Goal: Task Accomplishment & Management: Use online tool/utility

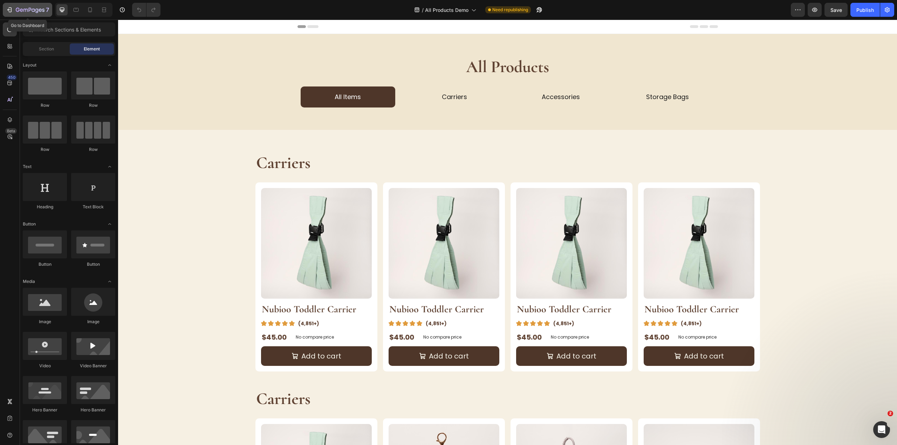
click at [14, 7] on div "7" at bounding box center [27, 10] width 43 height 8
click at [376, 195] on div "Image Nubioo Toddler Carrier Product Title Image (4,851+) Text Block Row $45.00…" at bounding box center [507, 281] width 504 height 198
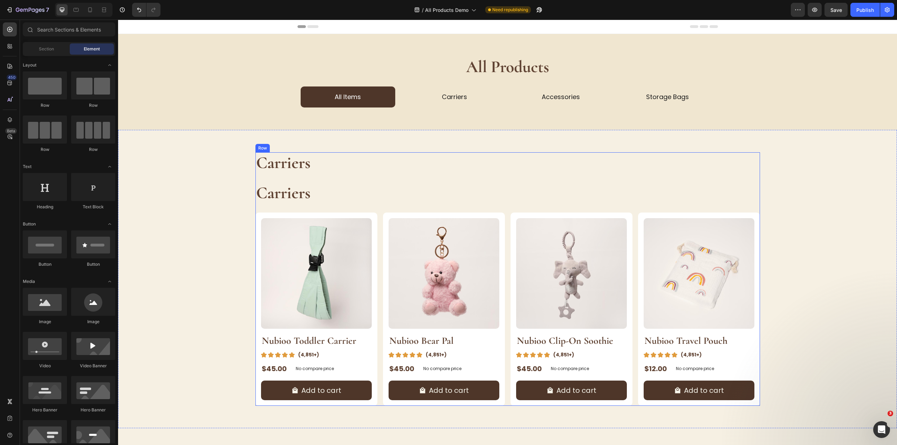
click at [342, 173] on h2 "Carriers" at bounding box center [507, 163] width 504 height 22
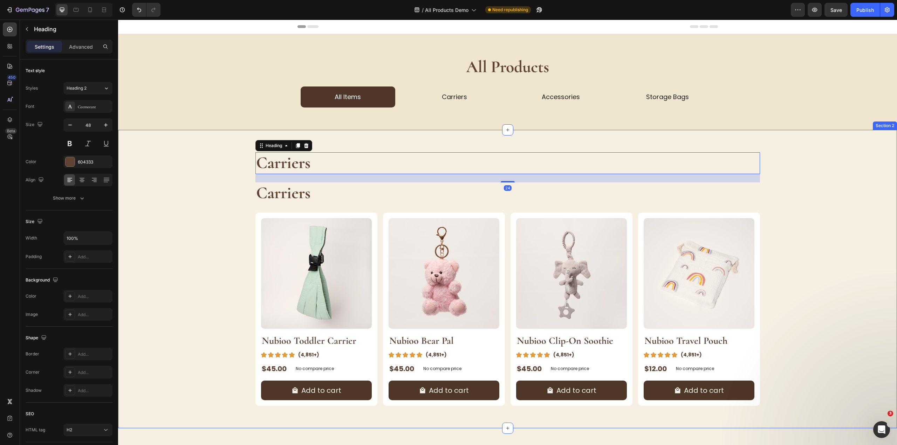
click at [369, 141] on div "Carriers Heading 24 Carriers Heading Product Images Nubioo Toddler Carrier Prod…" at bounding box center [507, 279] width 779 height 298
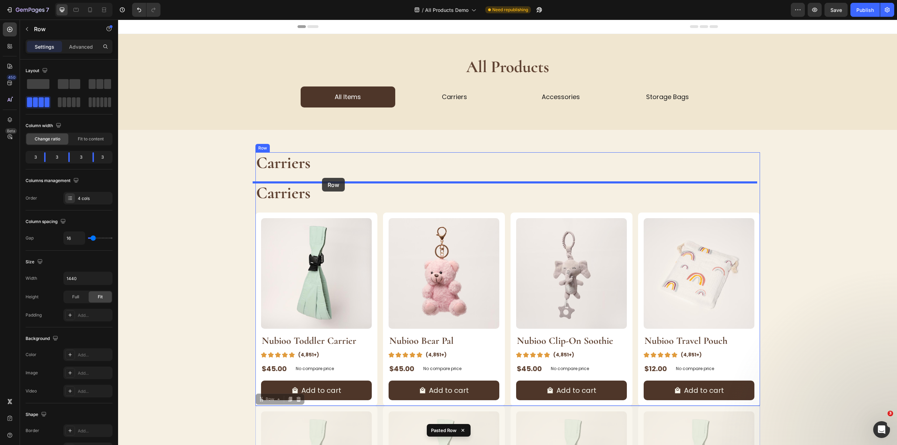
drag, startPoint x: 259, startPoint y: 244, endPoint x: 322, endPoint y: 178, distance: 91.2
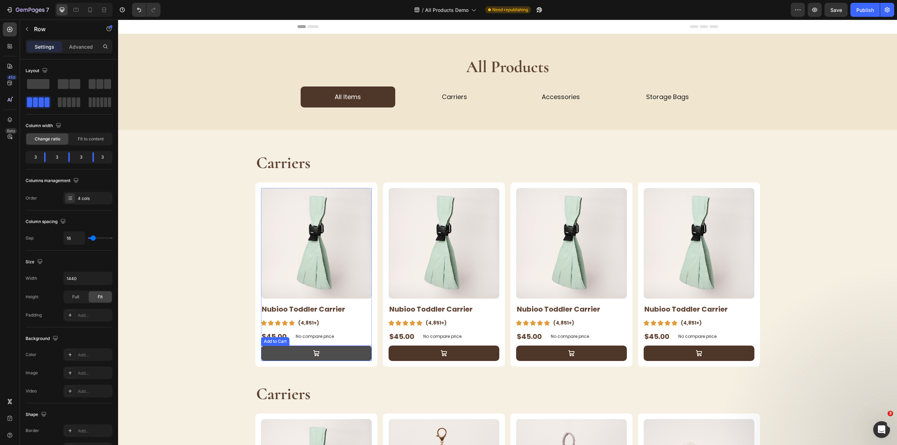
click at [338, 352] on button at bounding box center [316, 353] width 111 height 15
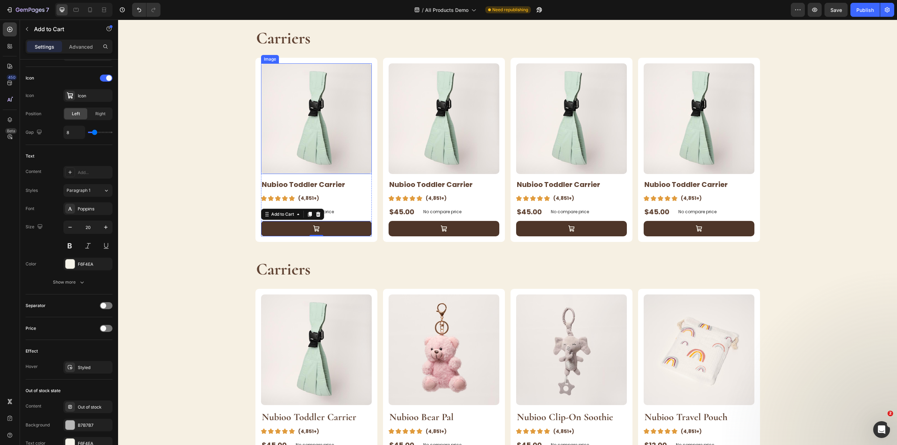
scroll to position [140, 0]
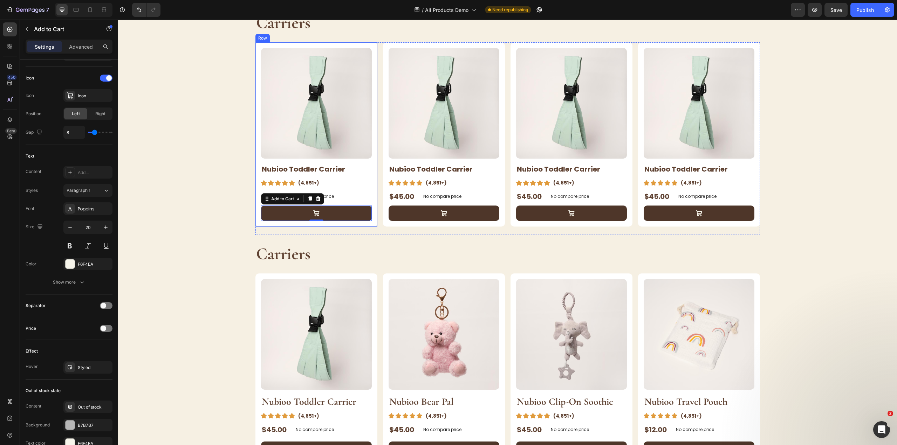
click at [365, 223] on div "Image Nubioo Toddler Carrier Product Title 5 Text Block Image (4,851+) Text Blo…" at bounding box center [316, 134] width 122 height 184
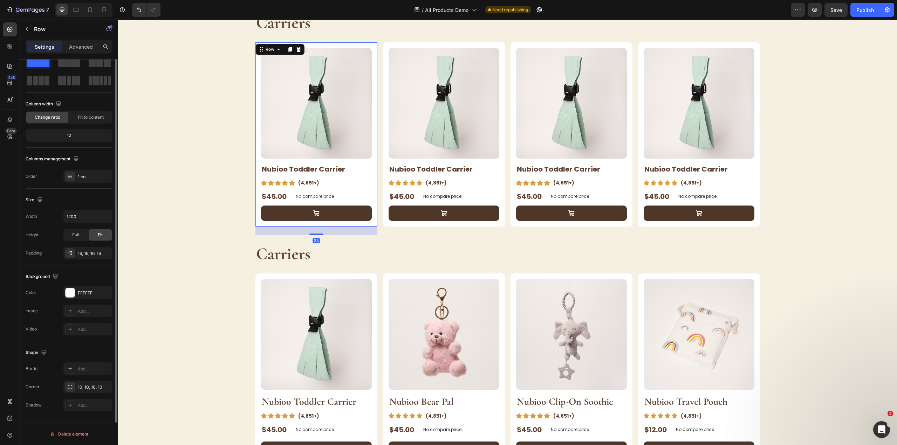
scroll to position [0, 0]
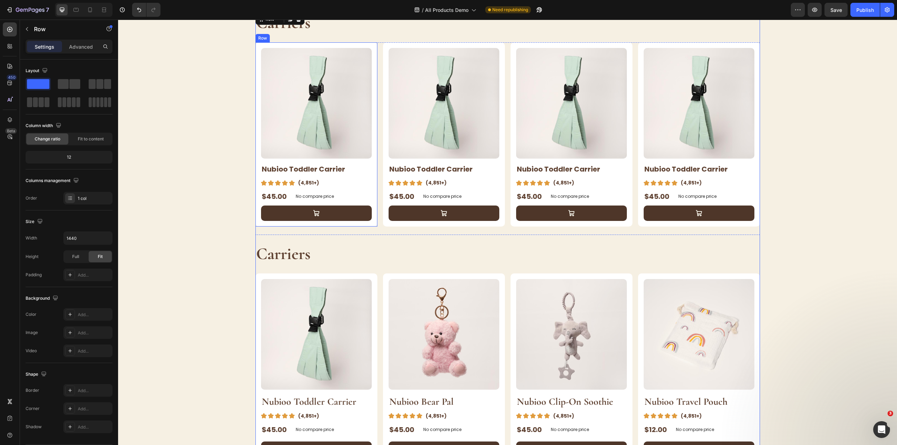
click at [335, 224] on div "Image Nubioo Toddler Carrier Product Title 5 Text Block Image (4,851+) Text Blo…" at bounding box center [316, 134] width 122 height 184
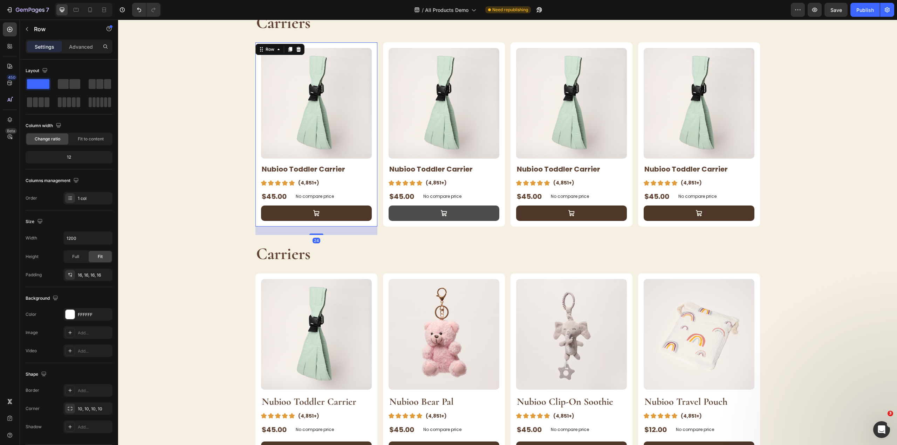
drag, startPoint x: 313, startPoint y: 235, endPoint x: 472, endPoint y: 210, distance: 161.3
click at [355, 191] on div "Image Nubioo Toddler Carrier Product Title 5 Text Block Image (4,851+) Text Blo…" at bounding box center [316, 134] width 122 height 184
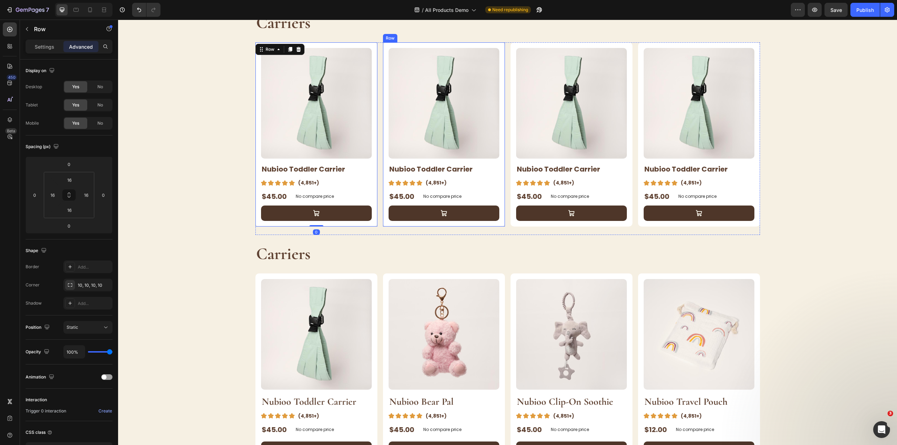
click at [464, 226] on div "Image Nubioo Toddler Carrier Product Title 5 Text Block Image (4,851+) Text Blo…" at bounding box center [444, 134] width 122 height 184
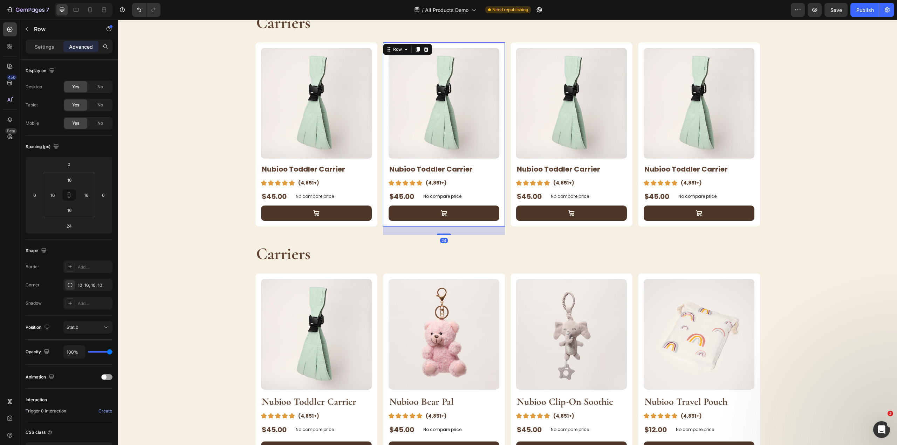
drag, startPoint x: 436, startPoint y: 235, endPoint x: 485, endPoint y: 193, distance: 65.1
click at [455, 209] on div "Image Nubioo Toddler Carrier Product Title 5 Text Block Image (4,851+) Text Blo…" at bounding box center [444, 134] width 122 height 184
type input "0"
click at [563, 225] on div "Image Nubioo Toddler Carrier Product Title Image (4,851+) Text Block Row $45.00…" at bounding box center [571, 134] width 122 height 184
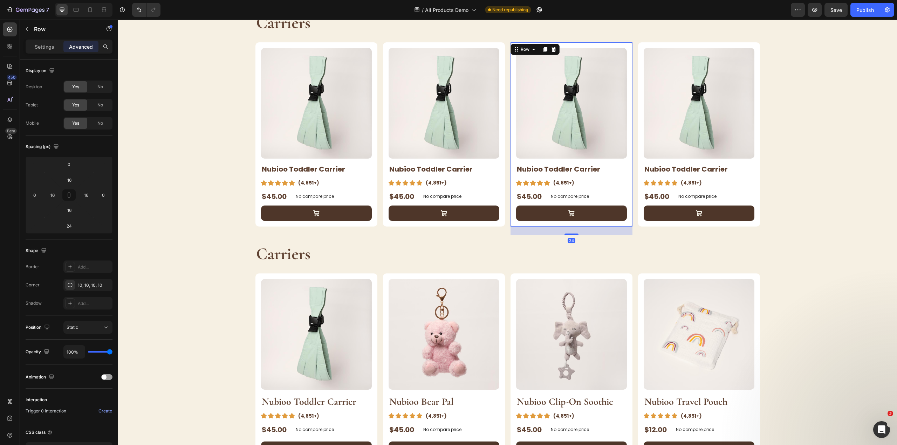
drag, startPoint x: 563, startPoint y: 234, endPoint x: 596, endPoint y: 194, distance: 51.5
click at [585, 200] on div "Image Nubioo Toddler Carrier Product Title Image (4,851+) Text Block Row $45.00…" at bounding box center [571, 134] width 122 height 184
type input "0"
click at [697, 225] on div "Image Nubioo Toddler Carrier Product Title Image (4,851+) Text Block Row $45.00…" at bounding box center [699, 134] width 122 height 184
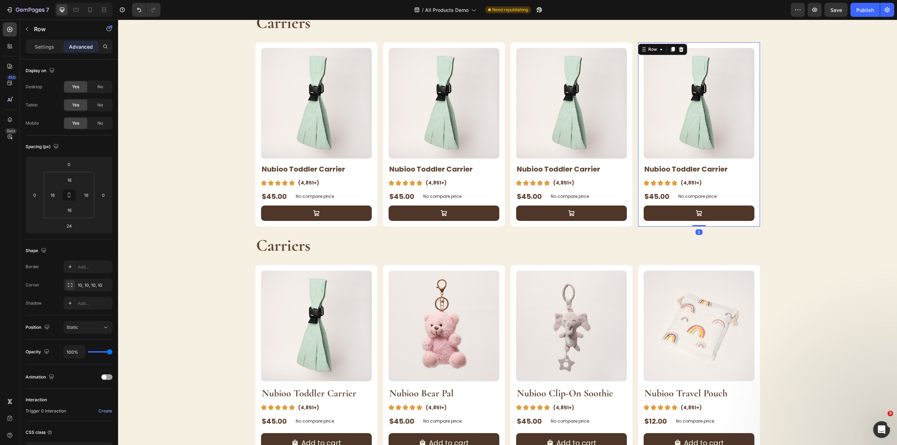
drag, startPoint x: 695, startPoint y: 235, endPoint x: 710, endPoint y: 191, distance: 46.8
click at [715, 194] on div "Image Nubioo Toddler Carrier Product Title Image (4,851+) Text Block Row $45.00…" at bounding box center [699, 134] width 122 height 184
type input "0"
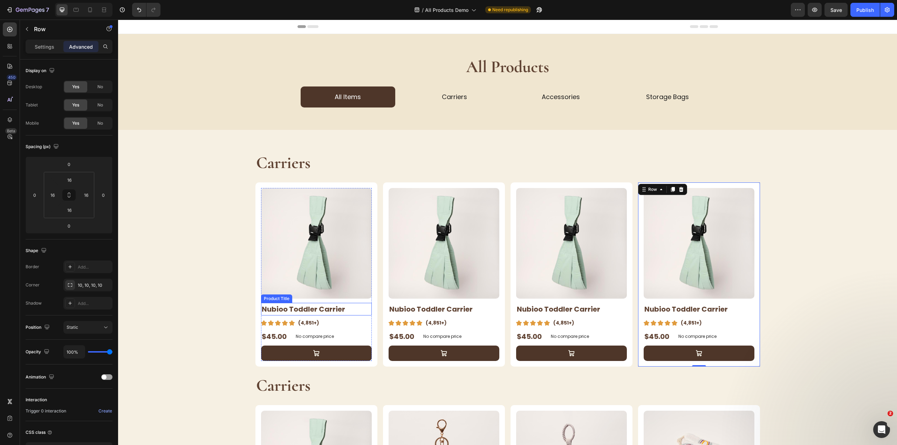
click at [293, 312] on h2 "Nubioo Toddler Carrier" at bounding box center [316, 309] width 111 height 13
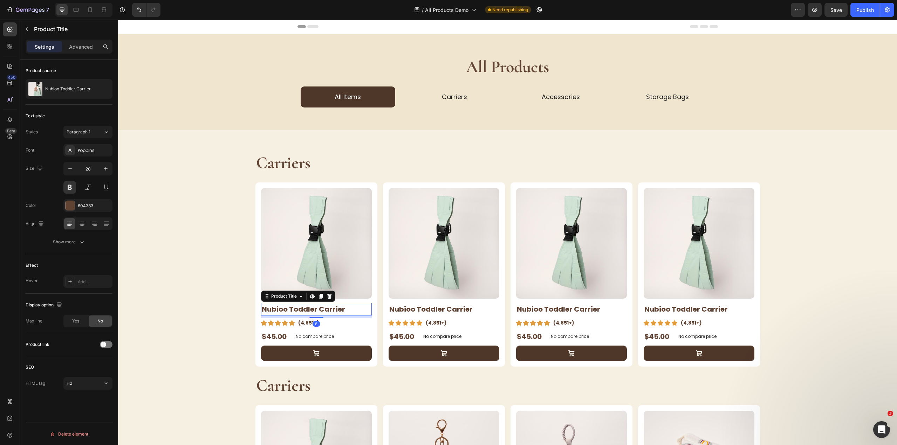
click at [350, 330] on div "Nubioo Toddler Carrier Product Title Edit content in Shopify 8 5 Text Block Ima…" at bounding box center [316, 332] width 111 height 58
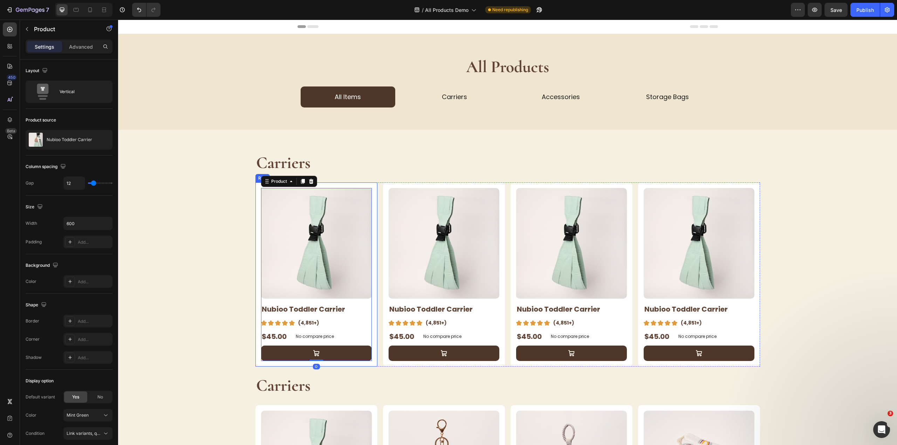
click at [256, 299] on div "Image Nubioo Toddler Carrier Product Title 5 Text Block Image (4,851+) Text Blo…" at bounding box center [316, 274] width 122 height 184
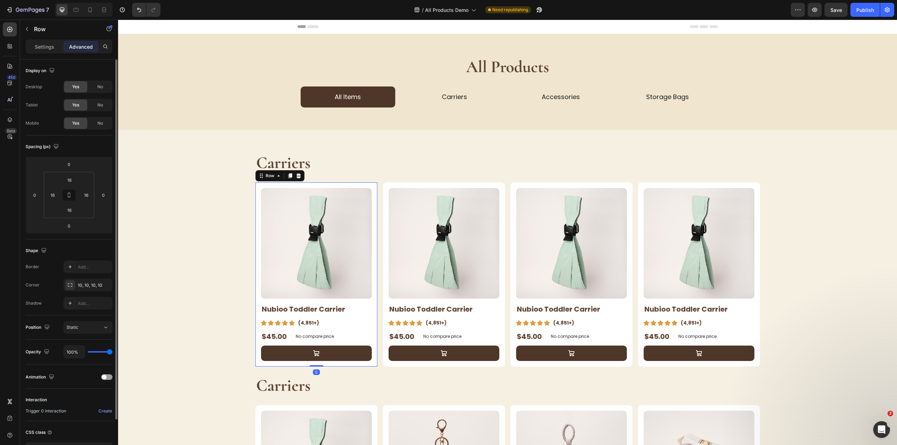
scroll to position [51, 0]
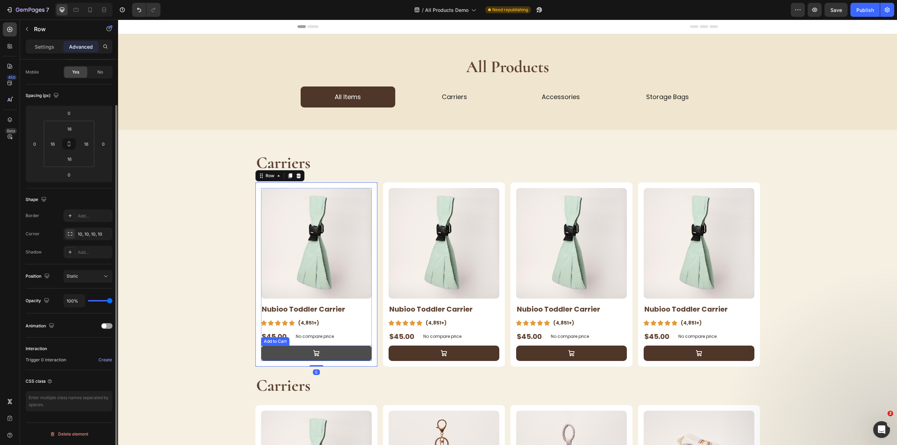
click at [355, 355] on button at bounding box center [316, 353] width 111 height 15
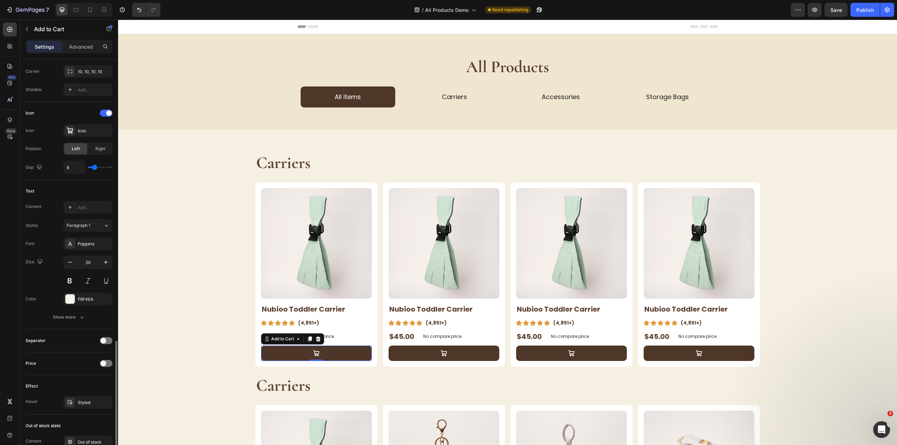
scroll to position [350, 0]
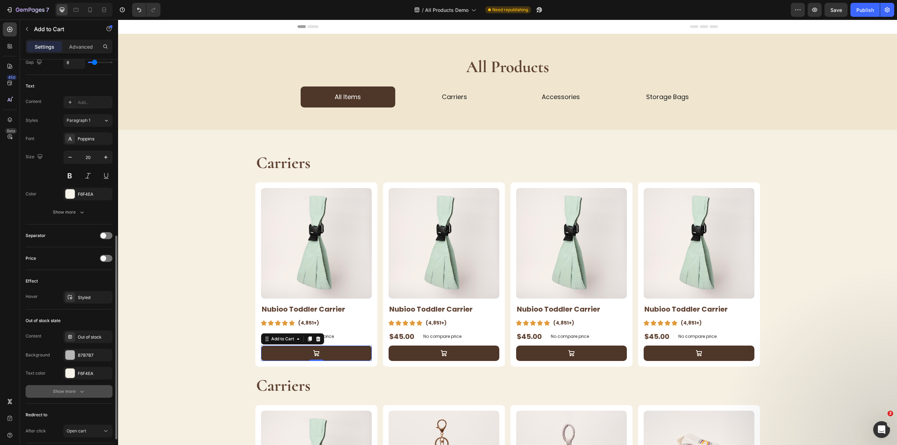
click at [56, 389] on div "Show more" at bounding box center [69, 391] width 33 height 7
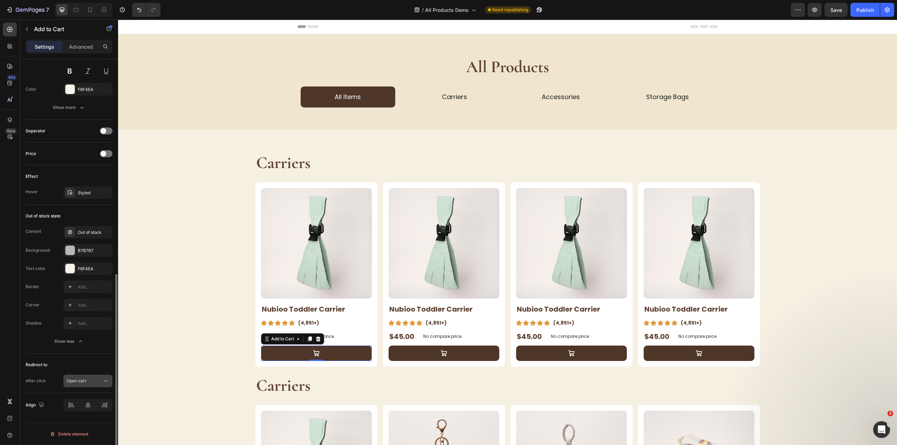
click at [80, 378] on span "Open cart" at bounding box center [77, 381] width 20 height 6
click at [77, 378] on span "Open cart" at bounding box center [77, 380] width 20 height 5
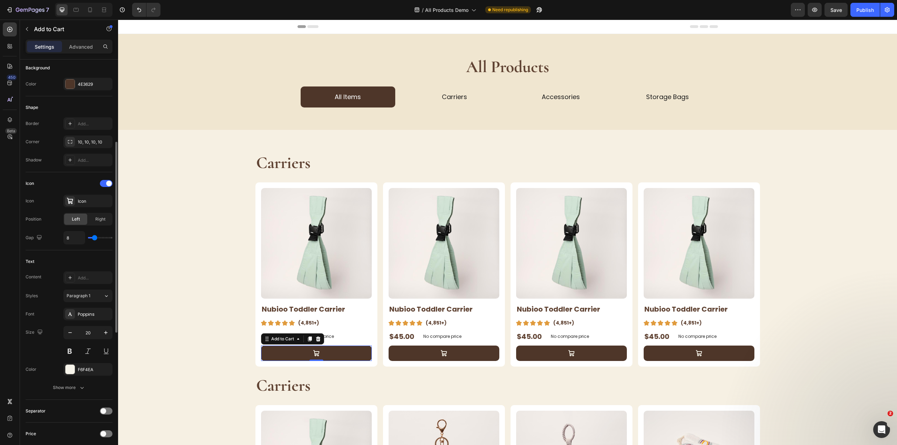
scroll to position [0, 0]
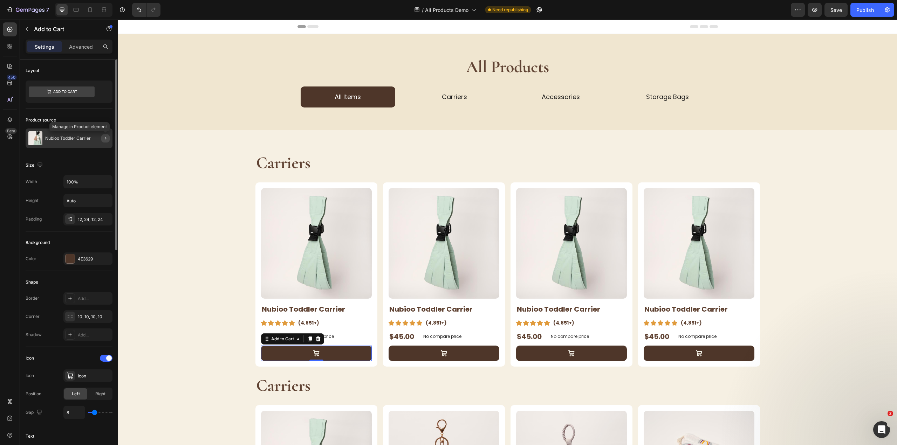
click at [105, 136] on icon "button" at bounding box center [106, 139] width 6 height 6
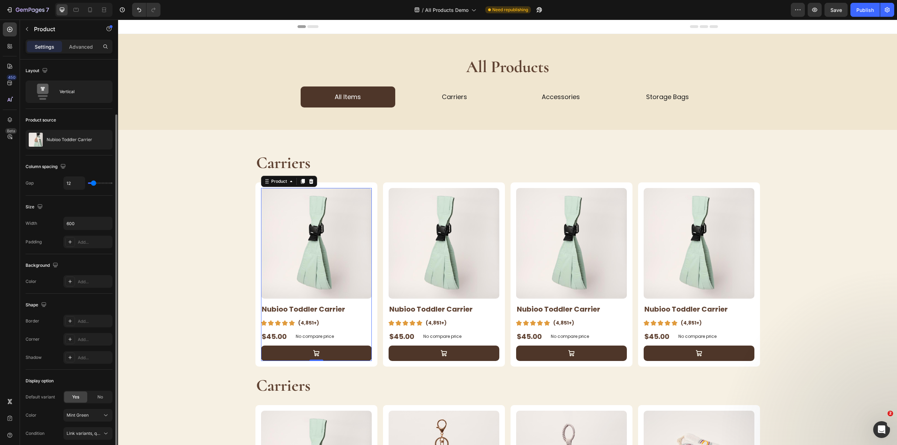
scroll to position [28, 0]
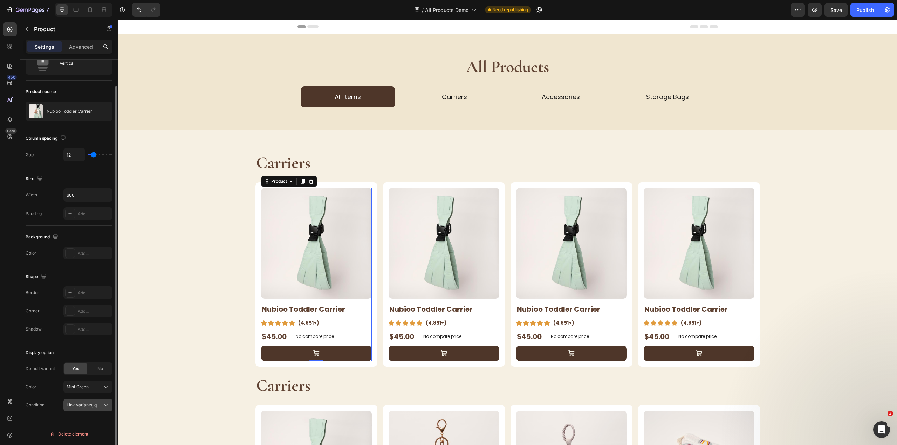
click at [96, 403] on span "Link variants, quantity <br> between same products" at bounding box center [118, 404] width 103 height 5
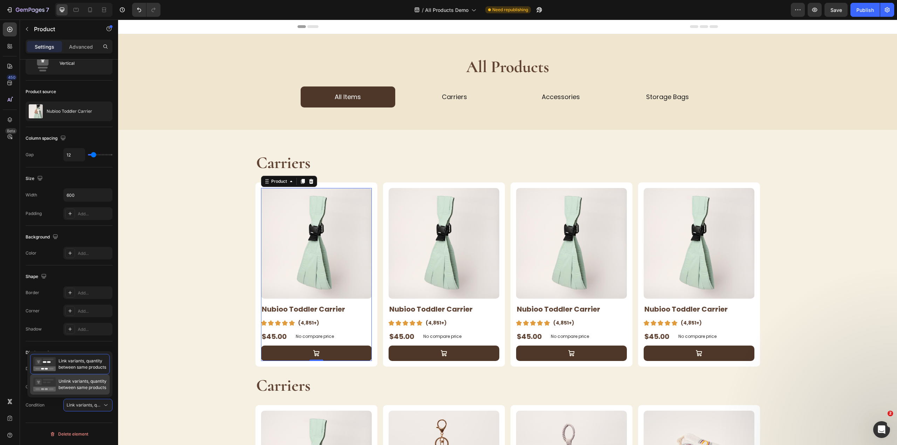
click at [89, 389] on span "Unlink variants, quantity between same products" at bounding box center [82, 384] width 48 height 13
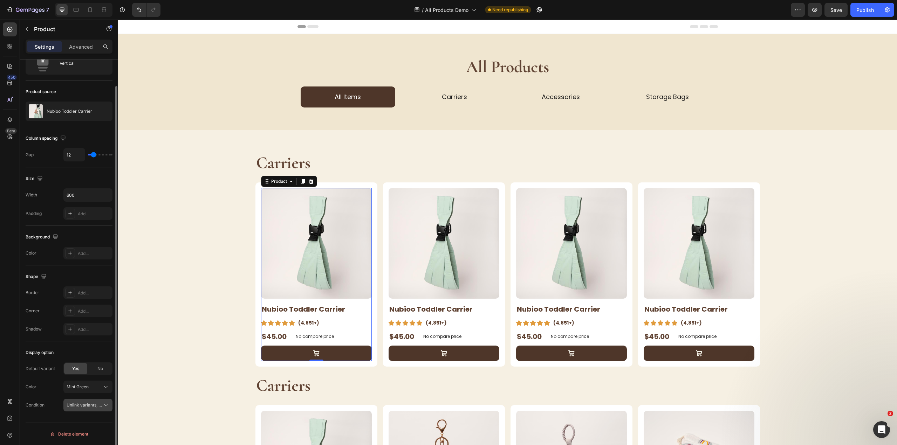
click at [103, 409] on button "Unlink variants, quantity <br> between same products" at bounding box center [87, 405] width 49 height 13
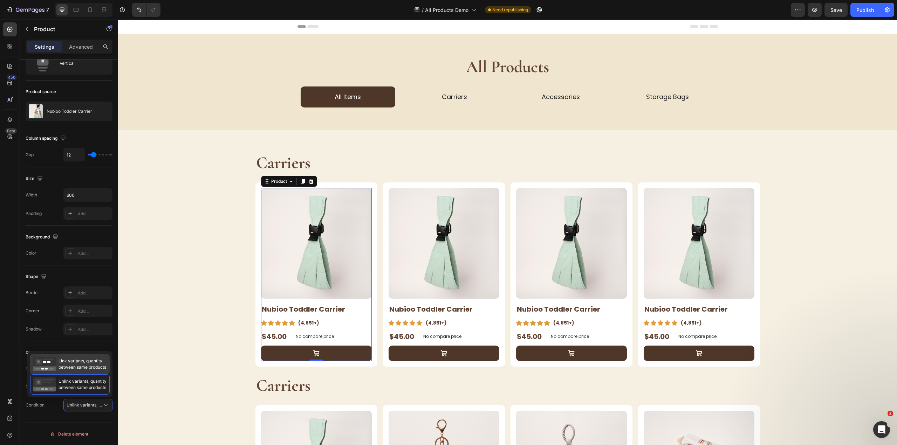
click at [97, 370] on span "Link variants, quantity between same products" at bounding box center [82, 364] width 48 height 13
click at [484, 336] on div "$45.00 Product Price Product Price No compare price Product Price Row" at bounding box center [443, 336] width 111 height 13
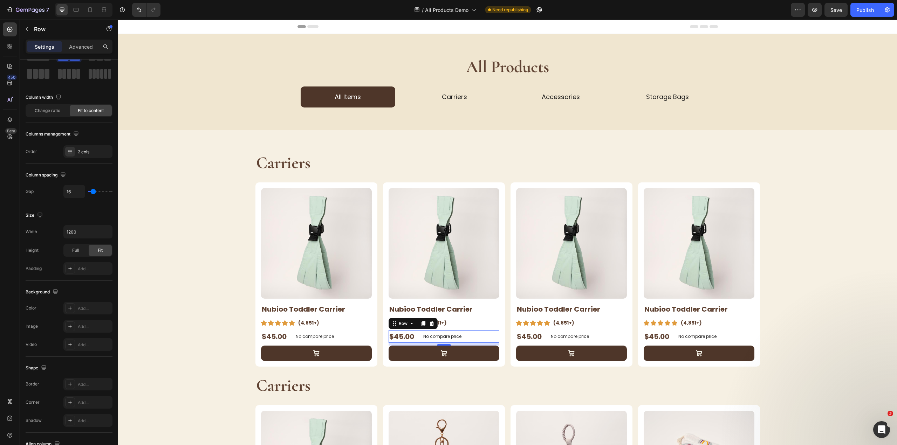
scroll to position [0, 0]
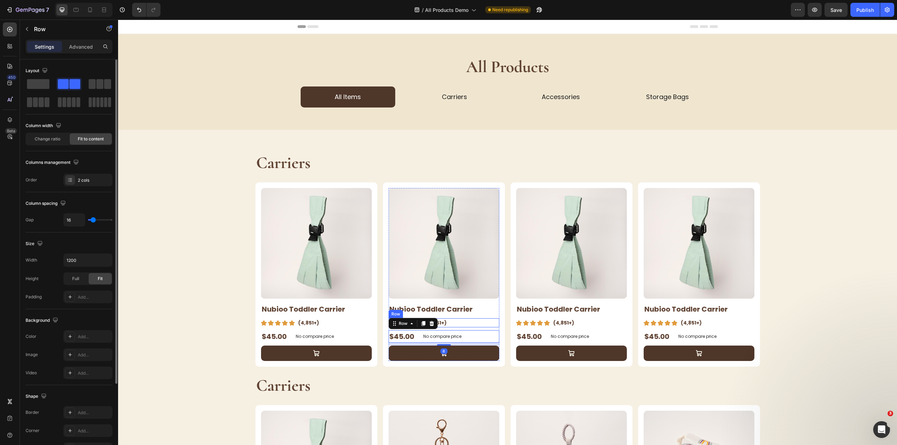
click at [485, 318] on div "Nubioo Toddler Carrier Product Title 5 Text Block Image (4,851+) Text Block Row…" at bounding box center [443, 332] width 111 height 58
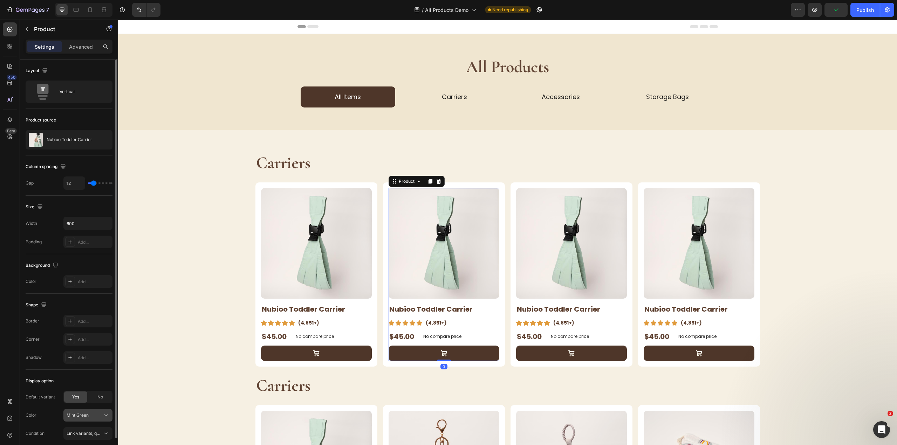
click at [98, 413] on div "Mint Green" at bounding box center [84, 415] width 34 height 6
click at [80, 325] on span "Summer Yellow" at bounding box center [81, 323] width 31 height 6
click at [103, 419] on icon at bounding box center [105, 415] width 7 height 7
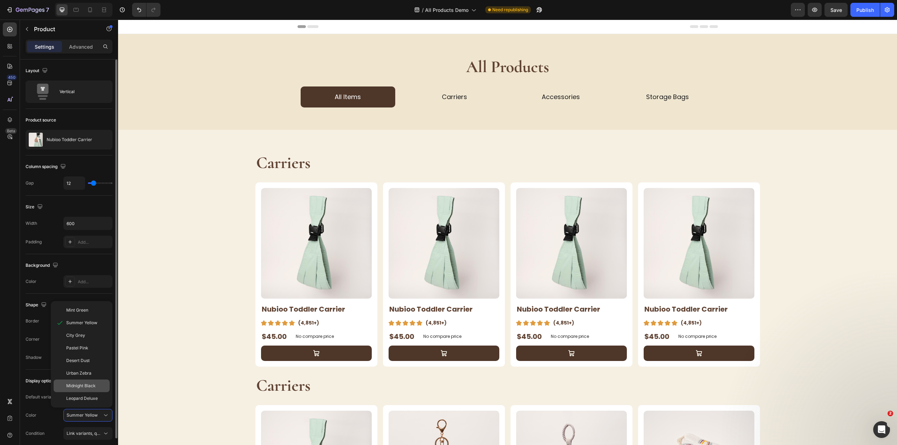
click at [94, 388] on span "Midnight Black" at bounding box center [80, 386] width 29 height 6
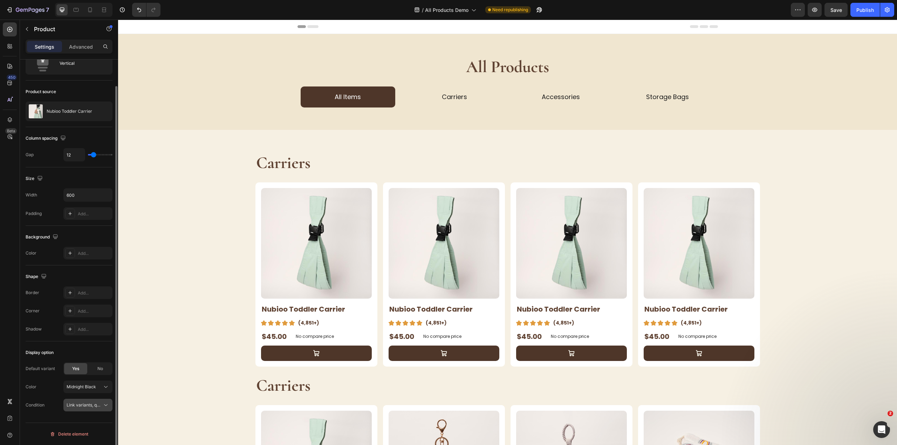
click at [105, 408] on icon at bounding box center [105, 405] width 7 height 7
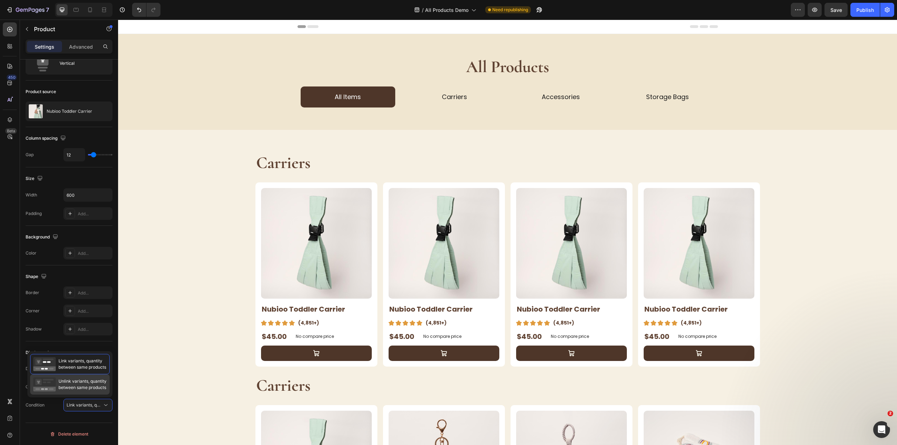
click at [70, 386] on span "Unlink variants, quantity between same products" at bounding box center [82, 384] width 48 height 13
click at [339, 272] on img at bounding box center [316, 243] width 111 height 111
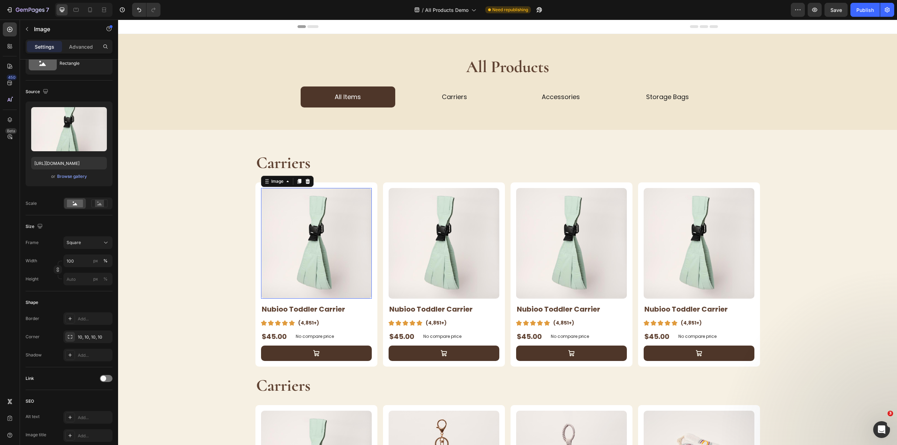
scroll to position [0, 0]
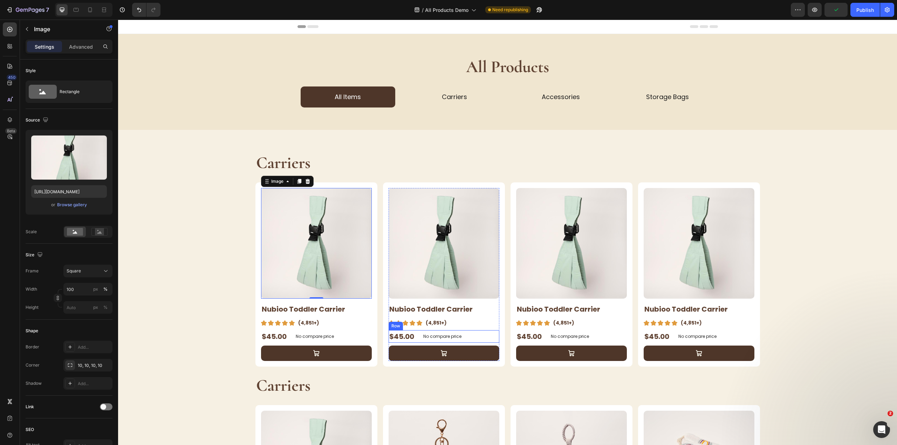
click at [490, 332] on div "$45.00 Product Price Product Price No compare price Product Price Row" at bounding box center [443, 336] width 111 height 13
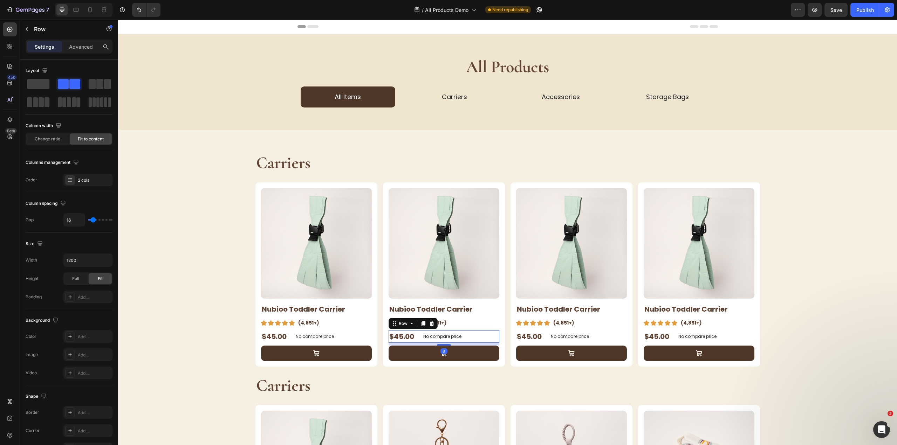
click at [490, 319] on div "Image (4,851+) Text Block Row" at bounding box center [443, 322] width 111 height 9
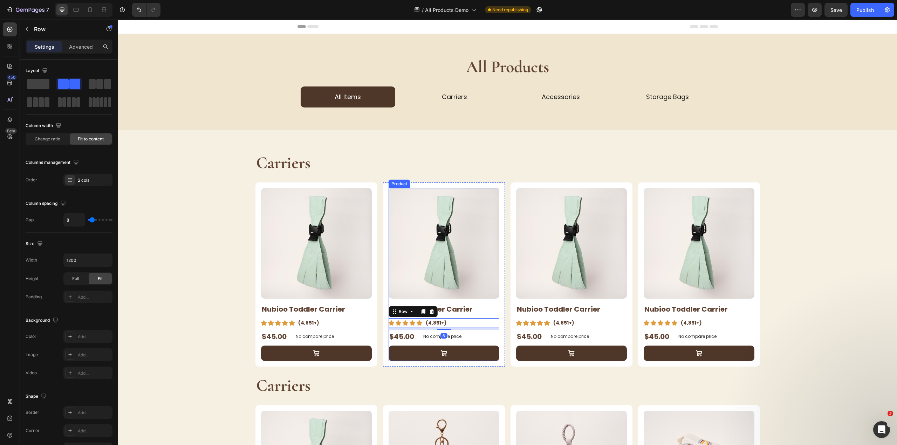
click at [490, 317] on div "Nubioo Toddler Carrier Product Title 5 Text Block Image (4,851+) Text Block Row…" at bounding box center [443, 332] width 111 height 58
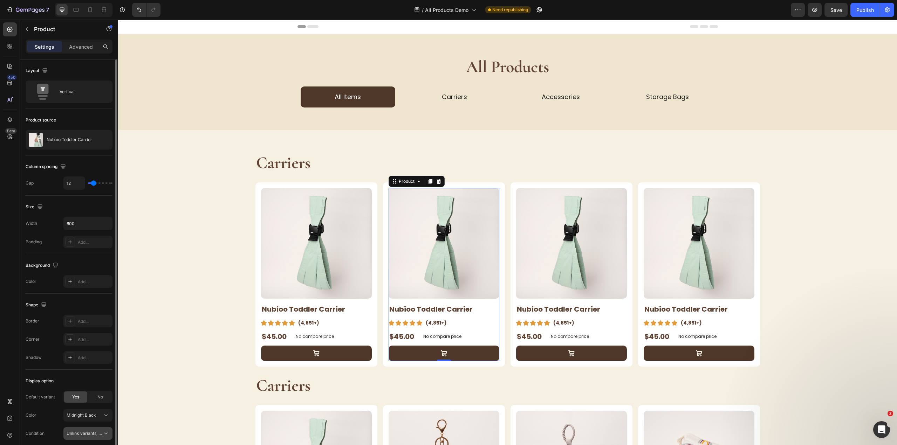
click at [91, 433] on span "Unlink variants, quantity <br> between same products" at bounding box center [121, 433] width 108 height 5
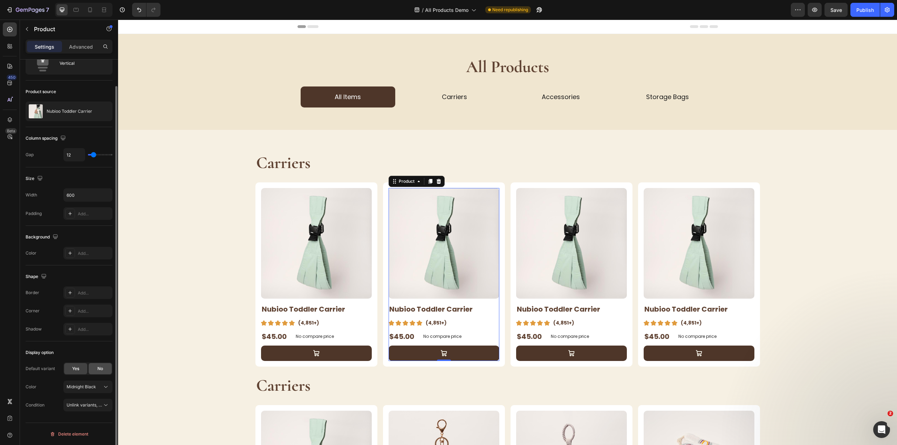
click at [92, 368] on div "No" at bounding box center [100, 368] width 23 height 11
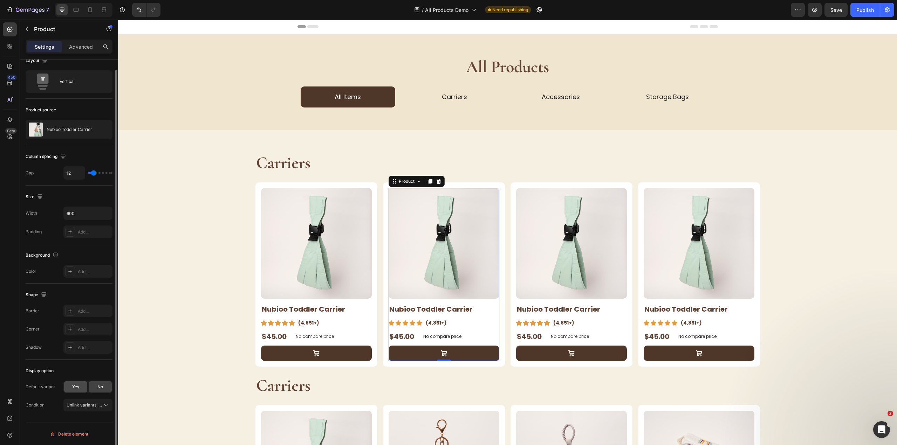
click at [77, 387] on span "Yes" at bounding box center [75, 387] width 7 height 6
click at [103, 387] on span "No" at bounding box center [100, 387] width 6 height 6
click at [74, 388] on span "Yes" at bounding box center [75, 387] width 7 height 6
click at [92, 386] on div "No" at bounding box center [100, 386] width 23 height 11
click at [83, 400] on button "Unlink variants, quantity <br> between same products" at bounding box center [87, 405] width 49 height 13
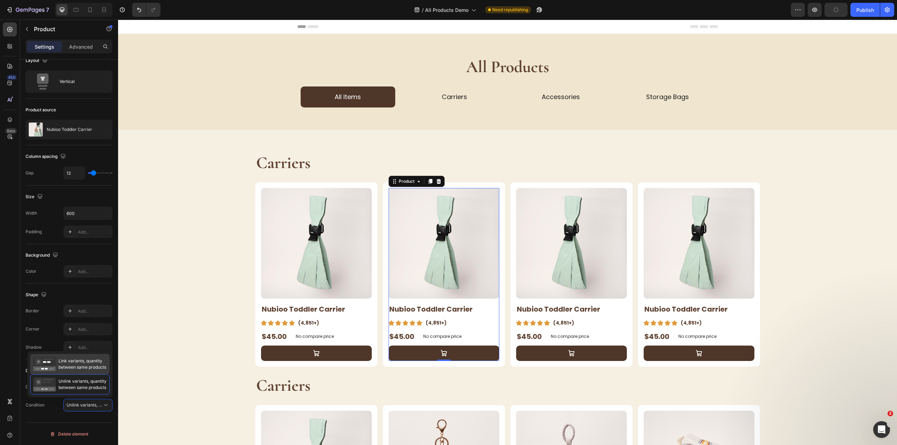
click at [91, 370] on span "Link variants, quantity between same products" at bounding box center [82, 364] width 48 height 13
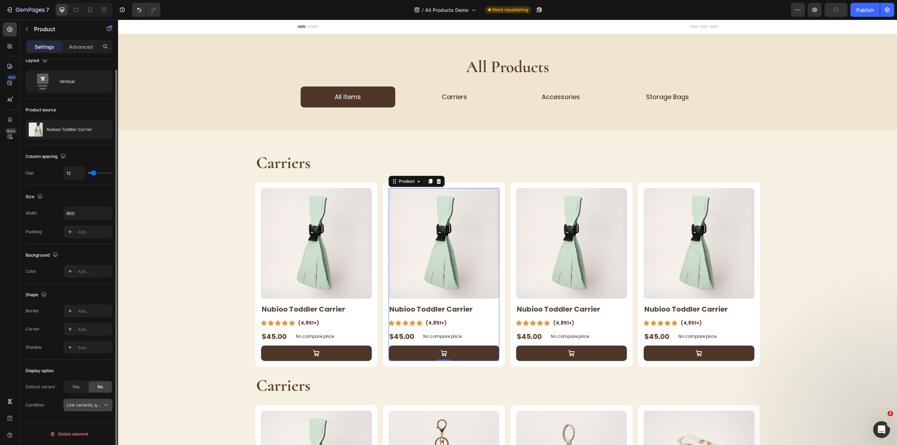
click at [85, 405] on span "Link variants, quantity <br> between same products" at bounding box center [118, 404] width 103 height 5
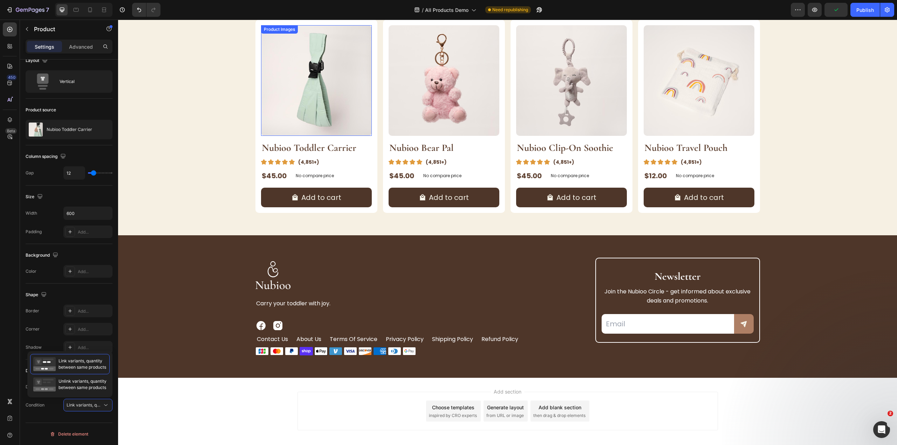
scroll to position [1533, 0]
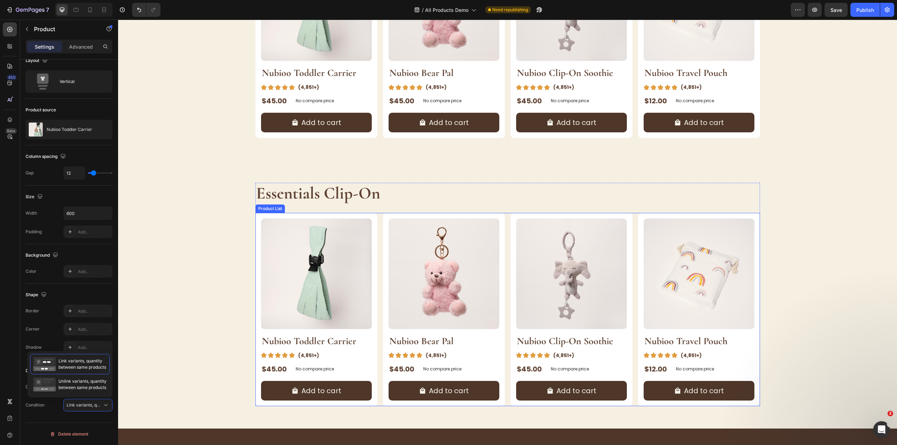
click at [379, 252] on div "Product Images Nubioo Toddler Carrier Product Title Image (4,851+) Text Block R…" at bounding box center [507, 309] width 504 height 193
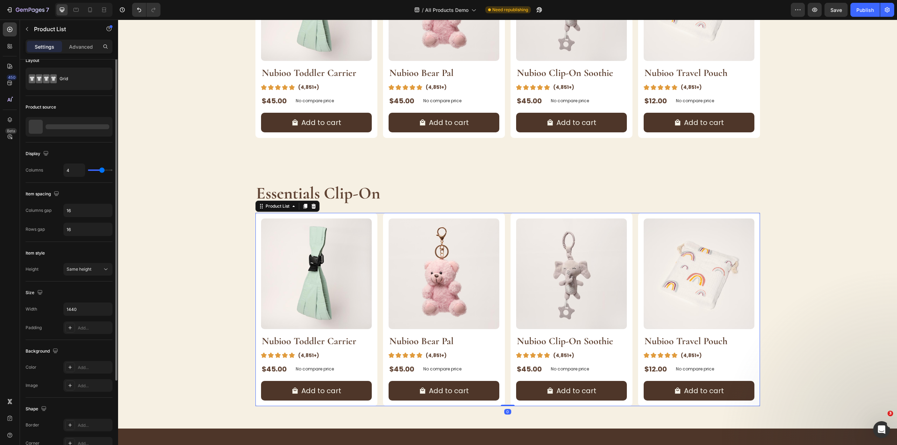
scroll to position [0, 0]
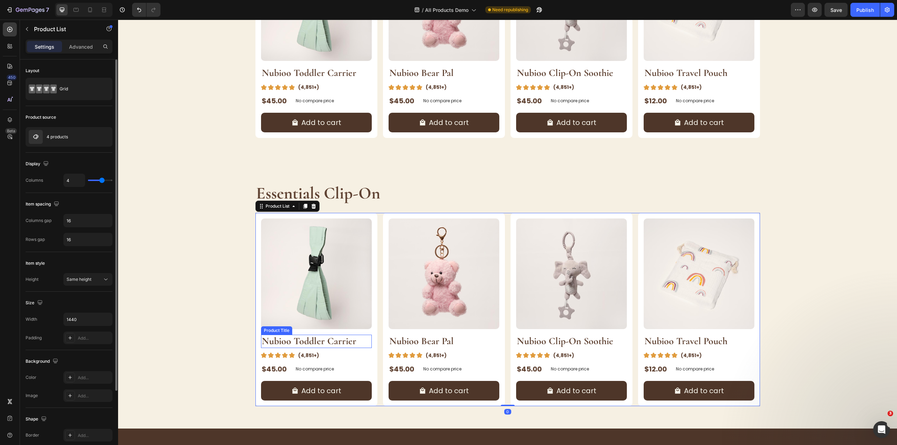
click at [358, 345] on h2 "Nubioo Toddler Carrier" at bounding box center [316, 341] width 111 height 13
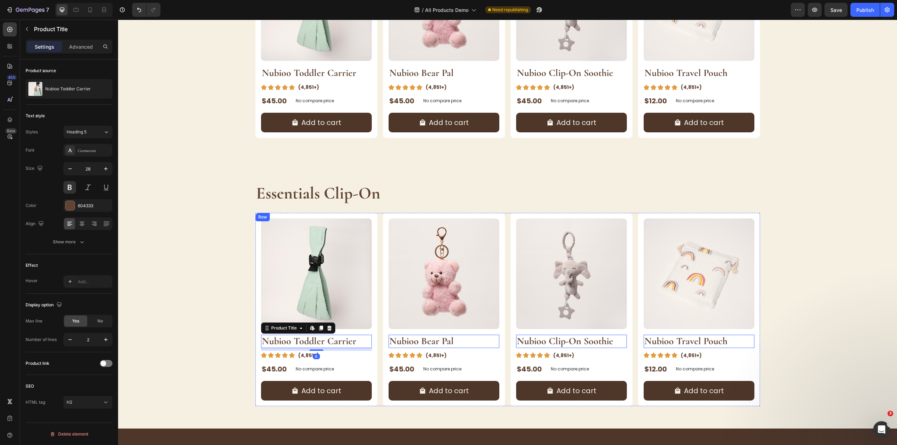
click at [362, 362] on div "Product Images Nubioo Toddler Carrier Product Title Edit content in Shopify 8 I…" at bounding box center [316, 309] width 122 height 193
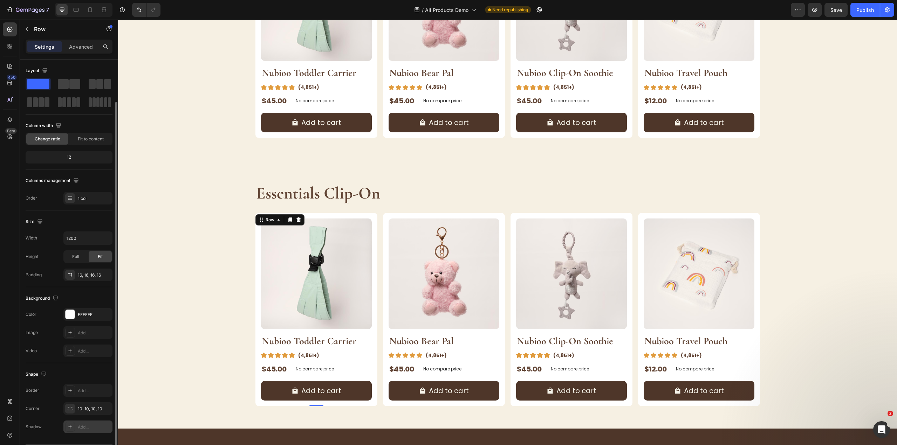
scroll to position [22, 0]
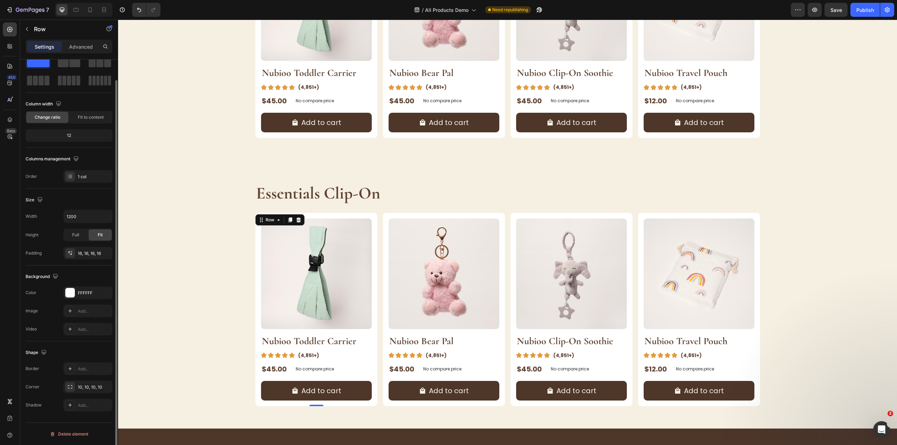
click at [336, 378] on div "Product Images Nubioo Toddler Carrier Product Title Image (4,851+) Text Block R…" at bounding box center [316, 309] width 122 height 193
click at [341, 340] on h2 "Nubioo Toddler Carrier" at bounding box center [316, 341] width 111 height 13
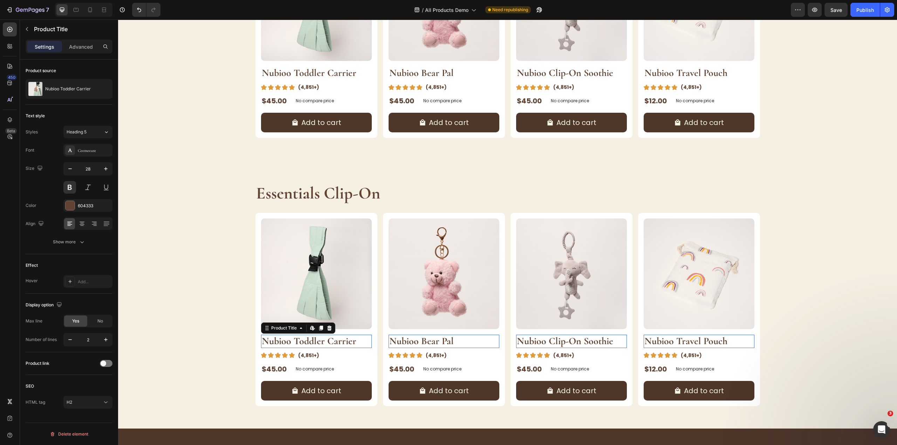
scroll to position [0, 0]
click at [353, 379] on div "Product Images Nubioo Toddler Carrier Product Title Edit content in Shopify 8 I…" at bounding box center [316, 309] width 122 height 193
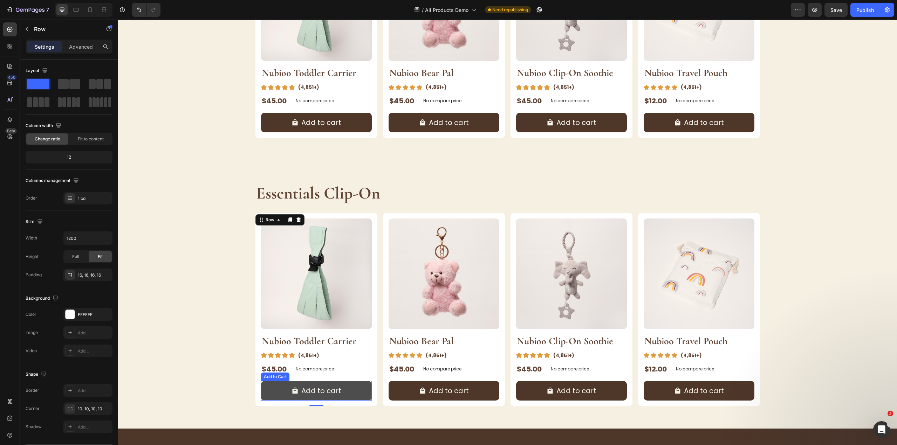
click at [354, 387] on button "Add to cart" at bounding box center [316, 391] width 111 height 20
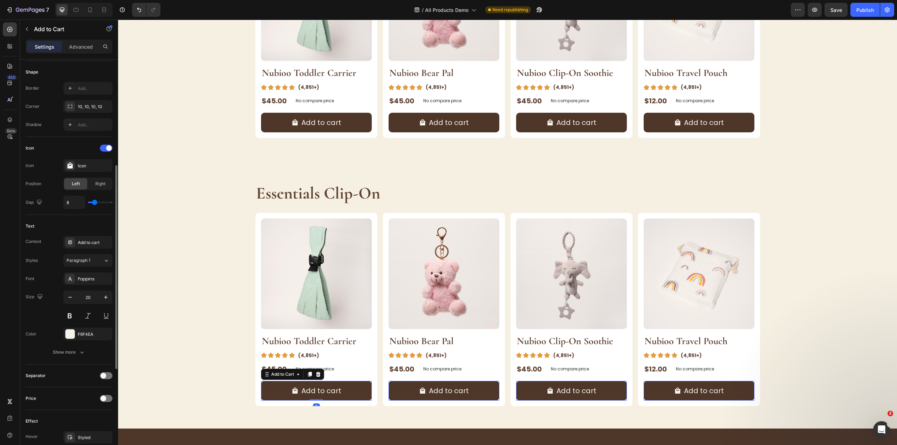
scroll to position [400, 0]
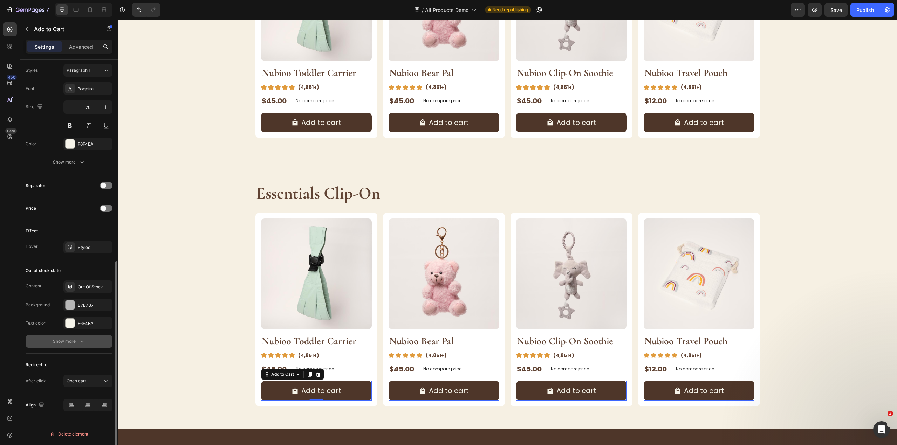
click at [62, 344] on div "Show more" at bounding box center [69, 341] width 33 height 7
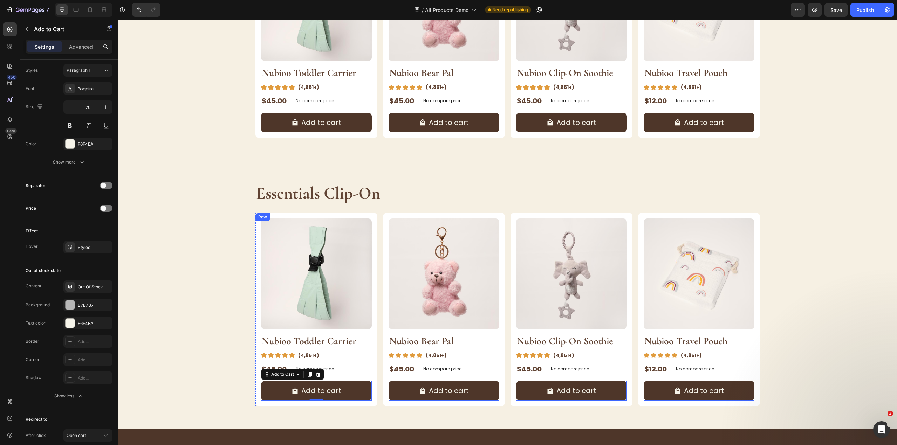
click at [335, 362] on div "Product Images Nubioo Toddler Carrier Product Title Image (4,851+) Text Block R…" at bounding box center [316, 309] width 122 height 193
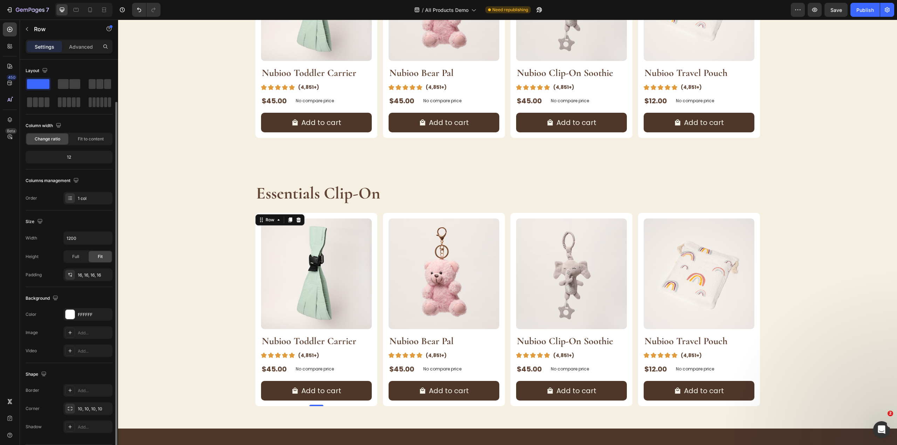
scroll to position [22, 0]
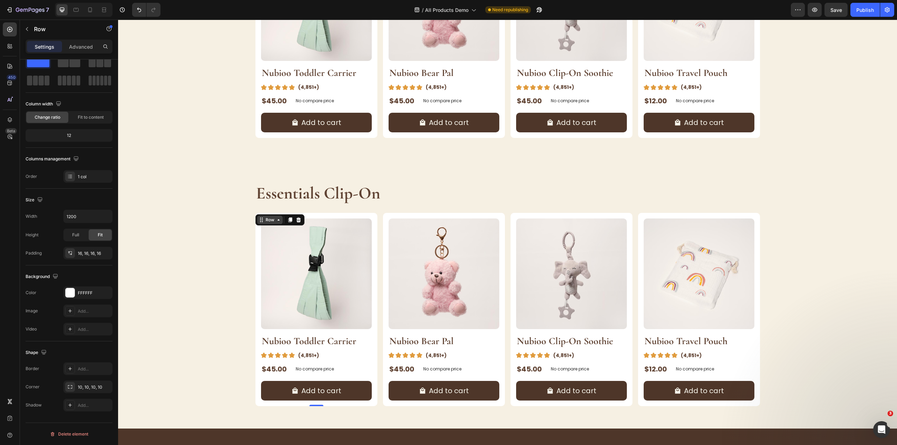
click at [277, 219] on icon at bounding box center [279, 220] width 6 height 6
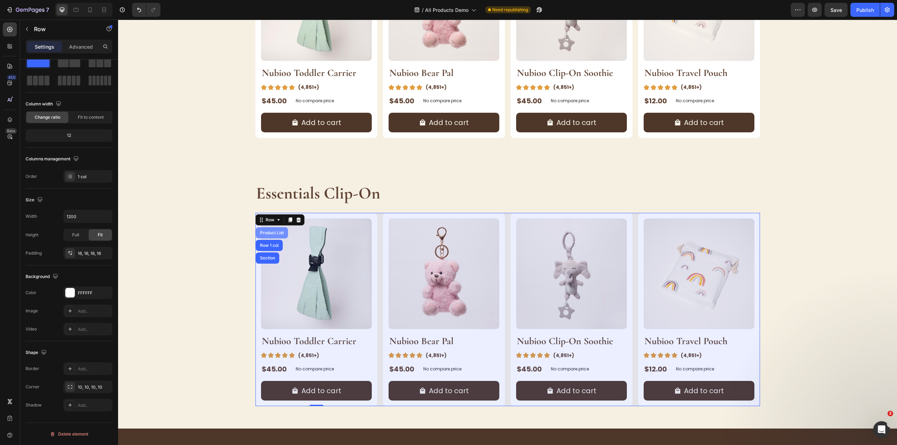
click at [268, 234] on div "Product List" at bounding box center [271, 233] width 27 height 4
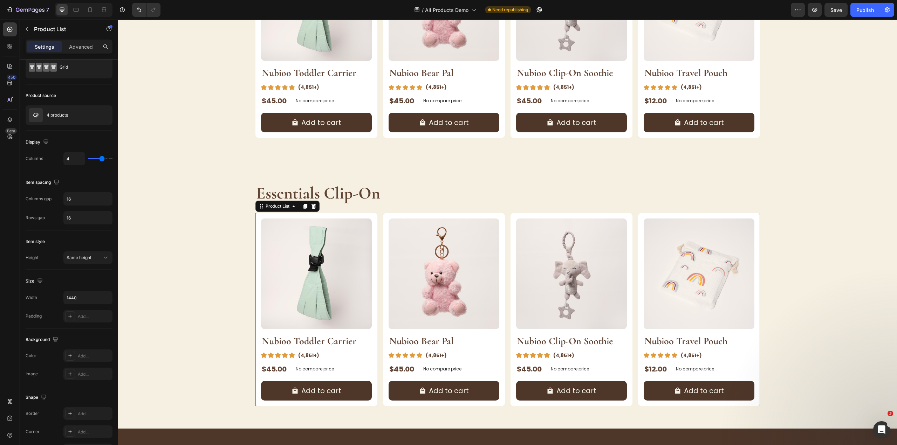
scroll to position [0, 0]
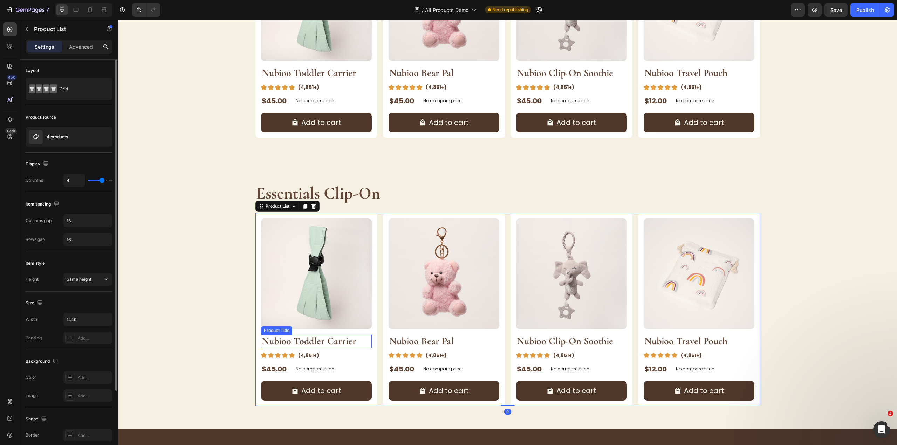
click at [331, 343] on h2 "Nubioo Toddler Carrier" at bounding box center [316, 341] width 111 height 13
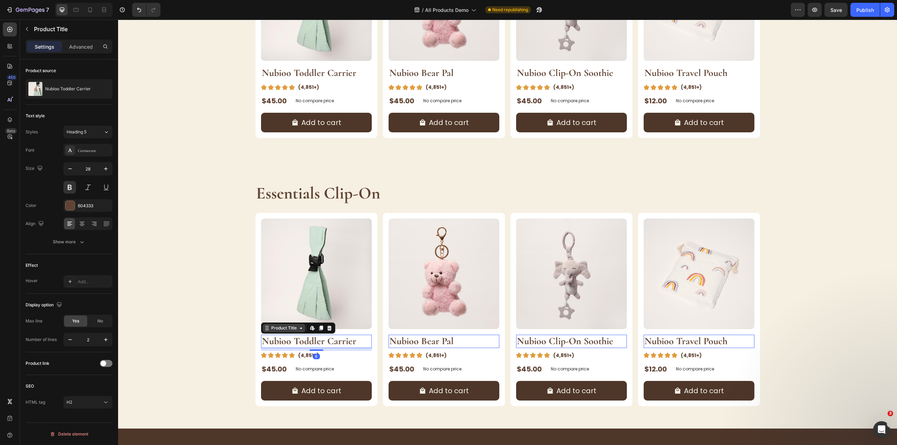
click at [284, 326] on div "Product Title" at bounding box center [284, 328] width 28 height 6
click at [276, 315] on div "Row 1 col" at bounding box center [274, 316] width 21 height 4
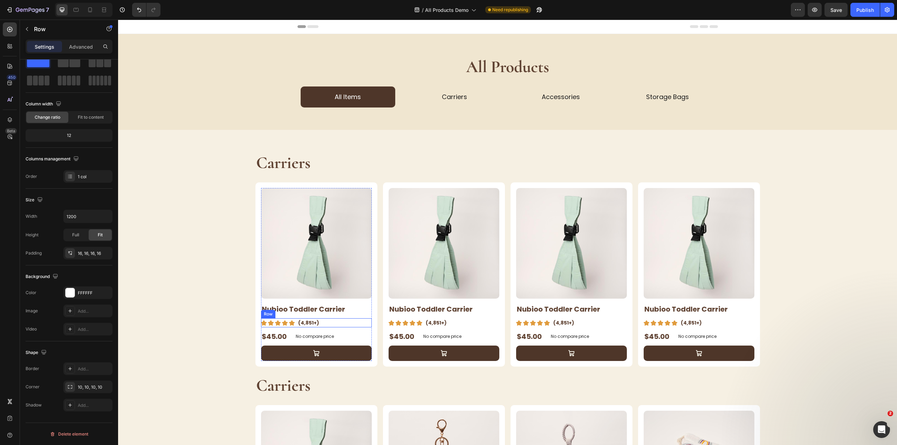
click at [359, 323] on div "Image (4,851+) Text Block Row" at bounding box center [316, 322] width 111 height 9
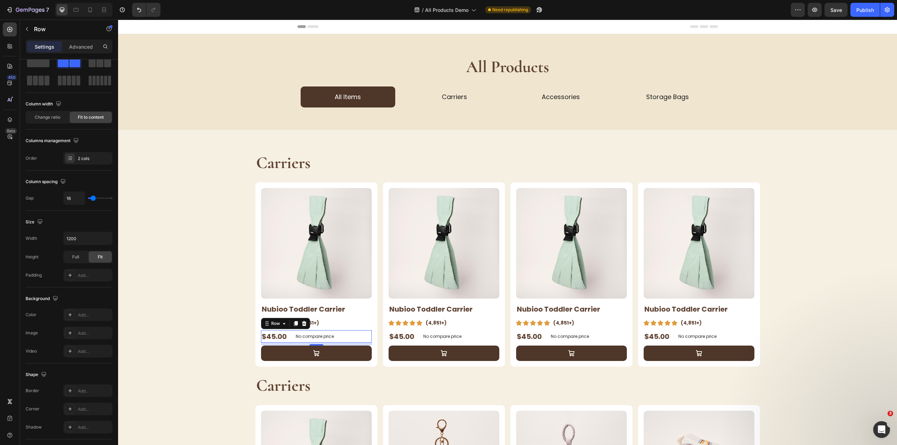
click at [364, 336] on div "$45.00 Product Price Product Price No compare price Product Price Row 0" at bounding box center [316, 336] width 111 height 13
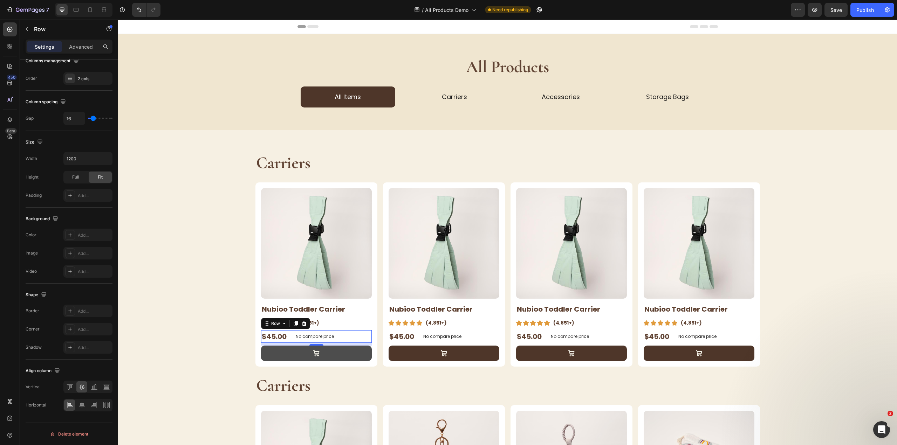
click at [366, 346] on button at bounding box center [316, 353] width 111 height 15
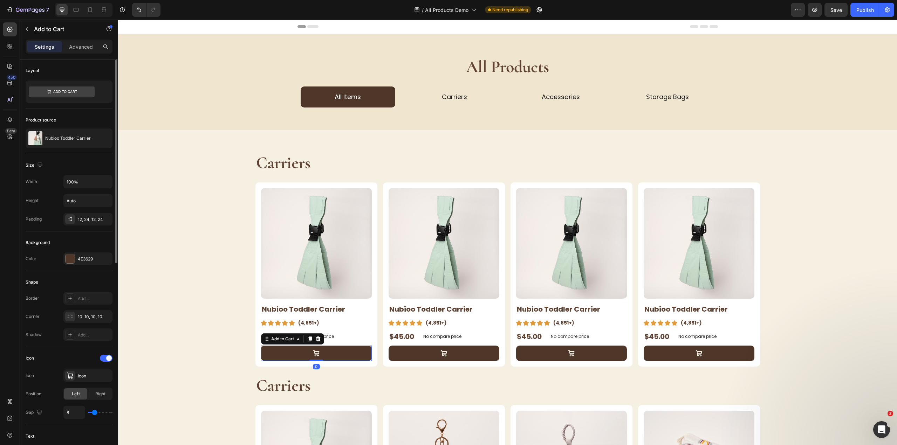
scroll to position [280, 0]
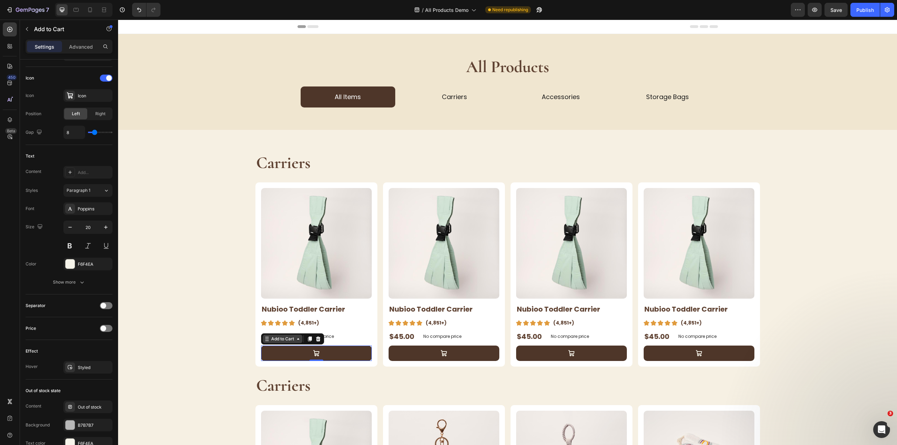
click at [285, 335] on div "Add to Cart" at bounding box center [283, 339] width 40 height 8
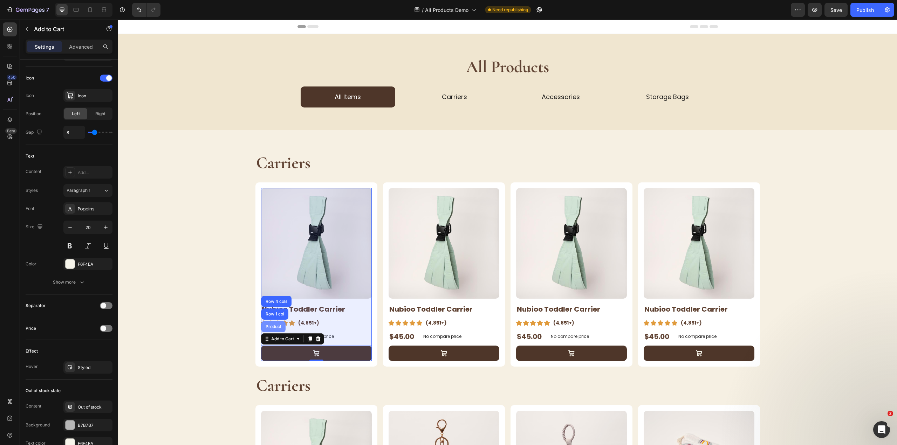
click at [272, 326] on div "Product" at bounding box center [273, 327] width 19 height 4
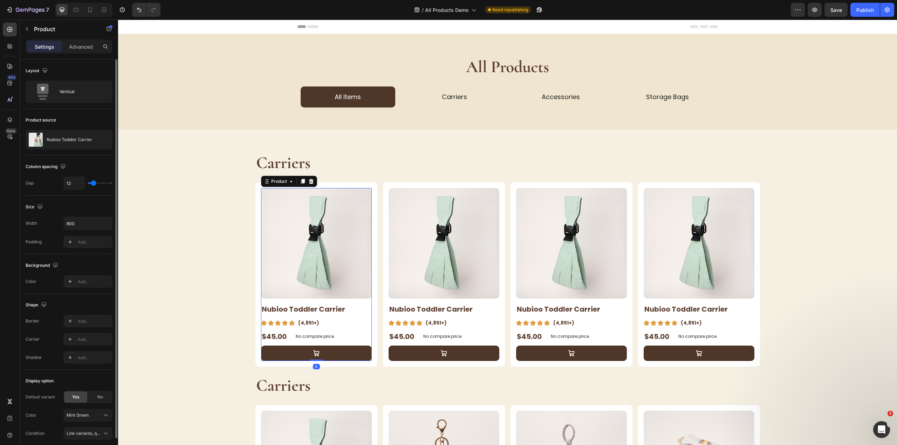
scroll to position [28, 0]
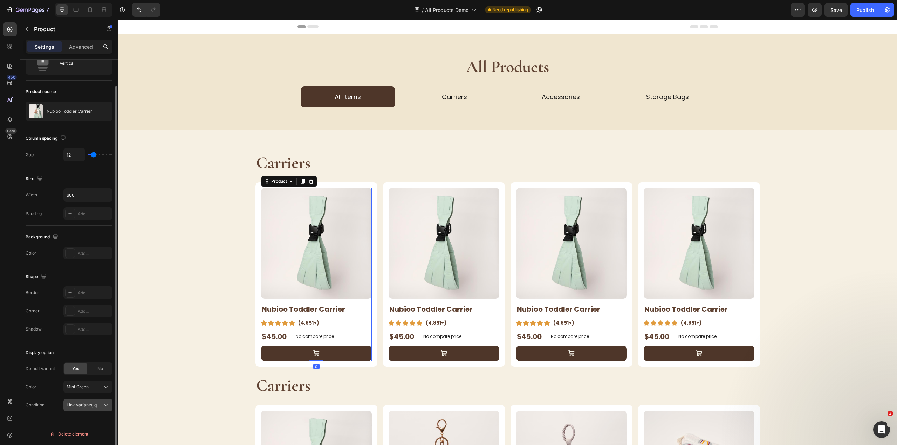
click at [87, 406] on span "Link variants, quantity <br> between same products" at bounding box center [118, 404] width 103 height 5
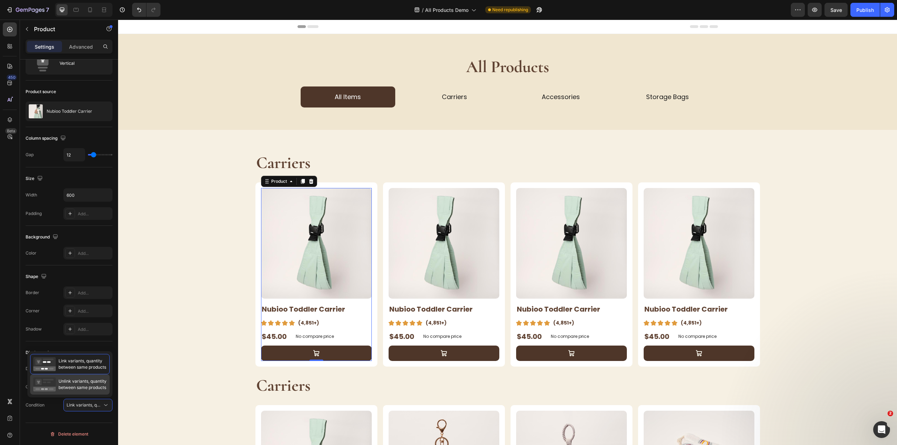
click at [79, 380] on span "Unlink variants, quantity between same products" at bounding box center [82, 384] width 48 height 13
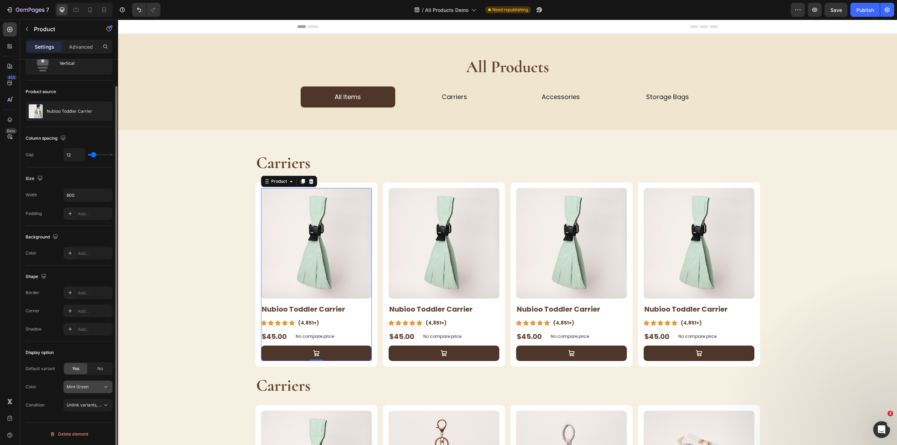
click at [72, 386] on span "Mint Green" at bounding box center [78, 387] width 22 height 6
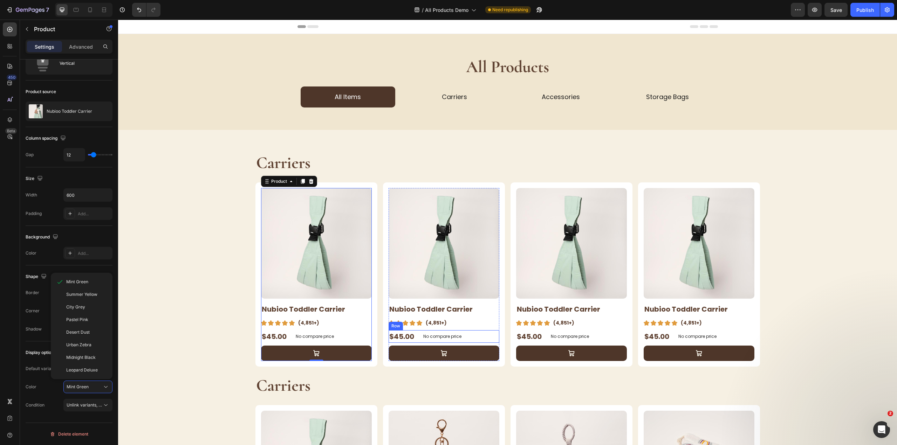
click at [467, 330] on div "$45.00 Product Price Product Price No compare price Product Price Row" at bounding box center [443, 336] width 111 height 13
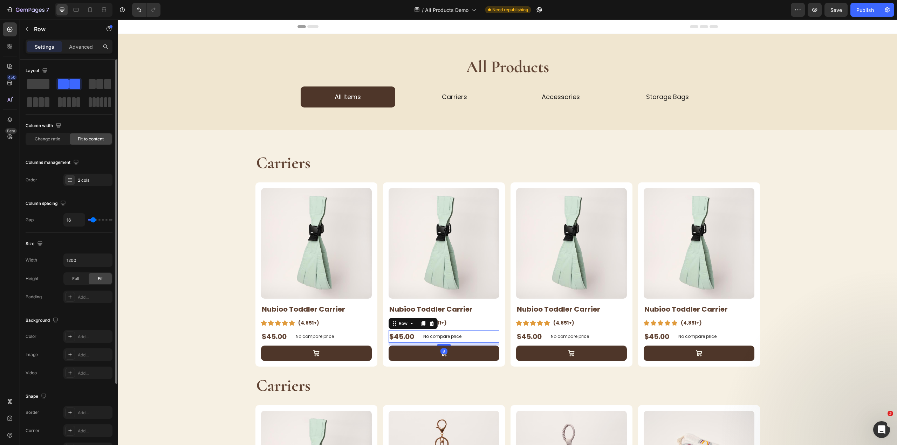
click at [473, 320] on div "Image (4,851+) Text Block Row" at bounding box center [443, 322] width 111 height 9
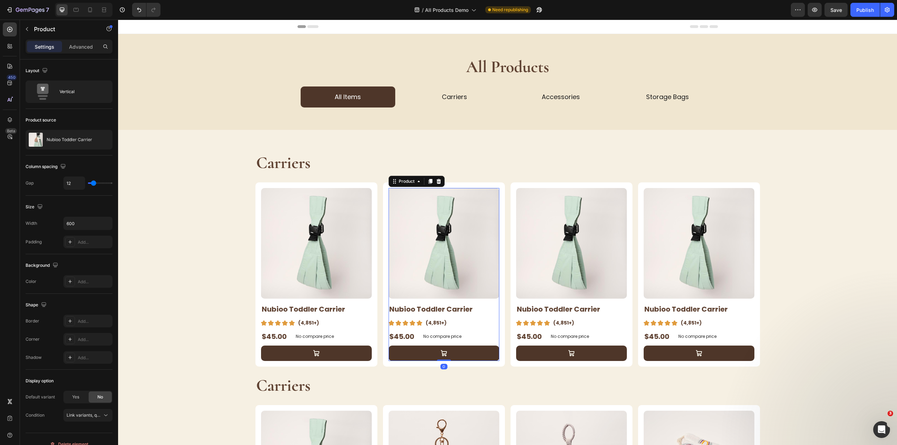
click at [490, 343] on div "Nubioo Toddler Carrier Product Title 5 Text Block Image (4,851+) Text Block Row…" at bounding box center [443, 332] width 111 height 58
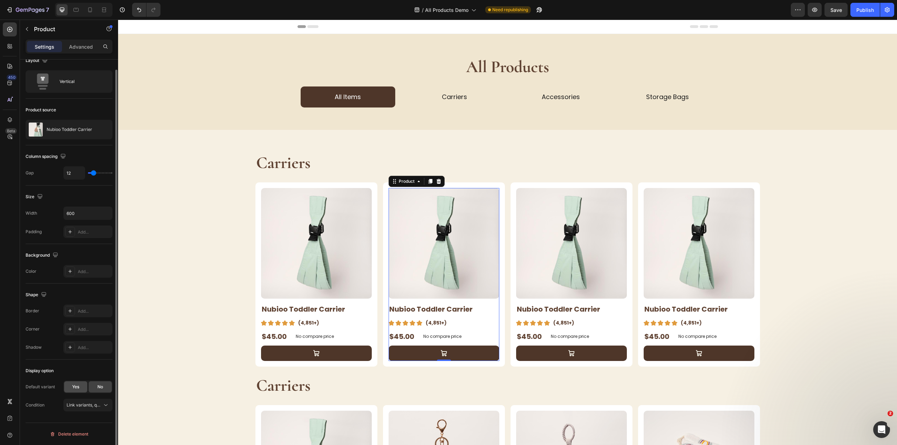
click at [84, 385] on div "Yes" at bounding box center [75, 386] width 23 height 11
click at [95, 403] on span "Midnight Black" at bounding box center [81, 405] width 29 height 6
click at [98, 360] on div "Urban Zebra" at bounding box center [86, 363] width 41 height 6
click at [543, 10] on button "button" at bounding box center [539, 10] width 14 height 14
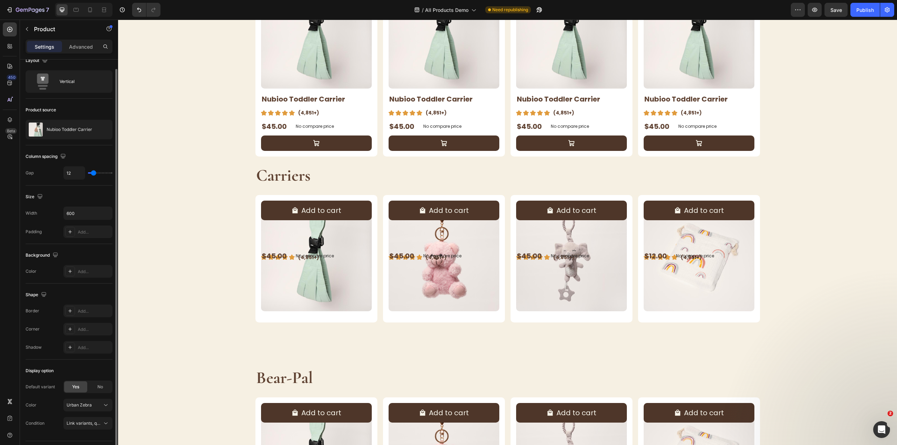
scroll to position [0, 0]
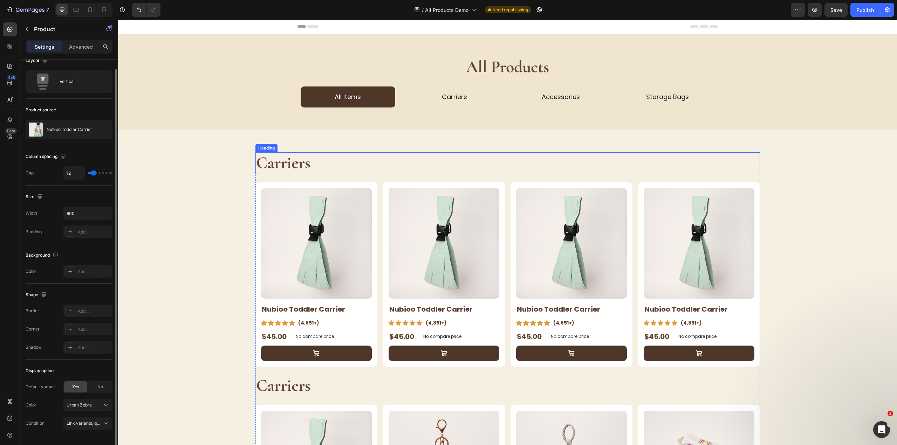
click at [278, 161] on strong "Carriers" at bounding box center [283, 163] width 54 height 20
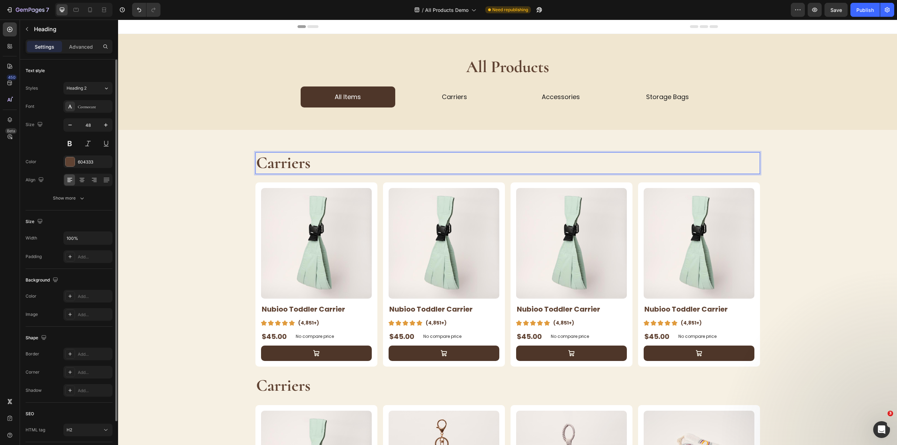
click at [314, 165] on p "Carriers" at bounding box center [507, 163] width 503 height 20
click at [337, 331] on div "$45.00 Product Price Product Price No compare price Product Price Row" at bounding box center [316, 336] width 111 height 13
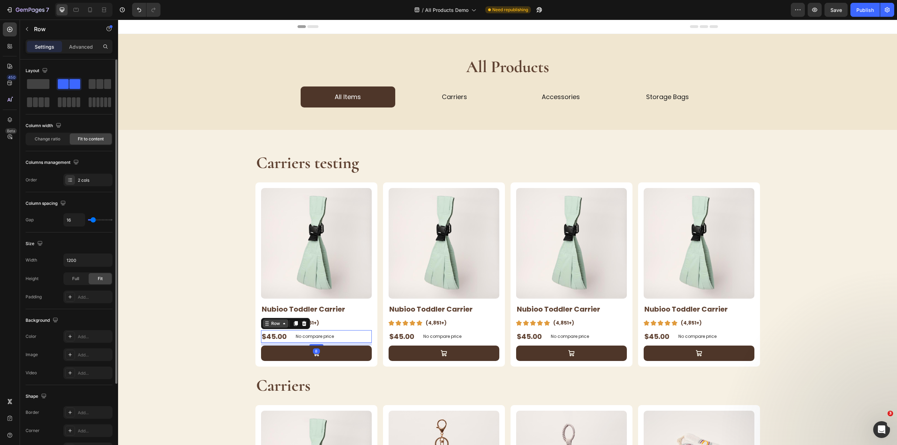
click at [283, 326] on icon at bounding box center [284, 324] width 6 height 6
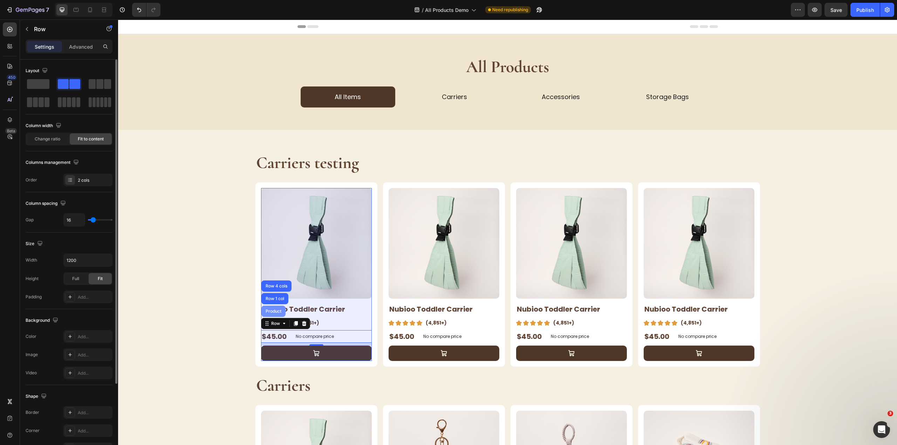
click at [279, 313] on div "Product" at bounding box center [273, 311] width 19 height 4
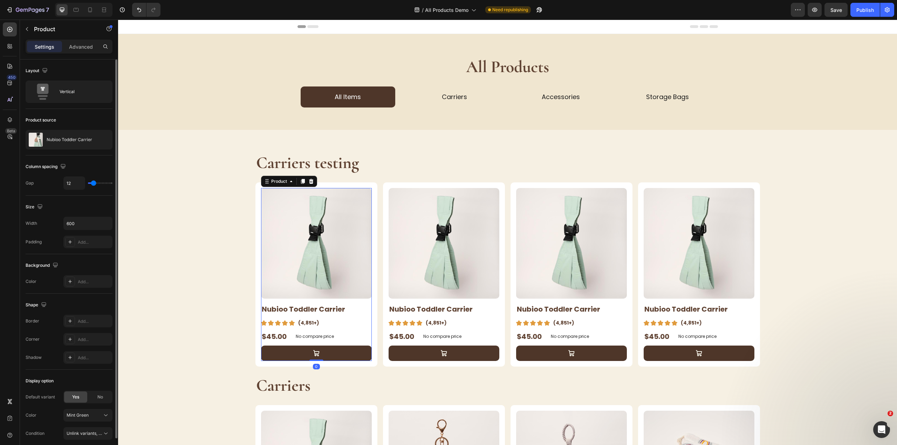
scroll to position [28, 0]
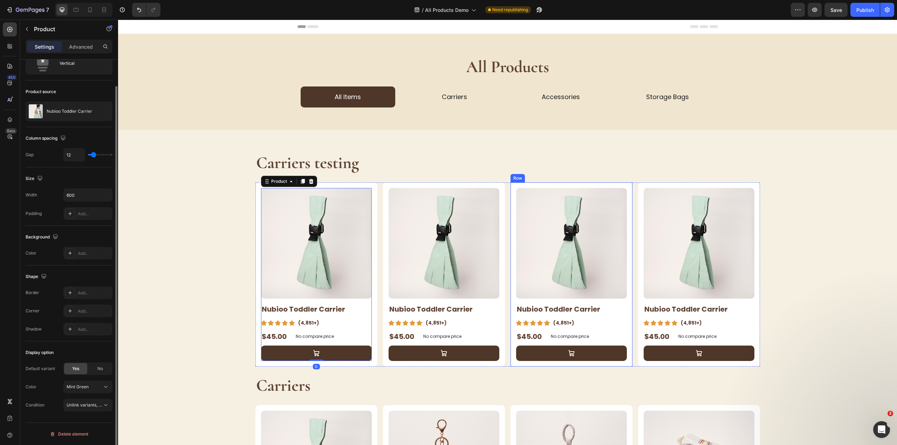
click at [461, 325] on div "Image (4,851+) Text Block Row" at bounding box center [443, 322] width 111 height 9
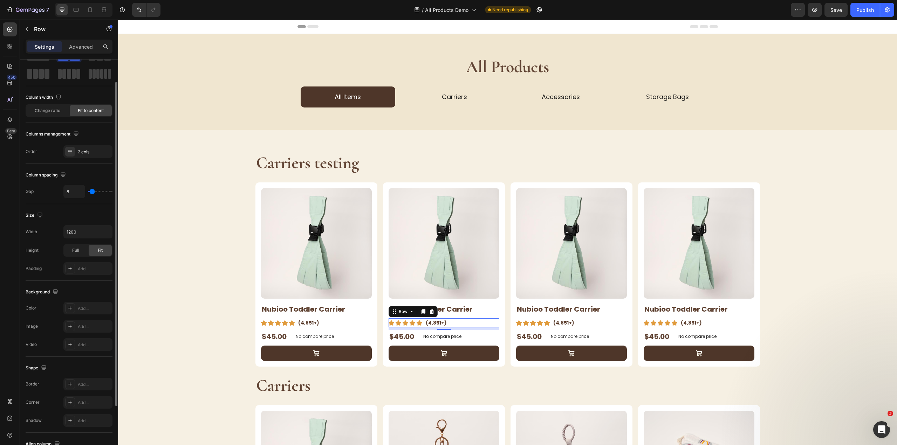
scroll to position [0, 0]
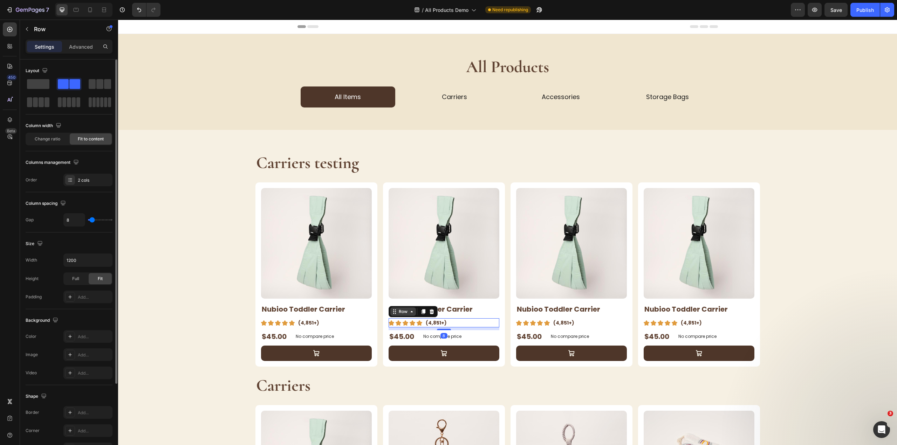
click at [410, 312] on icon at bounding box center [412, 312] width 6 height 6
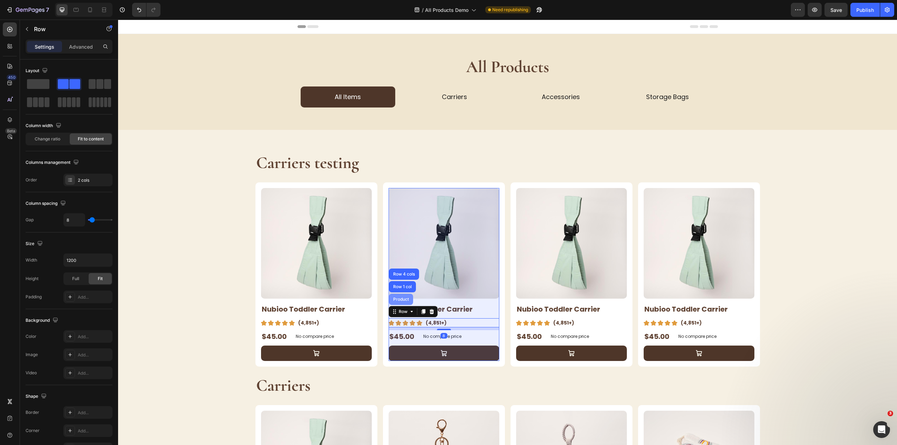
click at [408, 302] on div "Product" at bounding box center [401, 299] width 24 height 11
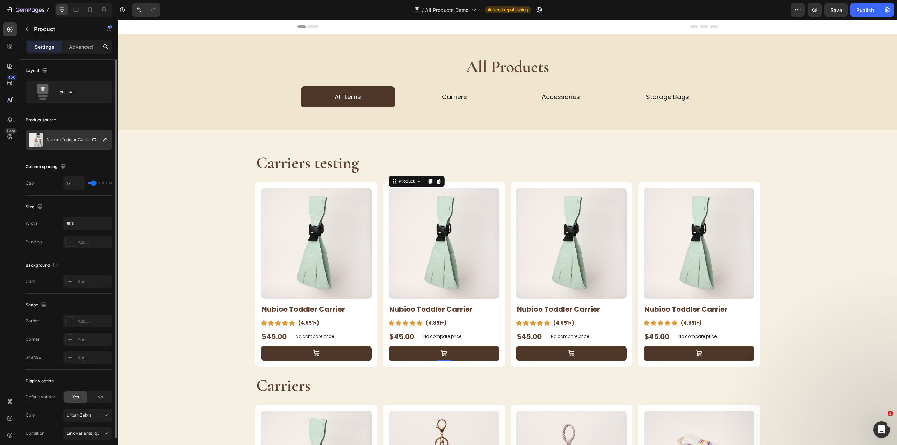
click at [65, 143] on div "Nubioo Toddler Carrier" at bounding box center [69, 140] width 87 height 20
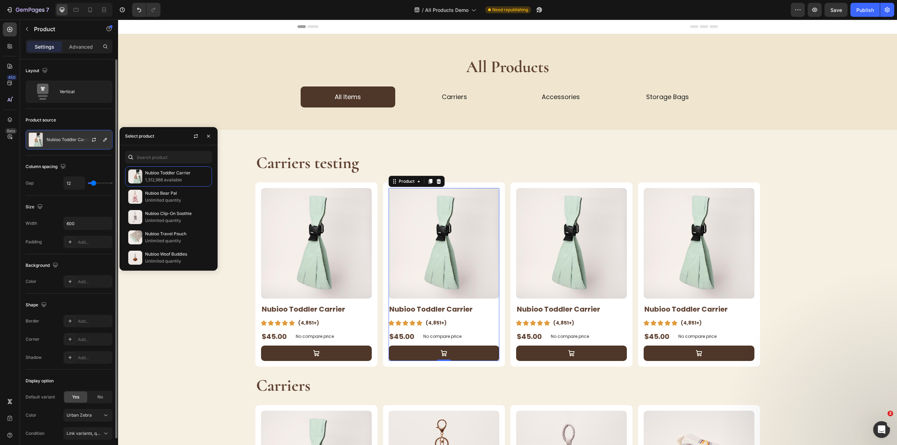
click at [65, 143] on div "Nubioo Toddler Carrier" at bounding box center [69, 140] width 87 height 20
click at [572, 150] on div "⁠⁠⁠⁠⁠⁠⁠ Carriers testing Heading Image Nubioo Toddler Carrier Product Title 5 T…" at bounding box center [507, 375] width 779 height 491
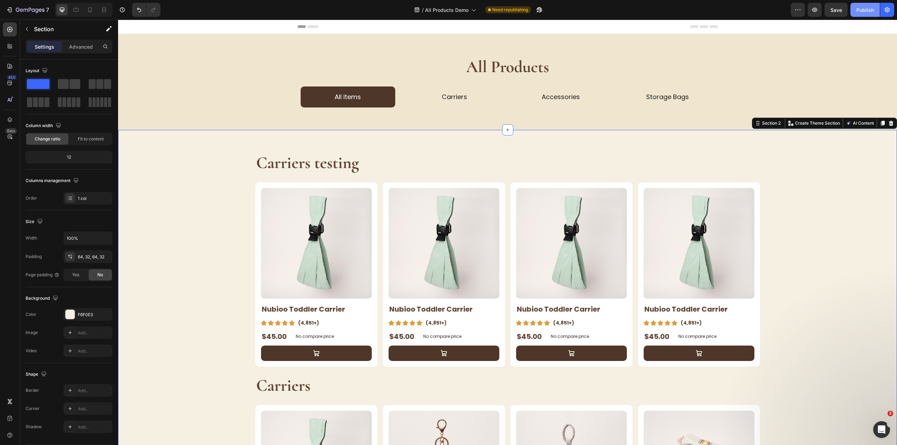
click at [858, 10] on div "Publish" at bounding box center [865, 9] width 18 height 7
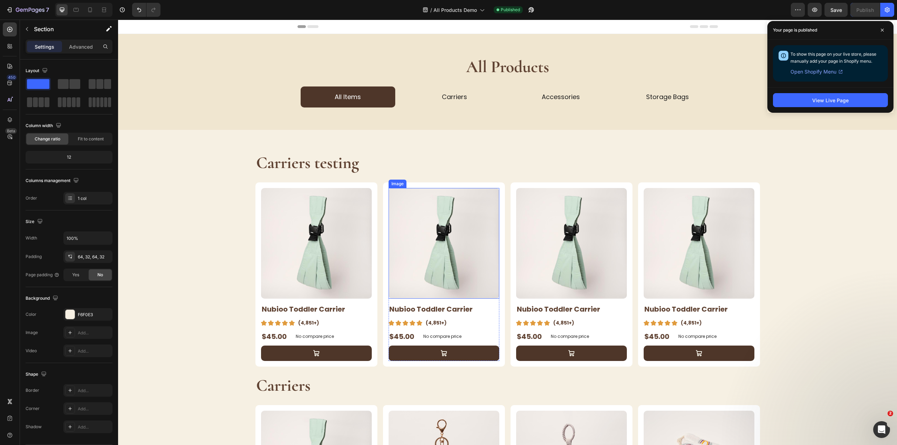
click at [440, 252] on img at bounding box center [443, 243] width 111 height 111
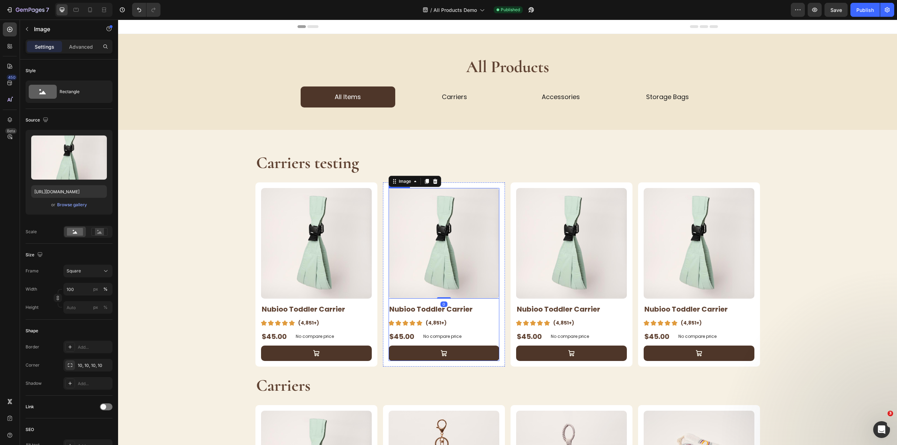
click at [484, 332] on div "$45.00 Product Price Product Price No compare price Product Price Row" at bounding box center [443, 336] width 111 height 13
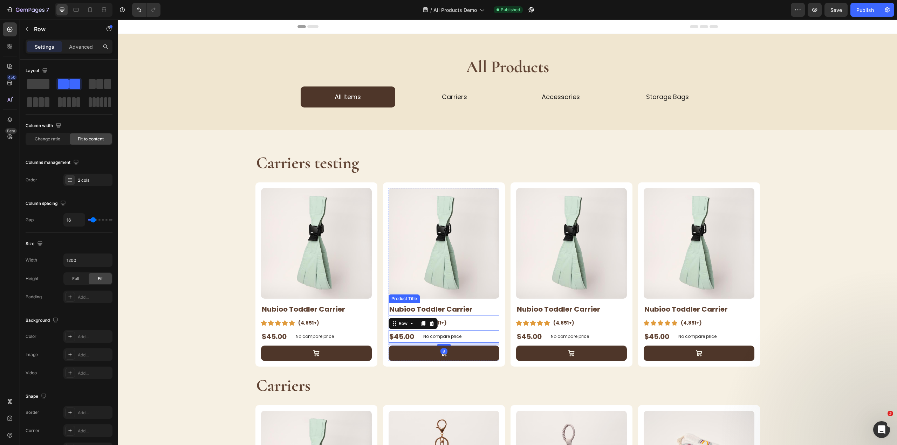
click at [493, 305] on h2 "Nubioo Toddler Carrier" at bounding box center [443, 309] width 111 height 13
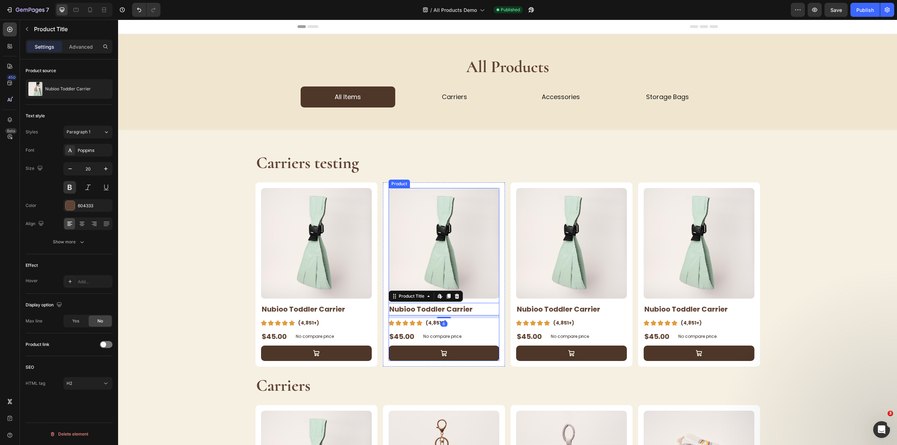
click at [493, 301] on div "Image Nubioo Toddler Carrier Product Title Edit content in Shopify 8 5 Text Blo…" at bounding box center [443, 274] width 111 height 173
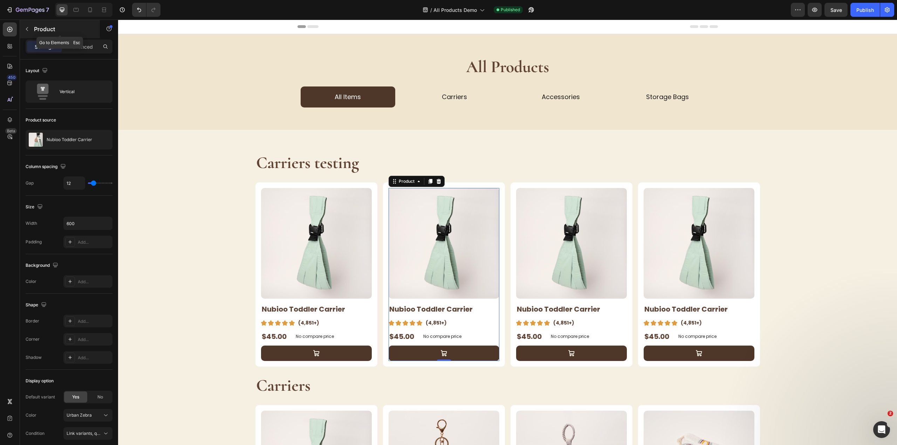
click at [41, 23] on div "Product" at bounding box center [60, 29] width 80 height 18
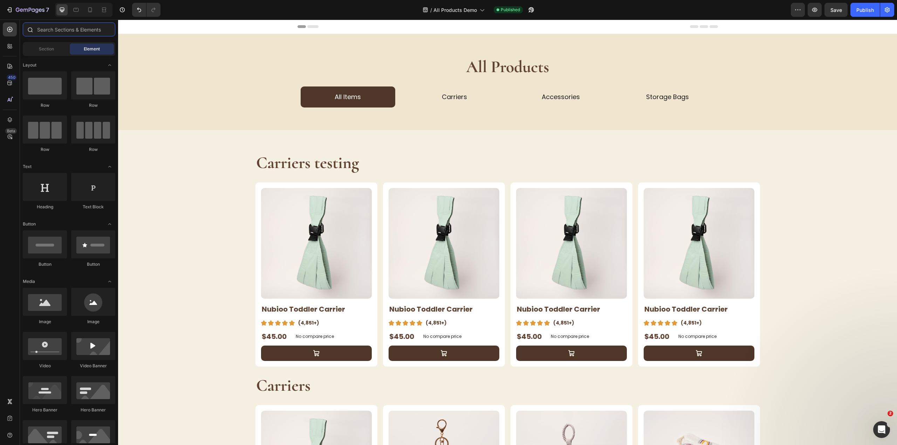
click at [71, 27] on input "text" at bounding box center [69, 29] width 92 height 14
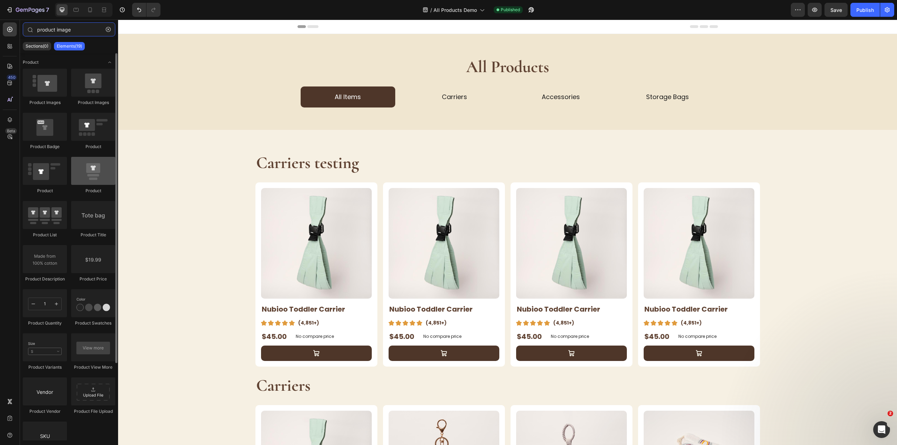
type input "product image"
click at [90, 180] on div at bounding box center [93, 171] width 44 height 28
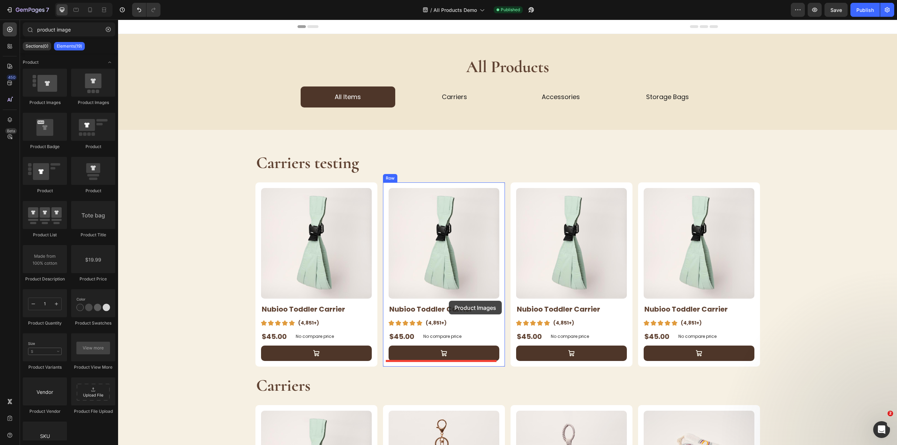
drag, startPoint x: 208, startPoint y: 110, endPoint x: 449, endPoint y: 301, distance: 306.6
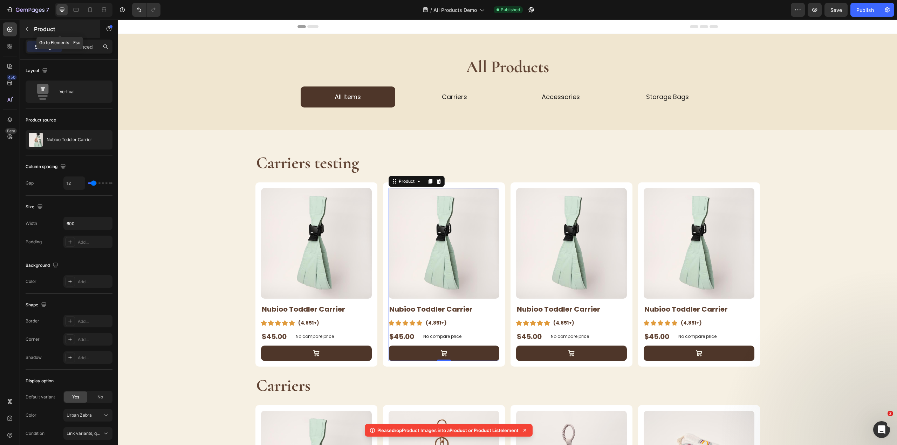
click at [41, 30] on p "Product" at bounding box center [64, 29] width 60 height 8
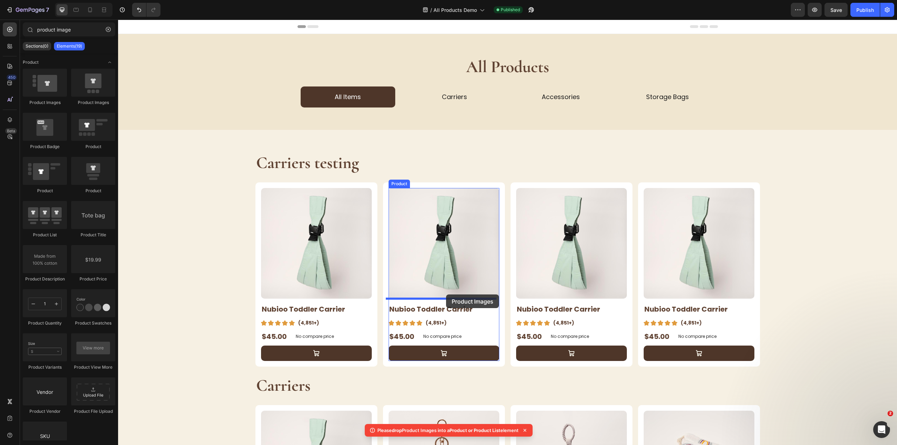
drag, startPoint x: 226, startPoint y: 157, endPoint x: 446, endPoint y: 295, distance: 259.3
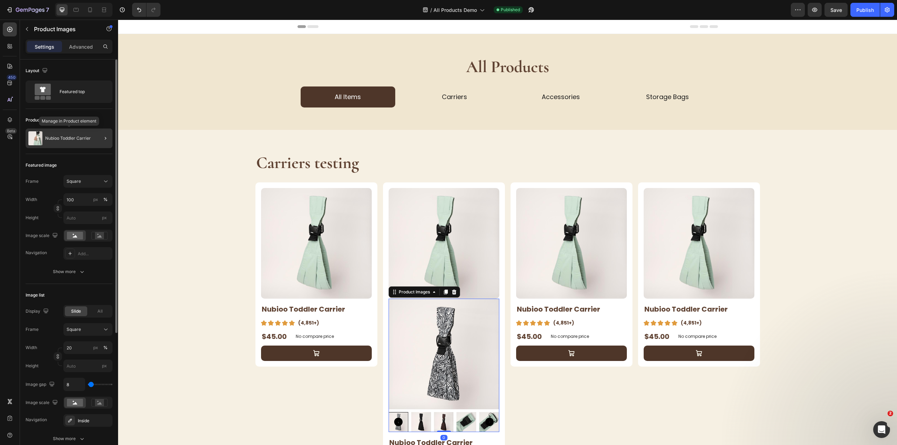
click at [84, 137] on p "Nubioo Toddler Carrier" at bounding box center [68, 138] width 46 height 5
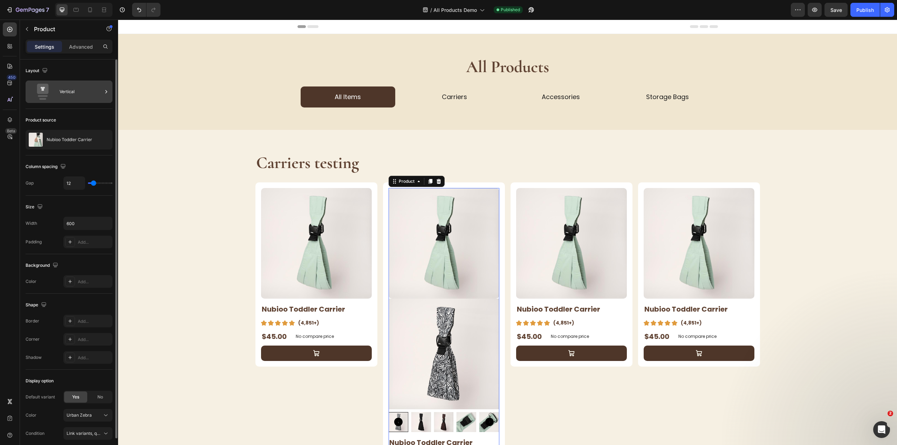
click at [69, 95] on div "Vertical" at bounding box center [81, 92] width 43 height 16
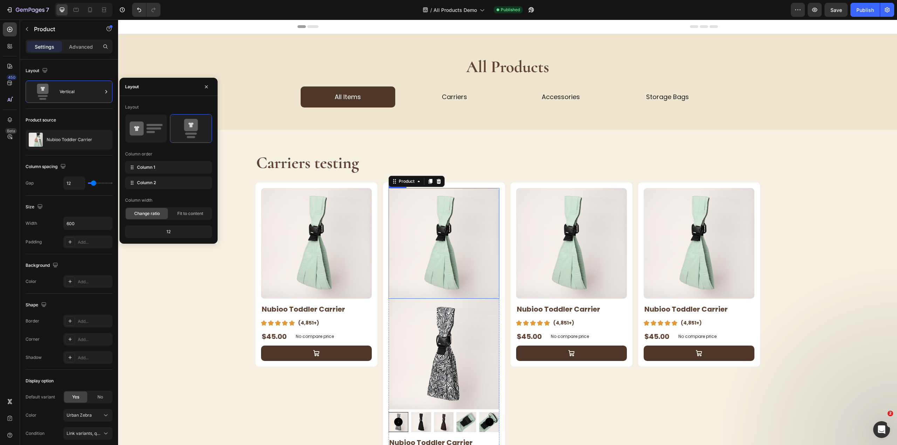
click at [469, 247] on img at bounding box center [443, 243] width 111 height 111
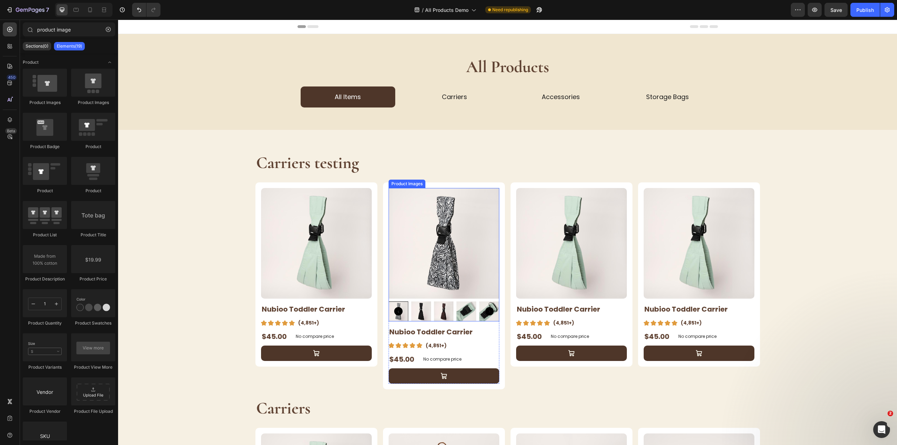
click at [436, 261] on img at bounding box center [443, 243] width 111 height 111
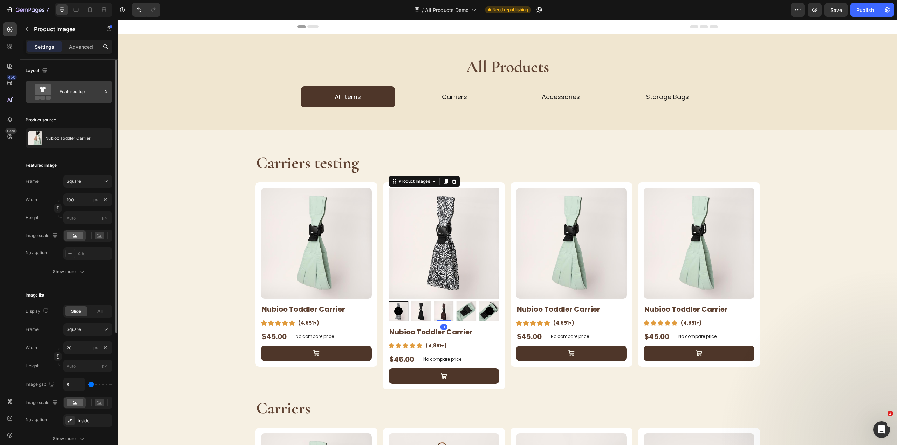
click at [50, 87] on icon at bounding box center [43, 90] width 16 height 12
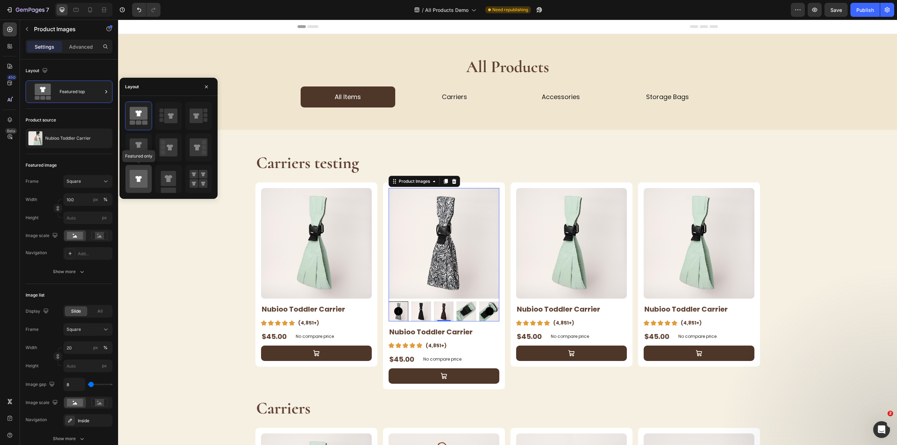
click at [143, 185] on icon at bounding box center [139, 179] width 18 height 18
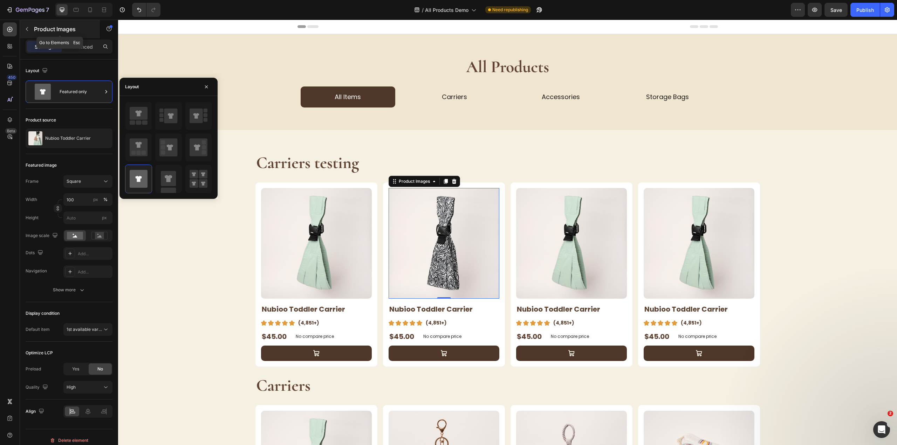
click at [26, 26] on button "button" at bounding box center [26, 28] width 11 height 11
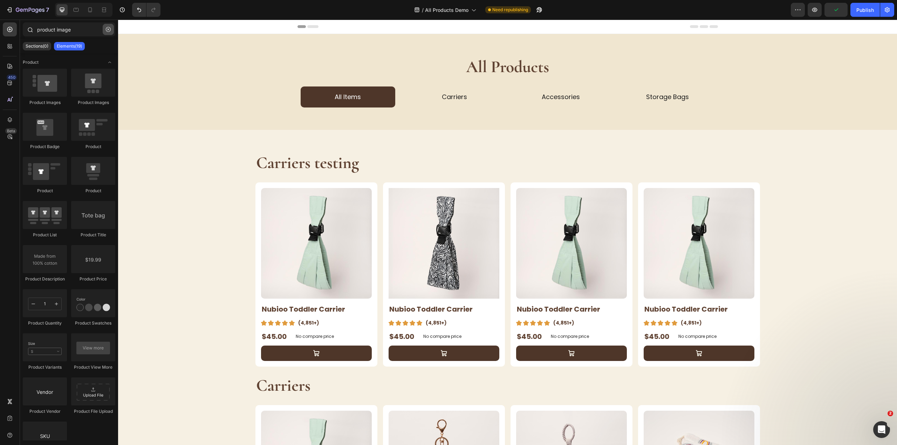
drag, startPoint x: 107, startPoint y: 28, endPoint x: 126, endPoint y: 129, distance: 103.0
click at [107, 28] on icon "button" at bounding box center [108, 29] width 5 height 5
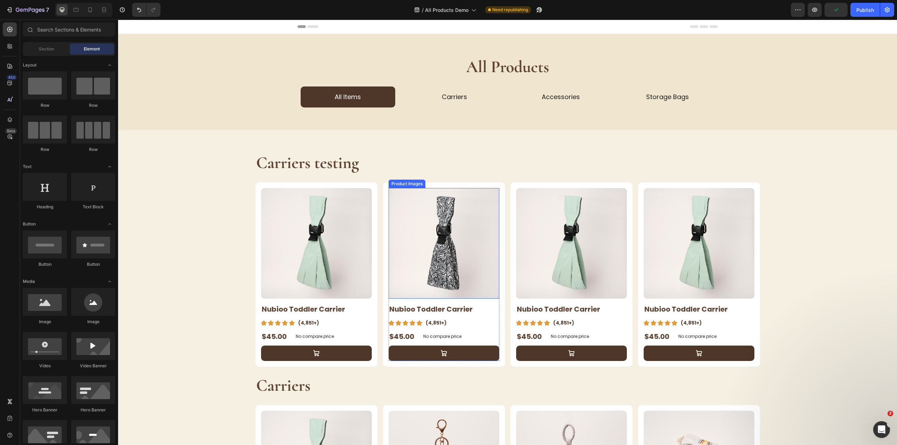
click at [459, 249] on img at bounding box center [443, 243] width 111 height 111
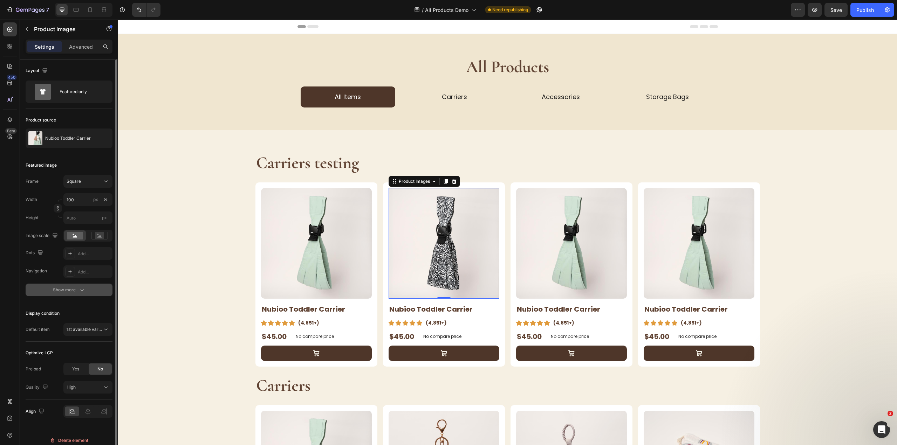
click at [76, 292] on div "Show more" at bounding box center [69, 289] width 33 height 7
click at [83, 292] on div "Add..." at bounding box center [94, 290] width 33 height 6
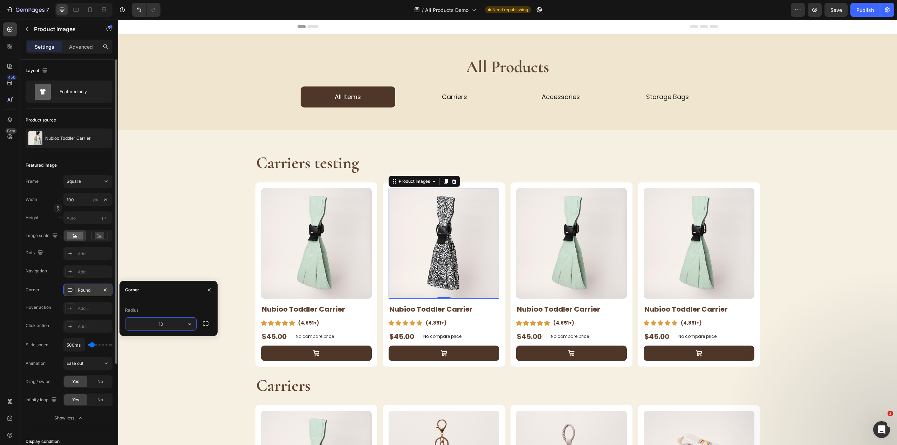
type input "10"
click at [483, 160] on h2 "Carriers testing" at bounding box center [507, 163] width 504 height 22
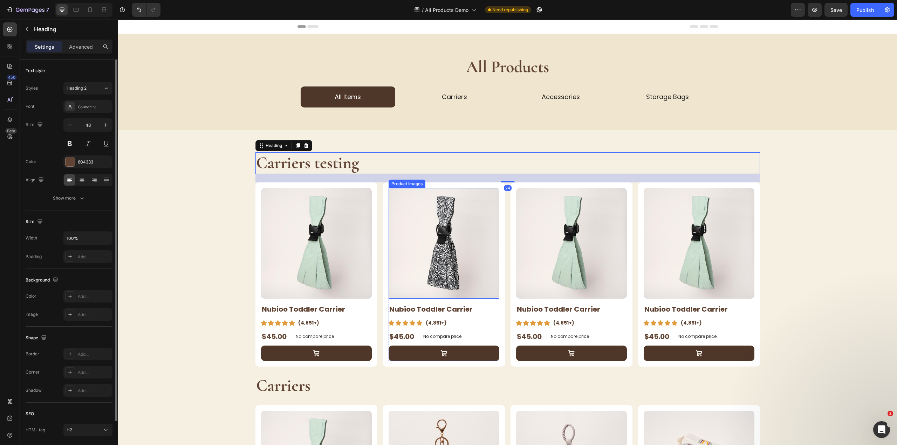
click at [462, 260] on img at bounding box center [443, 243] width 111 height 111
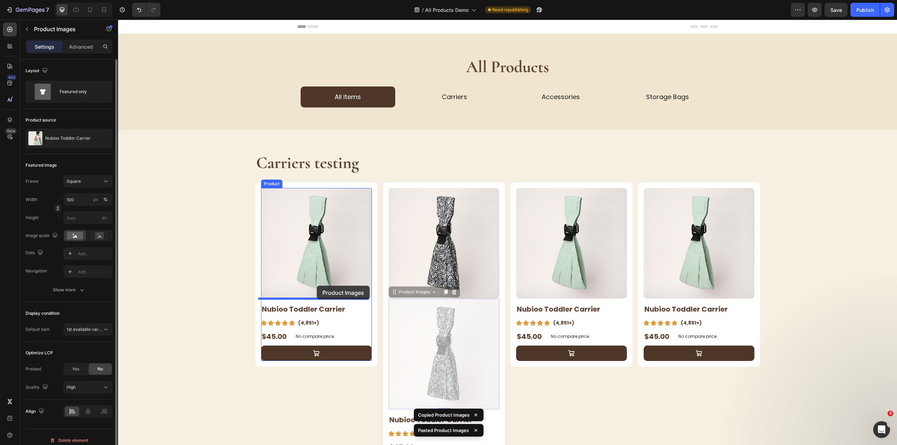
drag, startPoint x: 396, startPoint y: 292, endPoint x: 317, endPoint y: 286, distance: 79.4
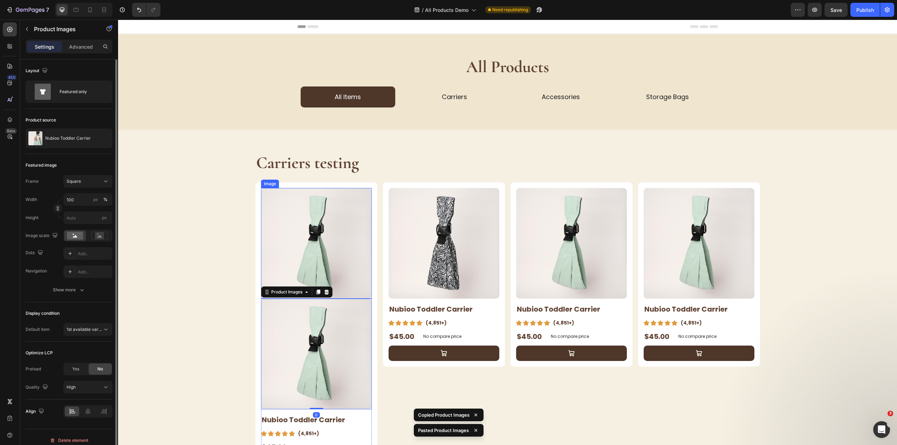
click at [324, 228] on img at bounding box center [316, 243] width 111 height 111
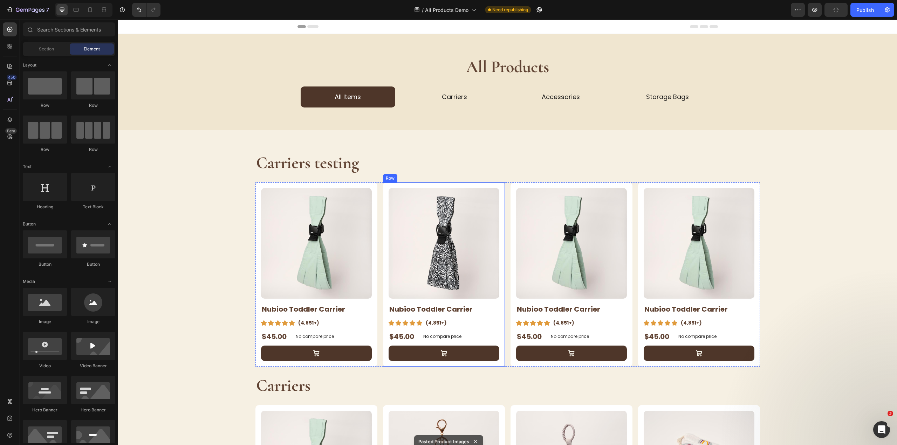
click at [490, 175] on div "Carriers testing Heading Product Images Nubioo Toddler Carrier Product Title 5 …" at bounding box center [507, 375] width 504 height 446
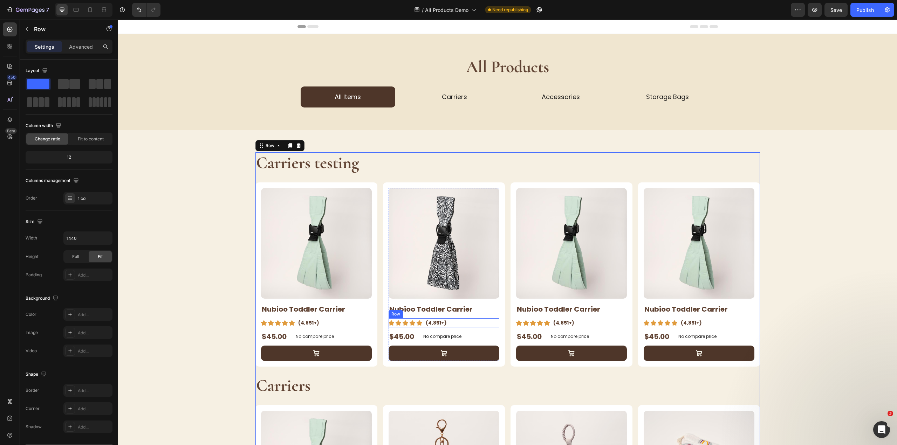
click at [444, 323] on div "(4,851+)" at bounding box center [436, 322] width 22 height 9
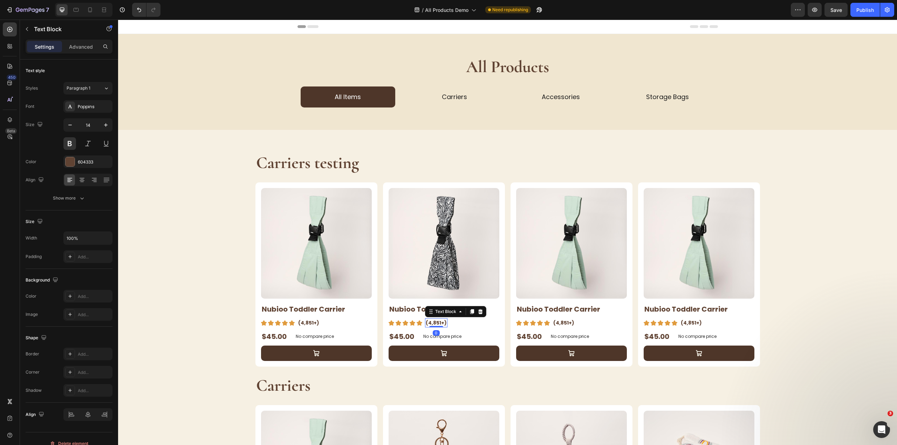
click at [444, 323] on div "(4,851+)" at bounding box center [436, 322] width 22 height 9
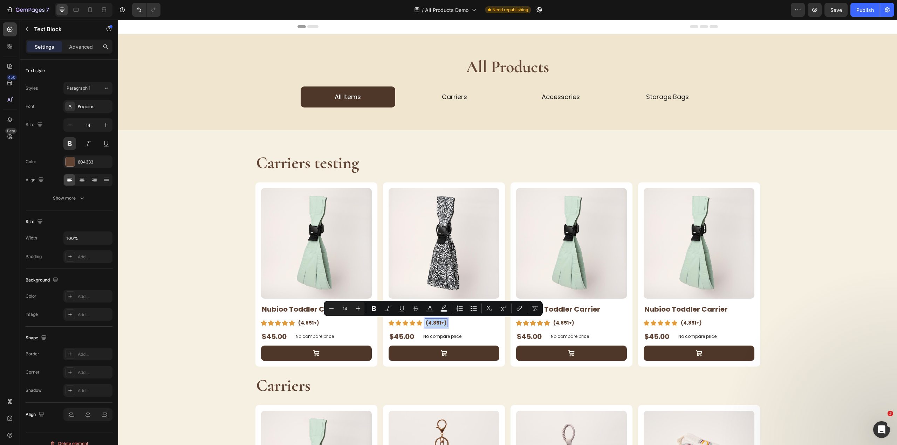
click at [438, 323] on p "(4,851+)" at bounding box center [436, 323] width 21 height 8
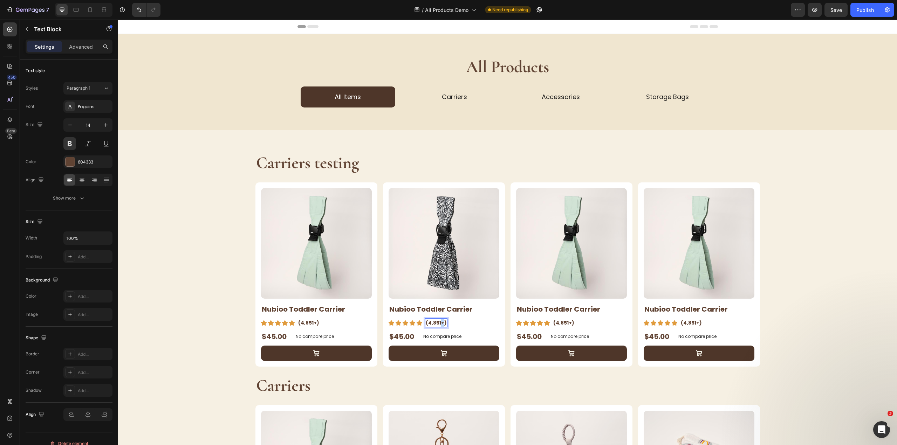
click at [438, 323] on p "(4,851+)" at bounding box center [436, 323] width 21 height 8
click at [738, 281] on img at bounding box center [698, 243] width 111 height 111
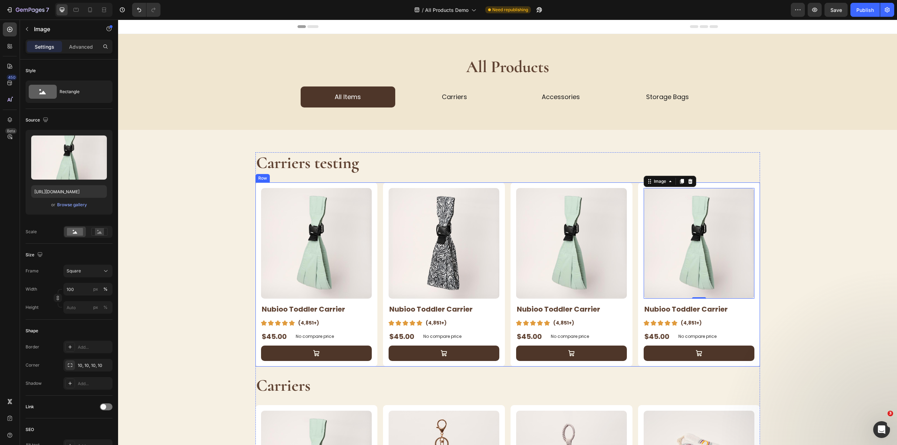
click at [628, 237] on div "Image Nubioo Toddler Carrier Product Title Image (4,851+) Text Block Row $45.00…" at bounding box center [571, 274] width 122 height 184
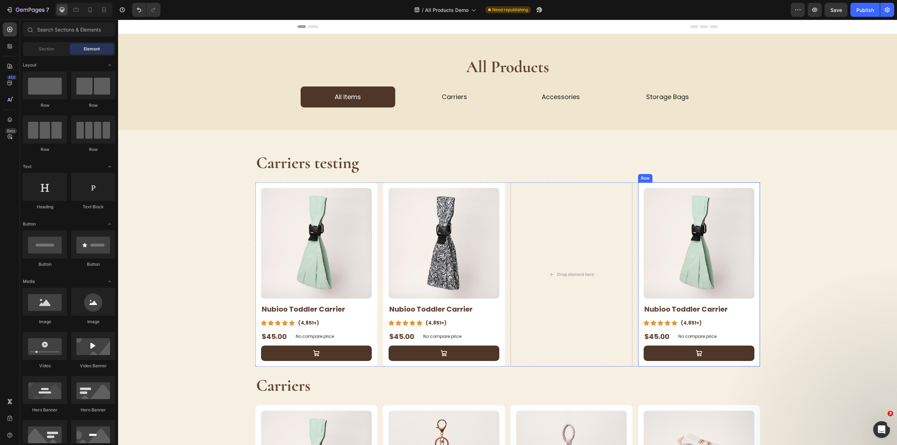
click at [638, 270] on div "Image Nubioo Toddler Carrier Product Title Image (4,851+) Text Block Row $45.00…" at bounding box center [699, 274] width 122 height 184
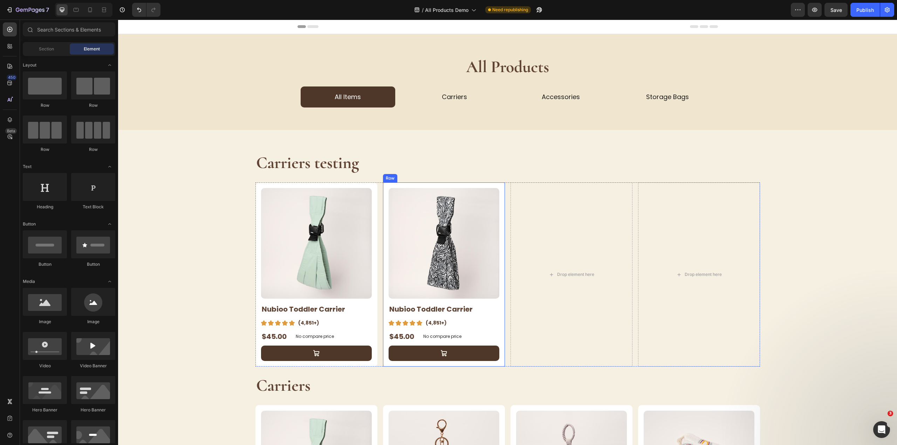
click at [383, 303] on div "Product Images Nubioo Toddler Carrier Product Title 5 Text Block Image (4,851+)…" at bounding box center [444, 274] width 122 height 184
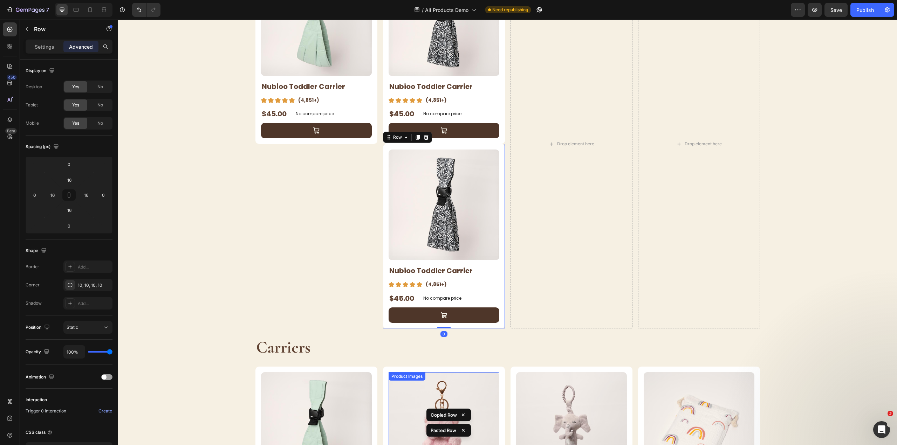
scroll to position [147, 0]
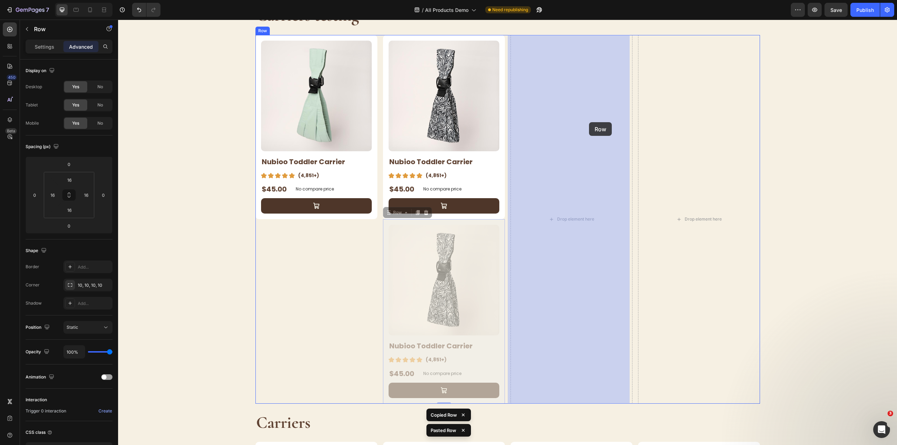
drag, startPoint x: 389, startPoint y: 210, endPoint x: 589, endPoint y: 122, distance: 218.6
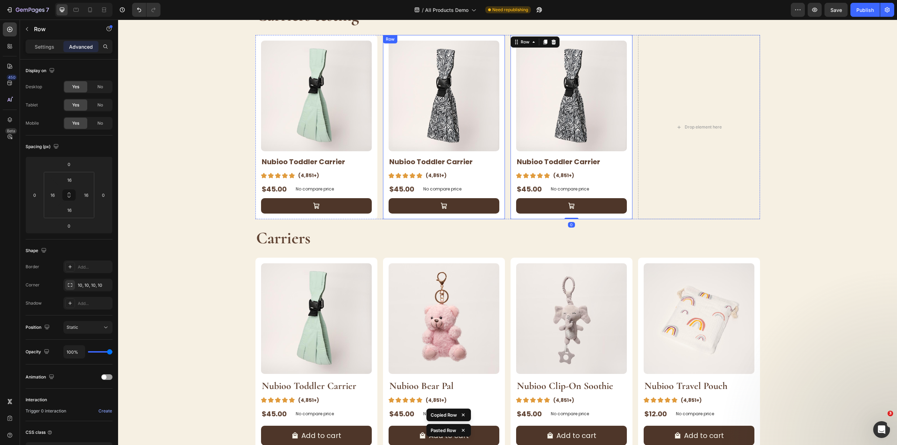
click at [384, 150] on div "Product Images Nubioo Toddler Carrier Product Title 5 Text Block Image (4,851+)…" at bounding box center [444, 127] width 122 height 184
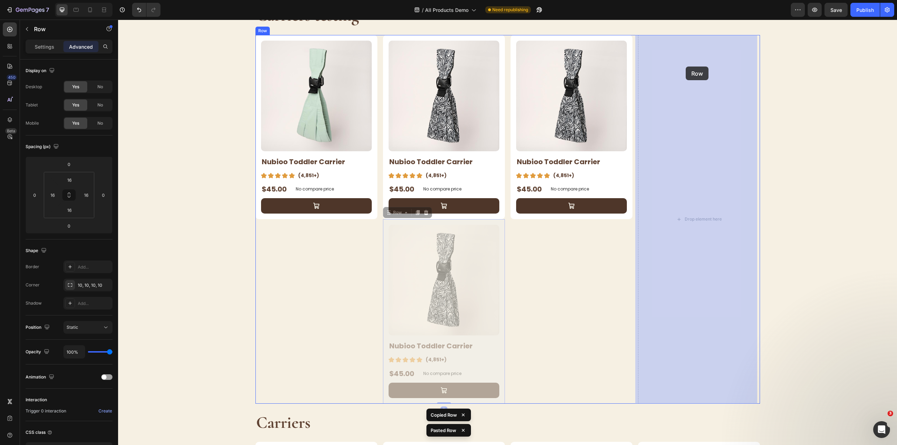
drag, startPoint x: 386, startPoint y: 210, endPoint x: 678, endPoint y: 68, distance: 324.7
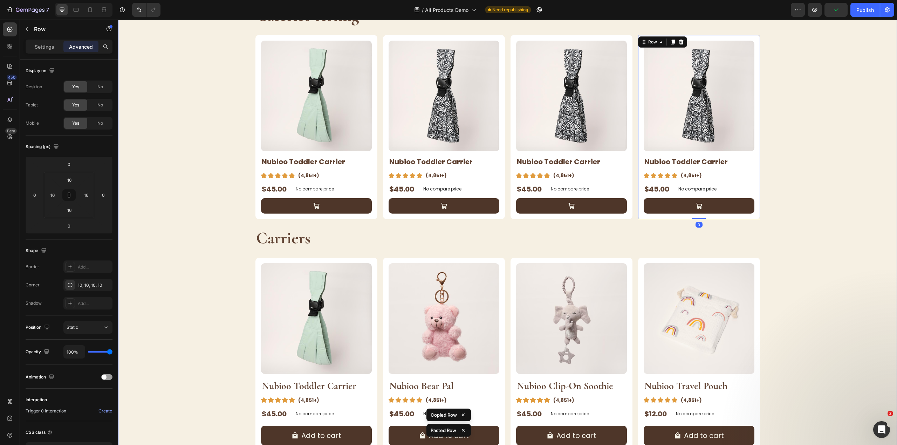
click at [153, 240] on div "Carriers testing Heading Product Images Nubioo Toddler Carrier Product Title 5 …" at bounding box center [507, 228] width 756 height 446
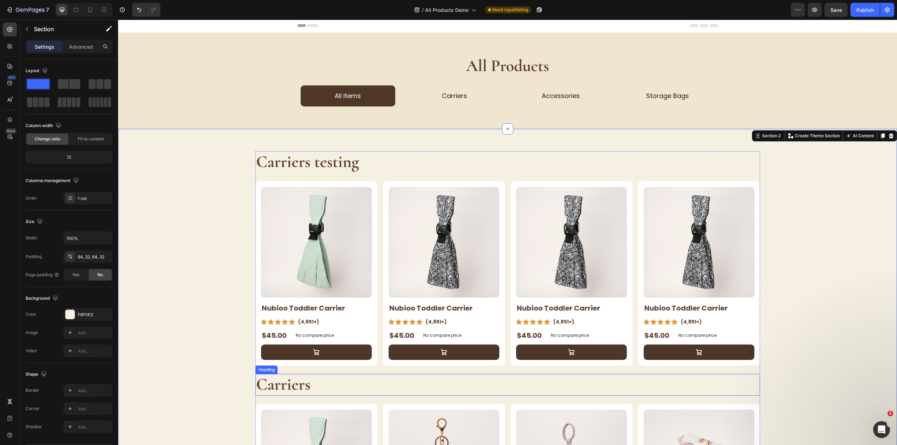
scroll to position [0, 0]
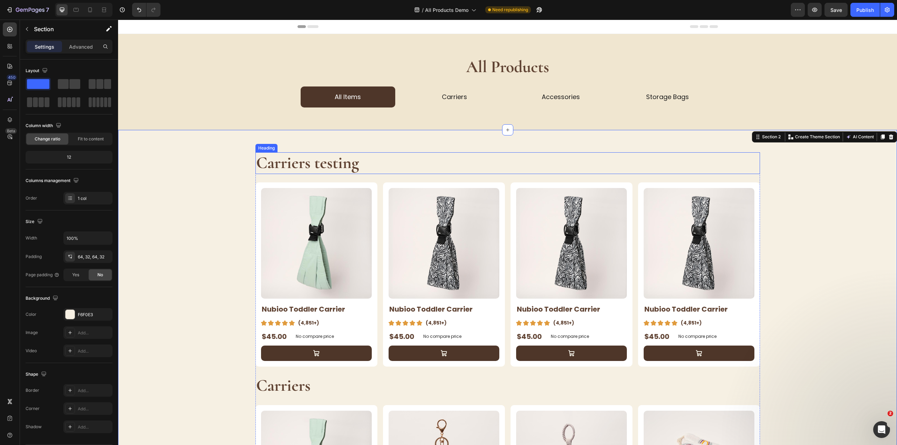
click at [556, 158] on h2 "Carriers testing" at bounding box center [507, 163] width 504 height 22
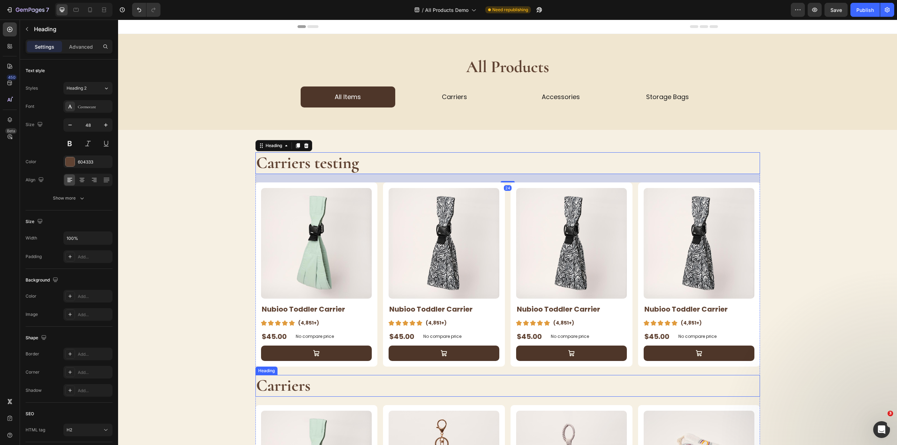
click at [517, 387] on h2 "Carriers" at bounding box center [507, 386] width 504 height 22
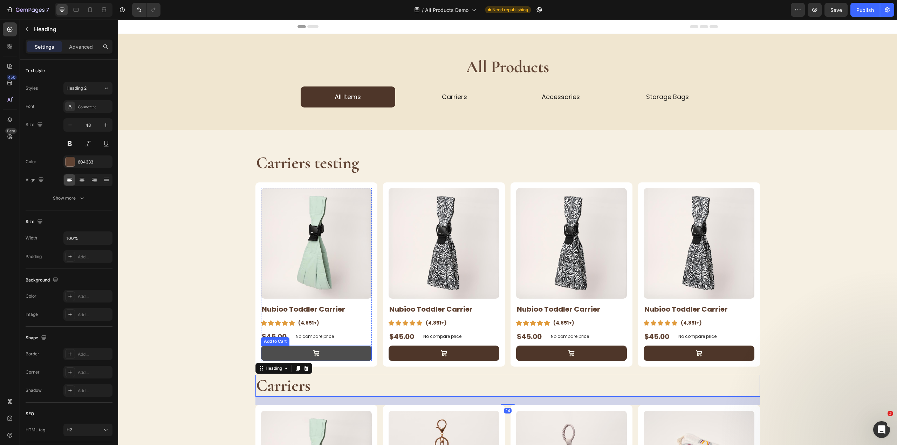
click at [338, 355] on button at bounding box center [316, 353] width 111 height 15
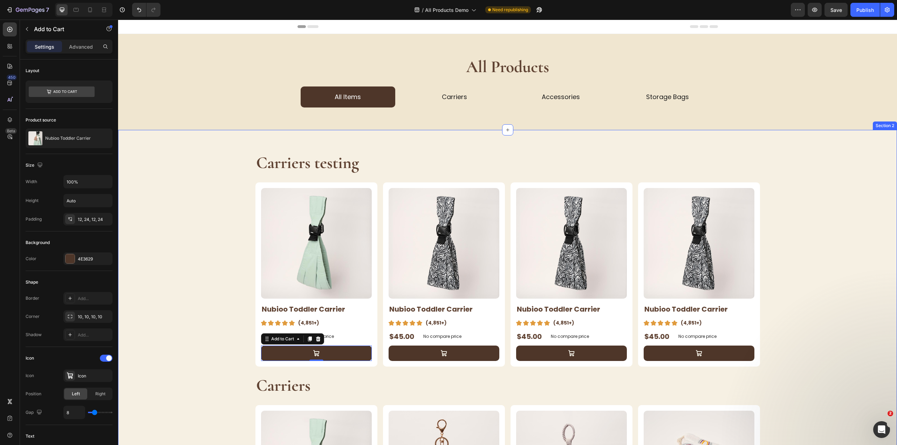
click at [194, 267] on div "Carriers testing Heading Product Images Nubioo Toddler Carrier Product Title 5 …" at bounding box center [507, 375] width 756 height 446
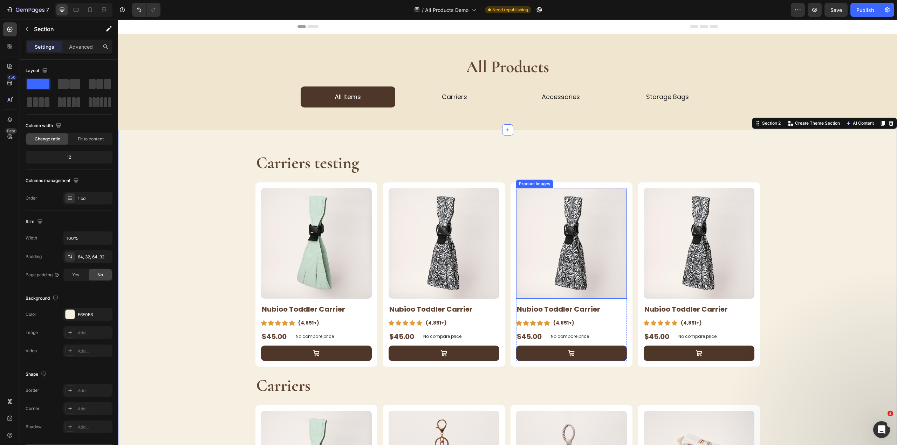
click at [608, 249] on img at bounding box center [571, 243] width 111 height 111
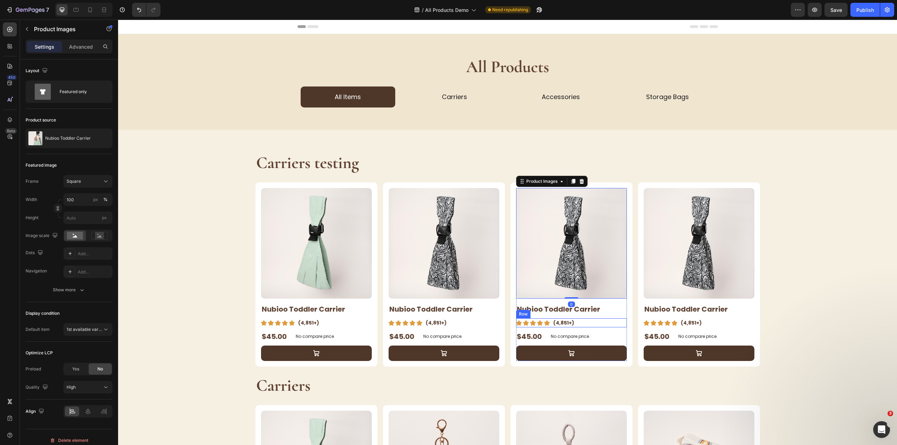
click at [604, 326] on div "Image (4,851+) Text Block Row" at bounding box center [571, 322] width 111 height 9
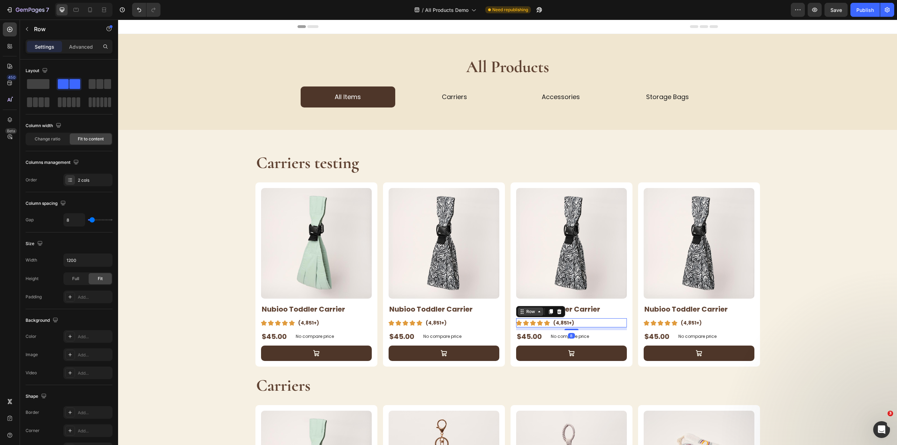
click at [530, 309] on div "Row" at bounding box center [531, 312] width 12 height 6
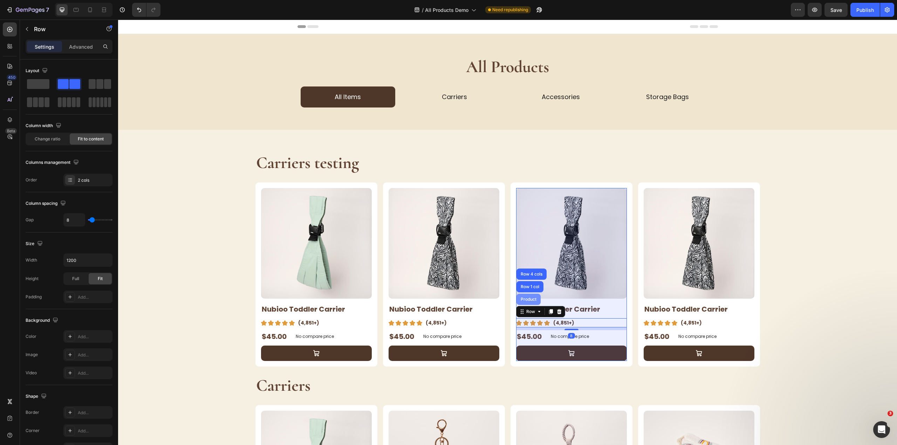
click at [531, 304] on div "Product" at bounding box center [528, 299] width 24 height 11
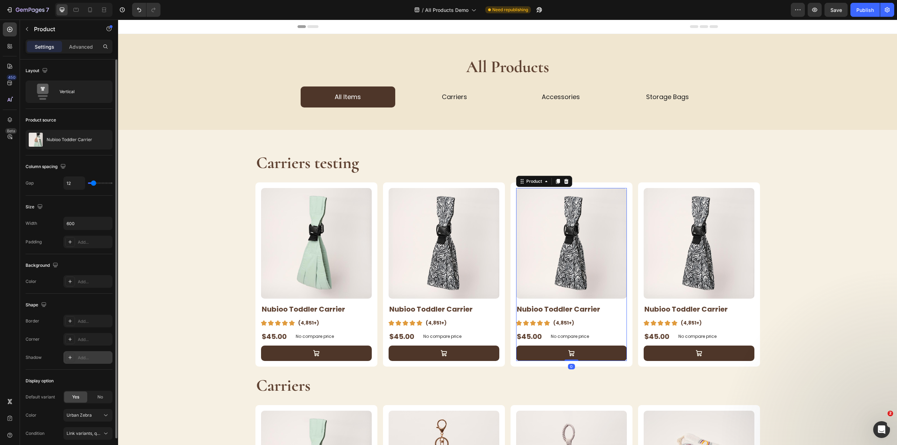
scroll to position [28, 0]
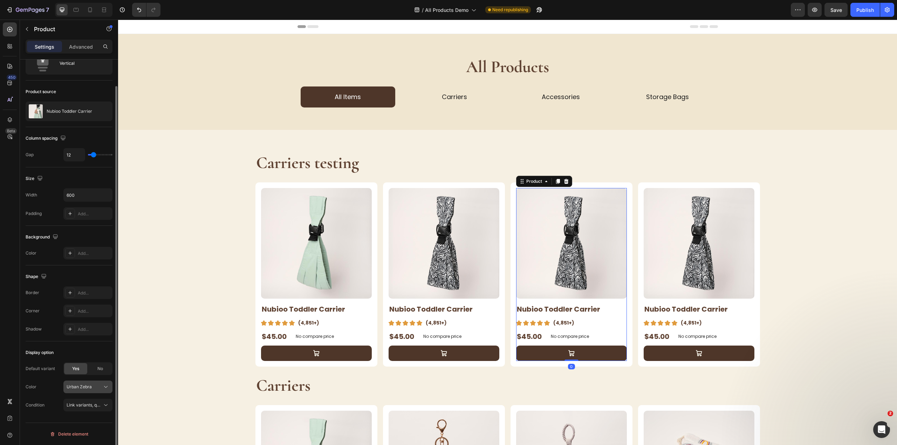
click at [81, 386] on span "Urban Zebra" at bounding box center [79, 387] width 25 height 6
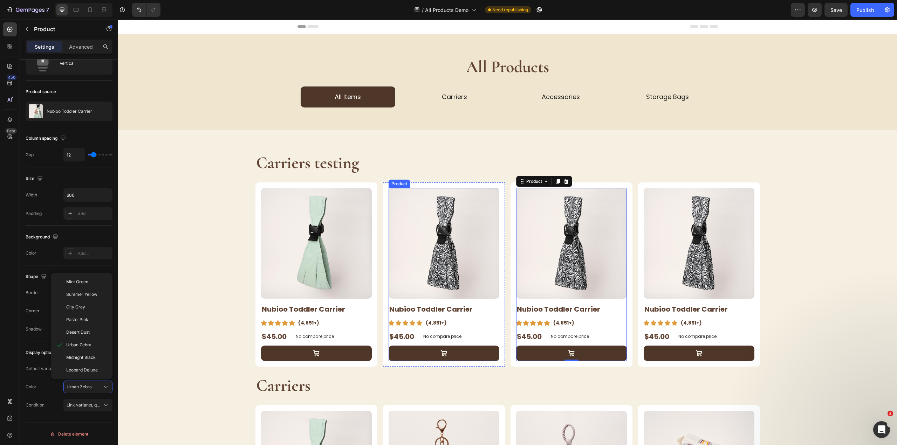
click at [476, 316] on div "Nubioo Toddler Carrier Product Title 5 Text Block Image (4,851+) Text Block Row…" at bounding box center [443, 332] width 111 height 58
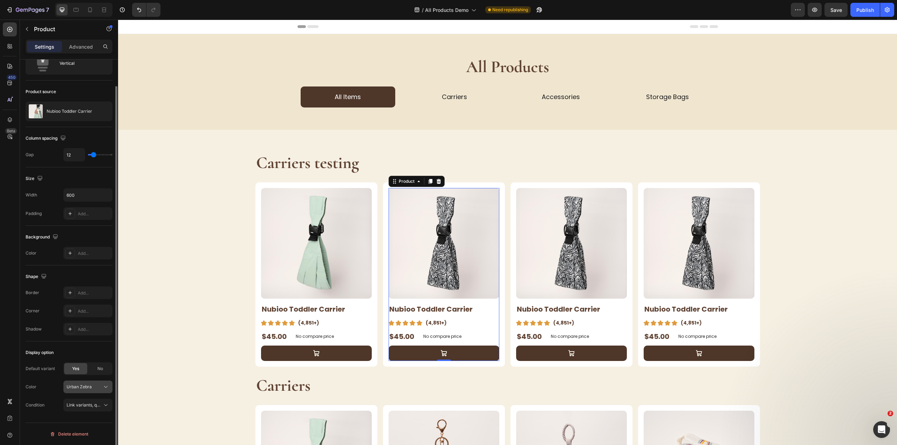
click at [95, 386] on div "Urban Zebra" at bounding box center [84, 387] width 34 height 6
click at [84, 291] on span "Summer Yellow" at bounding box center [81, 294] width 31 height 6
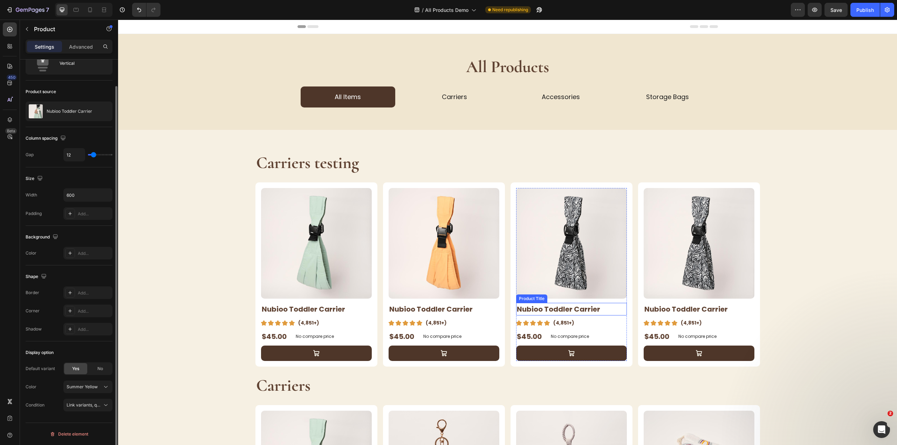
click at [584, 315] on h2 "Nubioo Toddler Carrier" at bounding box center [571, 309] width 111 height 13
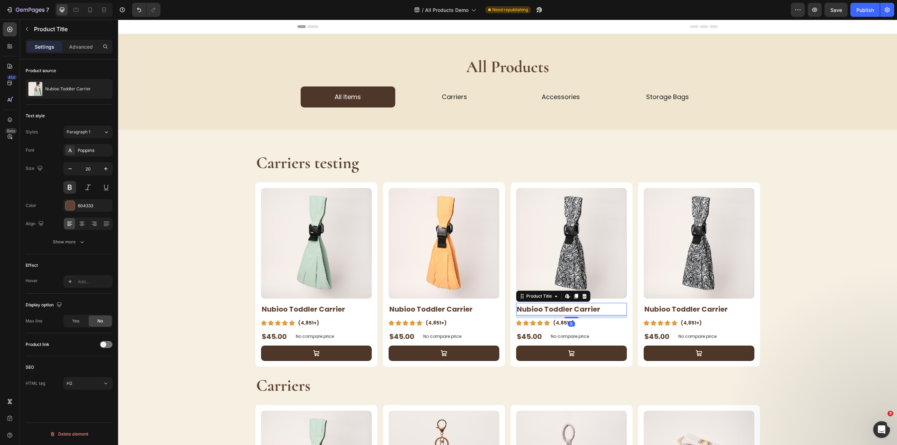
scroll to position [0, 0]
click at [591, 320] on div "Image (4,851+) Text Block Row" at bounding box center [571, 322] width 111 height 9
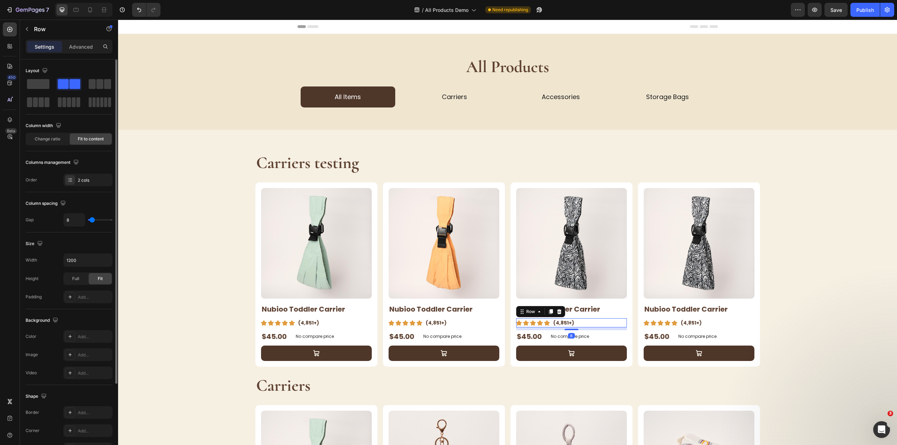
click at [593, 329] on div "8" at bounding box center [571, 328] width 111 height 3
click at [593, 333] on div "$45.00 Product Price Product Price No compare price Product Price Row" at bounding box center [571, 336] width 111 height 13
click at [531, 322] on div "Row" at bounding box center [531, 323] width 12 height 6
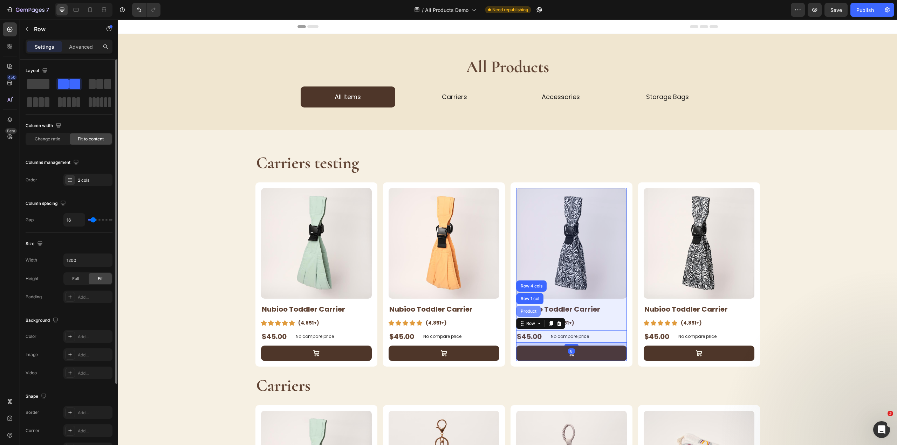
click at [532, 310] on div "Product" at bounding box center [528, 311] width 19 height 4
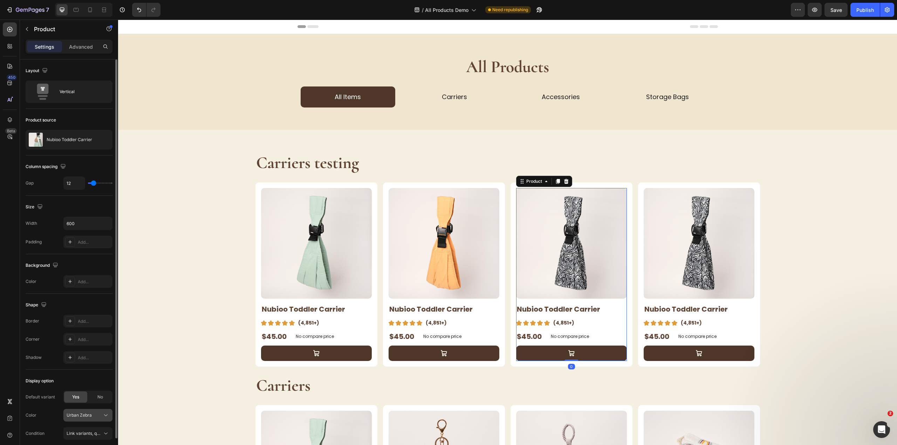
click at [88, 414] on span "Urban Zebra" at bounding box center [79, 415] width 25 height 6
click at [88, 330] on div "City Grey" at bounding box center [82, 335] width 56 height 13
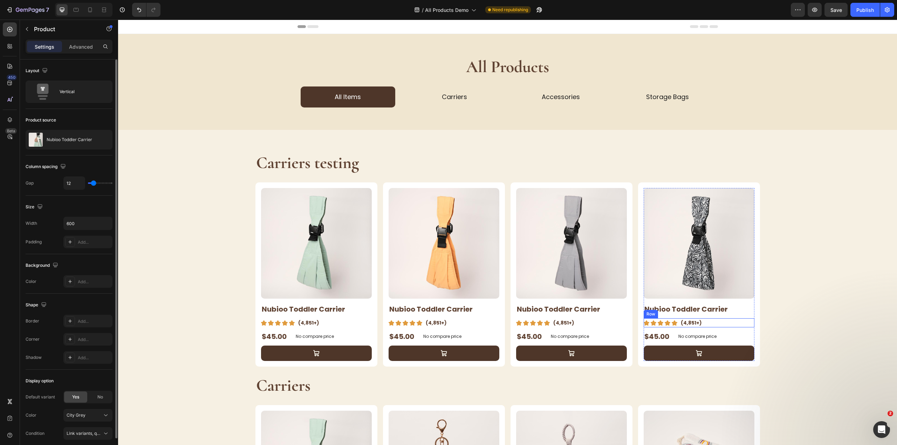
click at [730, 320] on div "Image (4,851+) Text Block Row" at bounding box center [698, 322] width 111 height 9
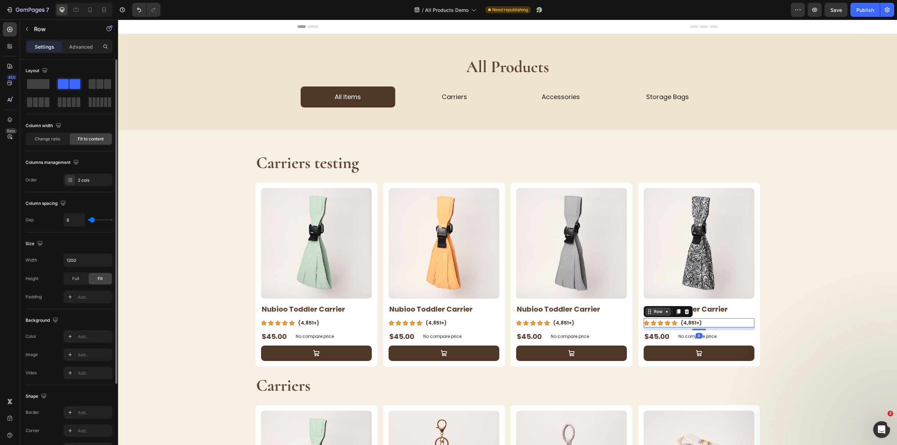
click at [659, 313] on div "Row" at bounding box center [658, 312] width 12 height 6
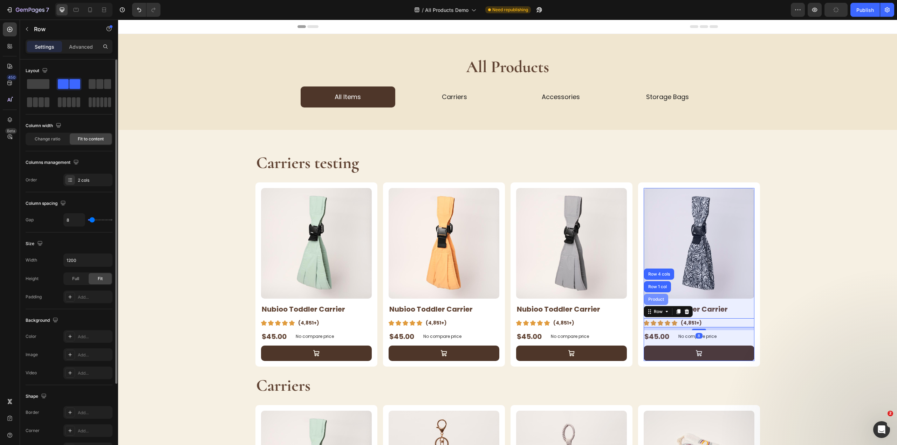
click at [662, 299] on div "Product" at bounding box center [656, 299] width 19 height 4
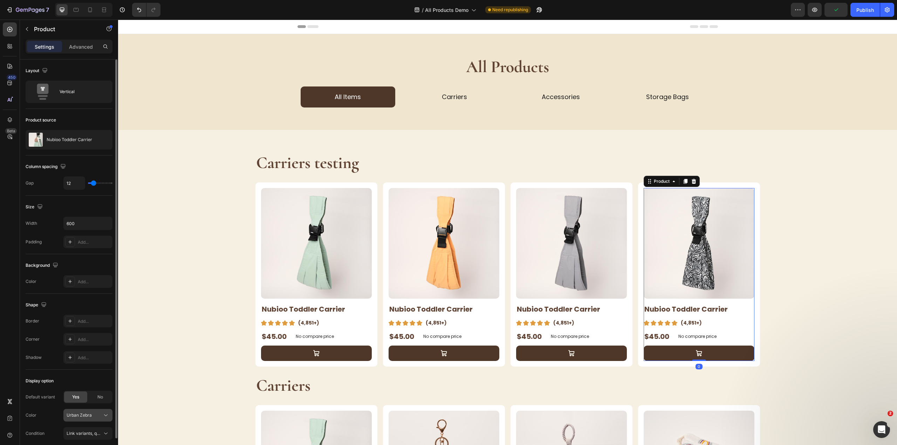
click at [94, 412] on div "Urban Zebra" at bounding box center [84, 415] width 34 height 6
drag, startPoint x: 77, startPoint y: 351, endPoint x: 104, endPoint y: 349, distance: 26.7
click at [78, 351] on div "Pastel Pink" at bounding box center [82, 348] width 56 height 13
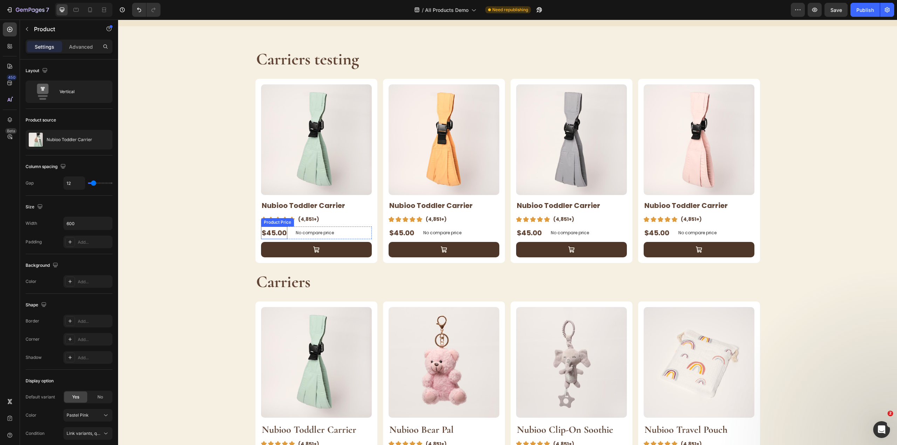
scroll to position [105, 0]
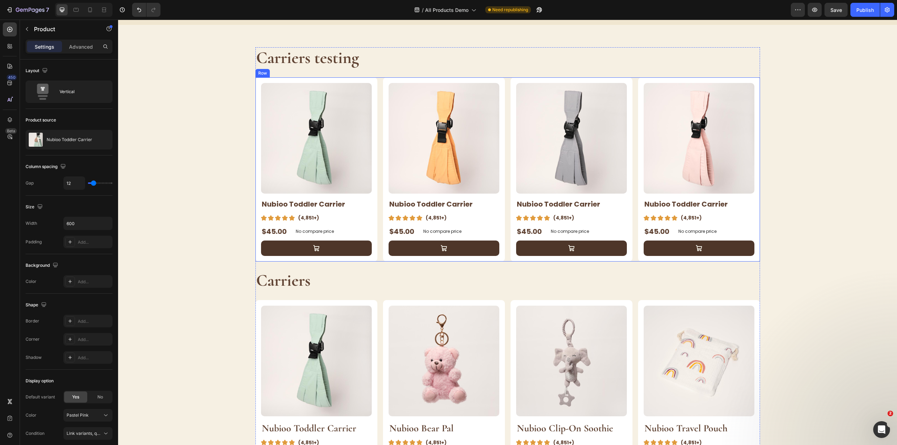
click at [506, 127] on div "Product Images Nubioo Toddler Carrier Product Title 5 Text Block Image (4,851+)…" at bounding box center [507, 169] width 504 height 184
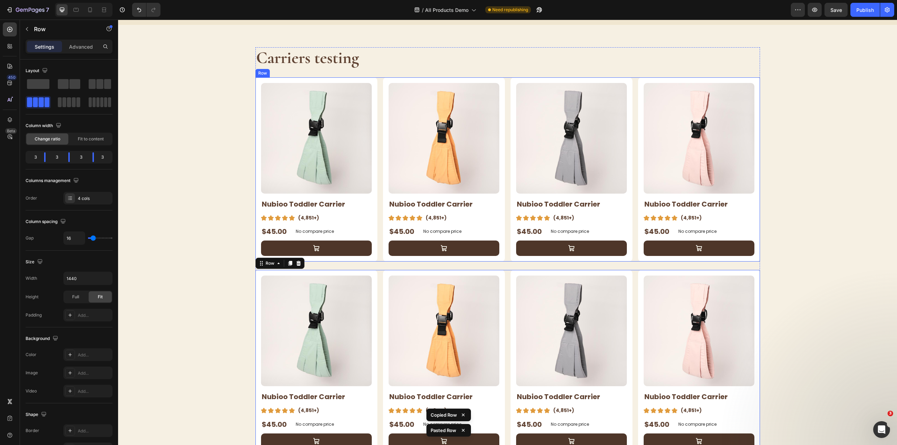
click at [505, 251] on div "Product Images Nubioo Toddler Carrier Product Title 5 Text Block Image (4,851+)…" at bounding box center [507, 169] width 504 height 184
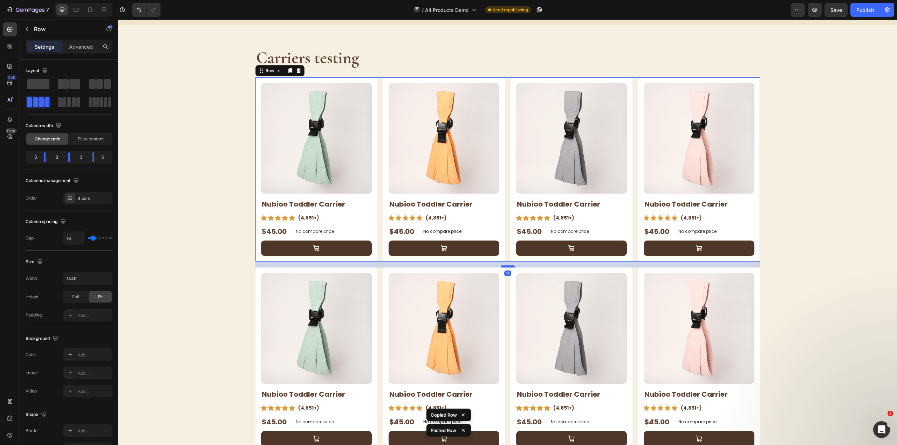
drag, startPoint x: 505, startPoint y: 269, endPoint x: 508, endPoint y: 267, distance: 3.7
click at [508, 267] on div at bounding box center [507, 266] width 14 height 2
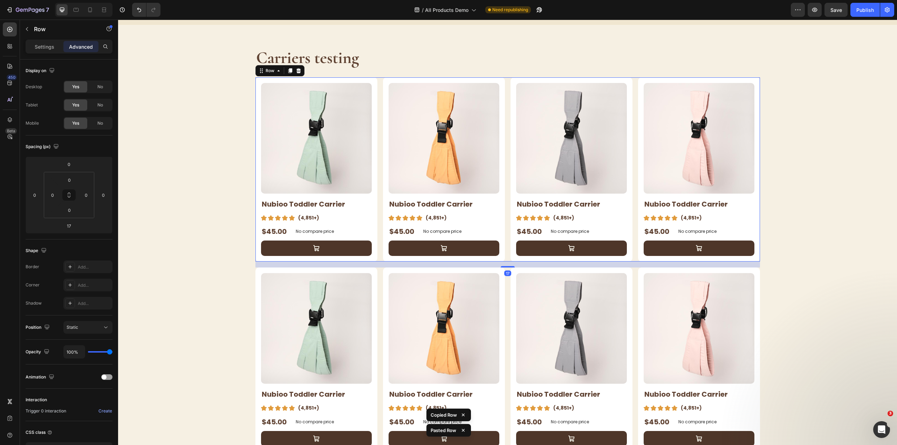
click at [506, 244] on div "Product Images Nubioo Toddler Carrier Product Title 5 Text Block Image (4,851+)…" at bounding box center [507, 169] width 504 height 184
click at [36, 26] on p "Row" at bounding box center [64, 29] width 60 height 8
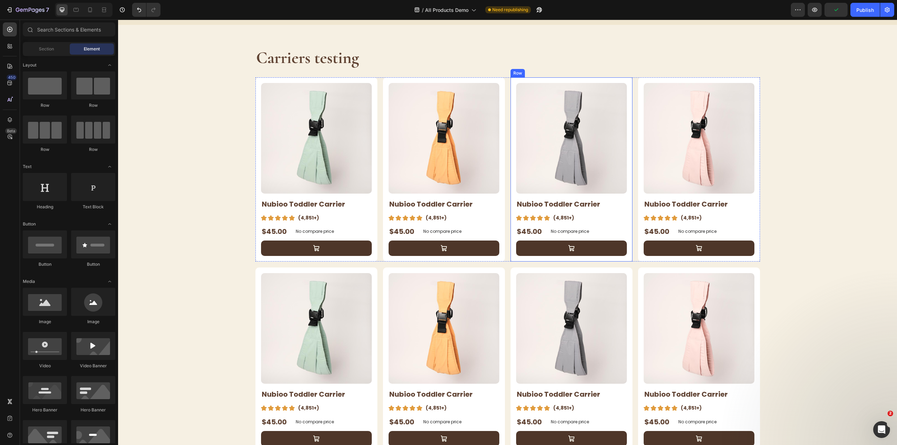
click at [510, 183] on div "Product Images Nubioo Toddler Carrier Product Title 5 Text Block Image (4,851+)…" at bounding box center [571, 169] width 122 height 184
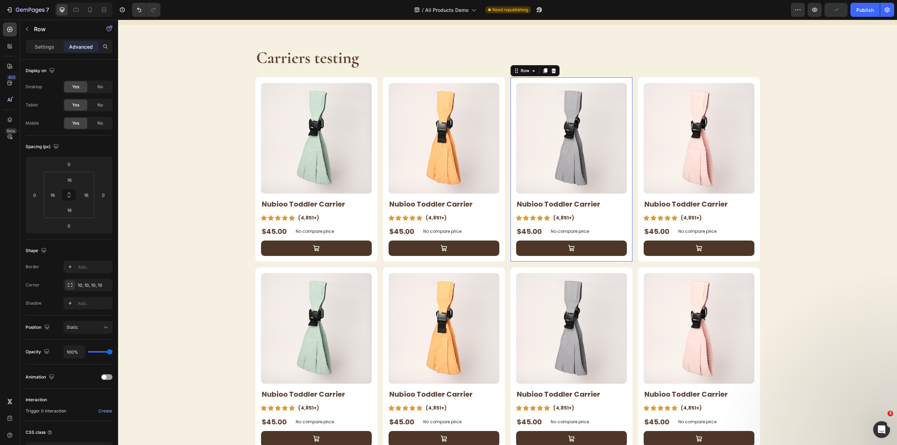
click at [505, 184] on div "Product Images Nubioo Toddler Carrier Product Title 5 Text Block Image (4,851+)…" at bounding box center [507, 169] width 504 height 184
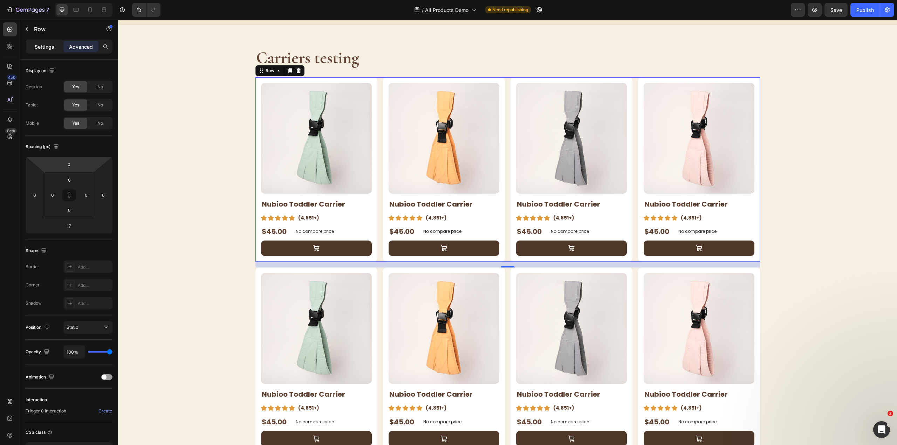
click at [39, 42] on div "Settings" at bounding box center [44, 46] width 35 height 11
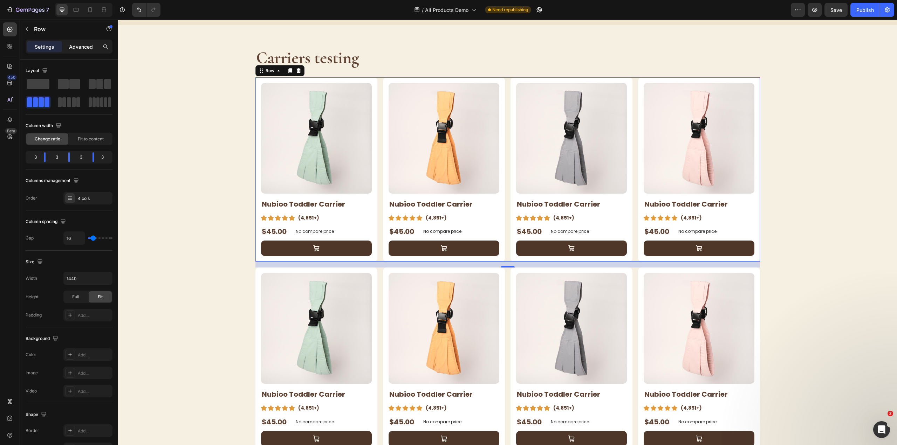
click at [74, 49] on p "Advanced" at bounding box center [81, 46] width 24 height 7
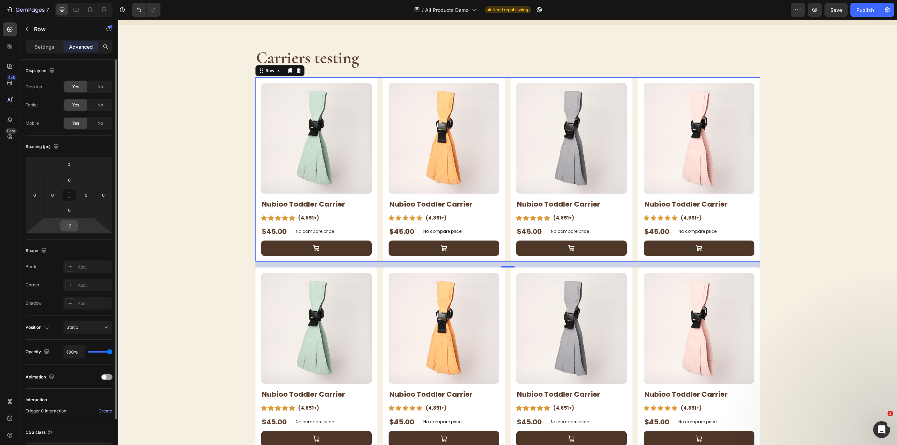
click at [69, 231] on div "17" at bounding box center [69, 225] width 18 height 11
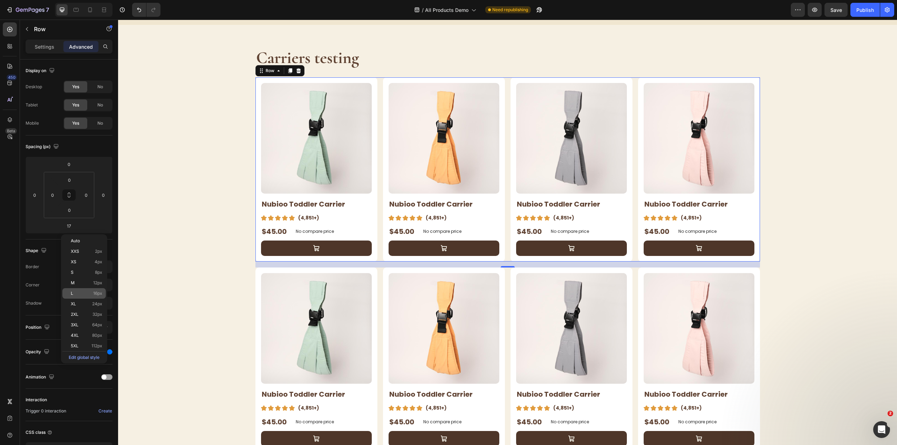
click at [85, 291] on p "L 16px" at bounding box center [87, 293] width 32 height 5
type input "16"
click at [39, 47] on p "Settings" at bounding box center [45, 46] width 20 height 7
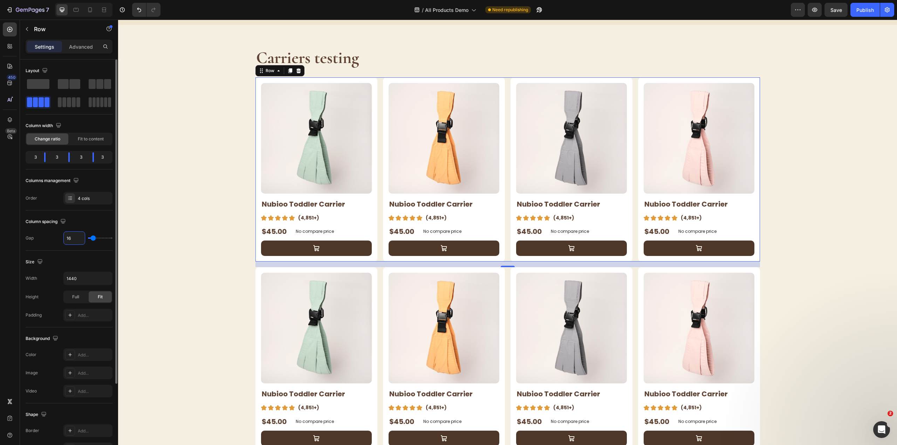
click at [69, 238] on input "16" at bounding box center [74, 238] width 21 height 13
click at [823, 215] on div "Carriers testing Heading Product Images Nubioo Toddler Carrier Product Title 5 …" at bounding box center [507, 365] width 756 height 636
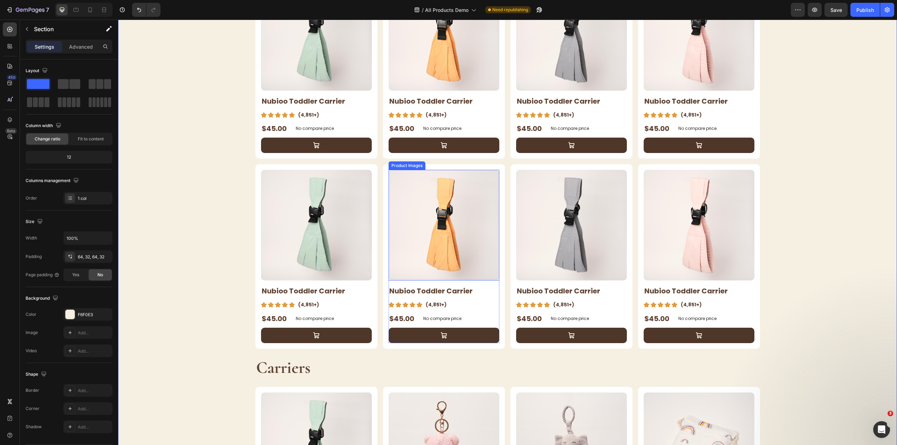
scroll to position [210, 0]
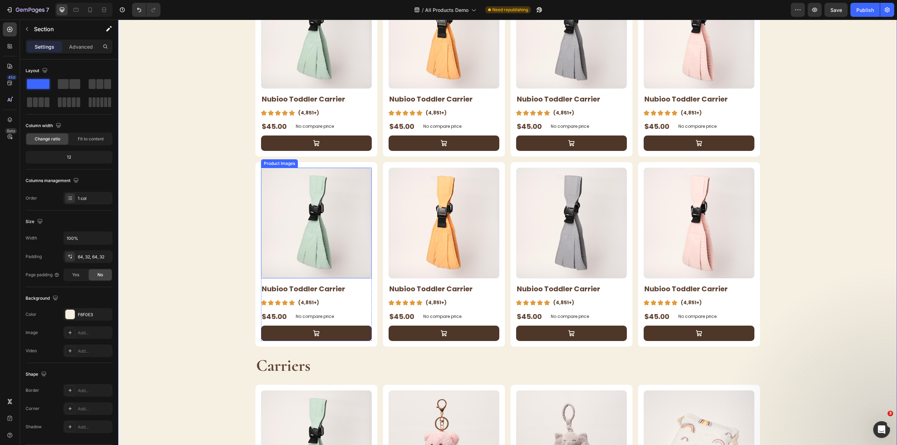
click at [307, 217] on img at bounding box center [316, 223] width 111 height 111
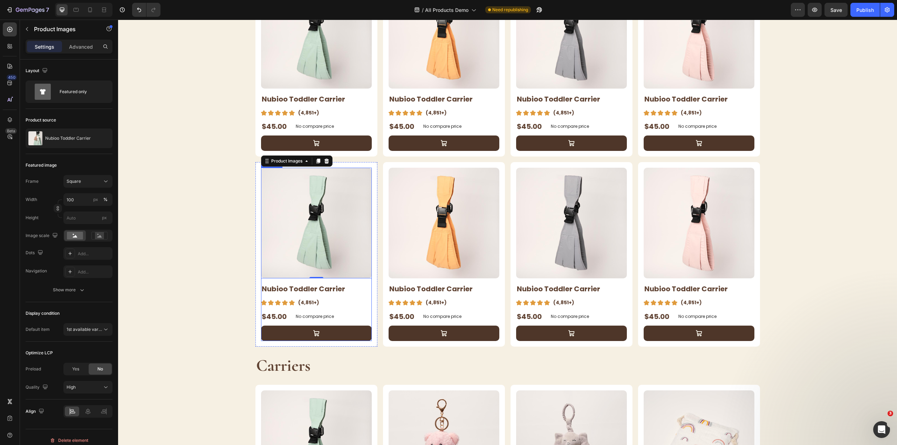
click at [343, 310] on div "Nubioo Toddler Carrier Product Title 5 Text Block Image (4,851+) Text Block Row…" at bounding box center [316, 312] width 111 height 58
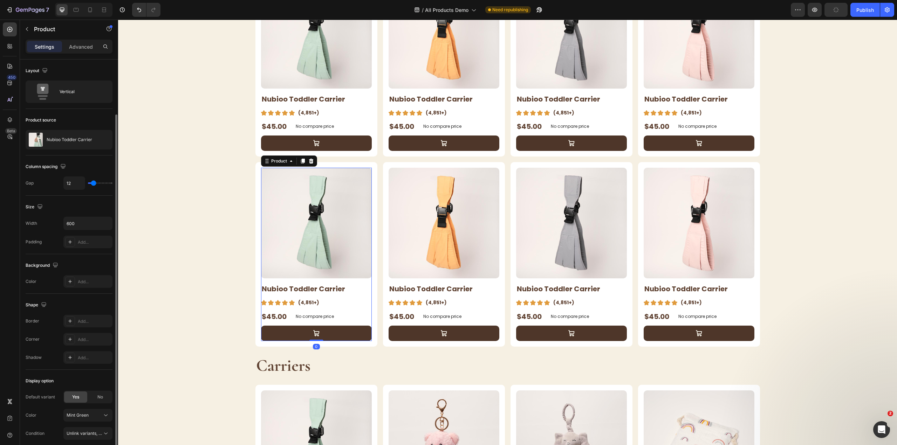
scroll to position [28, 0]
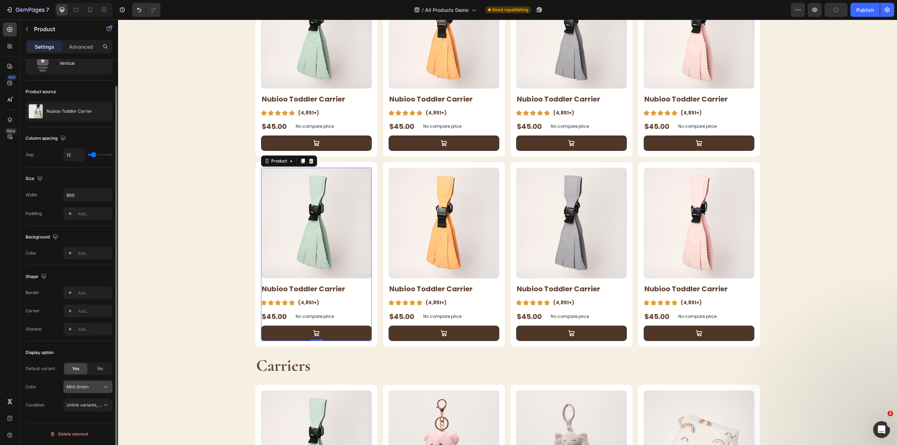
click at [83, 388] on span "Mint Green" at bounding box center [78, 387] width 22 height 6
click at [87, 331] on span "Desert Dust" at bounding box center [77, 332] width 23 height 6
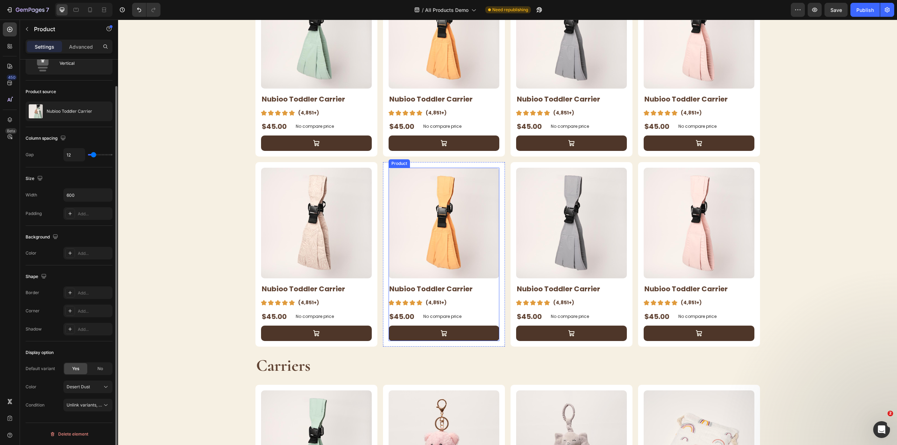
click at [462, 297] on div "Nubioo Toddler Carrier Product Title 5 Text Block Image (4,851+) Text Block Row…" at bounding box center [443, 312] width 111 height 58
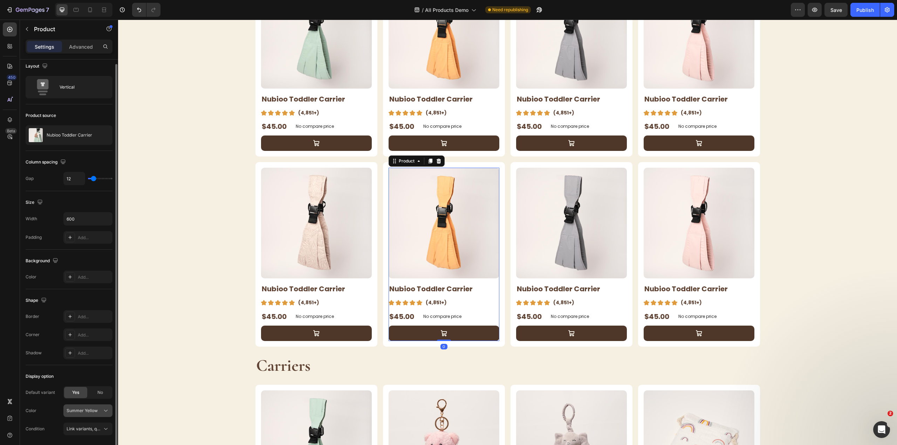
click at [75, 413] on span "Summer Yellow" at bounding box center [82, 411] width 31 height 6
click at [95, 365] on div "Urban Zebra" at bounding box center [82, 368] width 56 height 13
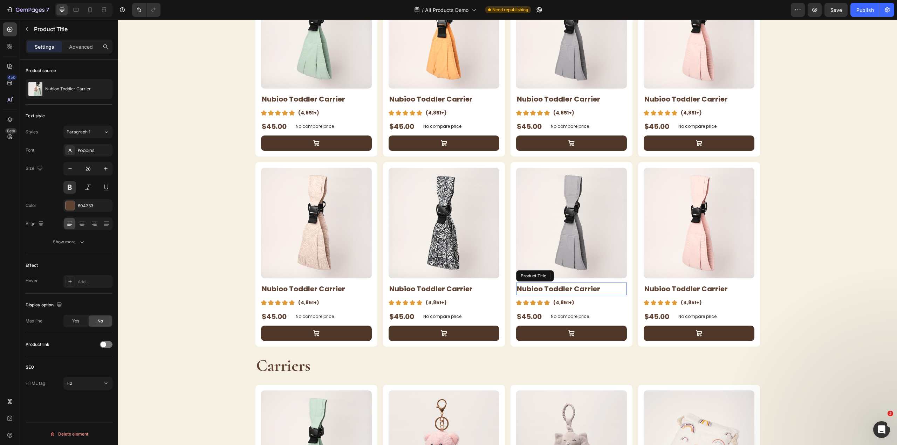
click at [540, 295] on h2 "Nubioo Toddler Carrier" at bounding box center [571, 289] width 111 height 13
click at [607, 310] on div "$45.00 Product Price Product Price No compare price Product Price Row" at bounding box center [571, 316] width 111 height 13
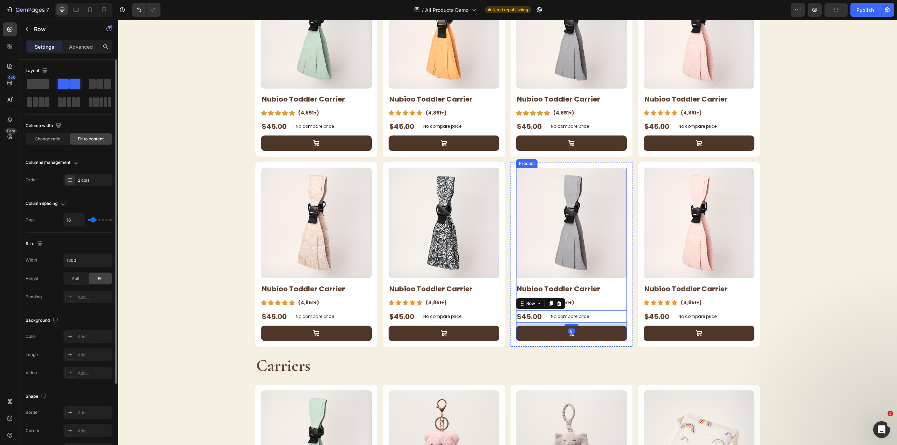
click at [606, 308] on div "Nubioo Toddler Carrier Product Title 5 Text Block Image (4,851+) Text Block Row…" at bounding box center [571, 312] width 111 height 58
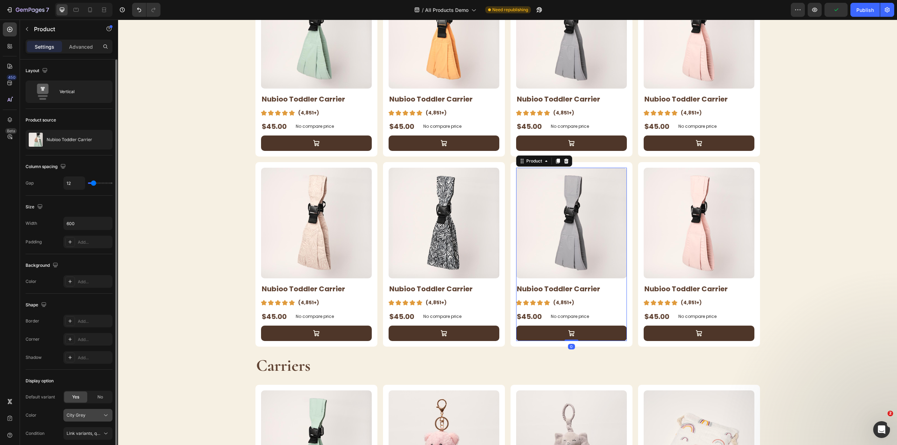
click at [85, 418] on span "City Grey" at bounding box center [76, 415] width 19 height 6
click at [88, 387] on span "Midnight Black" at bounding box center [80, 386] width 29 height 6
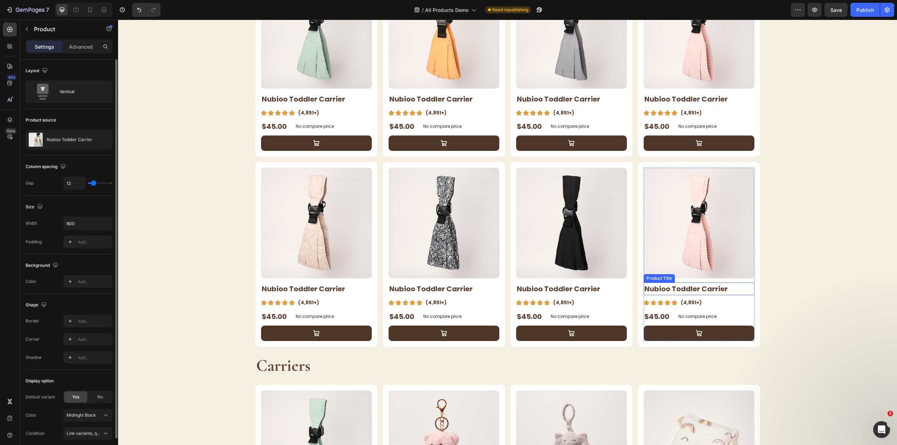
click at [715, 293] on h2 "Nubioo Toddler Carrier" at bounding box center [698, 289] width 111 height 13
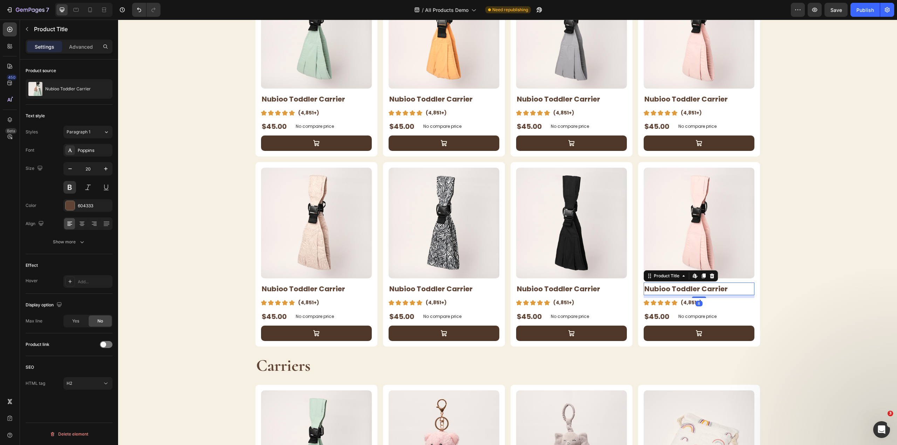
click at [717, 298] on div "8" at bounding box center [698, 296] width 111 height 3
click at [680, 275] on icon at bounding box center [683, 276] width 6 height 6
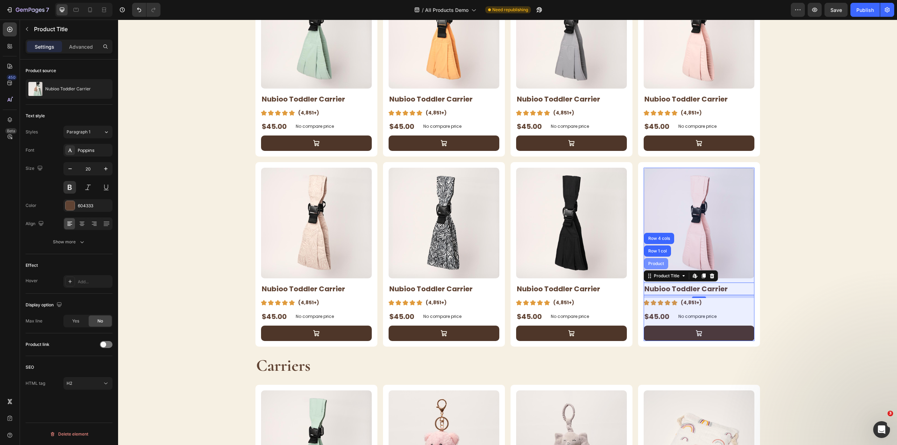
click at [657, 260] on div "Product" at bounding box center [656, 263] width 24 height 11
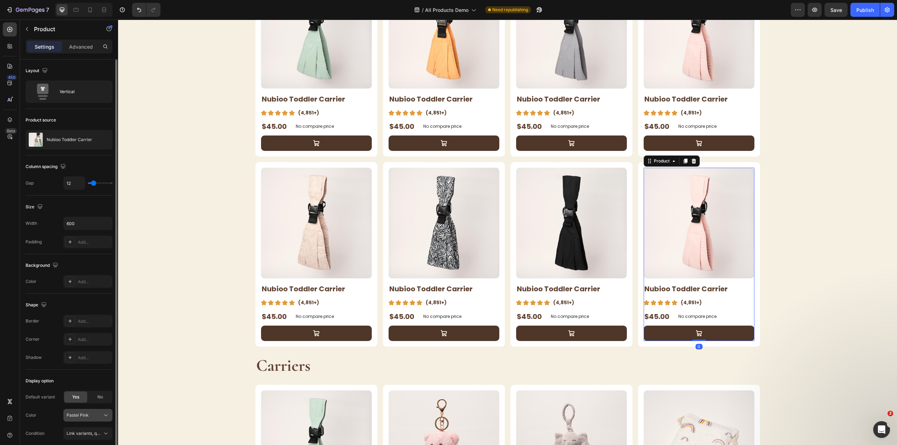
click at [83, 415] on span "Pastel Pink" at bounding box center [78, 415] width 22 height 6
click at [81, 395] on div "Leopard Deluxe" at bounding box center [82, 398] width 56 height 13
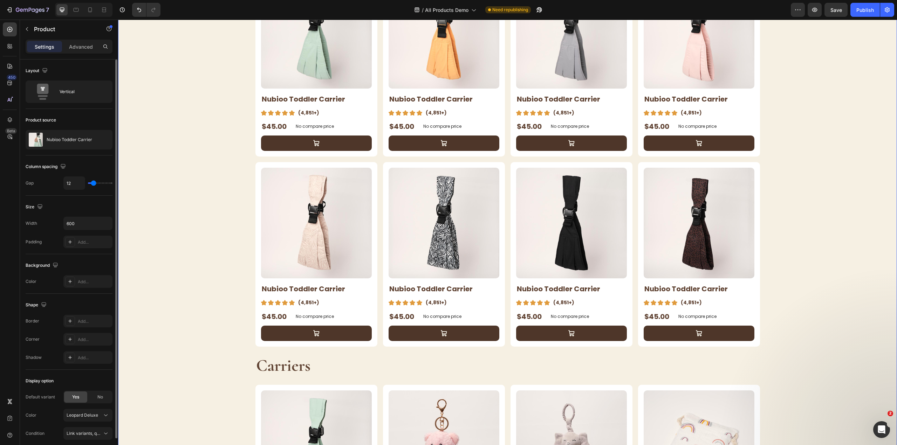
click at [869, 248] on div "Carriers testing Heading Product Images Nubioo Toddler Carrier Product Title 5 …" at bounding box center [507, 260] width 756 height 636
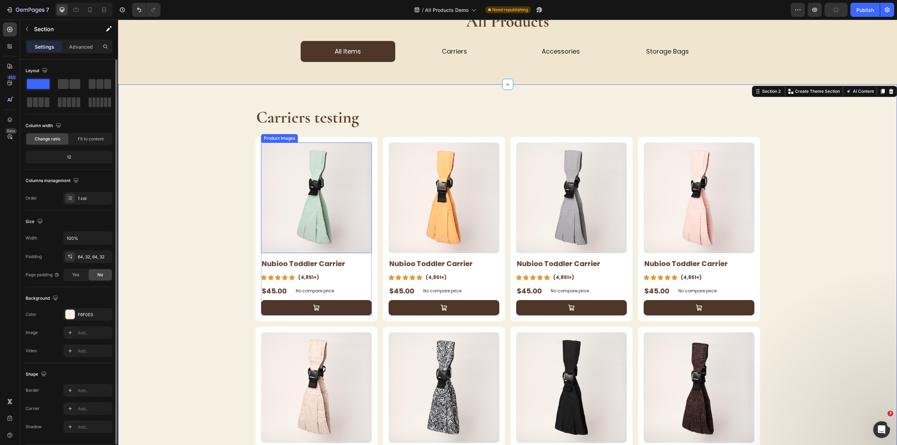
scroll to position [35, 0]
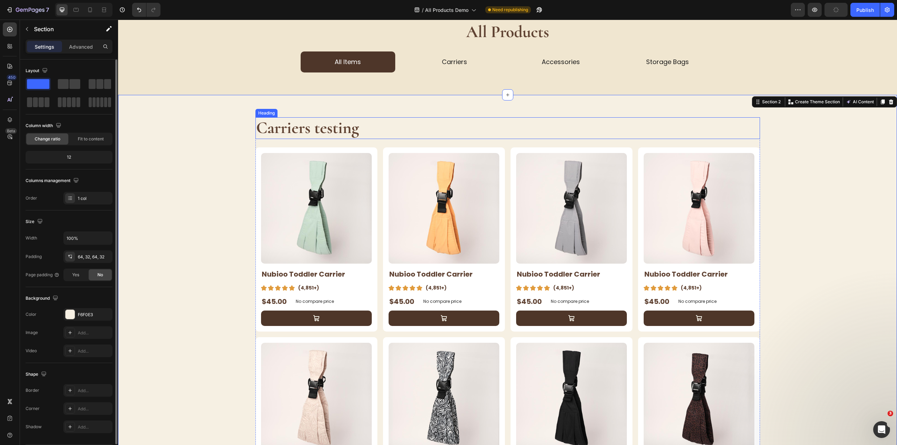
click at [328, 129] on strong "Carriers testing" at bounding box center [307, 128] width 103 height 20
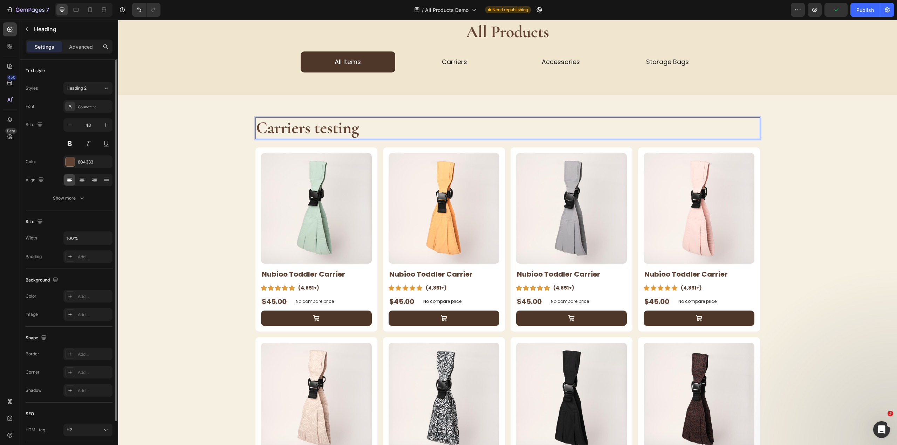
click at [329, 129] on strong "Carriers testing" at bounding box center [307, 128] width 103 height 20
click at [329, 128] on strong "Carriers testing" at bounding box center [307, 128] width 103 height 20
click at [840, 141] on div "Carriers Heading 24 Product Images Nubioo Toddler Carrier Product Title 5 Text …" at bounding box center [507, 435] width 756 height 636
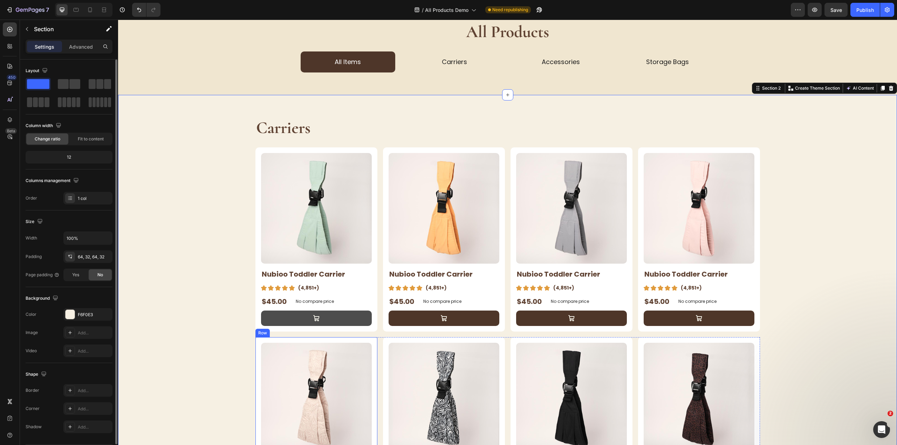
click at [344, 319] on button at bounding box center [316, 318] width 111 height 15
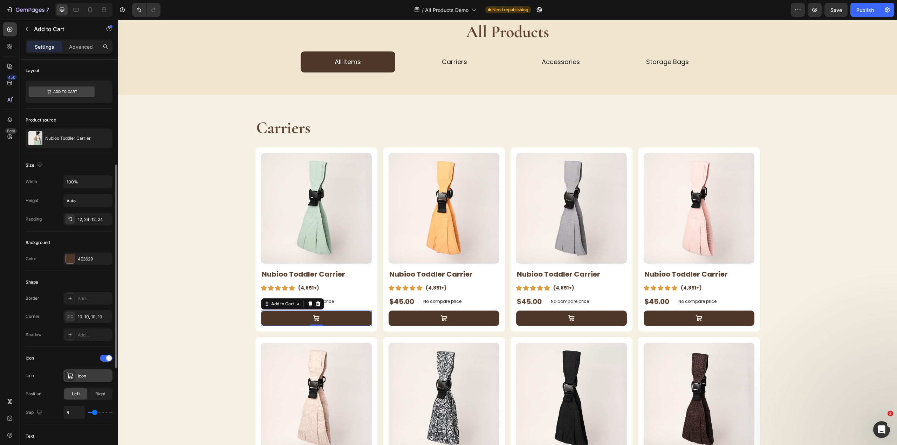
scroll to position [70, 0]
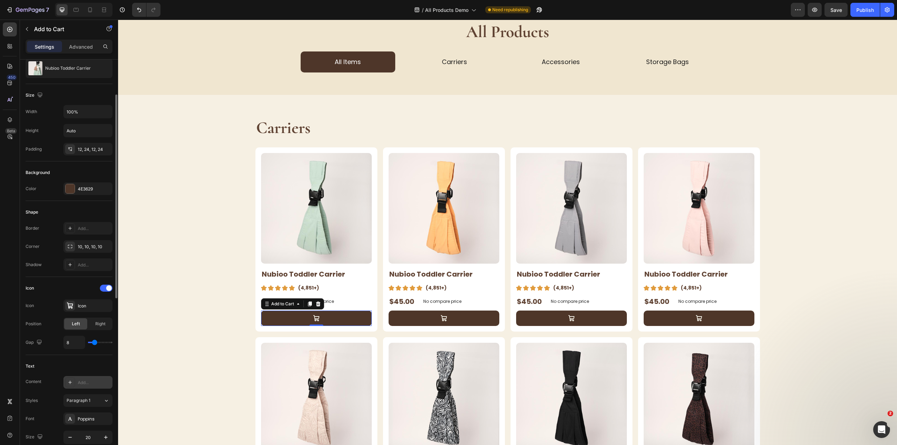
click at [87, 384] on div "Add..." at bounding box center [94, 383] width 33 height 6
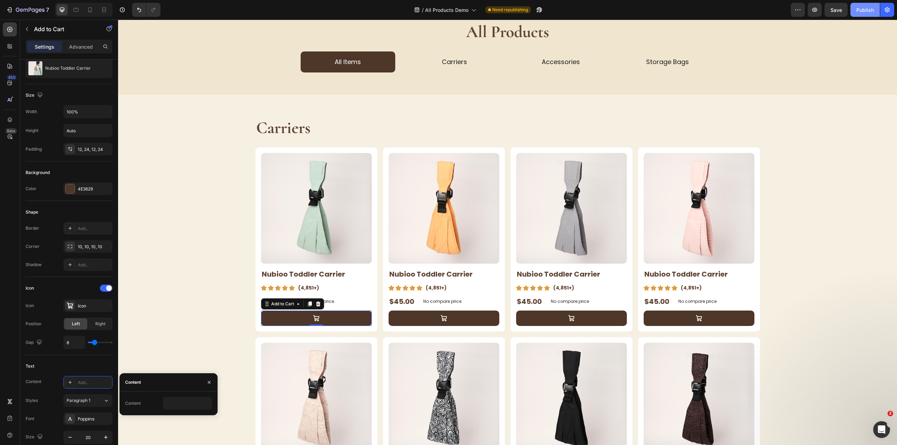
click at [857, 8] on div "Publish" at bounding box center [865, 9] width 18 height 7
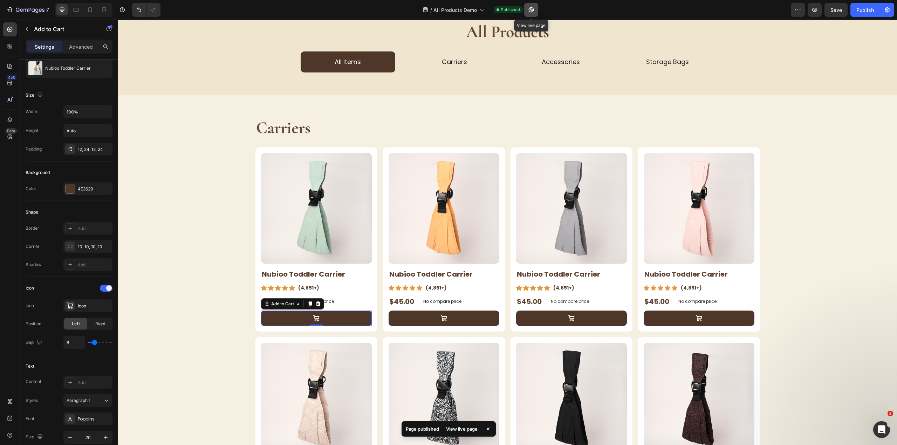
click at [527, 12] on button "button" at bounding box center [531, 10] width 14 height 14
click at [328, 189] on img at bounding box center [316, 208] width 111 height 111
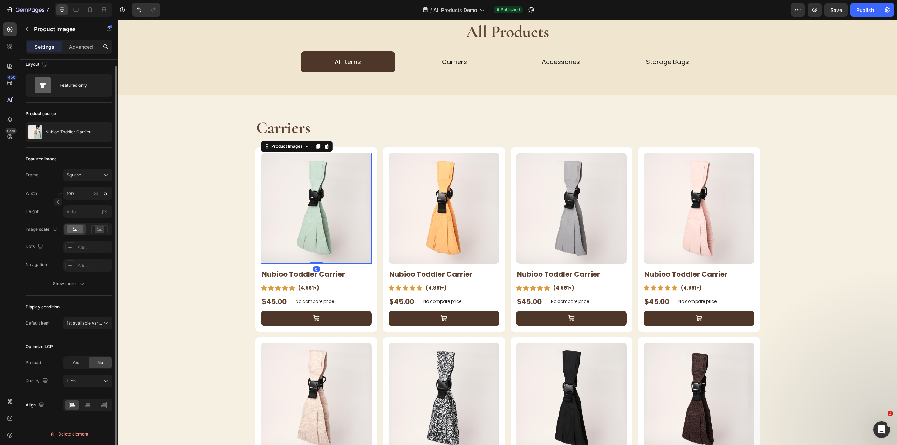
scroll to position [0, 0]
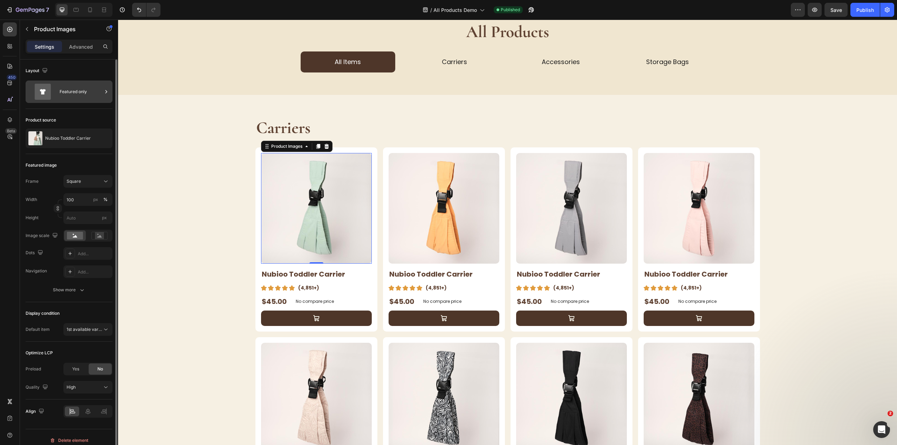
click at [48, 92] on icon at bounding box center [43, 92] width 16 height 16
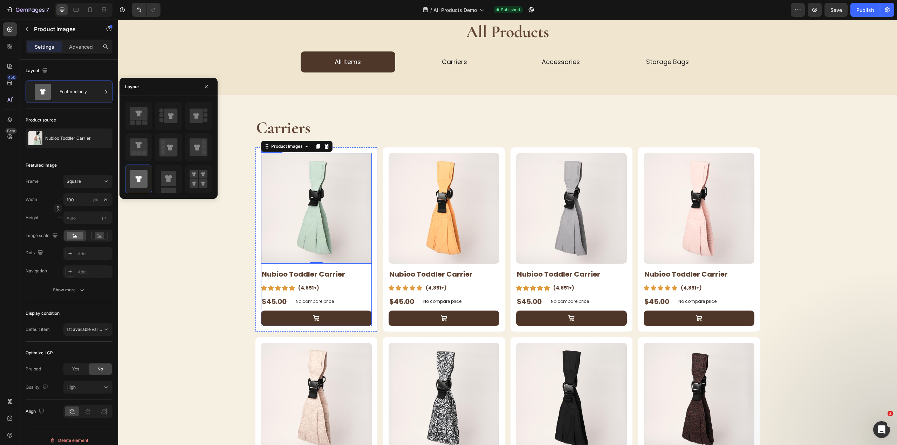
click at [213, 267] on div "⁠⁠⁠⁠⁠⁠⁠ Carriers Heading Product Images 0 Nubioo Toddler Carrier Product Title …" at bounding box center [507, 435] width 756 height 636
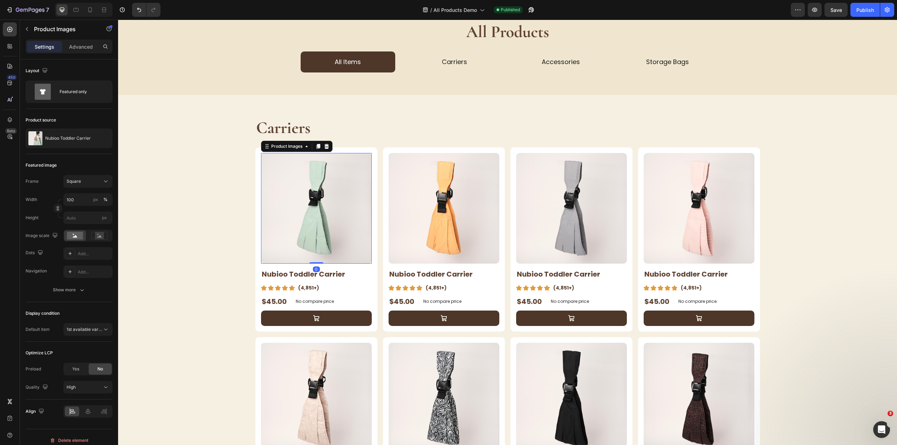
click at [347, 204] on img at bounding box center [316, 208] width 111 height 111
click at [282, 214] on img at bounding box center [316, 208] width 111 height 111
click at [78, 88] on div "Featured only" at bounding box center [81, 92] width 43 height 16
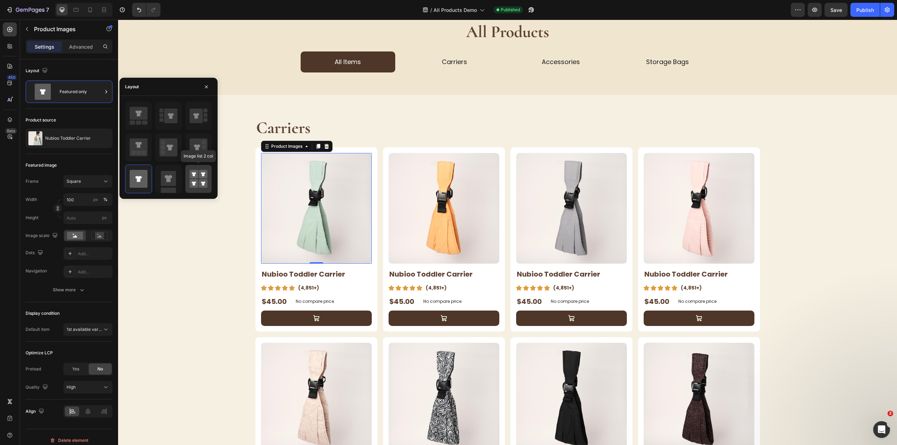
click at [192, 174] on icon at bounding box center [194, 174] width 4 height 4
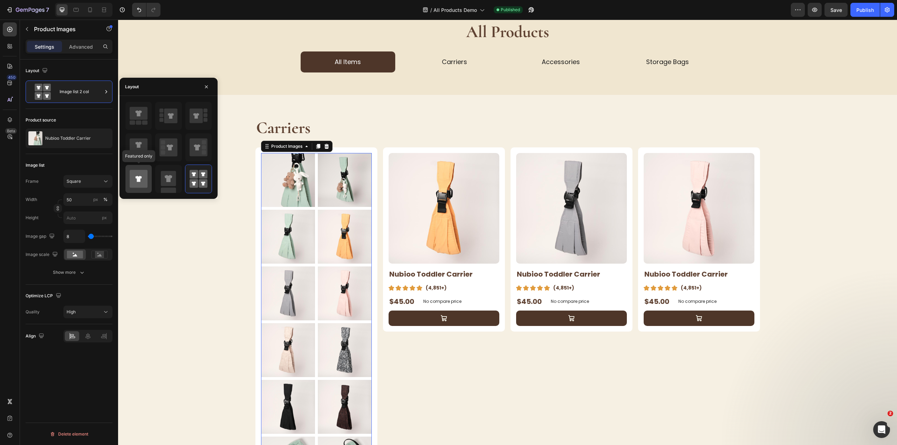
click at [136, 174] on icon at bounding box center [139, 179] width 18 height 18
type input "100"
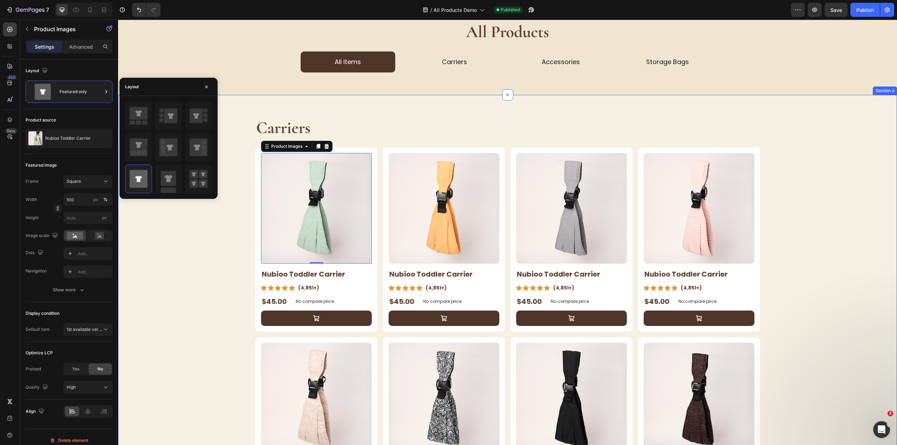
click at [164, 268] on div "⁠⁠⁠⁠⁠⁠⁠ Carriers Heading Product Images 0 Nubioo Toddler Carrier Product Title …" at bounding box center [507, 435] width 756 height 636
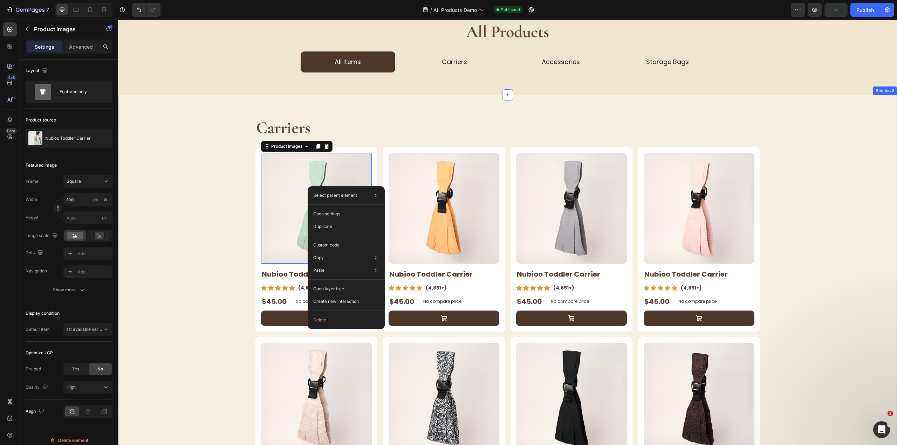
click at [239, 216] on div "⁠⁠⁠⁠⁠⁠⁠ Carriers Heading Product Images 0 Nubioo Toddler Carrier Product Title …" at bounding box center [507, 435] width 756 height 636
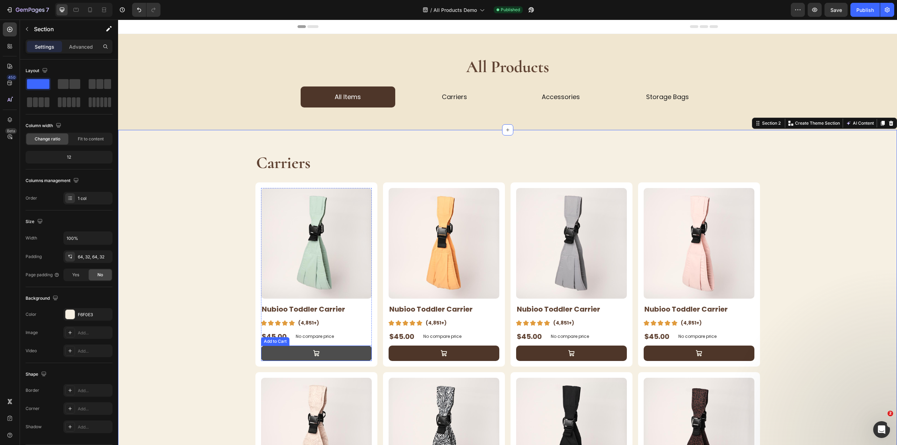
click at [332, 351] on button at bounding box center [316, 353] width 111 height 15
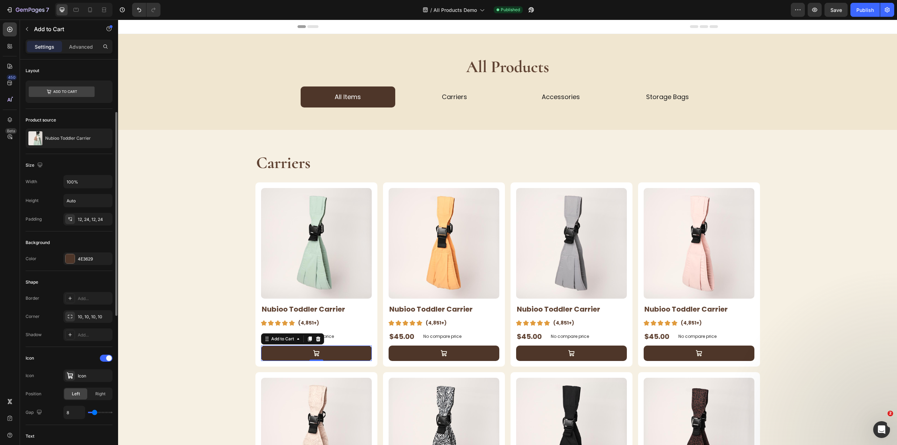
scroll to position [105, 0]
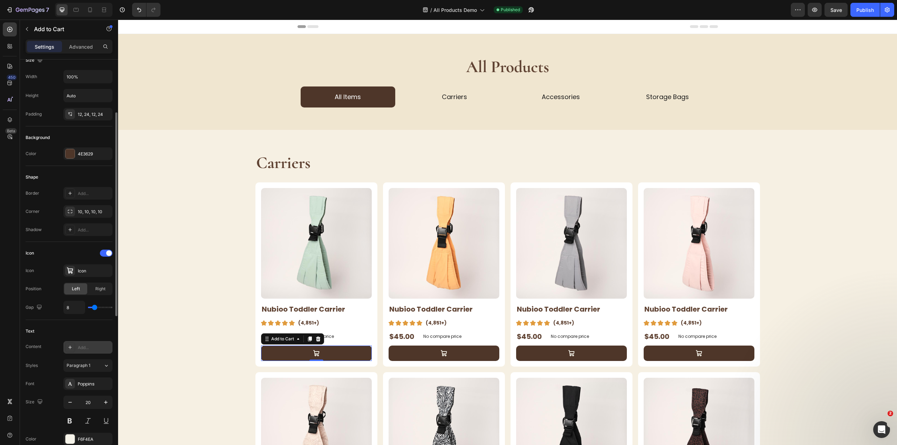
click at [88, 342] on div "Add..." at bounding box center [87, 347] width 49 height 13
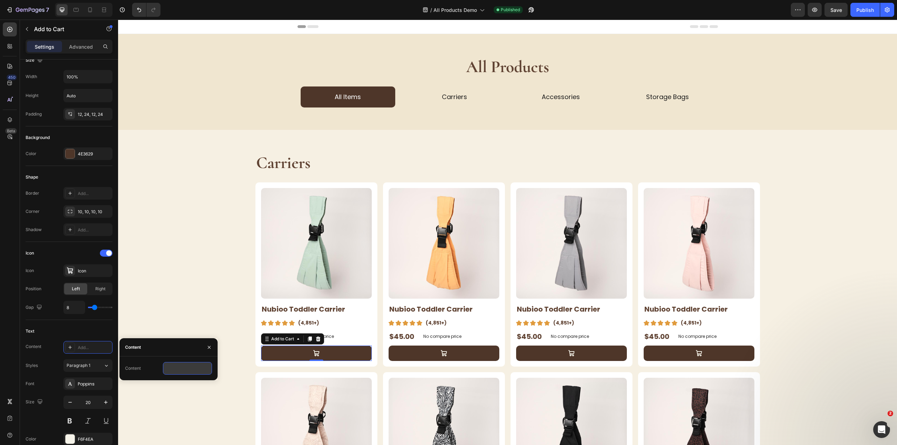
click at [172, 367] on input "text" at bounding box center [187, 368] width 49 height 13
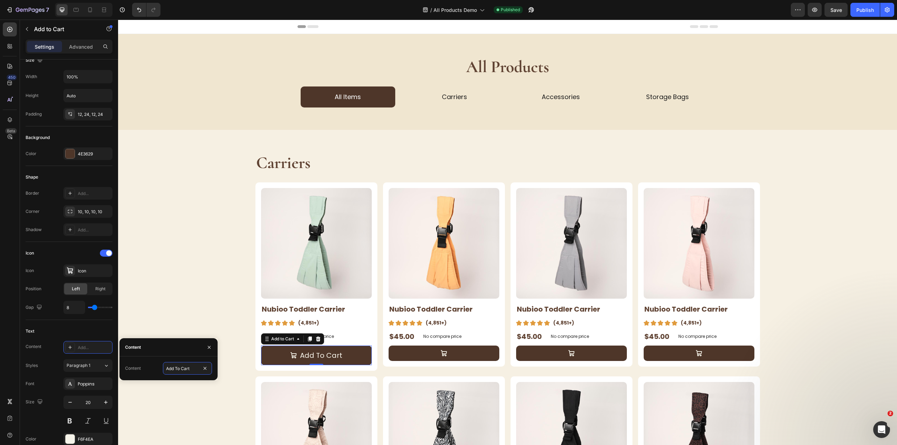
type input "Add To Cart"
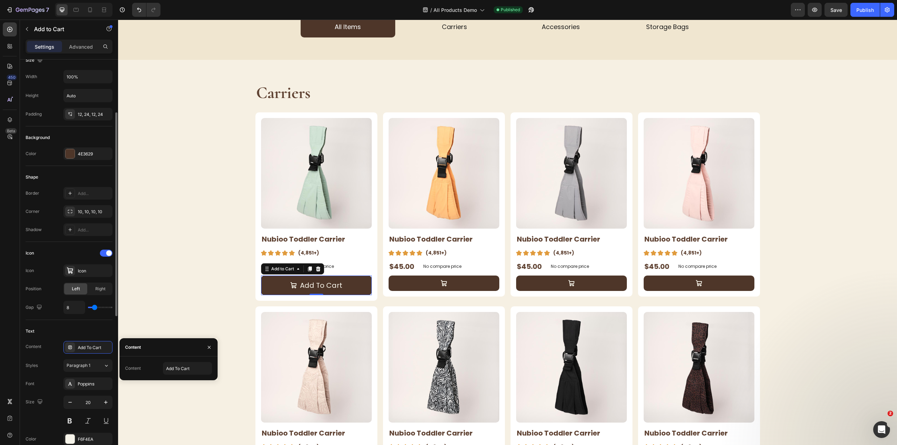
scroll to position [315, 0]
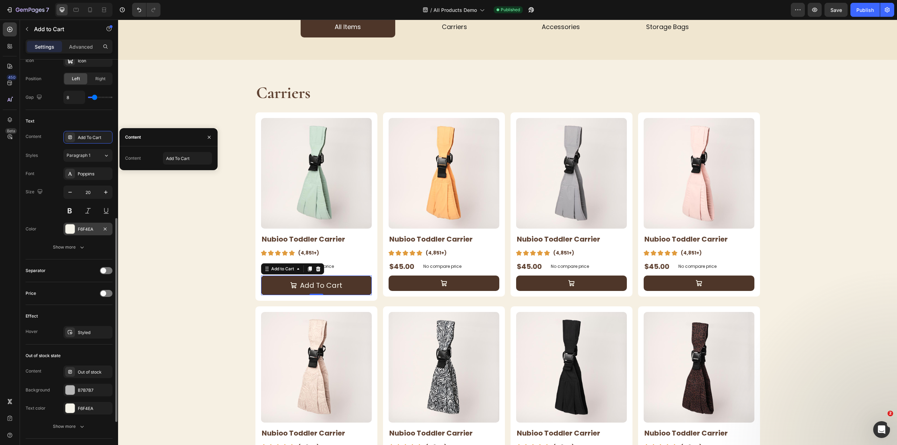
click at [79, 227] on div "F6F4EA" at bounding box center [88, 229] width 20 height 6
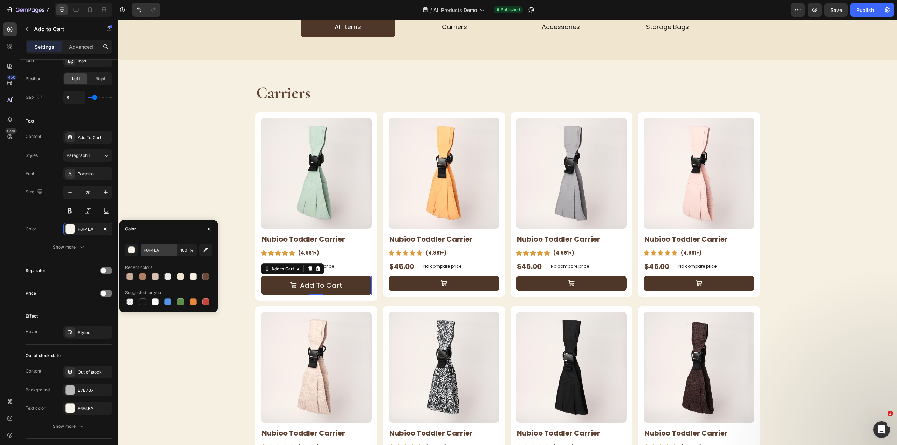
click at [152, 244] on input "F6F4EA" at bounding box center [158, 250] width 36 height 13
type input "FFFFFF"
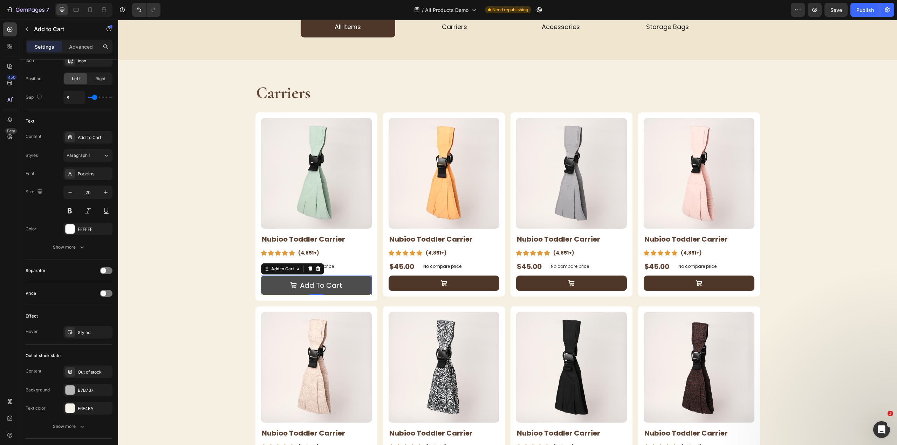
click at [359, 288] on button "Add To Cart" at bounding box center [316, 286] width 111 height 20
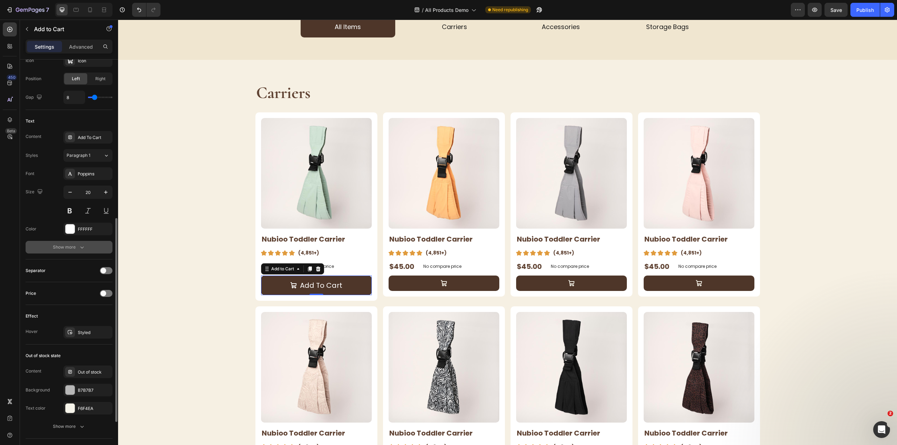
click at [59, 248] on div "Show more" at bounding box center [69, 247] width 33 height 7
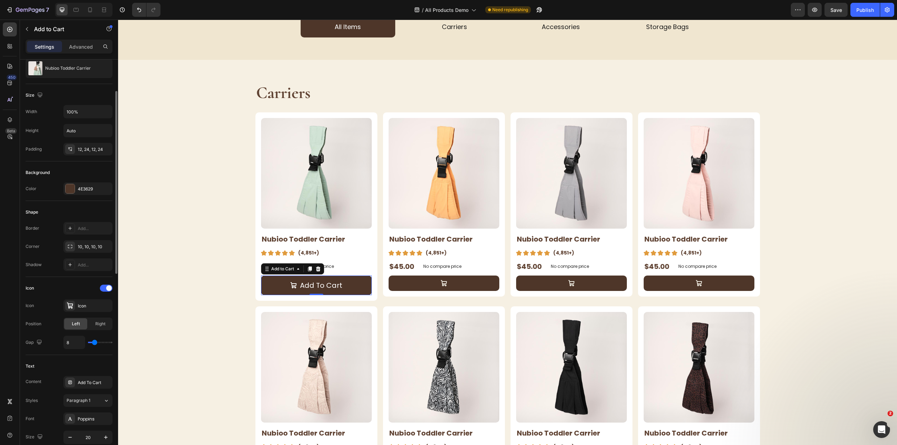
scroll to position [35, 0]
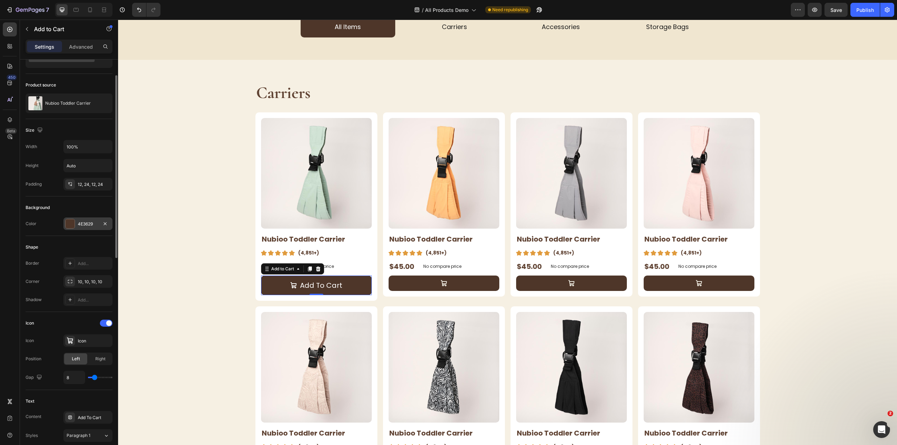
click at [80, 227] on div "4E3629" at bounding box center [88, 224] width 20 height 6
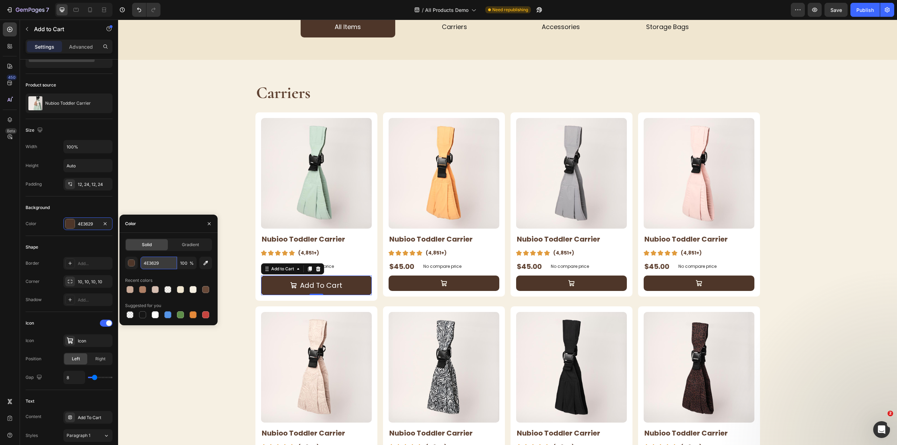
click at [151, 261] on input "4E3629" at bounding box center [158, 263] width 36 height 13
paste input "607B5C"
type input "607B5C"
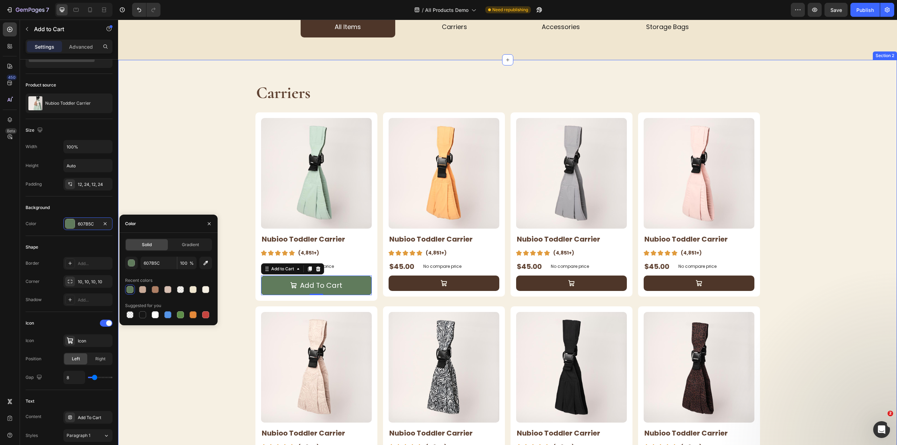
click at [202, 157] on div "⁠⁠⁠⁠⁠⁠⁠ Carriers Heading Product Images Nubioo Toddler Carrier Product Title 5 …" at bounding box center [507, 402] width 756 height 640
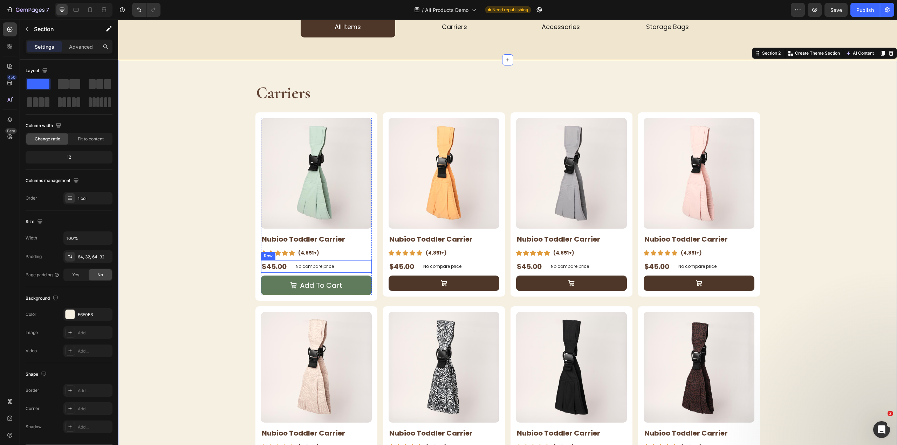
click at [314, 269] on p "No compare price" at bounding box center [315, 266] width 38 height 4
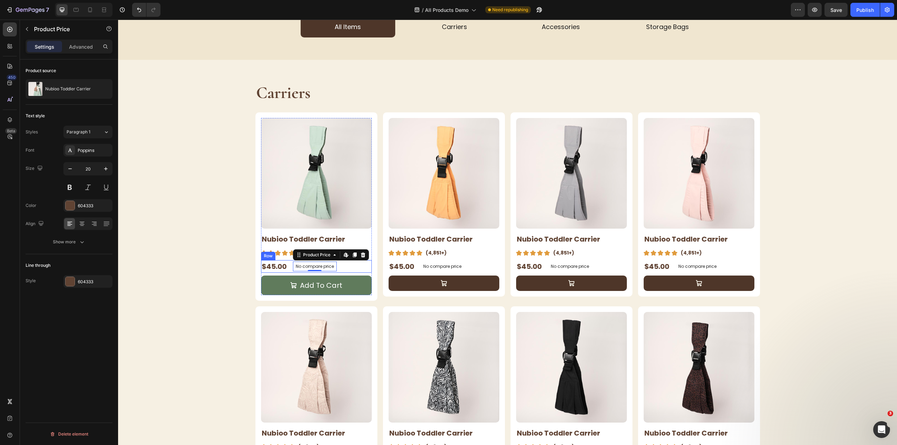
click at [285, 267] on div "$45.00 Product Price Product Price No compare price Product Price Edit content …" at bounding box center [316, 266] width 111 height 13
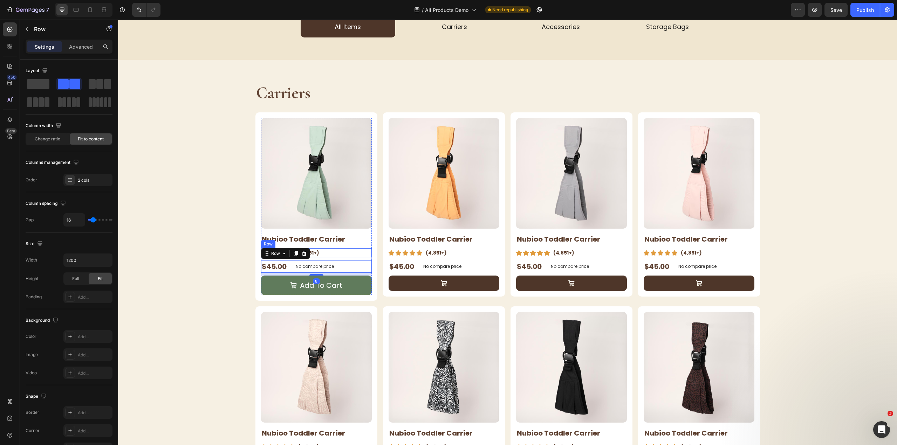
click at [340, 254] on div "Image (4,851+) Text Block Row" at bounding box center [316, 252] width 111 height 9
click at [340, 242] on h2 "Nubioo Toddler Carrier" at bounding box center [316, 239] width 111 height 13
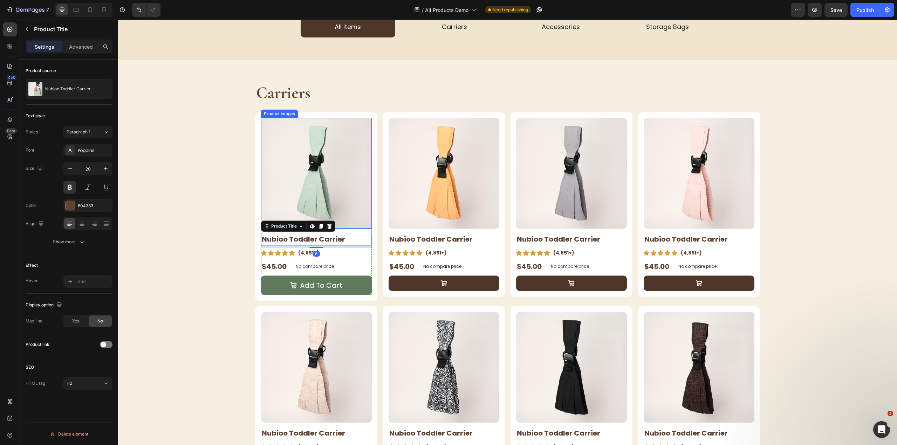
click at [360, 221] on img at bounding box center [316, 173] width 111 height 111
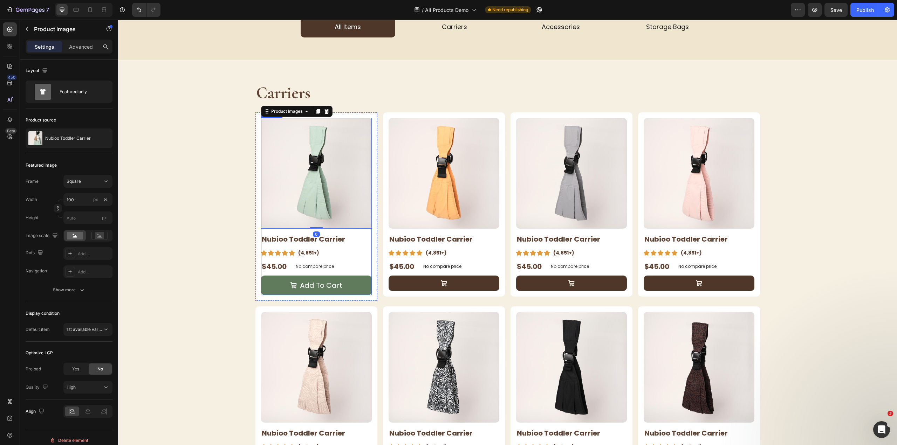
click at [328, 230] on div "Product Images 0 Nubioo Toddler Carrier Product Title 5 Text Block Image (4,851…" at bounding box center [316, 206] width 111 height 177
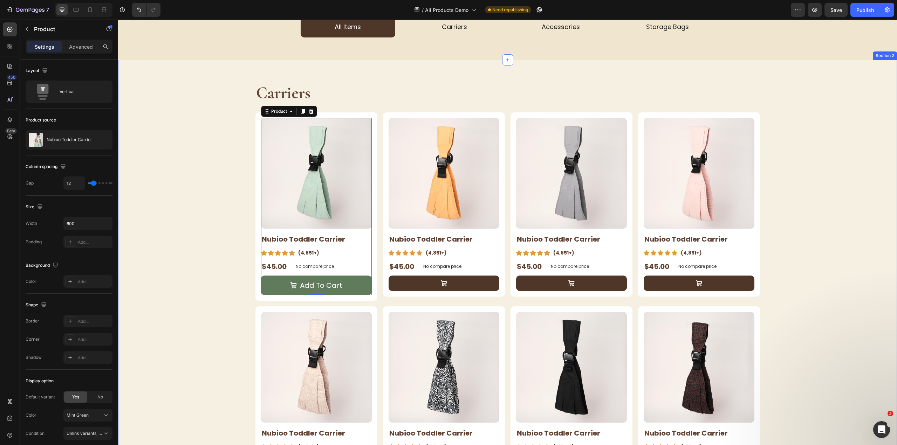
click at [217, 236] on div "⁠⁠⁠⁠⁠⁠⁠ Carriers Heading Product Images Nubioo Toddler Carrier Product Title 5 …" at bounding box center [507, 402] width 756 height 640
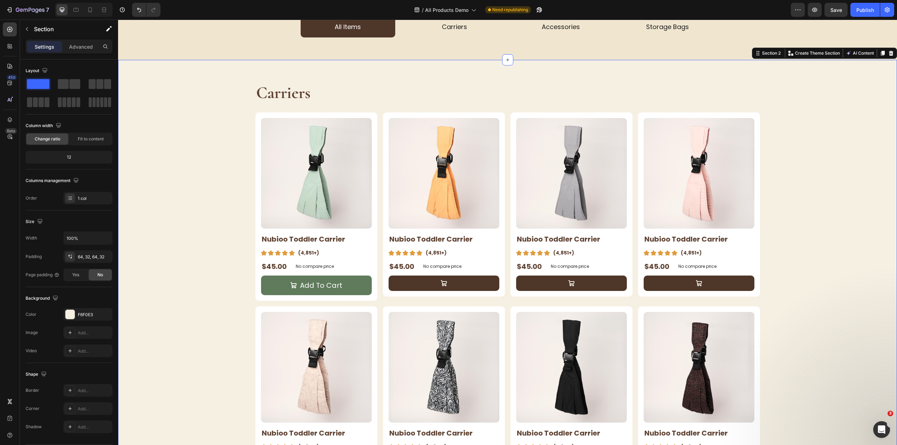
click at [160, 90] on div "⁠⁠⁠⁠⁠⁠⁠ Carriers Heading Product Images Nubioo Toddler Carrier Product Title 5 …" at bounding box center [507, 402] width 756 height 640
click at [362, 281] on button "Add To Cart" at bounding box center [316, 286] width 111 height 20
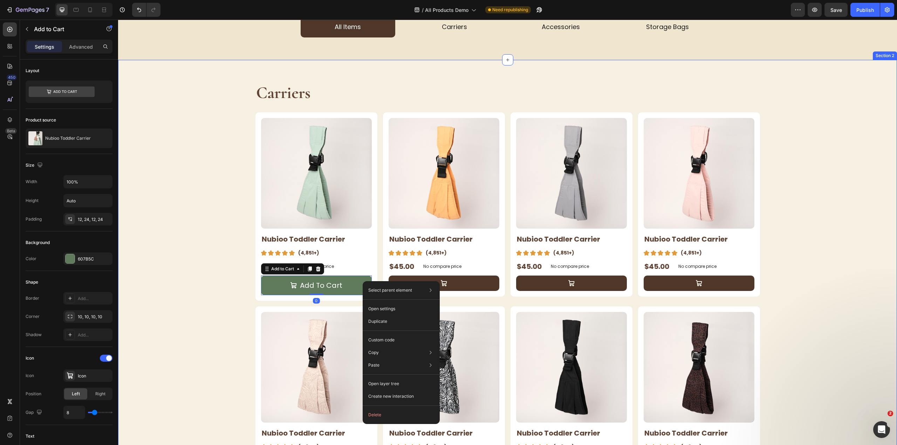
click at [163, 273] on div "⁠⁠⁠⁠⁠⁠⁠ Carriers Heading Product Images Nubioo Toddler Carrier Product Title 5 …" at bounding box center [507, 402] width 756 height 640
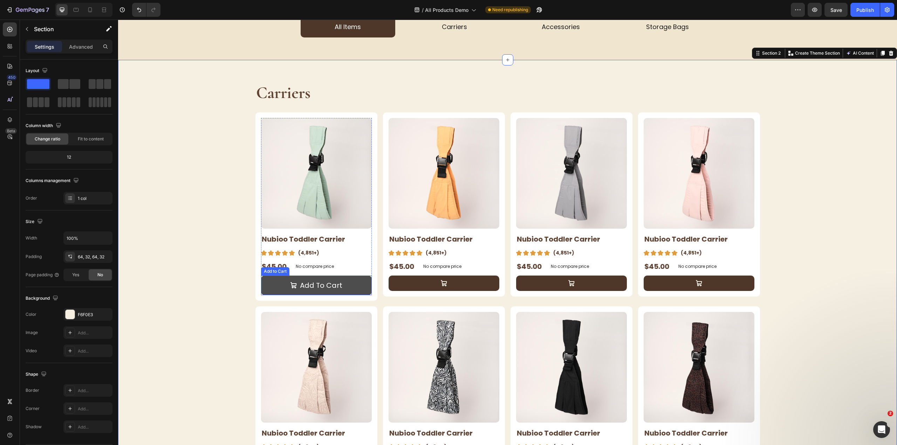
click at [360, 289] on button "Add To Cart" at bounding box center [316, 286] width 111 height 20
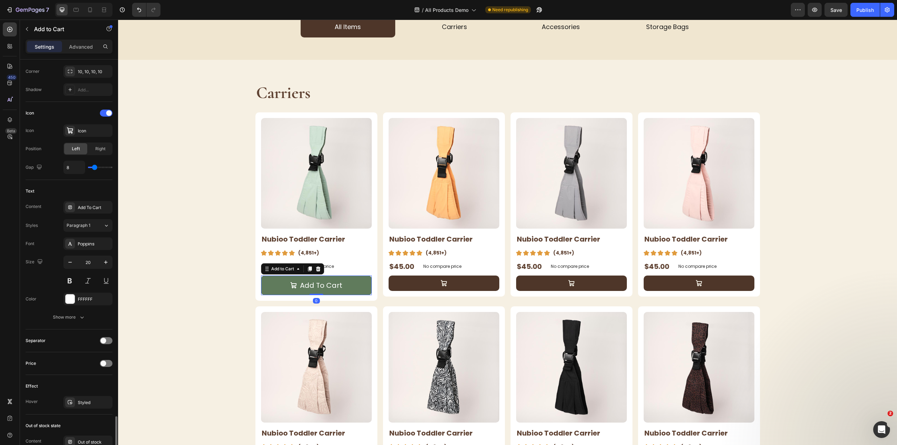
scroll to position [400, 0]
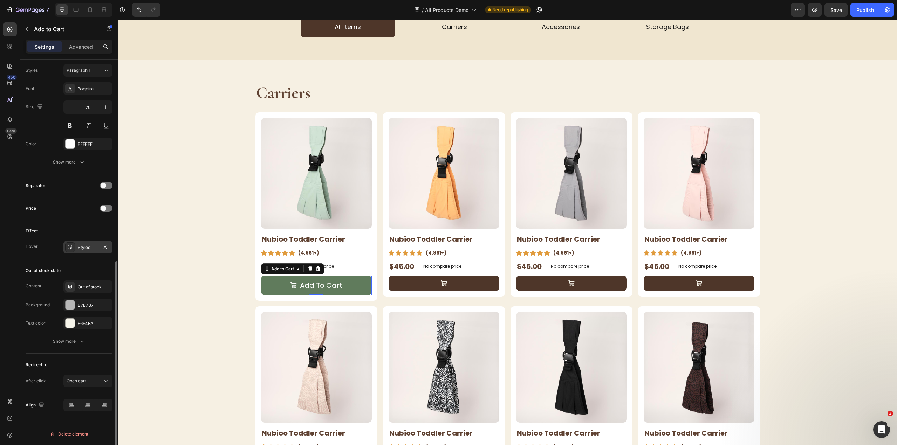
click at [86, 246] on div "Styled" at bounding box center [88, 247] width 20 height 6
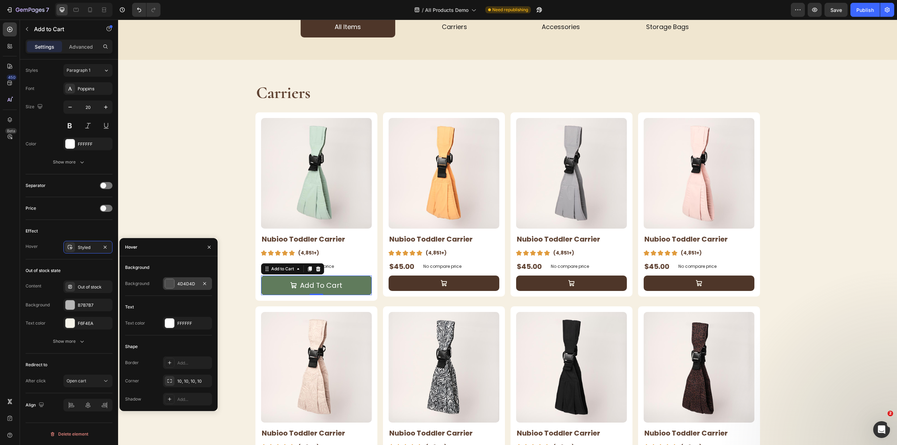
click at [192, 289] on div "4D4D4D" at bounding box center [187, 283] width 49 height 13
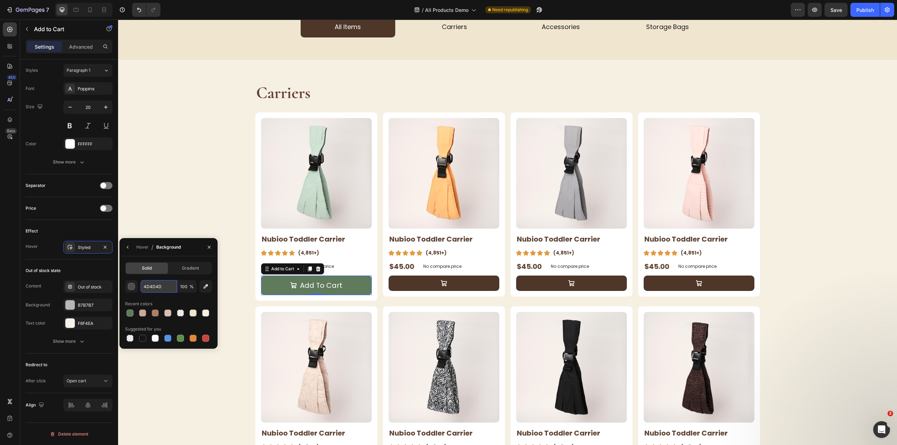
click at [158, 288] on input "4D4D4D" at bounding box center [158, 286] width 36 height 13
click at [158, 287] on input "4D4D4D" at bounding box center [158, 286] width 36 height 13
paste input "628C5C"
click at [132, 246] on button "button" at bounding box center [127, 247] width 11 height 11
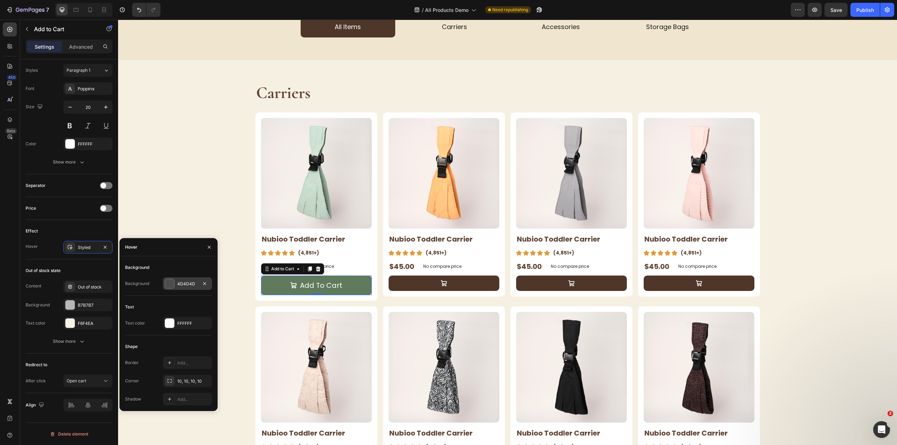
click at [193, 283] on div "4D4D4D" at bounding box center [187, 284] width 20 height 6
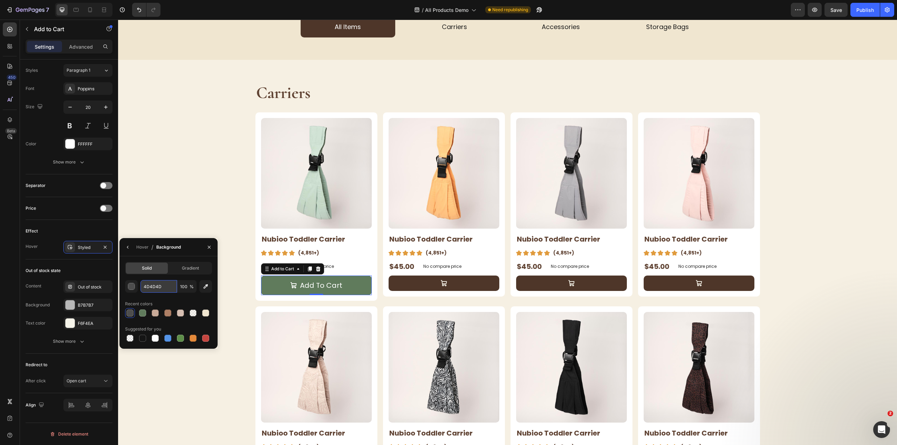
click at [160, 288] on input "4D4D4D" at bounding box center [158, 286] width 36 height 13
paste input "628C5C"
type input "628C5C"
click at [124, 245] on button "button" at bounding box center [127, 247] width 11 height 11
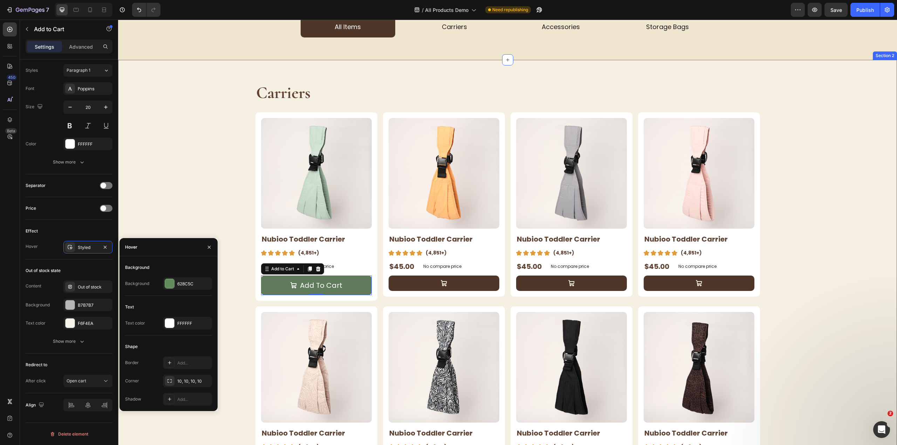
click at [180, 218] on div "⁠⁠⁠⁠⁠⁠⁠ Carriers Heading Product Images Nubioo Toddler Carrier Product Title 5 …" at bounding box center [507, 402] width 756 height 640
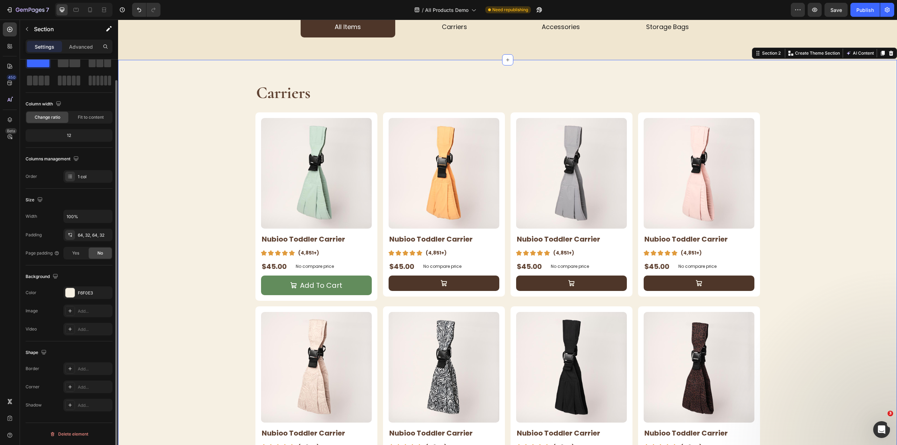
scroll to position [0, 0]
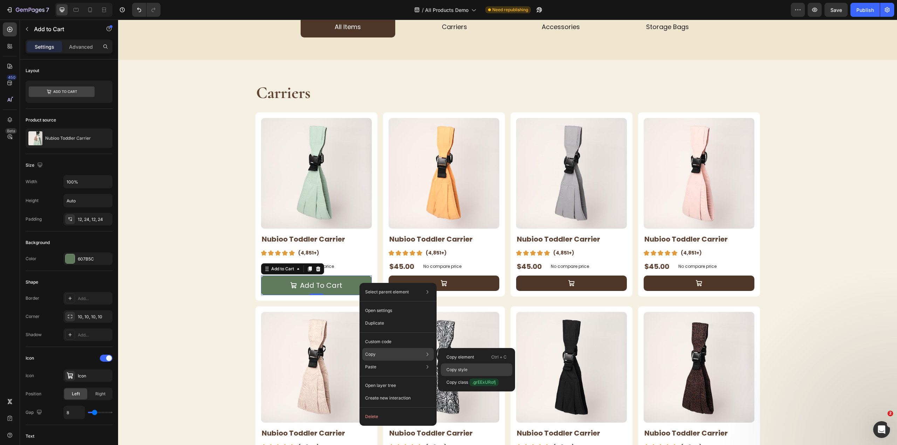
drag, startPoint x: 471, startPoint y: 373, endPoint x: 378, endPoint y: 265, distance: 142.0
click at [471, 376] on div "Copy style" at bounding box center [476, 382] width 71 height 13
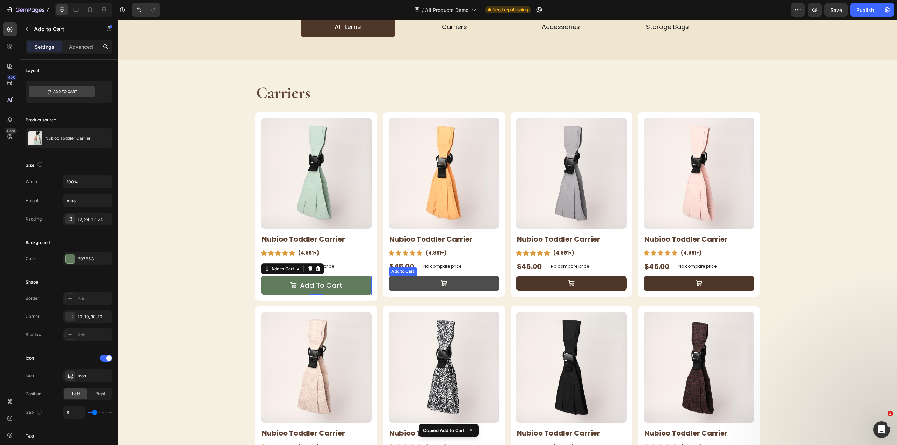
click at [481, 283] on button at bounding box center [443, 283] width 111 height 15
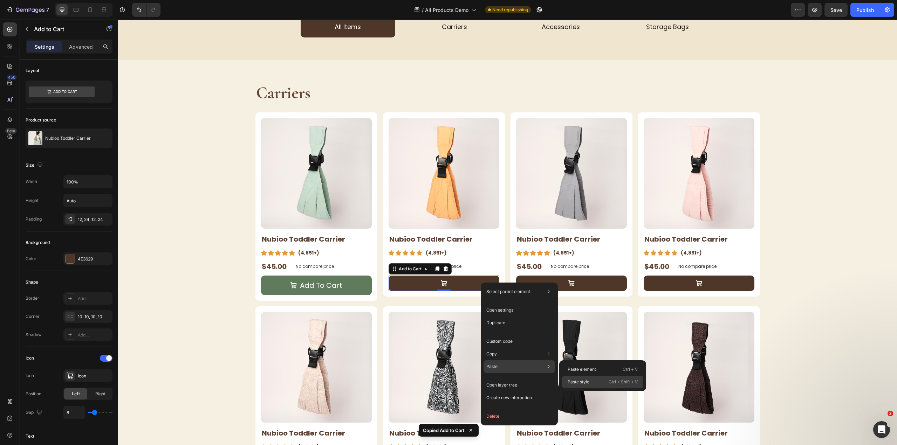
click at [584, 379] on p "Paste style" at bounding box center [578, 382] width 22 height 6
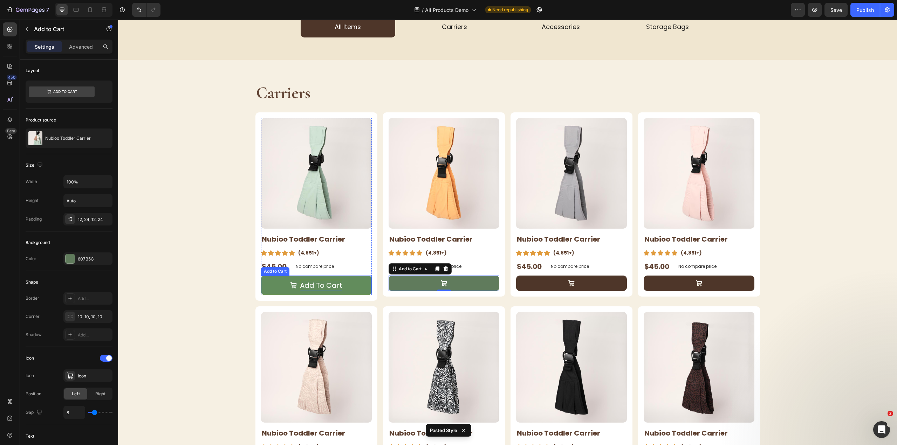
click at [328, 286] on div "Add To Cart" at bounding box center [321, 285] width 42 height 11
click at [328, 286] on p "Add To Cart" at bounding box center [321, 285] width 42 height 11
click at [362, 285] on button "Add To Cart" at bounding box center [316, 286] width 111 height 20
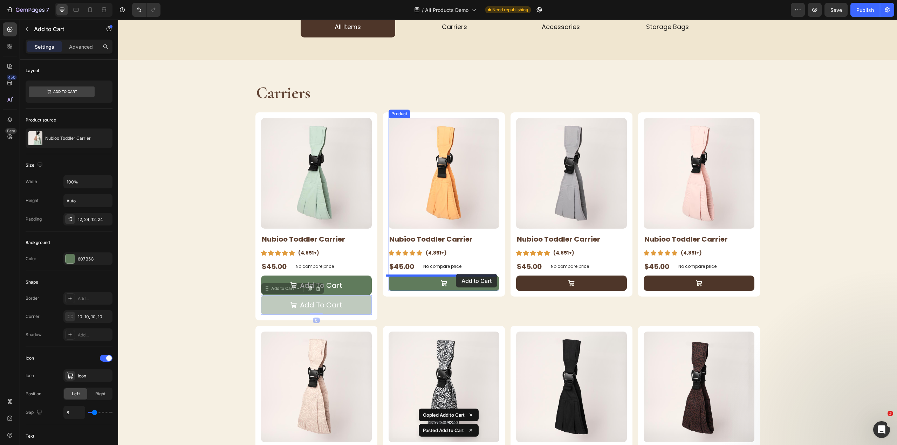
drag, startPoint x: 267, startPoint y: 288, endPoint x: 456, endPoint y: 274, distance: 188.9
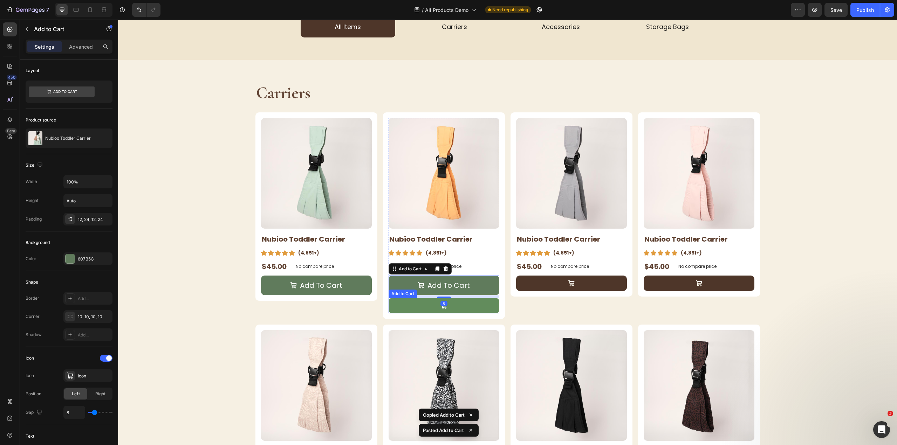
click at [489, 304] on button at bounding box center [443, 305] width 111 height 15
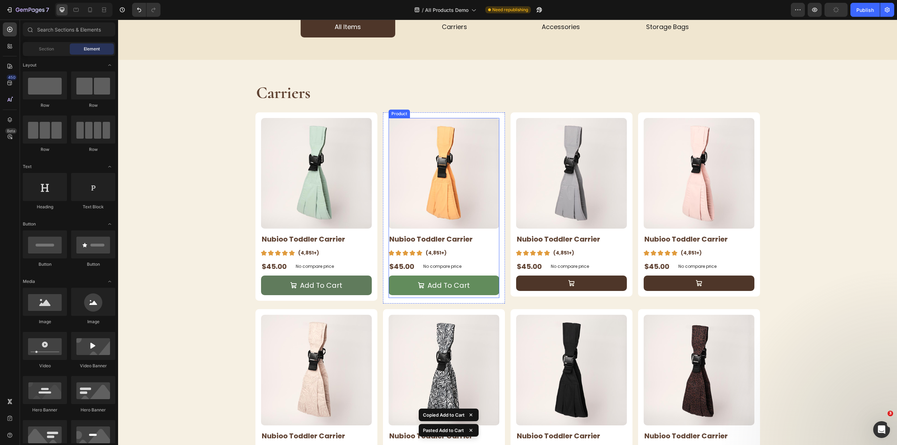
click at [473, 284] on button "Add To Cart" at bounding box center [443, 286] width 111 height 20
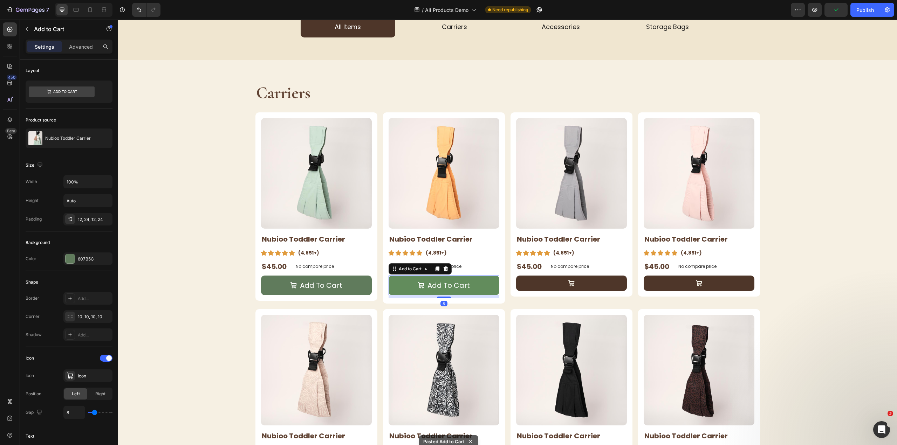
click at [481, 288] on button "Add To Cart" at bounding box center [443, 286] width 111 height 20
drag, startPoint x: 442, startPoint y: 297, endPoint x: 509, endPoint y: 261, distance: 76.1
click at [452, 256] on div "Nubioo Toddler Carrier Product Title 5 Text Block Image (4,851+) Text Block Row…" at bounding box center [443, 265] width 111 height 65
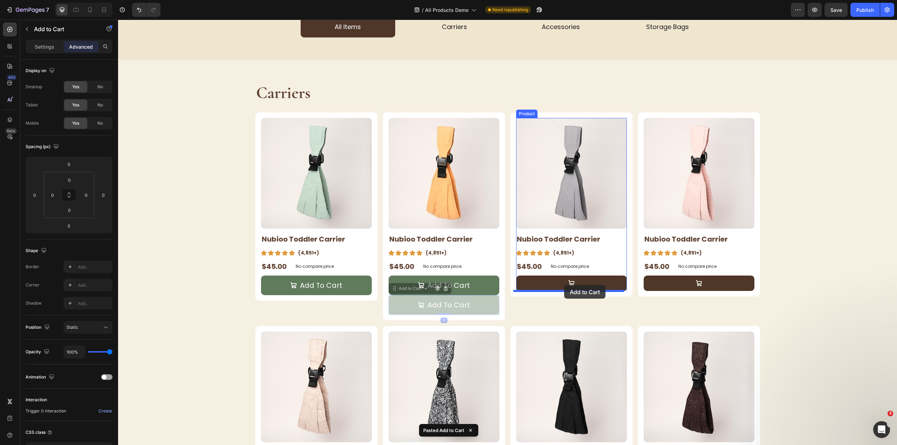
drag, startPoint x: 399, startPoint y: 290, endPoint x: 564, endPoint y: 285, distance: 165.4
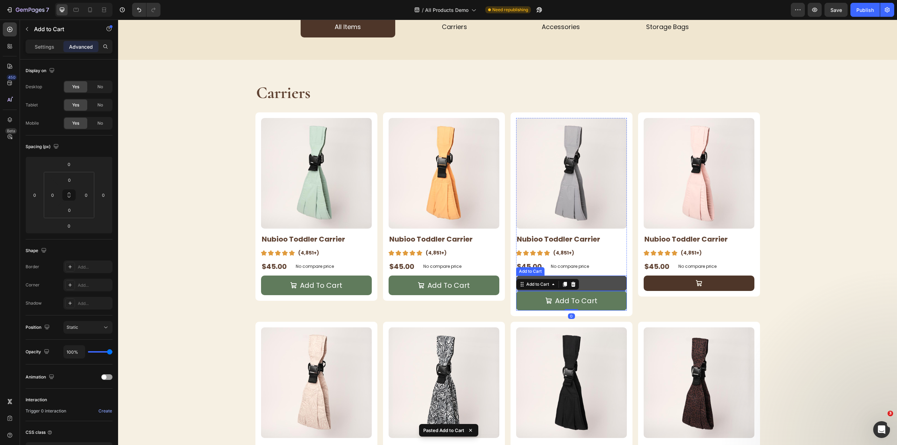
click at [600, 281] on button at bounding box center [571, 283] width 111 height 15
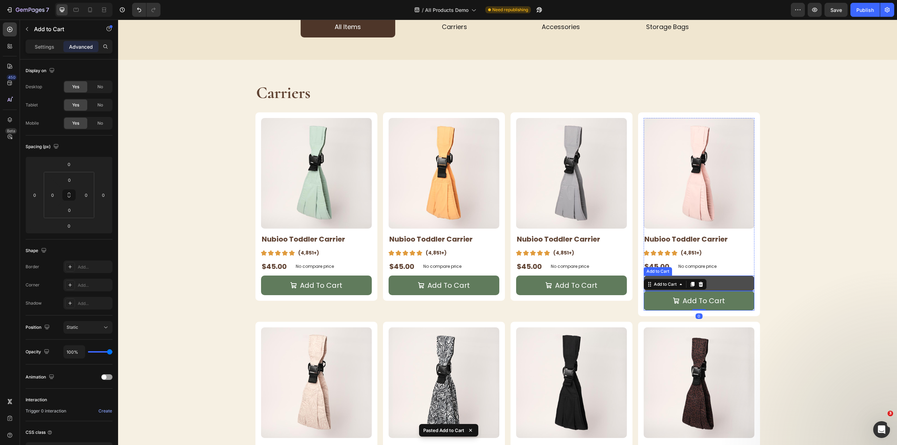
click at [742, 278] on button at bounding box center [698, 283] width 111 height 15
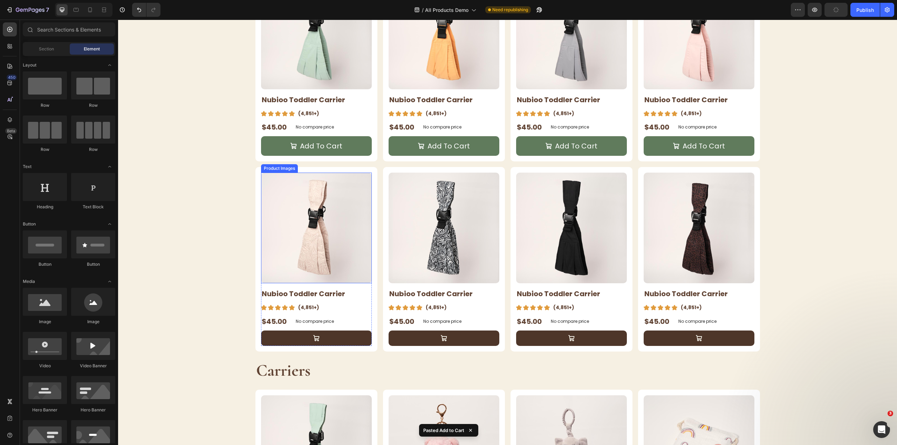
scroll to position [210, 0]
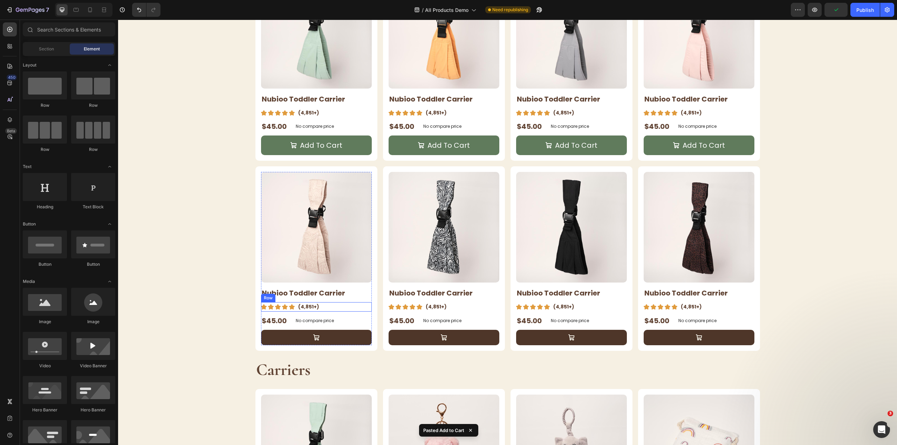
click at [366, 306] on div "Image (4,851+) Text Block Row" at bounding box center [316, 306] width 111 height 9
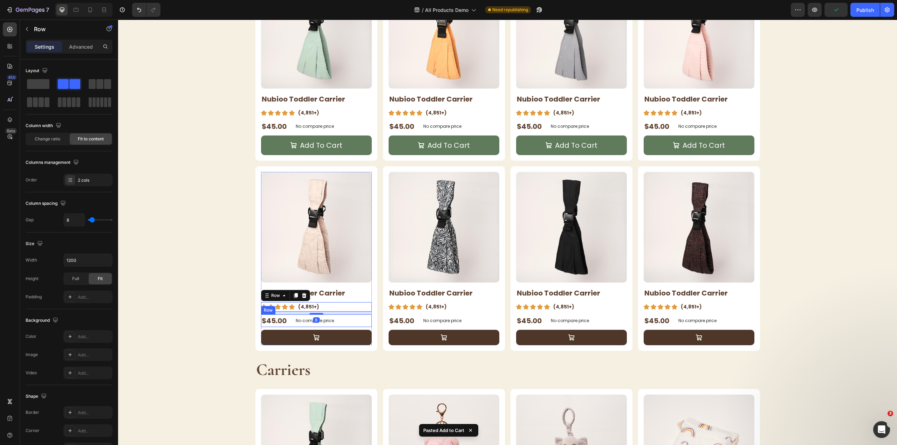
click at [364, 317] on div "$45.00 Product Price Product Price No compare price Product Price Row" at bounding box center [316, 320] width 111 height 13
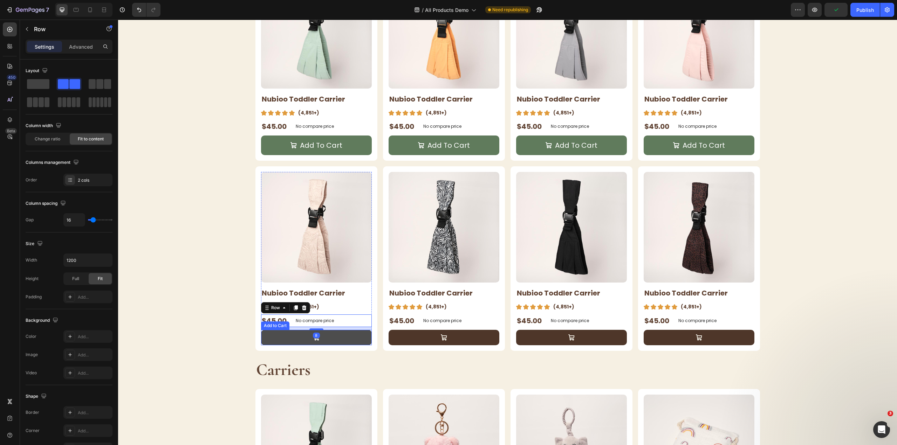
click at [364, 331] on button at bounding box center [316, 337] width 111 height 15
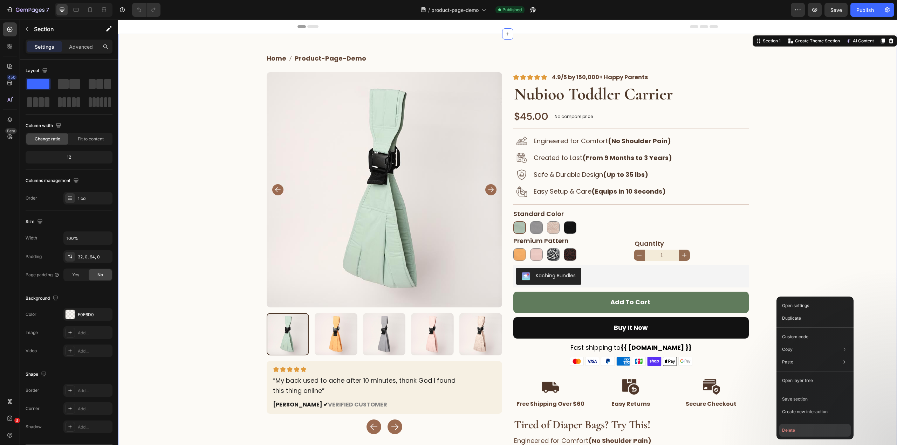
click at [798, 427] on button "Delete" at bounding box center [814, 430] width 71 height 13
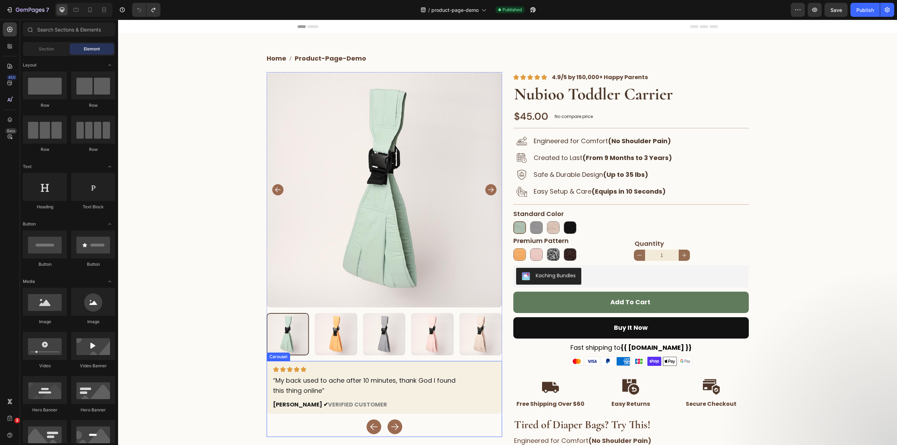
click at [400, 432] on button "Carousel Next Arrow" at bounding box center [395, 427] width 20 height 20
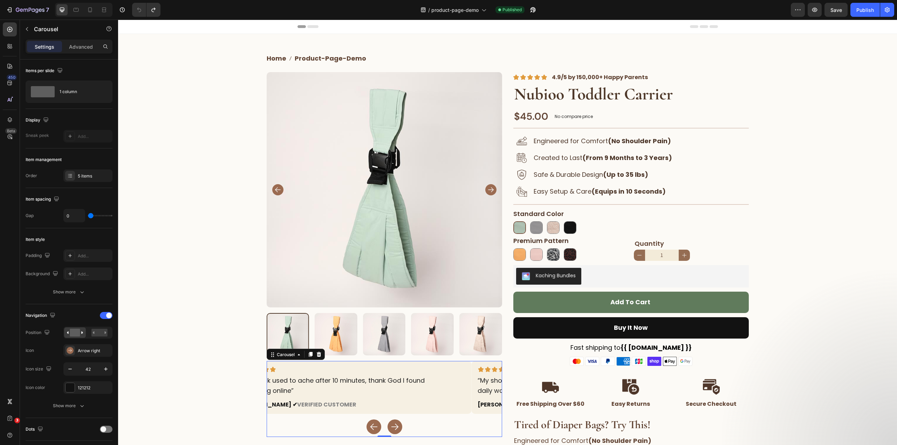
click at [397, 425] on rect "Carousel Next Arrow" at bounding box center [395, 427] width 10 height 10
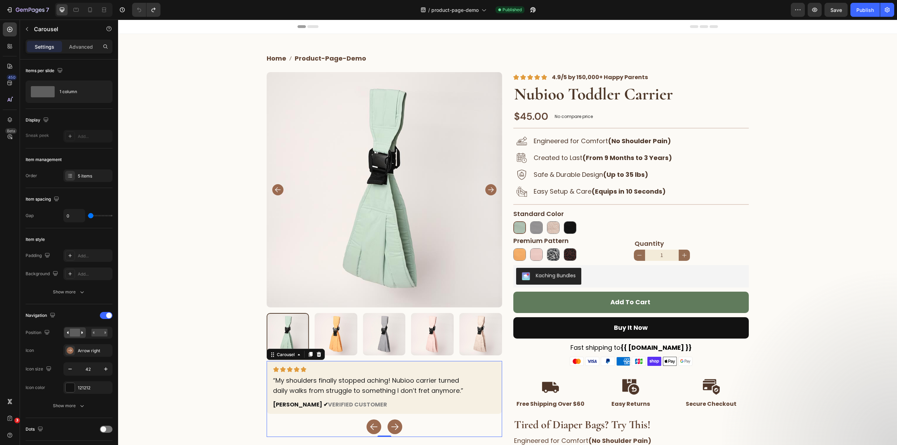
click at [397, 425] on rect "Carousel Next Arrow" at bounding box center [395, 427] width 10 height 10
click at [396, 423] on rect "Carousel Next Arrow" at bounding box center [395, 427] width 10 height 10
click at [759, 165] on div "Home product-page-demo Breadcrumb Row Product Images Image “My back used to ach…" at bounding box center [507, 269] width 779 height 449
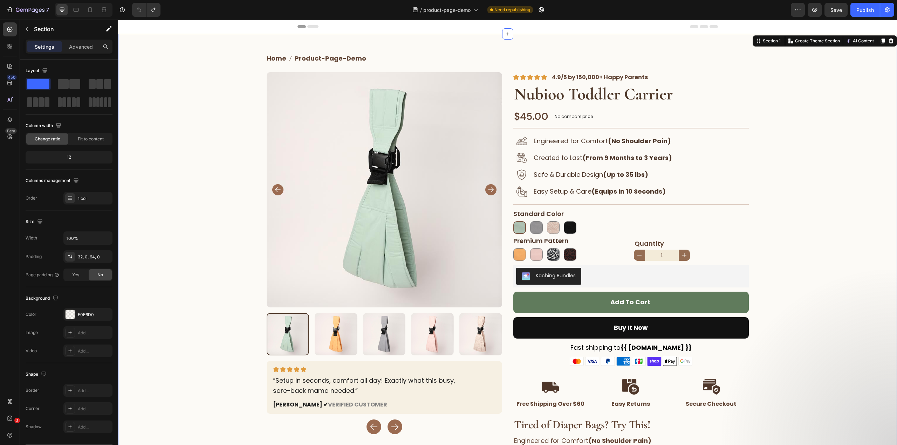
click at [805, 362] on div "Home product-page-demo Breadcrumb Row Product Images Image “My back used to ach…" at bounding box center [507, 269] width 779 height 449
click at [686, 299] on button "Add to cart" at bounding box center [630, 302] width 235 height 21
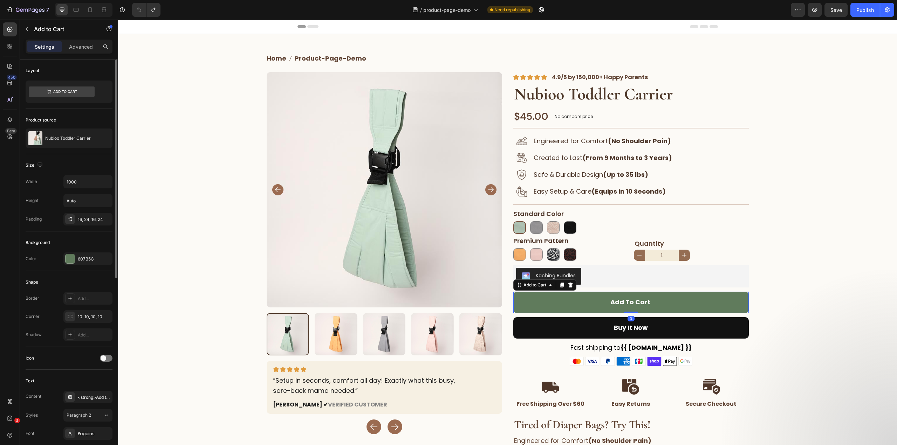
scroll to position [210, 0]
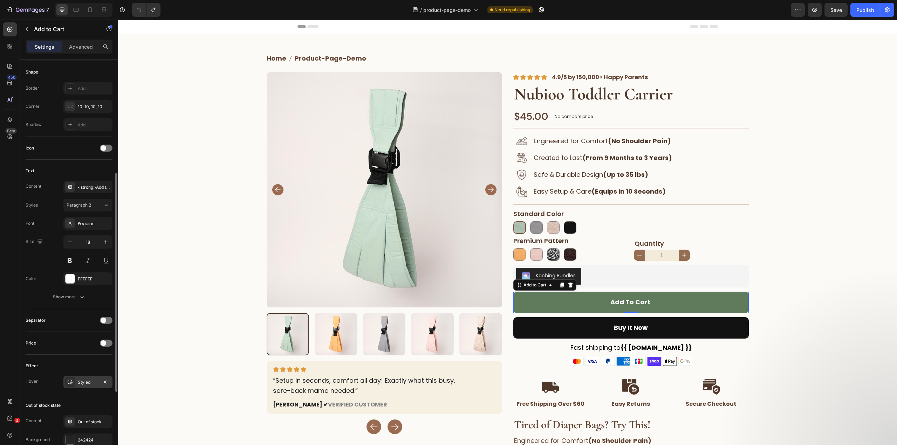
click at [85, 380] on div "Styled" at bounding box center [88, 382] width 20 height 6
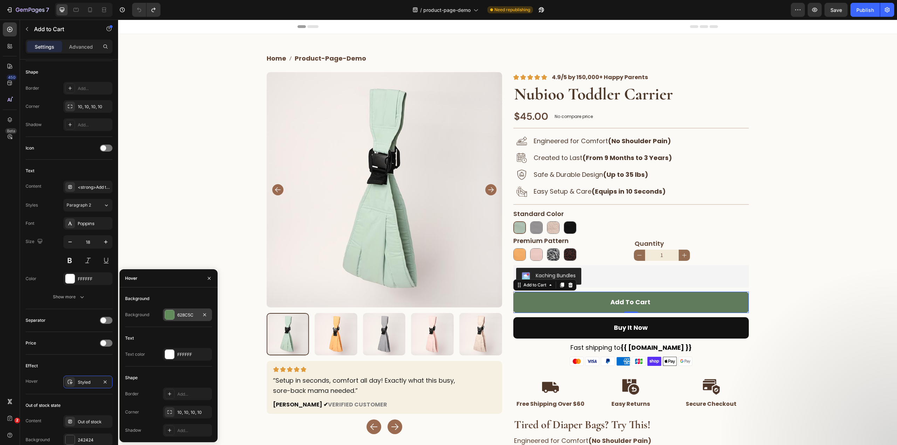
click at [188, 318] on div "628C5C" at bounding box center [187, 315] width 20 height 6
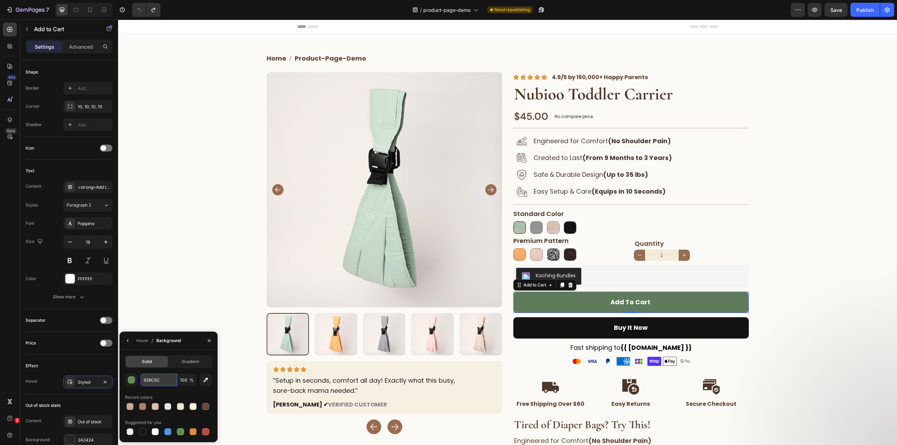
click at [155, 380] on input "628C5C" at bounding box center [158, 380] width 36 height 13
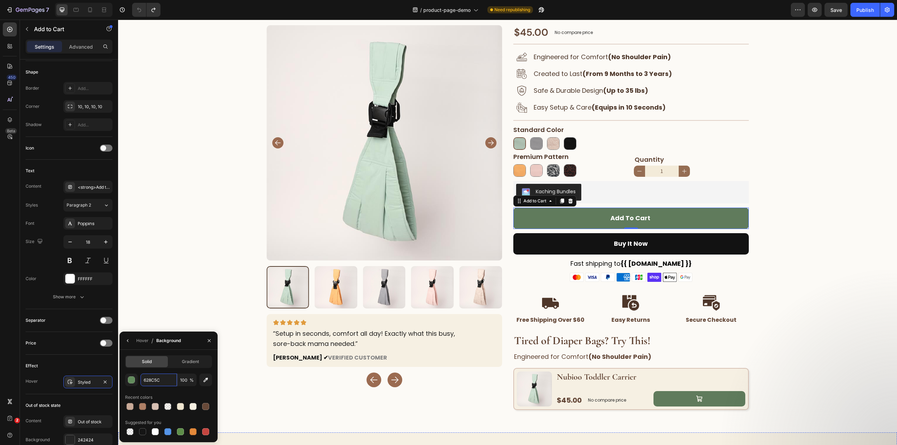
scroll to position [315, 0]
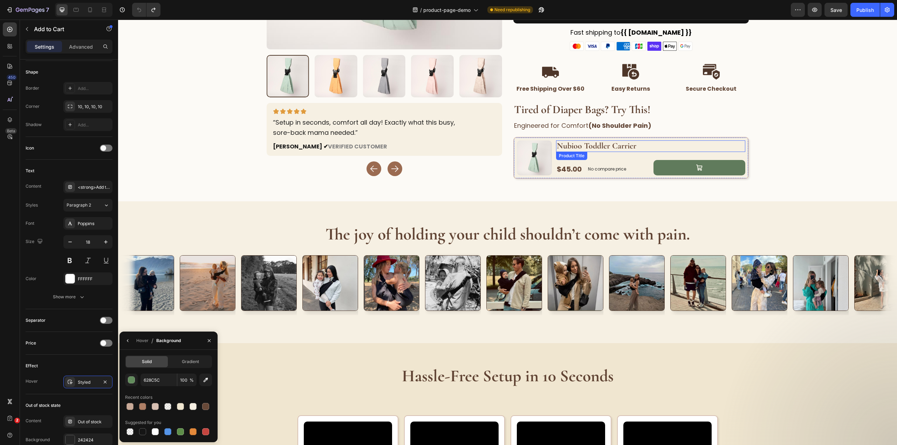
click at [665, 145] on h2 "Nubioo Toddler Carrier" at bounding box center [650, 146] width 189 height 12
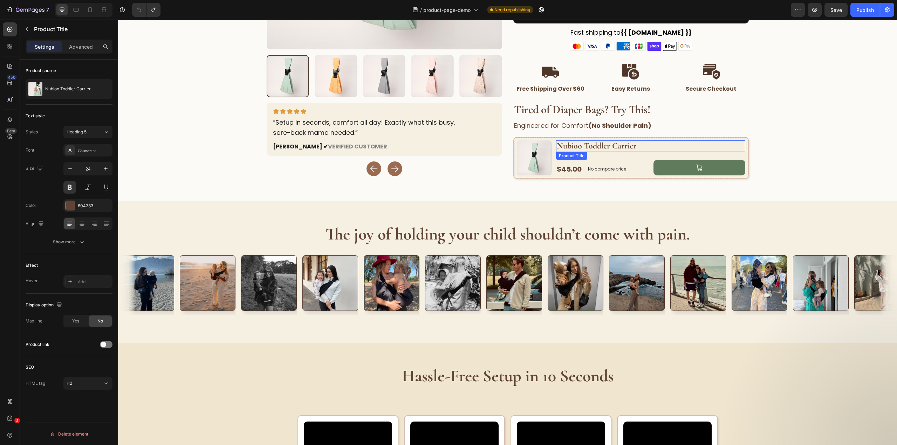
scroll to position [0, 0]
click at [645, 163] on div "$45.00 Product Price Product Price No compare price Product Price Row Add to Ca…" at bounding box center [650, 167] width 189 height 15
click at [617, 148] on h2 "Nubioo Toddler Carrier" at bounding box center [650, 146] width 189 height 12
click at [69, 94] on div "Nubioo Toddler Carrier" at bounding box center [69, 89] width 87 height 20
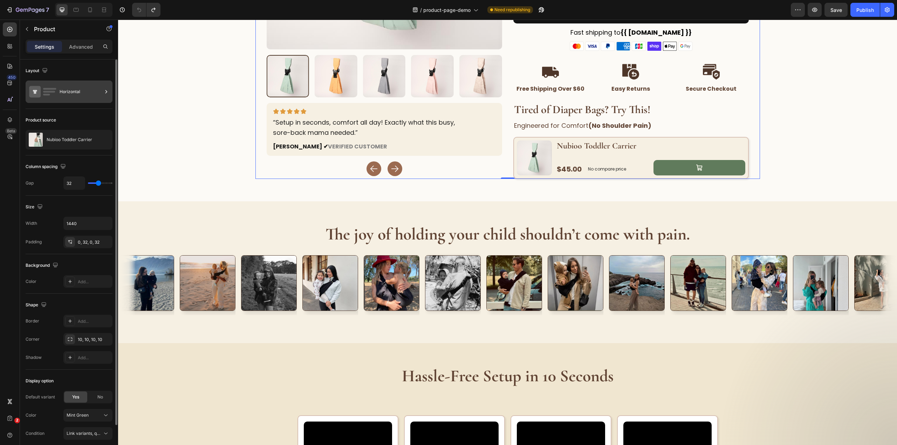
click at [51, 94] on icon at bounding box center [43, 92] width 28 height 16
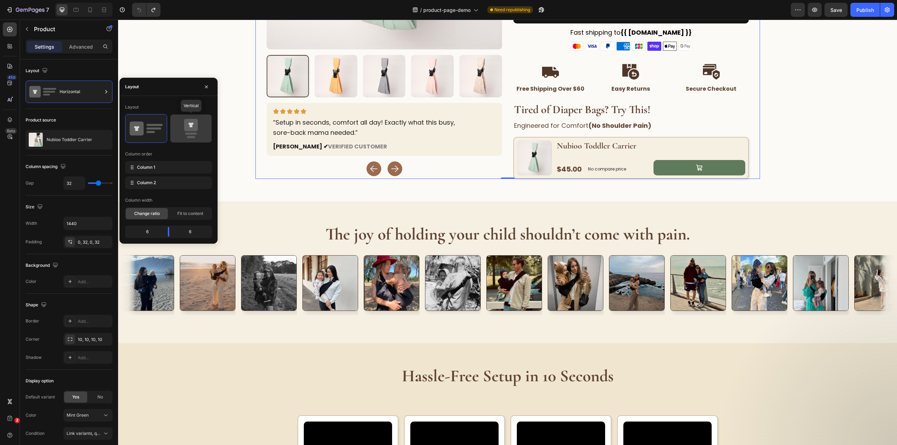
click at [192, 122] on icon at bounding box center [191, 125] width 14 height 12
type input "0"
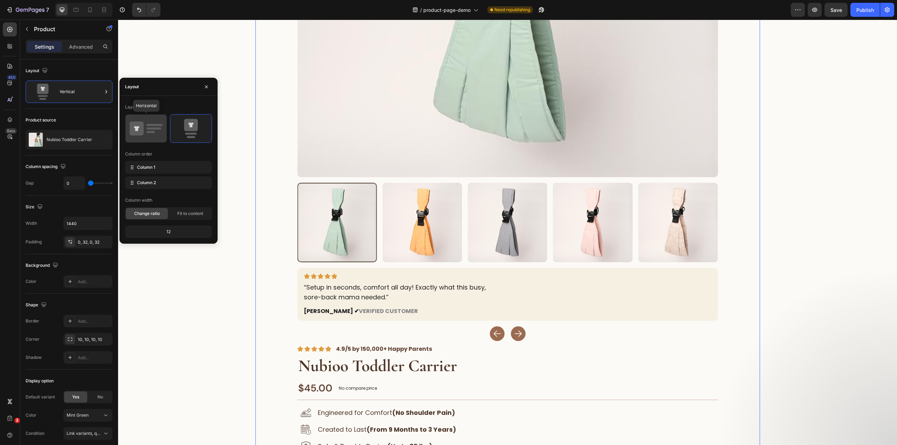
click at [151, 124] on icon at bounding box center [146, 129] width 33 height 20
type input "32"
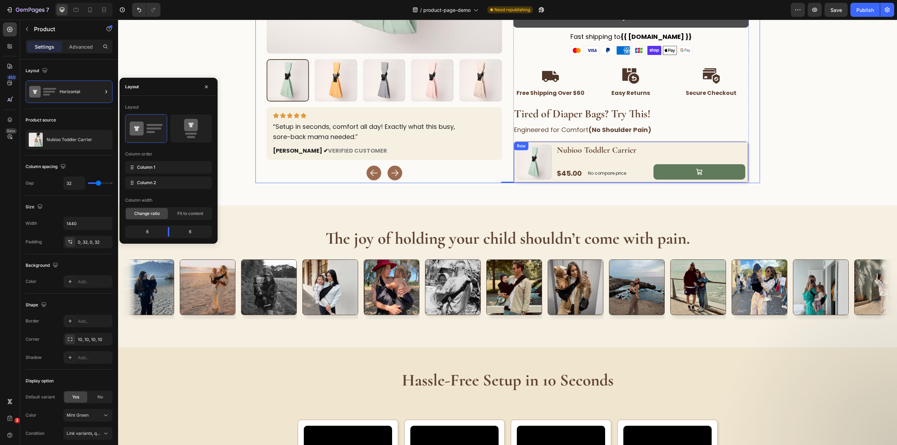
scroll to position [140, 0]
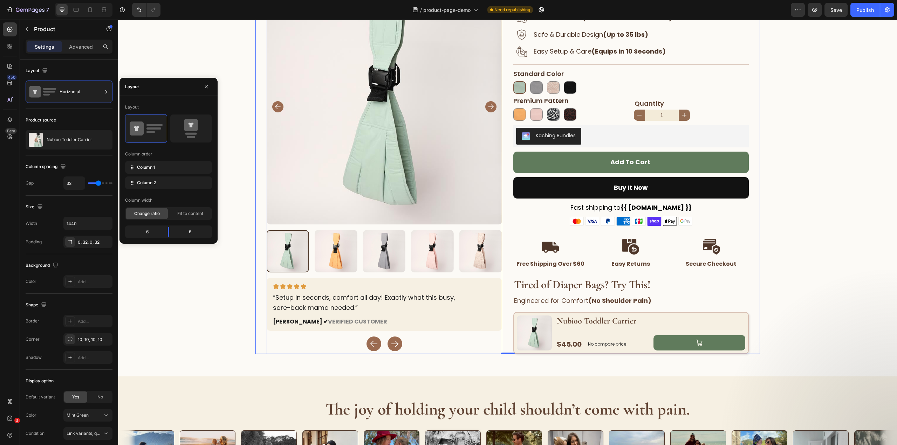
click at [475, 229] on div at bounding box center [384, 131] width 235 height 284
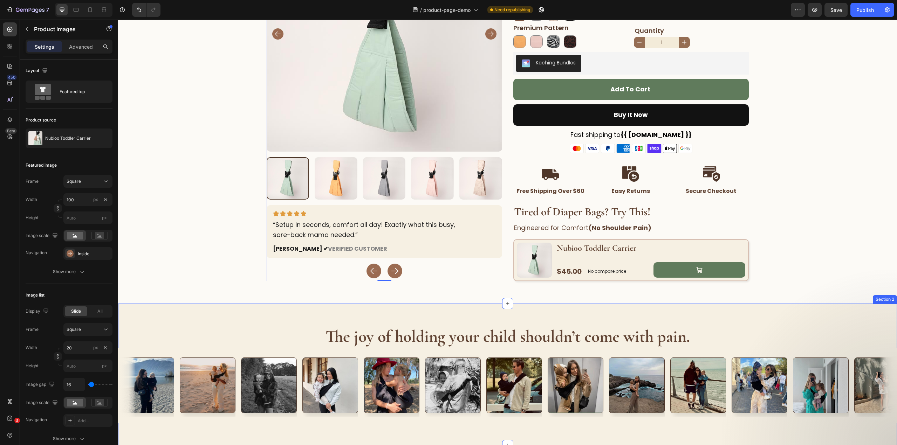
scroll to position [210, 0]
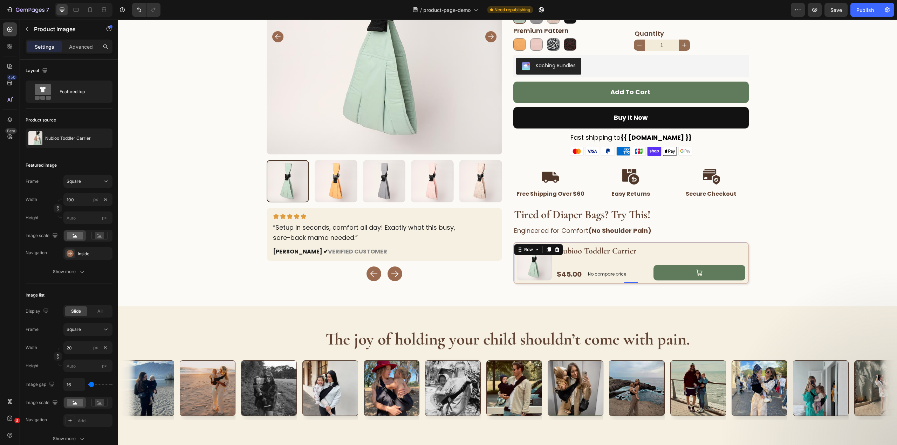
click at [643, 263] on div "Nubioo Toddler Carrier Product Title $45.00 Product Price Product Price No comp…" at bounding box center [650, 263] width 189 height 35
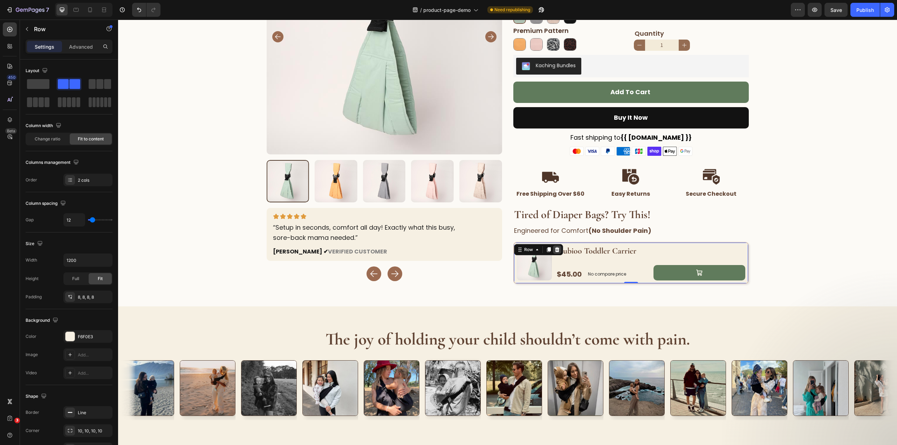
click at [554, 247] on icon at bounding box center [557, 250] width 6 height 6
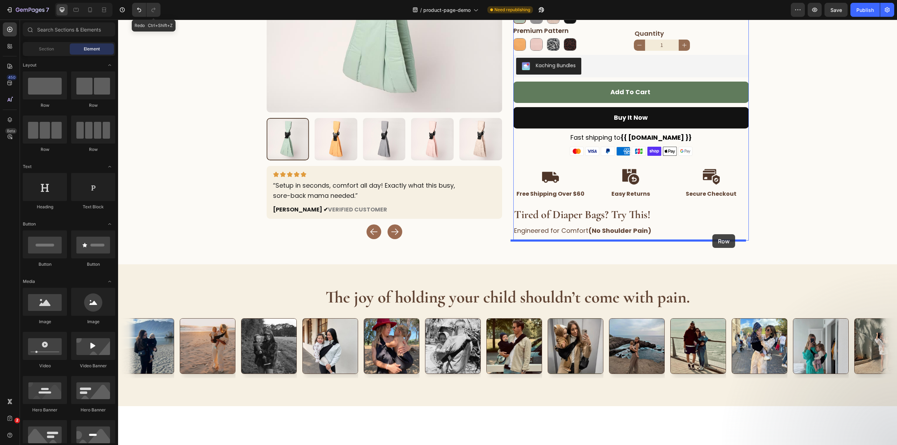
drag, startPoint x: 175, startPoint y: 102, endPoint x: 712, endPoint y: 234, distance: 553.0
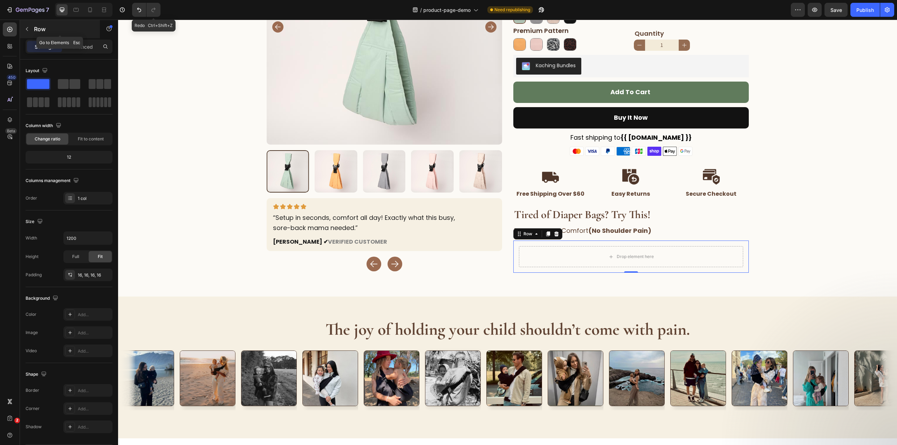
click at [30, 29] on button "button" at bounding box center [26, 28] width 11 height 11
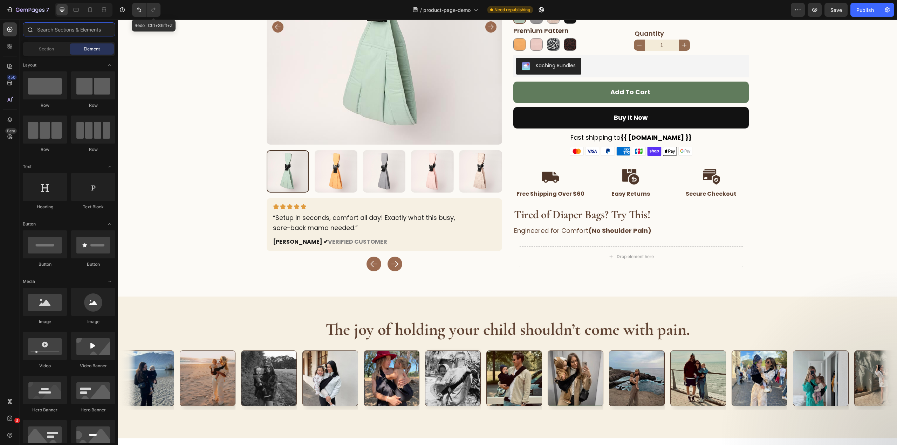
click at [46, 34] on input "text" at bounding box center [69, 29] width 92 height 14
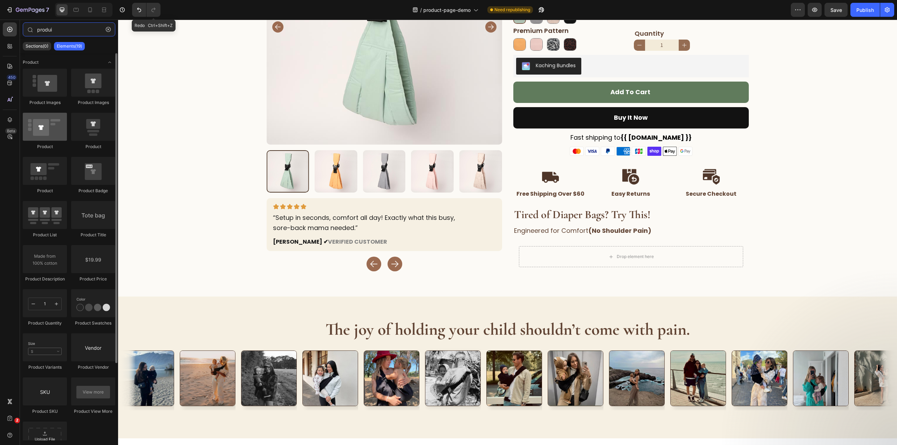
type input "produi"
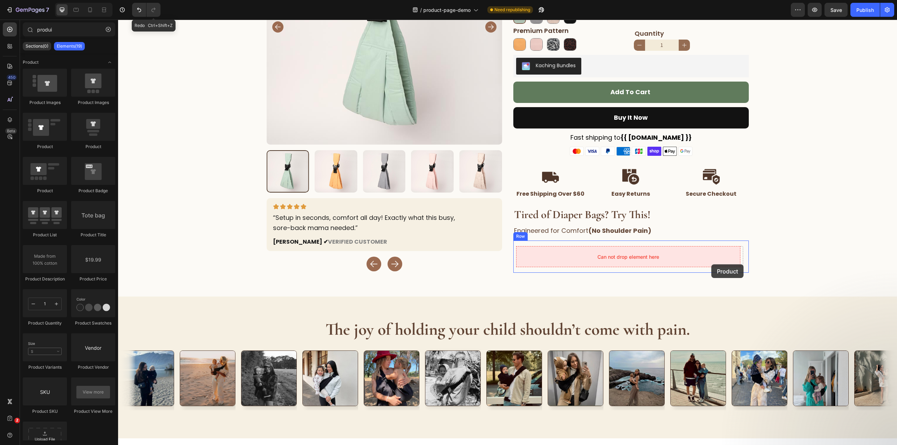
drag, startPoint x: 170, startPoint y: 154, endPoint x: 711, endPoint y: 264, distance: 552.2
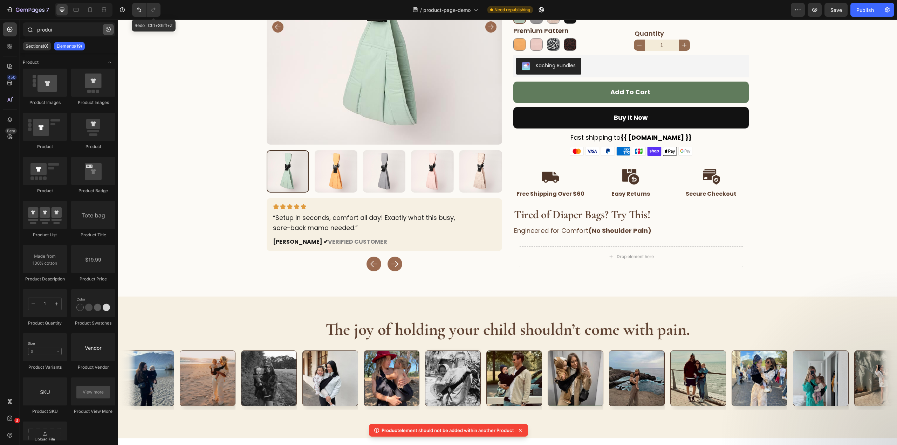
click at [111, 28] on button "button" at bounding box center [108, 29] width 11 height 11
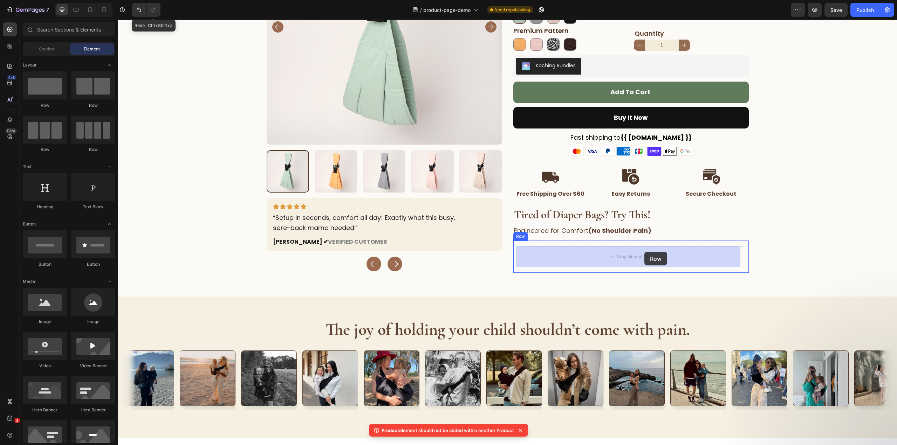
drag, startPoint x: 216, startPoint y: 114, endPoint x: 644, endPoint y: 252, distance: 449.7
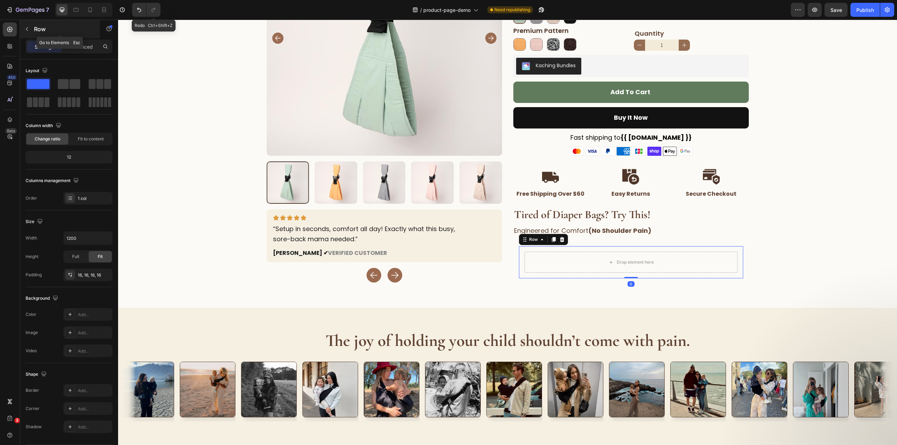
click at [40, 25] on p "Row" at bounding box center [64, 29] width 60 height 8
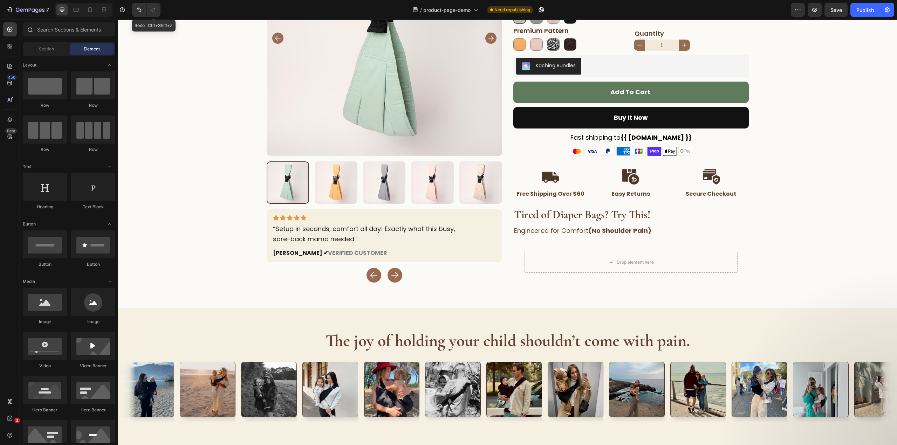
click at [78, 36] on div at bounding box center [69, 30] width 98 height 17
click at [81, 29] on input "text" at bounding box center [69, 29] width 92 height 14
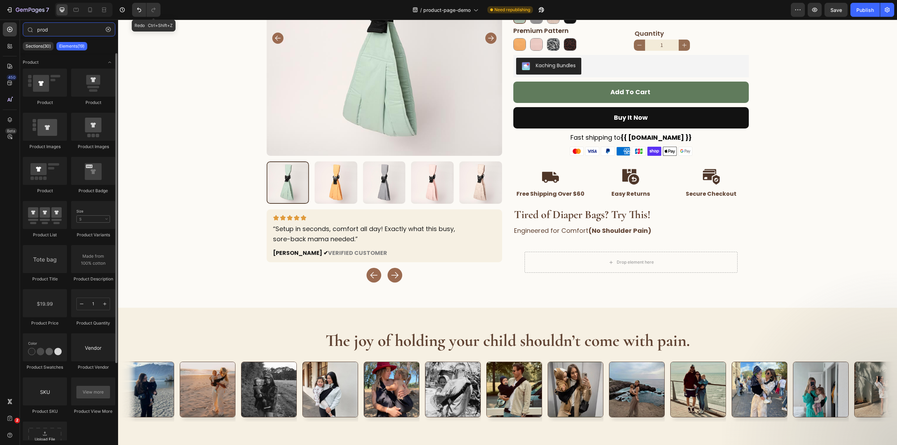
type input "prod"
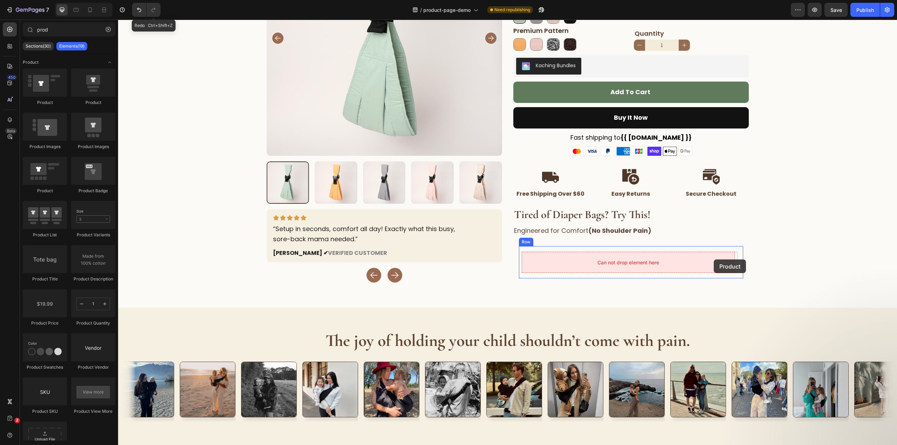
drag, startPoint x: 166, startPoint y: 118, endPoint x: 714, endPoint y: 257, distance: 565.5
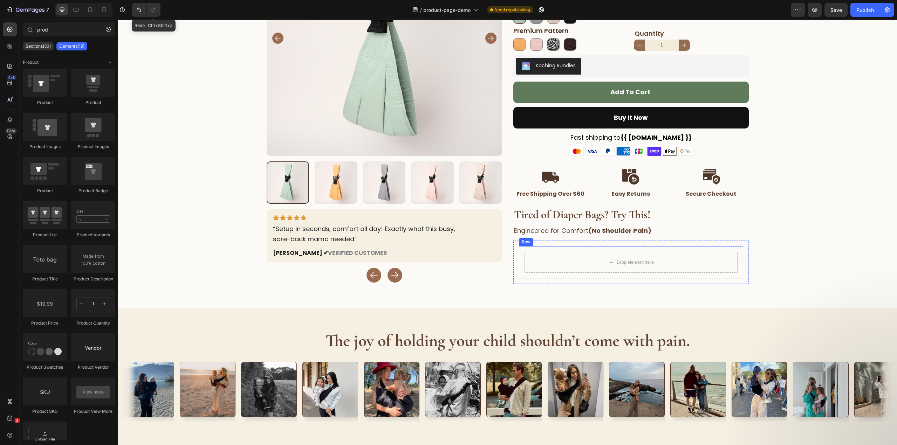
drag, startPoint x: 698, startPoint y: 248, endPoint x: 675, endPoint y: 250, distance: 23.2
click at [698, 248] on div "Drop element here Row" at bounding box center [631, 262] width 224 height 32
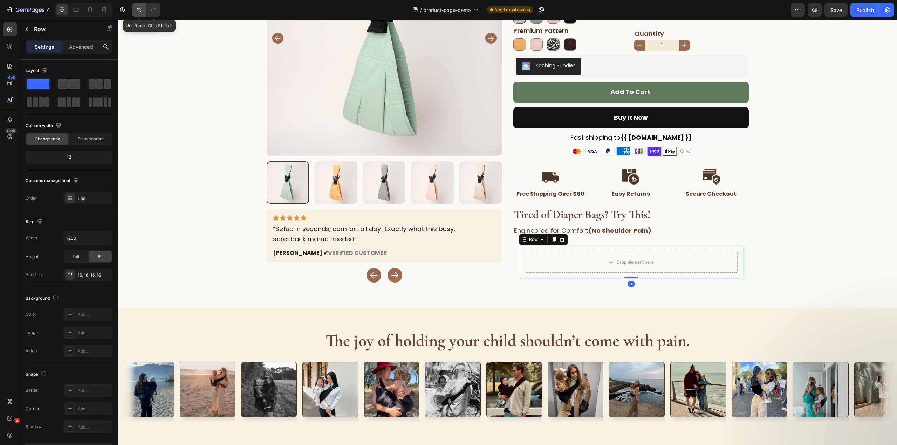
click at [142, 11] on icon "Undo/Redo" at bounding box center [139, 9] width 7 height 7
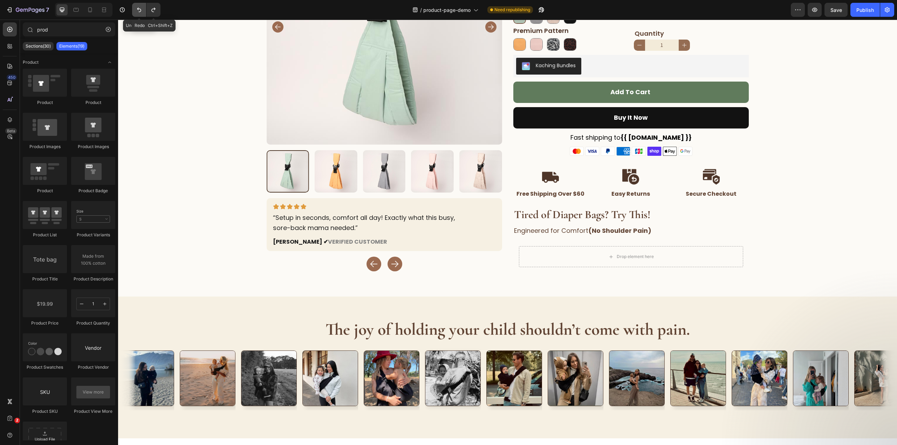
click at [142, 11] on icon "Undo/Redo" at bounding box center [139, 9] width 7 height 7
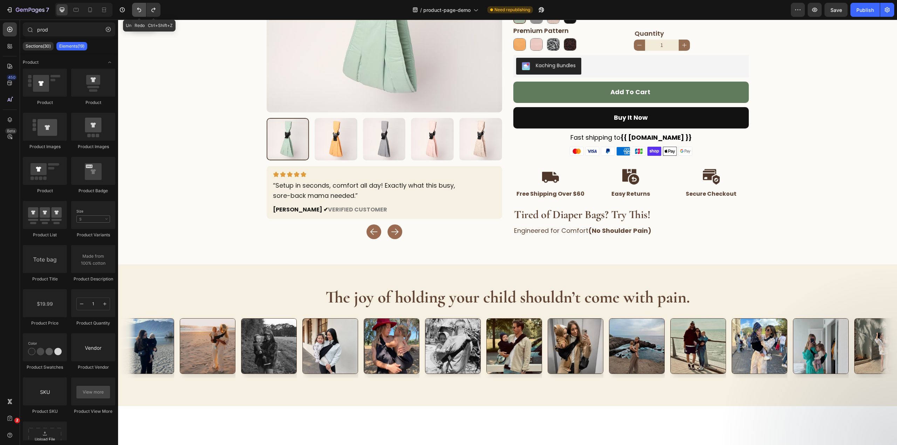
click at [142, 11] on icon "Undo/Redo" at bounding box center [139, 9] width 7 height 7
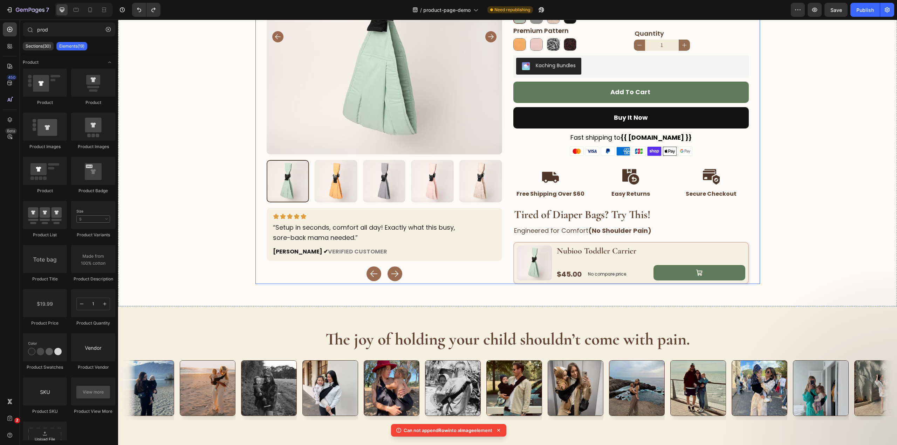
click at [749, 236] on div "Product Images Image “My back used to ache after 10 minutes, thank God I found …" at bounding box center [507, 73] width 504 height 422
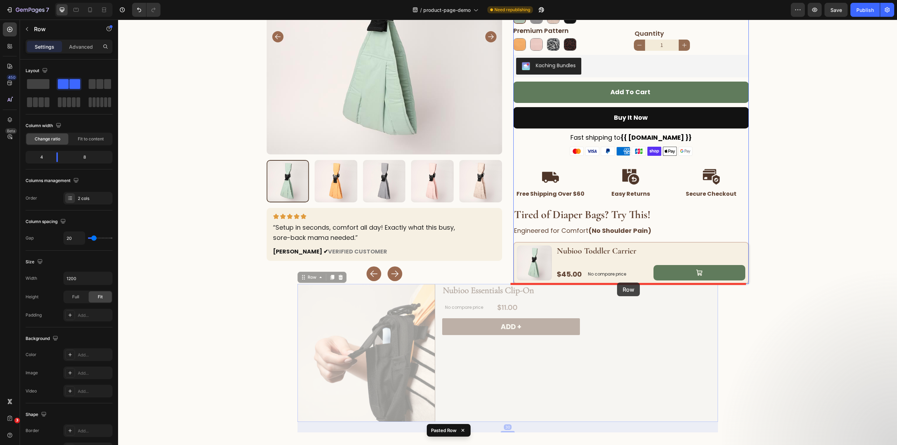
drag, startPoint x: 302, startPoint y: 275, endPoint x: 617, endPoint y: 283, distance: 314.6
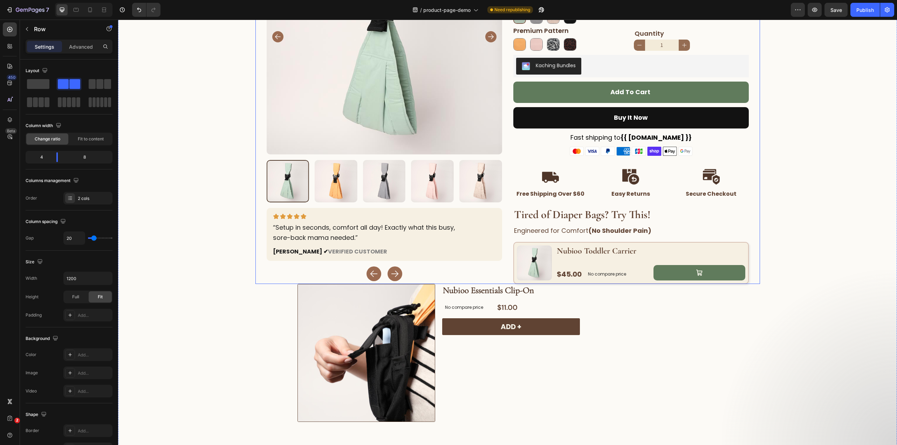
click at [502, 127] on div "Product Images Image “My back used to ache after 10 minutes, thank God I found …" at bounding box center [507, 73] width 504 height 422
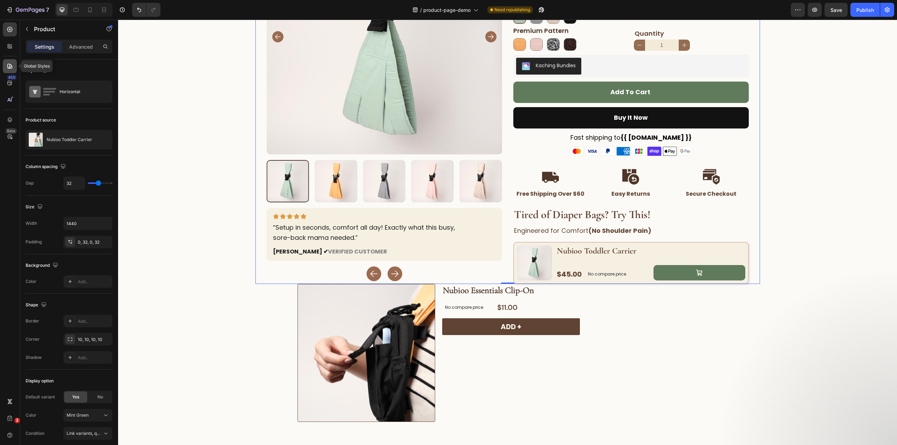
click at [12, 64] on icon at bounding box center [9, 66] width 7 height 7
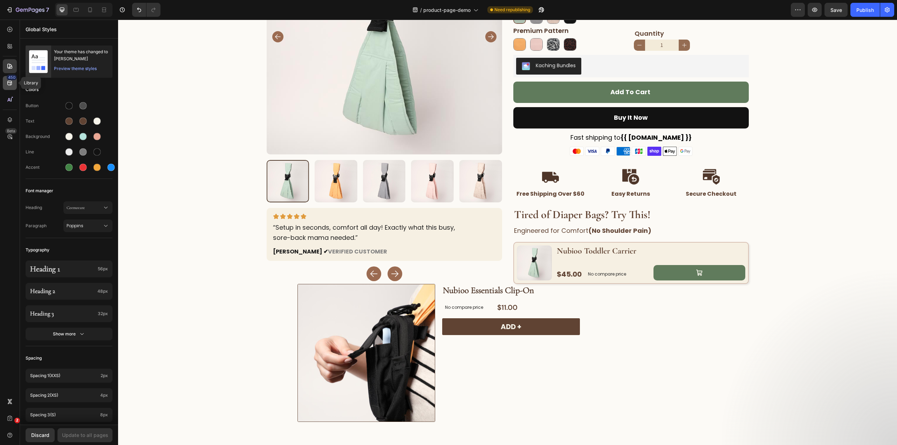
click at [14, 83] on div "450" at bounding box center [10, 83] width 14 height 14
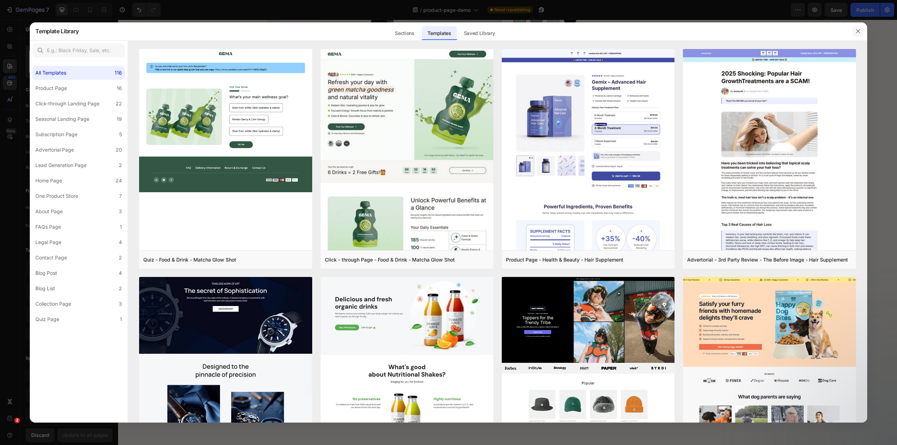
click at [856, 27] on button "button" at bounding box center [857, 31] width 11 height 11
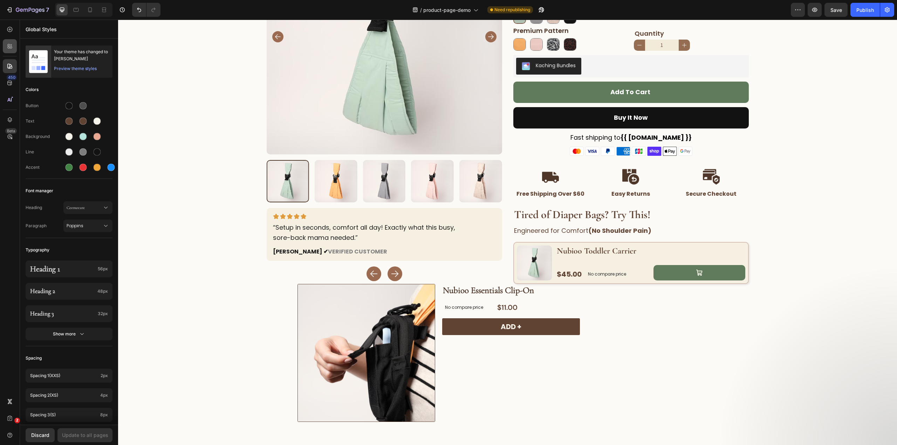
click at [10, 41] on div at bounding box center [10, 46] width 14 height 14
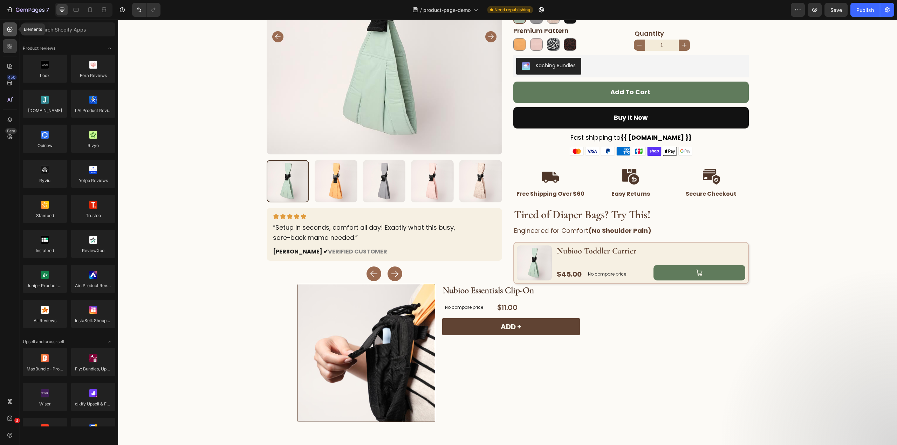
click at [11, 31] on icon at bounding box center [9, 29] width 7 height 7
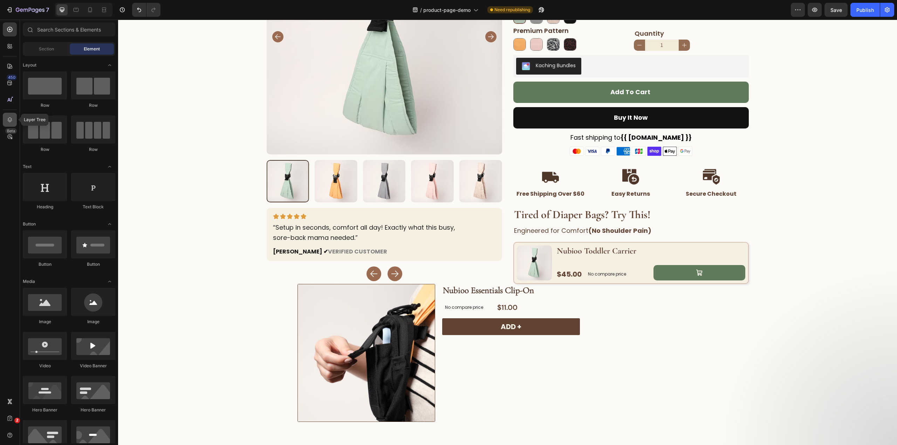
click at [7, 118] on icon at bounding box center [9, 119] width 7 height 7
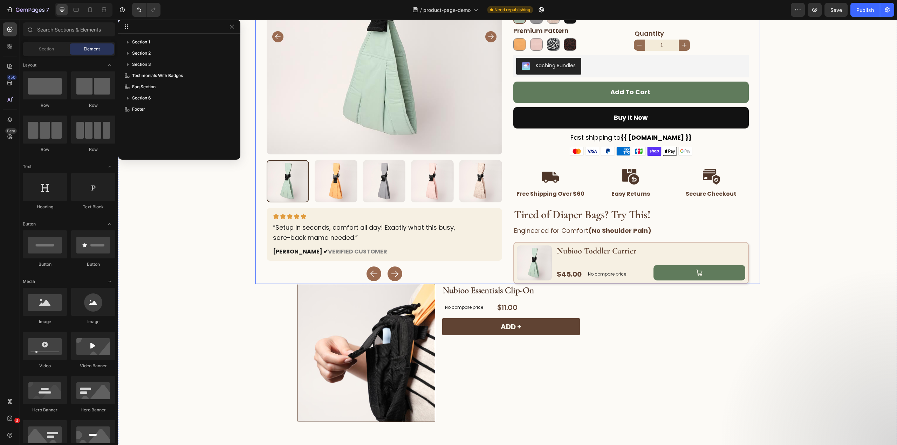
click at [506, 85] on div "Product Images Image “My back used to ache after 10 minutes, thank God I found …" at bounding box center [507, 73] width 504 height 422
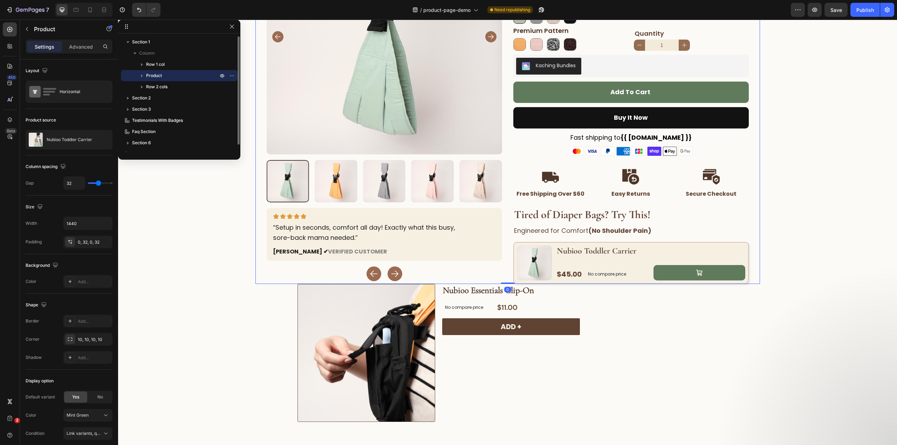
click at [142, 76] on icon "button" at bounding box center [142, 76] width 2 height 3
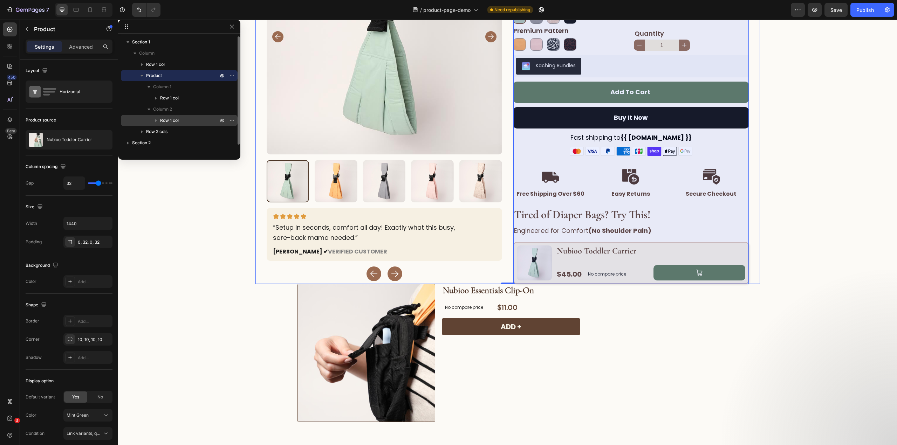
click at [157, 119] on icon "button" at bounding box center [155, 120] width 7 height 7
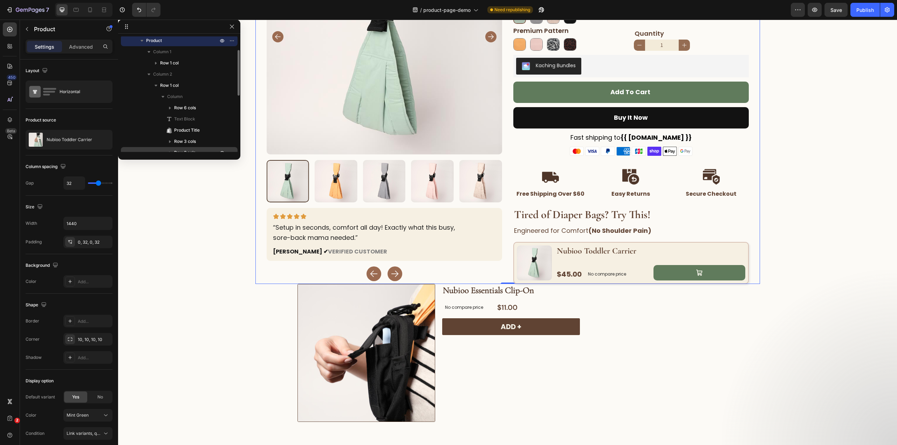
scroll to position [70, 0]
click at [733, 365] on div "Home product-page-demo Breadcrumb Row Product Images Image “My back used to ach…" at bounding box center [507, 133] width 779 height 597
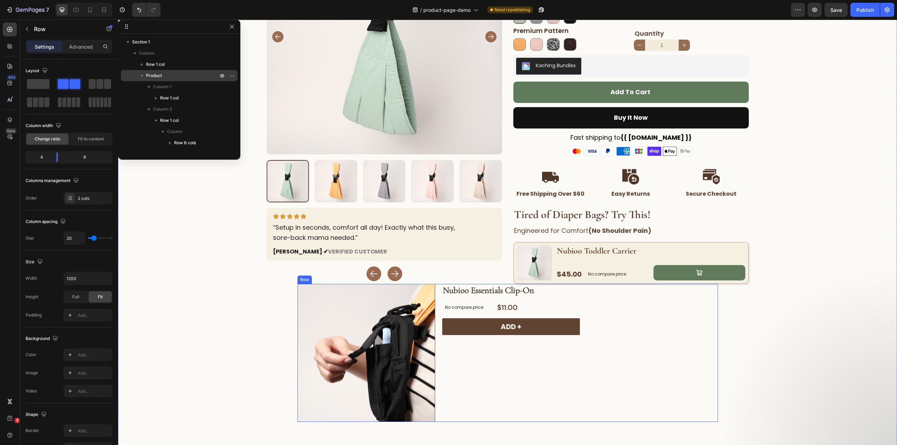
click at [632, 360] on div "Nubioo Essentials Clip-On Heading No compare price Product Price $11.00 Product…" at bounding box center [580, 353] width 276 height 138
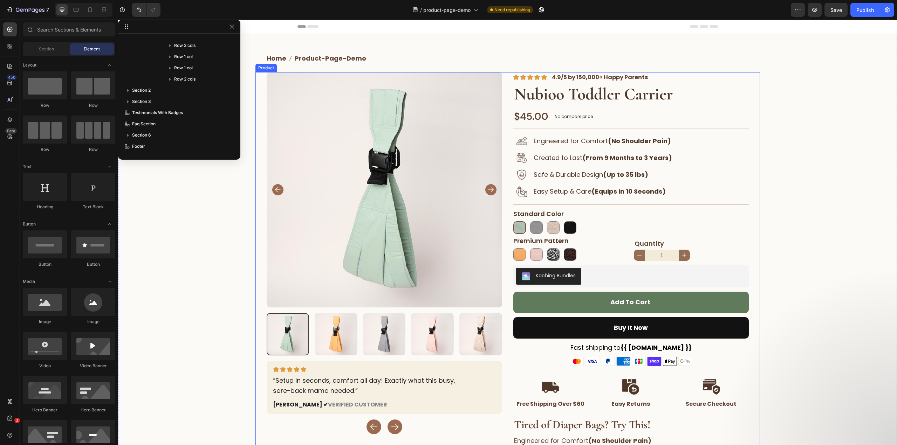
click at [501, 80] on div "Product Images Image “My back used to ache after 10 minutes, thank God I found …" at bounding box center [507, 283] width 504 height 422
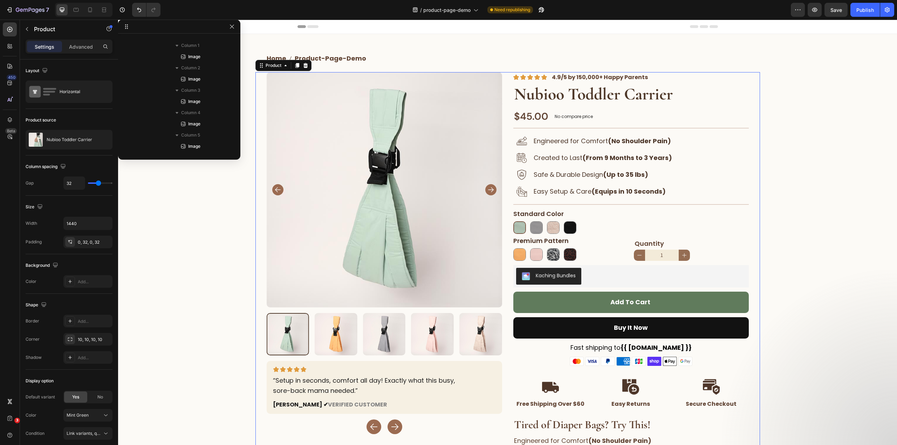
scroll to position [9, 0]
click at [230, 27] on icon "button" at bounding box center [232, 27] width 6 height 6
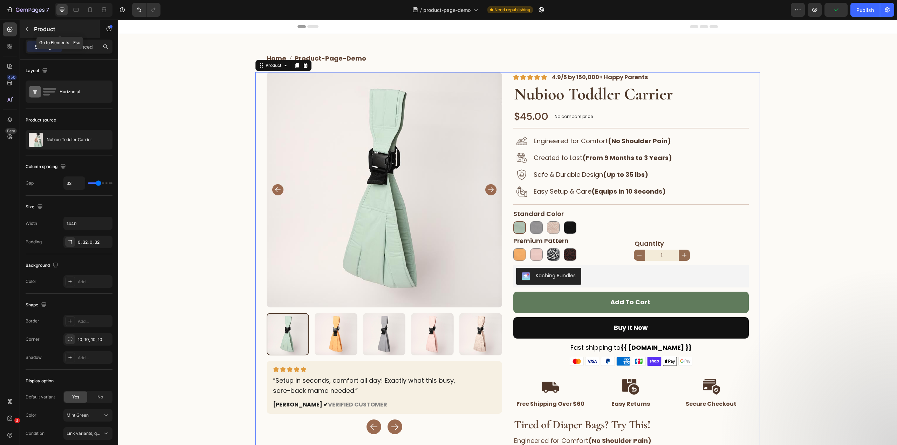
click at [51, 30] on p "Product" at bounding box center [64, 29] width 60 height 8
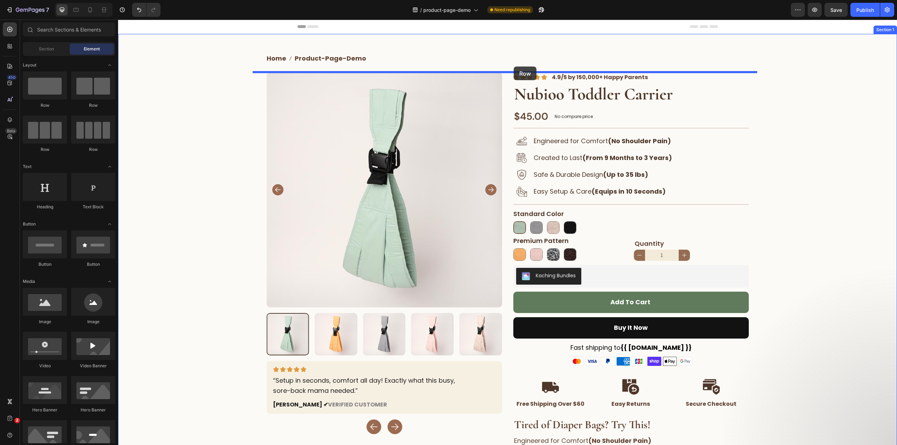
drag, startPoint x: 165, startPoint y: 114, endPoint x: 513, endPoint y: 67, distance: 351.7
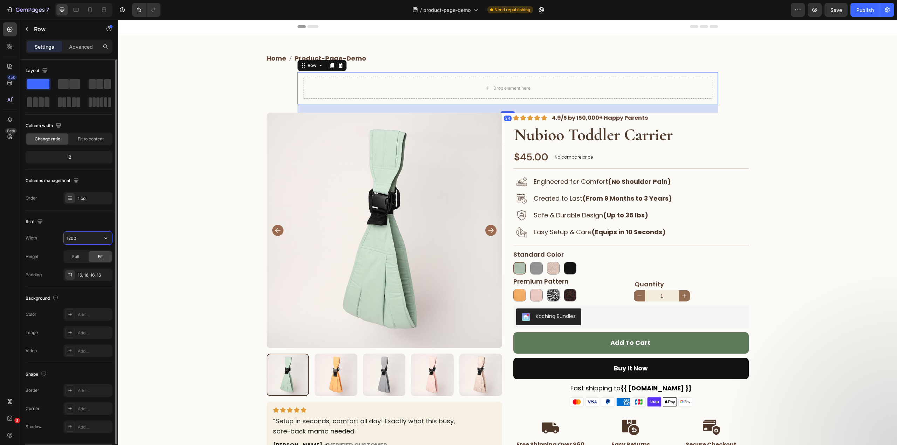
click at [73, 243] on input "1200" at bounding box center [88, 238] width 48 height 13
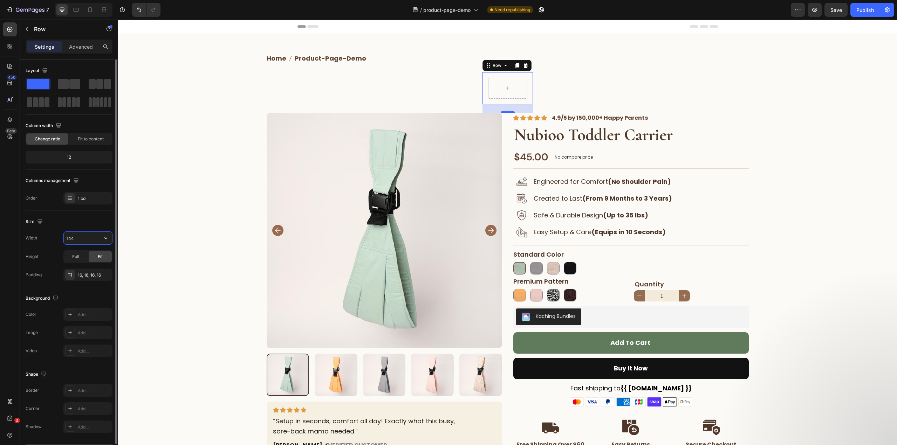
type input "1440"
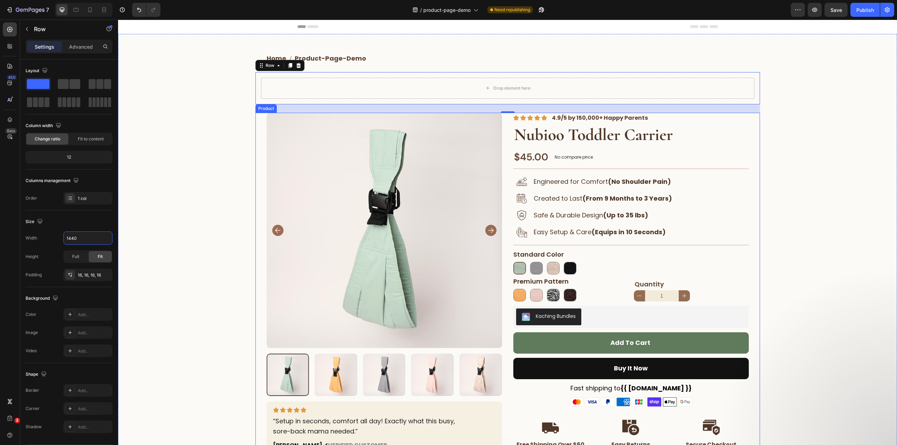
click at [258, 148] on div "Product Images Image “My back used to ache after 10 minutes, thank God I found …" at bounding box center [507, 324] width 504 height 422
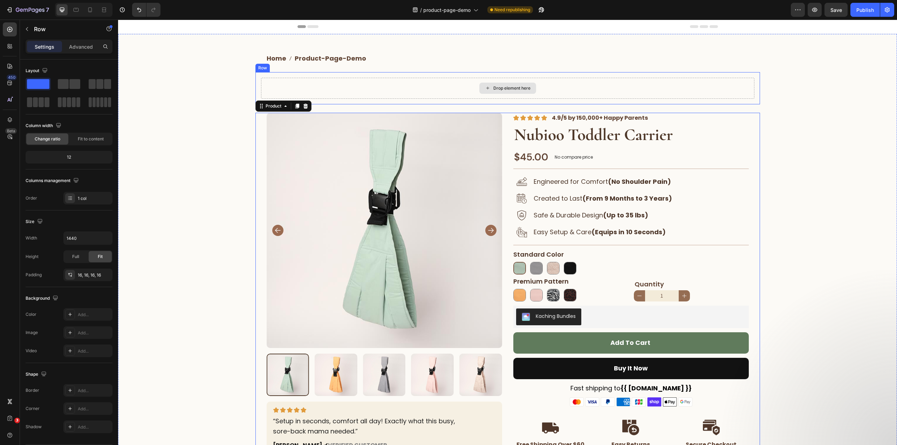
click at [328, 85] on div "Drop element here" at bounding box center [507, 88] width 493 height 21
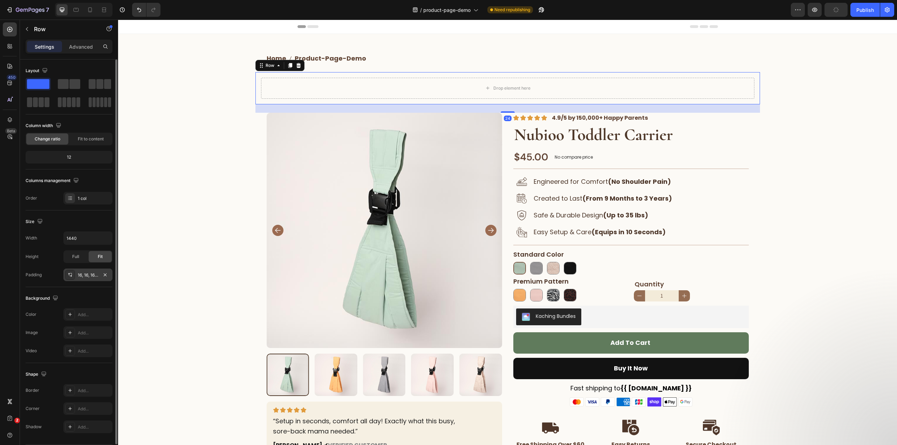
click at [88, 271] on div "16, 16, 16, 16" at bounding box center [87, 275] width 49 height 13
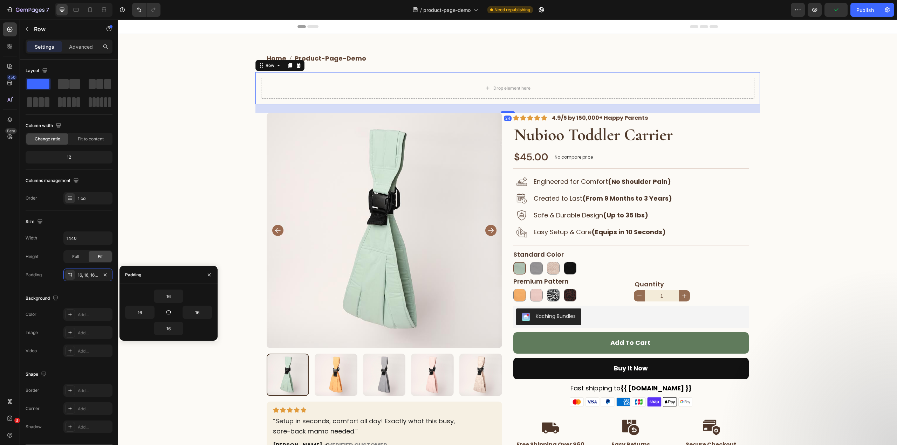
click at [150, 292] on div "16" at bounding box center [168, 296] width 87 height 13
click at [171, 296] on input "16" at bounding box center [168, 296] width 29 height 13
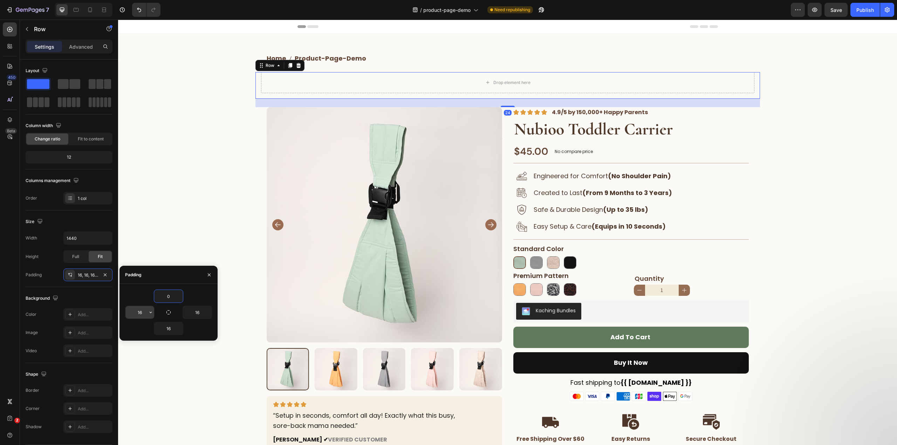
type input "0"
click at [139, 312] on input "16" at bounding box center [139, 312] width 29 height 13
click at [145, 312] on input "16" at bounding box center [139, 312] width 29 height 13
click at [150, 311] on icon "button" at bounding box center [151, 313] width 6 height 6
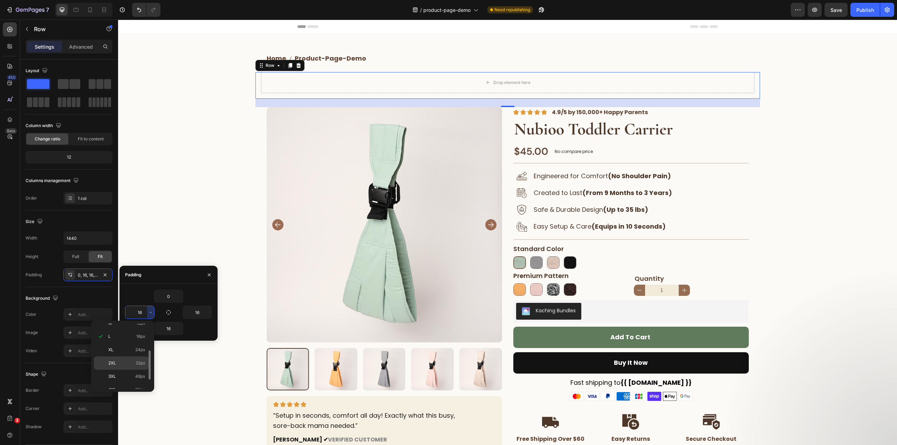
click at [139, 370] on div "2XL 32px" at bounding box center [121, 376] width 55 height 13
type input "32"
click at [206, 311] on icon "button" at bounding box center [208, 313] width 6 height 6
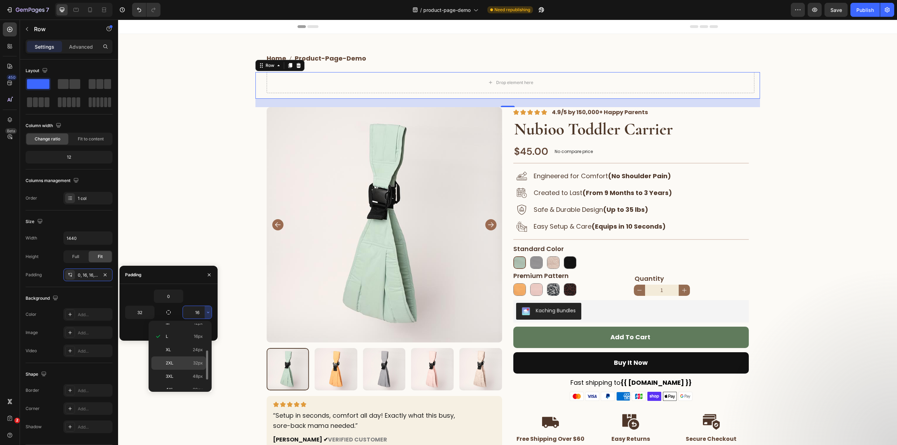
click at [185, 363] on p "2XL 32px" at bounding box center [184, 363] width 37 height 6
type input "32"
click at [163, 325] on input "16" at bounding box center [168, 328] width 29 height 13
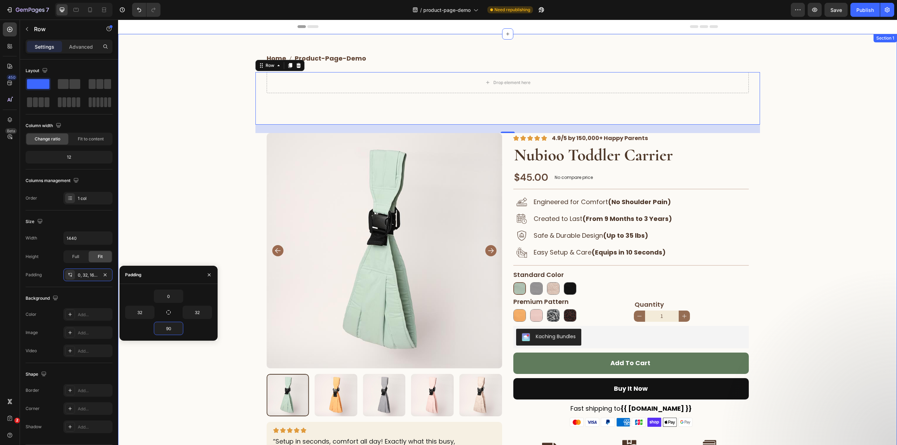
type input "9"
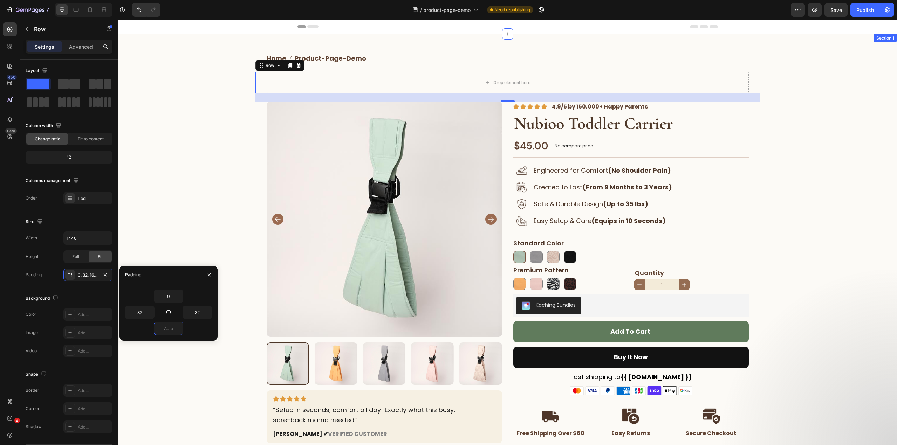
type input "0"
click at [70, 86] on span at bounding box center [74, 84] width 11 height 10
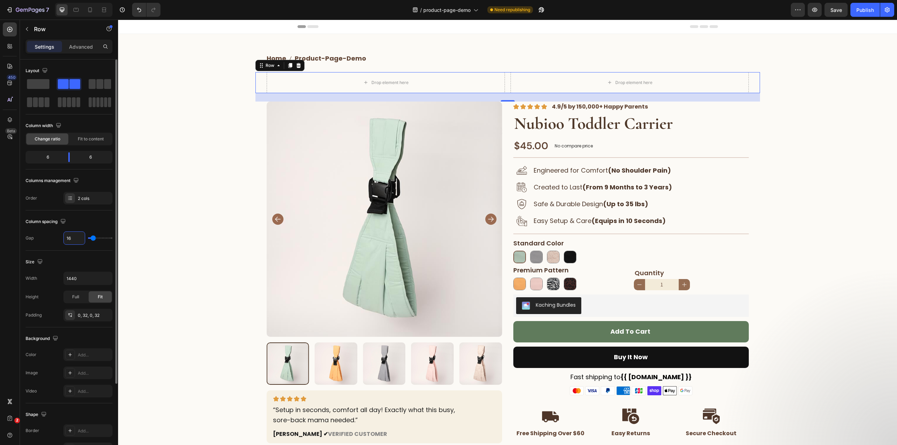
click at [72, 243] on input "16" at bounding box center [74, 238] width 21 height 13
type input "3"
type input "32"
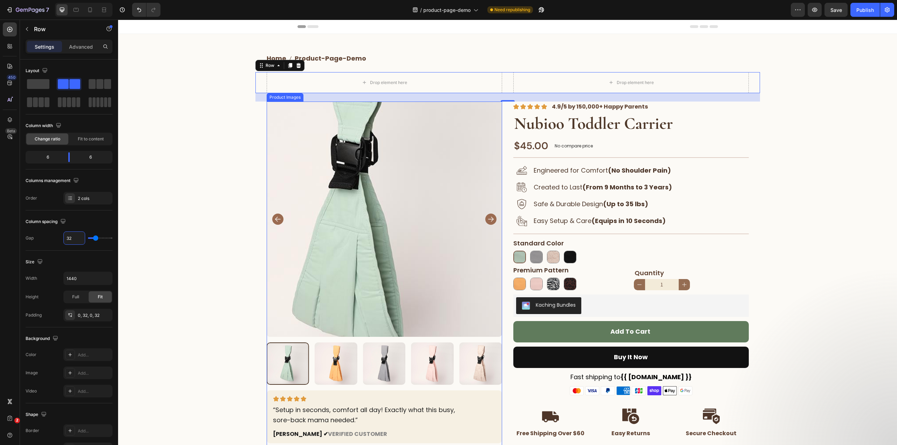
click at [441, 263] on img at bounding box center [384, 219] width 235 height 235
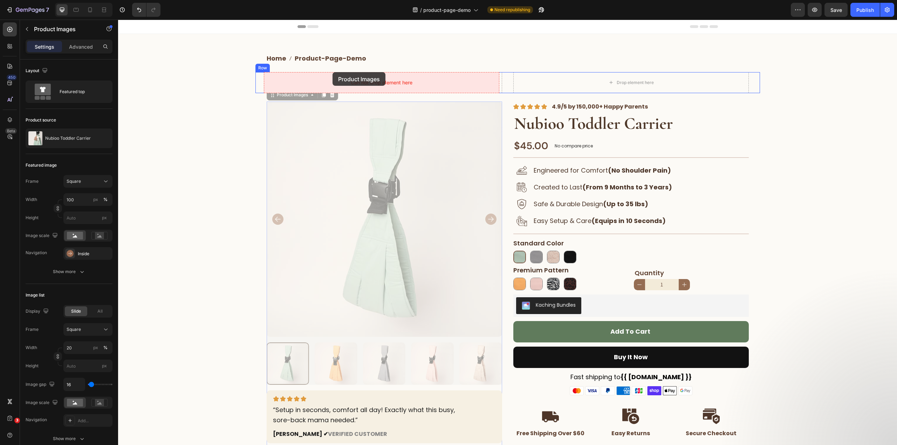
drag, startPoint x: 277, startPoint y: 94, endPoint x: 332, endPoint y: 72, distance: 59.4
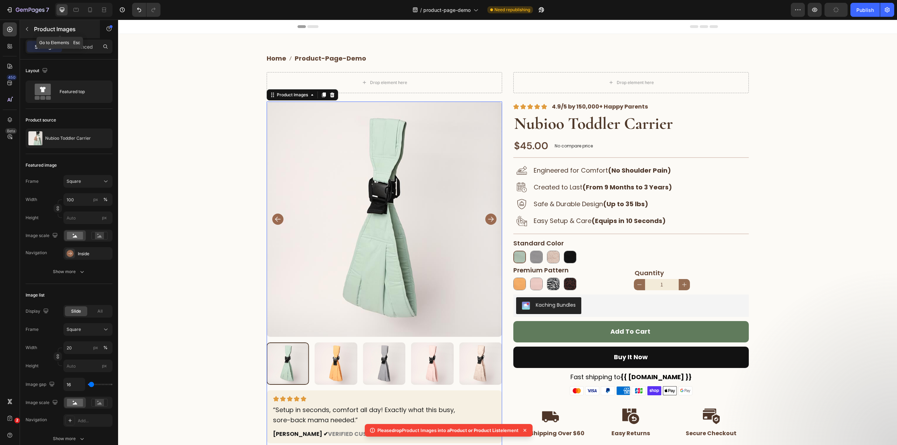
click at [33, 24] on div "Product Images" at bounding box center [60, 29] width 80 height 18
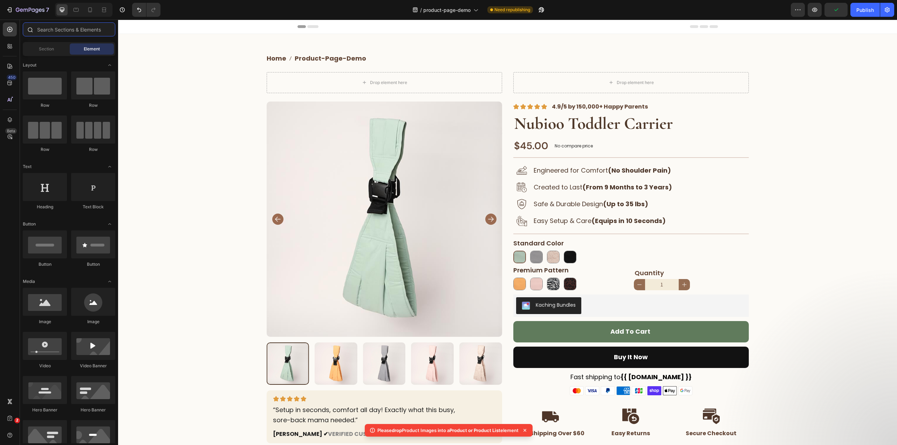
click at [69, 35] on input "text" at bounding box center [69, 29] width 92 height 14
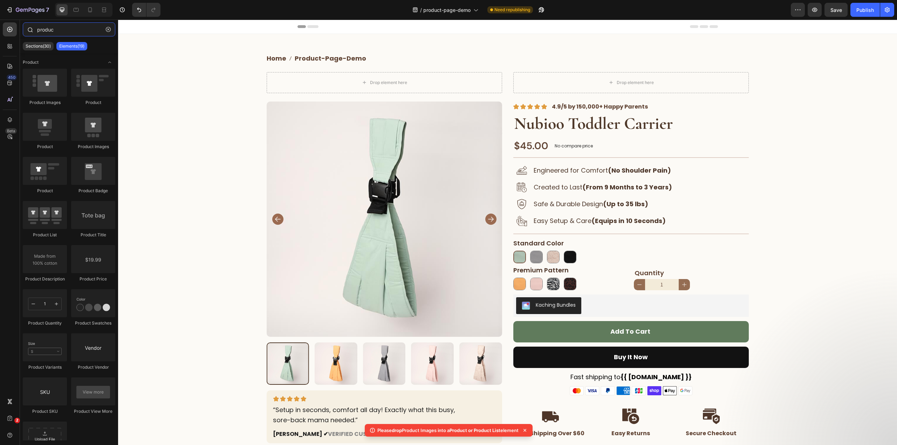
type input "product"
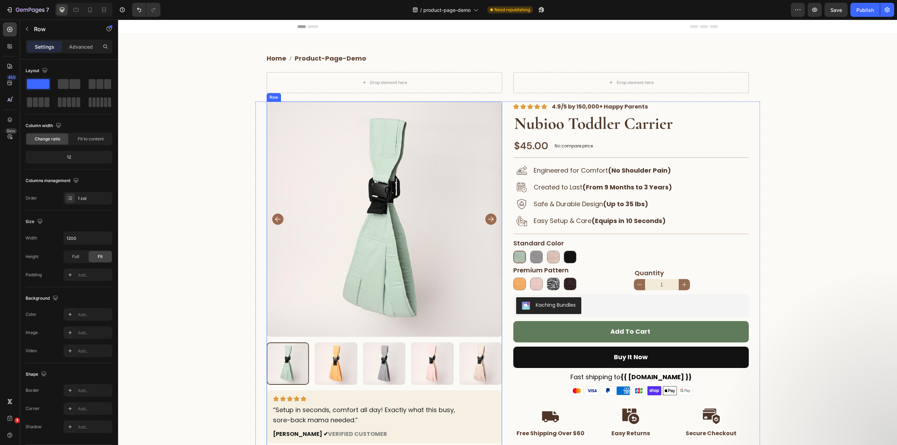
click at [360, 388] on div "Image “My back used to ache after 10 minutes, thank God I found this thing onli…" at bounding box center [384, 426] width 235 height 82
click at [375, 392] on div "Image “Setup in seconds, comfort all day! Exactly what this busy, sore-back mam…" at bounding box center [384, 416] width 235 height 53
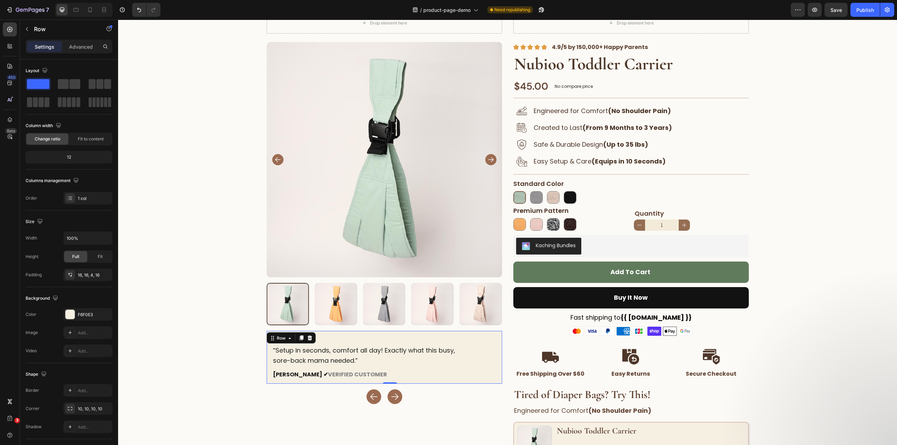
scroll to position [70, 0]
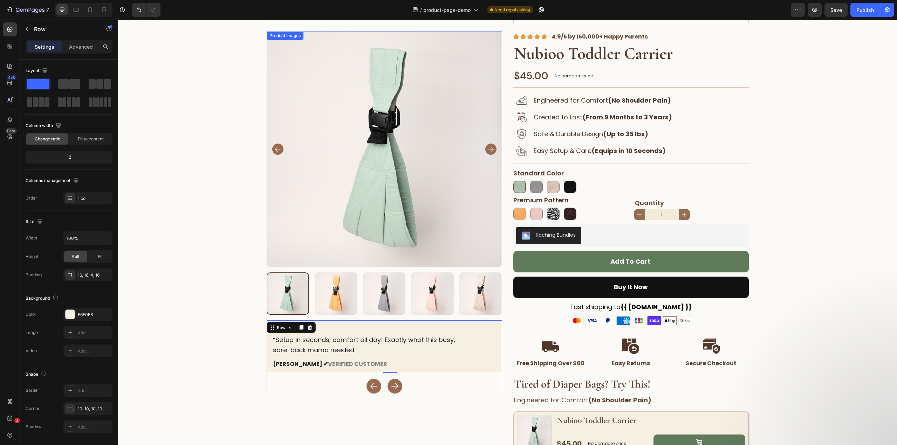
click at [358, 314] on div at bounding box center [384, 293] width 235 height 43
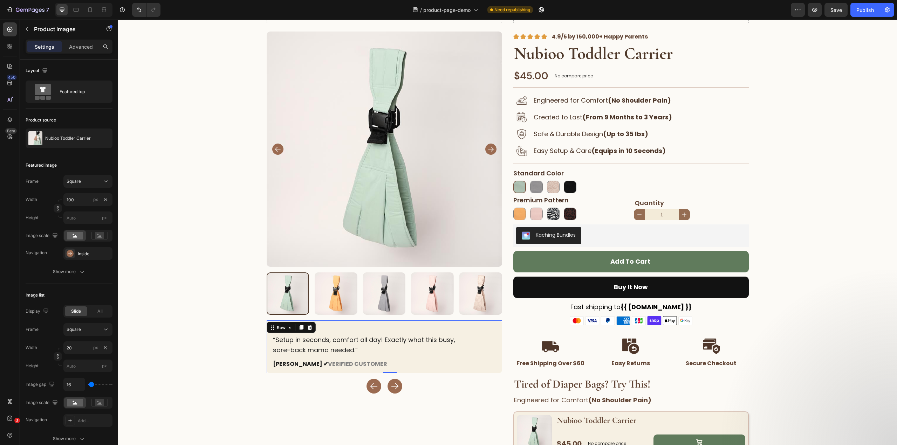
click at [359, 323] on div "Image “Setup in seconds, comfort all day! Exactly what this busy, sore-back mam…" at bounding box center [384, 346] width 235 height 53
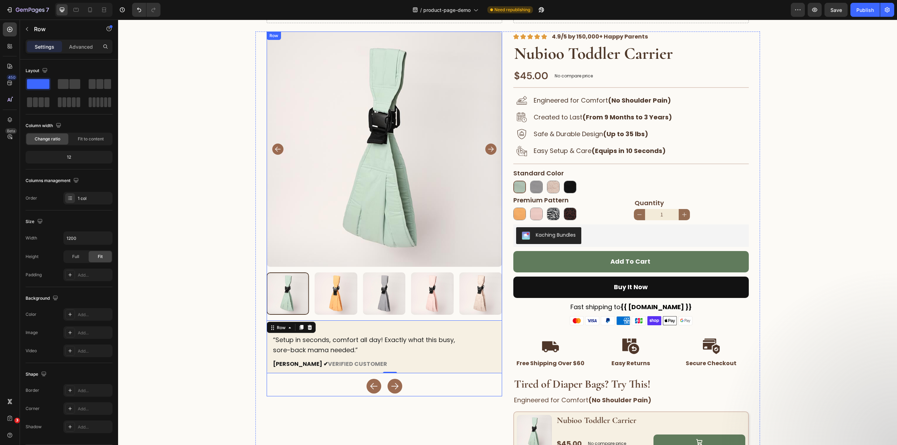
click at [359, 316] on div "Image “My back used to ache after 10 minutes, thank God I found this thing onli…" at bounding box center [384, 356] width 235 height 82
click at [282, 40] on div "Row" at bounding box center [281, 38] width 12 height 6
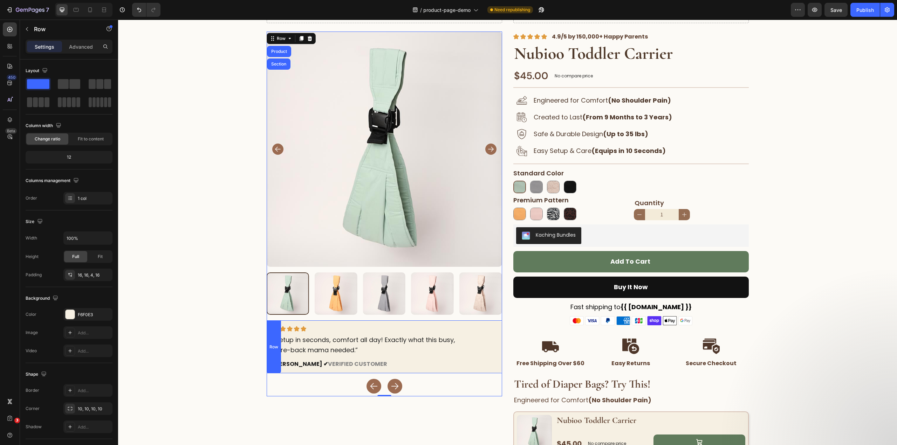
click at [359, 325] on div "Image “Setup in seconds, comfort all day! Exactly what this busy, sore-back mam…" at bounding box center [384, 346] width 235 height 53
click at [282, 325] on div "Row" at bounding box center [281, 328] width 12 height 6
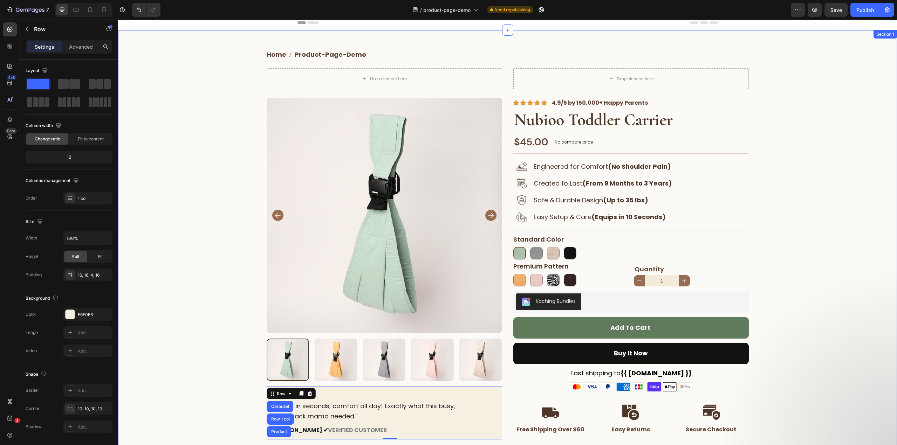
scroll to position [0, 0]
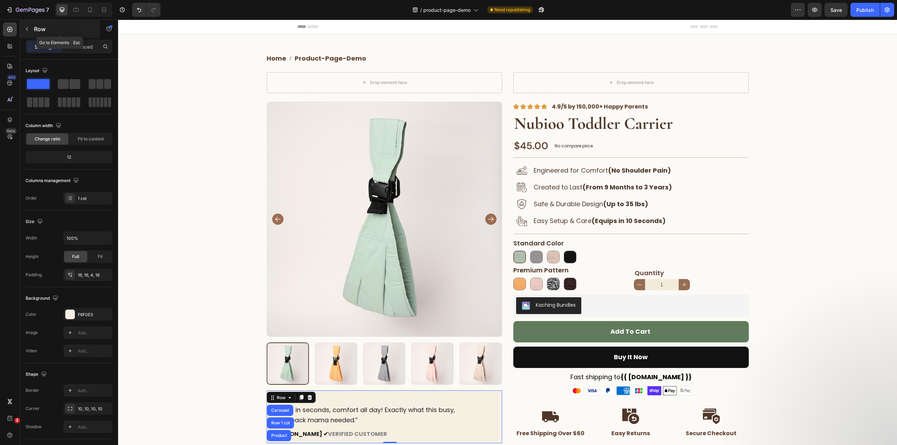
click at [41, 22] on div "Row" at bounding box center [60, 29] width 80 height 18
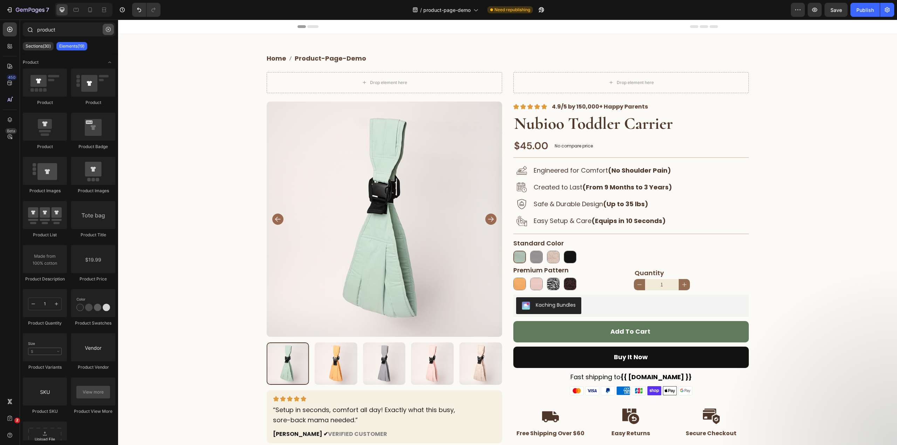
click at [109, 30] on icon "button" at bounding box center [108, 29] width 5 height 5
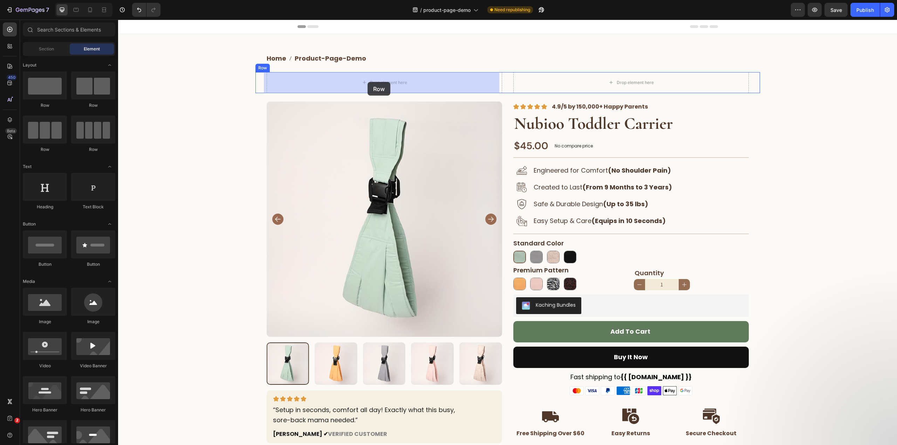
drag, startPoint x: 152, startPoint y: 112, endPoint x: 372, endPoint y: 82, distance: 222.0
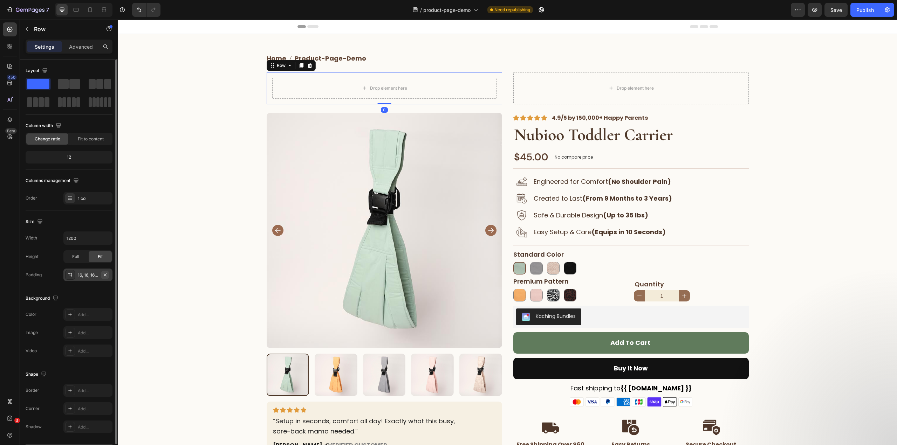
click at [107, 272] on icon "button" at bounding box center [105, 275] width 6 height 6
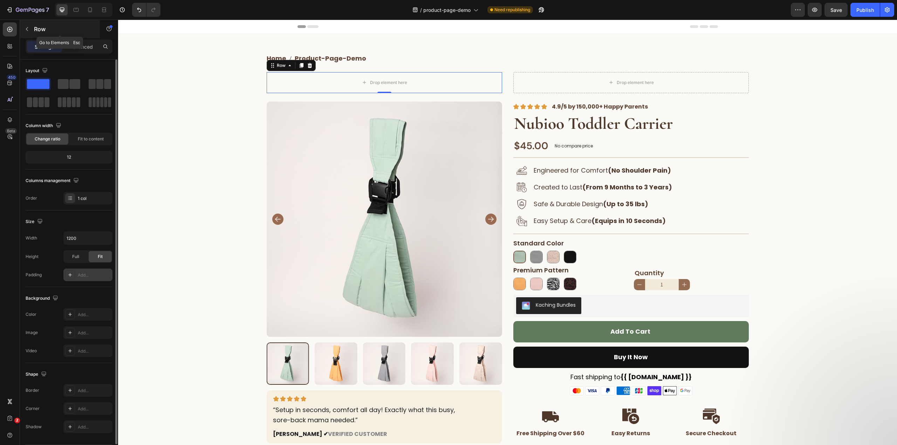
click at [36, 34] on div "Row" at bounding box center [60, 29] width 80 height 18
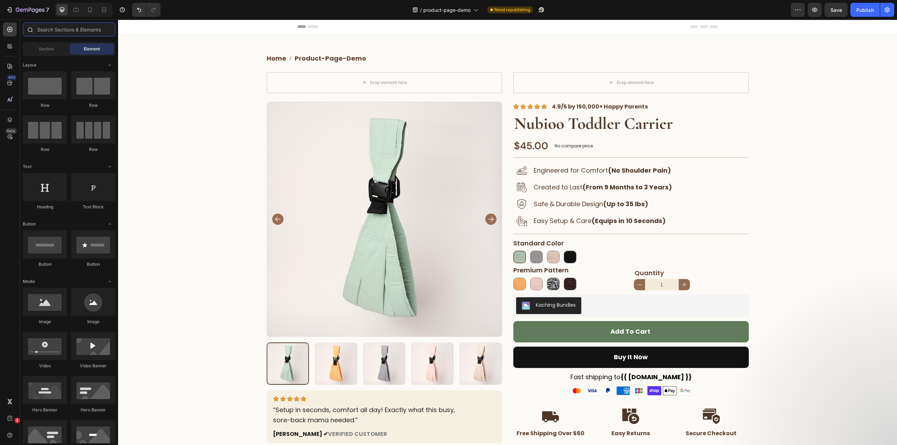
click at [64, 32] on input "text" at bounding box center [69, 29] width 92 height 14
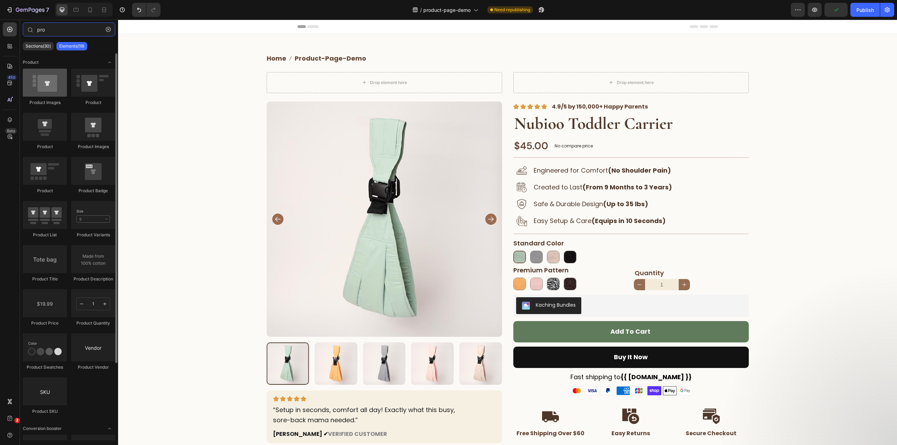
type input "pro"
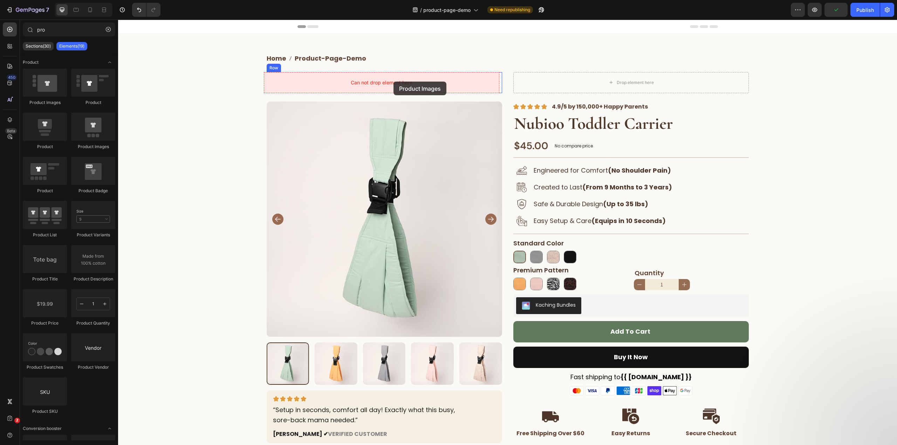
drag, startPoint x: 166, startPoint y: 109, endPoint x: 393, endPoint y: 82, distance: 228.9
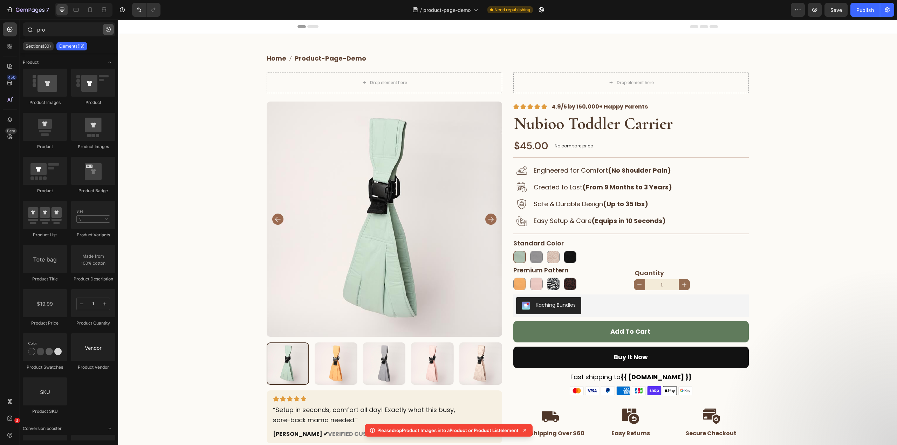
click at [109, 31] on icon "button" at bounding box center [108, 29] width 5 height 5
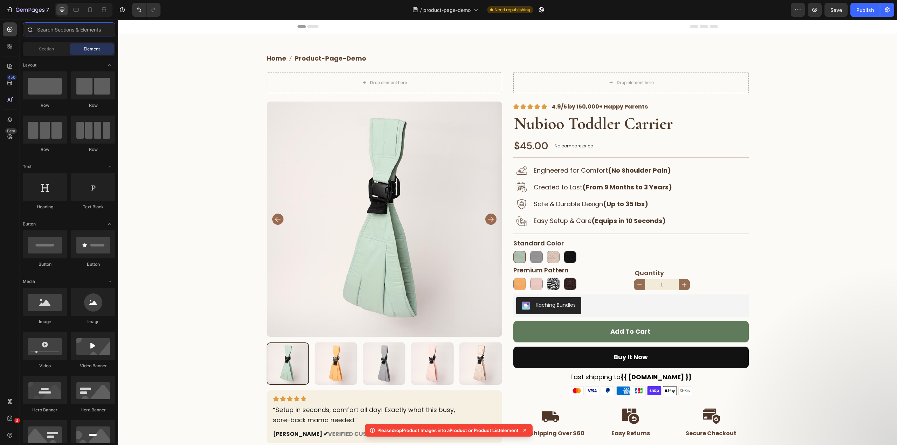
click at [58, 30] on input "text" at bounding box center [69, 29] width 92 height 14
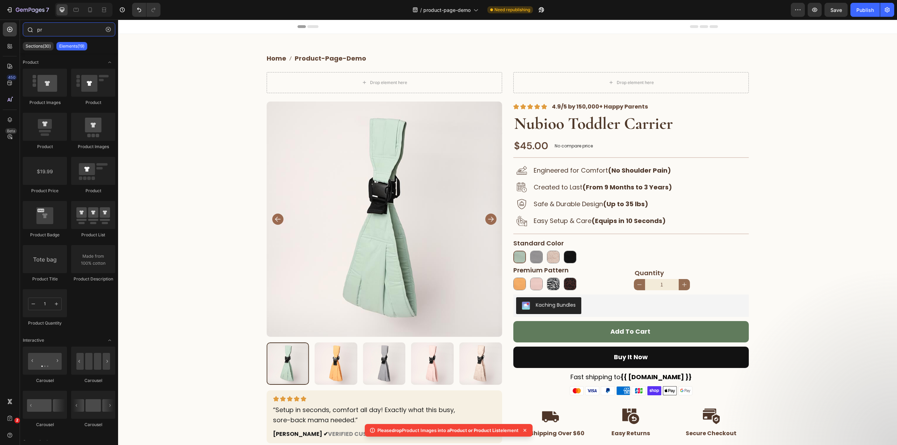
type input "p"
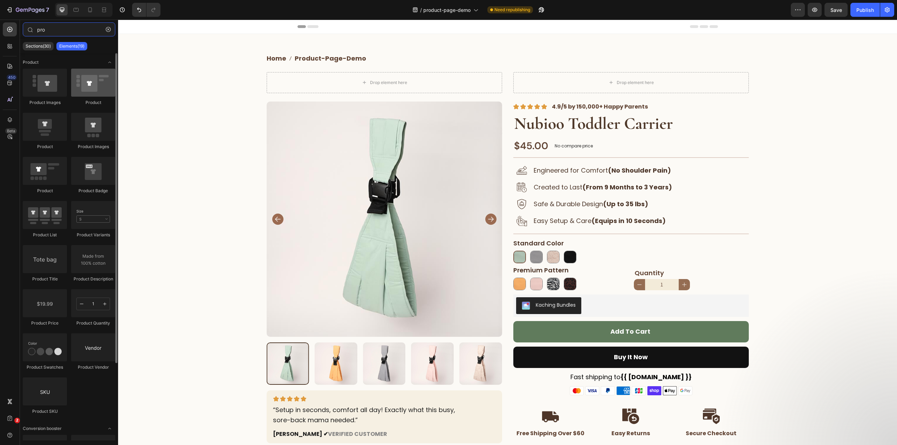
type input "pro"
drag, startPoint x: 143, startPoint y: 52, endPoint x: 75, endPoint y: 74, distance: 71.3
click at [75, 74] on div at bounding box center [93, 83] width 44 height 28
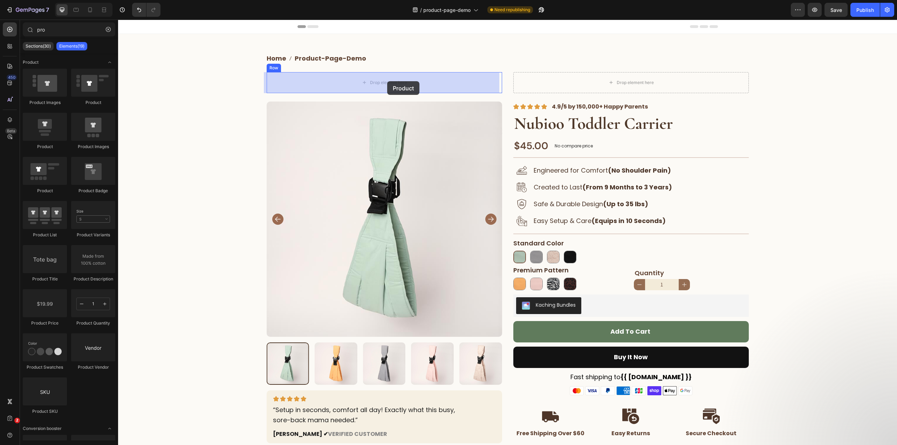
drag, startPoint x: 163, startPoint y: 145, endPoint x: 395, endPoint y: 80, distance: 241.4
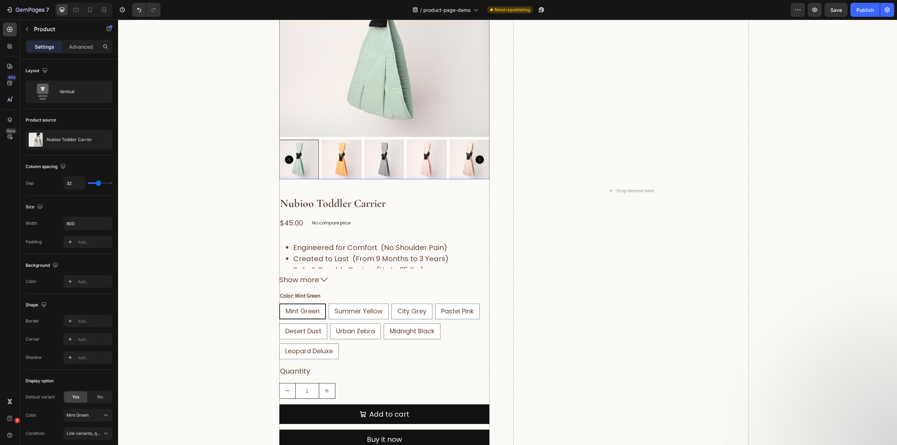
scroll to position [210, 0]
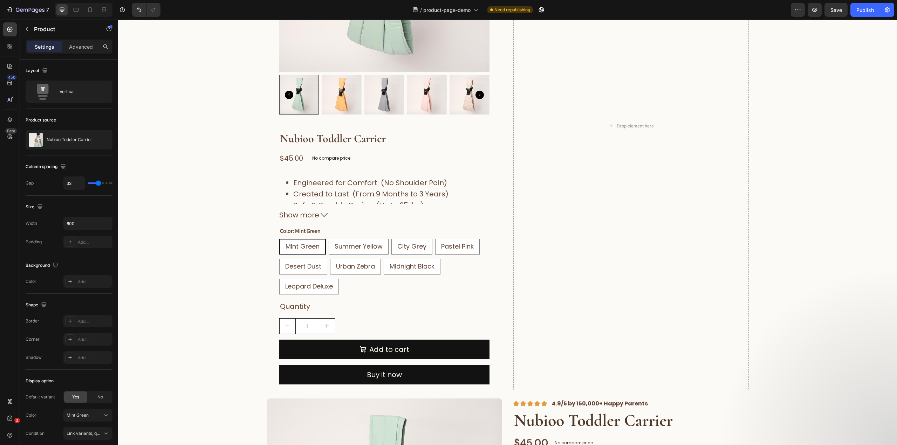
click at [365, 145] on h2 "Nubioo Toddler Carrier" at bounding box center [384, 138] width 210 height 15
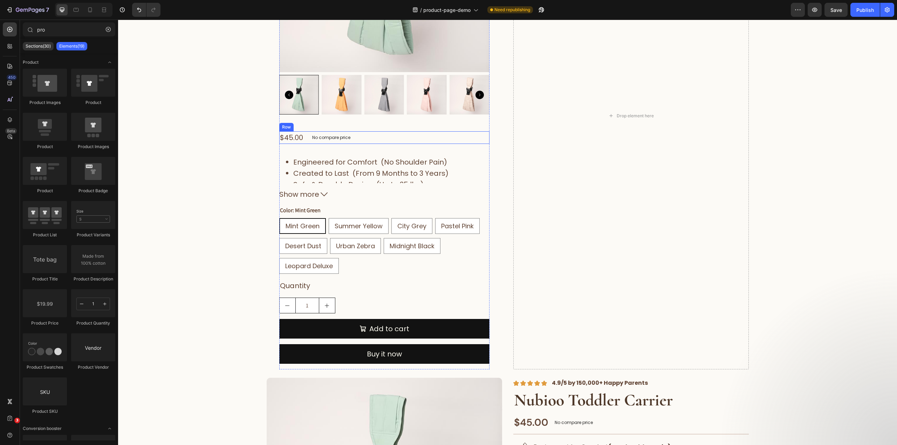
click at [302, 140] on div "$45.00 Product Price Product Price No compare price Product Price Row" at bounding box center [384, 137] width 210 height 13
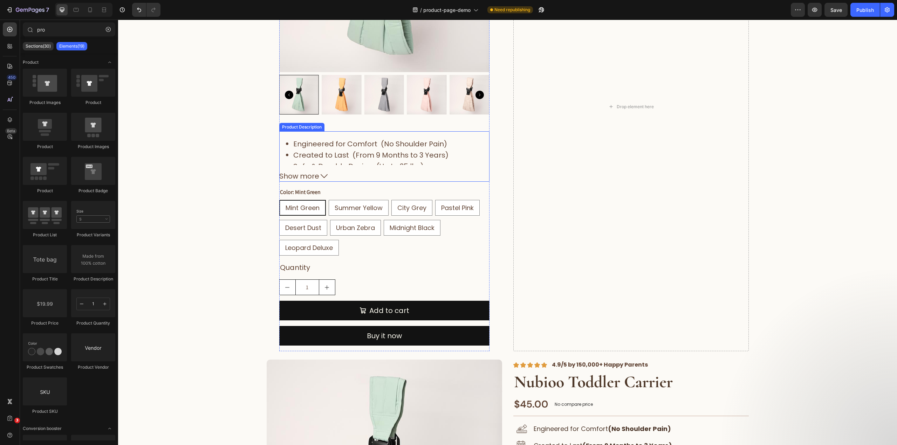
click at [352, 147] on li "Engineered for Comfort (No Shoulder Pain)" at bounding box center [391, 143] width 196 height 11
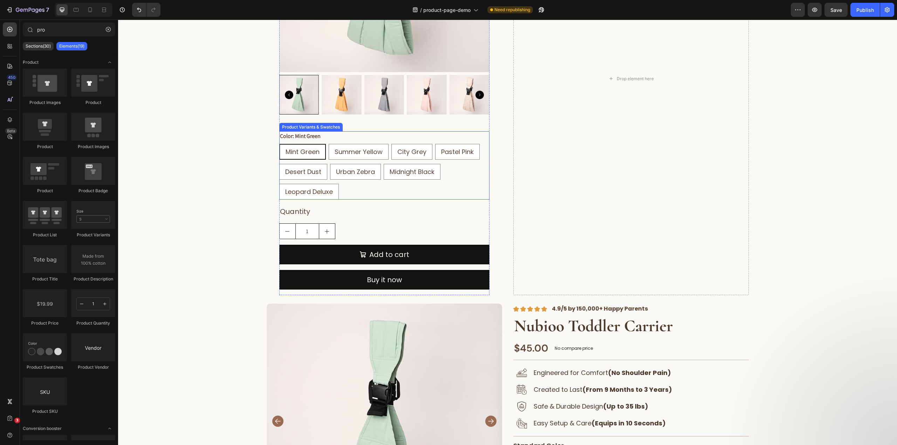
click at [340, 140] on div "Summer Yellow" at bounding box center [358, 135] width 39 height 9
click at [329, 144] on input "Summer Yellow Summer Yellow Summer Yellow" at bounding box center [328, 144] width 0 height 0
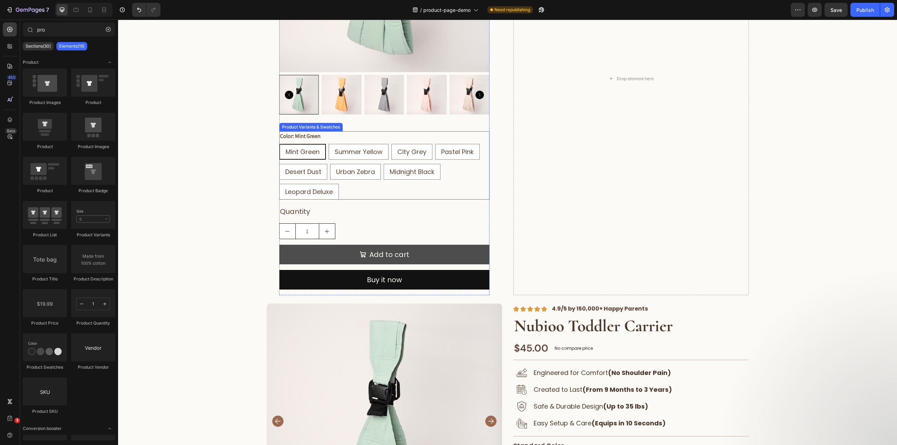
radio input "true"
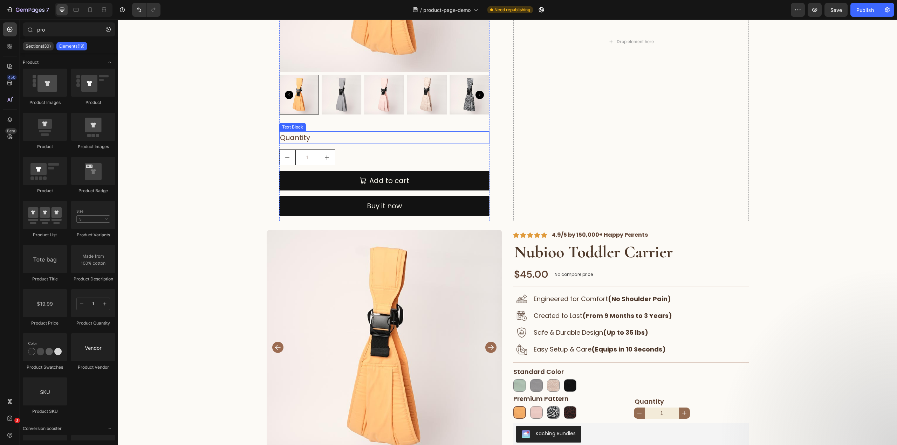
click at [318, 141] on div "Quantity" at bounding box center [384, 137] width 210 height 13
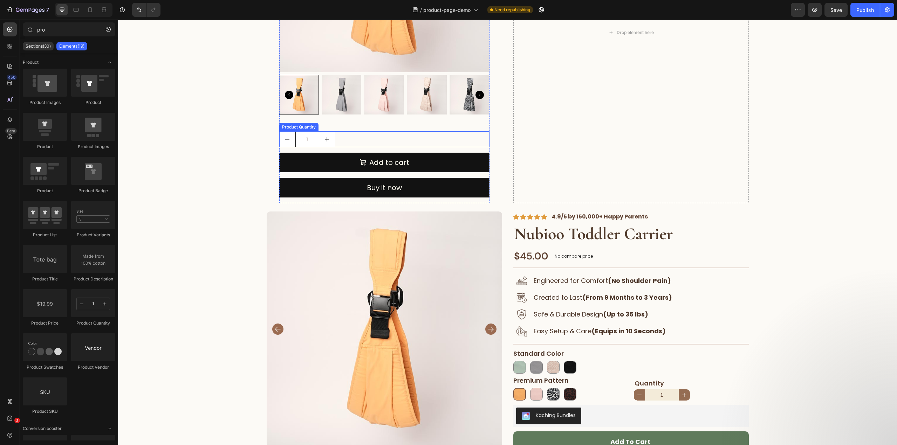
click at [355, 136] on div "1" at bounding box center [384, 139] width 210 height 16
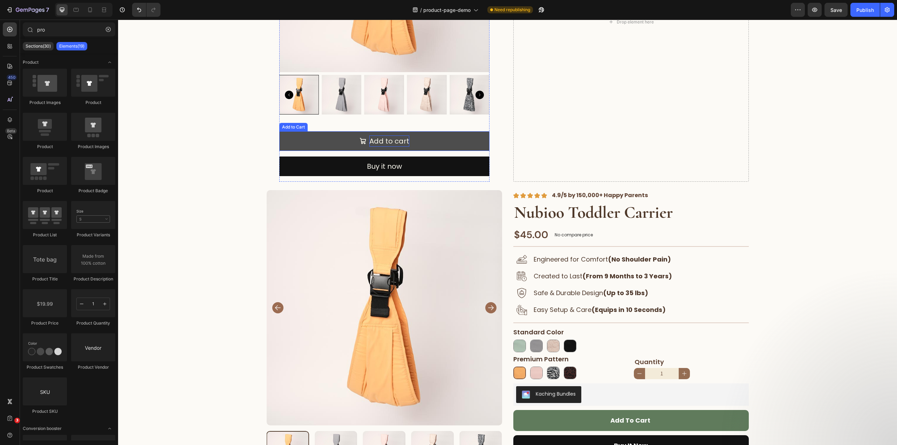
click at [401, 138] on div "Add to cart" at bounding box center [389, 141] width 40 height 11
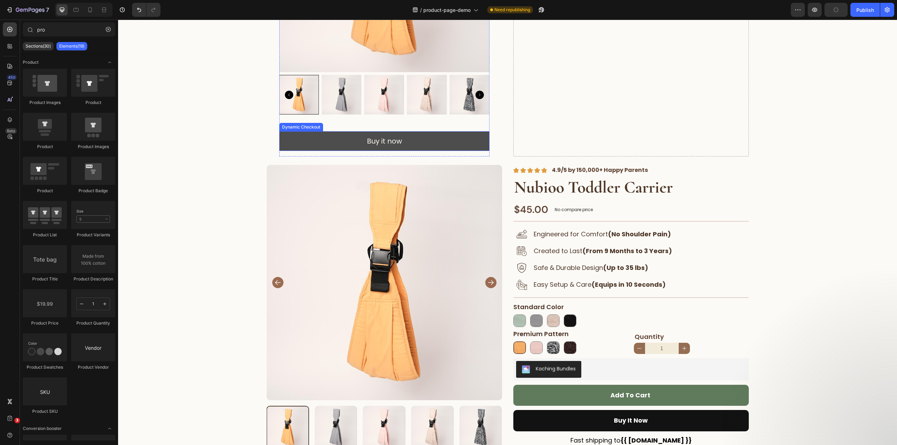
click at [421, 134] on button "Buy it now" at bounding box center [384, 141] width 210 height 20
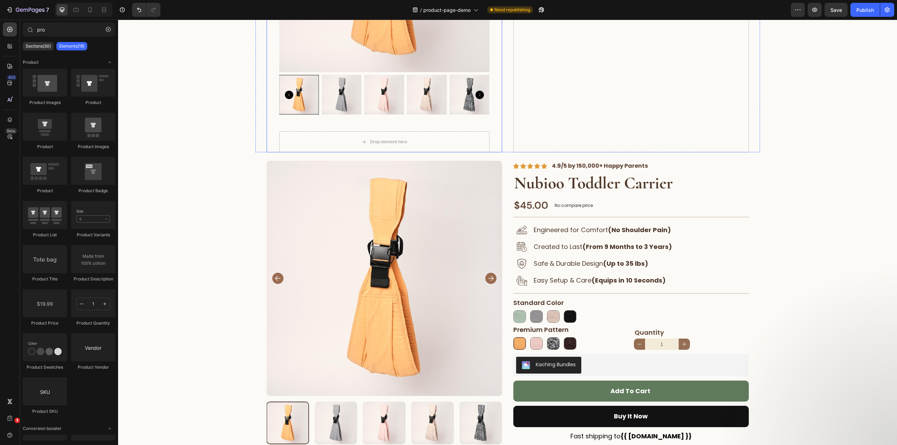
click at [274, 121] on div "Product Images Drop element here Product" at bounding box center [384, 7] width 235 height 291
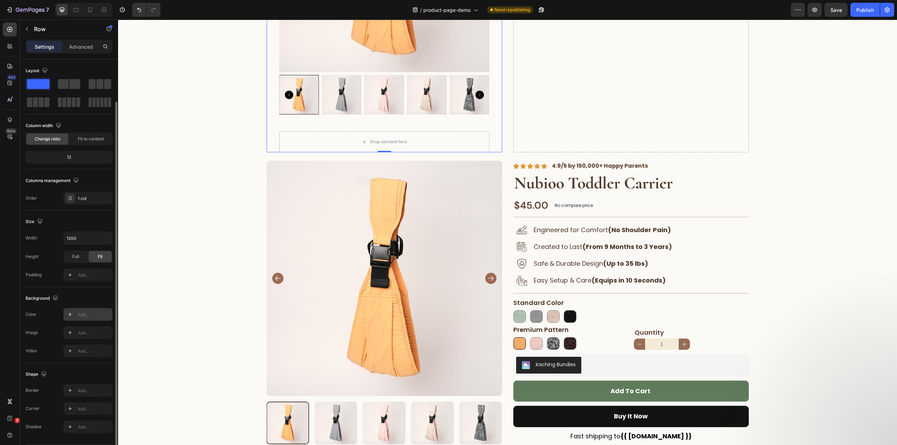
scroll to position [22, 0]
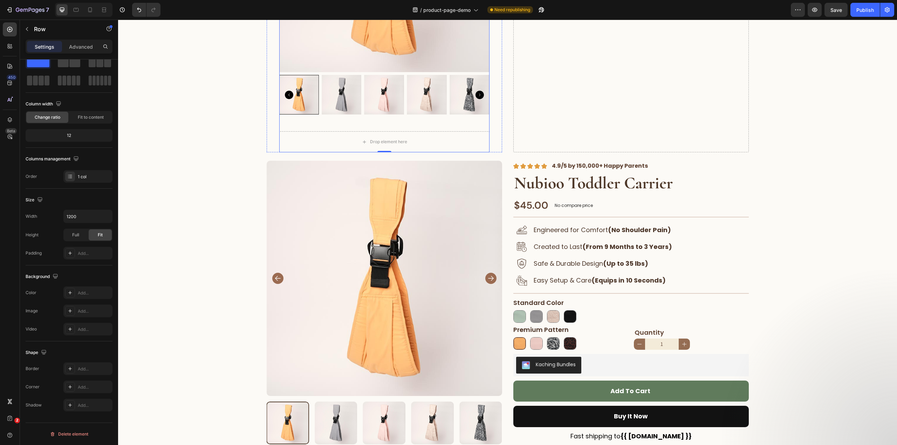
click at [369, 127] on div "Product Images Drop element here Product" at bounding box center [384, 7] width 210 height 291
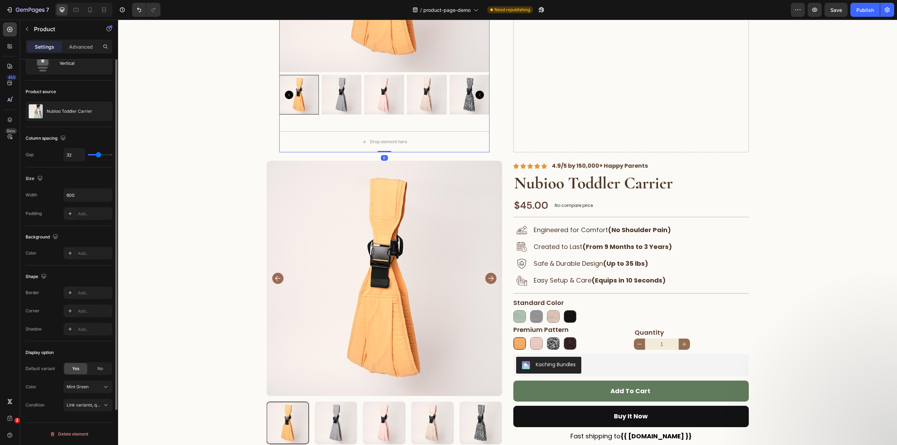
scroll to position [0, 0]
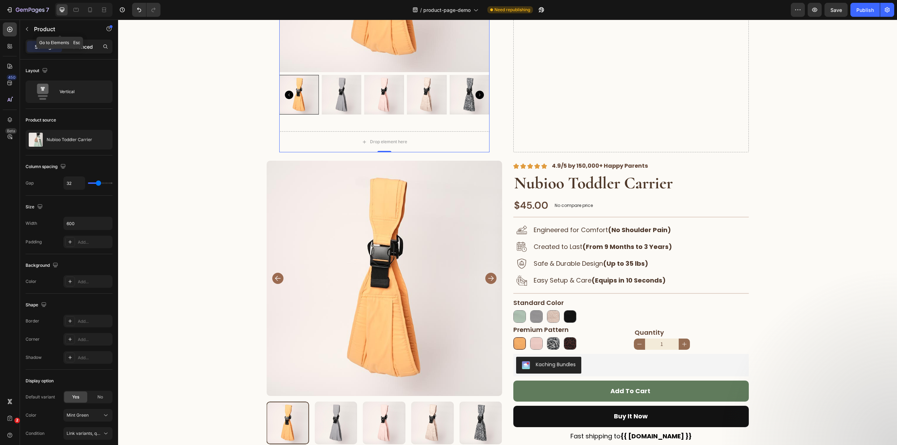
click at [88, 42] on div "Advanced" at bounding box center [80, 46] width 35 height 11
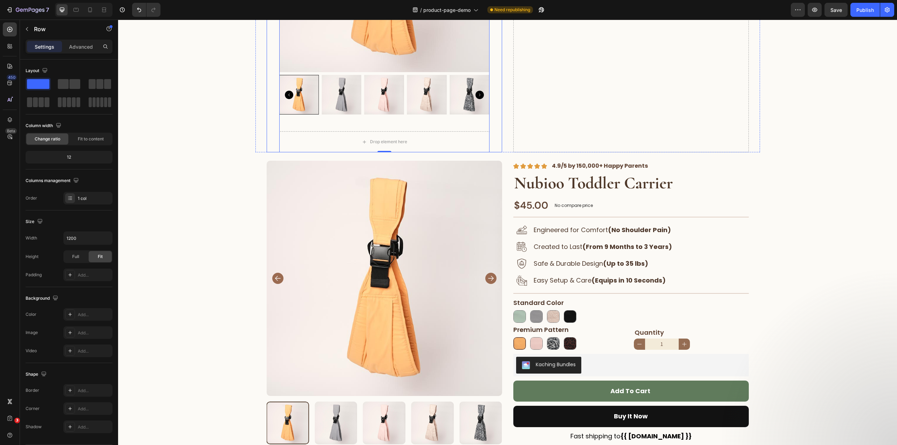
click at [271, 128] on div "Product Images Drop element here Product 0" at bounding box center [384, 7] width 235 height 291
click at [77, 43] on p "Advanced" at bounding box center [81, 46] width 24 height 7
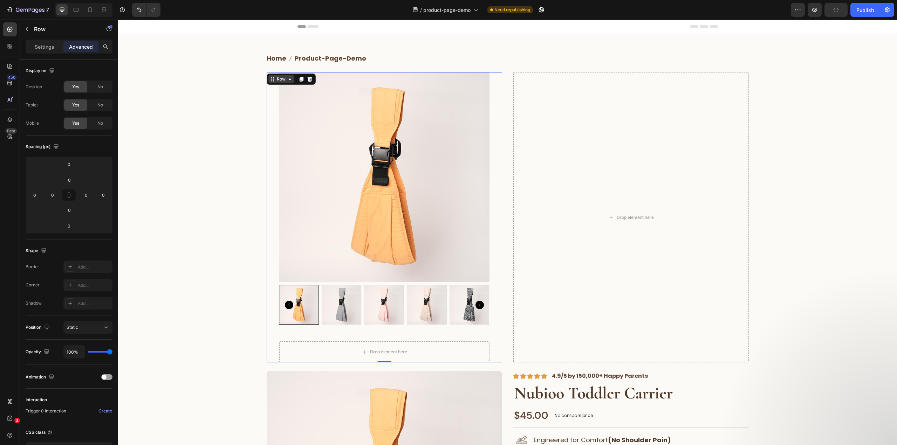
click at [287, 77] on icon at bounding box center [290, 79] width 6 height 6
click at [278, 78] on div "Row" at bounding box center [281, 79] width 12 height 6
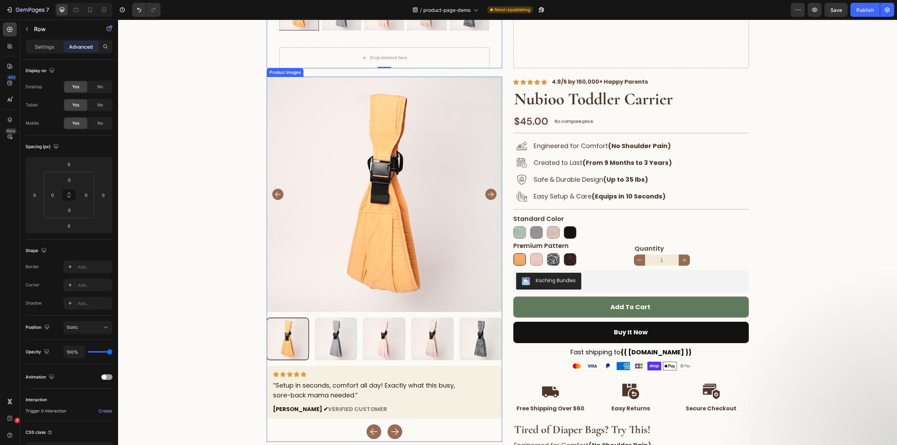
scroll to position [315, 0]
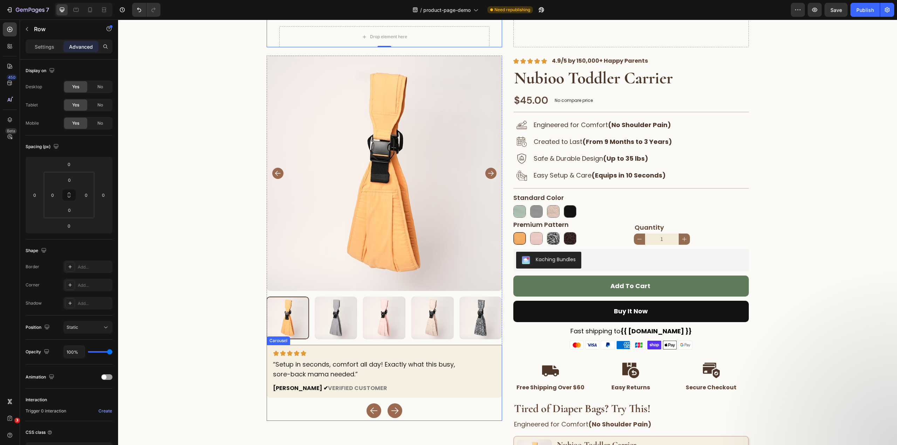
click at [438, 415] on div "Image “My back used to ache after 10 minutes, thank God I found this thing onli…" at bounding box center [384, 383] width 235 height 76
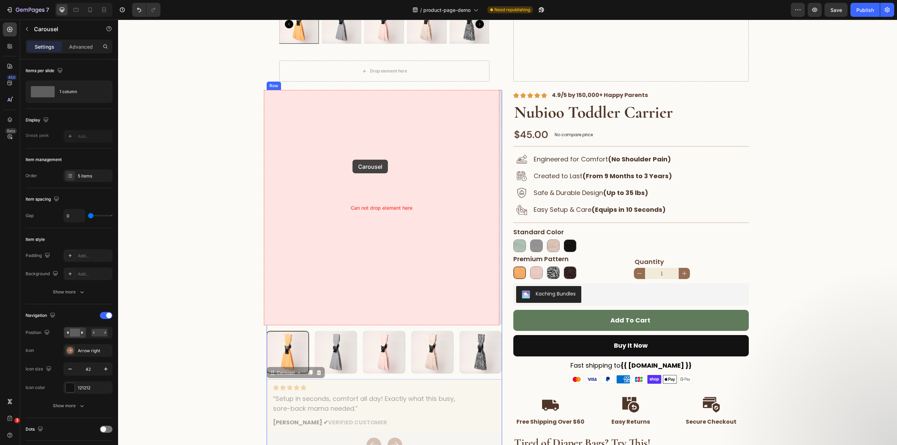
scroll to position [210, 0]
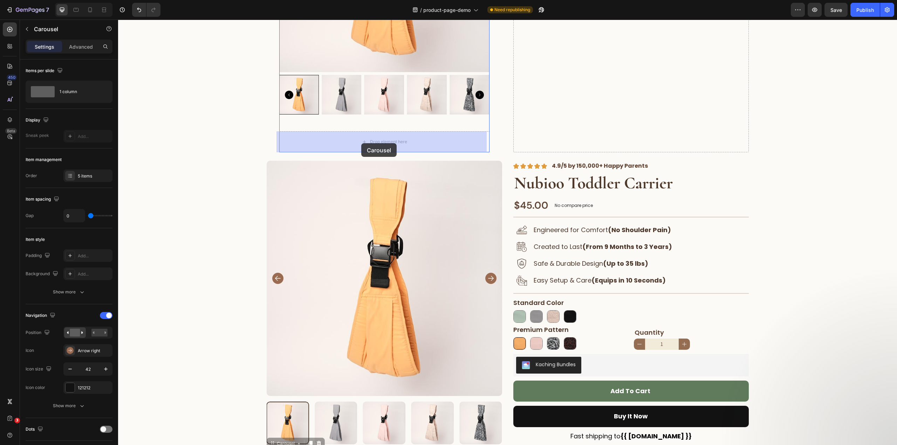
drag, startPoint x: 272, startPoint y: 334, endPoint x: 361, endPoint y: 143, distance: 210.7
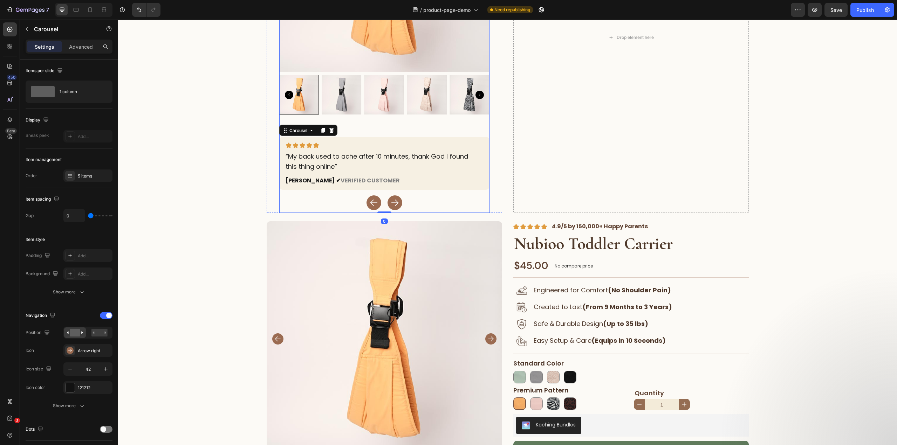
click at [389, 125] on div "Product Images Image “My back used to ache after 10 minutes, thank God I found …" at bounding box center [384, 37] width 210 height 351
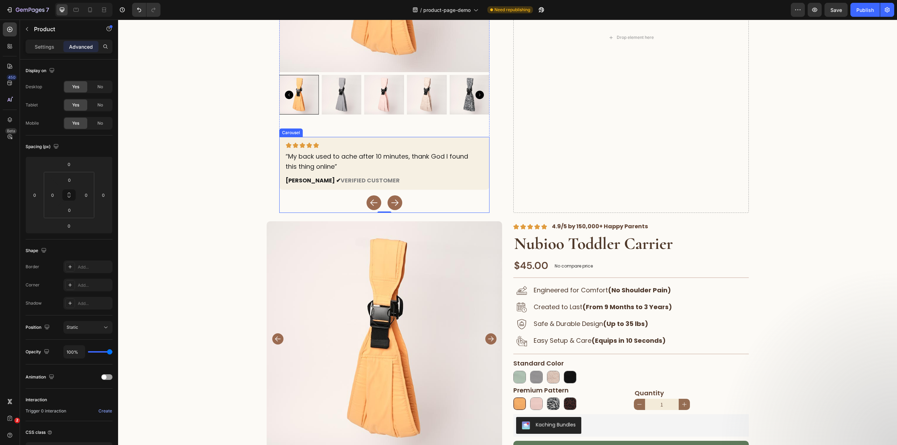
scroll to position [35, 0]
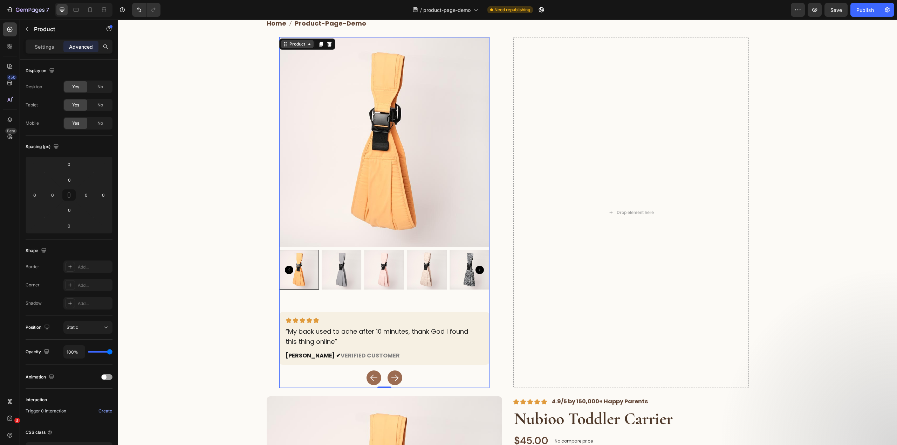
click at [306, 45] on icon at bounding box center [309, 44] width 6 height 6
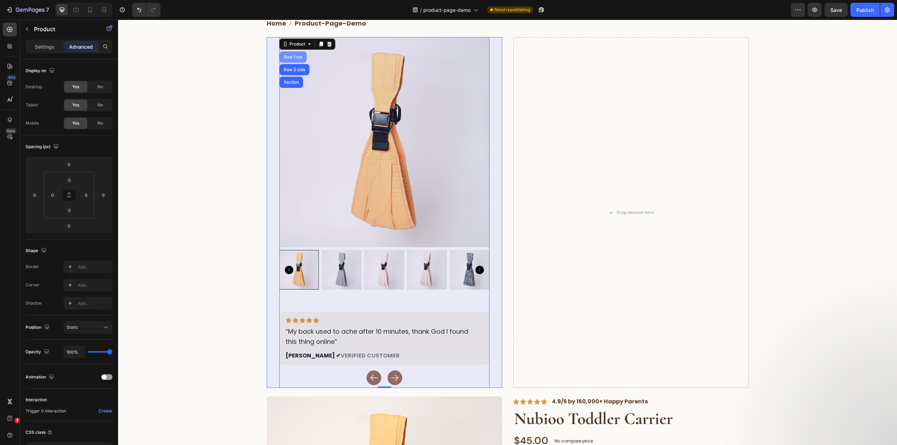
click at [302, 55] on div "Row 1 col" at bounding box center [292, 56] width 27 height 11
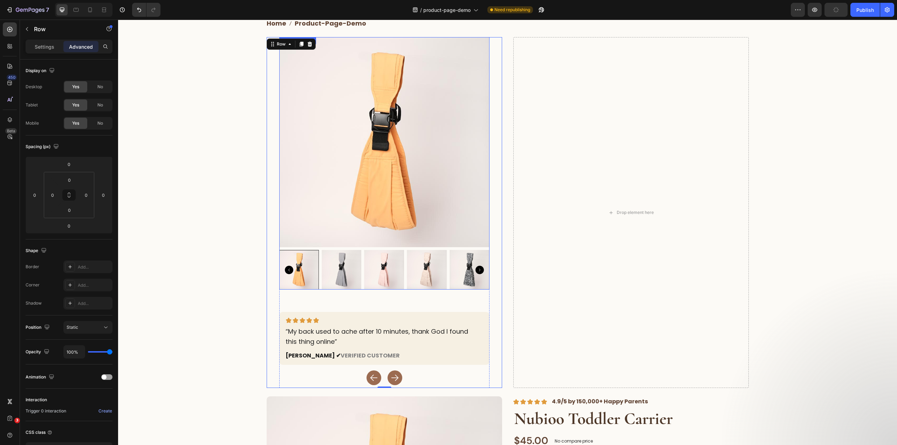
click at [345, 277] on img at bounding box center [342, 270] width 40 height 40
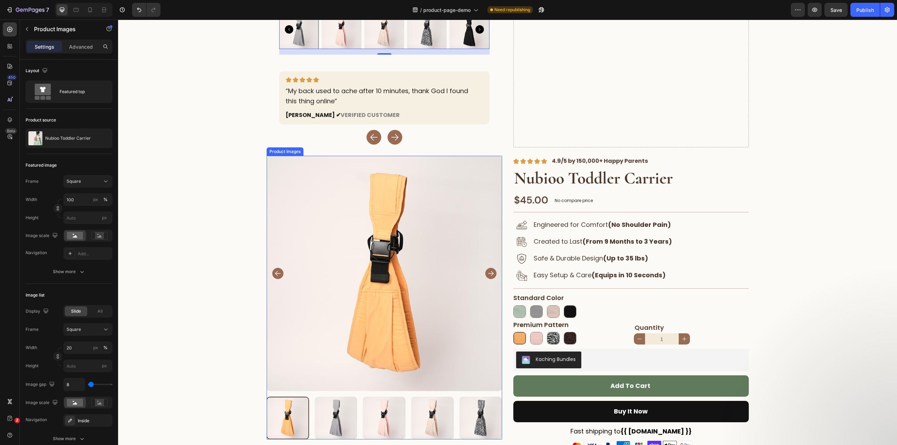
scroll to position [350, 0]
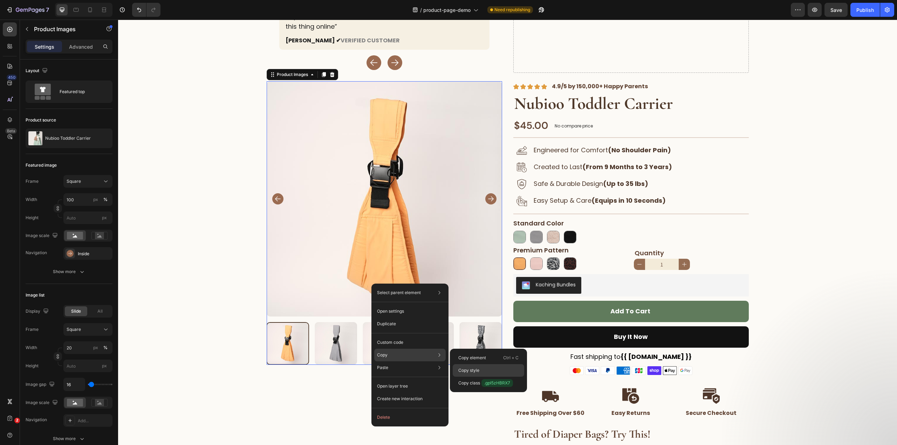
click at [477, 371] on p "Copy style" at bounding box center [468, 370] width 21 height 6
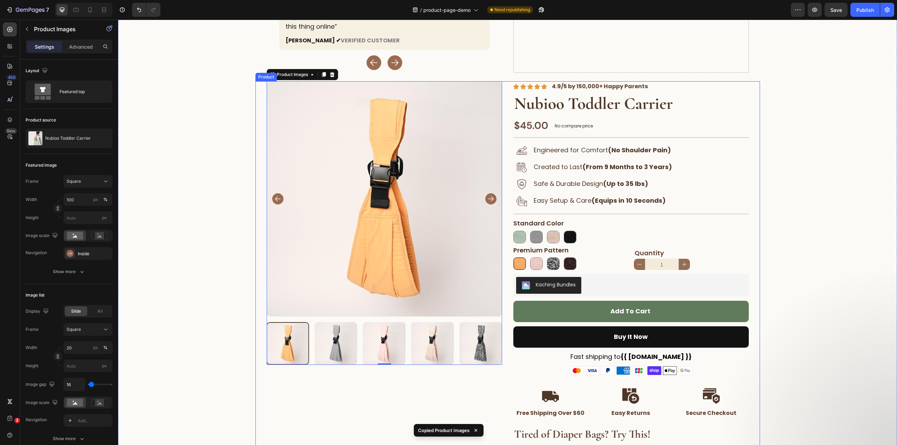
scroll to position [105, 0]
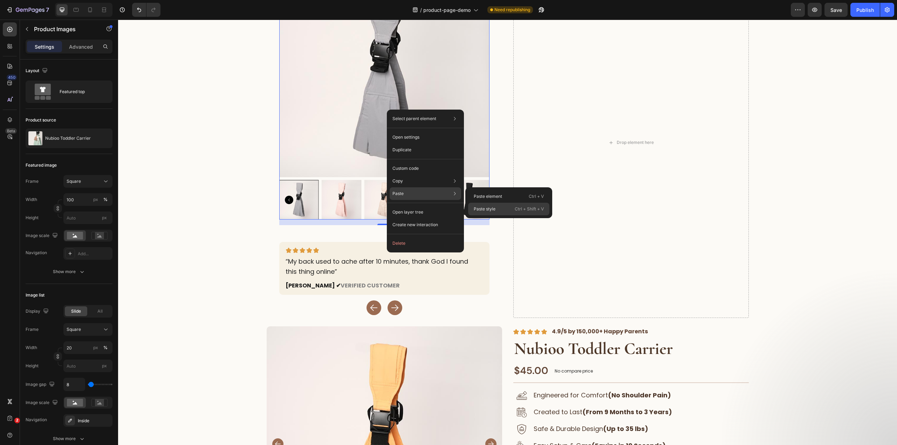
click at [481, 208] on p "Paste style" at bounding box center [484, 209] width 22 height 6
type input "16"
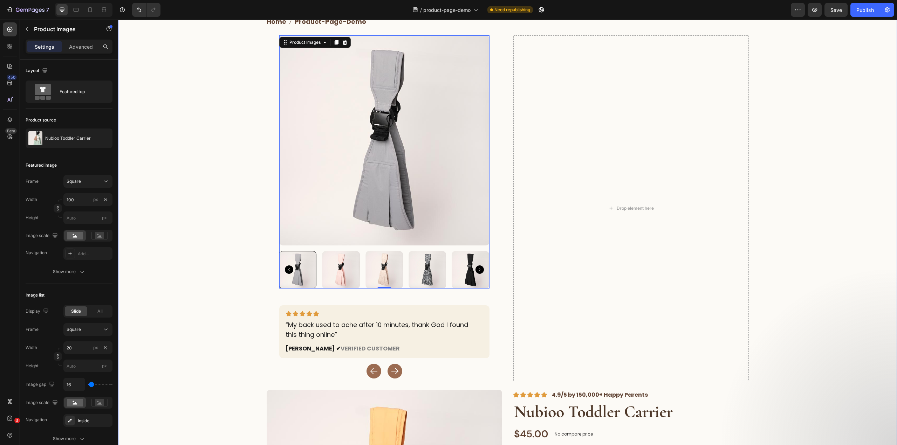
scroll to position [0, 0]
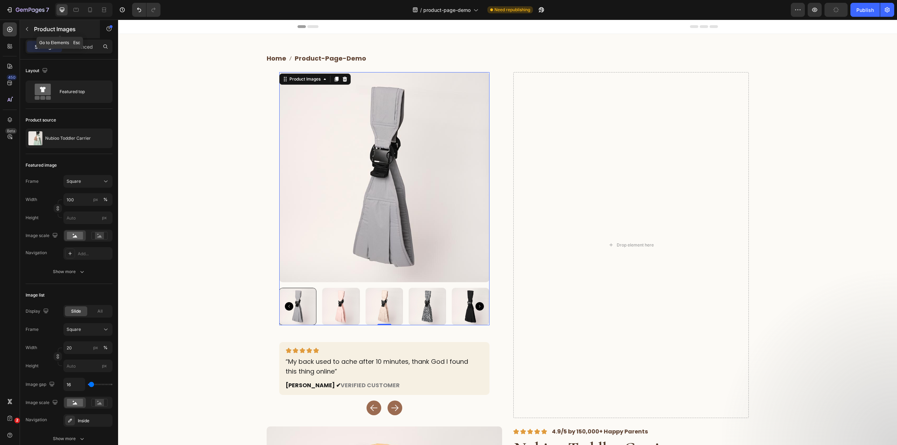
click at [47, 23] on div "Product Images" at bounding box center [60, 29] width 80 height 18
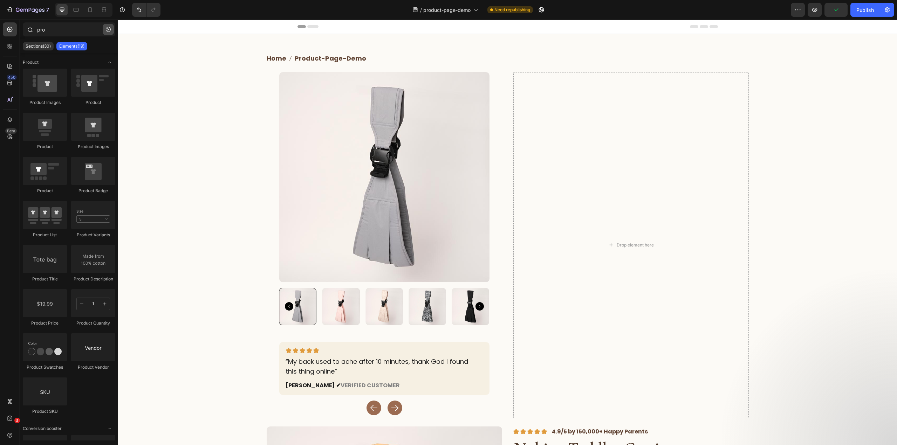
click at [109, 26] on button "button" at bounding box center [108, 29] width 11 height 11
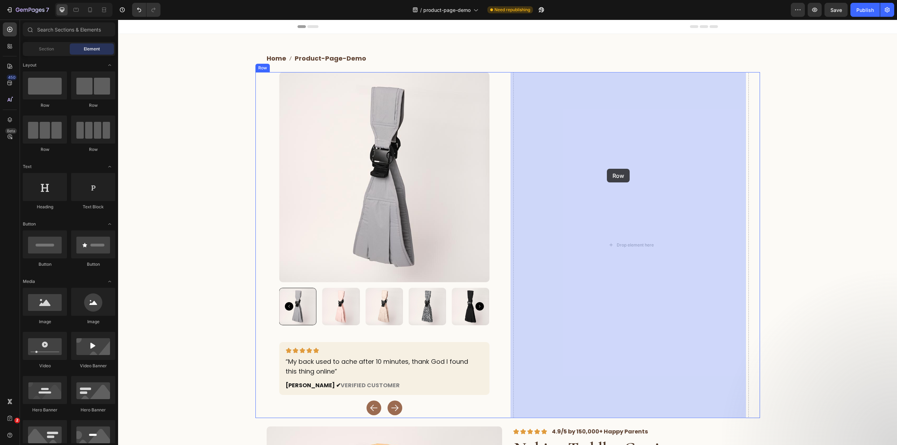
drag, startPoint x: 177, startPoint y: 108, endPoint x: 607, endPoint y: 169, distance: 433.7
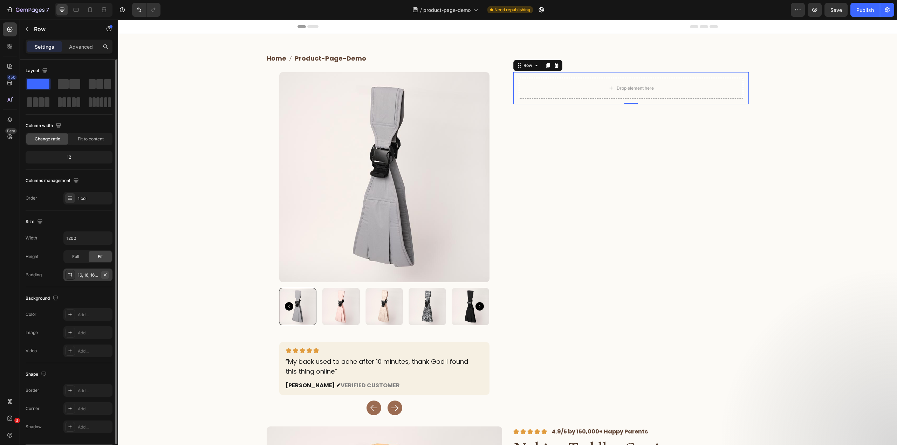
click at [103, 273] on icon "button" at bounding box center [105, 275] width 6 height 6
click at [43, 25] on p "Row" at bounding box center [64, 29] width 60 height 8
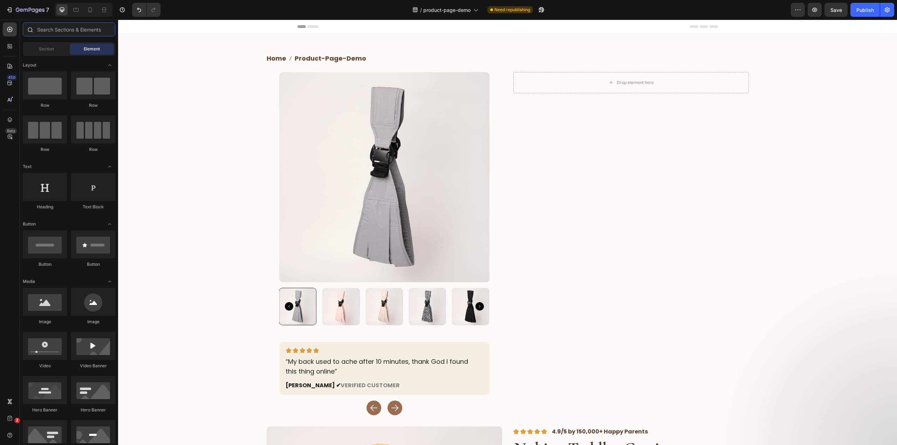
click at [64, 29] on input "text" at bounding box center [69, 29] width 92 height 14
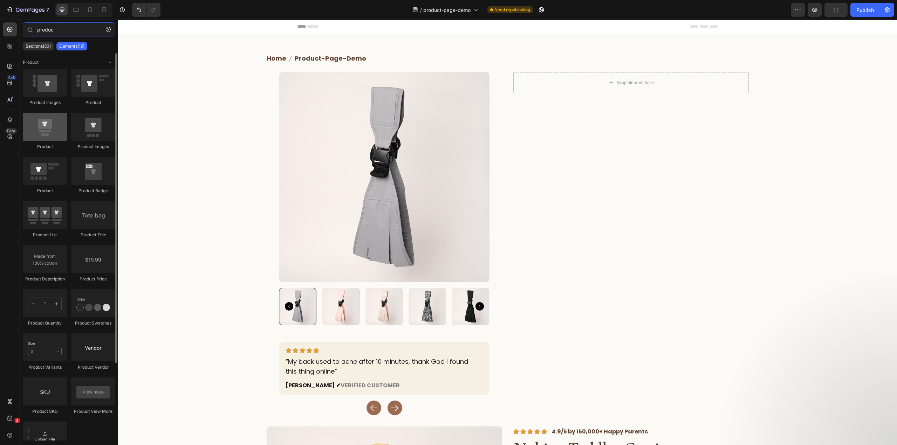
type input "produc"
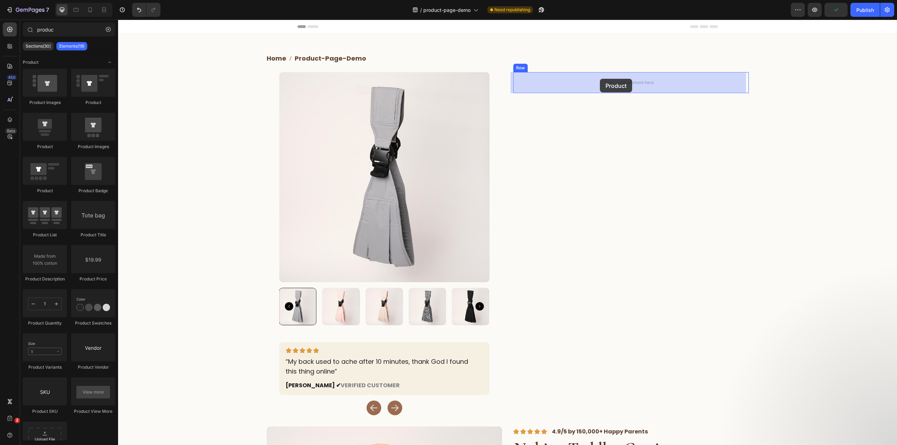
drag, startPoint x: 216, startPoint y: 146, endPoint x: 600, endPoint y: 79, distance: 389.3
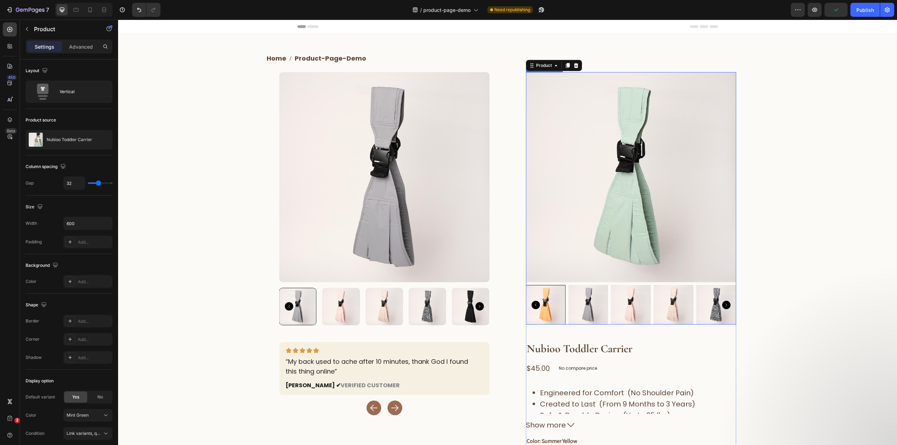
click at [595, 139] on img at bounding box center [631, 177] width 210 height 210
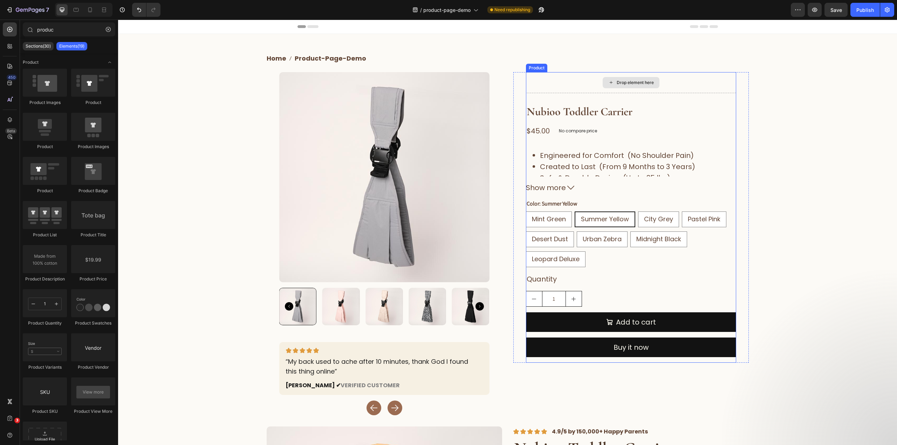
click at [687, 85] on div "Drop element here" at bounding box center [631, 82] width 210 height 21
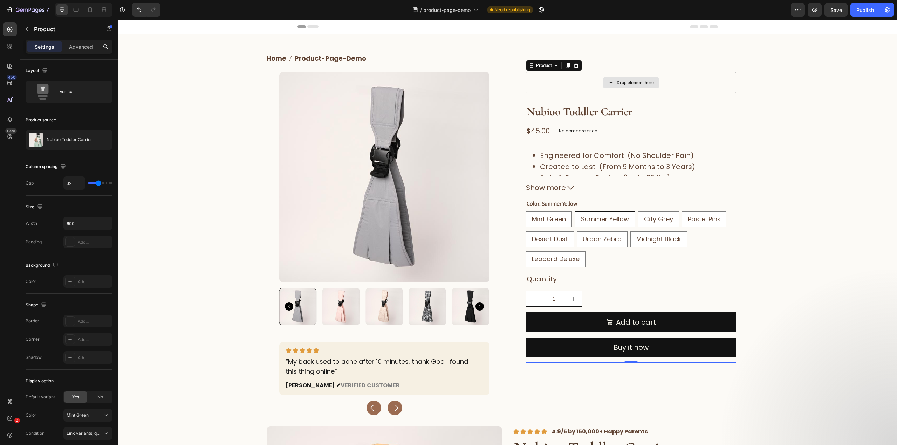
click at [689, 82] on div "Drop element here" at bounding box center [631, 82] width 210 height 21
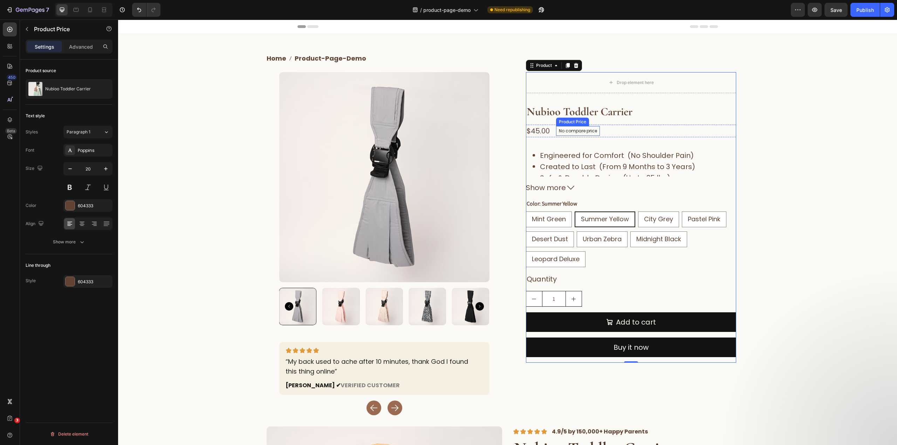
click at [564, 123] on div "Product Price" at bounding box center [572, 122] width 30 height 6
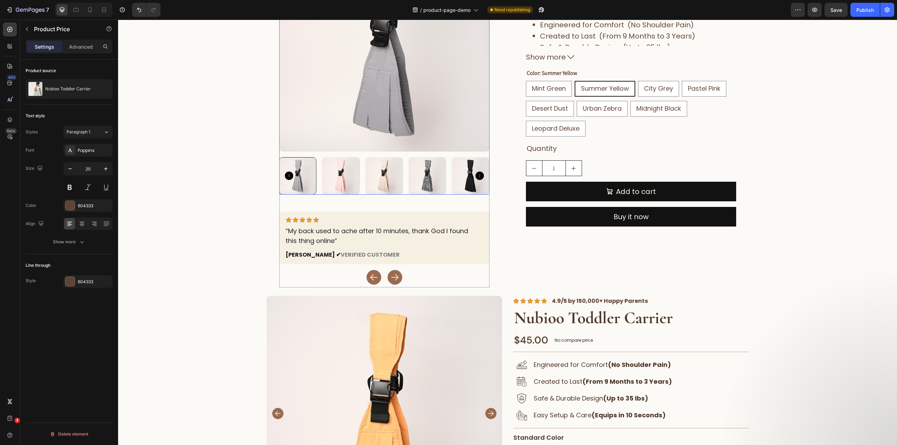
scroll to position [245, 0]
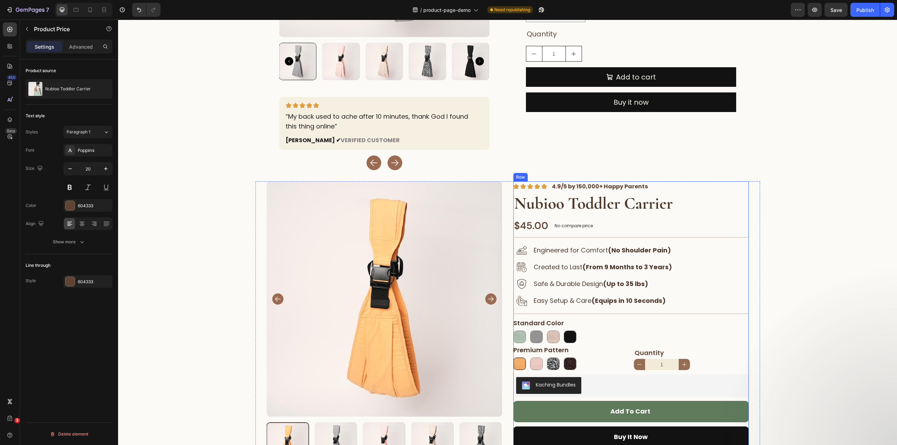
click at [597, 189] on strong "4.9/5 by 150,000+ Happy Parents" at bounding box center [600, 186] width 96 height 8
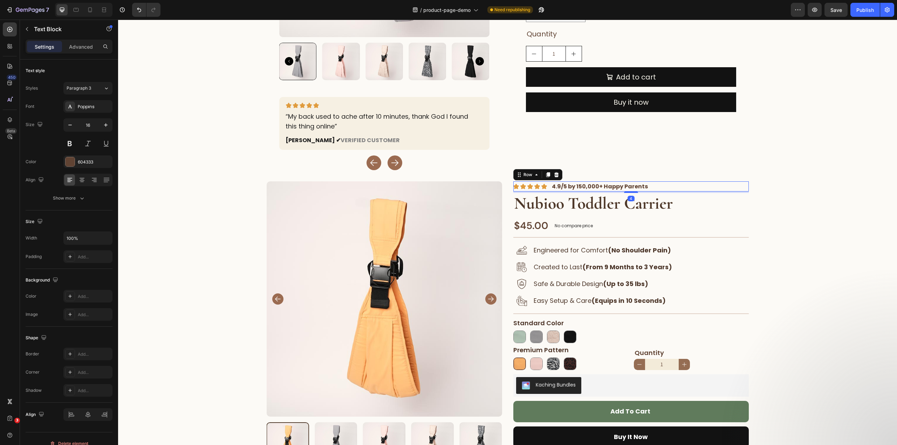
click at [659, 183] on div "Image Image Image Image Image 4.9/5 by 150,000+ Happy Parents Text Block Row 4" at bounding box center [630, 186] width 235 height 11
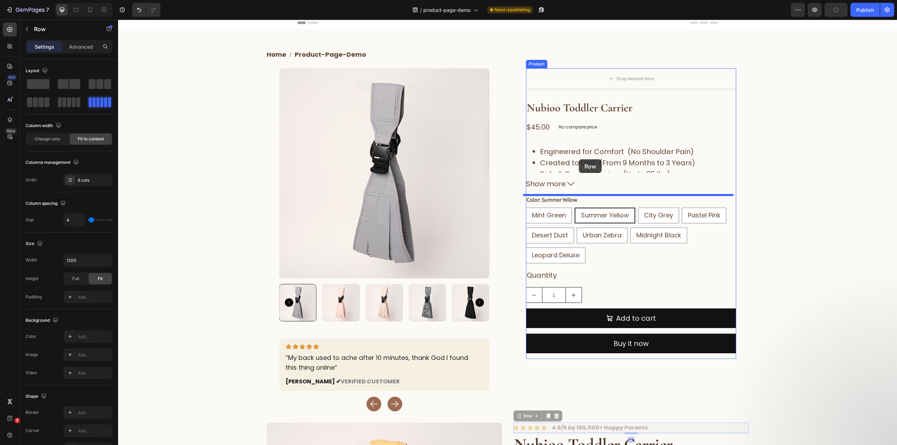
scroll to position [0, 0]
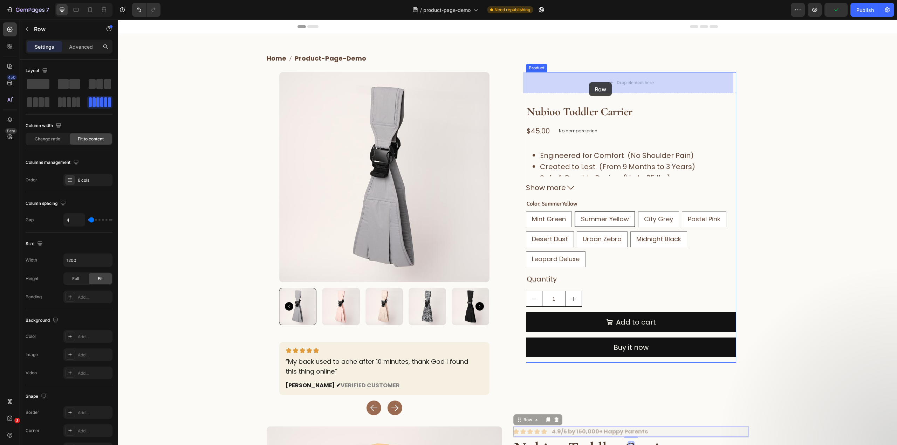
drag, startPoint x: 520, startPoint y: 351, endPoint x: 589, endPoint y: 82, distance: 277.6
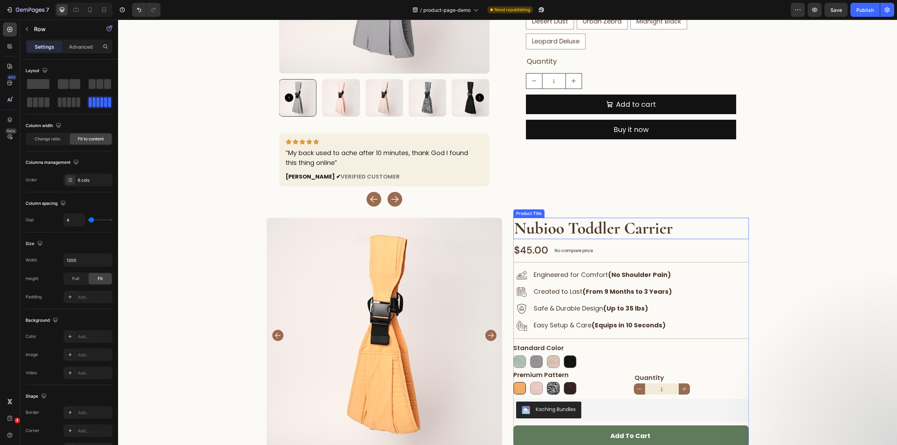
scroll to position [245, 0]
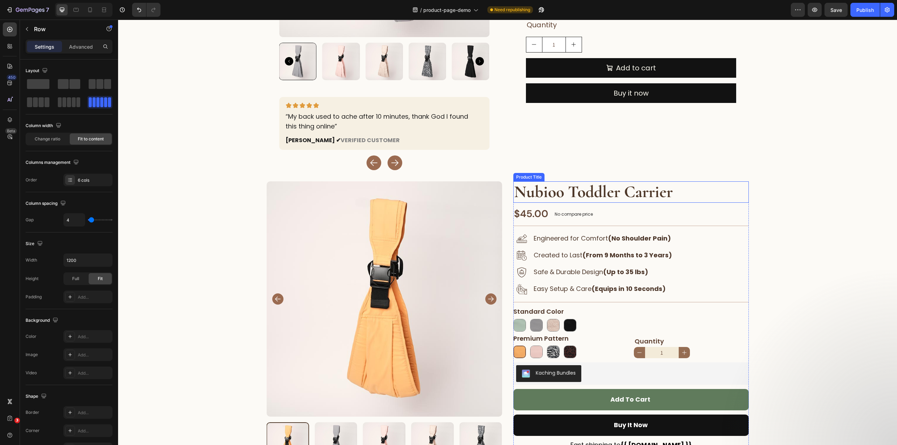
click at [617, 186] on h1 "Nubioo Toddler Carrier" at bounding box center [630, 192] width 235 height 22
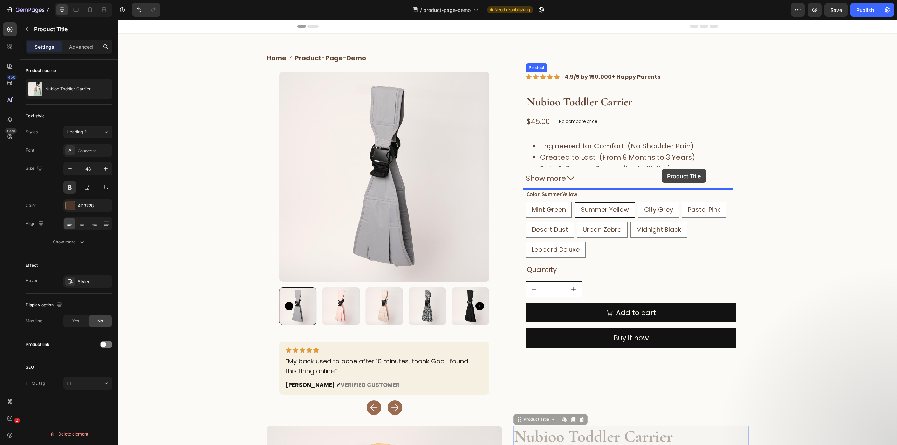
scroll to position [0, 0]
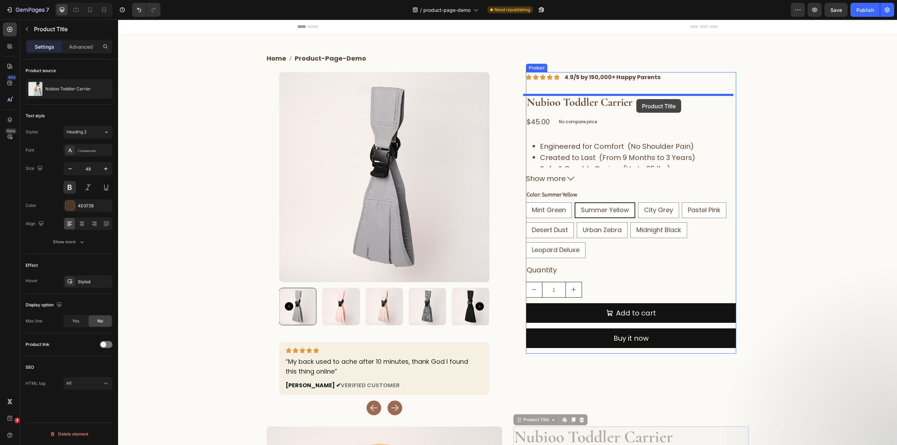
drag, startPoint x: 524, startPoint y: 177, endPoint x: 636, endPoint y: 99, distance: 136.7
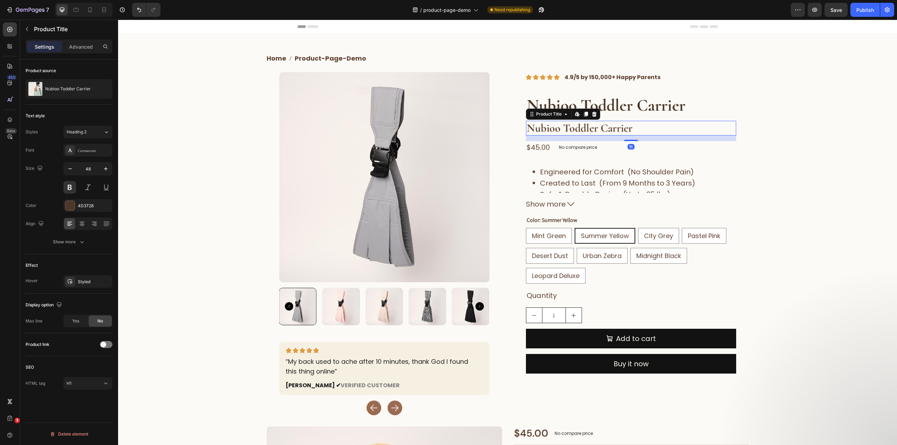
click at [610, 129] on h2 "Nubioo Toddler Carrier" at bounding box center [631, 128] width 210 height 15
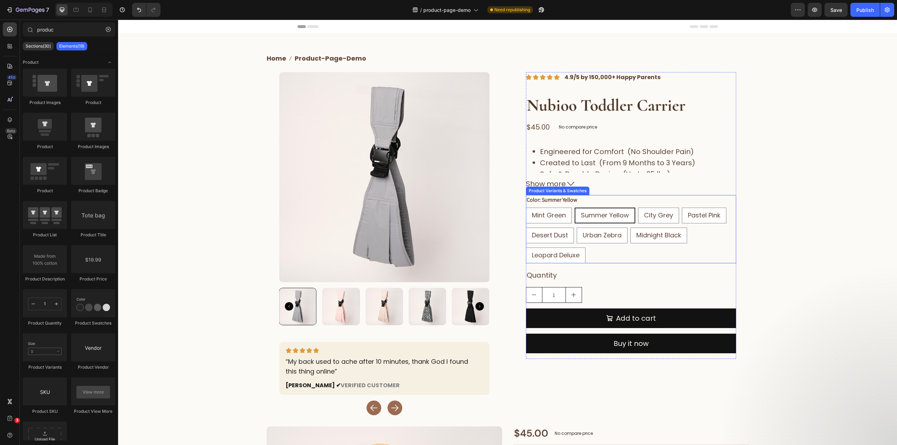
scroll to position [245, 0]
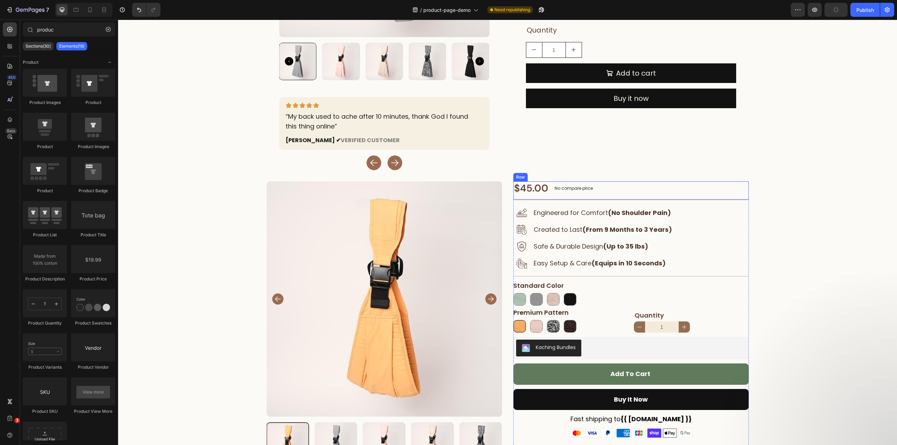
click at [596, 190] on div "$45.00 Product Price Product Price No compare price Product Price No discount N…" at bounding box center [630, 190] width 235 height 19
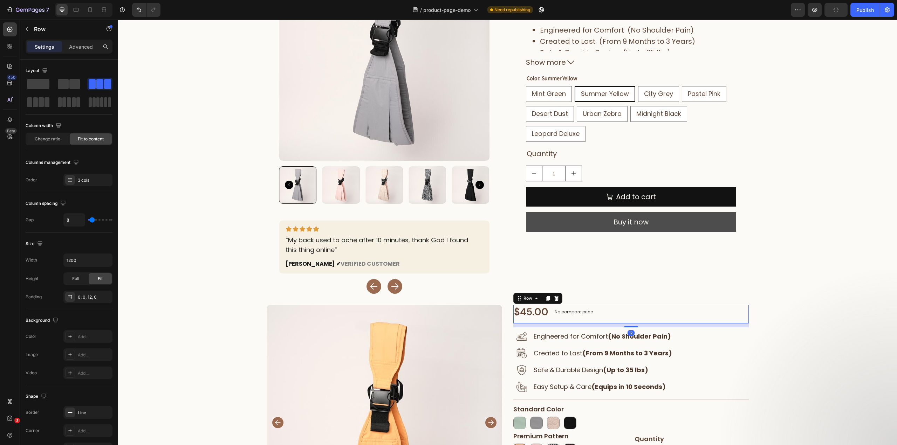
scroll to position [70, 0]
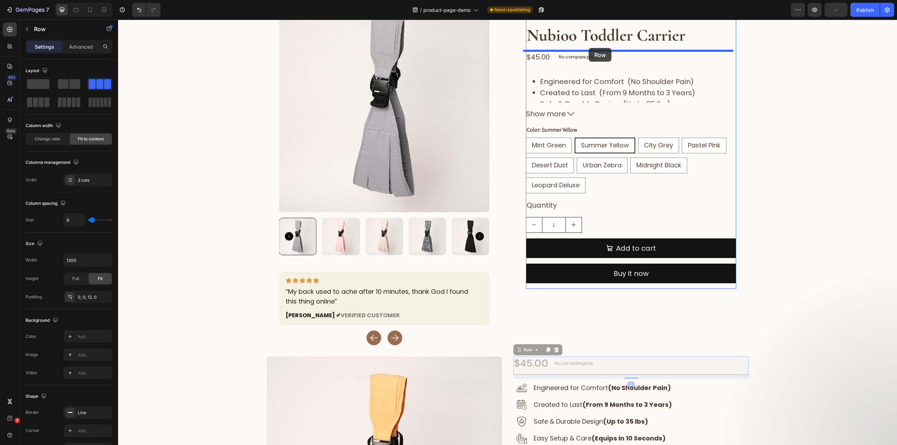
drag, startPoint x: 520, startPoint y: 350, endPoint x: 588, endPoint y: 48, distance: 309.2
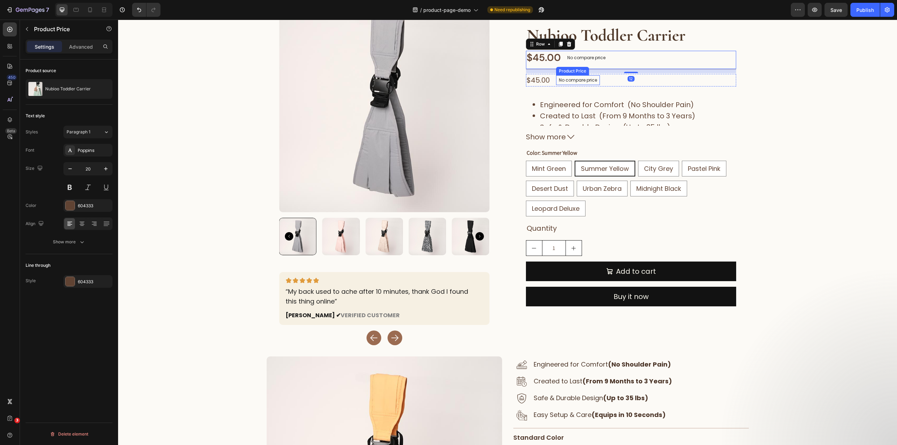
click at [590, 81] on p "No compare price" at bounding box center [578, 80] width 38 height 4
click at [607, 80] on div "$45.00 Product Price Product Price No compare price Product Price Edit content …" at bounding box center [631, 80] width 210 height 13
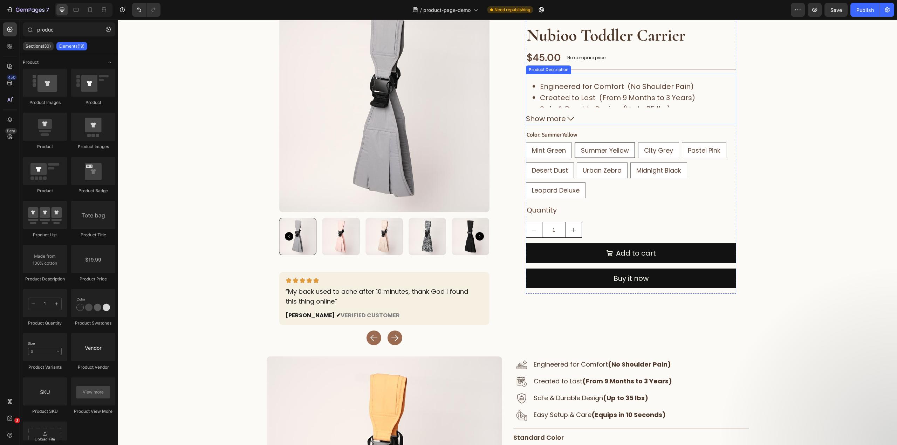
click at [613, 91] on li "Engineered for Comfort (No Shoulder Pain)" at bounding box center [638, 86] width 196 height 11
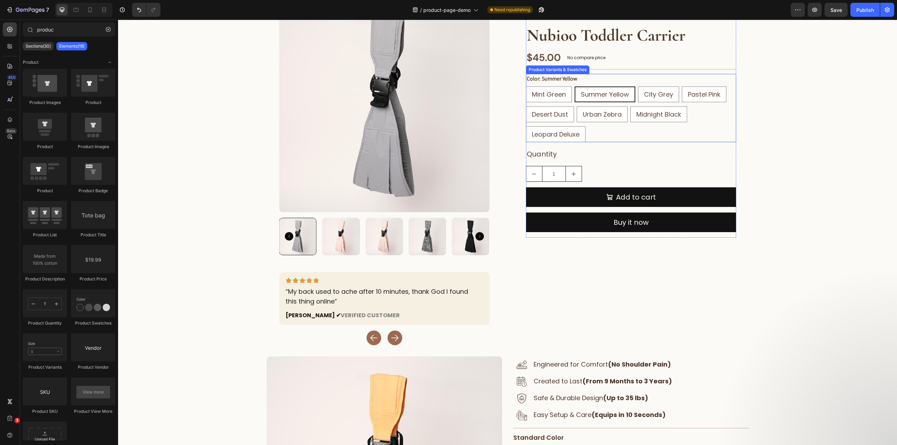
click at [613, 134] on div "Mint Green Mint Green Mint Green Summer Yellow Summer Yellow Summer Yellow City…" at bounding box center [631, 115] width 210 height 56
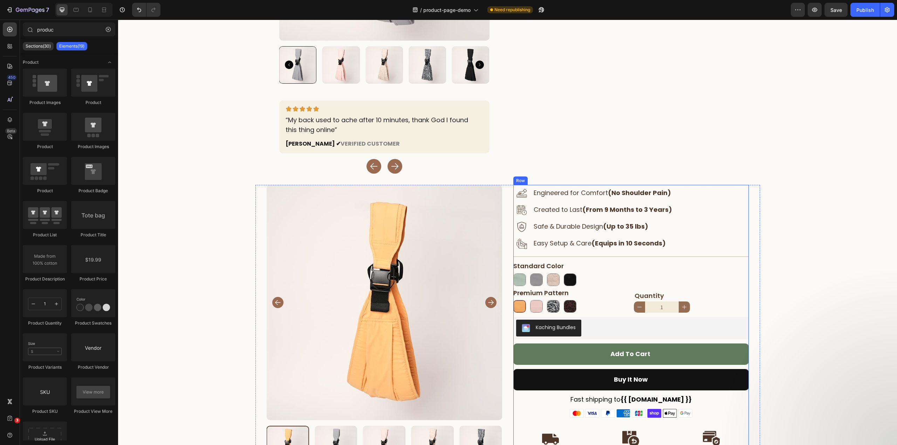
scroll to position [245, 0]
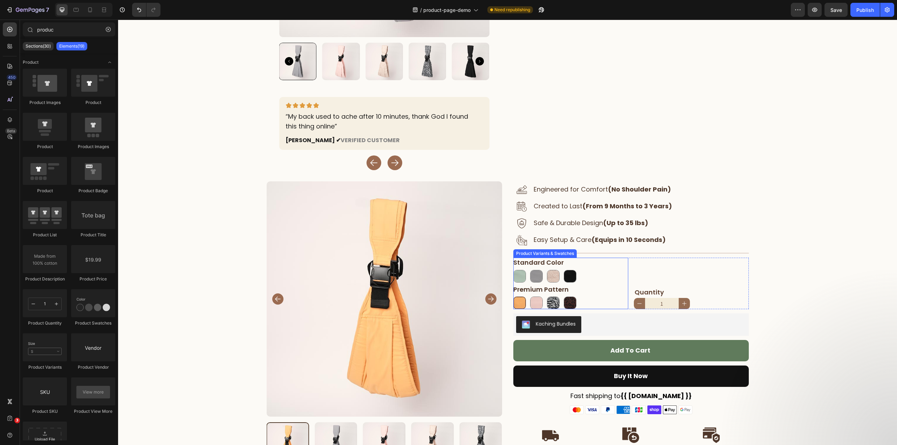
click at [613, 264] on div "Mint Green Mint Green Summer Yellow Summer Yellow City Grey City Grey Pastel Pi…" at bounding box center [570, 284] width 115 height 52
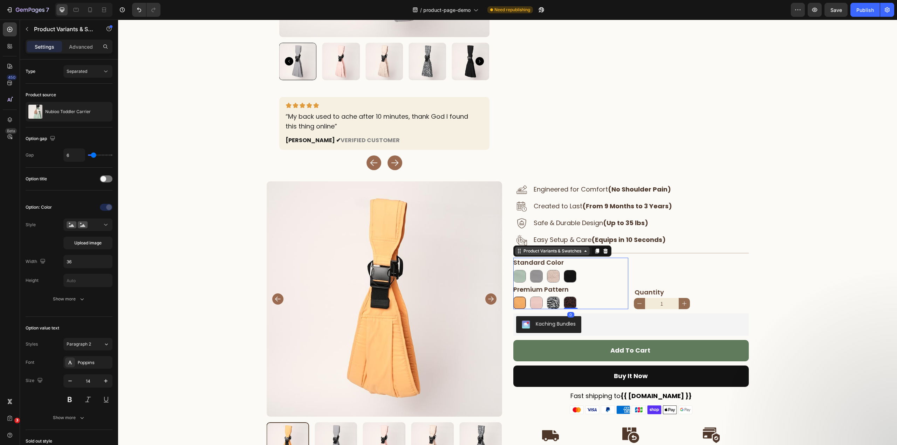
click at [551, 251] on div "Product Variants & Swatches" at bounding box center [552, 251] width 61 height 6
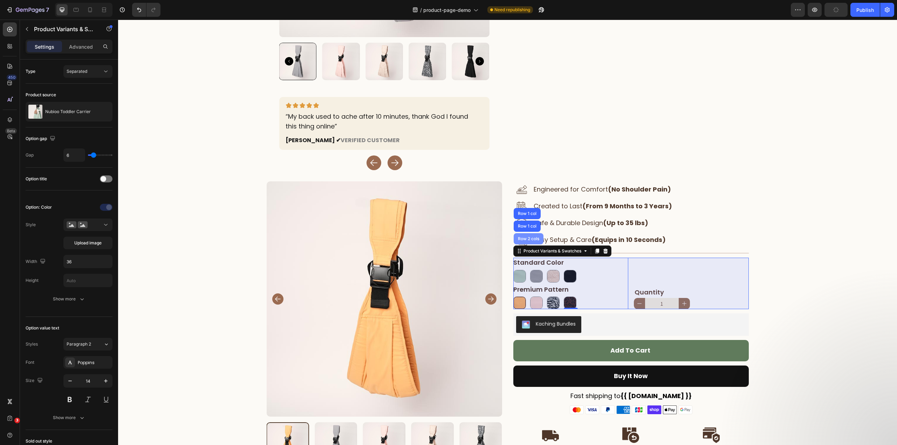
click at [527, 240] on div "Row 2 cols" at bounding box center [528, 239] width 24 height 4
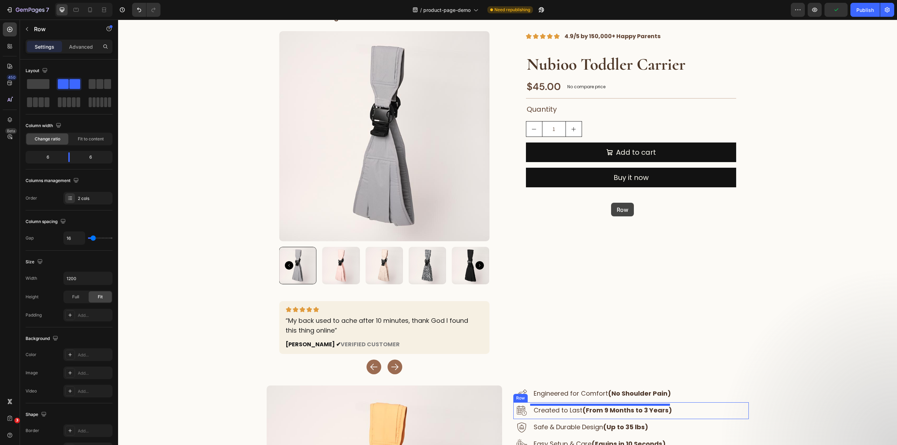
scroll to position [0, 0]
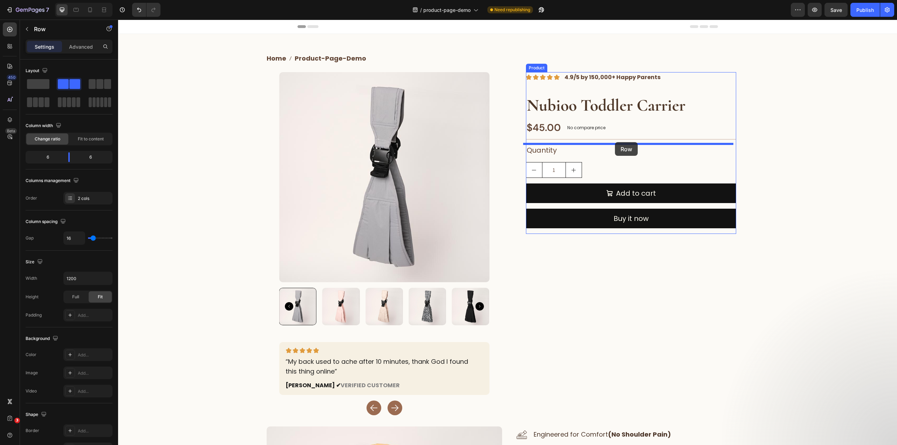
drag, startPoint x: 517, startPoint y: 255, endPoint x: 615, endPoint y: 142, distance: 149.2
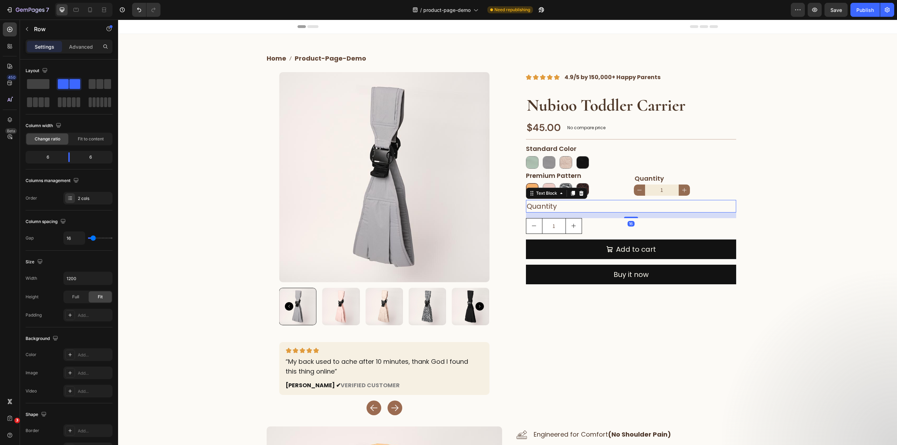
click at [594, 210] on div "Quantity" at bounding box center [631, 206] width 210 height 13
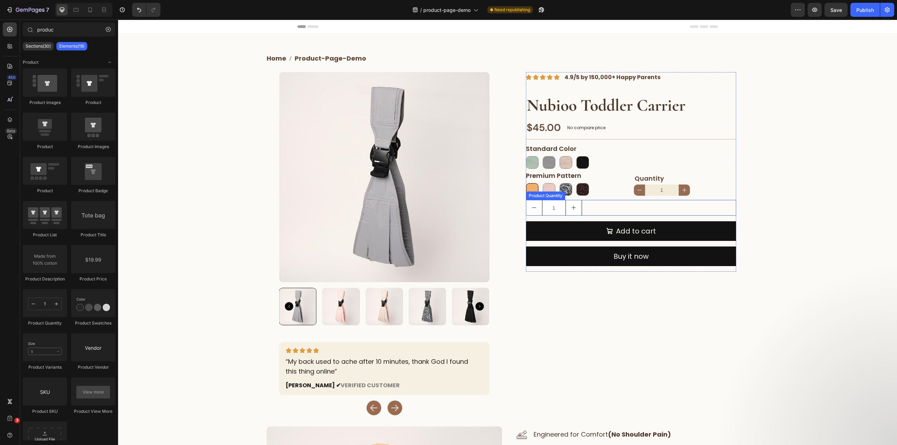
click at [595, 206] on div "1" at bounding box center [631, 208] width 210 height 16
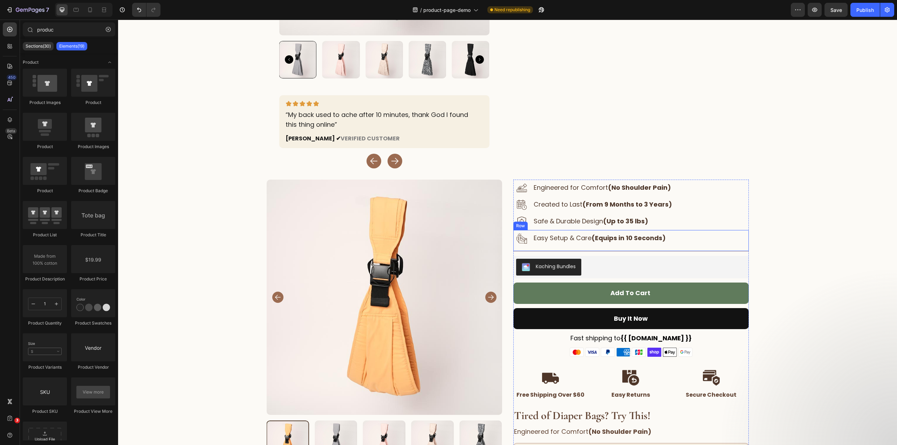
scroll to position [245, 0]
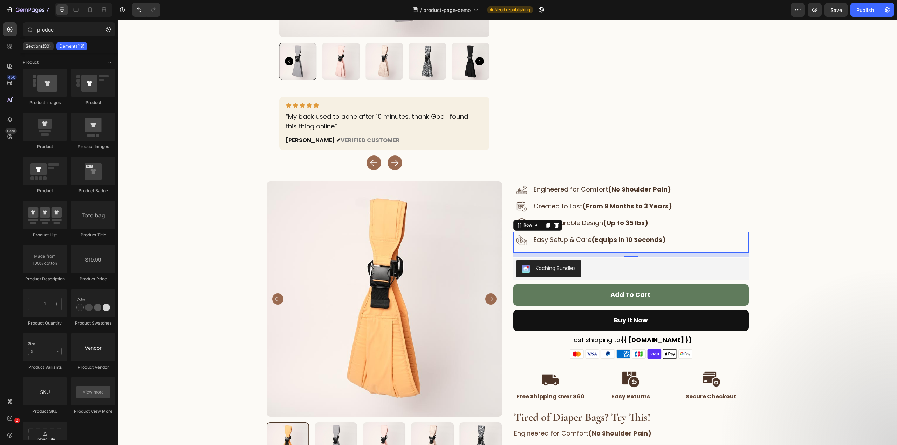
click at [730, 251] on div "Image Easy Setup & Care (Equips in 10 Seconds) Text Block Row Row 0" at bounding box center [630, 243] width 235 height 22
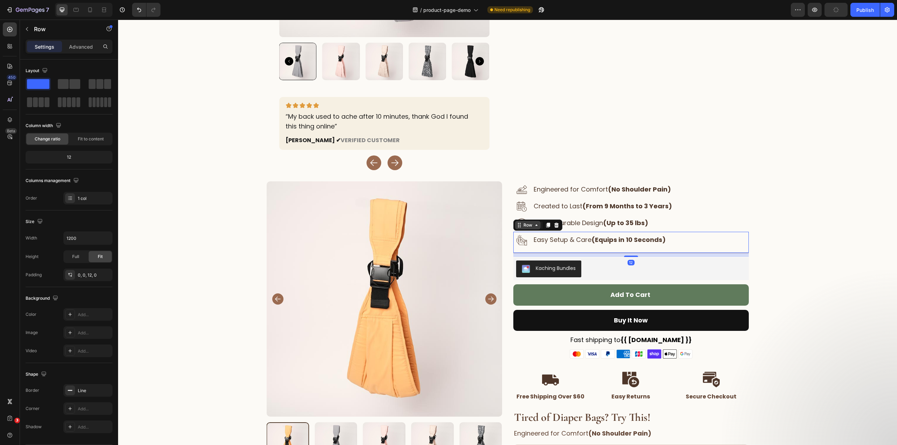
click at [533, 224] on icon at bounding box center [536, 225] width 6 height 6
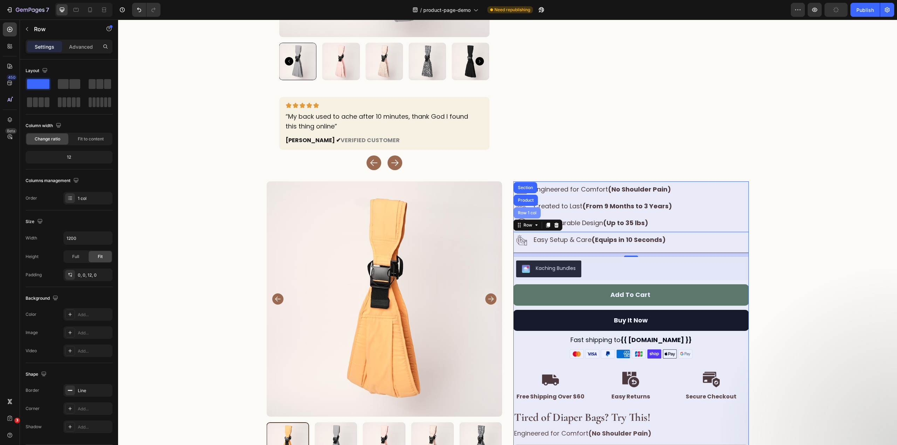
click at [532, 213] on div "Row 1 col" at bounding box center [526, 213] width 21 height 4
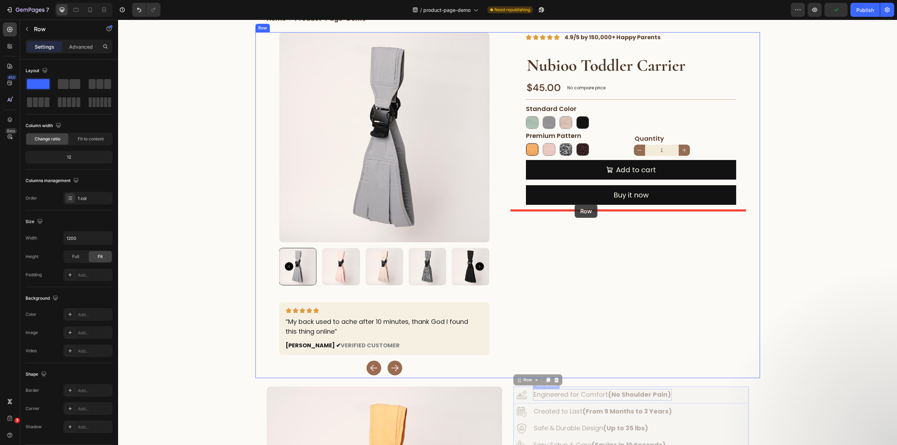
scroll to position [0, 0]
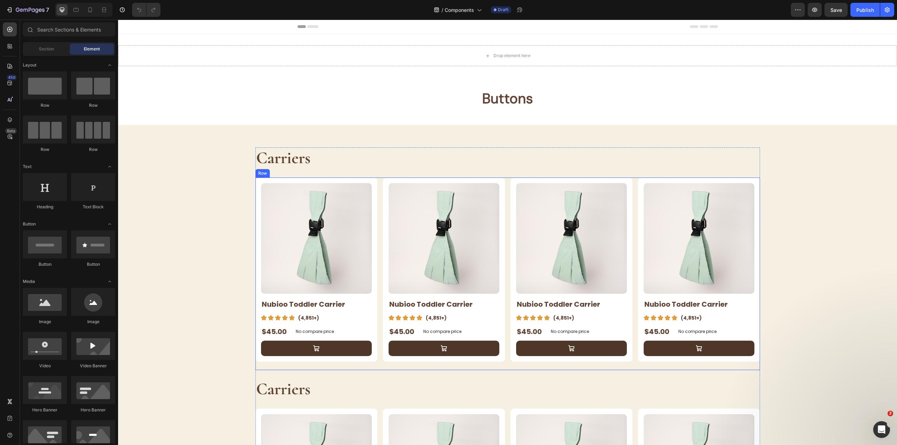
click at [375, 302] on div "Image Nubioo Toddler Carrier Product Title 5 Text Block Image (4,851+) Text Blo…" at bounding box center [507, 274] width 504 height 193
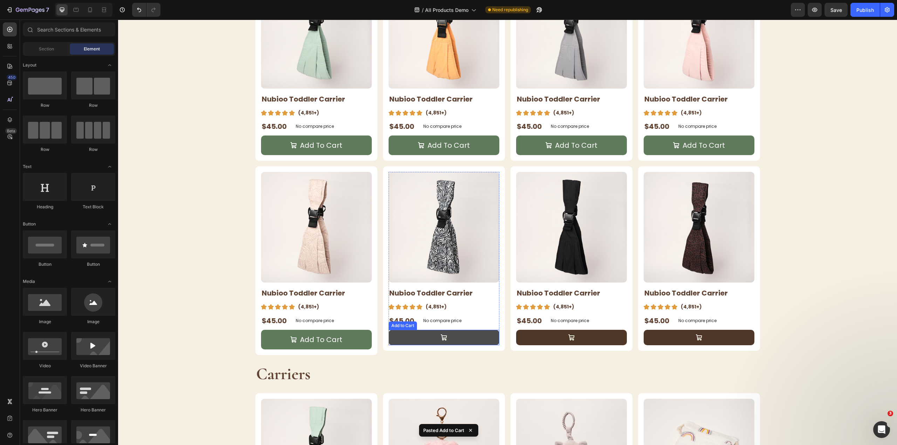
click at [475, 340] on button at bounding box center [443, 337] width 111 height 15
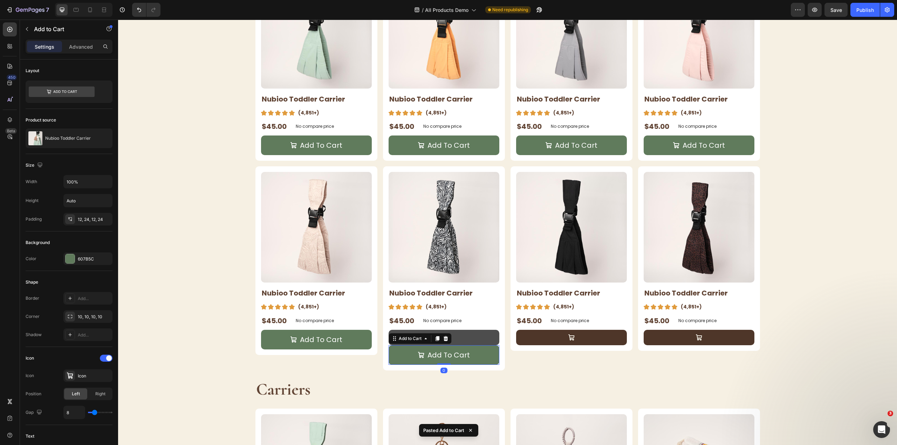
click at [475, 340] on button at bounding box center [443, 337] width 111 height 15
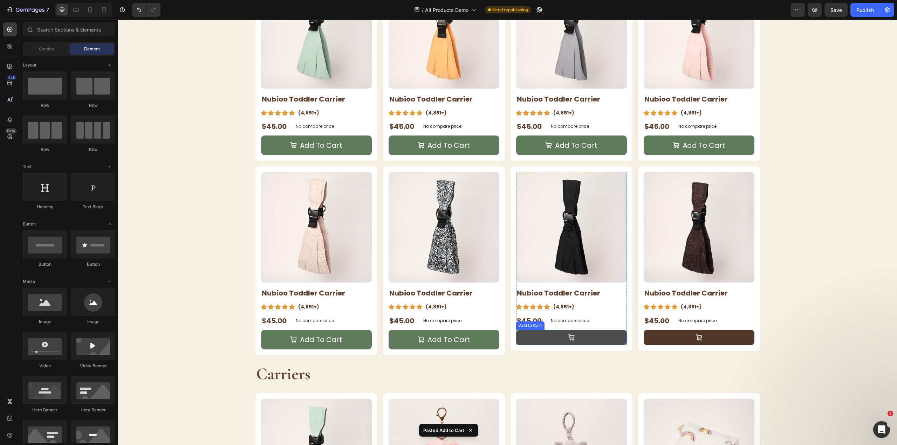
click at [604, 344] on button at bounding box center [571, 337] width 111 height 15
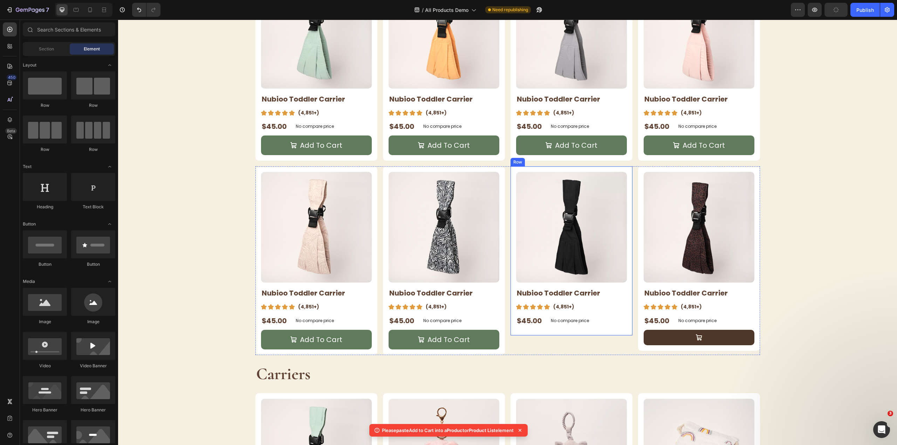
click at [609, 325] on div "$45.00 Product Price Product Price No compare price Product Price Row" at bounding box center [571, 320] width 111 height 13
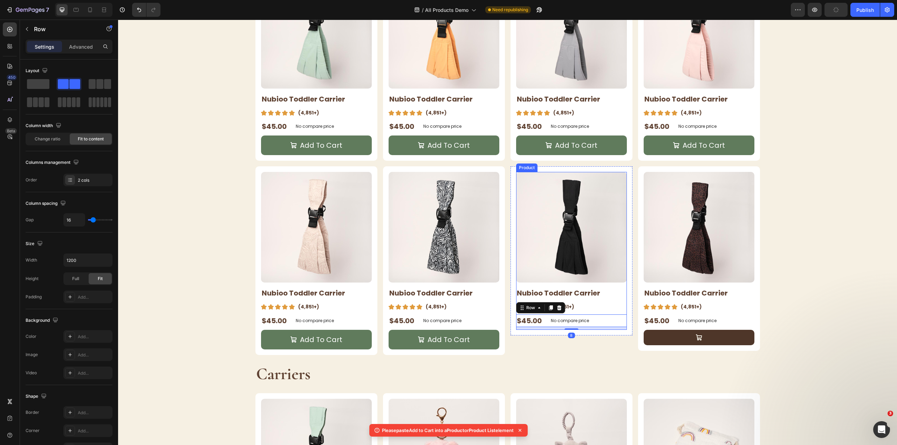
click at [610, 312] on div "Nubioo Toddler Carrier Product Title 5 Text Block Image (4,851+) Text Block Row…" at bounding box center [571, 308] width 111 height 43
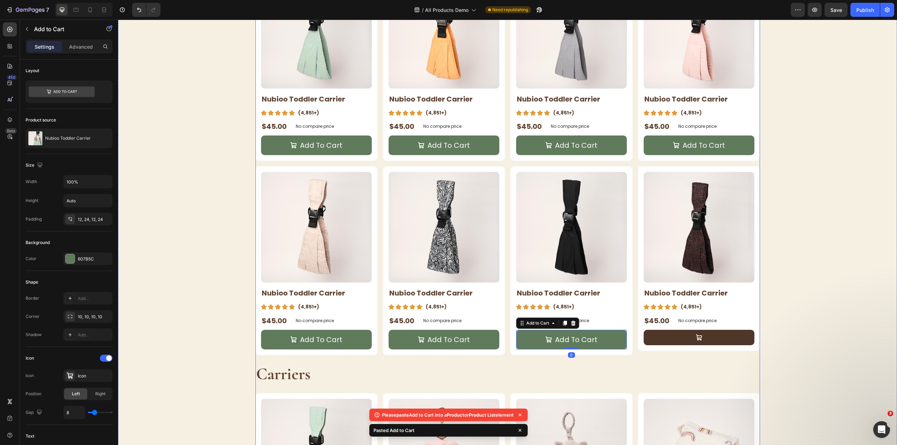
click at [656, 368] on h2 "Carriers" at bounding box center [507, 375] width 504 height 22
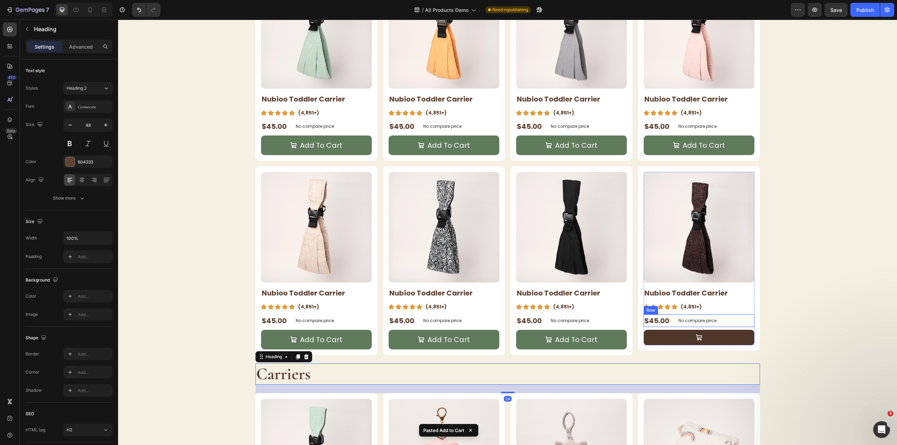
click at [738, 323] on div "$45.00 Product Price Product Price No compare price Product Price Row" at bounding box center [698, 320] width 111 height 13
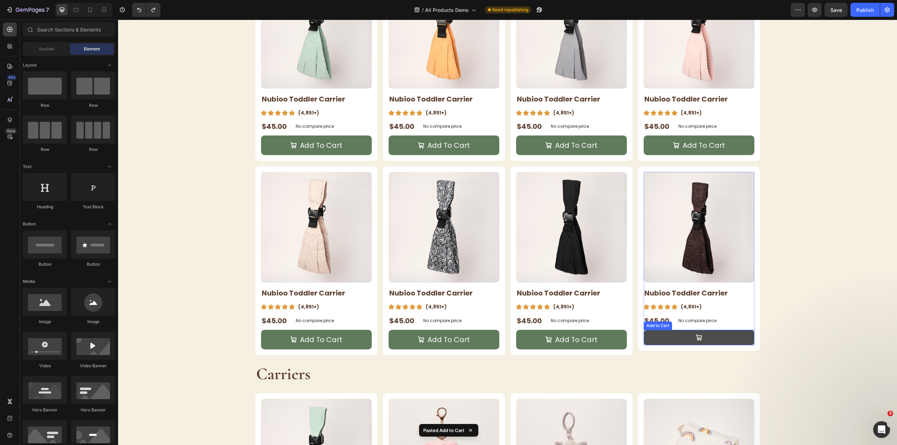
click at [675, 338] on button at bounding box center [698, 337] width 111 height 15
click at [680, 328] on div "Nubioo Toddler Carrier Product Title 5 Text Block Image (4,851+) Text Block Row…" at bounding box center [698, 308] width 111 height 43
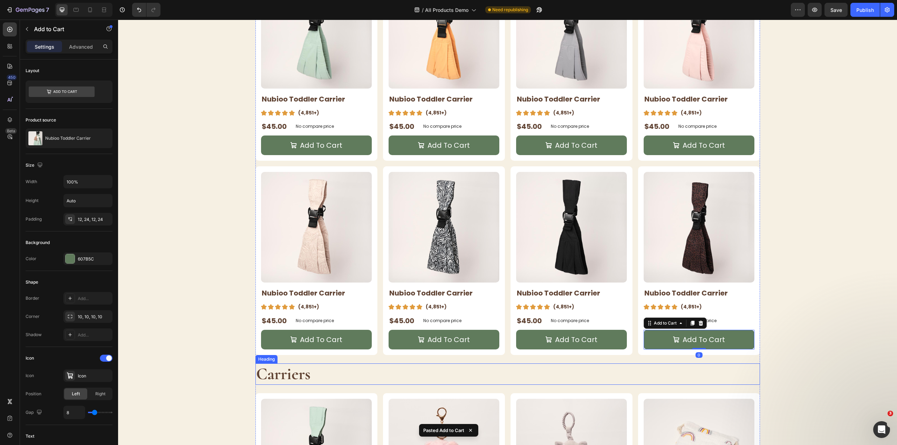
click at [617, 359] on div "⁠⁠⁠⁠⁠⁠⁠ Carriers Heading Product Images Nubioo Toddler Carrier Product Title 5 …" at bounding box center [507, 264] width 504 height 644
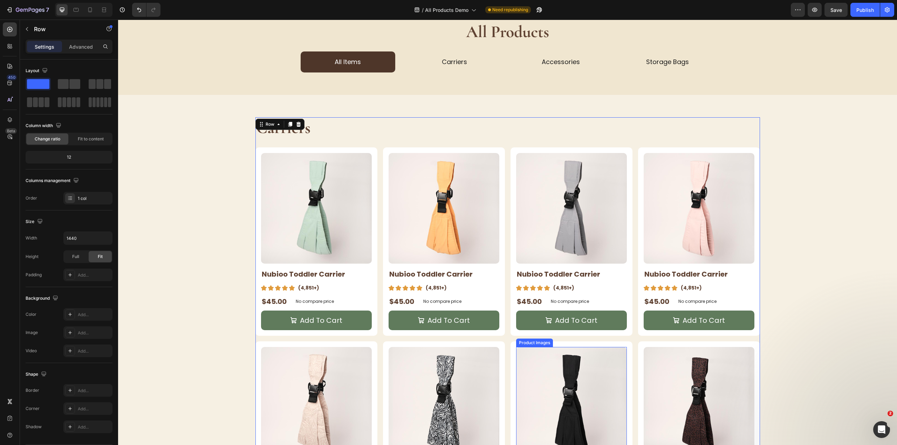
scroll to position [175, 0]
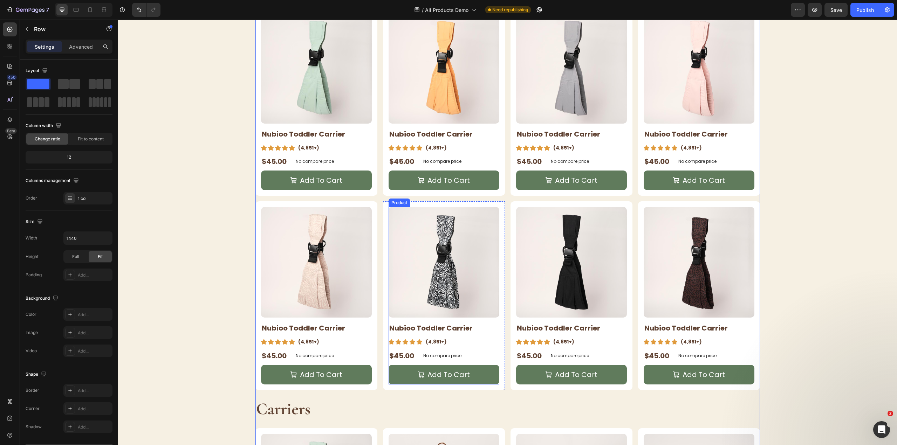
click at [422, 327] on h2 "Nubioo Toddler Carrier" at bounding box center [443, 328] width 111 height 13
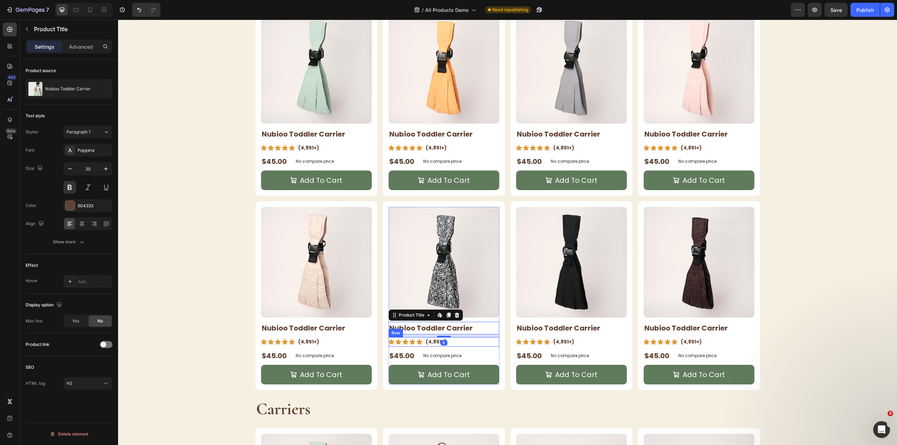
click at [449, 341] on div "Image (4,851+) Text Block Row" at bounding box center [443, 341] width 111 height 9
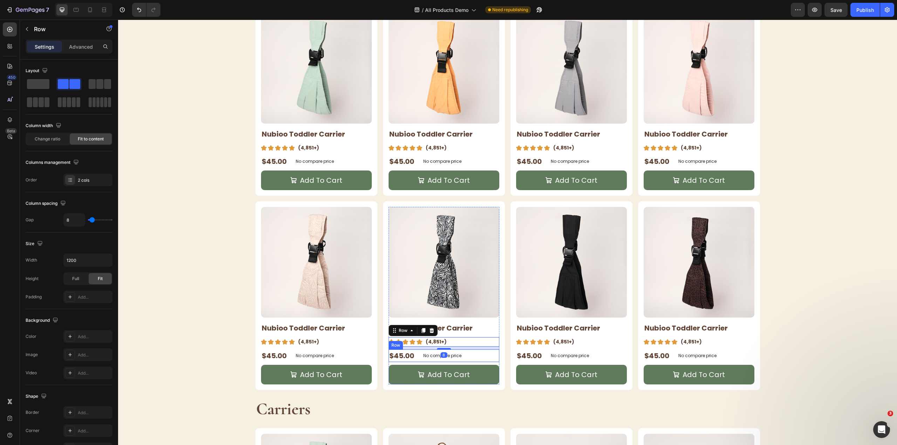
click at [461, 355] on div "$45.00 Product Price Product Price No compare price Product Price Row" at bounding box center [443, 356] width 111 height 13
click at [395, 354] on div "$45.00" at bounding box center [401, 356] width 26 height 13
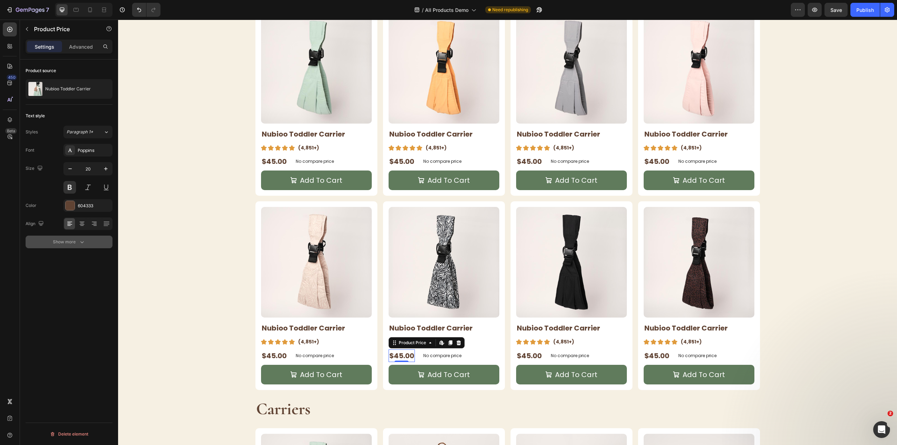
click at [77, 241] on div "Show more" at bounding box center [69, 241] width 33 height 7
click at [80, 261] on input "160%" at bounding box center [88, 260] width 48 height 13
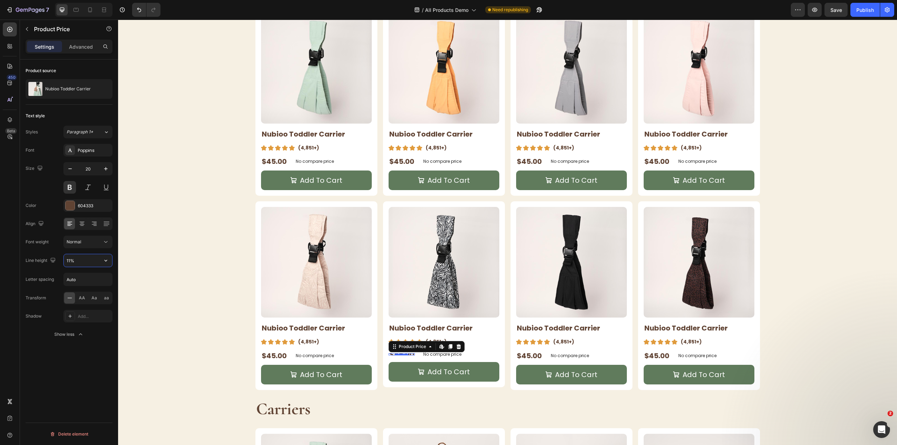
type input "110%"
click at [432, 352] on p "No compare price" at bounding box center [442, 354] width 38 height 4
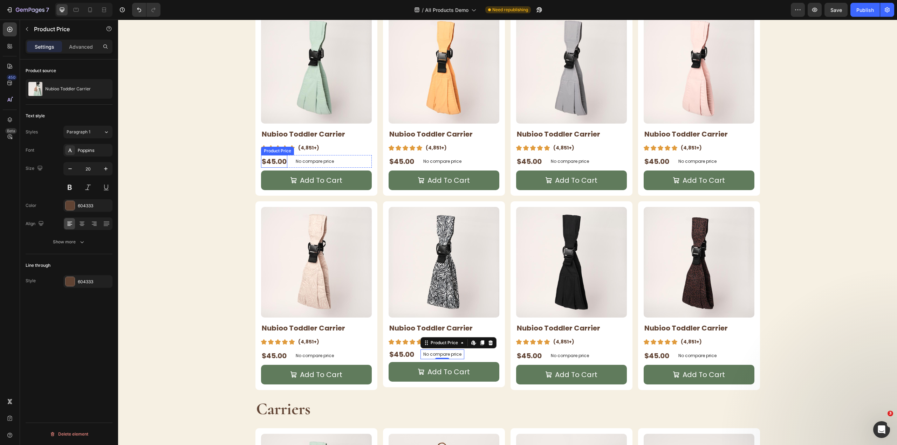
click at [279, 161] on div "$45.00" at bounding box center [274, 161] width 26 height 13
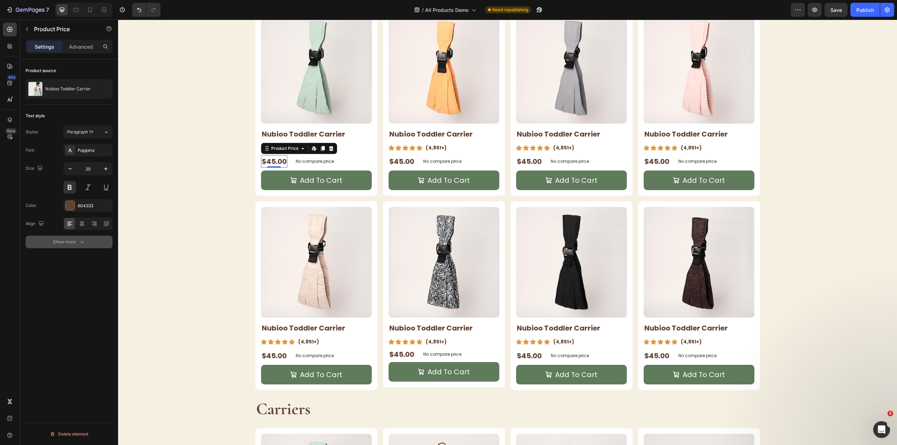
click at [86, 241] on button "Show more" at bounding box center [69, 242] width 87 height 13
click at [64, 258] on input "160%" at bounding box center [88, 260] width 48 height 13
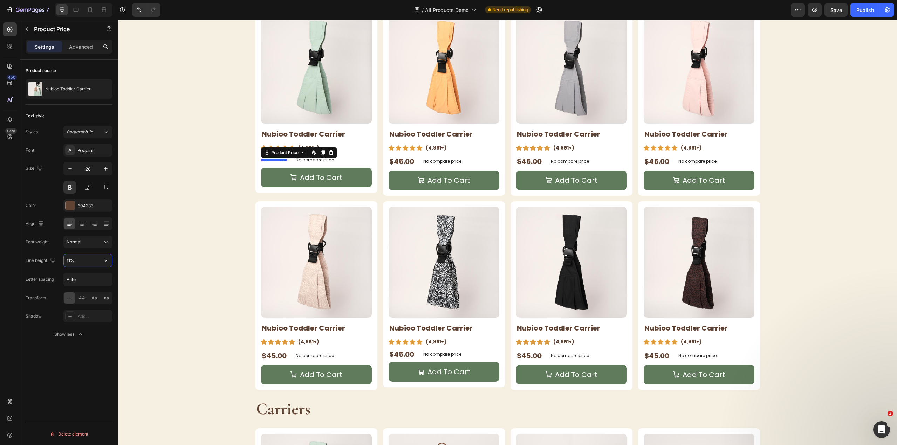
type input "110%"
click at [353, 156] on div "$45.00 Product Price Edit content in Shopify 0 Product Price Edit content in Sh…" at bounding box center [316, 160] width 111 height 10
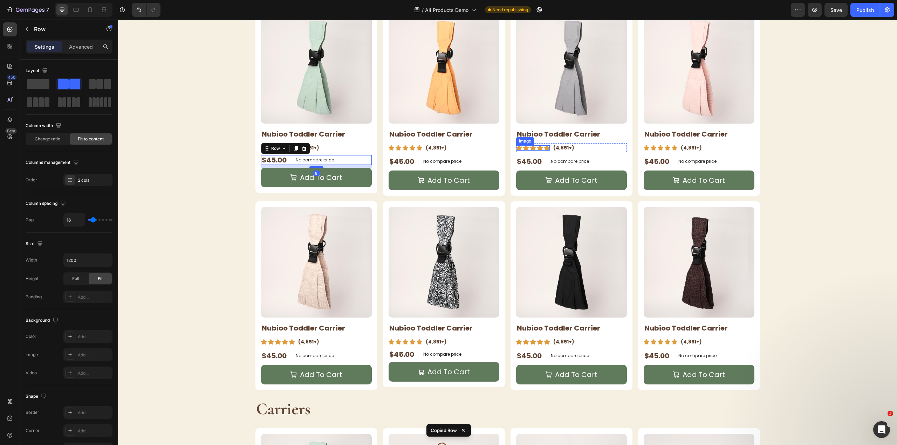
click at [495, 156] on div "$45.00 Product Price Product Price No compare price Product Price Row" at bounding box center [443, 161] width 111 height 13
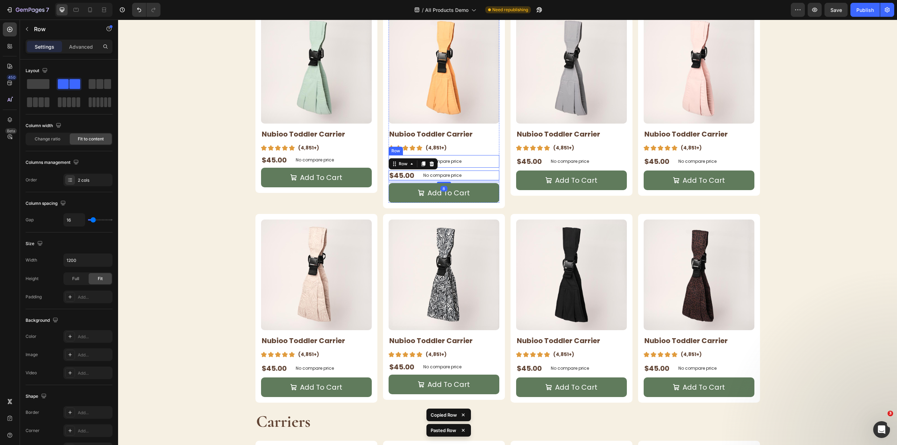
click at [479, 160] on div "$45.00 Product Price Product Price No compare price Product Price Row" at bounding box center [443, 161] width 111 height 13
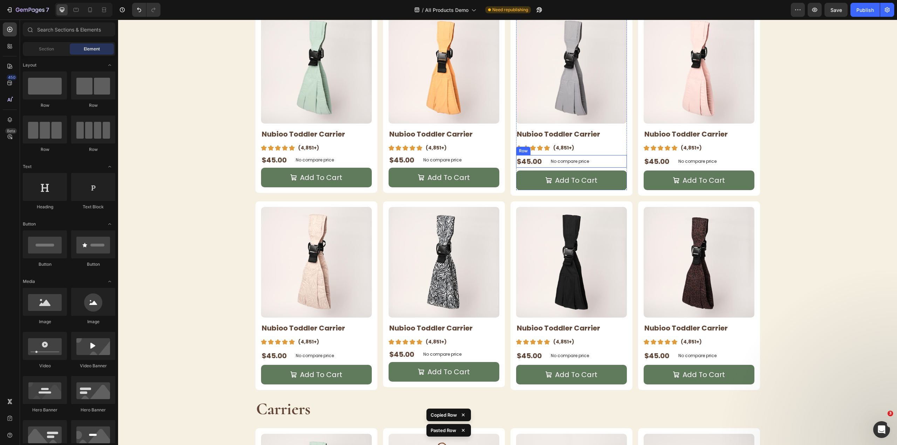
click at [618, 159] on div "$45.00 Product Price Product Price No compare price Product Price Row" at bounding box center [571, 161] width 111 height 13
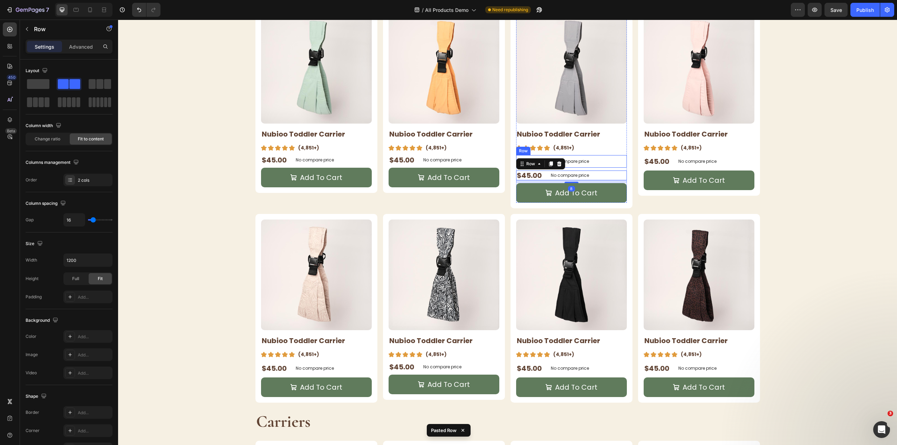
click at [602, 161] on div "$45.00 Product Price Product Price No compare price Product Price Row" at bounding box center [571, 161] width 111 height 13
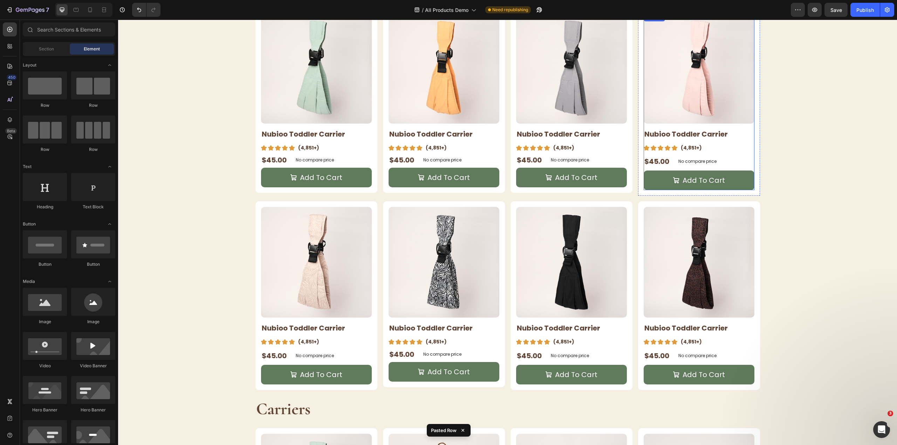
click at [730, 153] on div "Nubioo Toddler Carrier Product Title 5 Text Block Image (4,851+) Text Block Row…" at bounding box center [698, 159] width 111 height 62
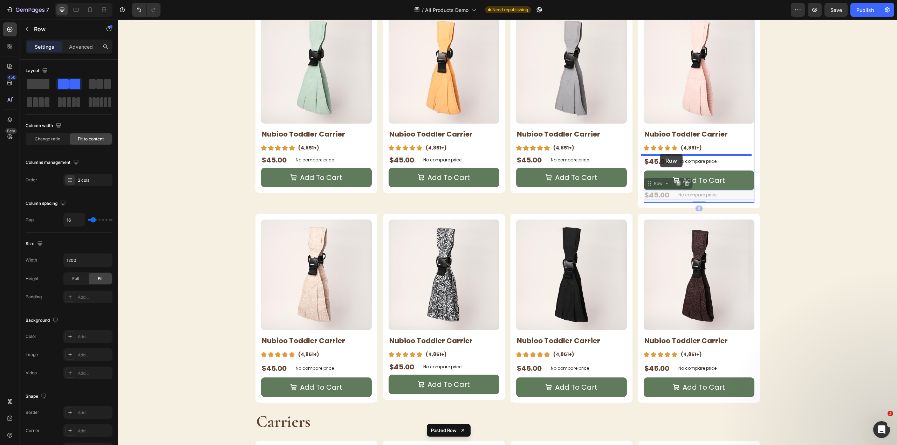
drag, startPoint x: 657, startPoint y: 186, endPoint x: 659, endPoint y: 154, distance: 32.0
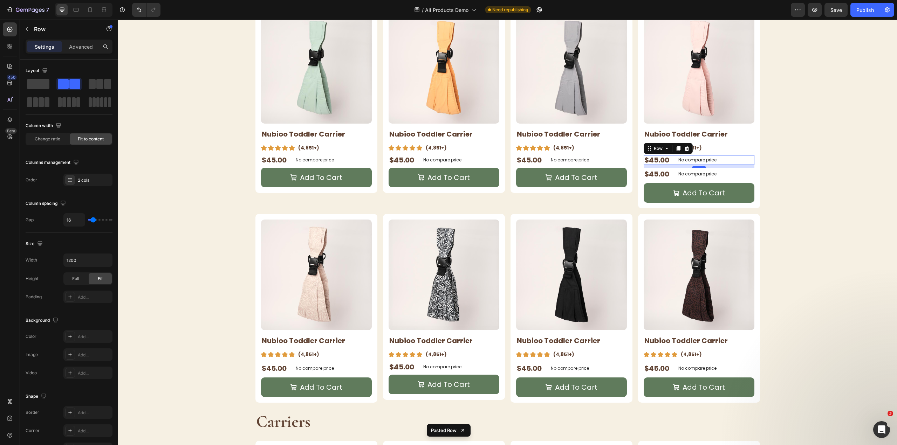
click at [697, 171] on div "8" at bounding box center [698, 174] width 7 height 6
click at [747, 171] on div "$45.00 Product Price Product Price No compare price Product Price Row" at bounding box center [698, 174] width 111 height 13
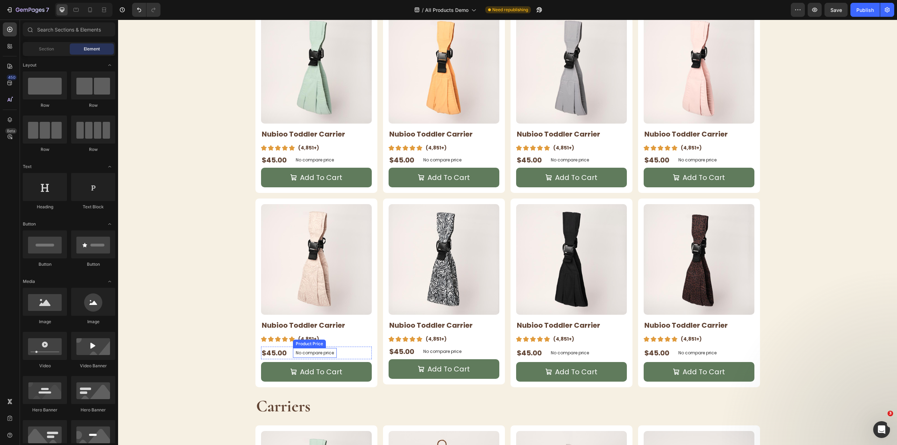
click at [332, 354] on div "No compare price" at bounding box center [315, 353] width 44 height 10
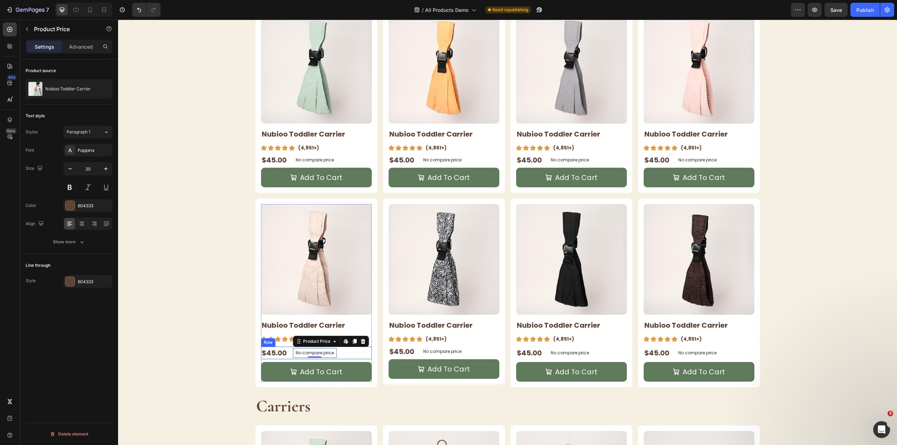
click at [340, 352] on div "$45.00 Product Price Product Price No compare price Product Price Edit content …" at bounding box center [316, 353] width 111 height 13
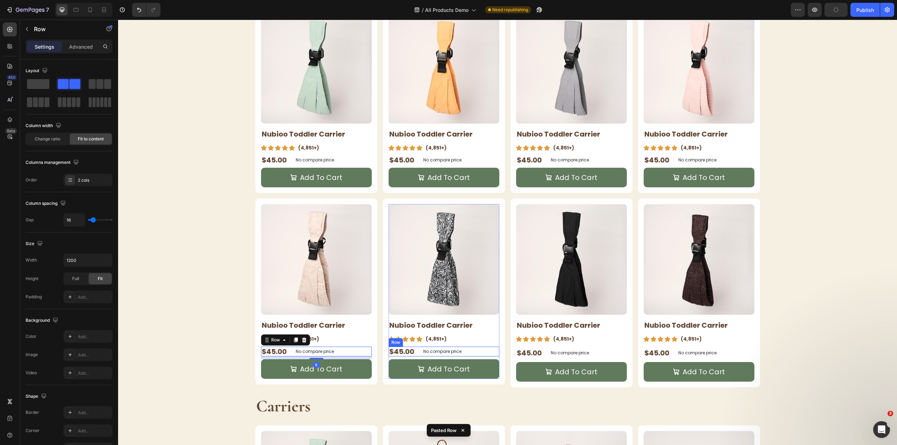
click at [486, 351] on div "$45.00 Product Price Product Price No compare price Product Price Row" at bounding box center [443, 352] width 111 height 10
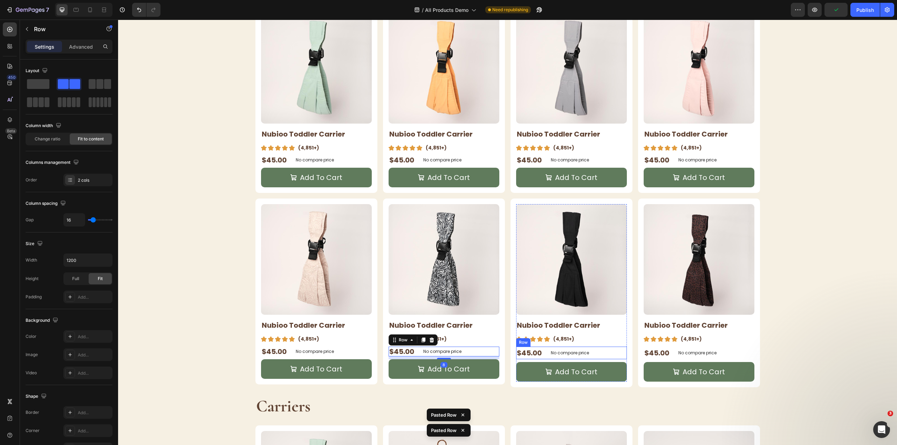
click at [611, 352] on div "$45.00 Product Price Product Price No compare price Product Price Row" at bounding box center [571, 353] width 111 height 13
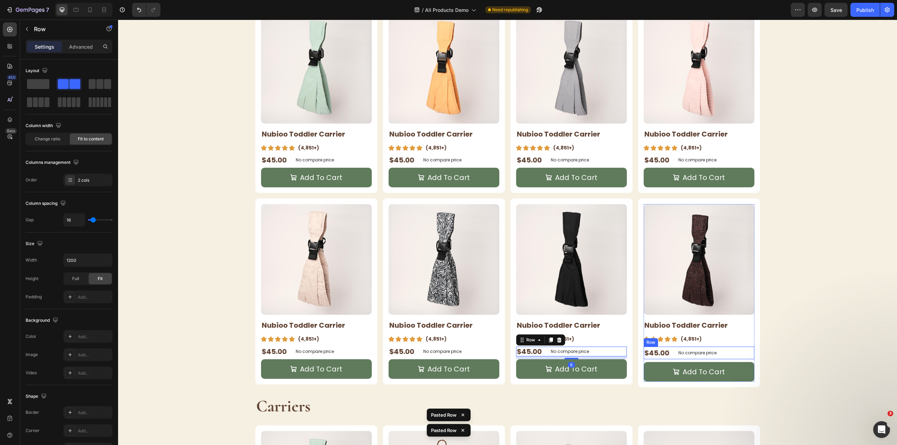
click at [735, 348] on div "$45.00 Product Price Product Price No compare price Product Price Row" at bounding box center [698, 353] width 111 height 13
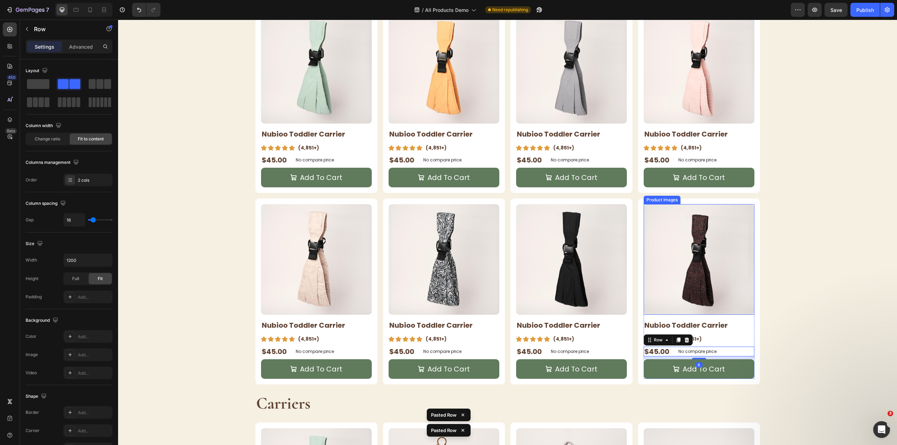
click at [812, 230] on div "⁠⁠⁠⁠⁠⁠⁠ Carriers Heading Product Images Nubioo Toddler Carrier Product Title 5 …" at bounding box center [507, 296] width 756 height 639
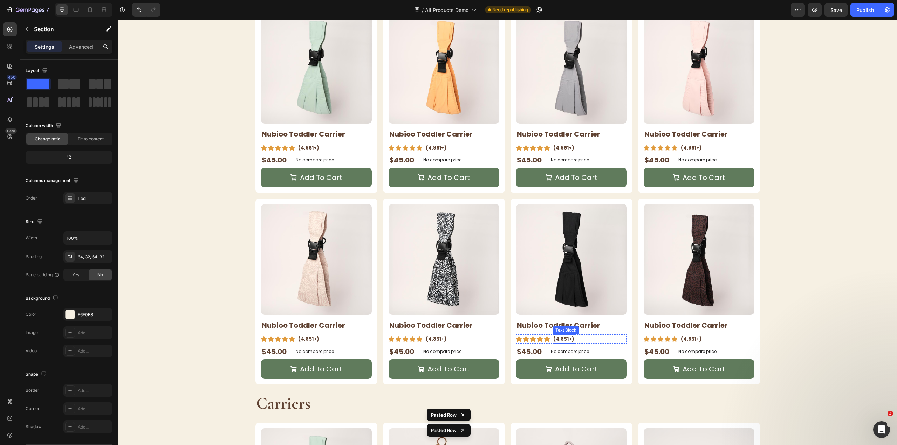
click at [554, 339] on p "(4,851+)" at bounding box center [563, 339] width 21 height 8
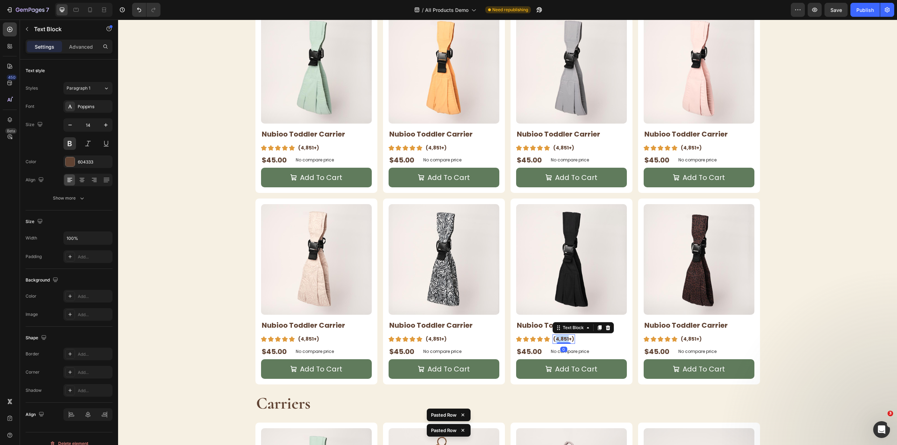
click at [554, 339] on p "(4,851+)" at bounding box center [563, 339] width 21 height 8
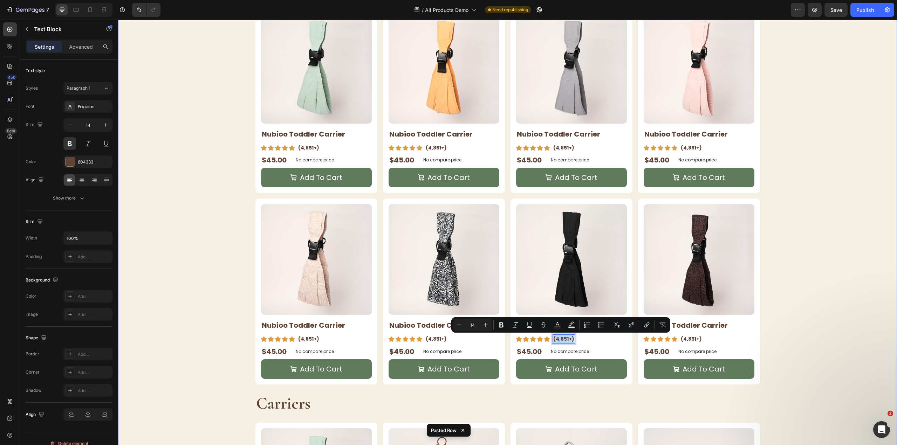
click at [200, 258] on div "⁠⁠⁠⁠⁠⁠⁠ Carriers Heading Product Images Nubioo Toddler Carrier Product Title 5 …" at bounding box center [507, 296] width 756 height 639
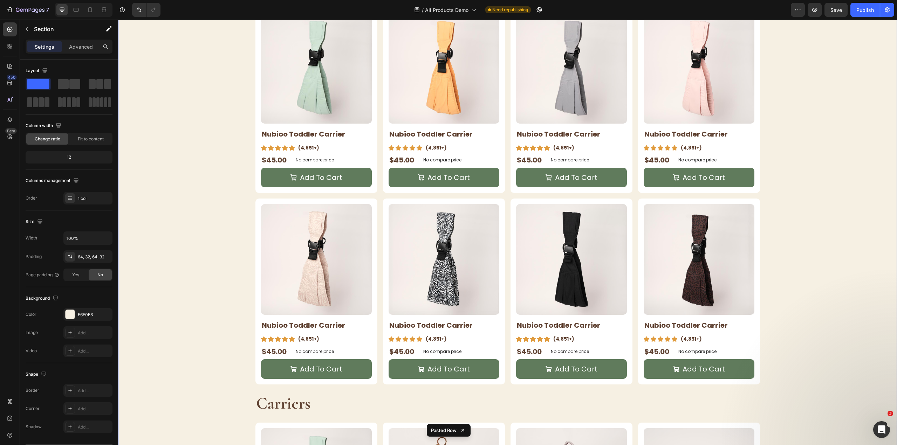
click at [200, 258] on div "⁠⁠⁠⁠⁠⁠⁠ Carriers Heading Product Images Nubioo Toddler Carrier Product Title 5 …" at bounding box center [507, 296] width 756 height 639
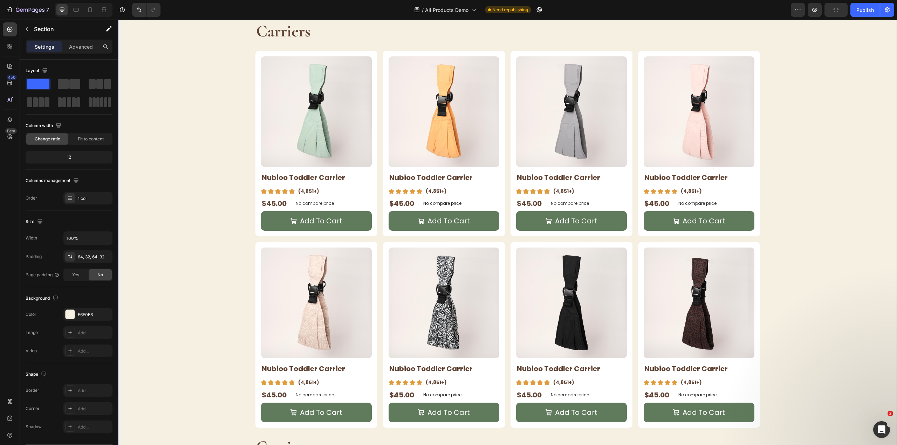
scroll to position [280, 0]
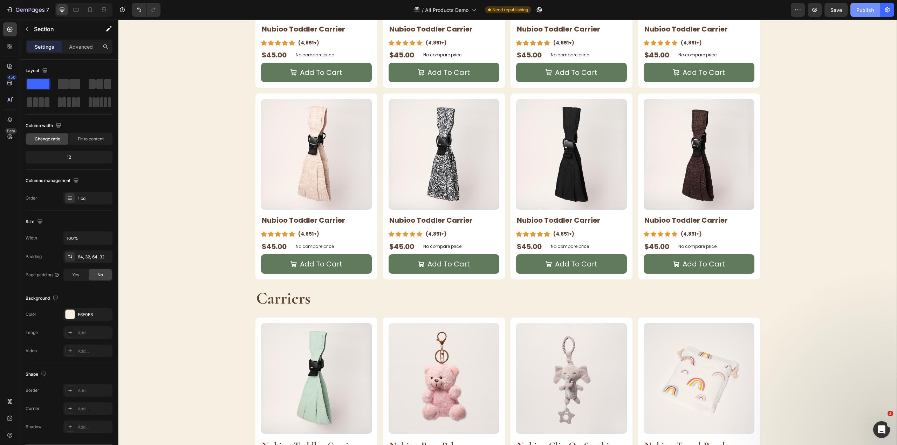
click at [867, 9] on div "Publish" at bounding box center [865, 9] width 18 height 7
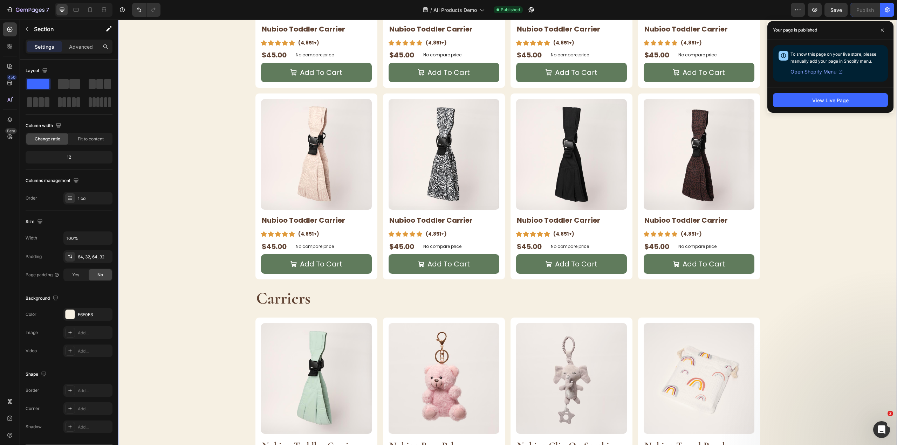
click at [803, 299] on div "⁠⁠⁠⁠⁠⁠⁠ Carriers Heading Product Images Nubioo Toddler Carrier Product Title 5 …" at bounding box center [507, 191] width 756 height 639
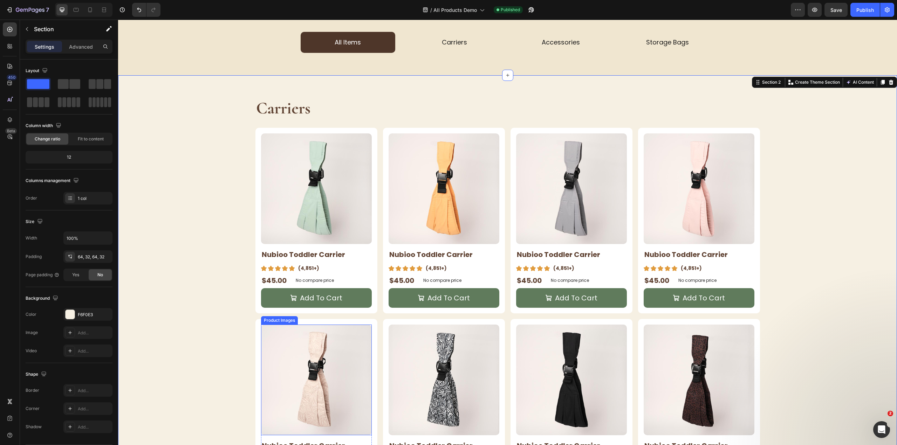
scroll to position [0, 0]
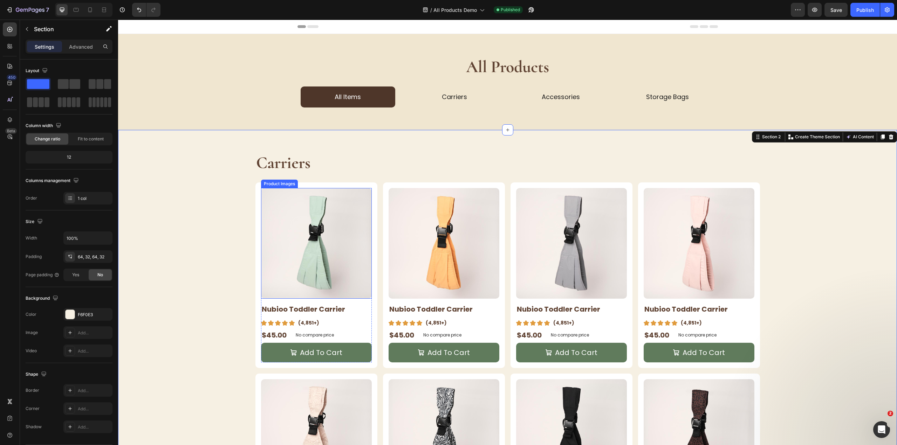
click at [305, 247] on img at bounding box center [316, 243] width 111 height 111
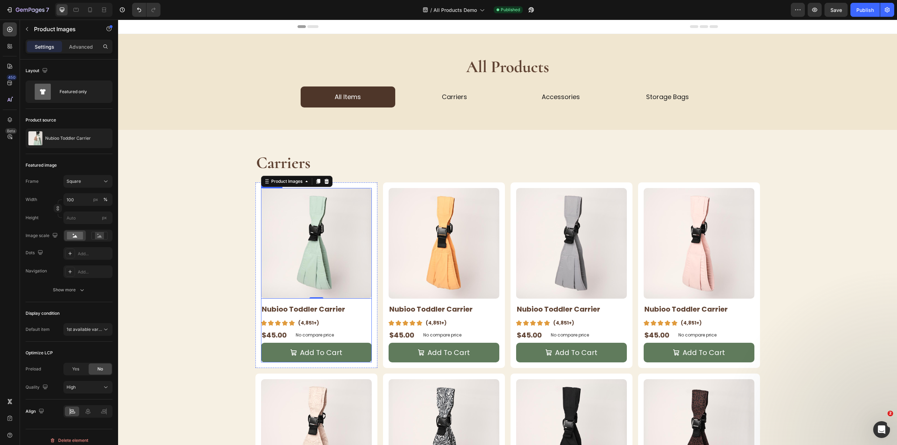
click at [360, 301] on div "Product Images 0 Nubioo Toddler Carrier Product Title 5 Text Block Image (4,851…" at bounding box center [316, 275] width 111 height 174
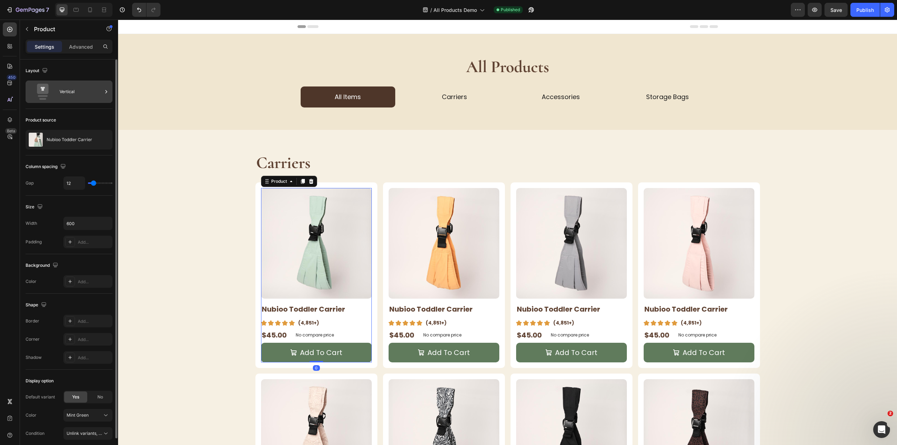
click at [49, 95] on icon at bounding box center [43, 92] width 28 height 16
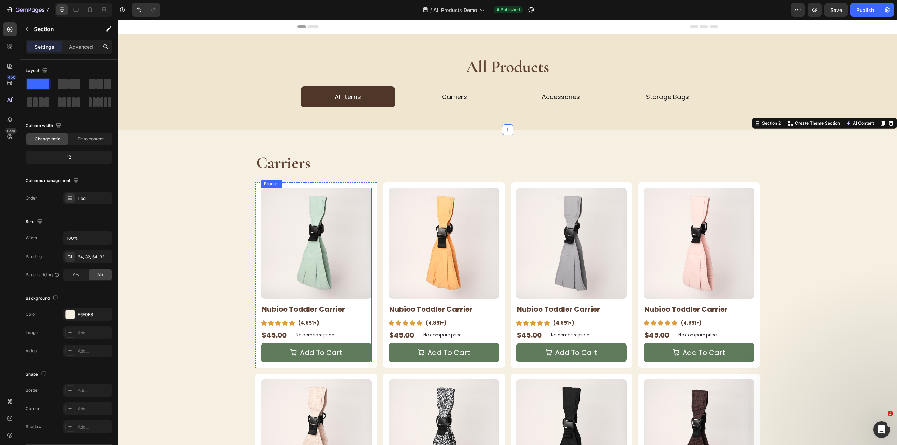
click at [313, 302] on div "Product Images Nubioo Toddler Carrier Product Title 5 Text Block Image (4,851+)…" at bounding box center [316, 275] width 111 height 174
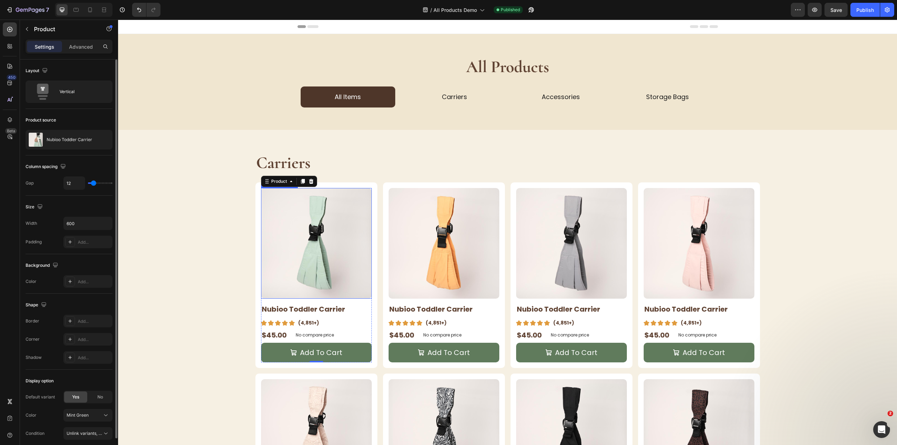
click at [321, 280] on img at bounding box center [316, 243] width 111 height 111
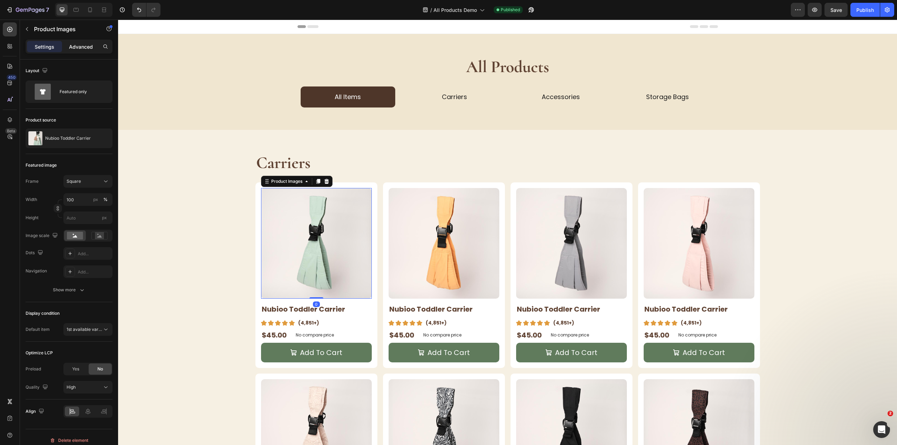
click at [71, 47] on p "Advanced" at bounding box center [81, 46] width 24 height 7
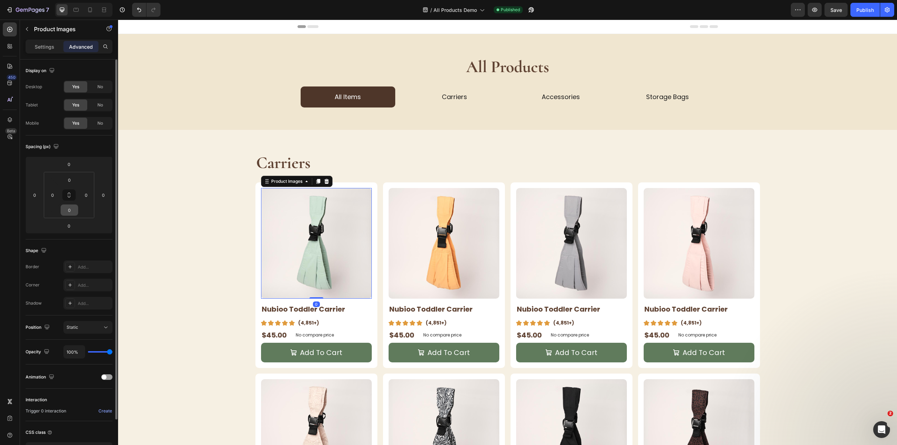
scroll to position [51, 0]
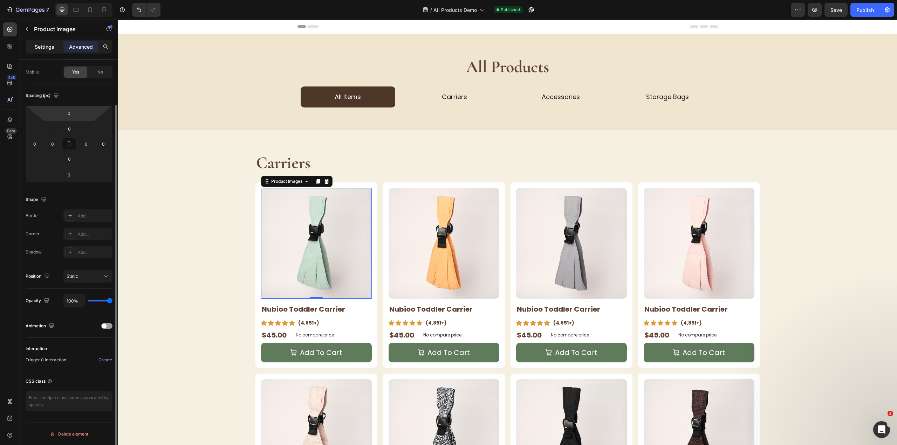
click at [44, 51] on div "Settings" at bounding box center [44, 46] width 35 height 11
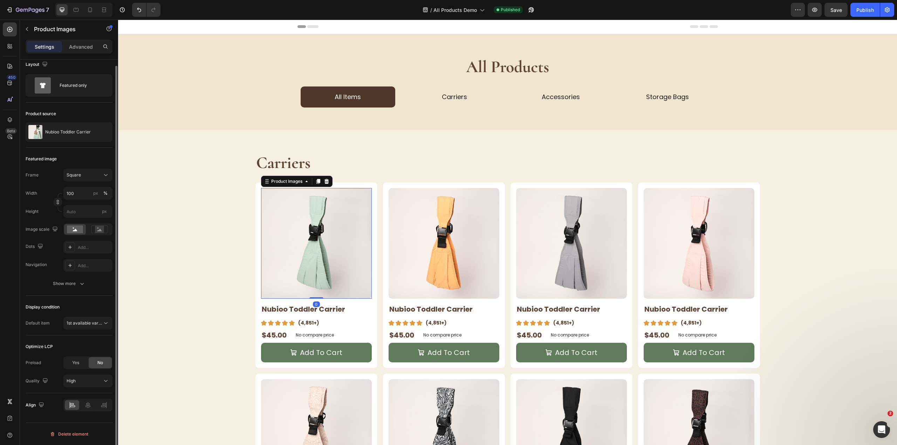
scroll to position [6, 0]
click at [71, 148] on div "Layout Featured only" at bounding box center [69, 222] width 87 height 148
click at [70, 77] on div "Featured only" at bounding box center [69, 85] width 87 height 22
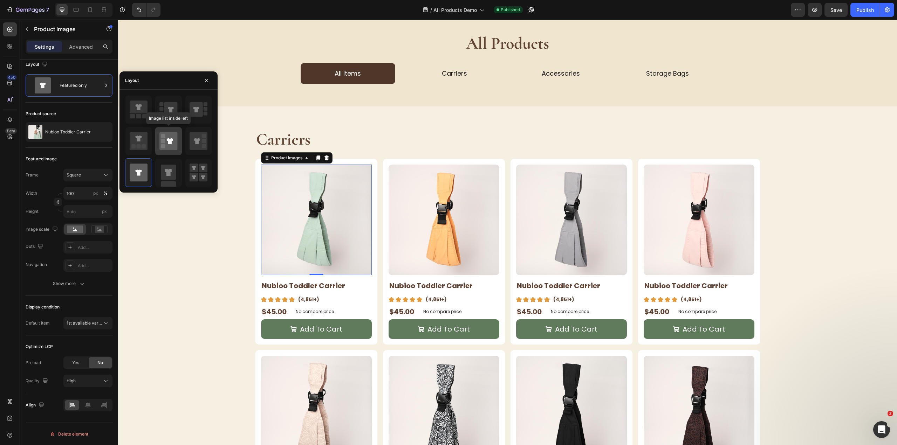
scroll to position [0, 0]
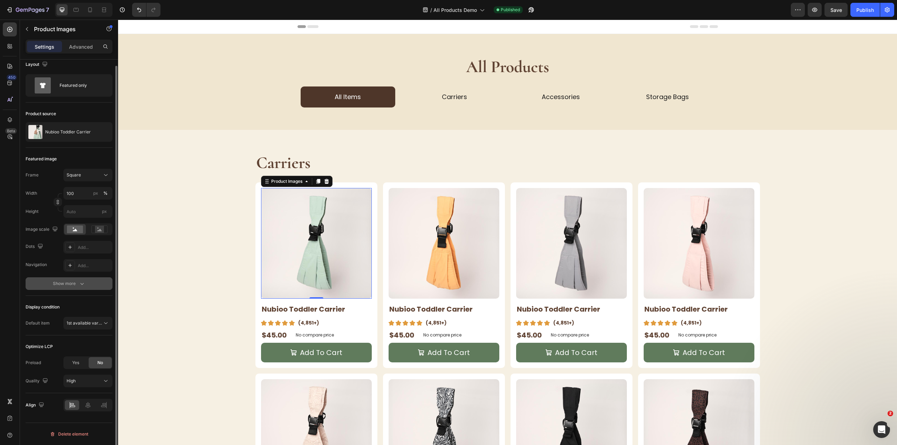
click at [65, 286] on div "Show more" at bounding box center [69, 283] width 33 height 7
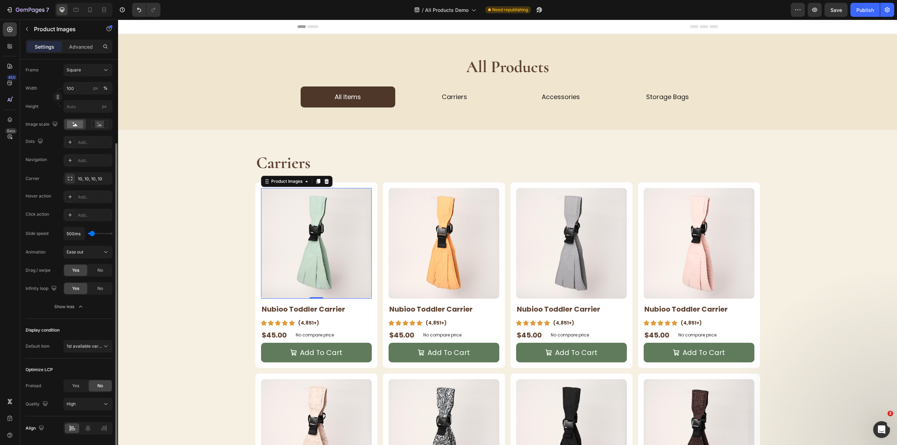
scroll to position [134, 0]
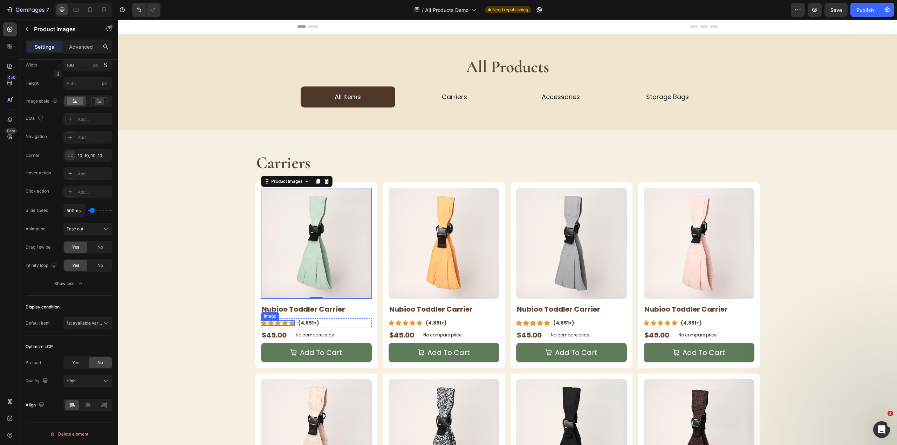
click at [262, 322] on img at bounding box center [278, 322] width 34 height 5
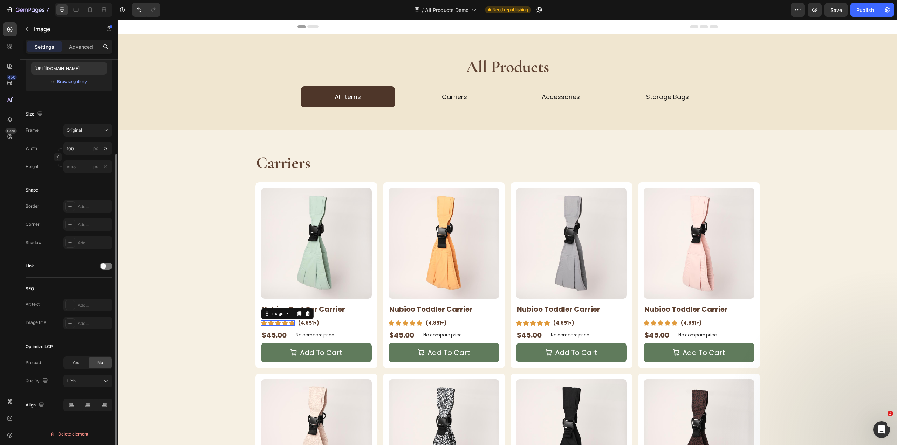
scroll to position [0, 0]
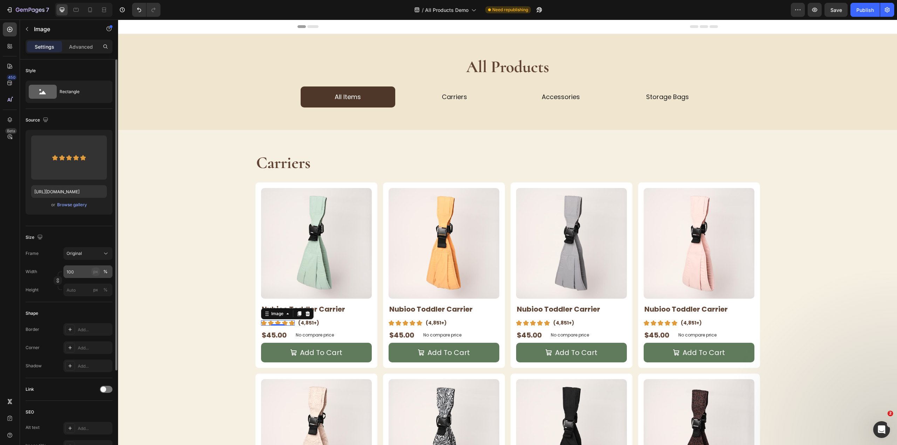
click at [96, 273] on div "px" at bounding box center [95, 272] width 5 height 6
click at [289, 333] on div "$45.00 Product Price Product Price No compare price Product Price Row" at bounding box center [316, 335] width 111 height 10
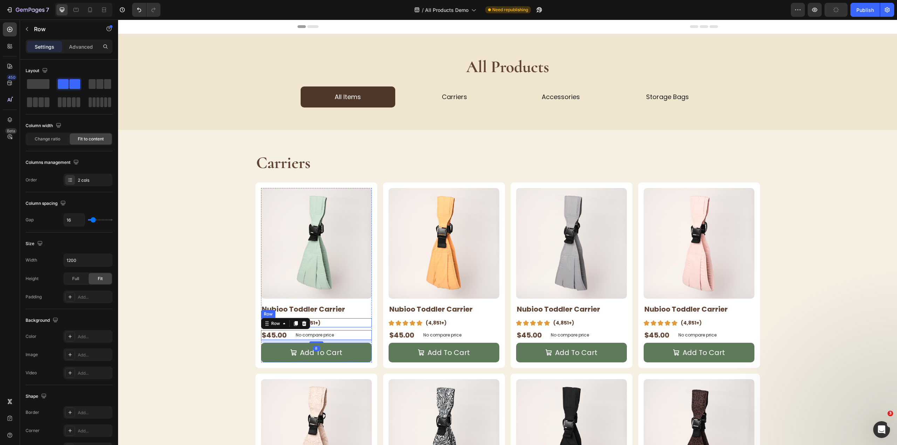
click at [333, 326] on div "Image (4,851+) Text Block Row" at bounding box center [316, 322] width 111 height 9
click at [85, 44] on p "Advanced" at bounding box center [81, 46] width 24 height 7
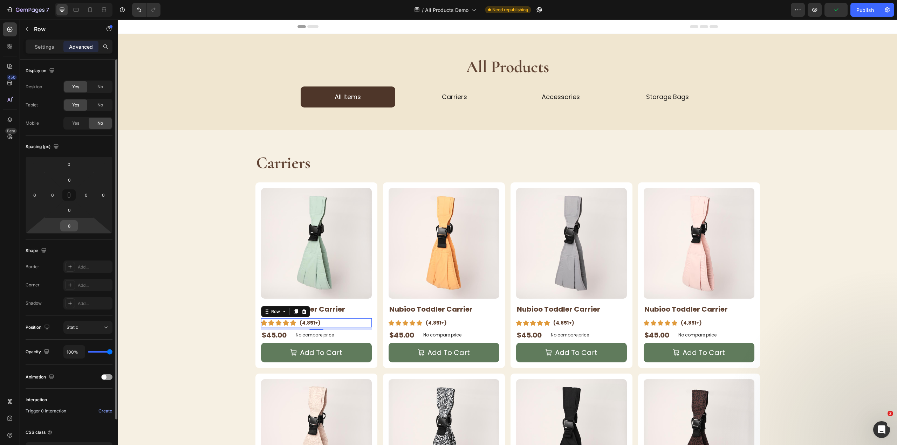
click at [64, 228] on input "8" at bounding box center [69, 226] width 14 height 11
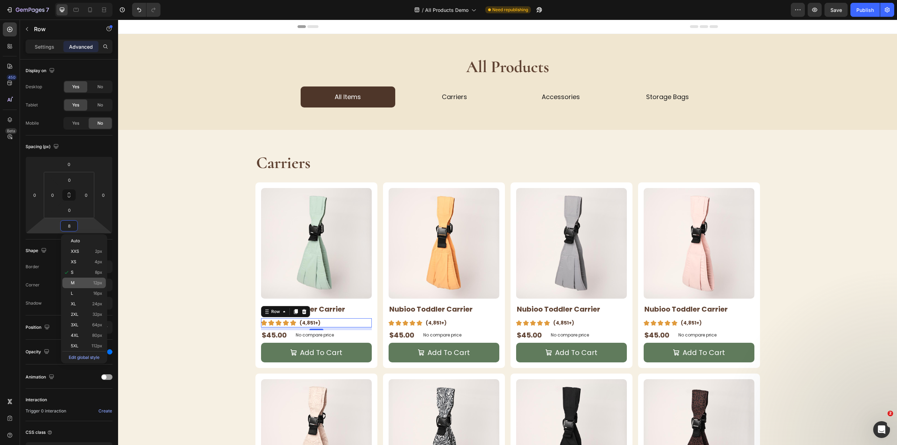
click at [92, 283] on p "M 12px" at bounding box center [87, 283] width 32 height 5
type input "12"
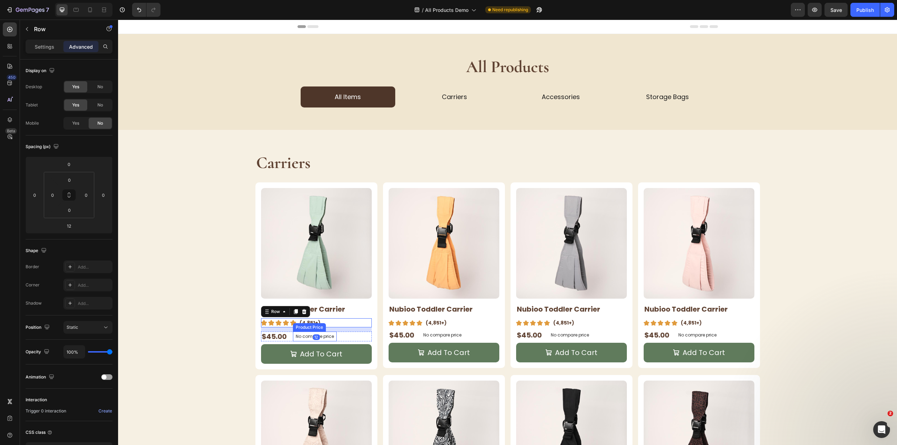
click at [338, 337] on div "$45.00 Product Price Product Price No compare price Product Price Row" at bounding box center [316, 337] width 111 height 10
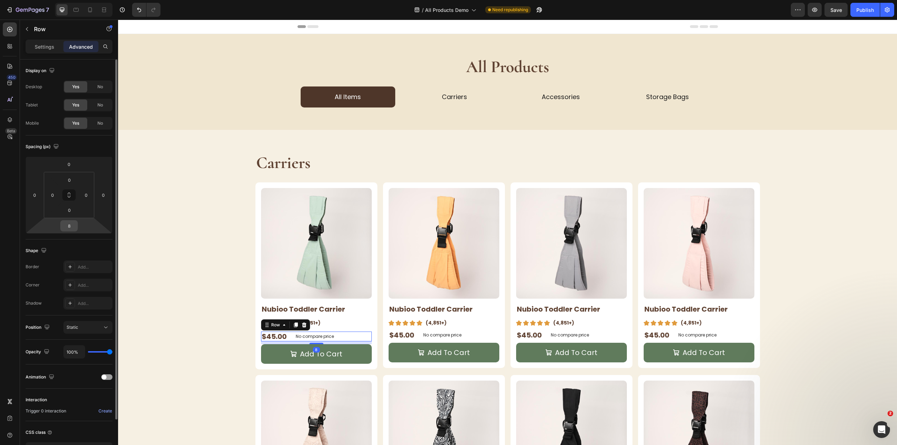
click at [65, 227] on input "8" at bounding box center [69, 226] width 14 height 11
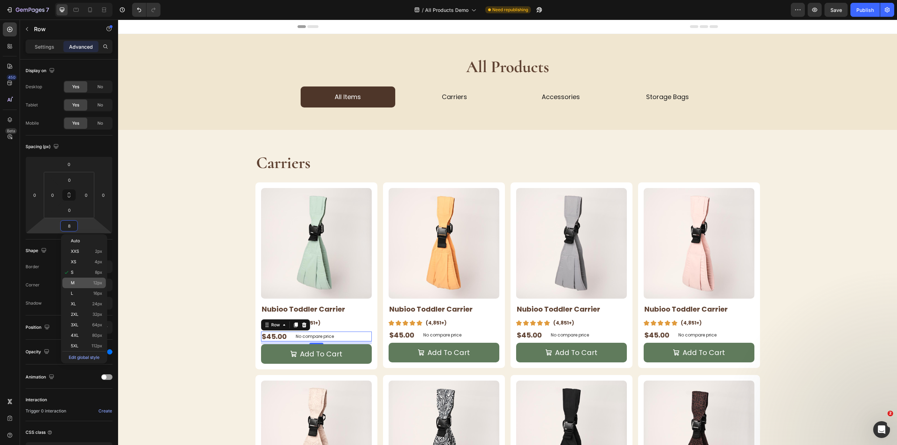
click at [96, 281] on span "12px" at bounding box center [97, 283] width 9 height 5
type input "12"
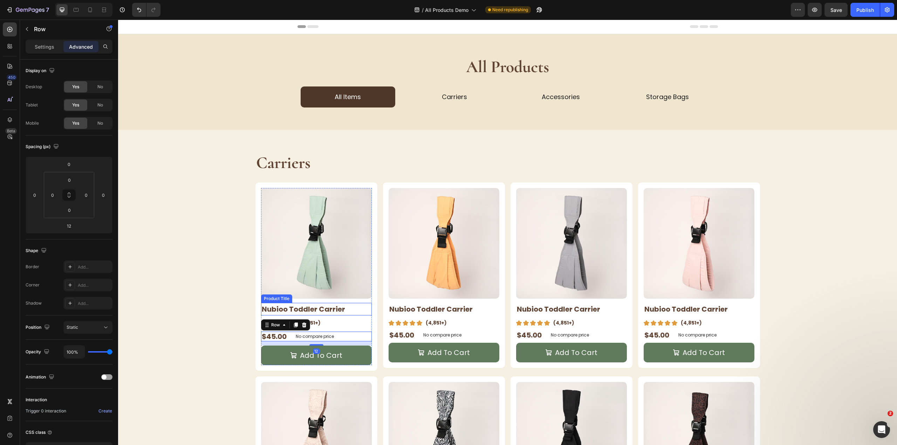
click at [321, 312] on h2 "Nubioo Toddler Carrier" at bounding box center [316, 309] width 111 height 13
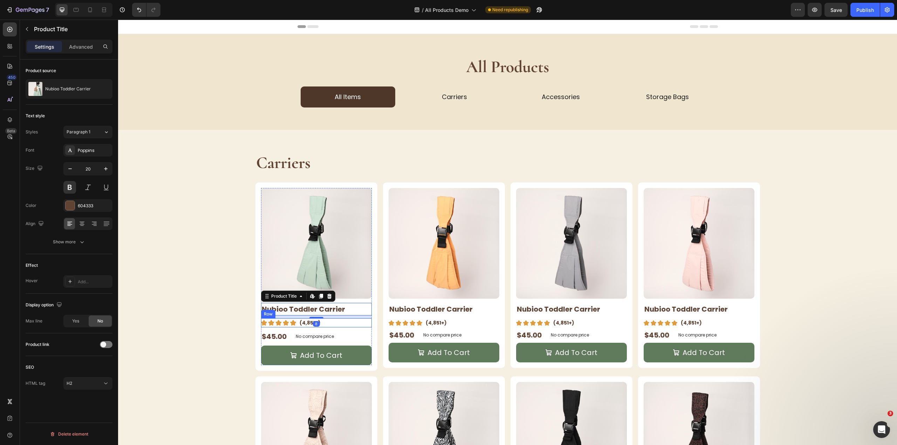
click at [336, 324] on div "Image (4,851+) Text Block Row" at bounding box center [316, 322] width 111 height 9
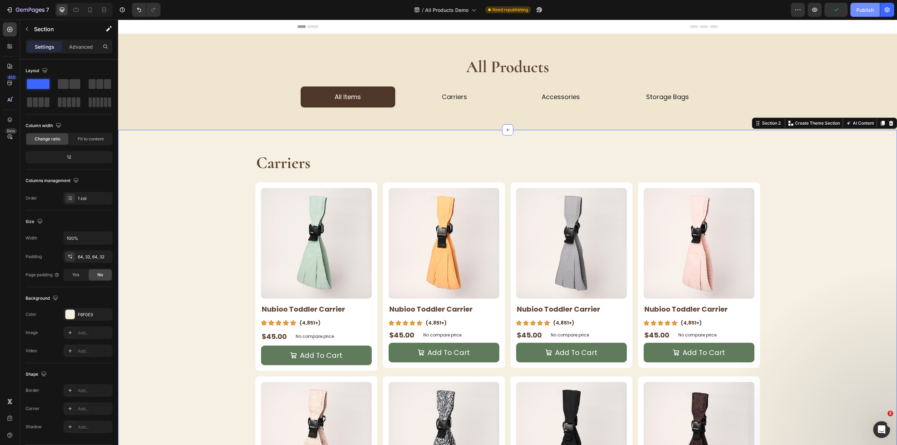
click at [856, 7] on div "Publish" at bounding box center [865, 9] width 18 height 7
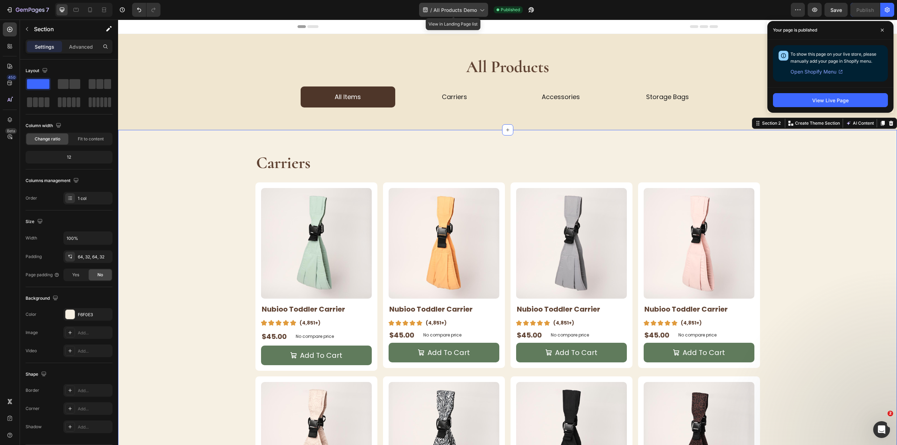
click at [475, 14] on div "/ All Products Demo" at bounding box center [453, 10] width 69 height 14
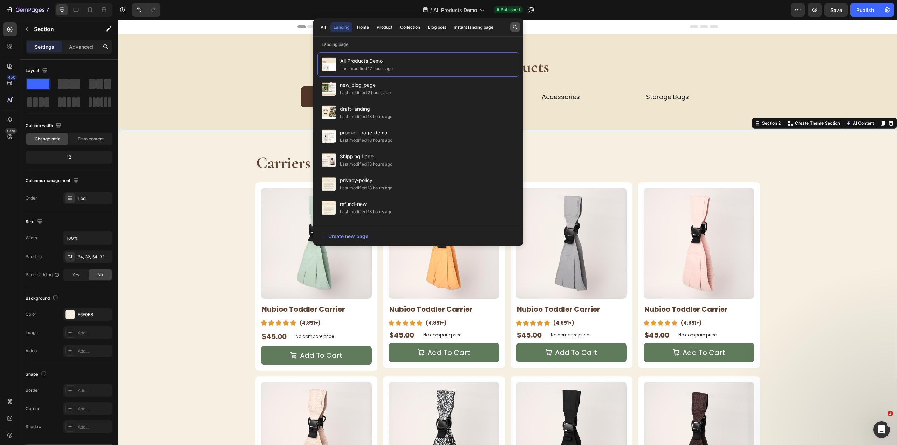
click at [515, 25] on icon "button" at bounding box center [515, 27] width 4 height 4
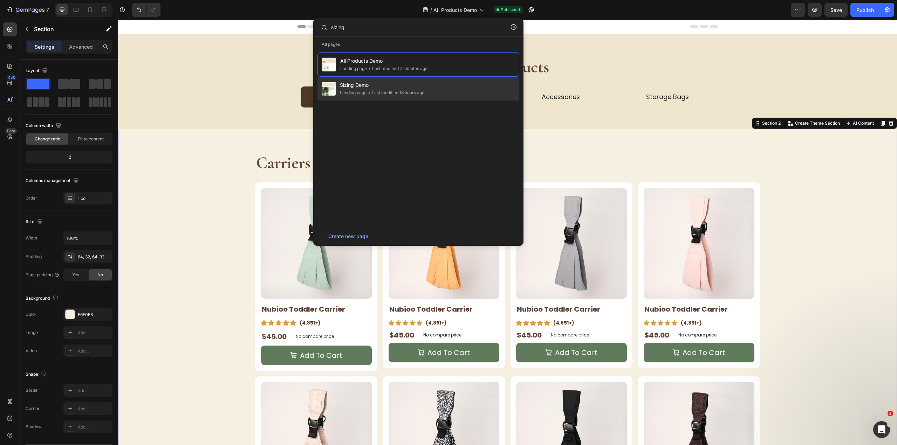
type input "sizing"
click at [390, 93] on div "• Last modified 18 hours ago" at bounding box center [395, 92] width 58 height 7
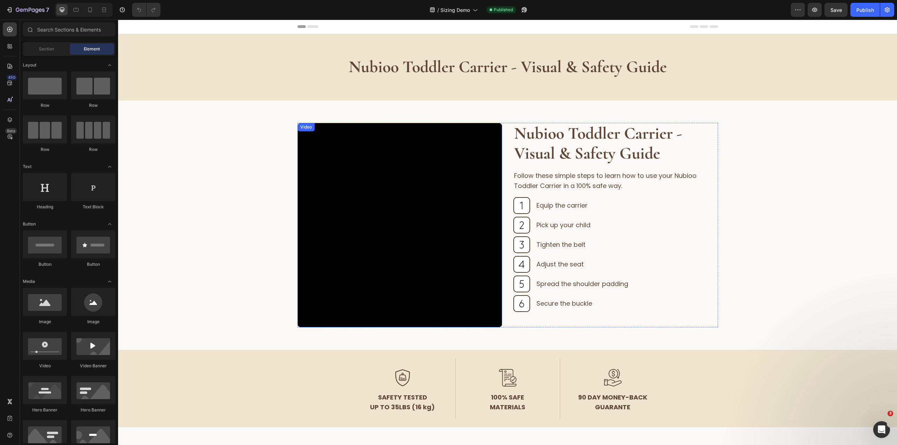
click at [420, 168] on video at bounding box center [399, 225] width 205 height 205
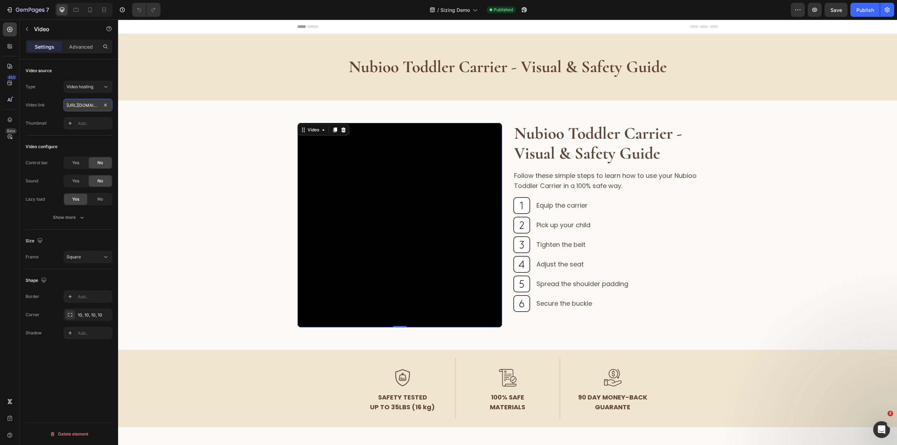
click at [87, 104] on input "[URL][DOMAIN_NAME]" at bounding box center [87, 105] width 49 height 13
paste input "46eee066faed46d286470b74eb5b15b9"
type input "[URL][DOMAIN_NAME]"
click at [868, 11] on div "Publish" at bounding box center [865, 9] width 18 height 7
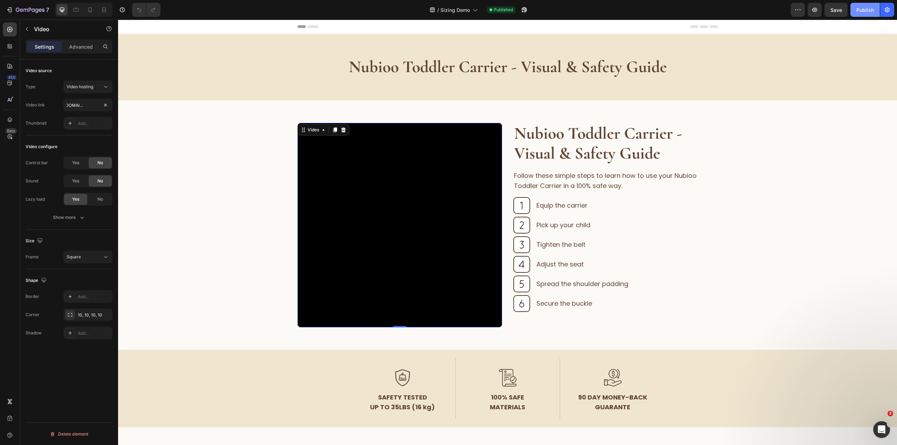
scroll to position [0, 0]
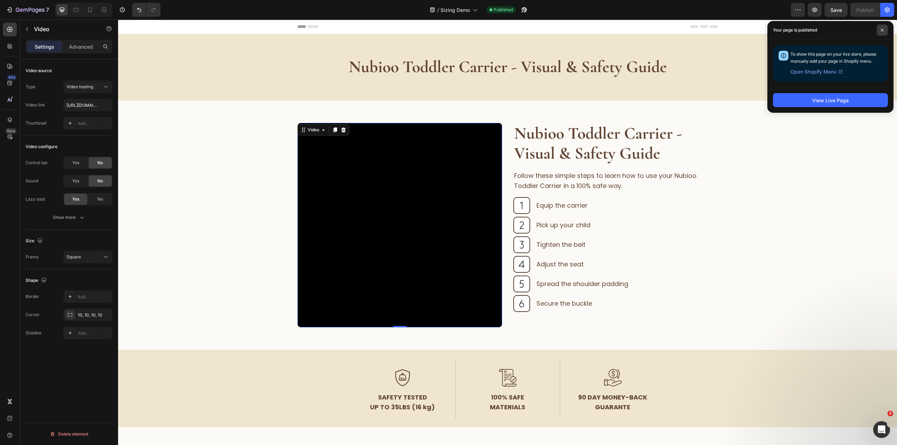
click at [885, 30] on span at bounding box center [881, 30] width 11 height 11
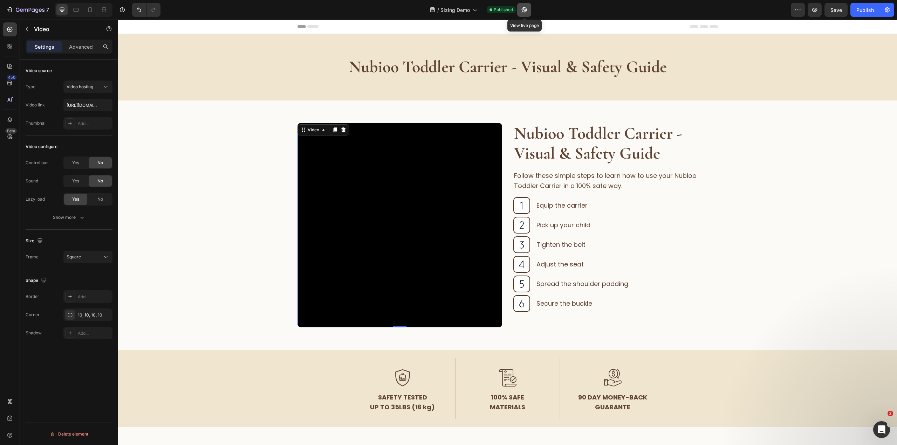
click at [525, 15] on button "button" at bounding box center [524, 10] width 14 height 14
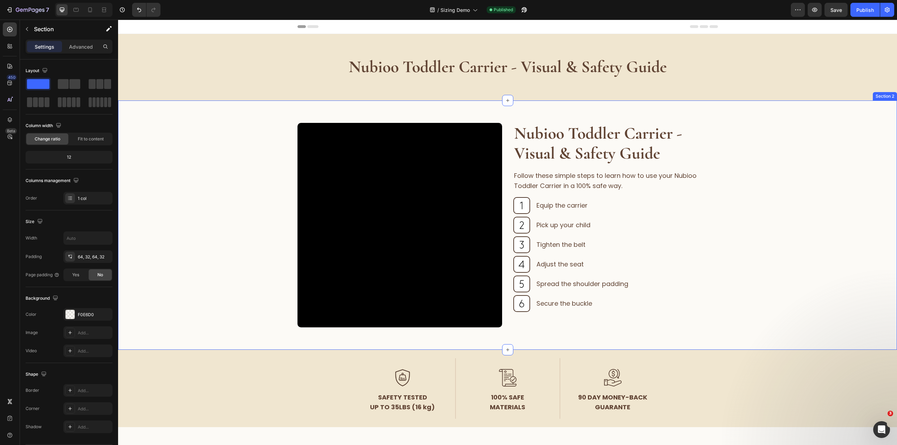
click at [236, 311] on div "Video Nubioo Toddler Carrier - Visual & Safety Guide Heading Follow these simpl…" at bounding box center [507, 225] width 756 height 205
click at [429, 285] on video at bounding box center [399, 225] width 205 height 205
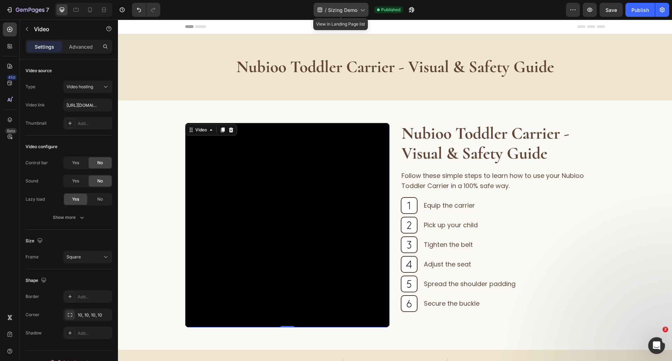
click at [348, 13] on span "Sizing Demo" at bounding box center [342, 9] width 29 height 7
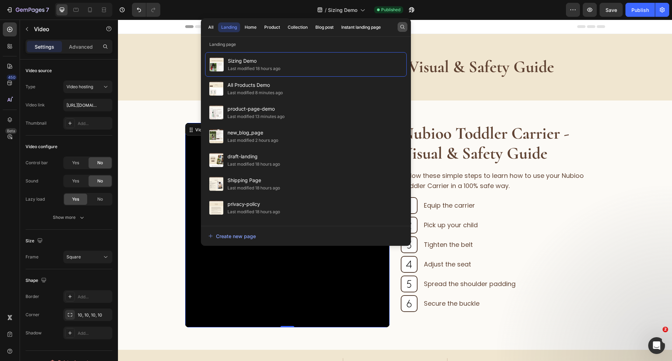
click at [400, 25] on icon "button" at bounding box center [403, 27] width 6 height 6
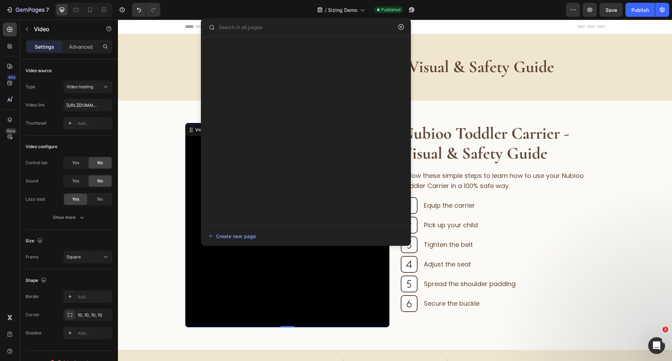
type input "t"
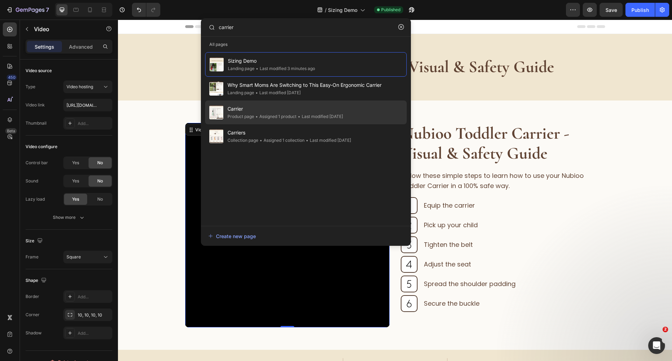
type input "carrier"
click at [260, 117] on div "• Assigned 1 product" at bounding box center [275, 116] width 42 height 7
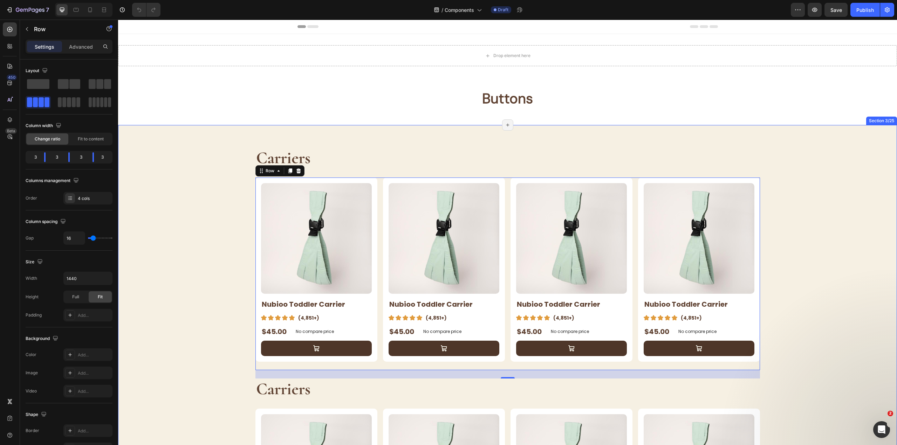
click at [177, 178] on div "Carriers Heading Image Nubioo Toddler Carrier Product Title 5 Text Block Image …" at bounding box center [507, 373] width 756 height 453
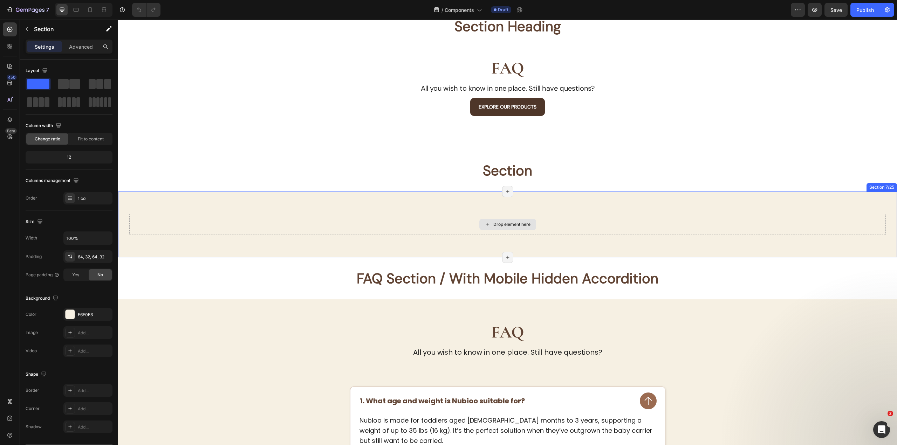
scroll to position [841, 0]
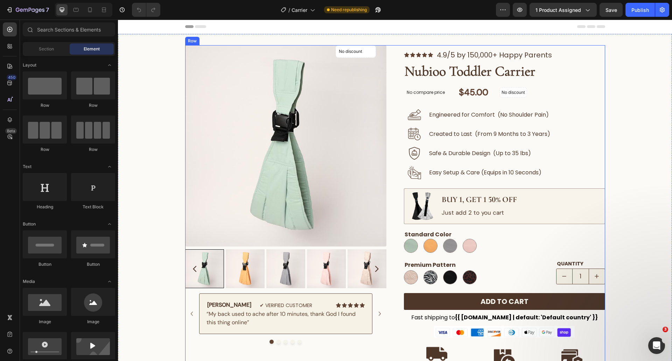
click at [392, 105] on div "No discount Not be displayed when published Product Badge Product Images [PERSO…" at bounding box center [395, 314] width 420 height 538
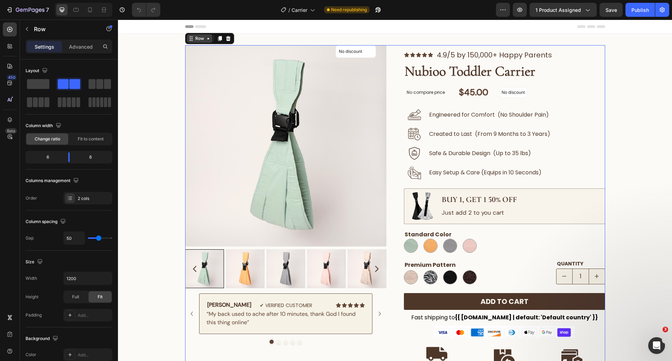
click at [198, 36] on div "Row" at bounding box center [200, 38] width 12 height 6
click at [14, 122] on div at bounding box center [10, 120] width 14 height 14
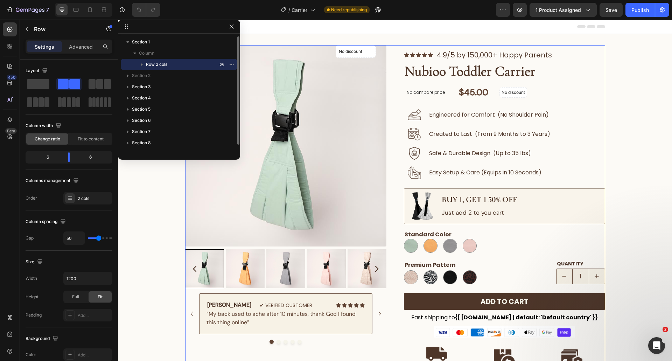
click at [143, 65] on icon "button" at bounding box center [141, 64] width 7 height 7
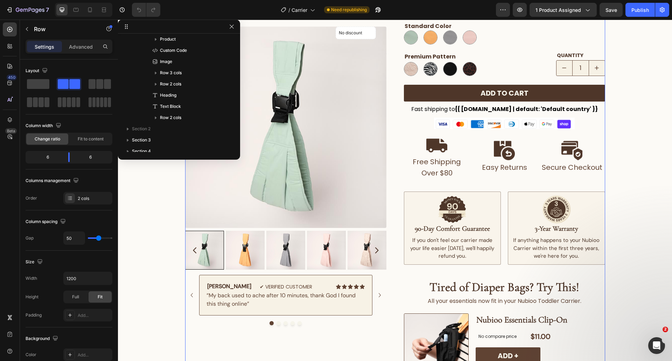
scroll to position [280, 0]
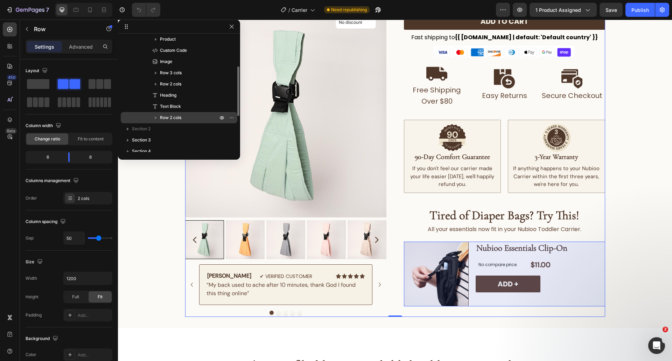
click at [165, 116] on span "Row 2 cols" at bounding box center [170, 117] width 21 height 7
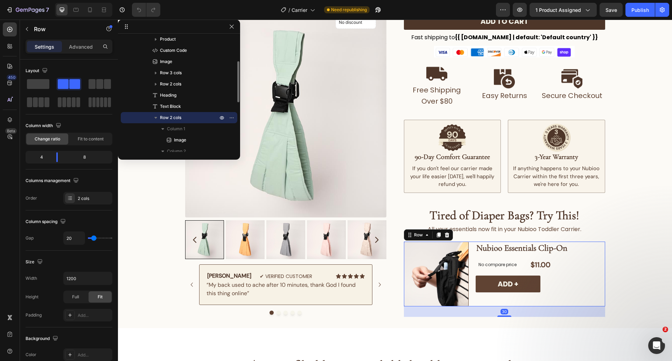
scroll to position [140, 0]
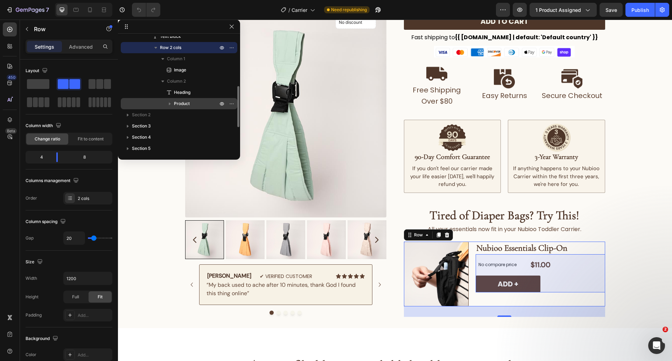
click at [173, 103] on icon "button" at bounding box center [169, 103] width 7 height 7
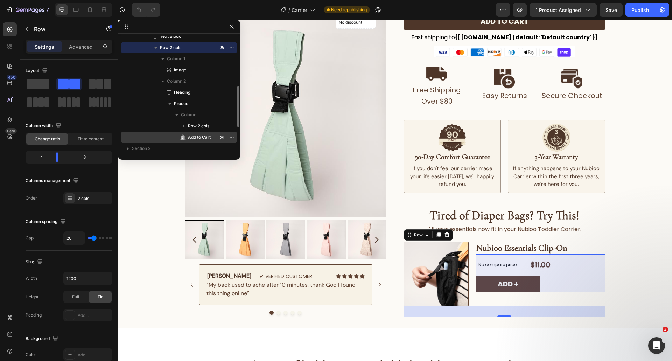
scroll to position [210, 0]
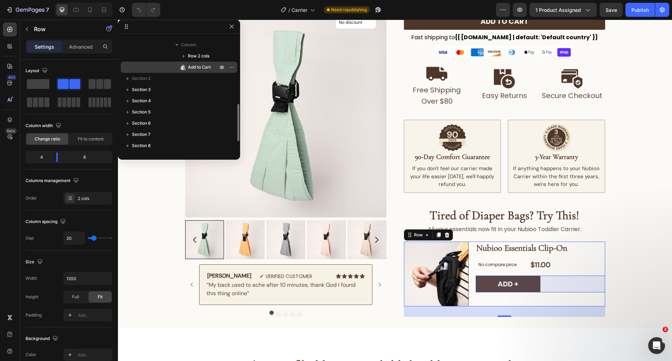
click at [192, 68] on span "Add to Cart" at bounding box center [199, 67] width 23 height 7
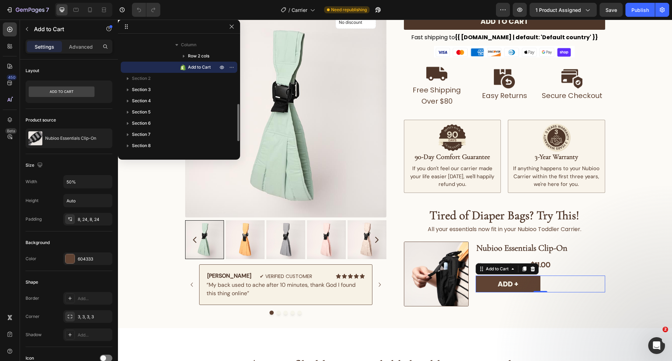
scroll to position [140, 0]
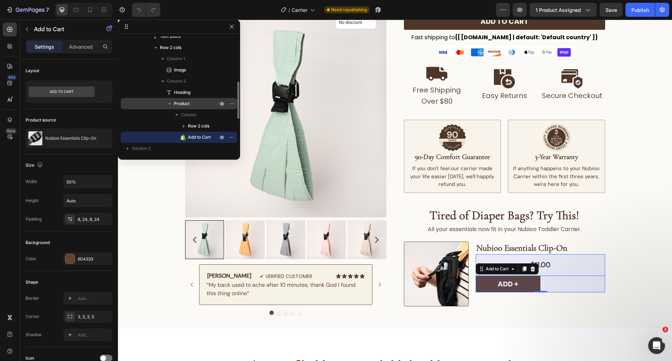
click at [190, 102] on span "Product" at bounding box center [182, 103] width 16 height 7
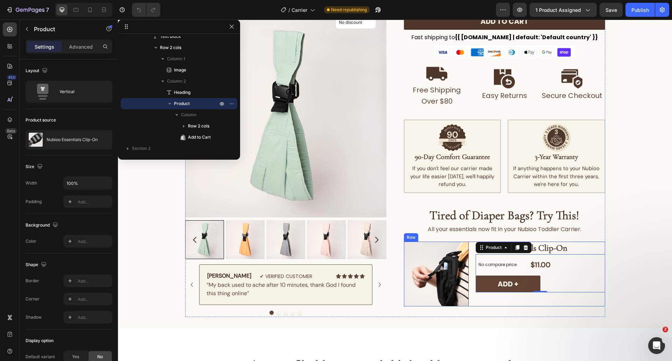
click at [469, 262] on div "Image Nubioo Essentials Clip-On Heading No compare price Product Price $11.00 P…" at bounding box center [504, 274] width 201 height 65
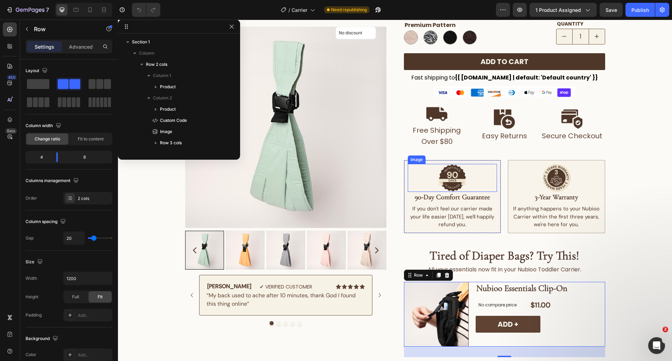
scroll to position [105, 0]
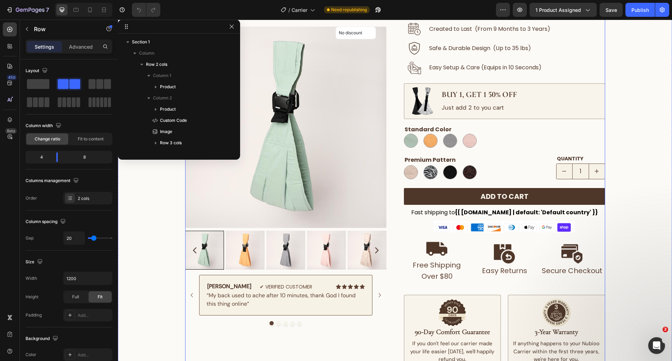
click at [399, 130] on div "No discount Not be displayed when published Product Badge Product Images [PERSO…" at bounding box center [395, 216] width 420 height 552
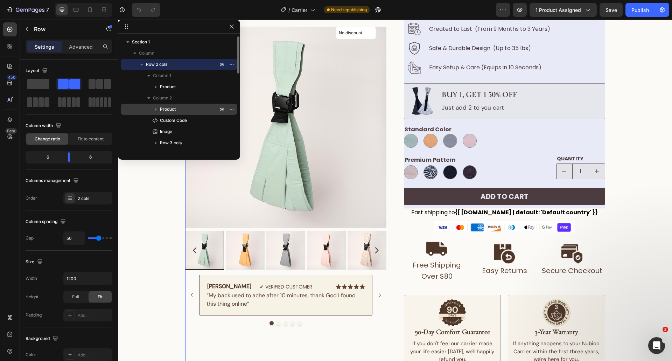
click at [166, 109] on span "Product" at bounding box center [168, 109] width 16 height 7
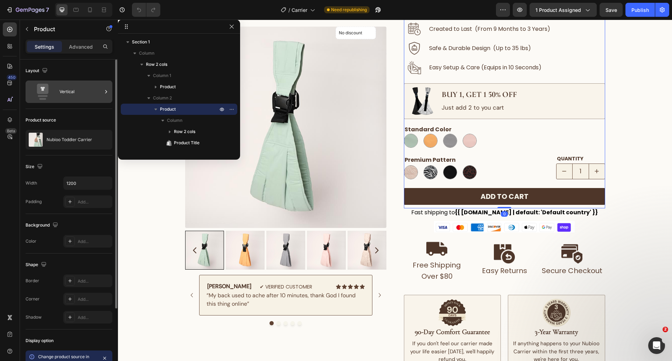
click at [58, 95] on div "Vertical" at bounding box center [69, 92] width 87 height 22
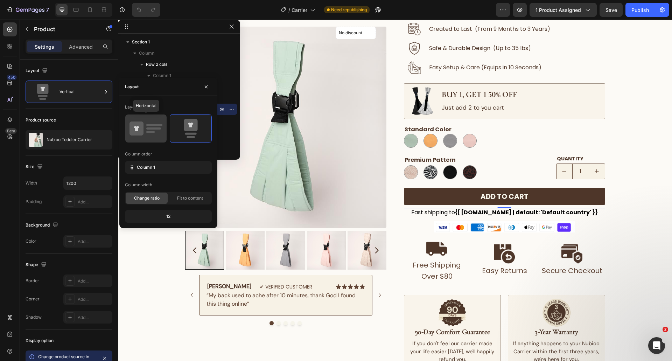
click at [139, 124] on icon at bounding box center [137, 129] width 14 height 14
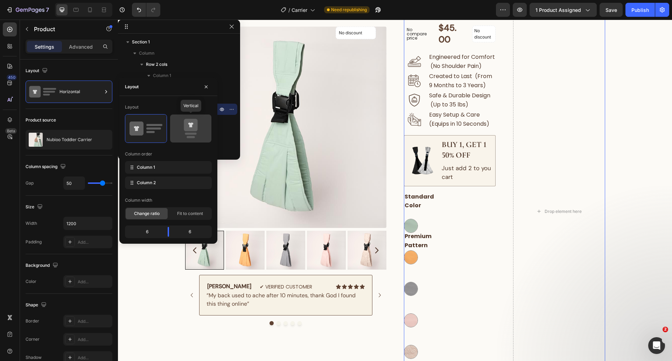
click at [178, 121] on icon at bounding box center [190, 129] width 33 height 20
type input "0"
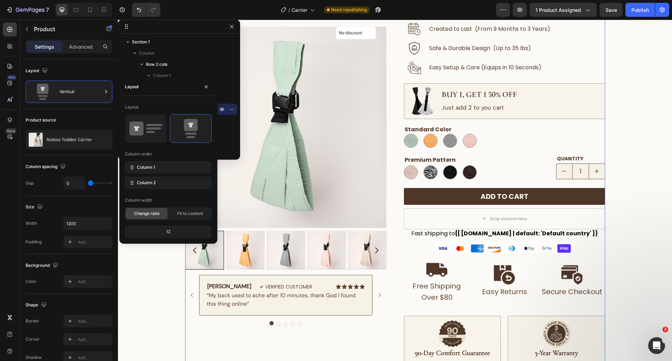
click at [386, 154] on div "No discount Not be displayed when published Product Badge Product Images [PERSO…" at bounding box center [395, 226] width 420 height 573
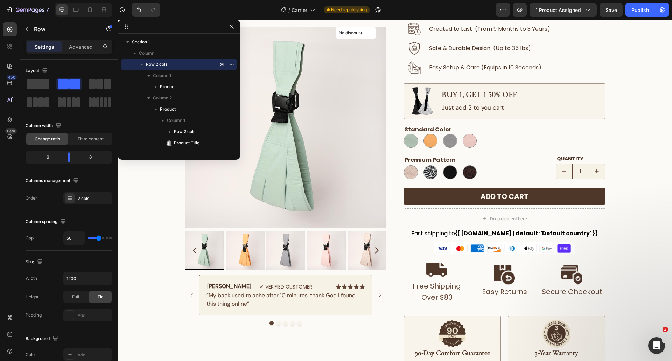
click at [337, 161] on img at bounding box center [285, 127] width 201 height 201
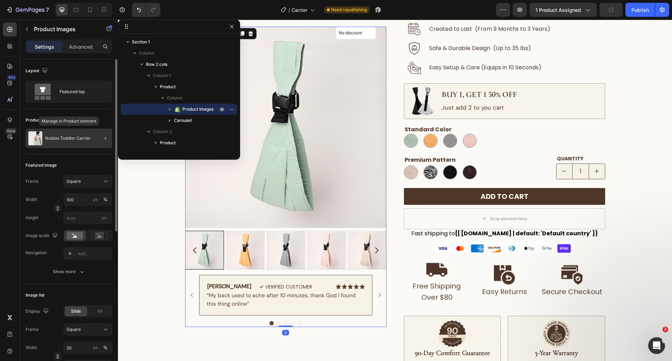
click at [66, 136] on p "Nubioo Toddler Carrier" at bounding box center [68, 138] width 46 height 5
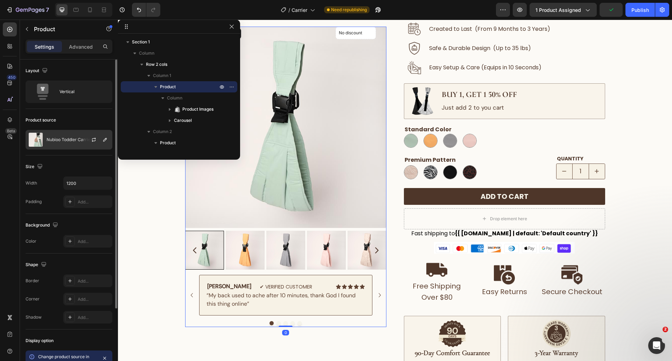
click at [78, 141] on p "Nubioo Toddler Carrier" at bounding box center [70, 139] width 46 height 5
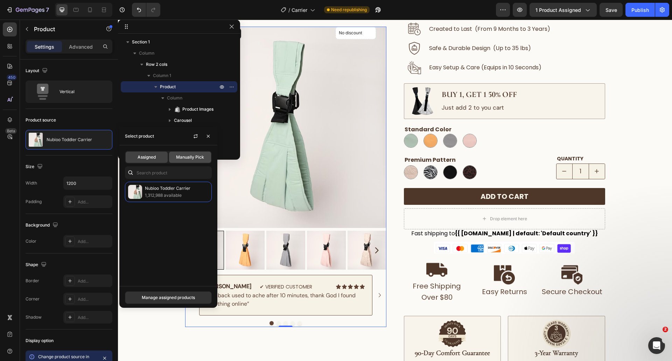
click at [185, 159] on span "Manually Pick" at bounding box center [190, 157] width 28 height 6
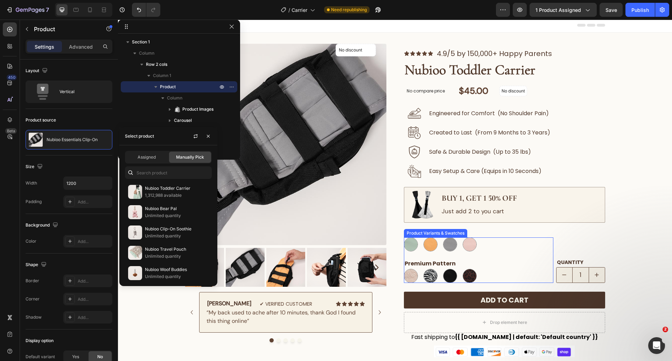
scroll to position [0, 0]
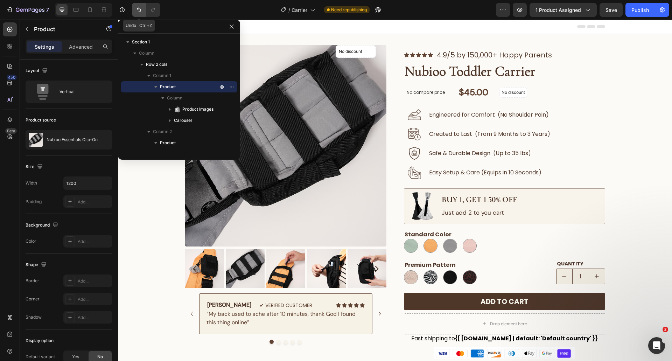
click at [141, 9] on icon "Undo/Redo" at bounding box center [139, 9] width 7 height 7
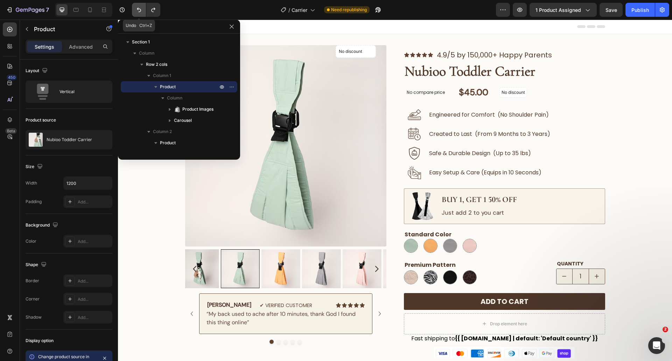
click at [141, 9] on icon "Undo/Redo" at bounding box center [139, 9] width 7 height 7
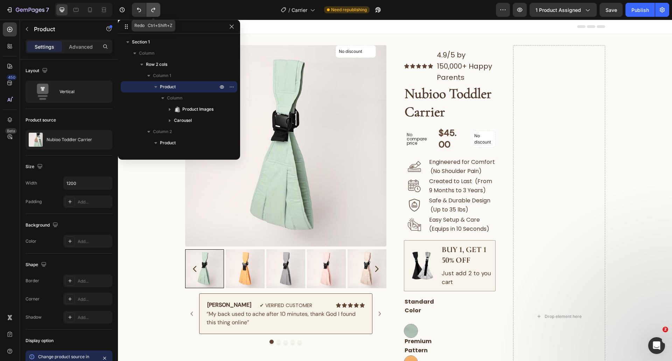
click at [160, 5] on button "Undo/Redo" at bounding box center [153, 10] width 14 height 14
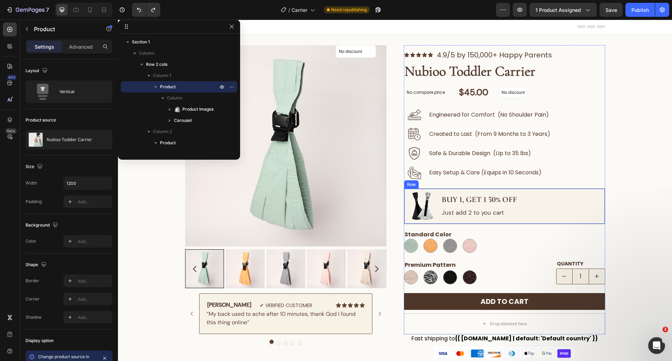
scroll to position [210, 0]
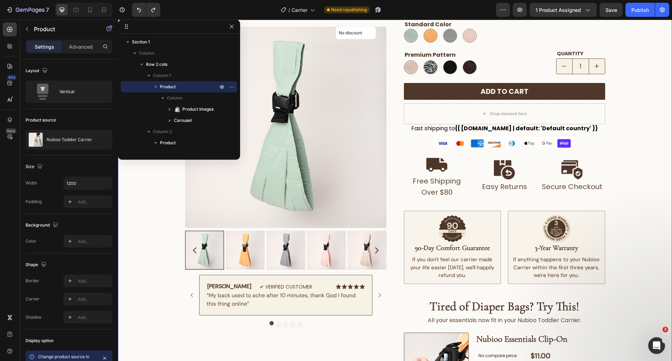
click at [628, 149] on div "No discount Not be displayed when published Product Badge Product Images [PERSO…" at bounding box center [395, 121] width 544 height 573
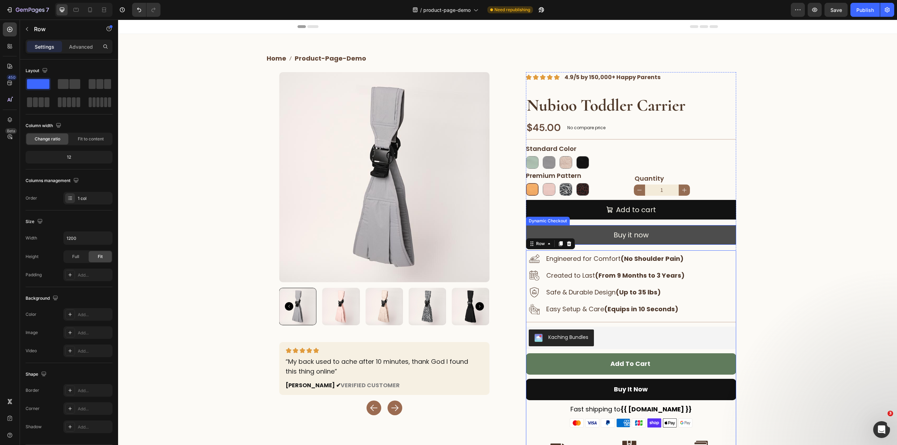
click at [657, 225] on button "Buy it now" at bounding box center [631, 235] width 210 height 20
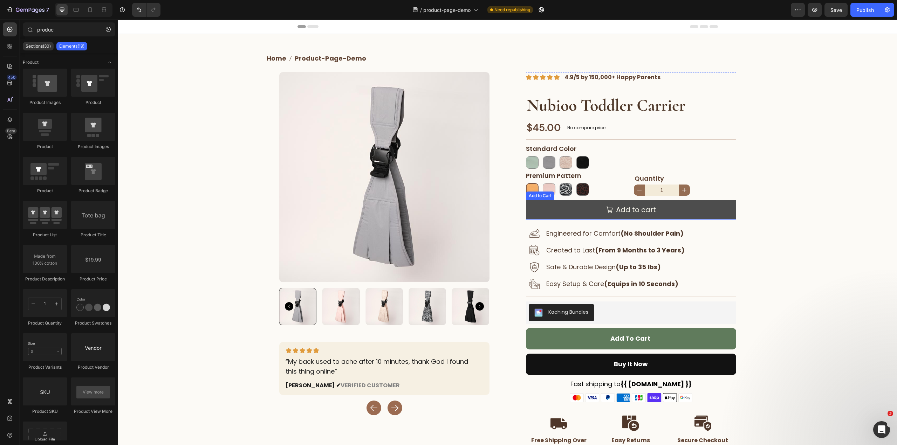
click at [668, 206] on button "Add to cart" at bounding box center [631, 210] width 210 height 20
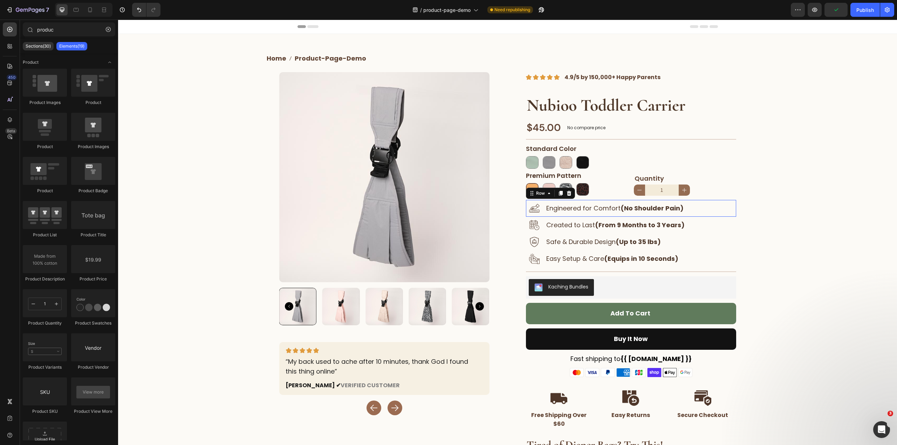
click at [542, 211] on div "Image Engineered for Comfort (No Shoulder Pain) Text Block Row 0" at bounding box center [631, 208] width 210 height 17
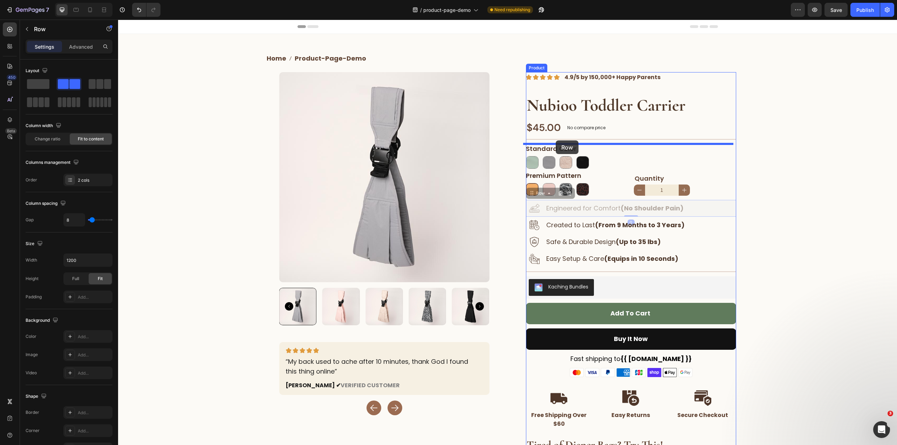
drag, startPoint x: 532, startPoint y: 195, endPoint x: 555, endPoint y: 140, distance: 59.5
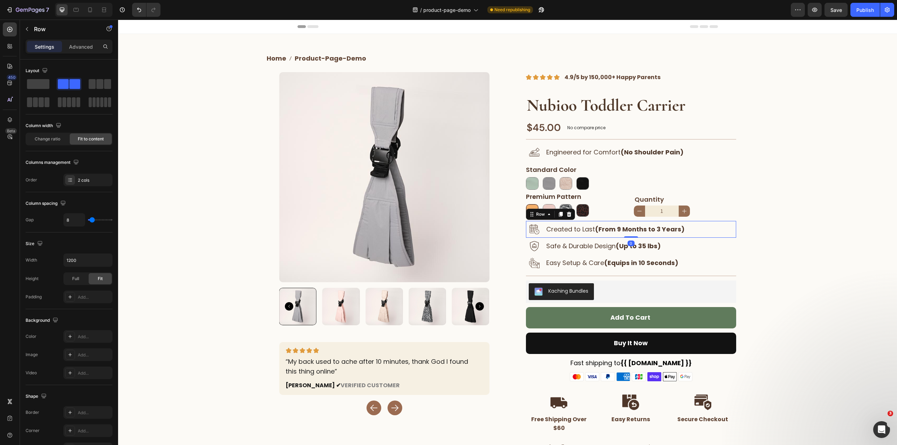
click at [541, 231] on div "Image Created to Last (From 9 Months to 3 Years) Text Block Row 0" at bounding box center [631, 229] width 210 height 17
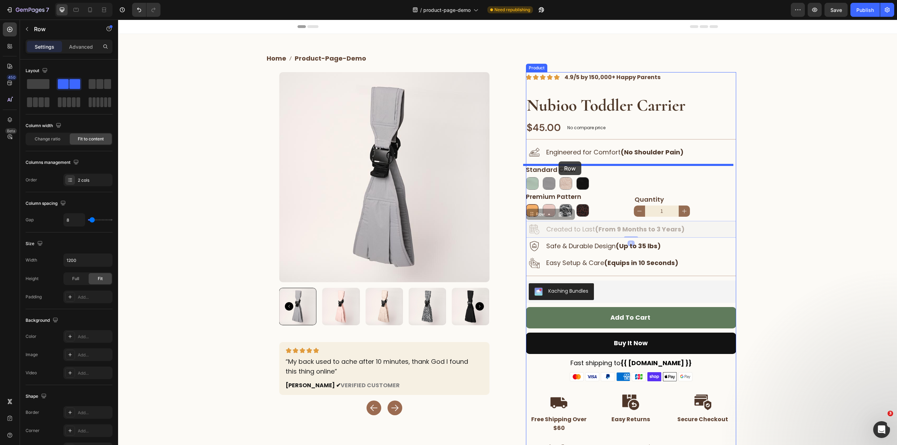
drag, startPoint x: 529, startPoint y: 215, endPoint x: 558, endPoint y: 161, distance: 61.1
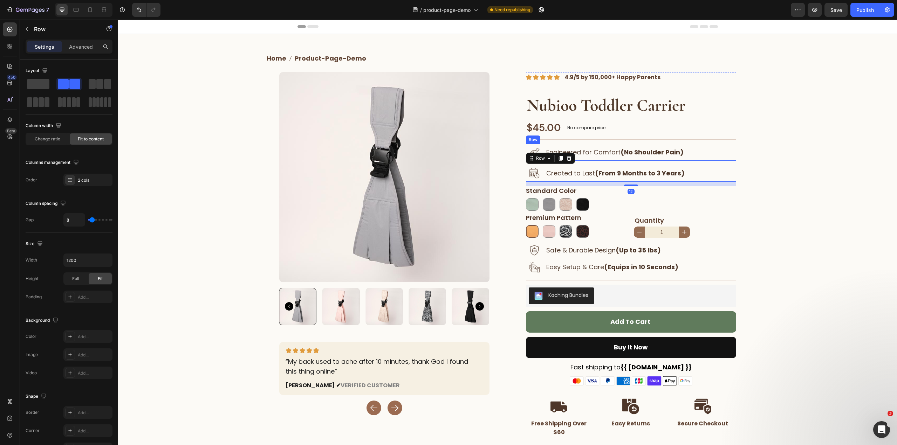
click at [700, 154] on div "Image Engineered for Comfort (No Shoulder Pain) Text Block Row" at bounding box center [631, 152] width 210 height 17
click at [703, 171] on div "Image Created to Last (From 9 Months to 3 Years) Text Block Row 12" at bounding box center [631, 173] width 210 height 17
click at [693, 249] on div "Image Safe & Durable Design (Up to 35 lbs) Text Block Row" at bounding box center [631, 250] width 210 height 17
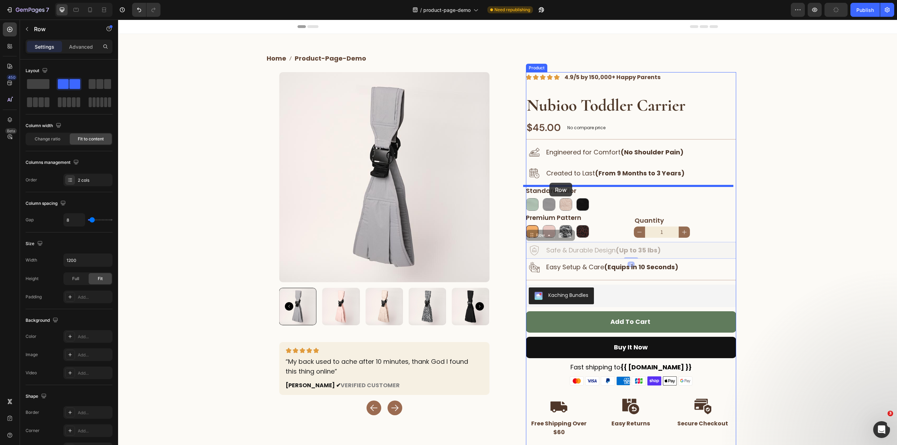
drag, startPoint x: 533, startPoint y: 233, endPoint x: 549, endPoint y: 183, distance: 52.4
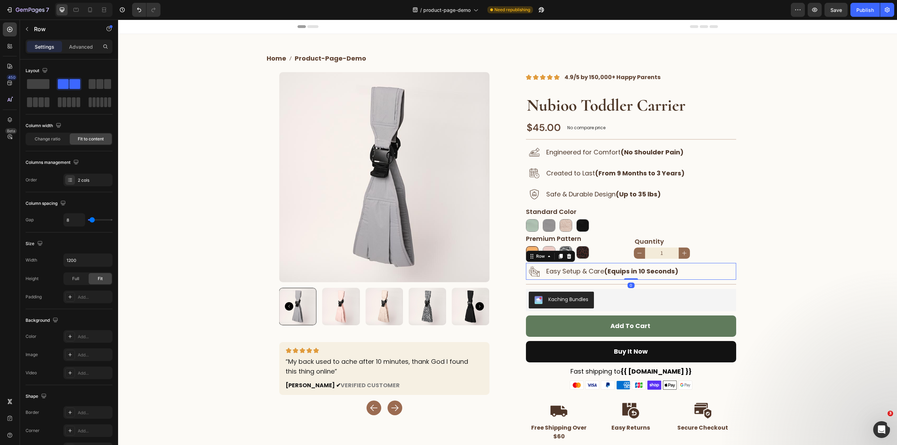
click at [710, 272] on div "Image Easy Setup & Care (Equips in 10 Seconds) Text Block Row 0" at bounding box center [631, 271] width 210 height 17
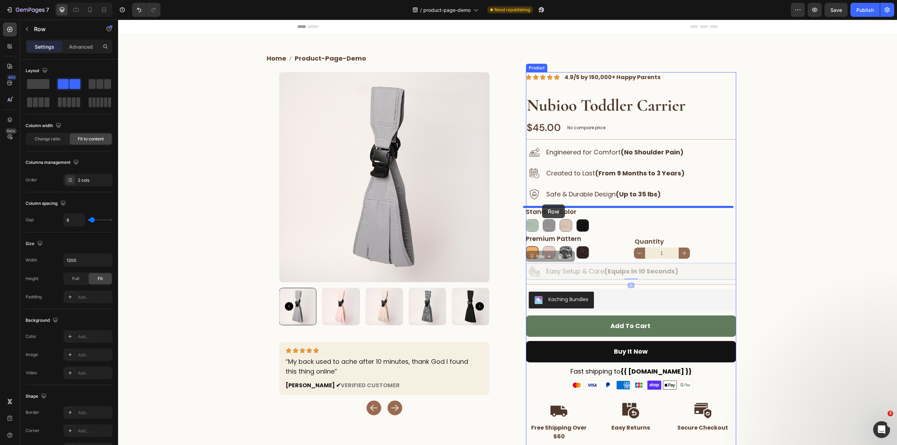
drag, startPoint x: 528, startPoint y: 255, endPoint x: 542, endPoint y: 205, distance: 52.1
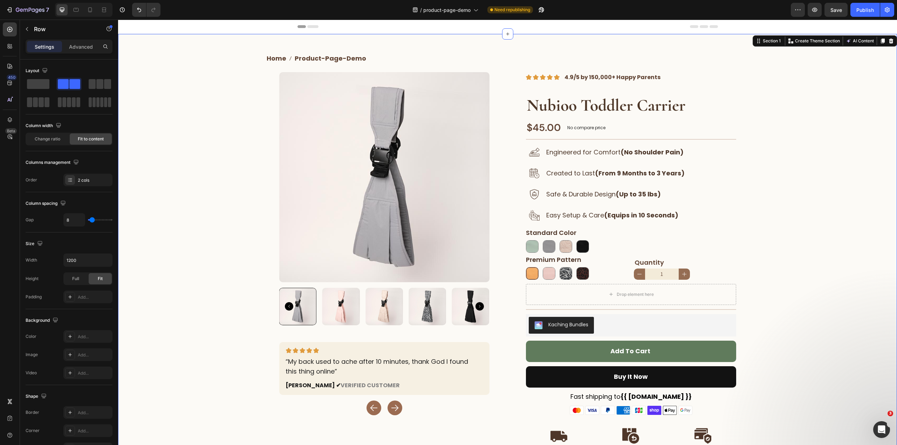
click at [818, 264] on div "Home product-page-demo Breadcrumb Row Product Images Image “My back used to ach…" at bounding box center [507, 444] width 779 height 799
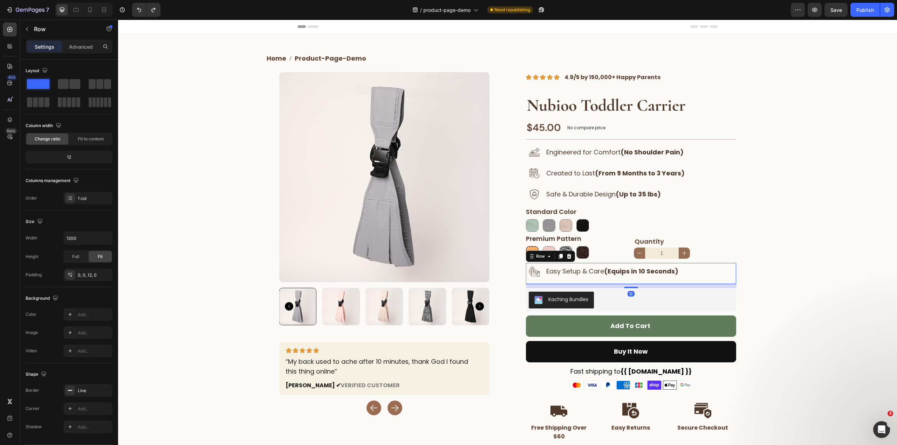
click at [700, 281] on div "Image Easy Setup & Care (Equips in 10 Seconds) Text Block Row Row 12" at bounding box center [631, 274] width 210 height 22
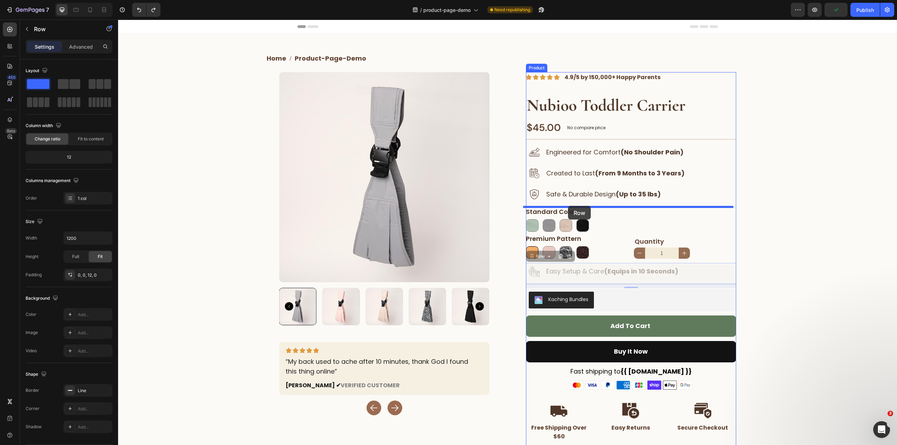
drag, startPoint x: 534, startPoint y: 257, endPoint x: 568, endPoint y: 206, distance: 60.7
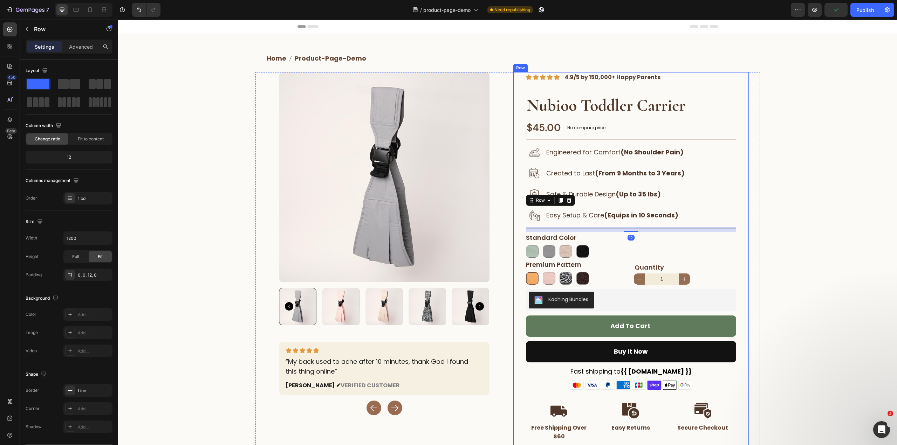
click at [745, 193] on div "Image Image Image Image Image 4.9/5 by 150,000+ Happy Parents Text Block Row Nu…" at bounding box center [630, 299] width 235 height 455
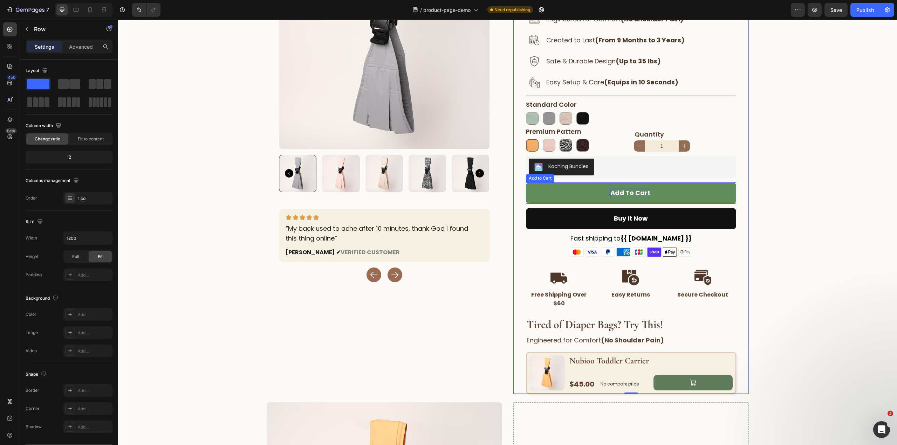
scroll to position [140, 0]
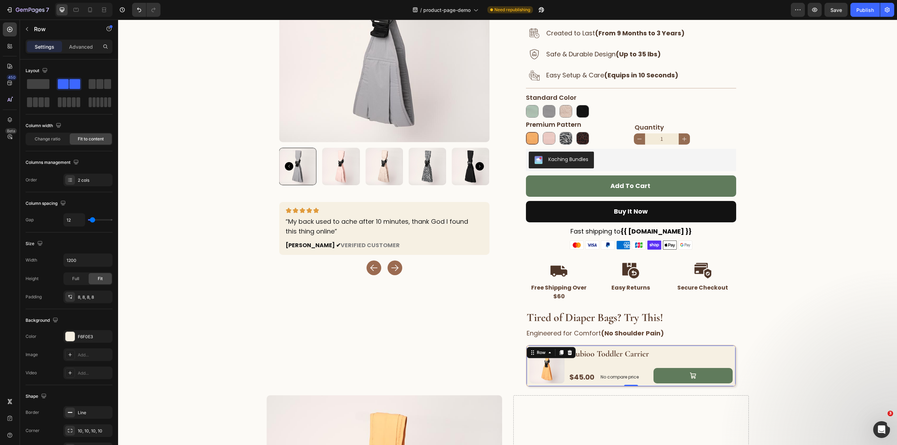
click at [627, 367] on div "Nubioo Toddler Carrier Product Title $45.00 Product Price Product Price No comp…" at bounding box center [650, 365] width 164 height 35
click at [658, 351] on h2 "Nubioo Toddler Carrier" at bounding box center [650, 354] width 164 height 12
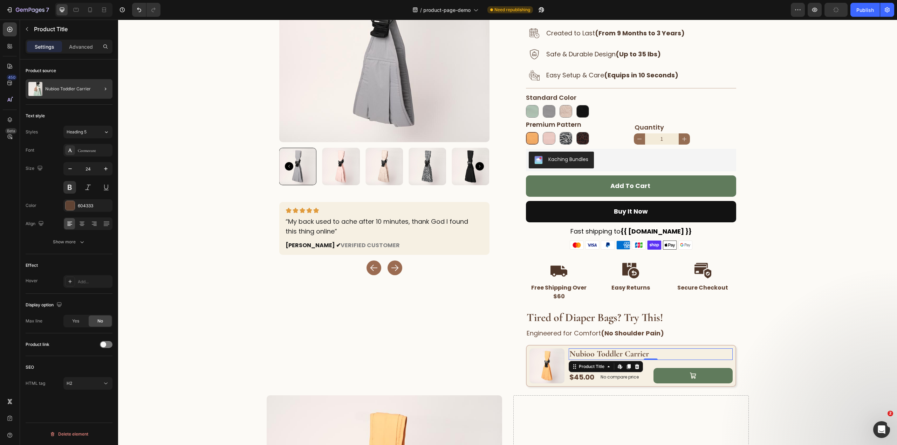
click at [69, 98] on div "Nubioo Toddler Carrier" at bounding box center [69, 89] width 87 height 20
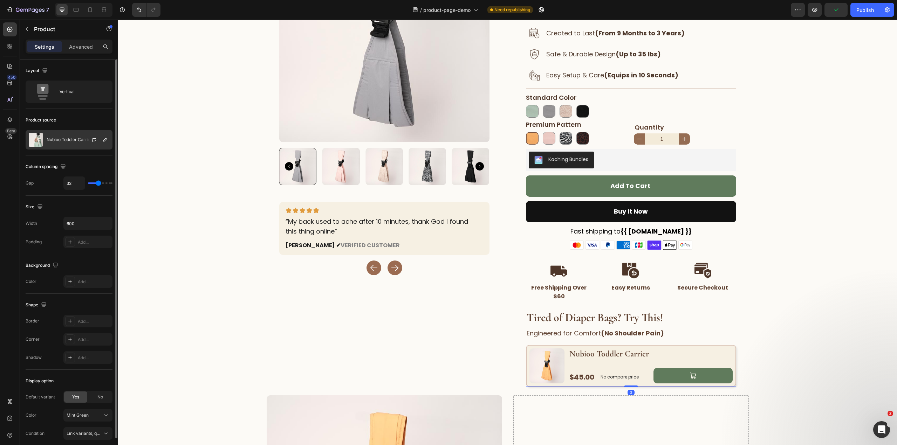
click at [83, 139] on div at bounding box center [96, 139] width 31 height 19
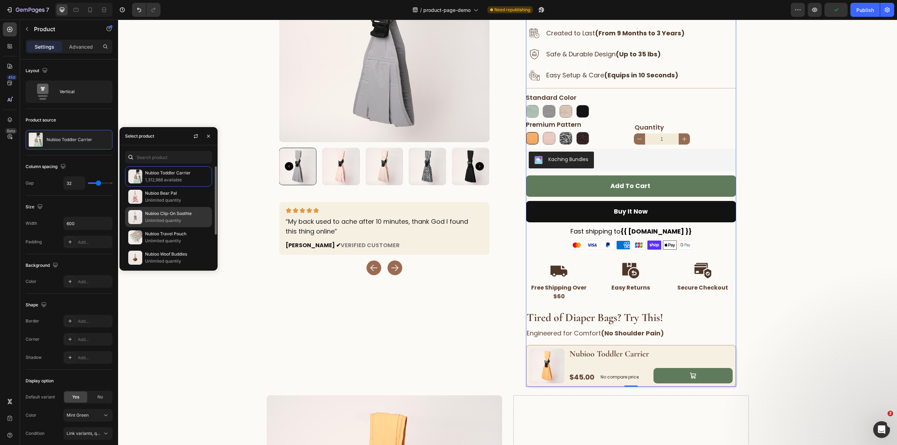
click at [185, 223] on p "Unlimited quantity" at bounding box center [177, 220] width 64 height 7
radio input "true"
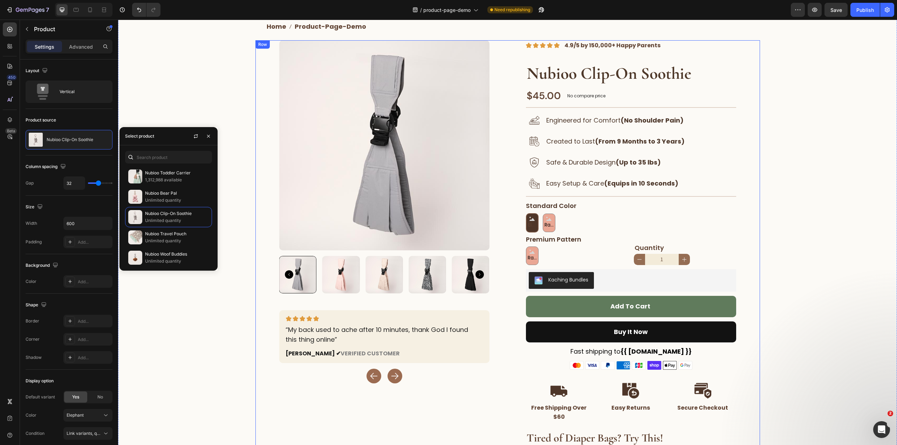
scroll to position [0, 0]
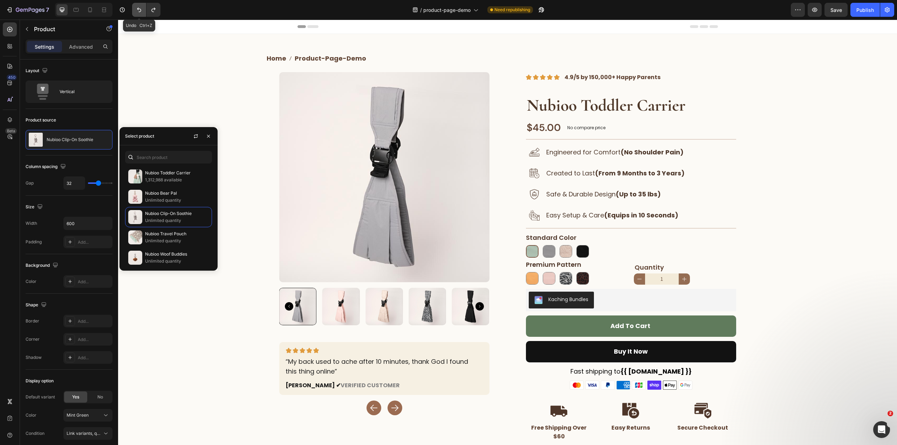
click at [139, 6] on icon "Undo/Redo" at bounding box center [139, 9] width 7 height 7
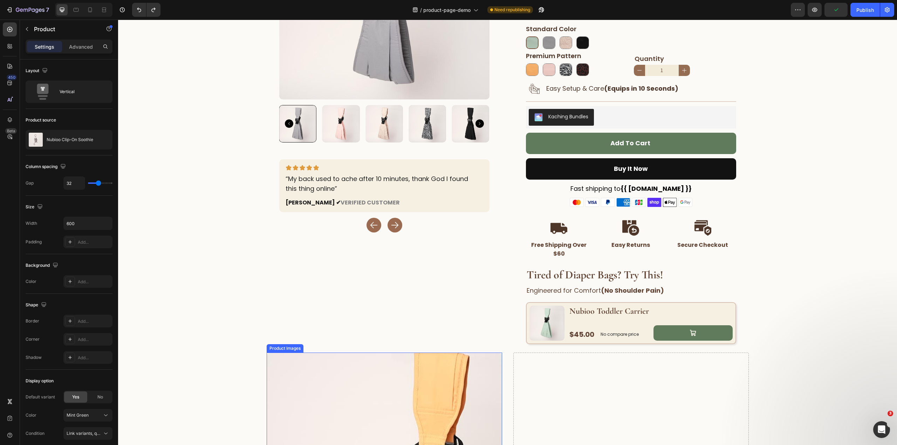
scroll to position [70, 0]
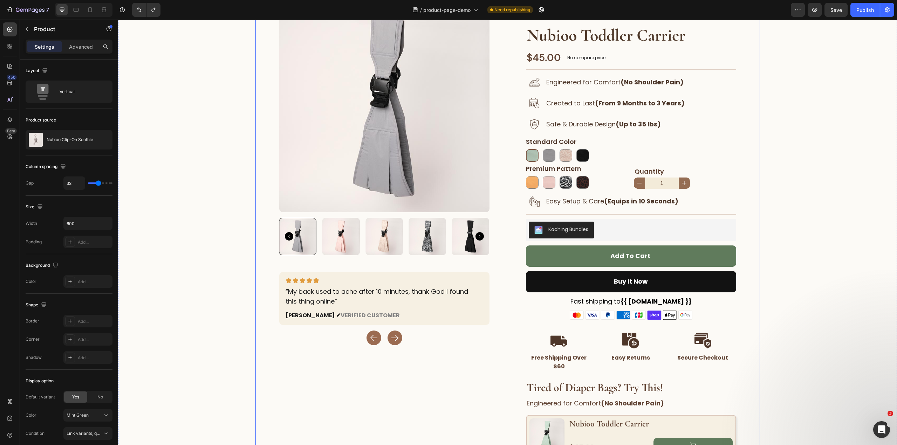
click at [504, 173] on div "Product Images Image “My back used to ache after 10 minutes, thank God I found …" at bounding box center [507, 229] width 504 height 455
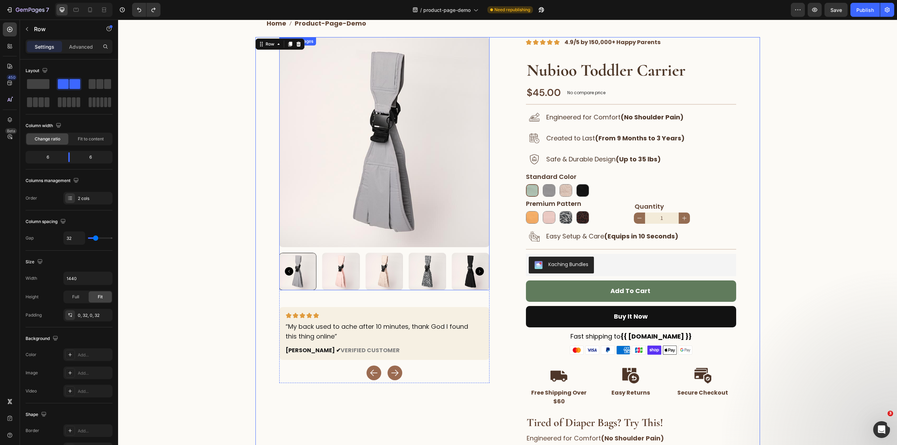
scroll to position [0, 0]
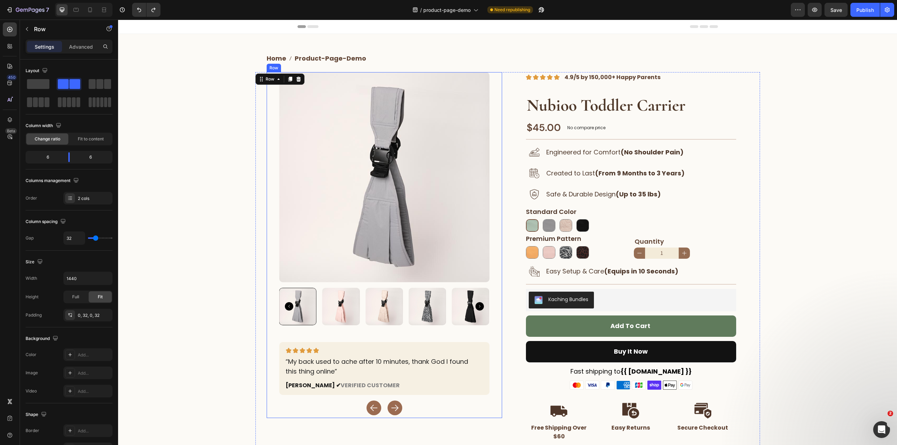
click at [271, 133] on div "Product Images Image “My back used to ache after 10 minutes, thank God I found …" at bounding box center [384, 245] width 235 height 346
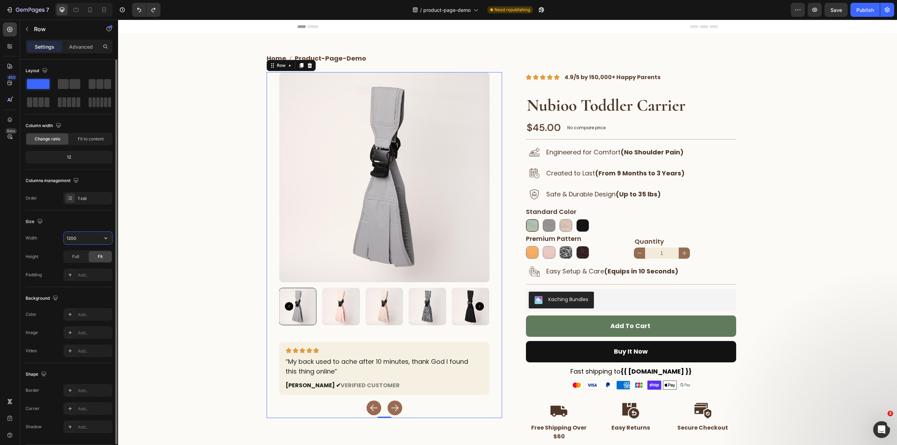
click at [83, 240] on input "1200" at bounding box center [88, 238] width 48 height 13
click at [105, 239] on icon "button" at bounding box center [105, 238] width 7 height 7
click at [74, 266] on div "Full 100%" at bounding box center [80, 269] width 57 height 13
type input "100%"
click at [283, 243] on img at bounding box center [384, 177] width 210 height 210
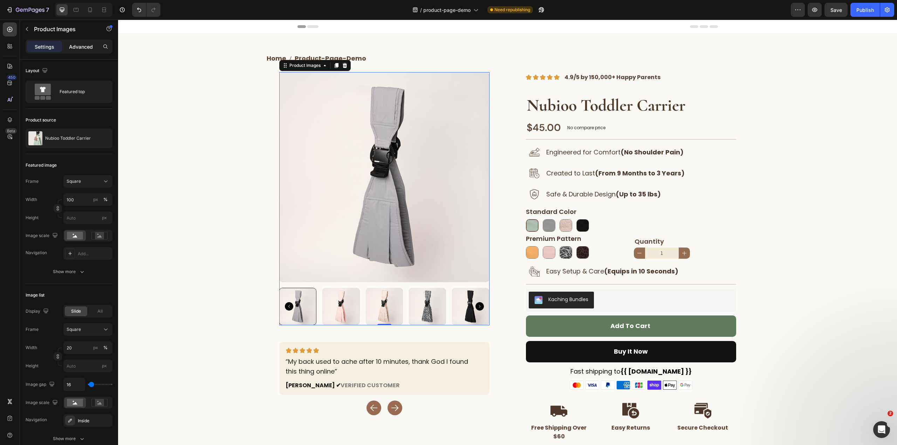
click at [81, 44] on p "Advanced" at bounding box center [81, 46] width 24 height 7
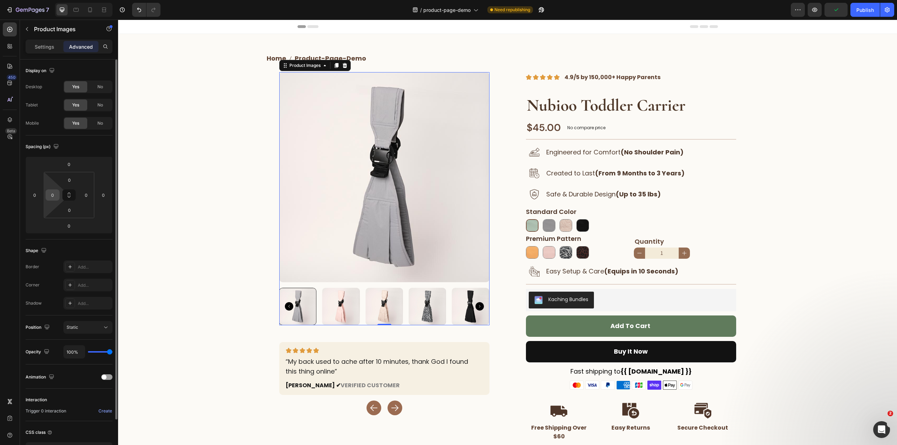
click at [51, 195] on input "0" at bounding box center [52, 195] width 11 height 11
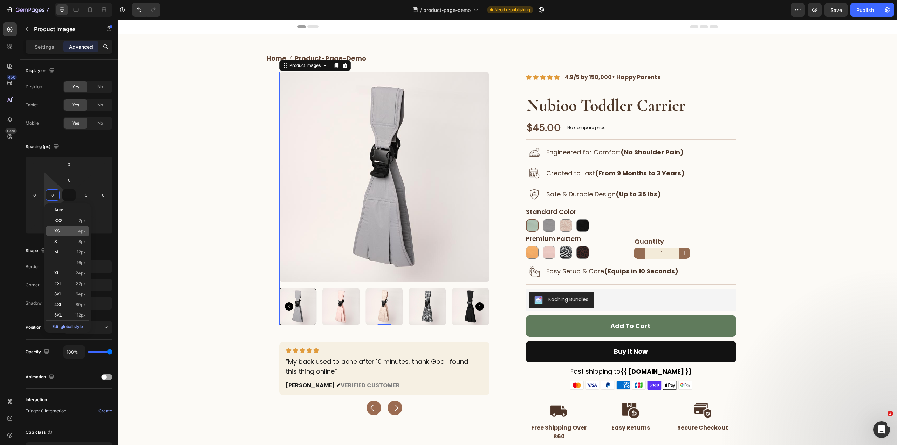
click at [60, 226] on div "XS 4px" at bounding box center [67, 231] width 43 height 11
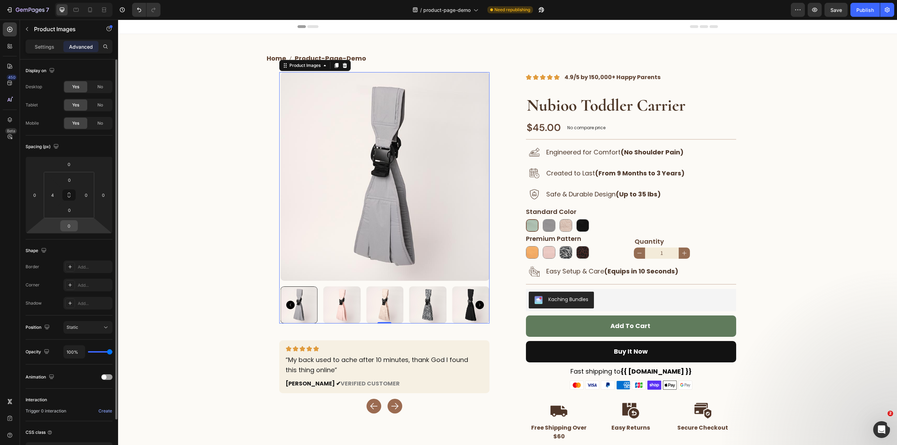
type input "0"
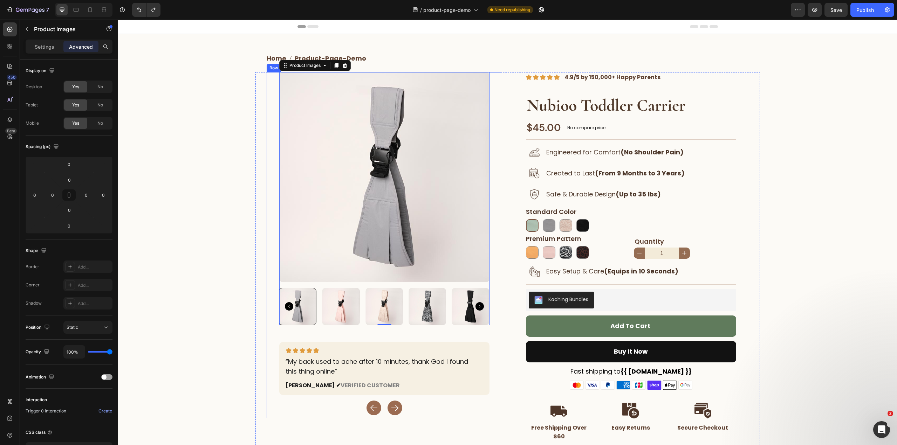
click at [271, 87] on div "Product Images 0 Image “My back used to ache after 10 minutes, thank God I foun…" at bounding box center [384, 245] width 235 height 346
click at [47, 50] on p "Settings" at bounding box center [45, 46] width 20 height 7
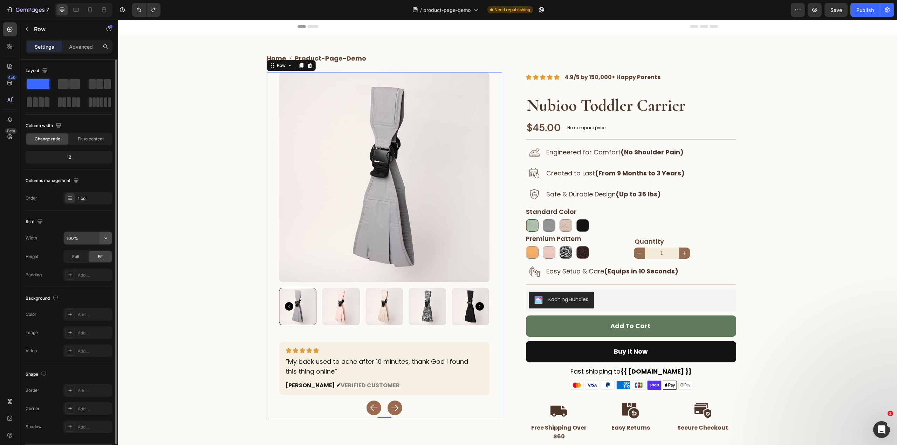
click at [106, 239] on icon "button" at bounding box center [105, 238] width 3 height 2
click at [95, 253] on div "Default 1200px" at bounding box center [80, 255] width 57 height 13
type input "1200"
click at [75, 257] on span "Full" at bounding box center [75, 257] width 7 height 6
click at [92, 256] on div "Fit" at bounding box center [100, 256] width 23 height 11
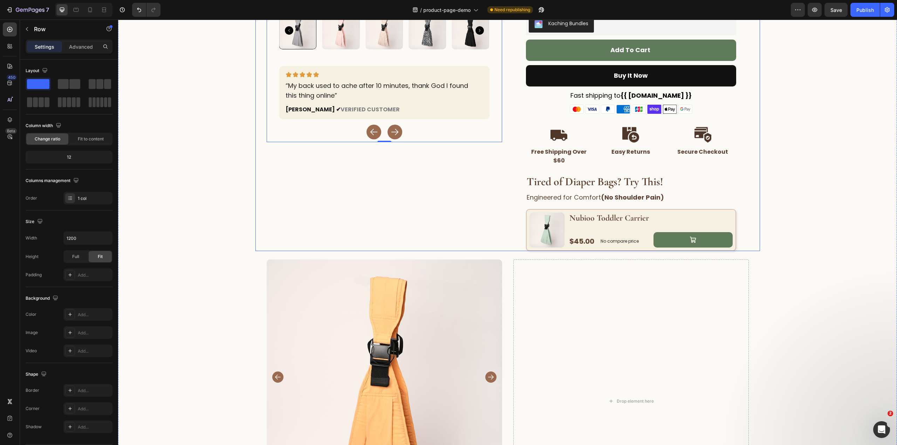
scroll to position [280, 0]
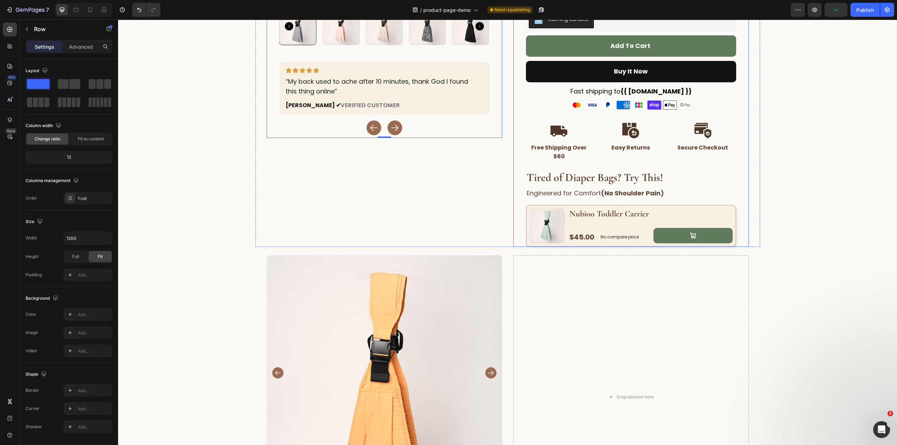
click at [517, 126] on div "Image Image Image Image Image 4.9/5 by 150,000+ Happy Parents Text Block Row Nu…" at bounding box center [630, 19] width 235 height 455
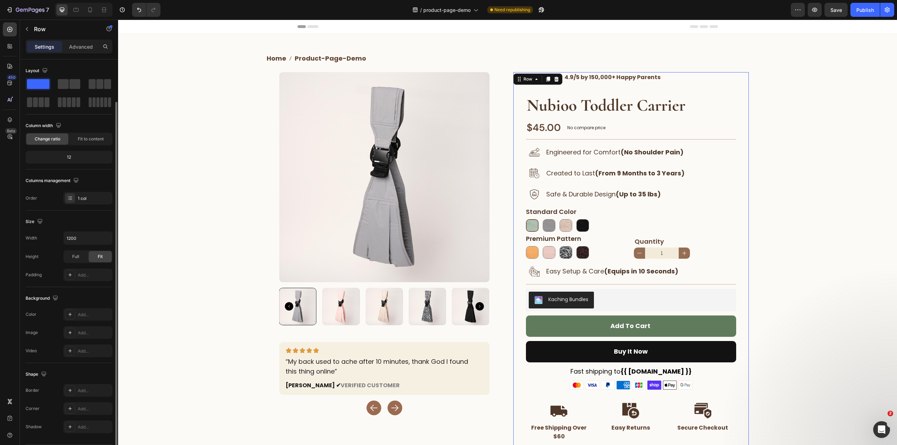
scroll to position [22, 0]
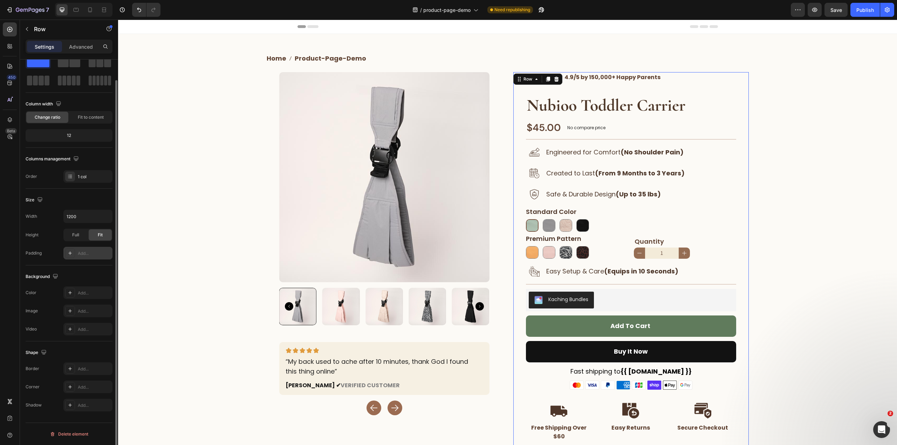
click at [73, 254] on div at bounding box center [70, 253] width 10 height 10
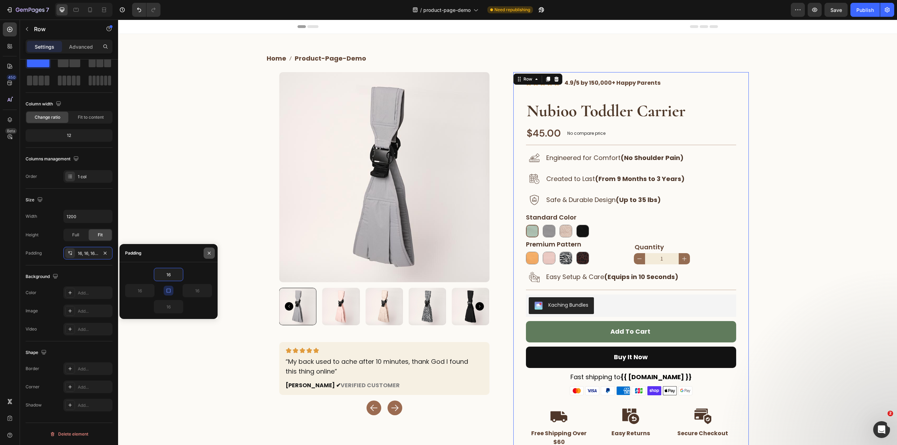
click at [213, 254] on button "button" at bounding box center [208, 253] width 11 height 11
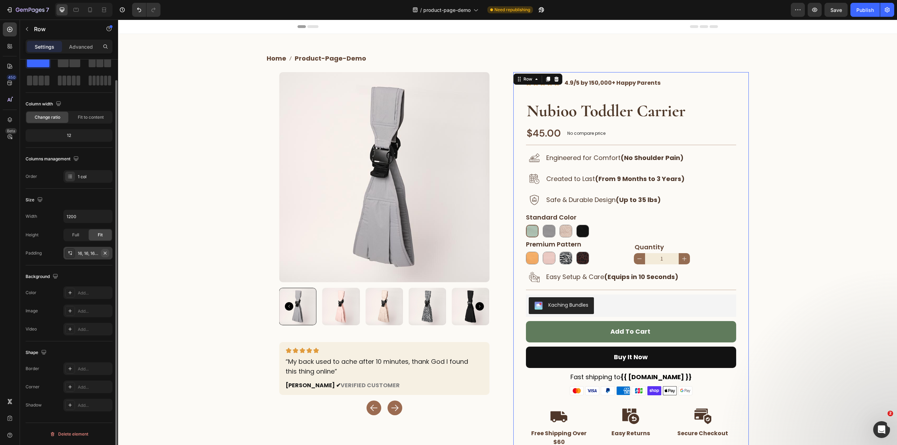
click at [101, 251] on button "button" at bounding box center [105, 253] width 8 height 8
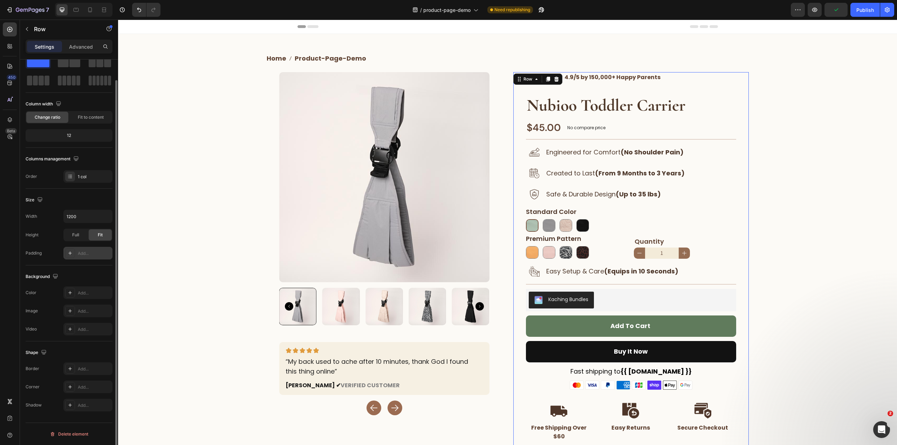
click at [521, 96] on div "Image Image Image Image Image 4.9/5 by 150,000+ Happy Parents Text Block Row Nu…" at bounding box center [630, 299] width 235 height 455
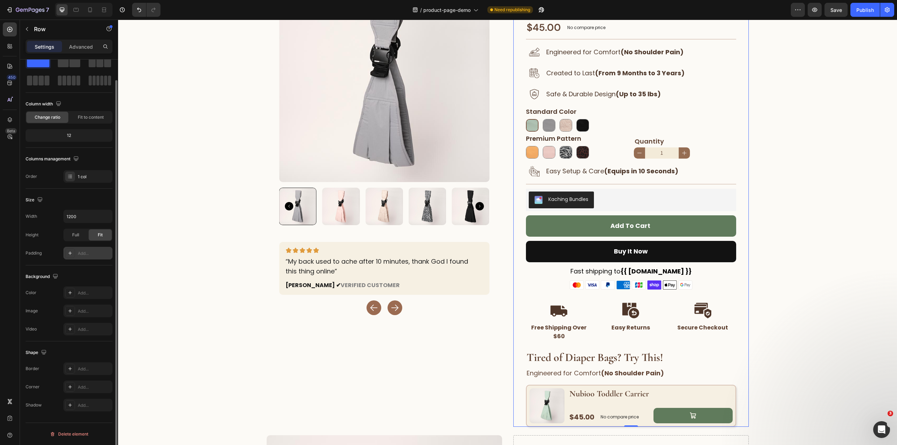
scroll to position [0, 0]
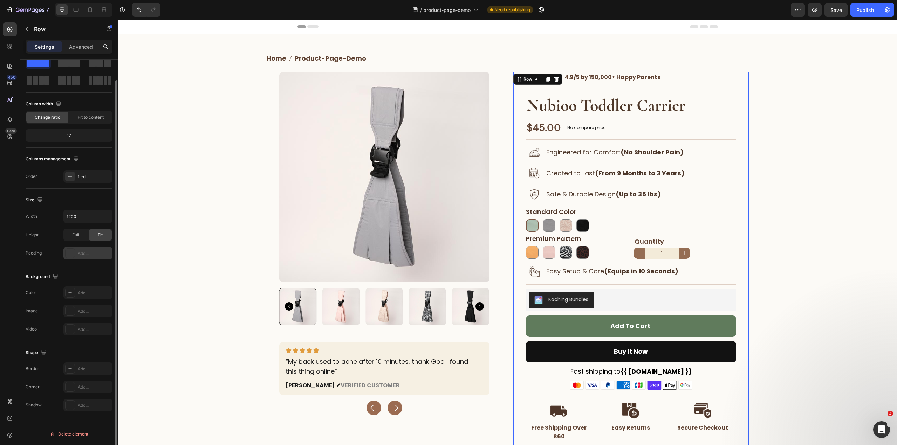
click at [517, 134] on div "Image Image Image Image Image 4.9/5 by 150,000+ Happy Parents Text Block Row Nu…" at bounding box center [630, 299] width 235 height 455
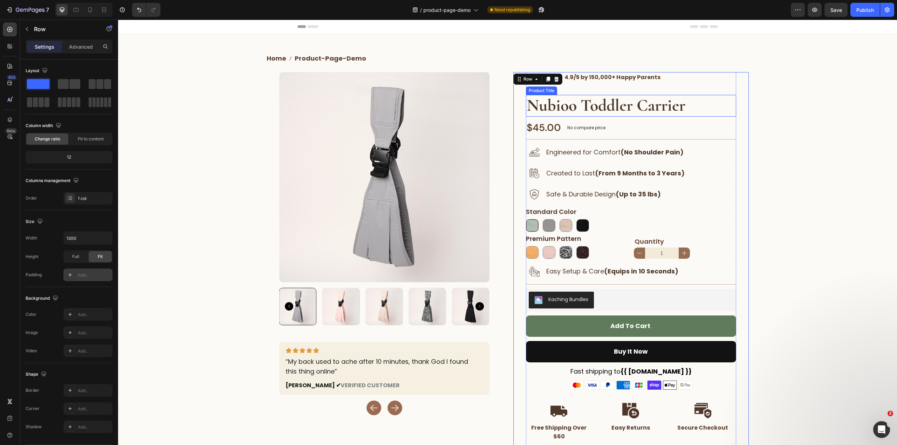
click at [533, 100] on h1 "Nubioo Toddler Carrier" at bounding box center [631, 106] width 210 height 22
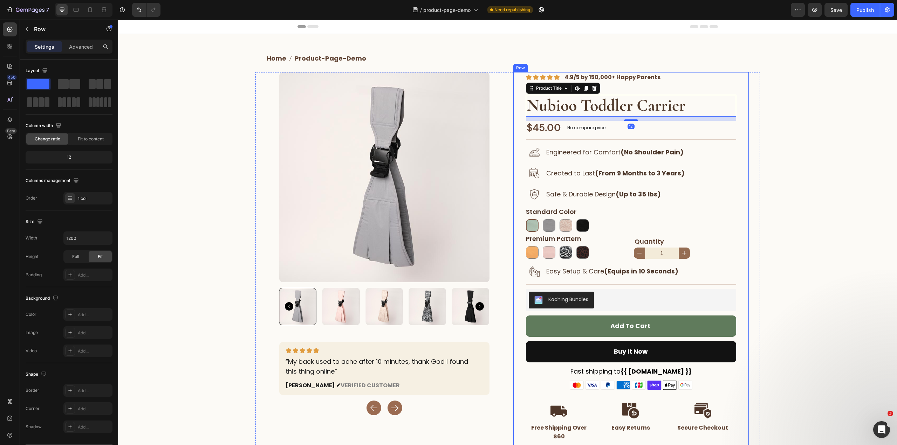
click at [521, 119] on div "Image Image Image Image Image 4.9/5 by 150,000+ Happy Parents Text Block Row Nu…" at bounding box center [630, 299] width 235 height 455
click at [546, 130] on div "$45.00" at bounding box center [544, 128] width 36 height 14
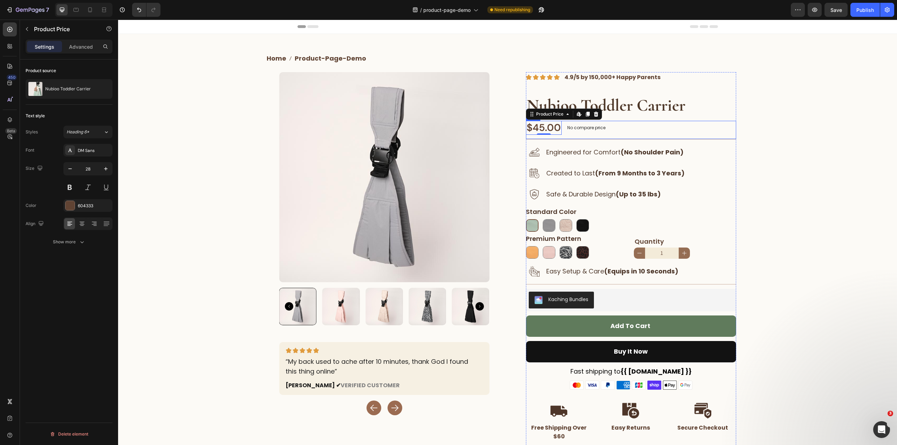
click at [628, 133] on div "$45.00 Product Price Edit content in Shopify 0 Product Price Edit content in Sh…" at bounding box center [631, 130] width 210 height 19
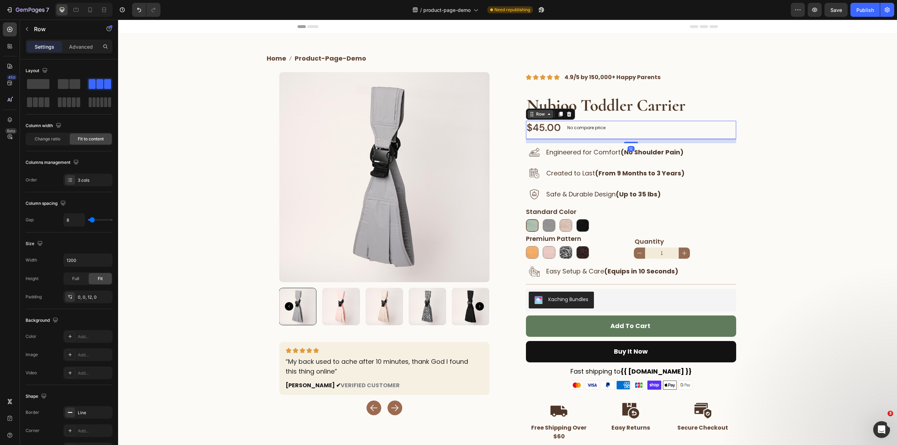
click at [539, 114] on div "Row" at bounding box center [540, 114] width 12 height 6
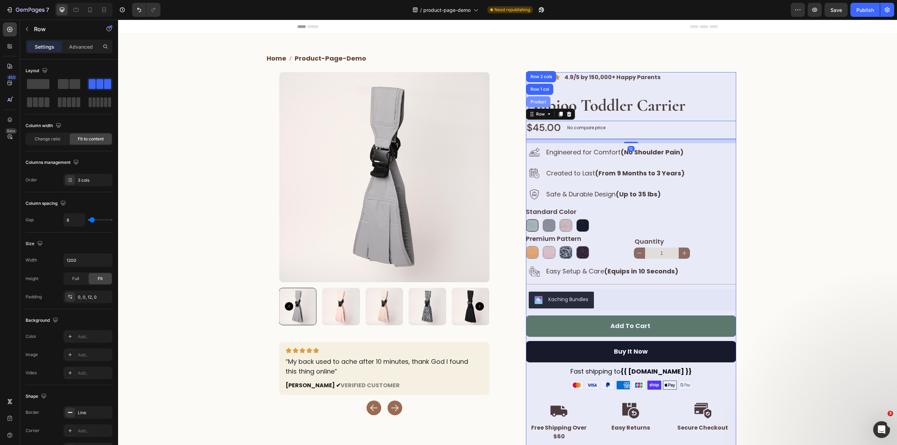
click at [544, 105] on div "Product" at bounding box center [538, 101] width 24 height 11
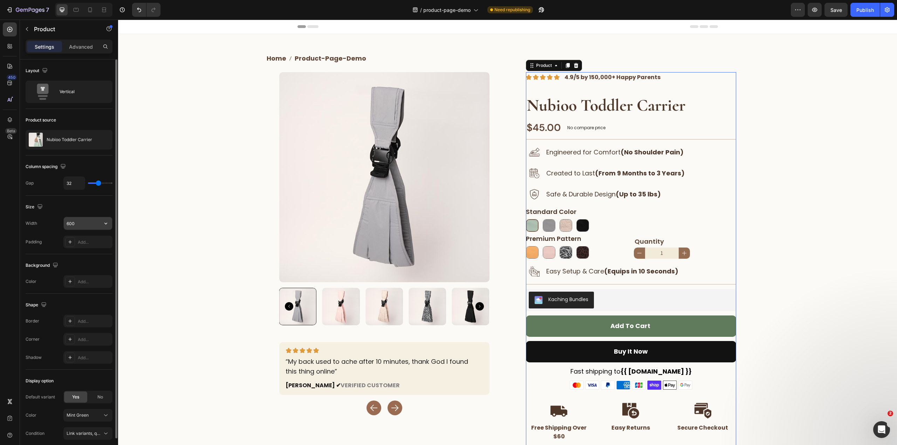
click at [92, 222] on input "600" at bounding box center [88, 223] width 48 height 13
click at [103, 222] on icon "button" at bounding box center [105, 223] width 7 height 7
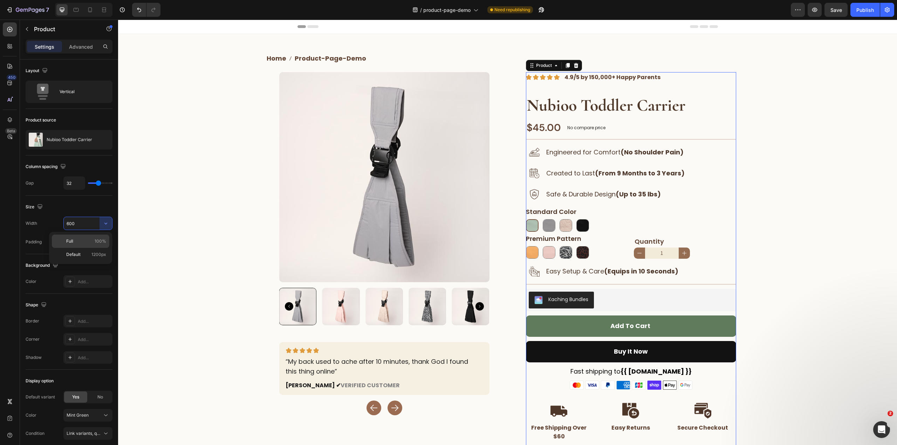
click at [80, 240] on p "Full 100%" at bounding box center [86, 241] width 40 height 6
type input "100%"
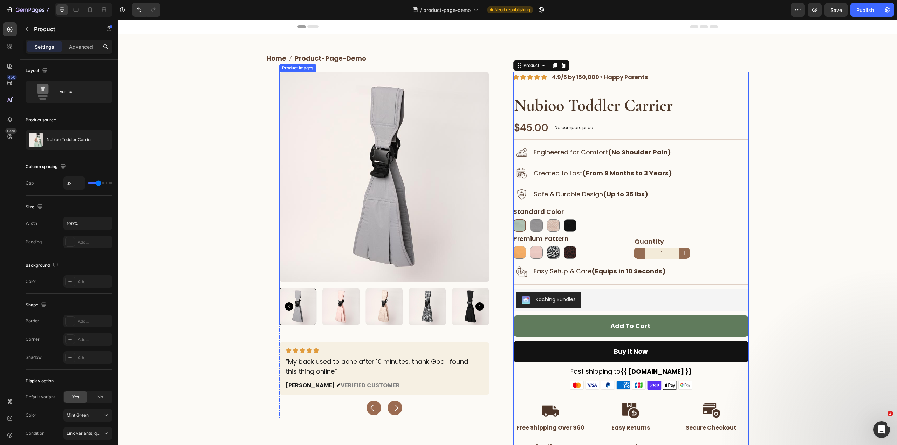
click at [445, 285] on div at bounding box center [384, 198] width 210 height 253
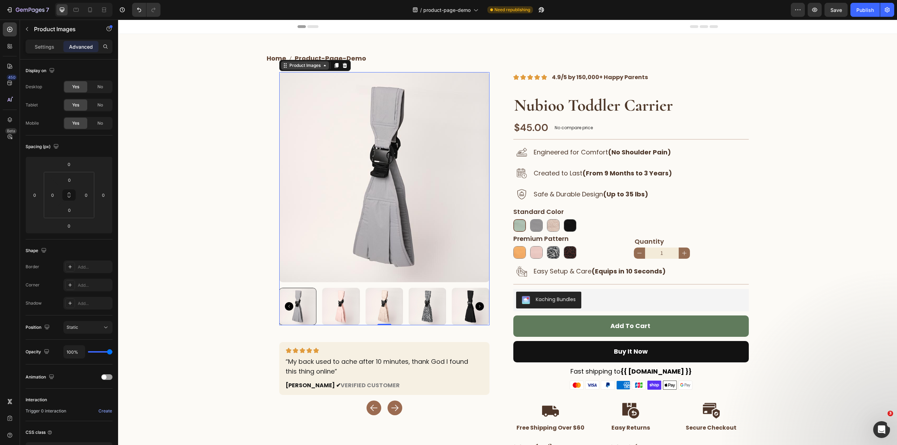
click at [315, 66] on div "Product Images" at bounding box center [305, 65] width 34 height 6
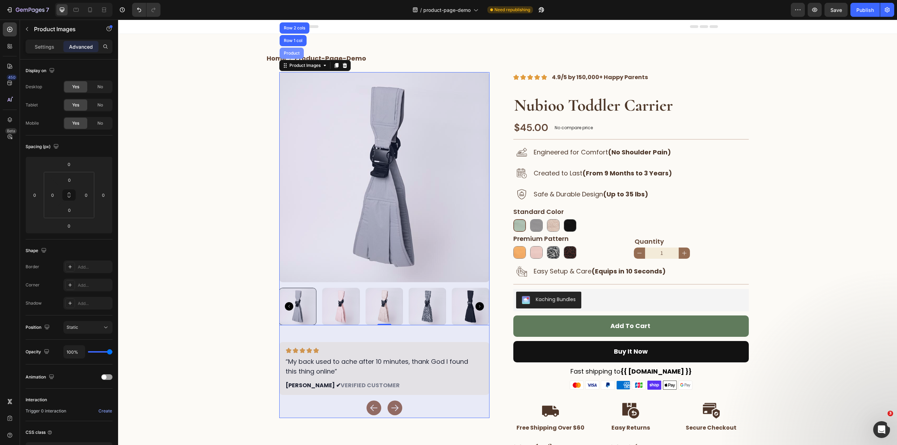
click at [296, 55] on div "Product" at bounding box center [291, 53] width 19 height 4
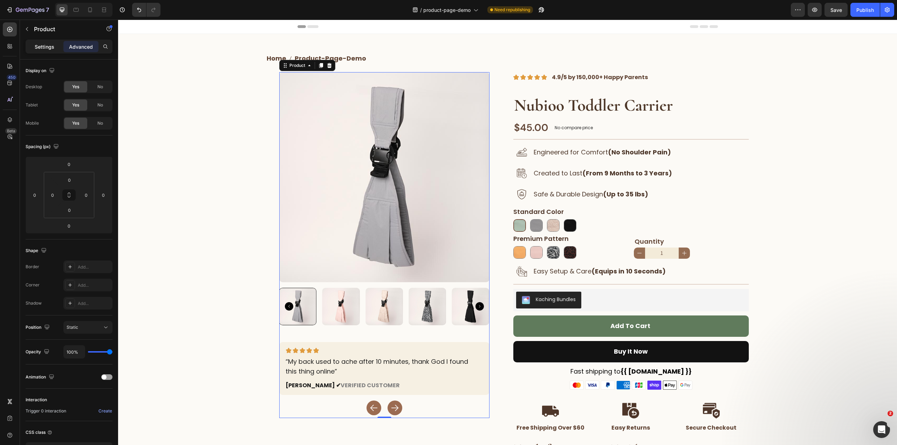
click at [51, 48] on p "Settings" at bounding box center [45, 46] width 20 height 7
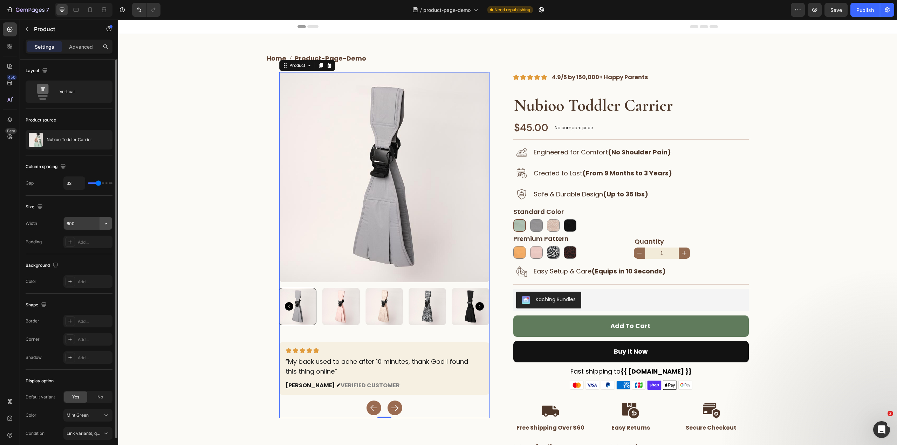
click at [110, 221] on button "button" at bounding box center [105, 223] width 13 height 13
click at [92, 241] on p "Full 100%" at bounding box center [86, 241] width 40 height 6
type input "100%"
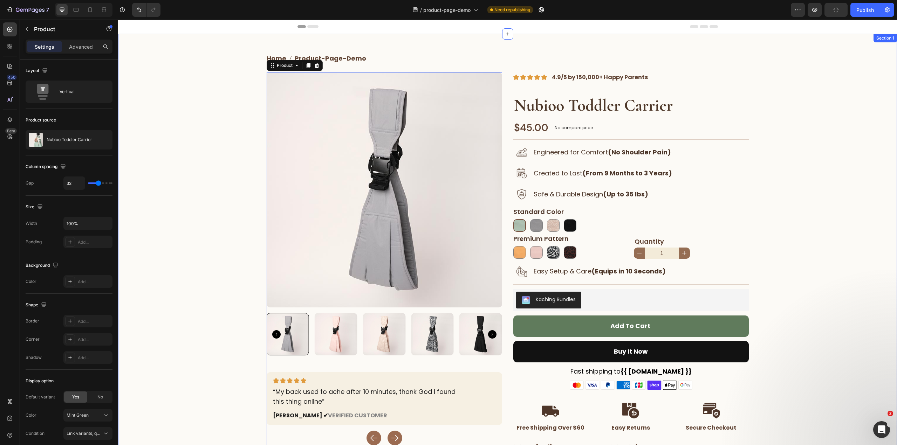
click at [154, 199] on div "Home product-page-demo Breadcrumb Row Product Images Image “My back used to ach…" at bounding box center [507, 427] width 779 height 765
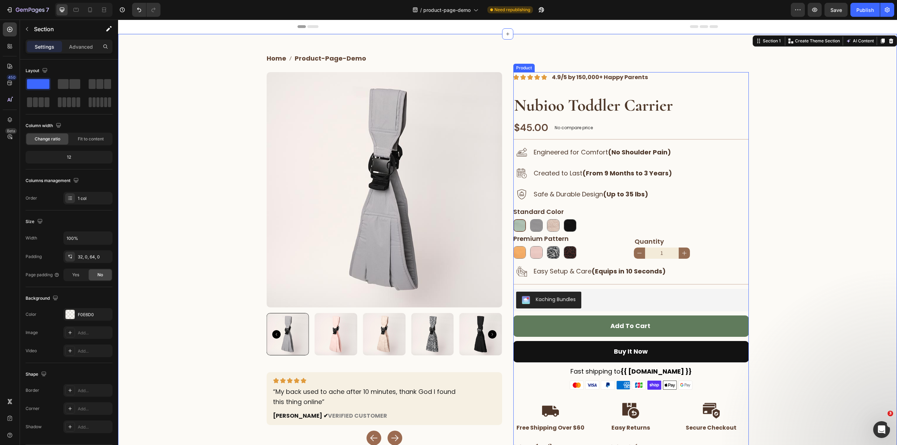
click at [698, 91] on div "Image Image Image Image Image 4.9/5 by 150,000+ Happy Parents Text Block Row Nu…" at bounding box center [630, 295] width 235 height 446
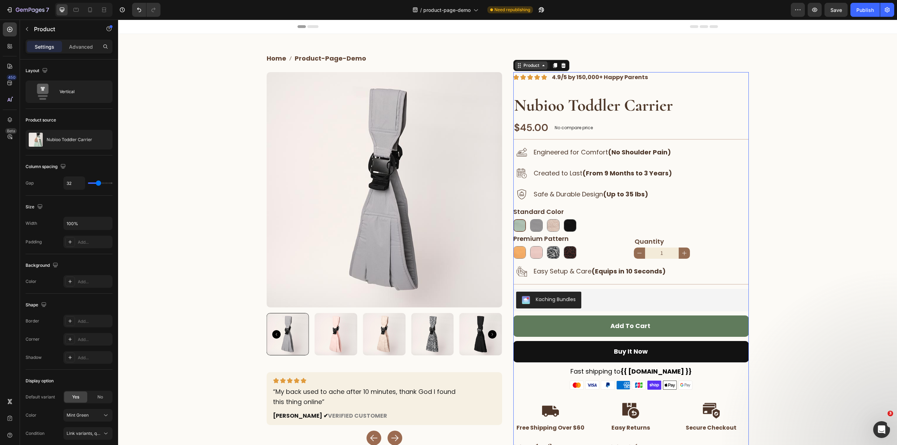
click at [536, 65] on div "Product" at bounding box center [531, 65] width 19 height 6
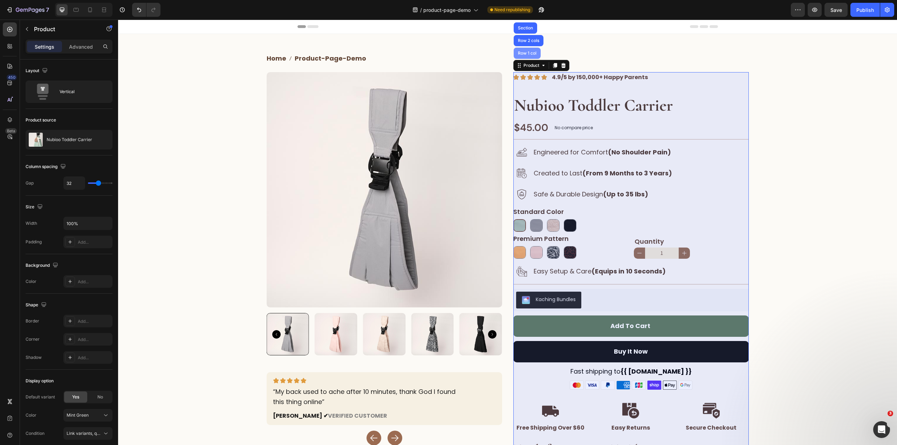
click at [534, 56] on div "Row 1 col" at bounding box center [526, 53] width 27 height 11
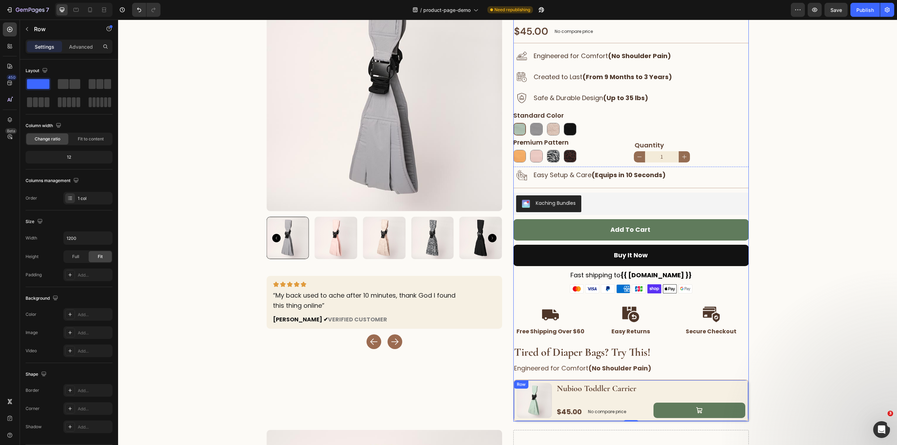
scroll to position [210, 0]
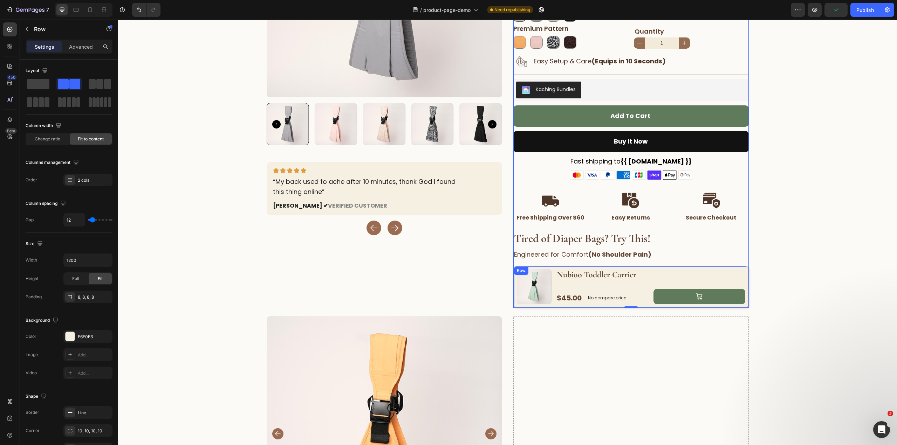
click at [630, 269] on div "Product Images Nubioo Toddler Carrier Product Title $45.00 Product Price Produc…" at bounding box center [630, 287] width 235 height 42
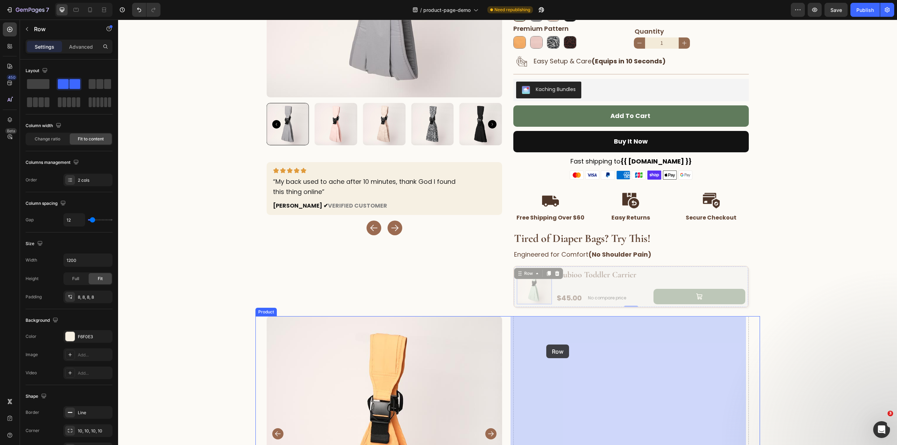
drag, startPoint x: 526, startPoint y: 276, endPoint x: 546, endPoint y: 345, distance: 71.9
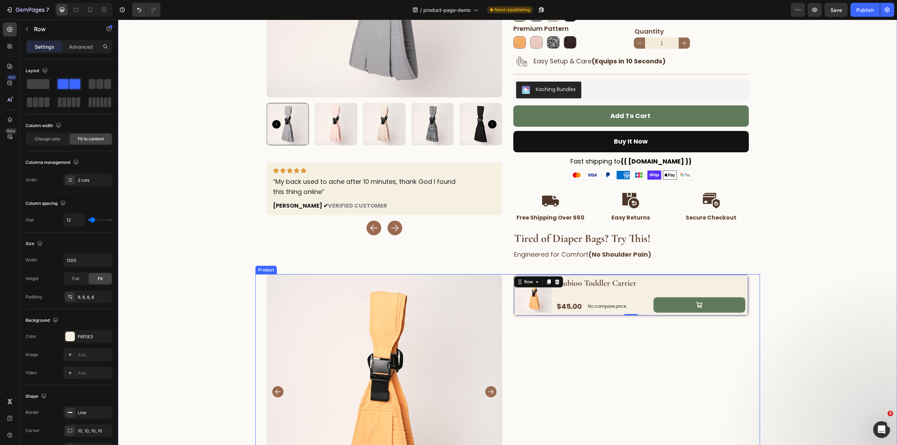
click at [633, 366] on div "Product Images Nubioo Toddler Carrier Product Title $45.00 Product Price Produc…" at bounding box center [630, 416] width 235 height 284
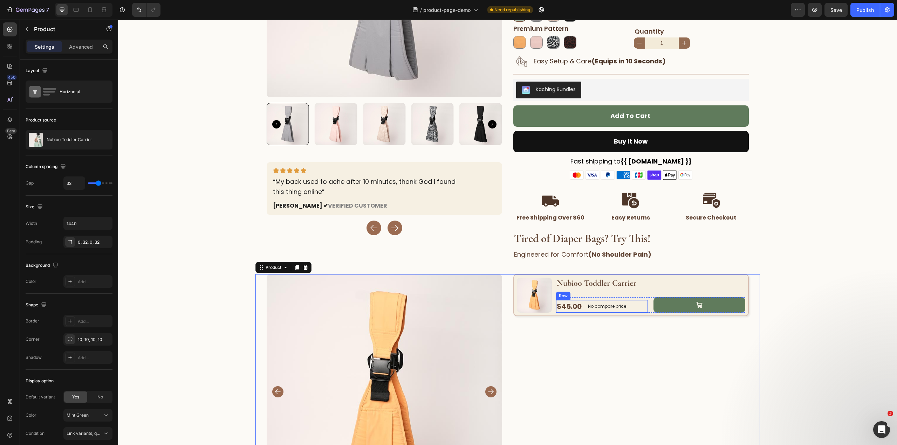
click at [637, 291] on div "Nubioo Toddler Carrier Product Title $45.00 Product Price Product Price No comp…" at bounding box center [650, 295] width 189 height 35
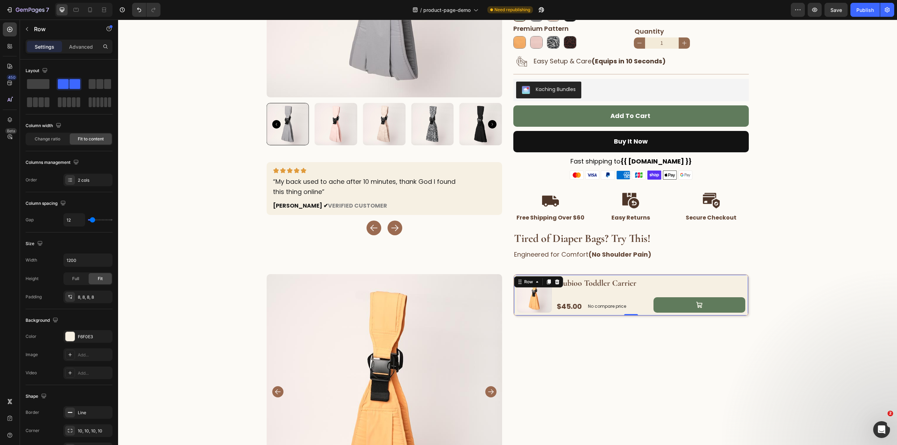
click at [627, 300] on div "$45.00 Product Price Product Price No compare price Product Price Row" at bounding box center [602, 306] width 92 height 13
click at [581, 293] on div "Row" at bounding box center [580, 293] width 49 height 11
click at [577, 295] on icon at bounding box center [579, 294] width 6 height 6
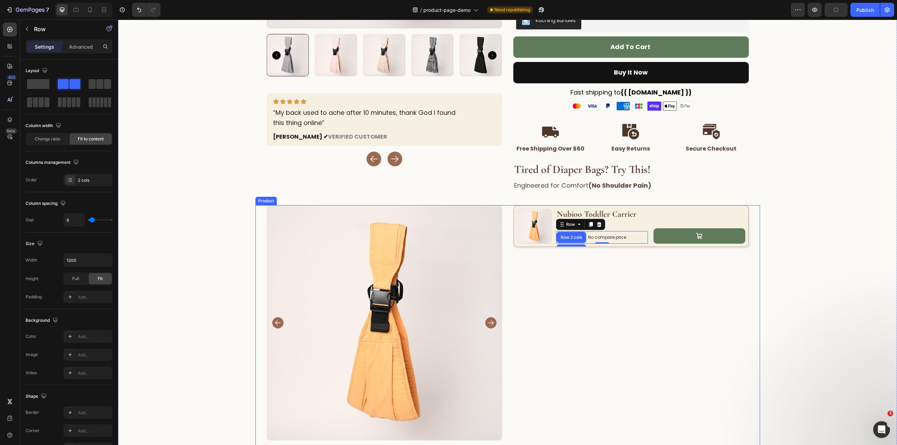
scroll to position [280, 0]
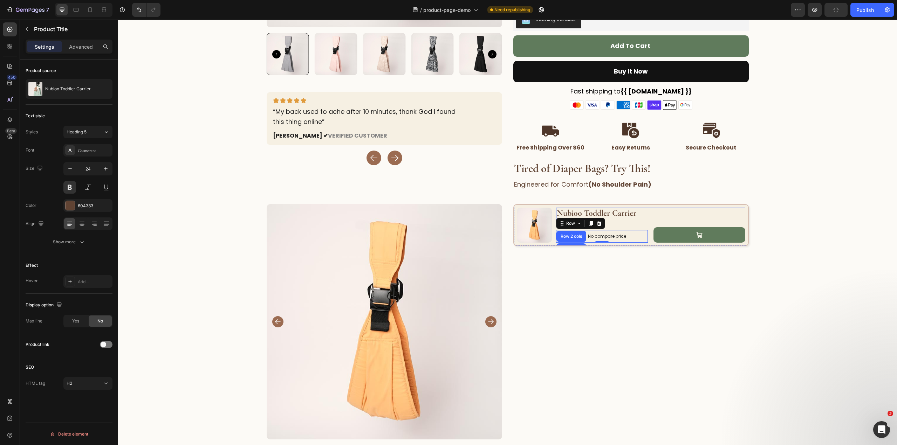
click at [652, 217] on h2 "Nubioo Toddler Carrier" at bounding box center [650, 214] width 189 height 12
click at [638, 231] on div "$45.00 Product Price Product Price No compare price Product Price Row" at bounding box center [602, 236] width 92 height 13
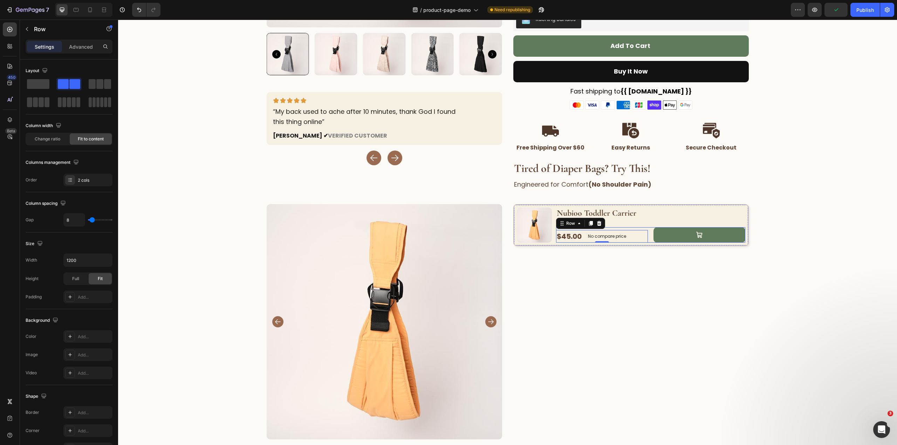
click at [649, 233] on div "$45.00 Product Price Product Price No compare price Product Price Row 0 Add to …" at bounding box center [650, 234] width 189 height 15
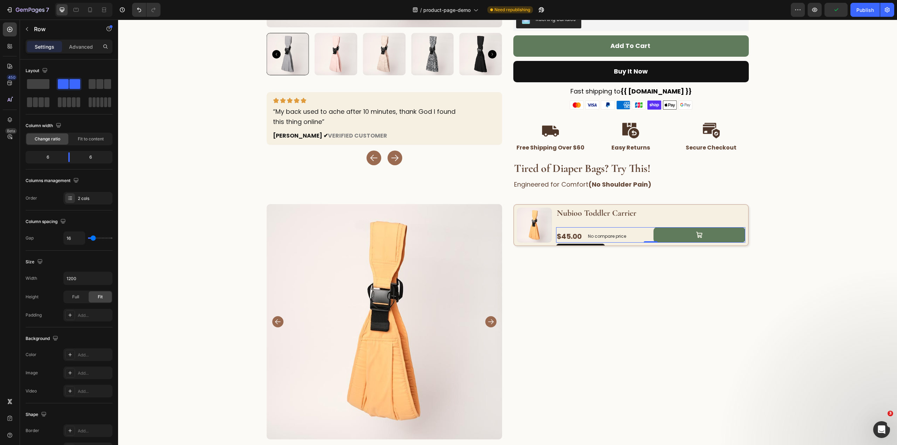
click at [648, 240] on div "$45.00 Product Price Product Price No compare price Product Price Row Add to Ca…" at bounding box center [650, 234] width 189 height 15
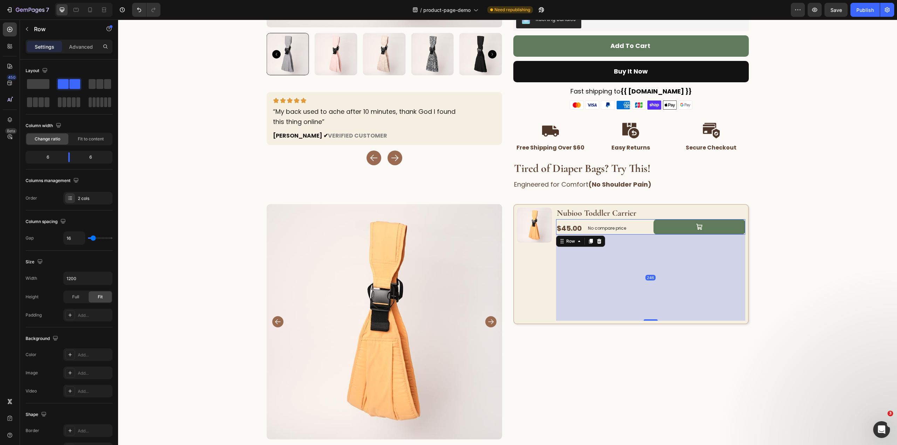
drag, startPoint x: 648, startPoint y: 242, endPoint x: 637, endPoint y: 326, distance: 84.7
click at [640, 329] on div "Product Images Nubioo Toddler Carrier Product Title $45.00 Product Price Produc…" at bounding box center [630, 346] width 235 height 284
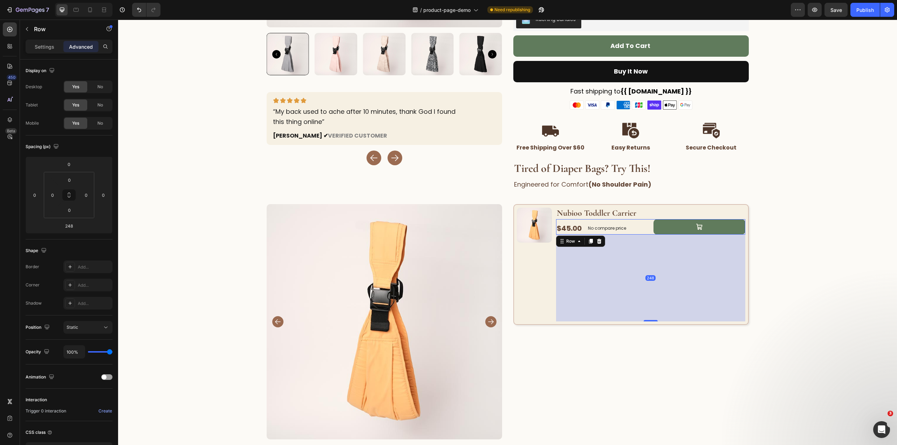
click at [567, 291] on div "248" at bounding box center [650, 278] width 189 height 87
click at [552, 261] on div "Product Images Nubioo Toddler Carrier Product Title $45.00 Product Price Produc…" at bounding box center [630, 264] width 235 height 121
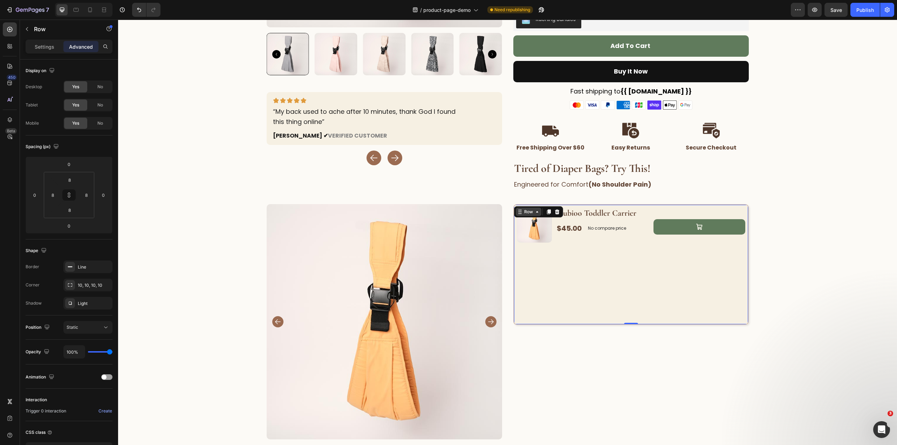
click at [538, 209] on div "Row" at bounding box center [529, 212] width 26 height 8
click at [575, 270] on div "Nubioo Toddler Carrier Product Title $45.00 Product Price Product Price No comp…" at bounding box center [650, 265] width 189 height 114
click at [422, 309] on img at bounding box center [384, 321] width 235 height 235
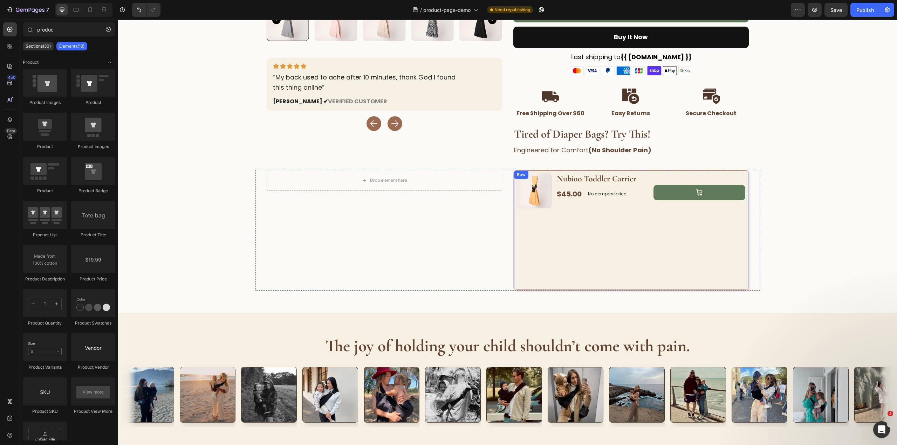
scroll to position [315, 0]
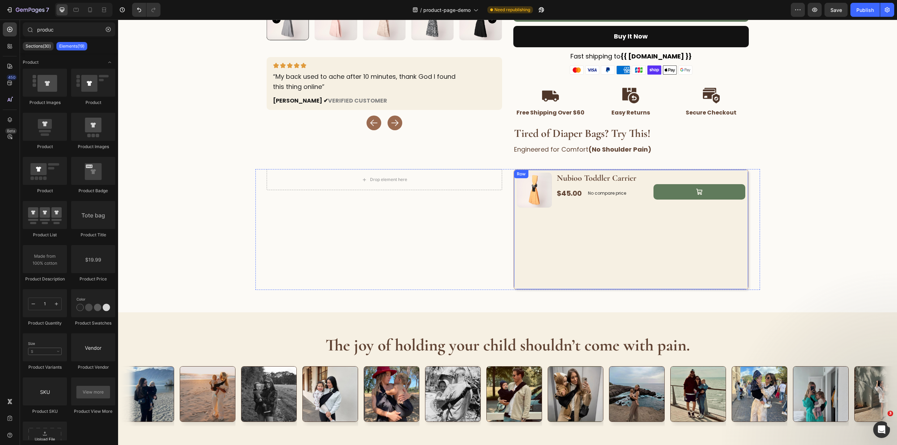
click at [574, 233] on div "Nubioo Toddler Carrier Product Title $45.00 Product Price Product Price No comp…" at bounding box center [650, 230] width 189 height 114
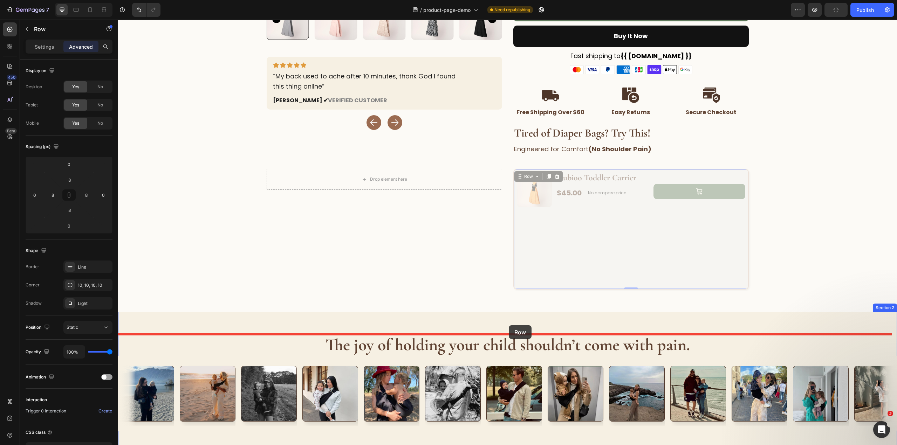
scroll to position [350, 0]
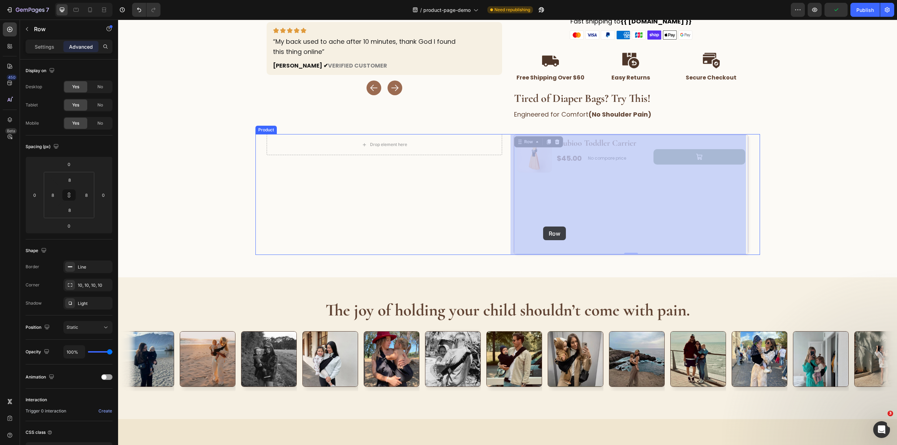
drag, startPoint x: 520, startPoint y: 177, endPoint x: 543, endPoint y: 227, distance: 54.8
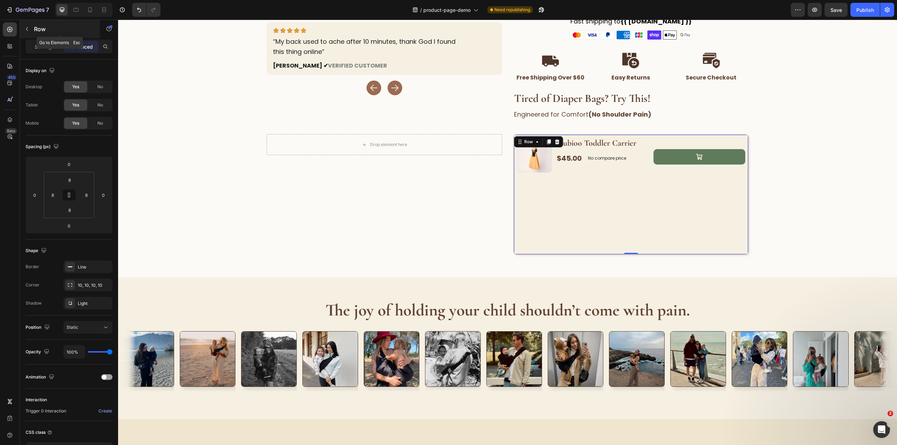
click at [47, 26] on p "Row" at bounding box center [64, 29] width 60 height 8
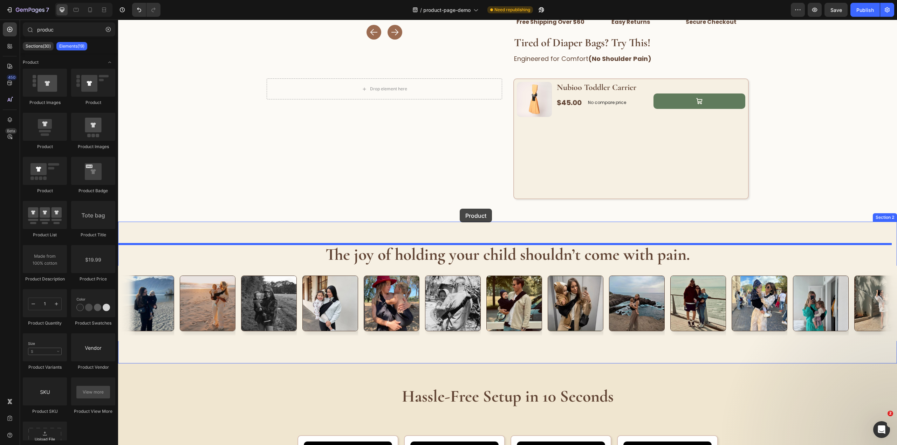
scroll to position [525, 0]
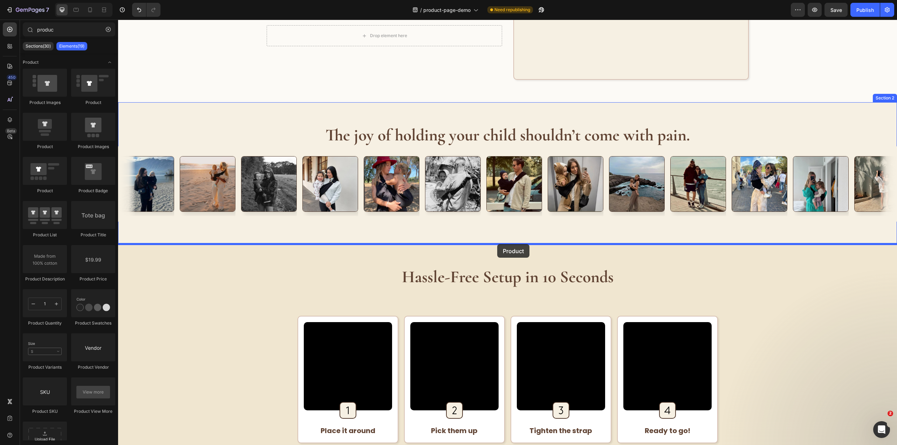
drag, startPoint x: 213, startPoint y: 105, endPoint x: 497, endPoint y: 244, distance: 316.7
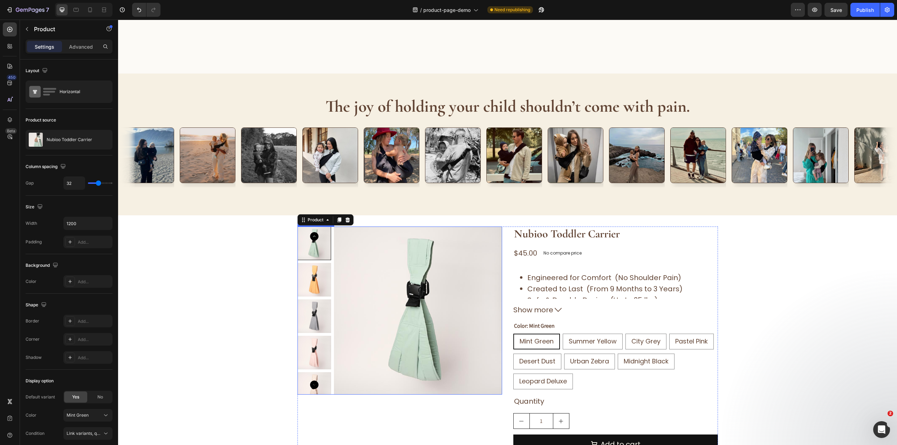
scroll to position [665, 0]
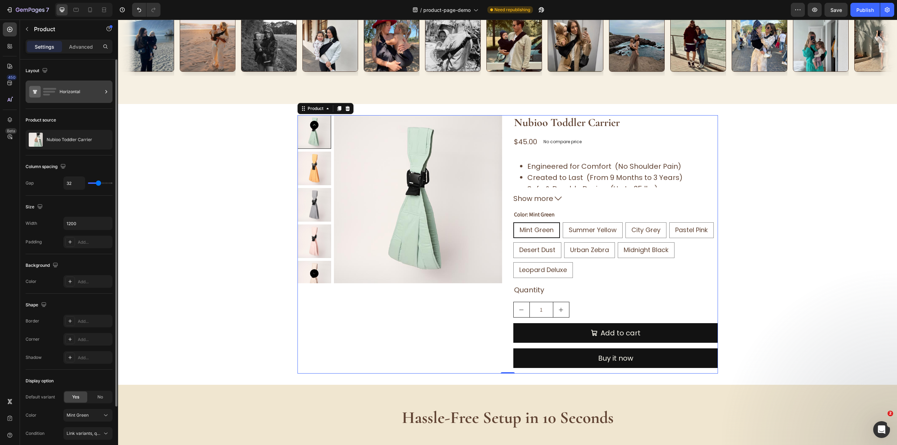
click at [85, 88] on div "Horizontal" at bounding box center [81, 92] width 43 height 16
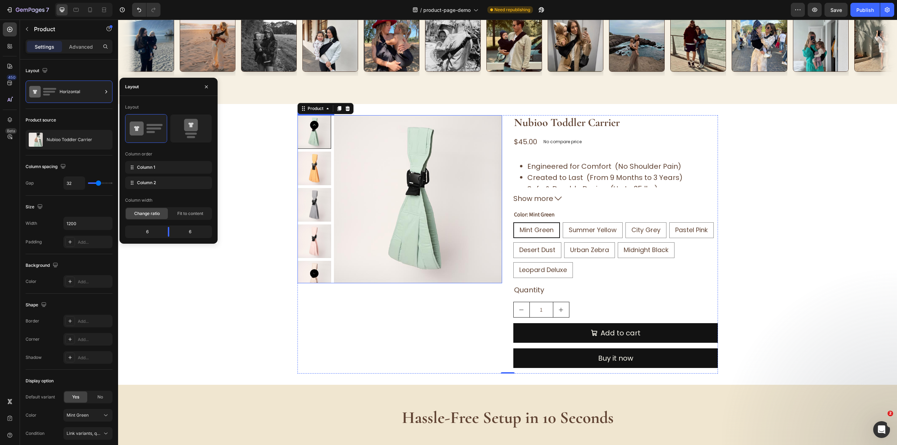
click at [375, 177] on img at bounding box center [418, 199] width 168 height 168
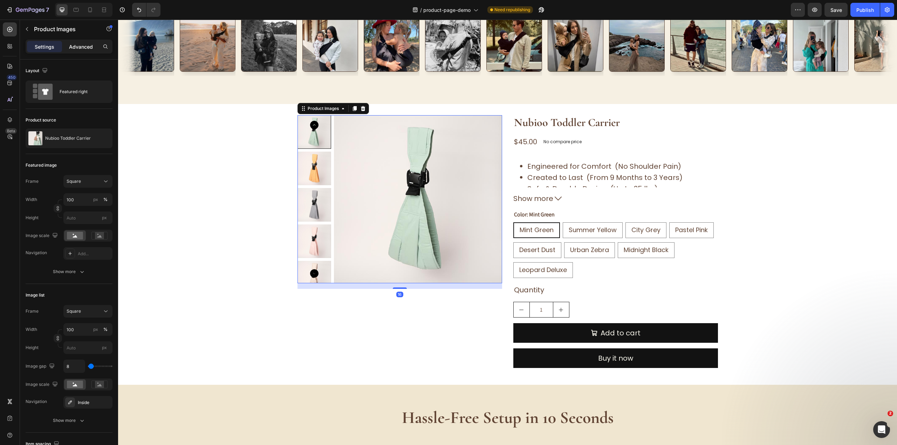
drag, startPoint x: 85, startPoint y: 54, endPoint x: 85, endPoint y: 49, distance: 4.2
click at [85, 49] on div "Settings Advanced" at bounding box center [69, 50] width 98 height 20
click at [85, 44] on p "Advanced" at bounding box center [81, 46] width 24 height 7
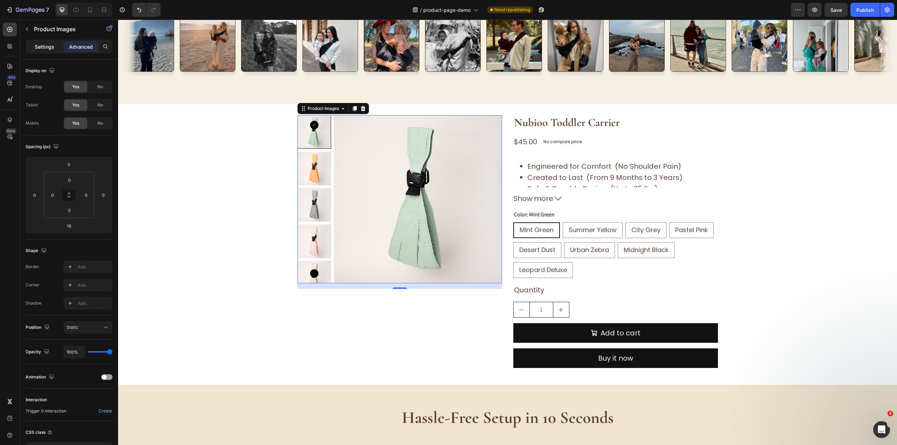
click at [48, 47] on p "Settings" at bounding box center [45, 46] width 20 height 7
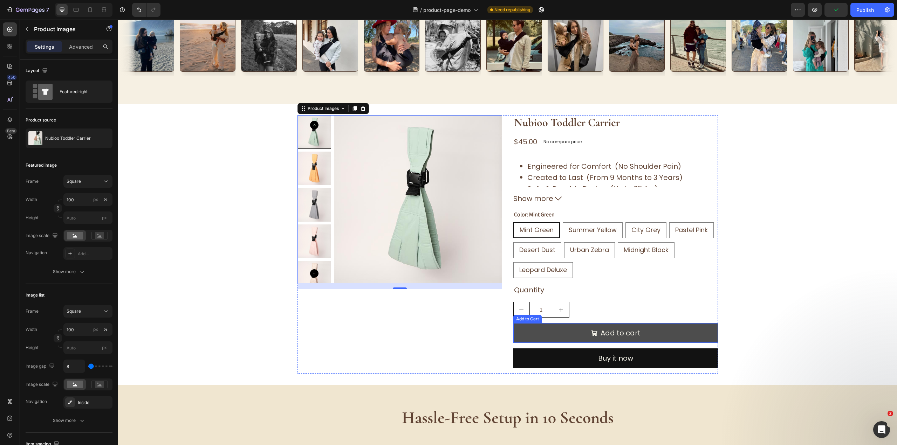
click at [662, 331] on button "Add to cart" at bounding box center [615, 333] width 205 height 20
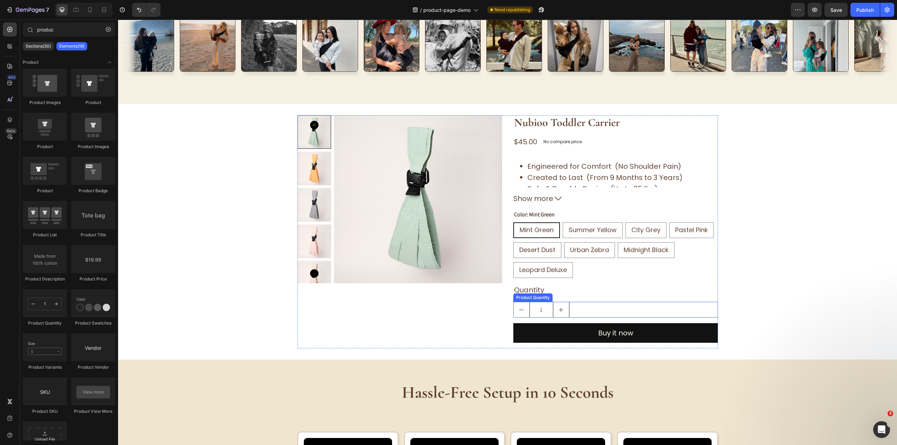
click at [534, 294] on div "Product Quantity" at bounding box center [532, 297] width 39 height 8
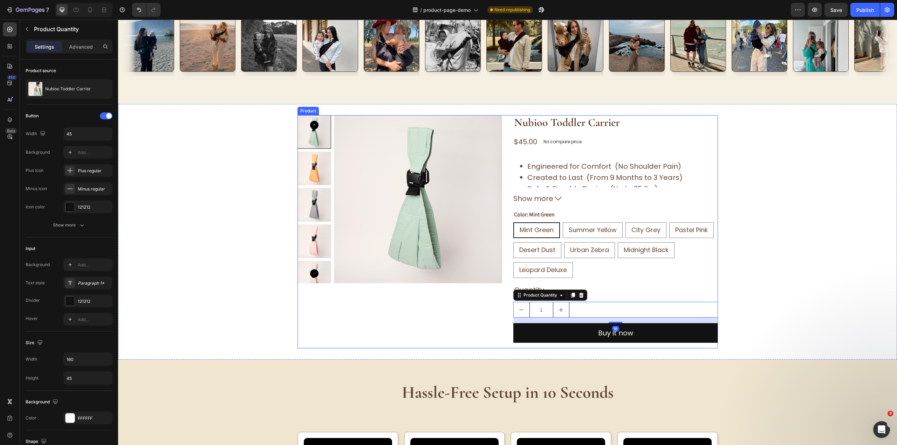
click at [654, 299] on div "Nubioo Toddler Carrier Product Title $45.00 Product Price Product Price No comp…" at bounding box center [615, 231] width 205 height 233
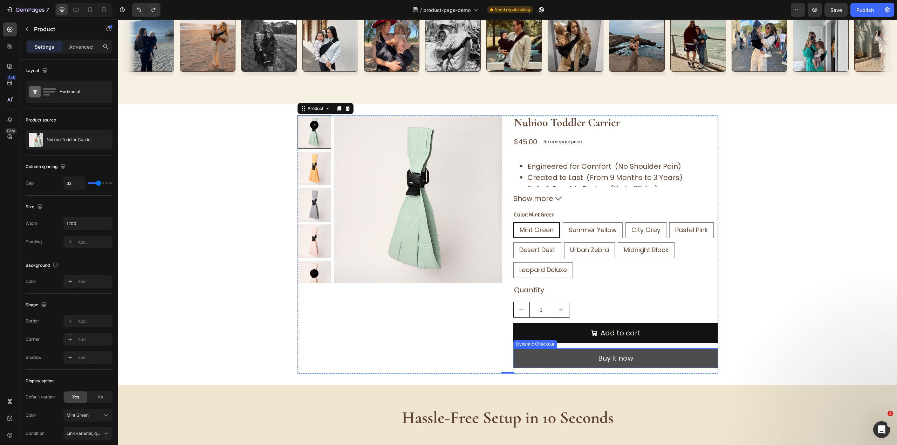
click at [654, 352] on button "Buy it now" at bounding box center [615, 358] width 205 height 20
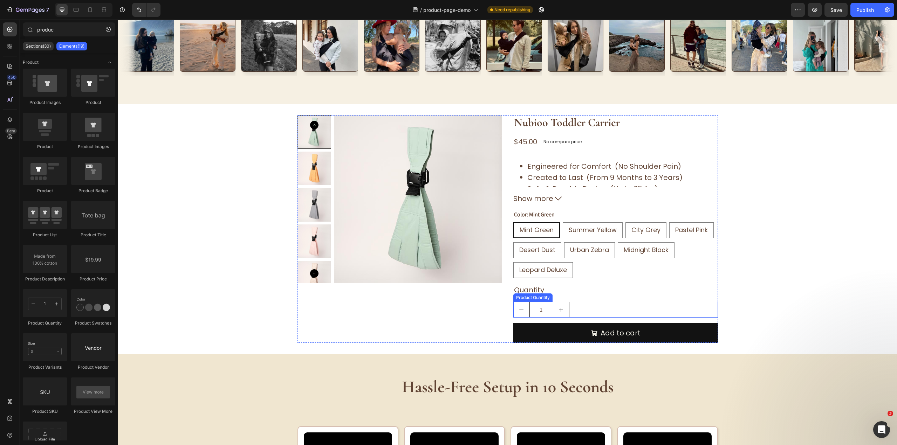
click at [603, 308] on div "1" at bounding box center [615, 310] width 205 height 16
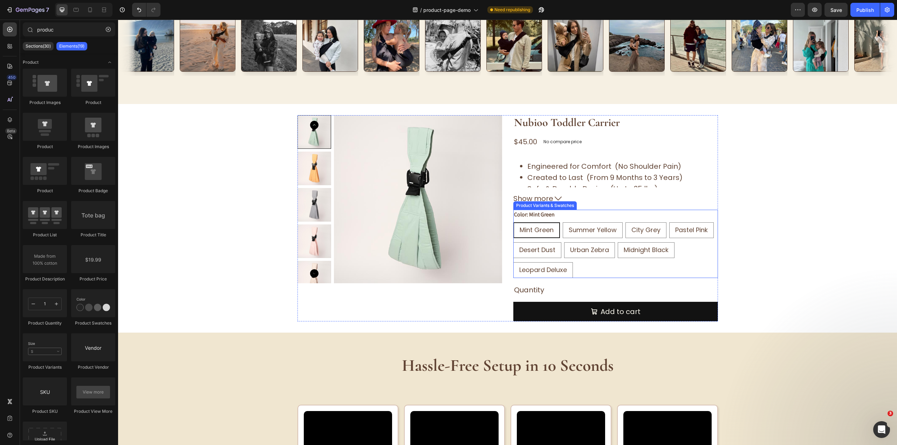
click at [616, 275] on div "Mint Green Mint Green Mint Green Summer Yellow Summer Yellow Summer Yellow City…" at bounding box center [615, 250] width 205 height 56
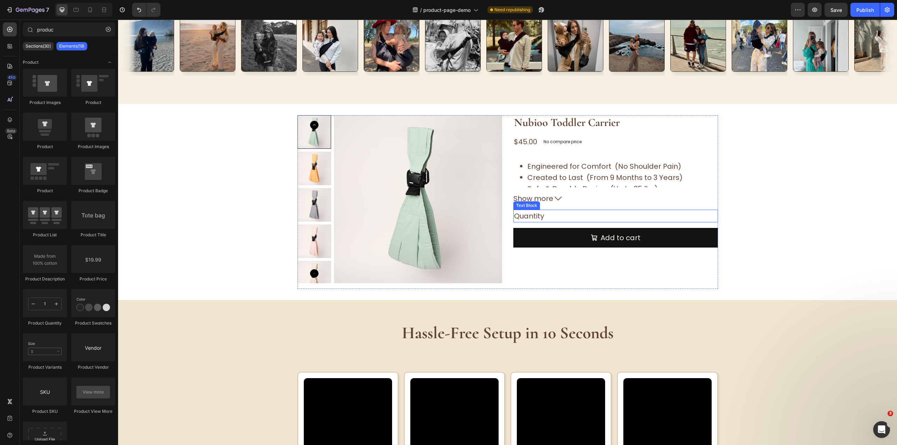
click at [536, 213] on div "Quantity" at bounding box center [615, 216] width 205 height 13
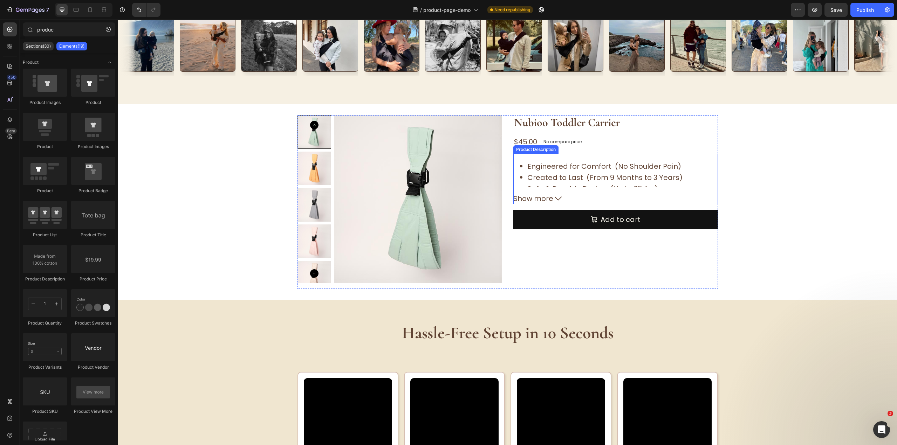
click at [599, 186] on li "Safe & Durable Design (Up to 35 lbs)" at bounding box center [622, 188] width 191 height 11
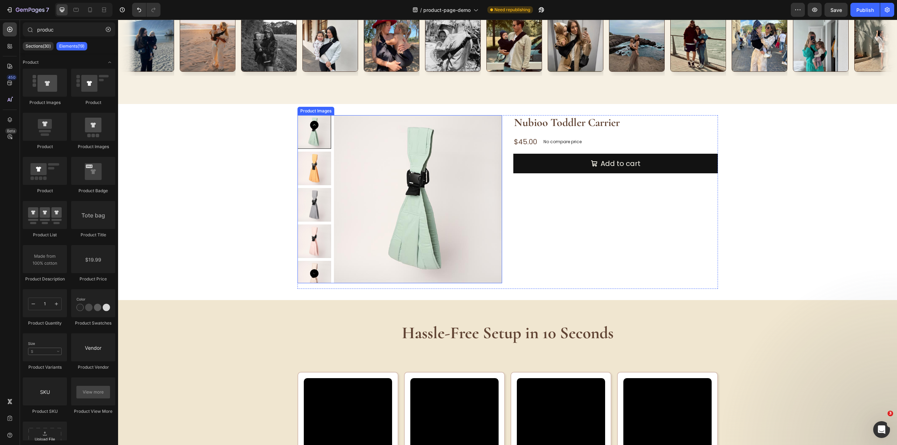
click at [458, 238] on img at bounding box center [418, 199] width 168 height 168
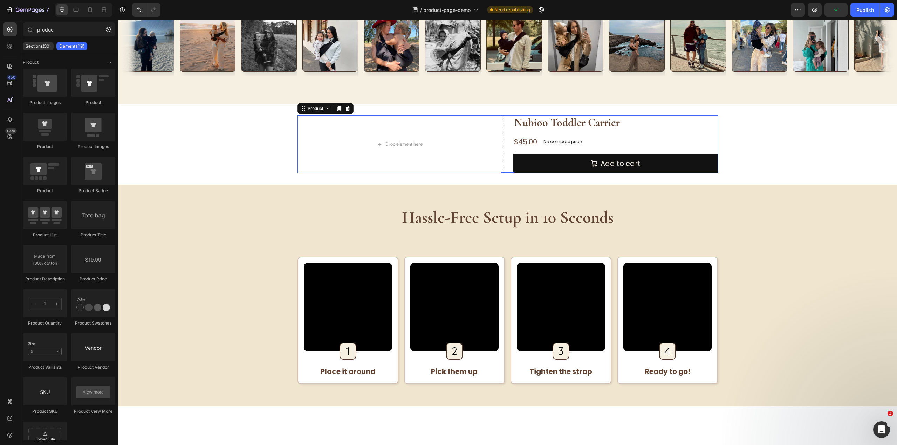
click at [502, 149] on div "Drop element here Nubioo Toddler Carrier Product Title $45.00 Product Price Pro…" at bounding box center [507, 144] width 420 height 58
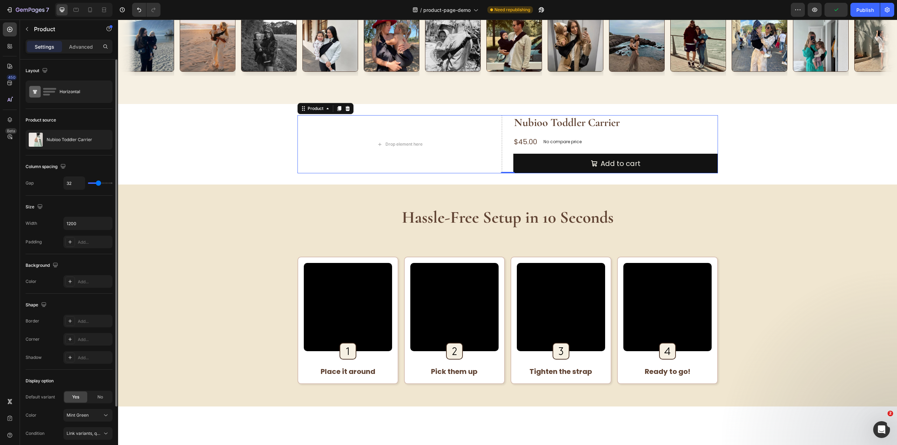
click at [68, 125] on div "Product source" at bounding box center [69, 120] width 87 height 11
click at [72, 144] on div "Nubioo Toddler Carrier" at bounding box center [69, 140] width 87 height 20
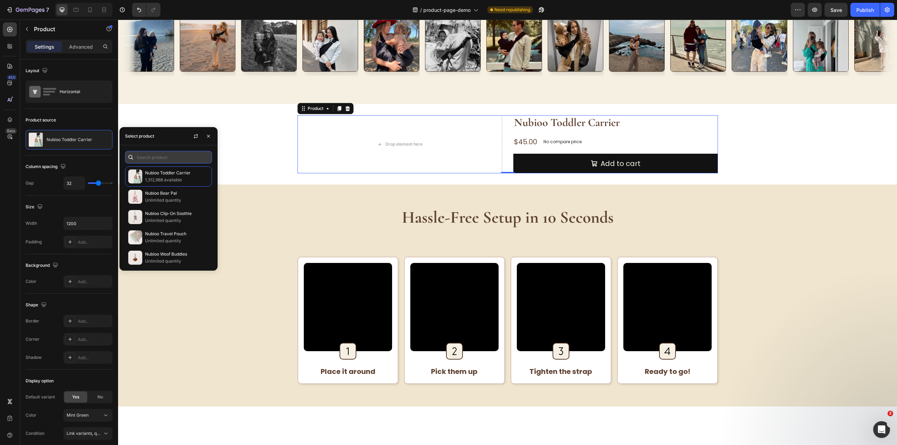
click at [178, 156] on input "text" at bounding box center [168, 157] width 87 height 13
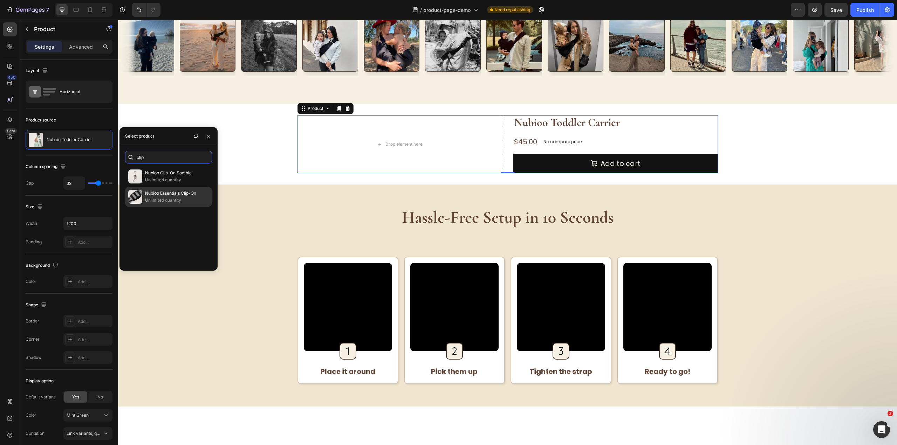
type input "clip"
click at [181, 194] on p "Nubioo Essentials Clip-On" at bounding box center [177, 193] width 64 height 7
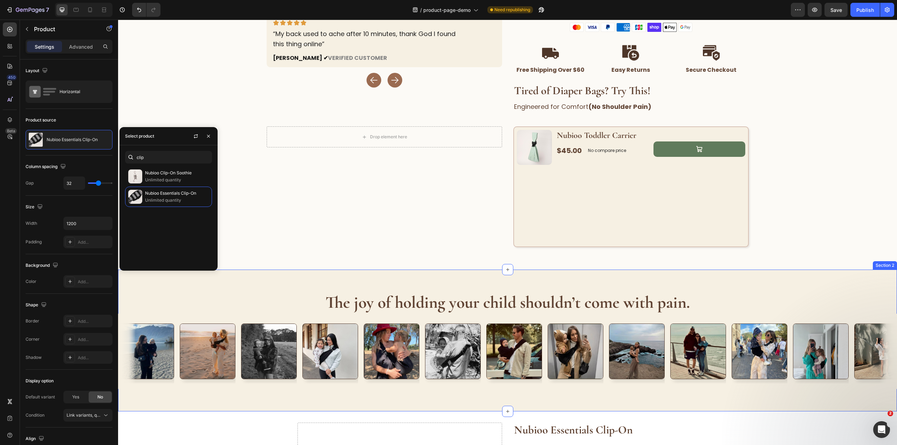
scroll to position [280, 0]
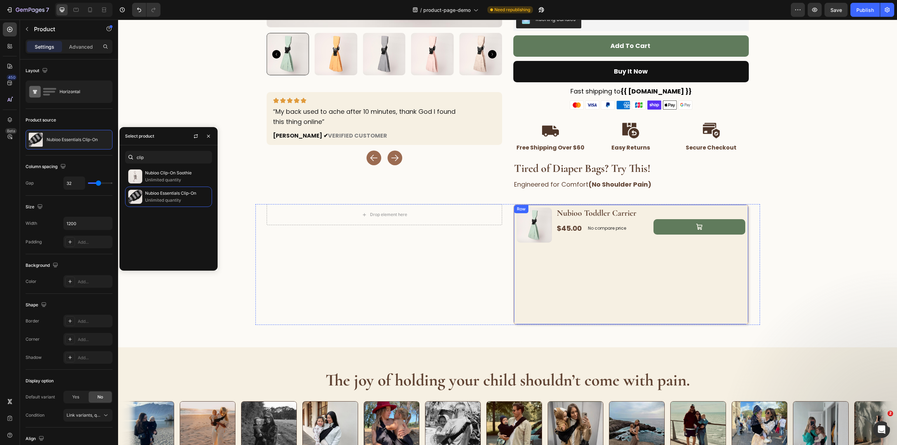
click at [594, 290] on div "Nubioo Toddler Carrier Product Title $45.00 Product Price Product Price No comp…" at bounding box center [650, 265] width 189 height 114
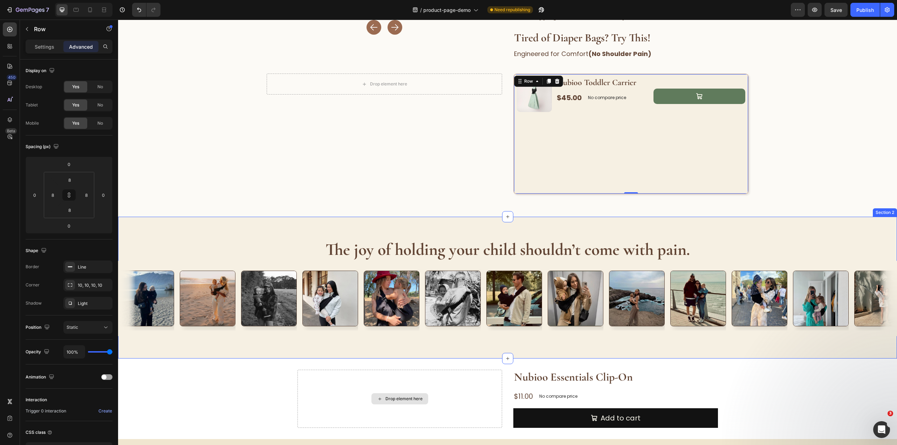
scroll to position [455, 0]
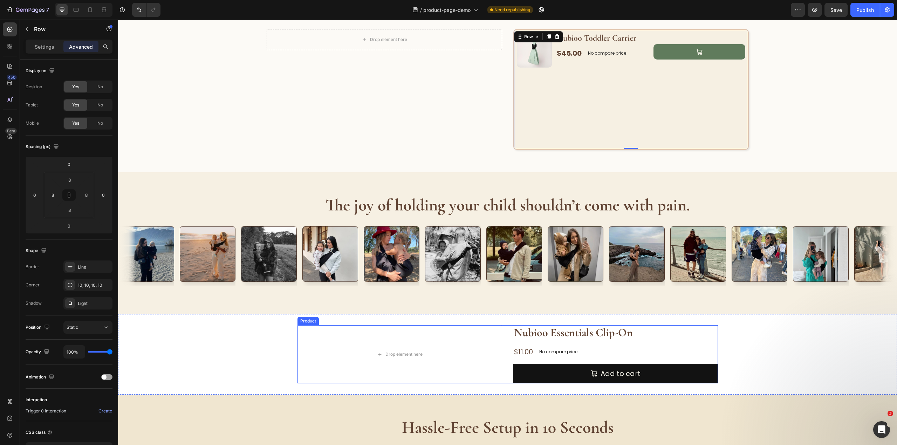
click at [509, 359] on div "Drop element here Nubioo Essentials Clip-On Product Title $11.00 Product Price …" at bounding box center [507, 354] width 420 height 58
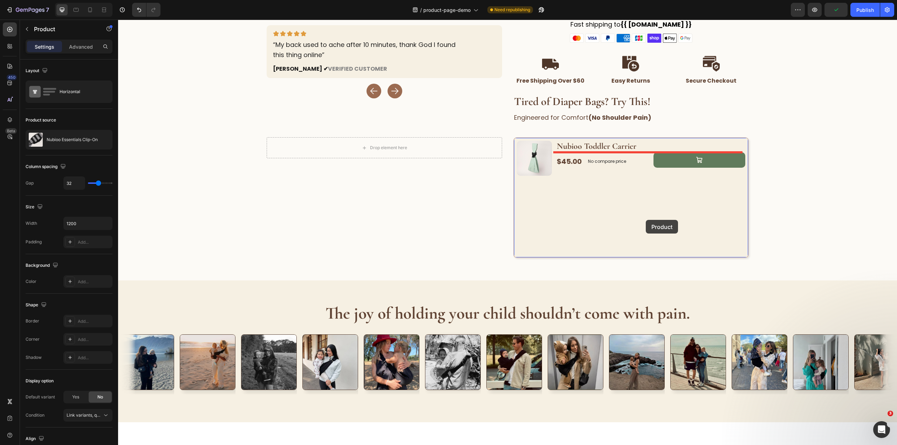
scroll to position [315, 0]
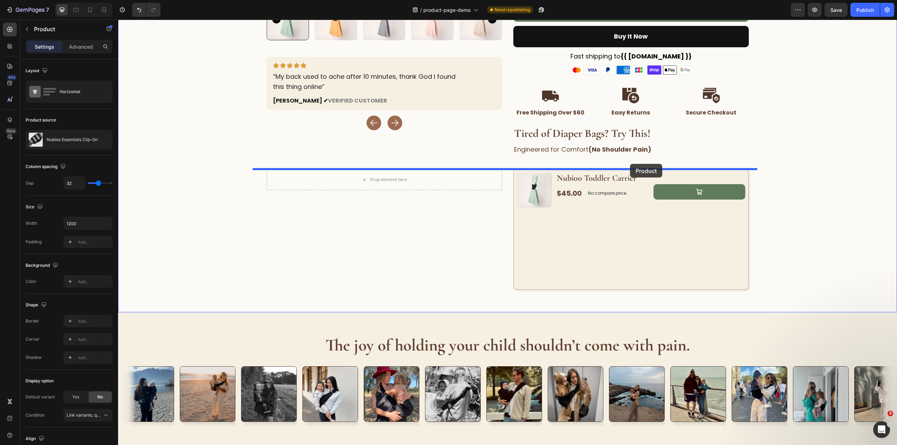
drag, startPoint x: 299, startPoint y: 320, endPoint x: 630, endPoint y: 164, distance: 365.5
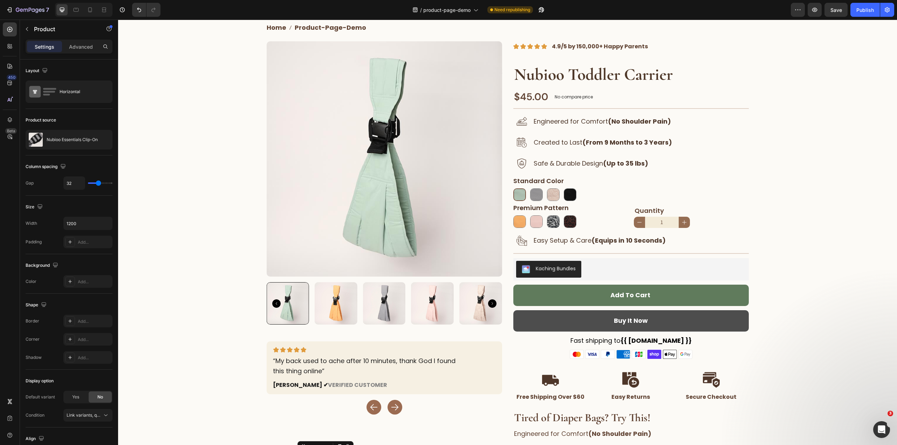
scroll to position [0, 0]
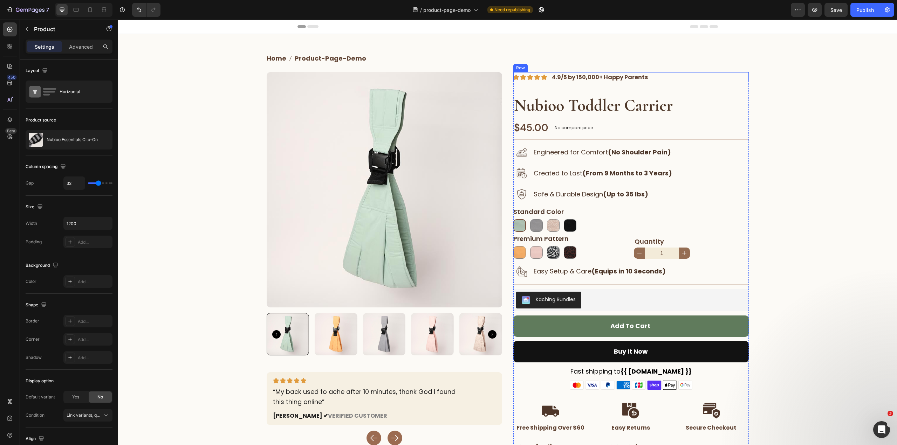
click at [713, 82] on div "Image Image Image Image Image 4.9/5 by 150,000+ Happy Parents Text Block Row" at bounding box center [630, 77] width 235 height 11
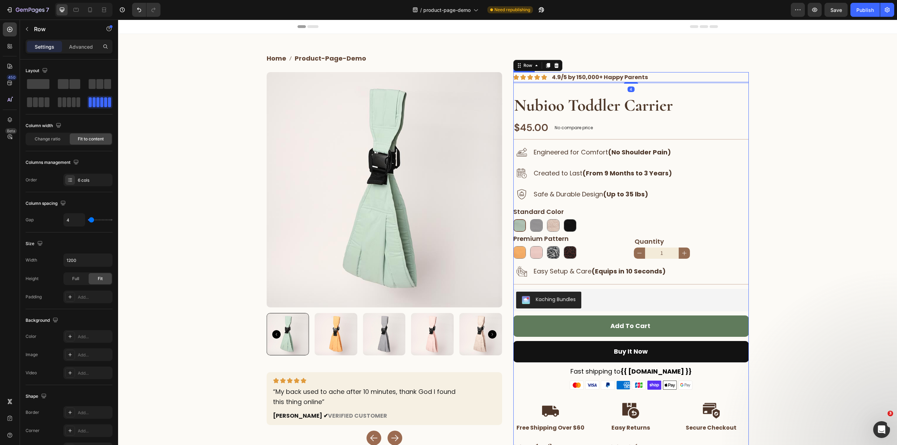
click at [724, 91] on div "Image Image Image Image Image 4.9/5 by 150,000+ Happy Parents Text Block Row 4 …" at bounding box center [630, 274] width 235 height 404
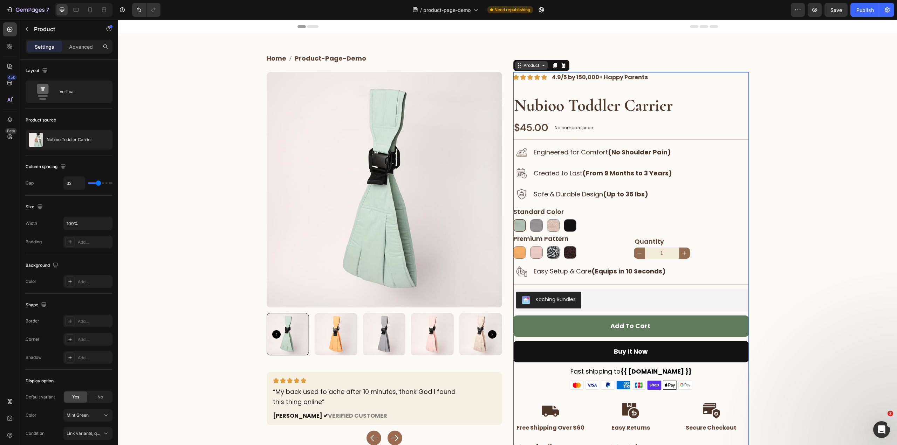
click at [526, 67] on div "Product" at bounding box center [531, 65] width 19 height 6
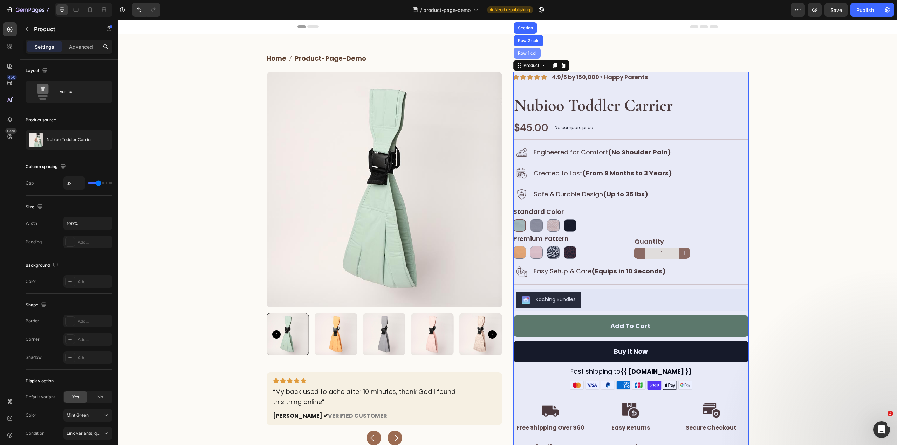
click at [532, 56] on div "Row 1 col" at bounding box center [526, 53] width 27 height 11
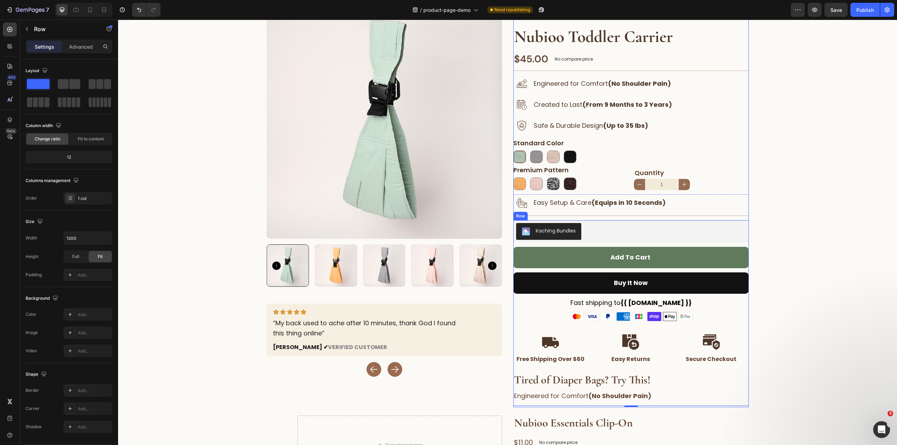
scroll to position [245, 0]
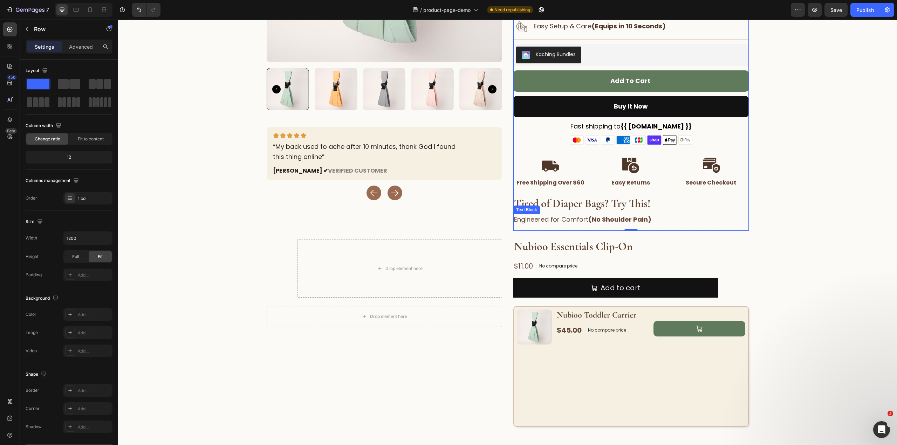
click at [648, 216] on strong "(No Shoulder Pain)" at bounding box center [619, 219] width 63 height 9
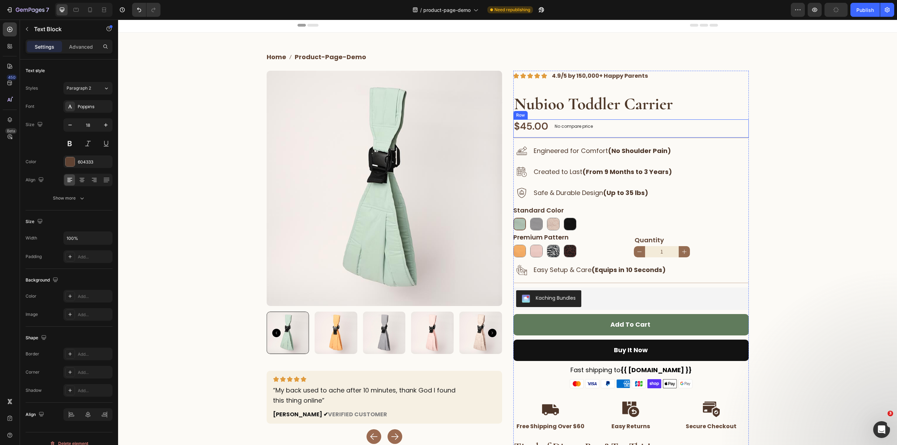
scroll to position [0, 0]
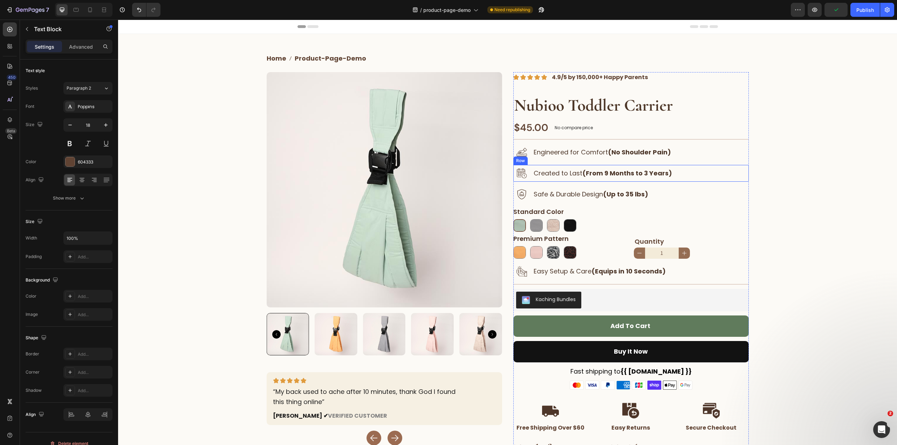
click at [644, 162] on div "Nubioo Toddler Carrier Product Title $45.00 Product Price Product Price No comp…" at bounding box center [630, 285] width 235 height 381
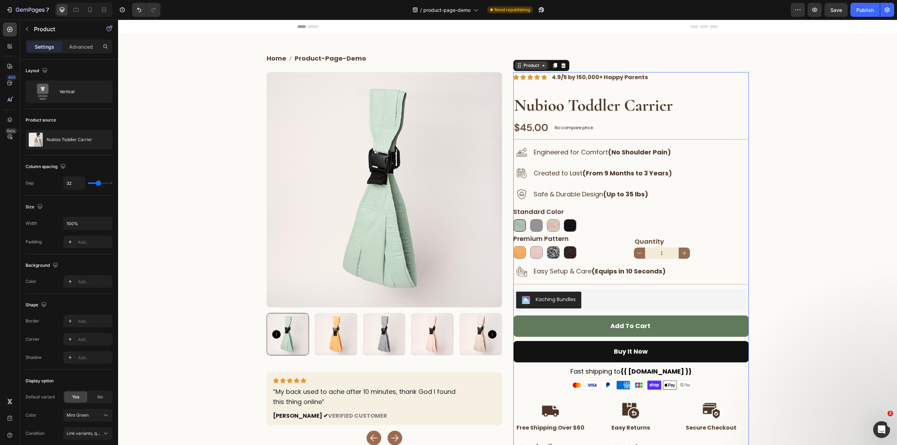
click at [540, 65] on icon at bounding box center [543, 66] width 6 height 6
click at [533, 65] on div "Product" at bounding box center [531, 65] width 19 height 6
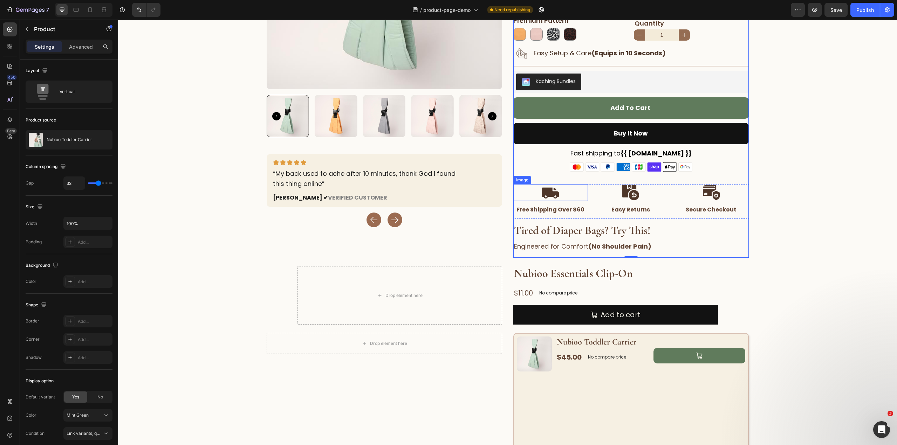
scroll to position [245, 0]
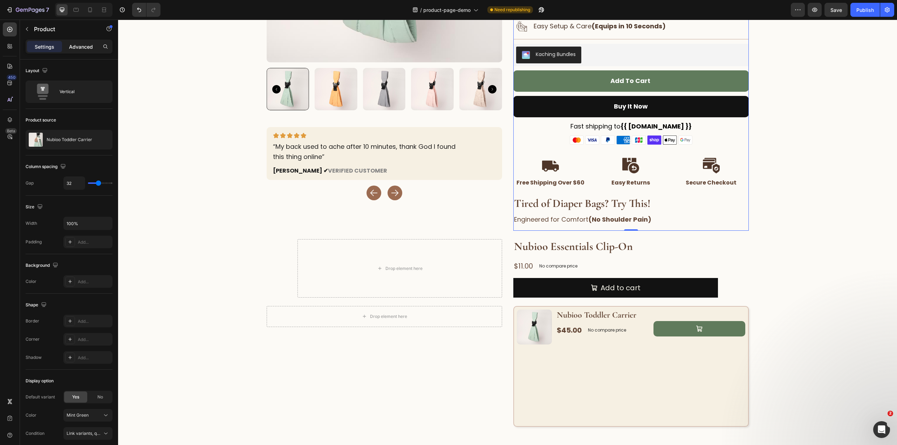
click at [82, 49] on p "Advanced" at bounding box center [81, 46] width 24 height 7
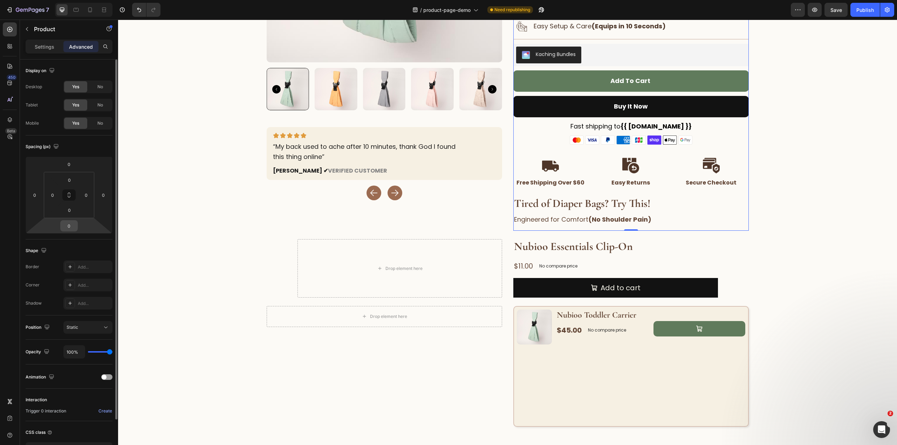
click at [70, 228] on input "0" at bounding box center [69, 226] width 14 height 11
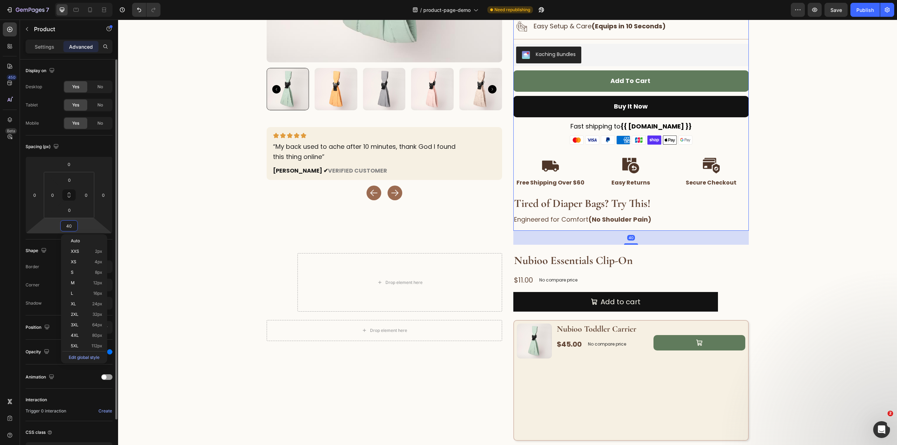
type input "400"
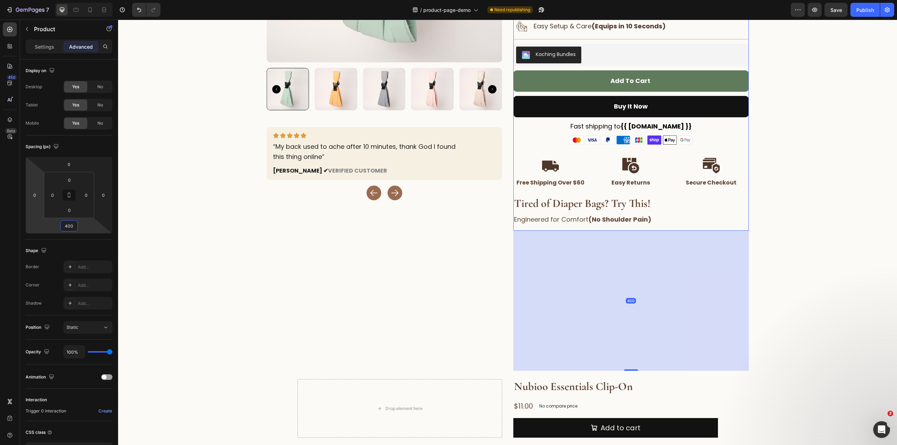
click at [789, 348] on div "Home product-page-demo Breadcrumb Row Product Images Image “My back used to ach…" at bounding box center [507, 183] width 779 height 767
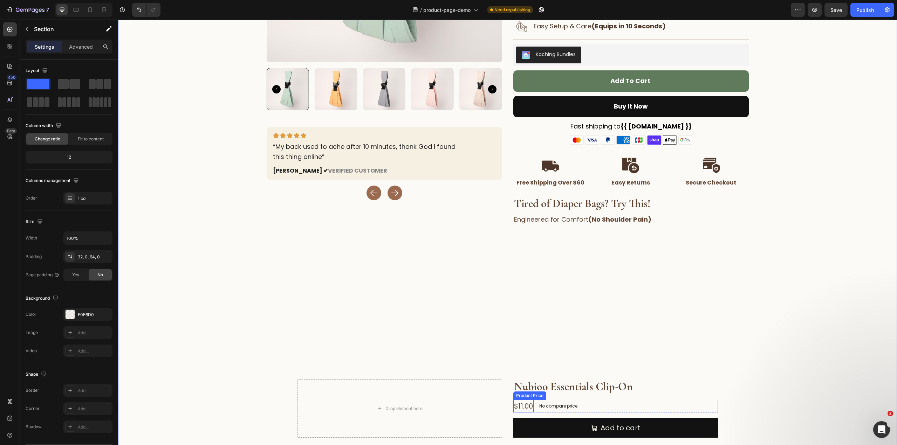
click at [513, 400] on div "$11.00" at bounding box center [523, 406] width 20 height 13
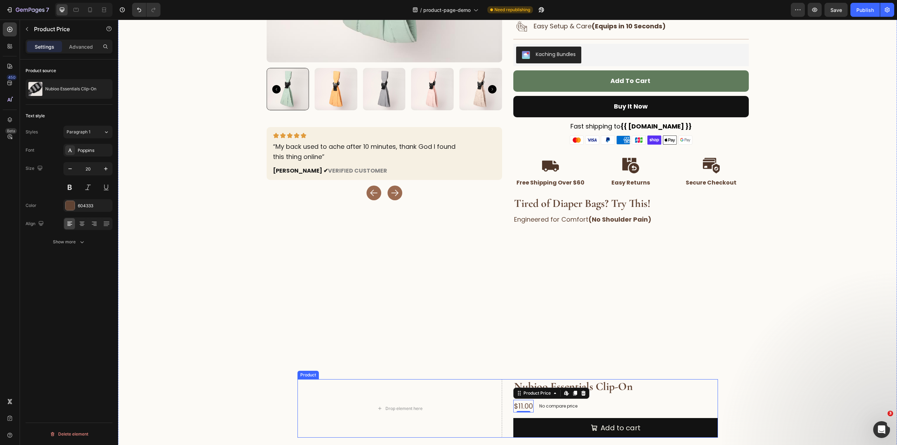
click at [504, 402] on div "Drop element here Nubioo Essentials Clip-On Product Title $11.00 Product Price …" at bounding box center [507, 408] width 420 height 58
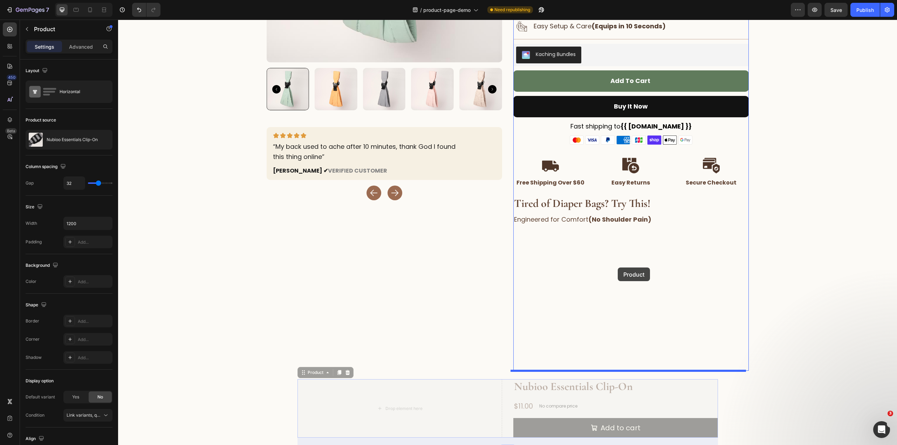
drag, startPoint x: 305, startPoint y: 372, endPoint x: 617, endPoint y: 268, distance: 329.5
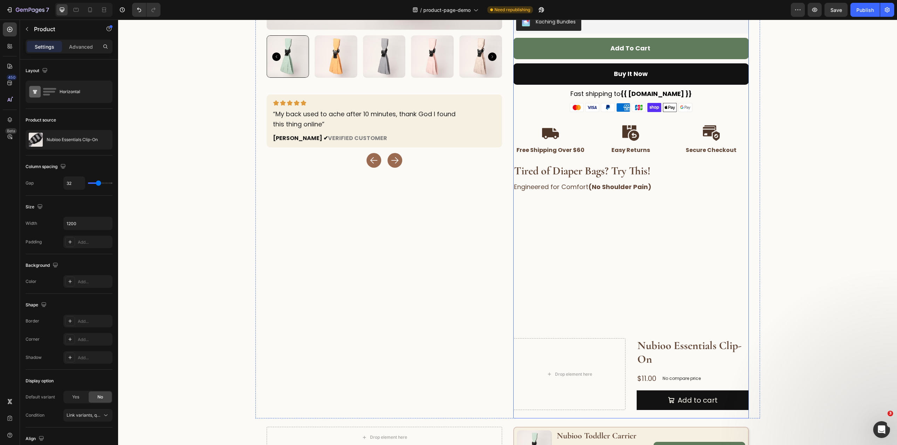
scroll to position [315, 0]
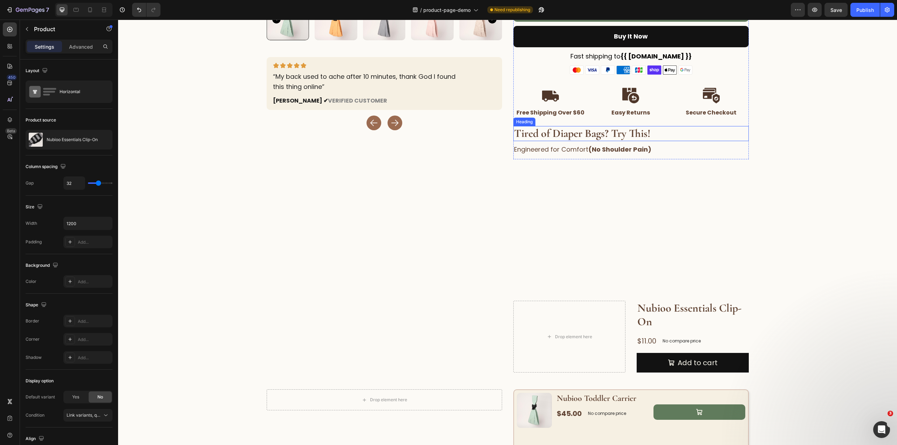
click at [653, 139] on h2 "Tired of Diaper Bags? Try This!" at bounding box center [630, 133] width 235 height 15
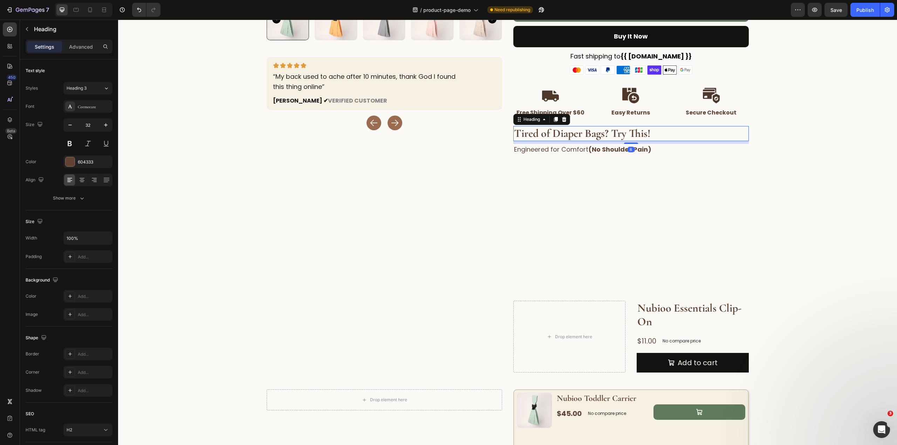
click at [668, 156] on div "Kaching Bundles Kaching Bundles Add to cart Add to Cart Row Buy it now Dynamic …" at bounding box center [630, 67] width 235 height 186
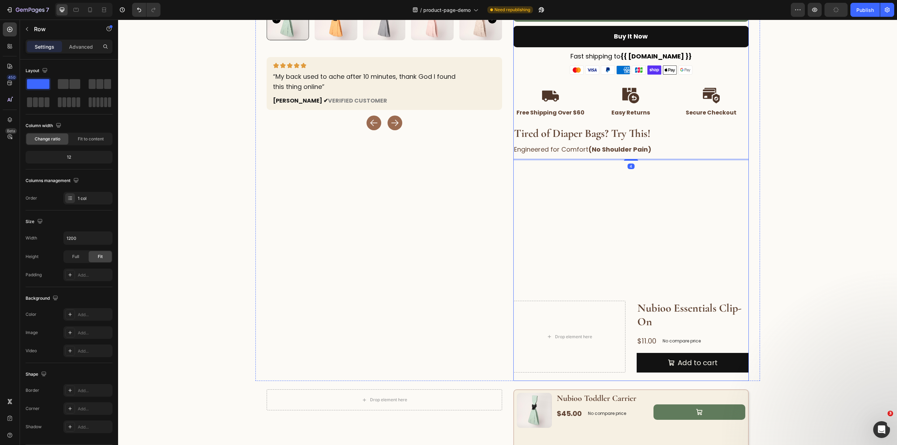
click at [646, 200] on div "Image Image Image Image Image 4.9/5 by 150,000+ Happy Parents Text Block Row Nu…" at bounding box center [630, 69] width 235 height 624
click at [710, 87] on img at bounding box center [711, 95] width 17 height 17
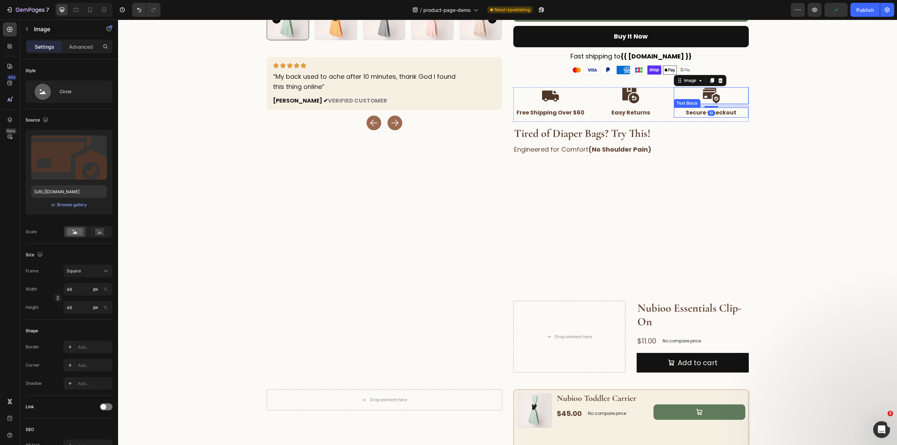
click at [698, 138] on h2 "Tired of Diaper Bags? Try This!" at bounding box center [630, 133] width 235 height 15
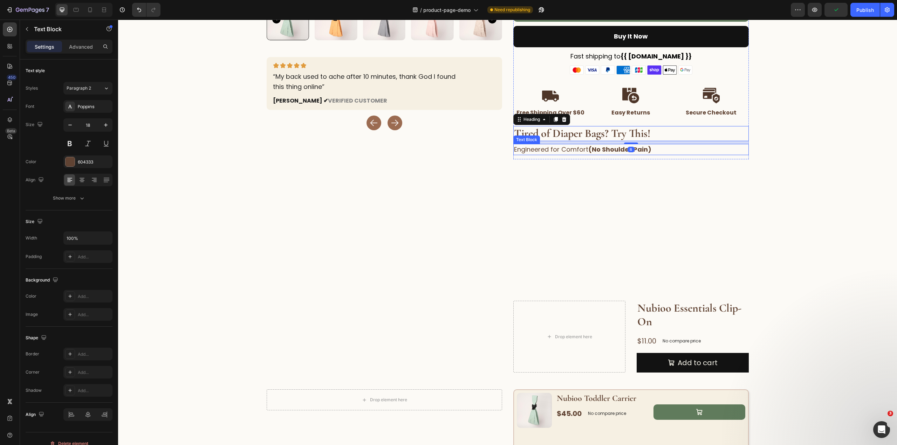
click at [695, 145] on p "Engineered for Comfort (No Shoulder Pain)" at bounding box center [631, 150] width 234 height 10
click at [541, 135] on div "Text Block" at bounding box center [534, 137] width 24 height 6
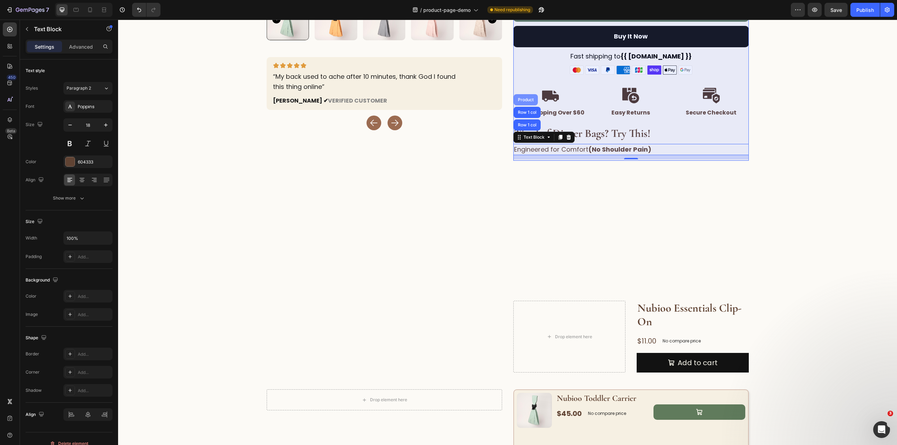
click at [531, 99] on div "Product" at bounding box center [525, 100] width 19 height 4
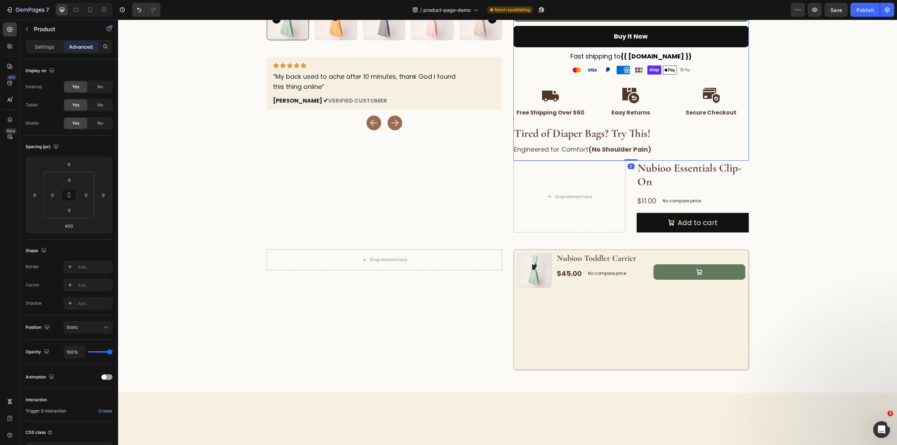
drag, startPoint x: 629, startPoint y: 285, endPoint x: 668, endPoint y: 150, distance: 140.8
type input "0"
click at [637, 344] on div "Nubioo Toddler Carrier Product Title $45.00 Product Price Product Price No comp…" at bounding box center [650, 310] width 189 height 114
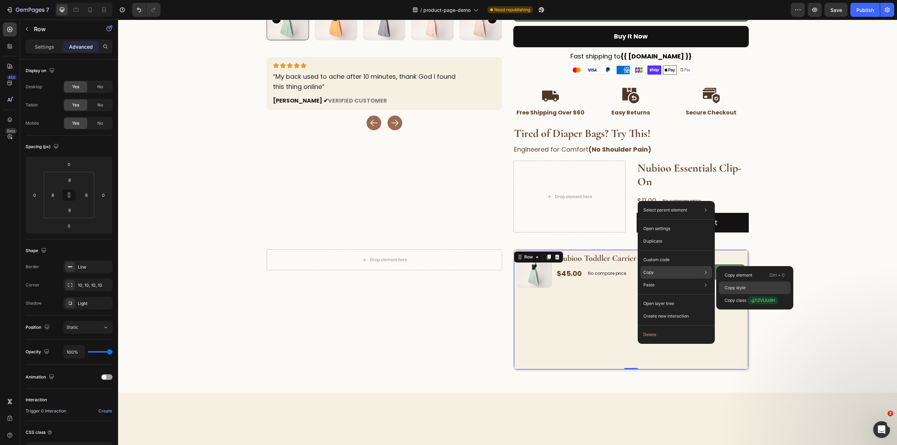
click at [749, 294] on div "Copy style" at bounding box center [754, 300] width 71 height 13
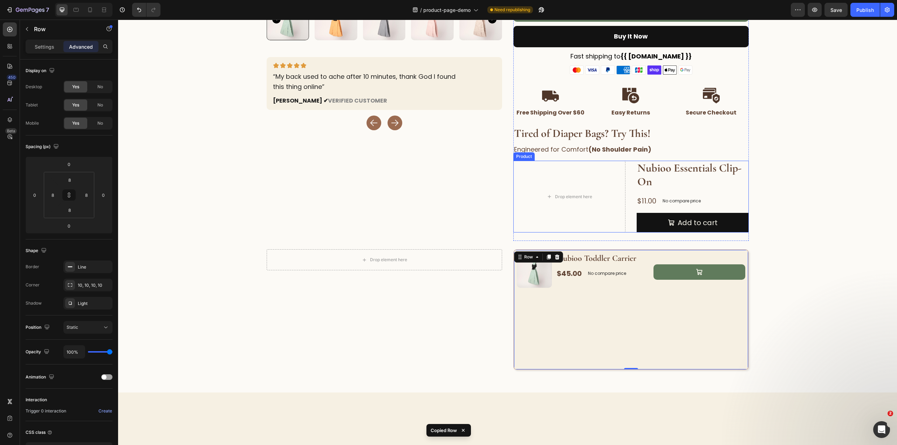
click at [630, 225] on div "Drop element here Nubioo Essentials Clip-On Product Title $11.00 Product Price …" at bounding box center [630, 197] width 235 height 72
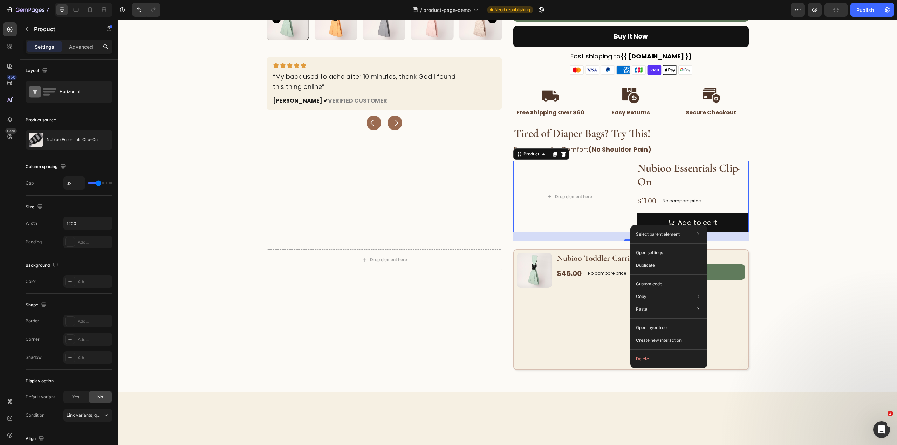
click at [607, 236] on div "24" at bounding box center [630, 237] width 235 height 8
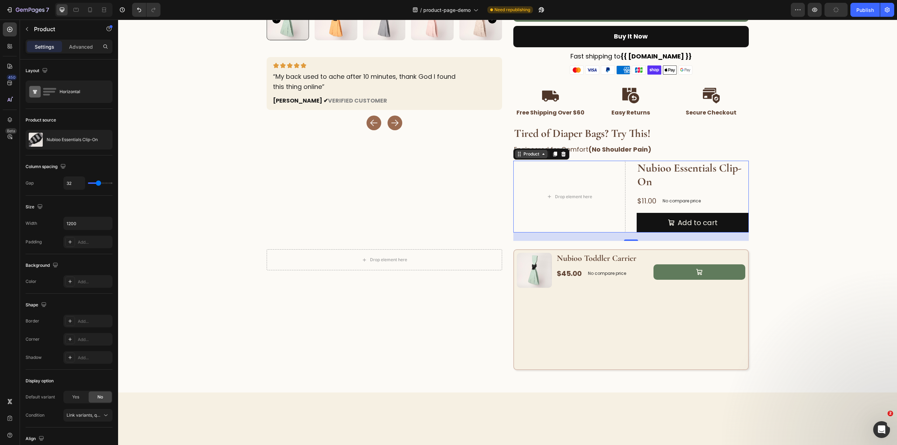
click at [542, 154] on icon at bounding box center [543, 153] width 2 height 1
click at [627, 306] on div "Nubioo Toddler Carrier Product Title $45.00 Product Price Product Price No comp…" at bounding box center [650, 310] width 189 height 114
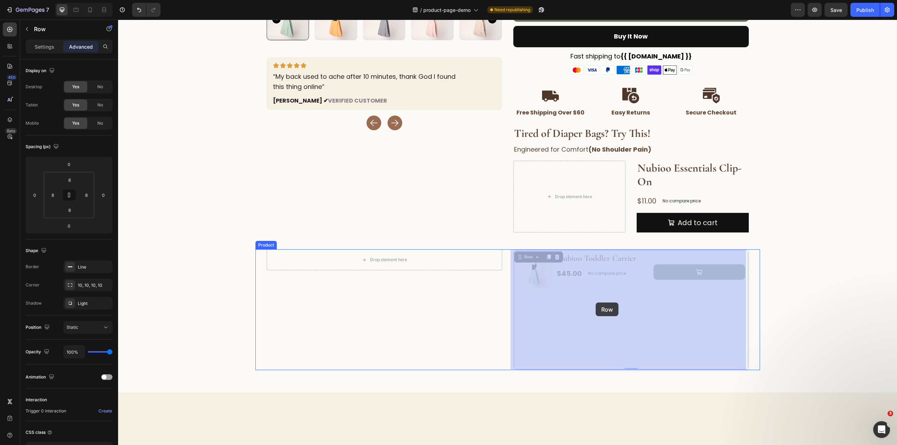
drag, startPoint x: 523, startPoint y: 257, endPoint x: 596, endPoint y: 299, distance: 84.7
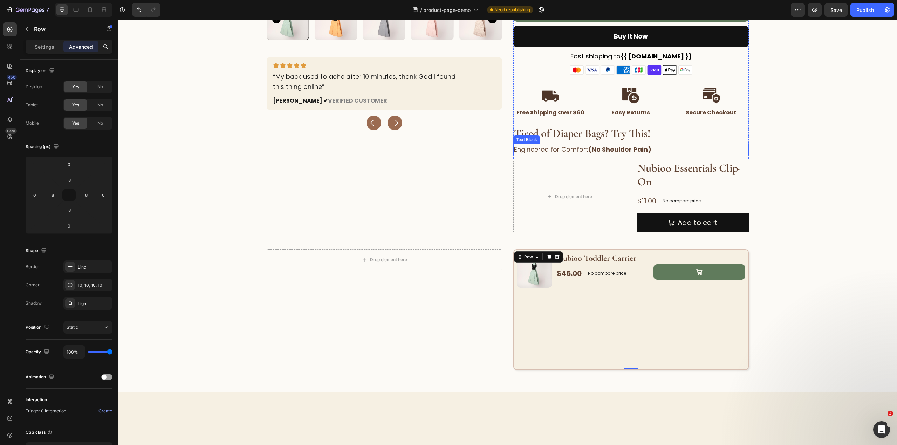
click at [632, 150] on strong "(No Shoulder Pain)" at bounding box center [619, 149] width 63 height 9
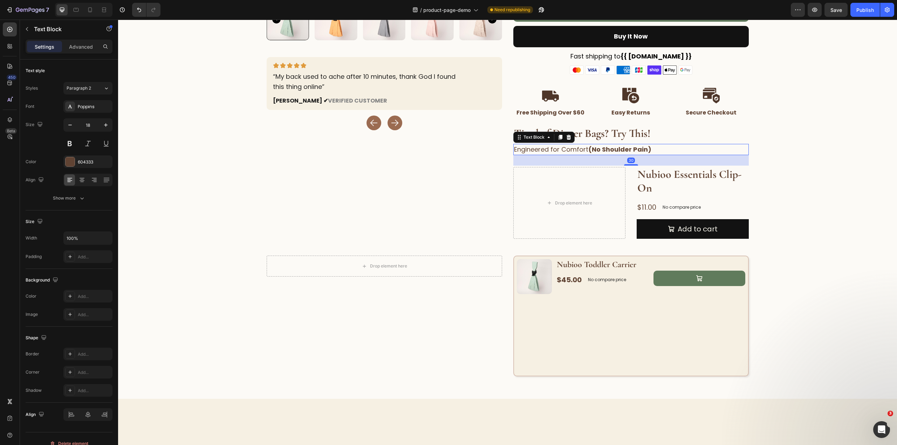
drag, startPoint x: 633, startPoint y: 157, endPoint x: 634, endPoint y: 164, distance: 6.3
click at [634, 155] on div "30" at bounding box center [630, 155] width 235 height 0
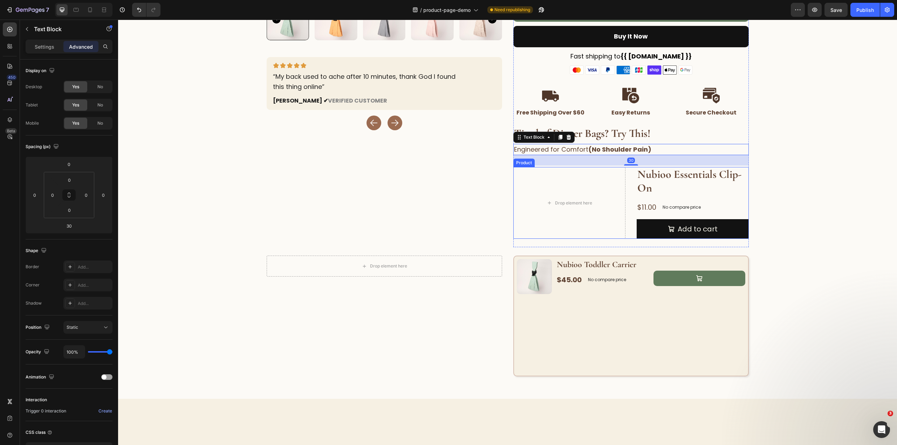
type input "12"
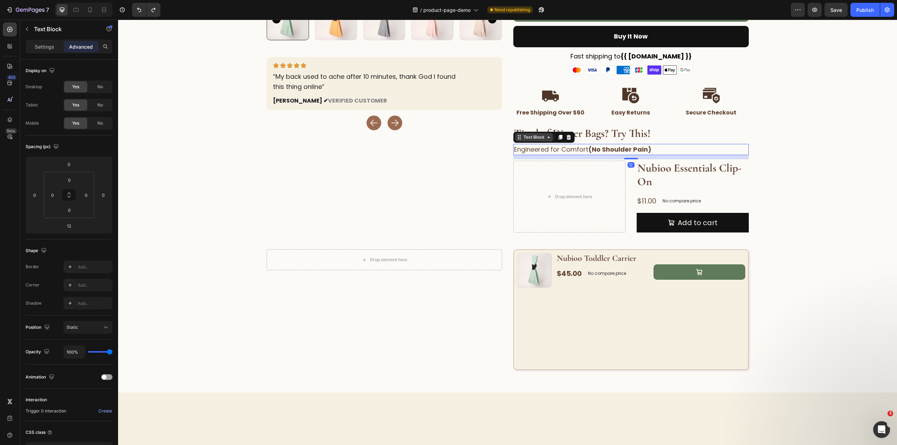
click at [546, 136] on icon at bounding box center [549, 137] width 6 height 6
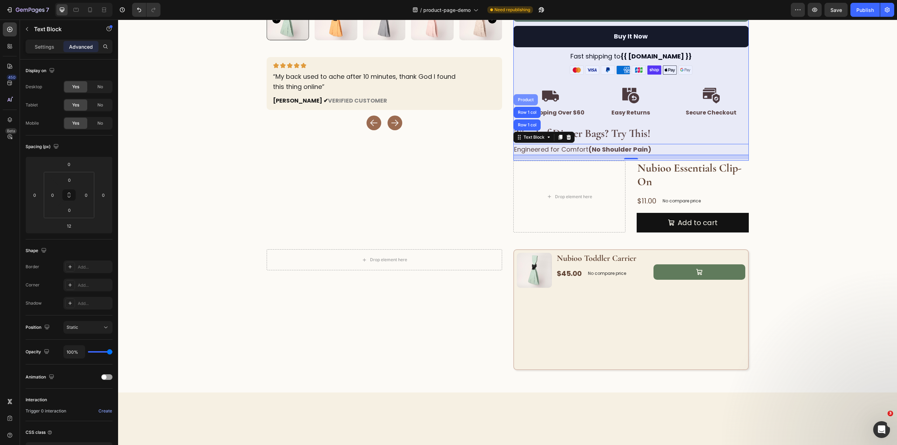
click at [527, 97] on div "Product" at bounding box center [525, 99] width 24 height 11
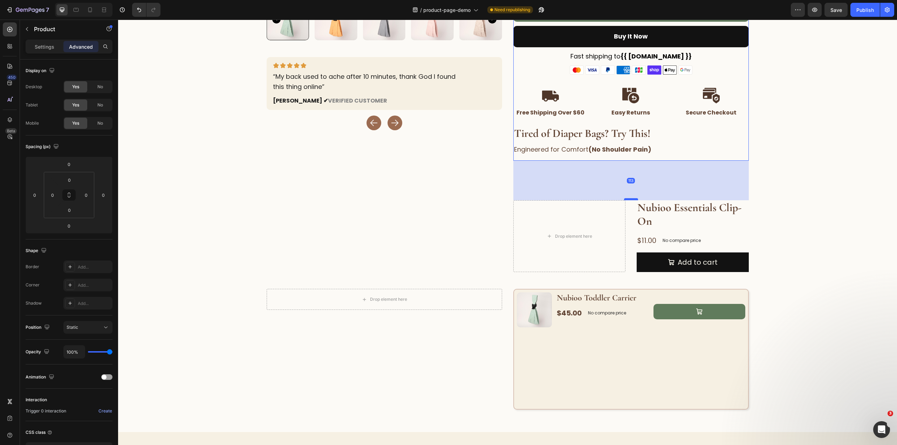
drag, startPoint x: 628, startPoint y: 159, endPoint x: 625, endPoint y: 201, distance: 41.4
click at [625, 200] on div at bounding box center [631, 199] width 14 height 2
type input "116"
click at [643, 308] on div "$45.00 Product Price Product Price No compare price Product Price Row" at bounding box center [602, 314] width 92 height 13
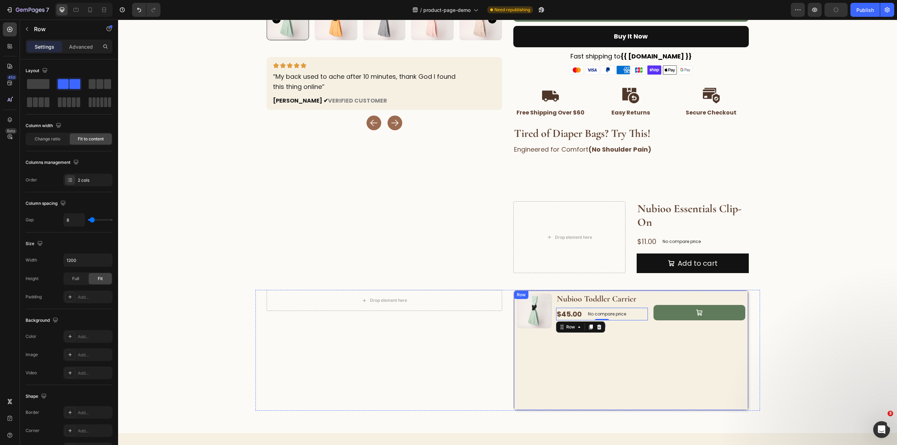
click at [642, 335] on div "Nubioo Toddler Carrier Product Title $45.00 Product Price Product Price No comp…" at bounding box center [650, 350] width 189 height 114
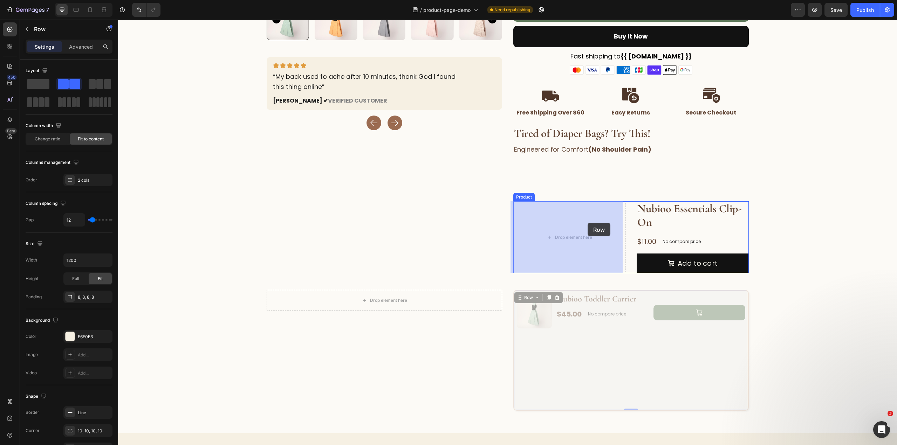
scroll to position [560, 0]
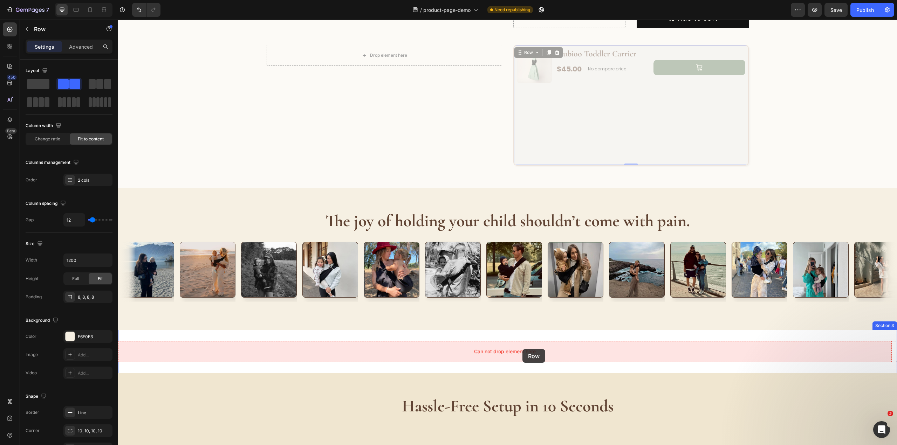
drag, startPoint x: 515, startPoint y: 297, endPoint x: 527, endPoint y: 335, distance: 40.2
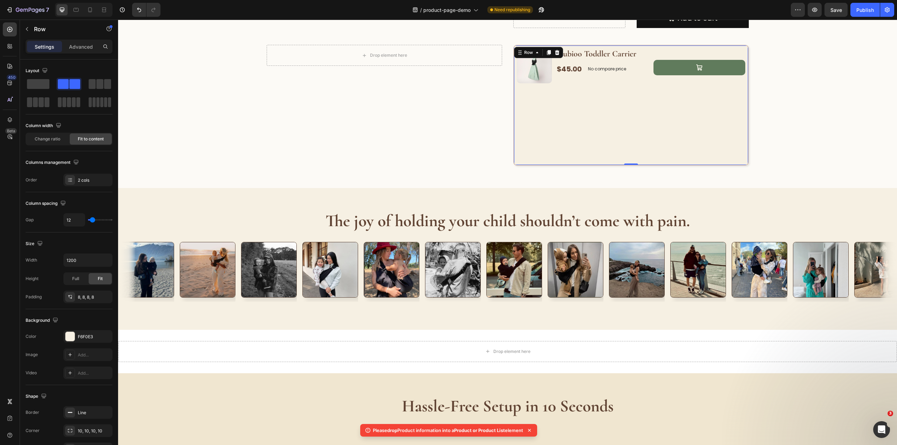
click at [658, 130] on div "Nubioo Toddler Carrier Product Title $45.00 Product Price Product Price No comp…" at bounding box center [650, 105] width 189 height 114
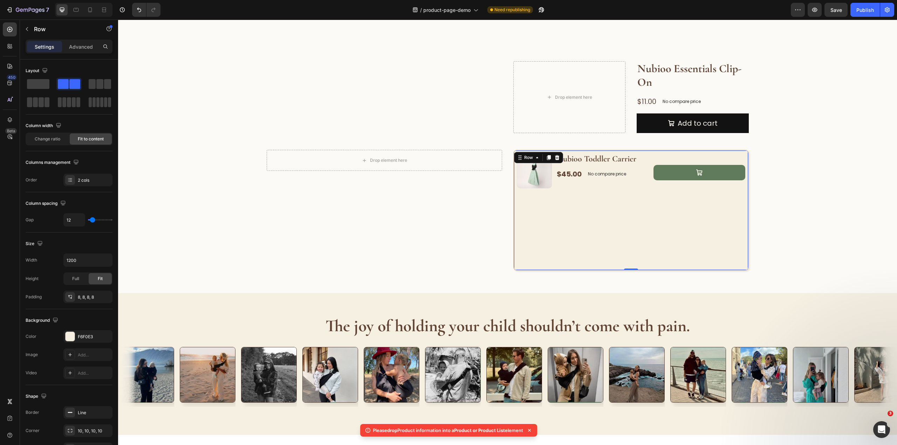
click at [615, 236] on div "Nubioo Toddler Carrier Product Title $45.00 Product Price Product Price No comp…" at bounding box center [650, 210] width 189 height 114
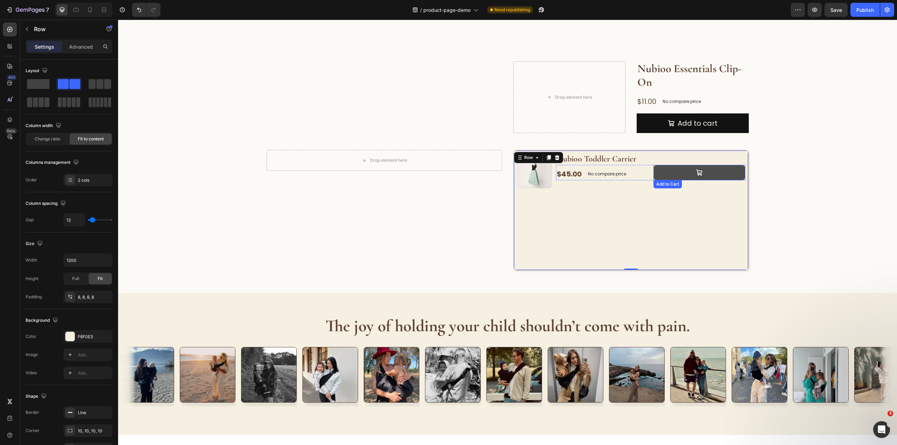
click at [726, 170] on button at bounding box center [699, 172] width 92 height 15
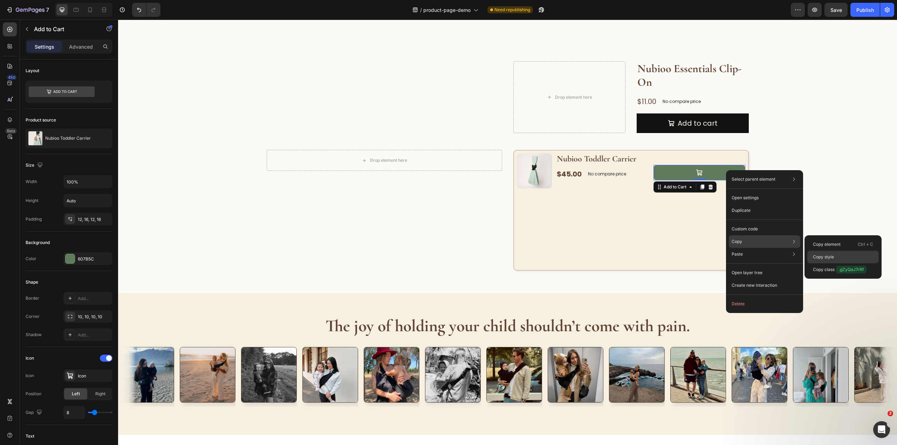
click at [818, 263] on div "Copy style" at bounding box center [842, 269] width 71 height 13
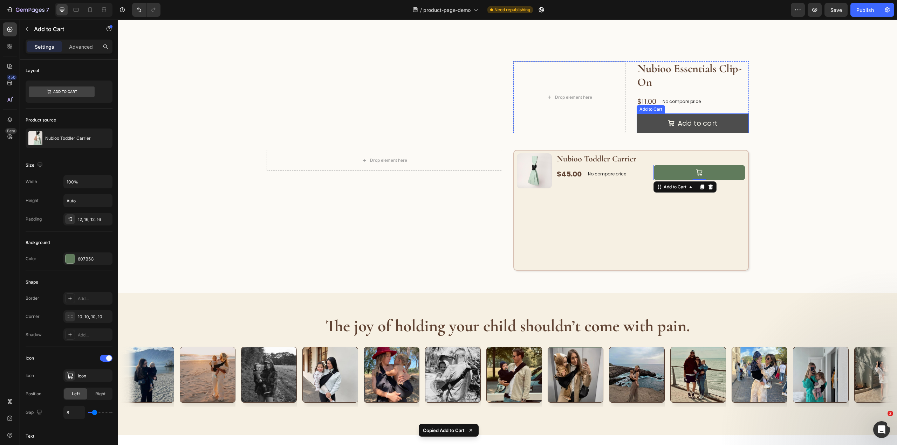
click at [738, 129] on button "Add to cart" at bounding box center [692, 123] width 112 height 20
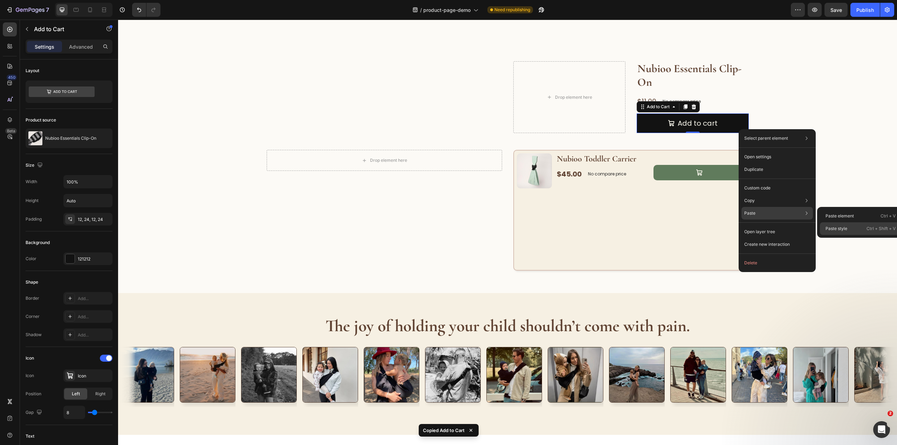
click at [853, 225] on div "Paste style Ctrl + Shift + V" at bounding box center [860, 228] width 81 height 13
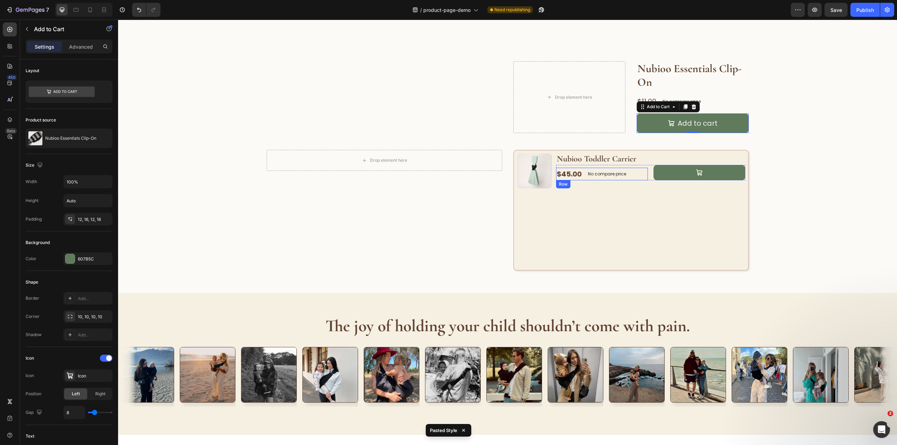
click at [581, 176] on div "$45.00 Product Price Product Price No compare price Product Price Row" at bounding box center [602, 174] width 92 height 13
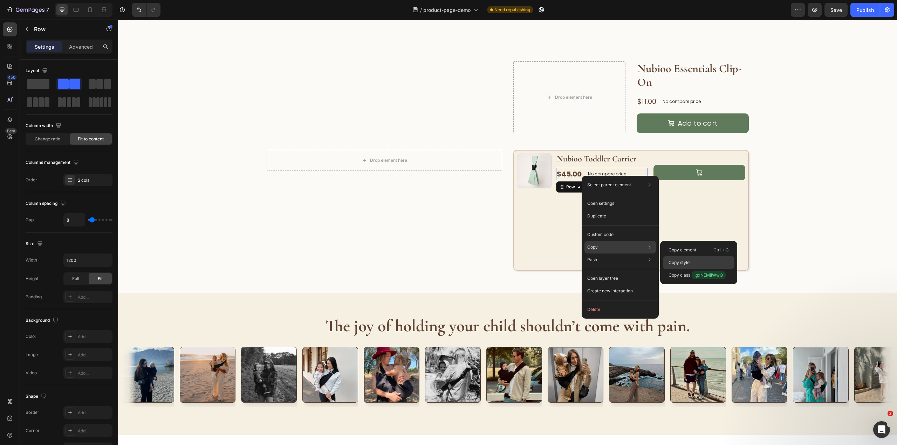
click at [704, 269] on div "Copy style" at bounding box center [698, 275] width 71 height 13
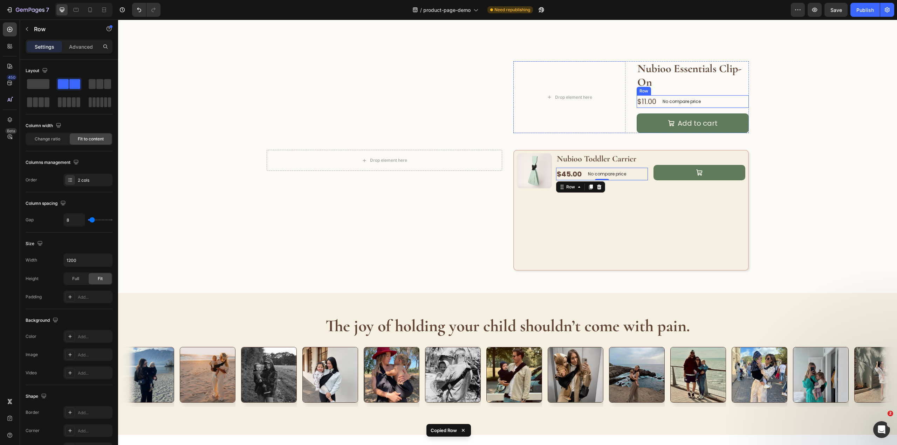
click at [655, 102] on div "$11.00 Product Price Product Price No compare price Product Price Row" at bounding box center [692, 101] width 112 height 13
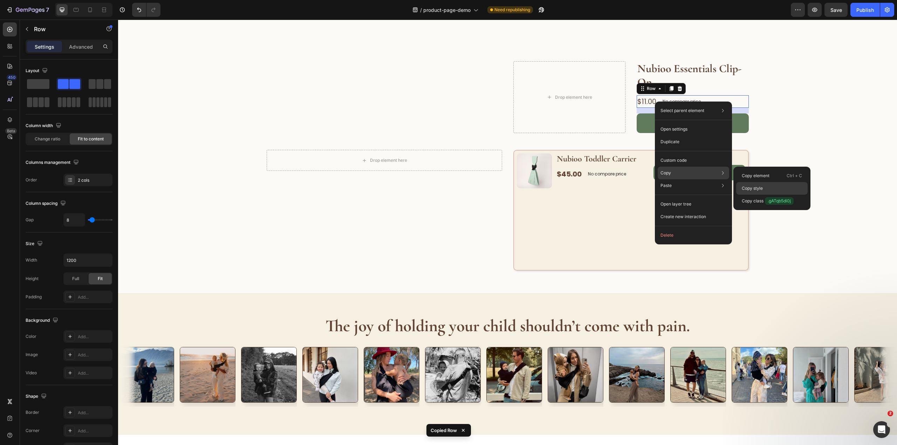
click at [747, 187] on p "Copy style" at bounding box center [751, 188] width 21 height 6
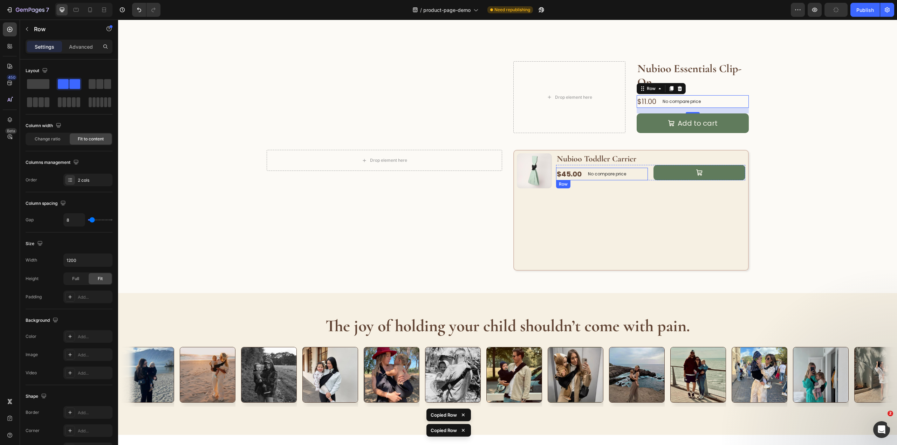
click at [581, 176] on div "$45.00 Product Price Product Price No compare price Product Price Row" at bounding box center [602, 174] width 92 height 13
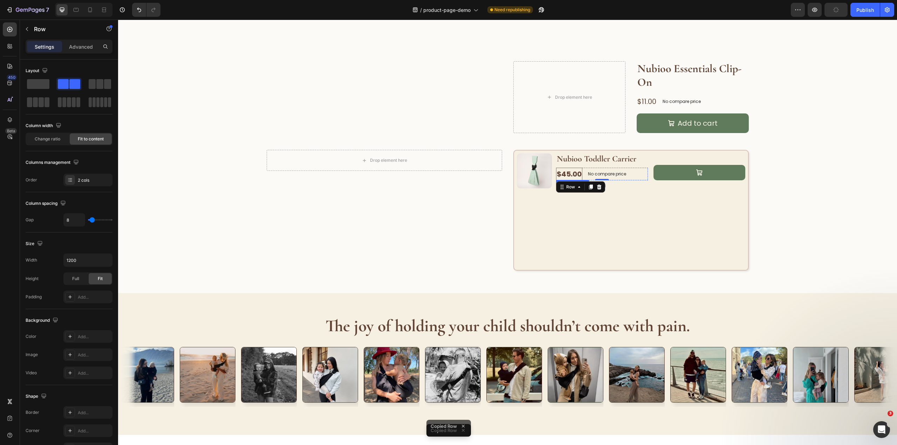
click at [573, 172] on div "$45.00" at bounding box center [569, 174] width 26 height 13
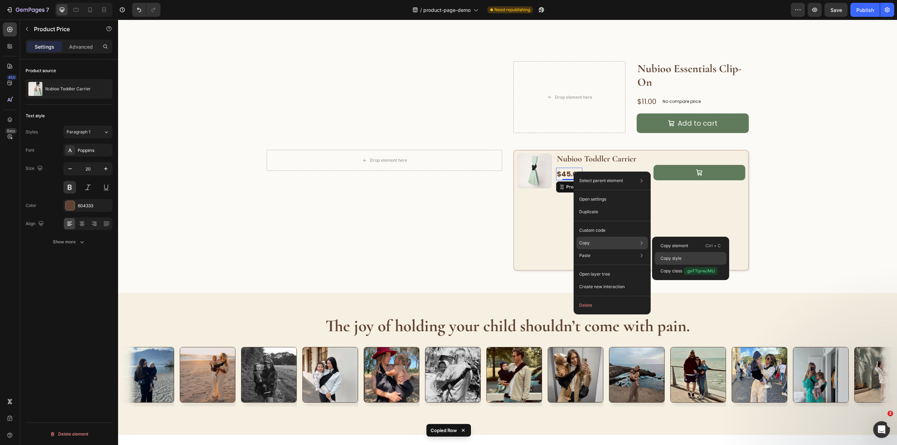
click at [679, 258] on p "Copy style" at bounding box center [670, 258] width 21 height 6
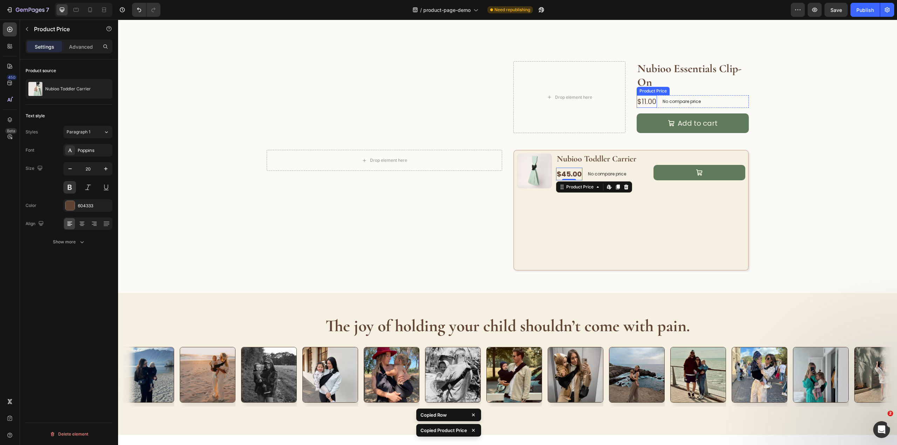
click at [647, 99] on div "$11.00" at bounding box center [646, 101] width 20 height 13
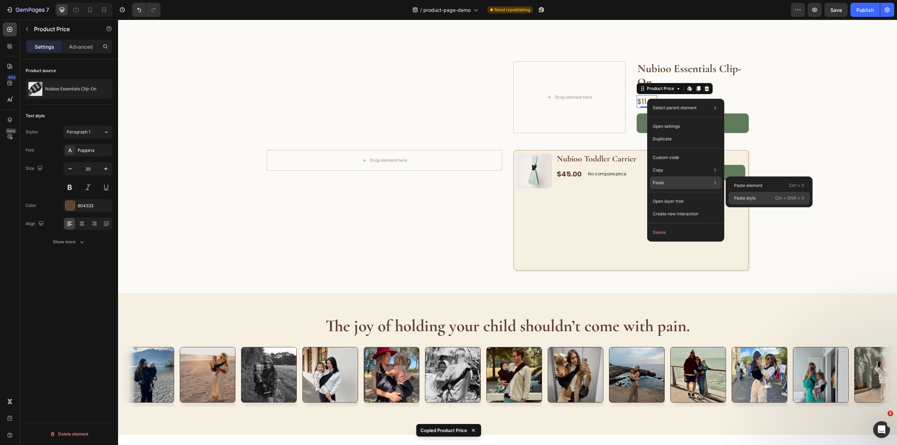
click at [749, 200] on p "Paste style" at bounding box center [745, 198] width 22 height 6
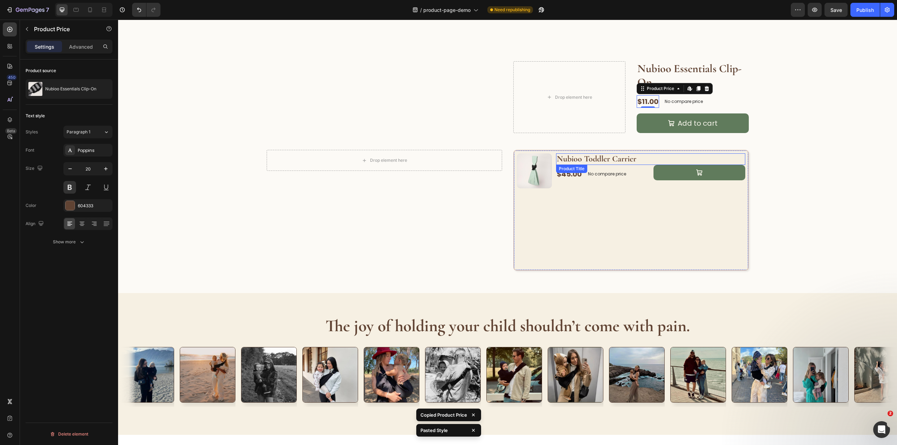
click at [590, 158] on h2 "Nubioo Toddler Carrier" at bounding box center [650, 159] width 189 height 12
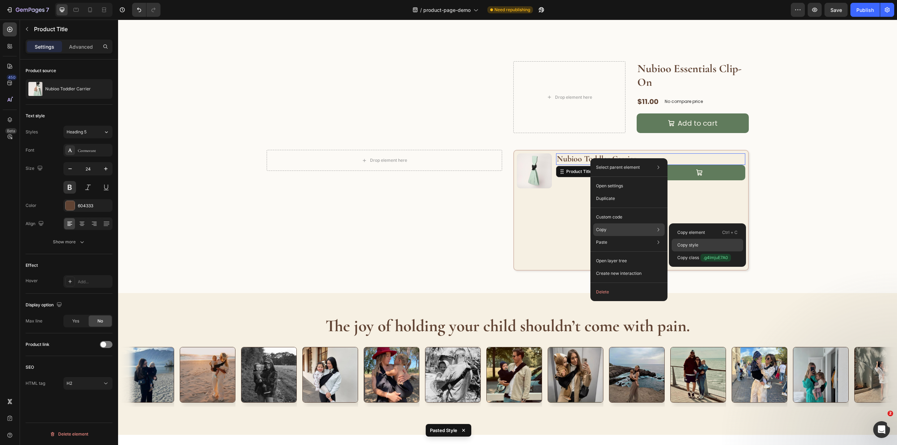
click at [693, 244] on p "Copy style" at bounding box center [687, 245] width 21 height 6
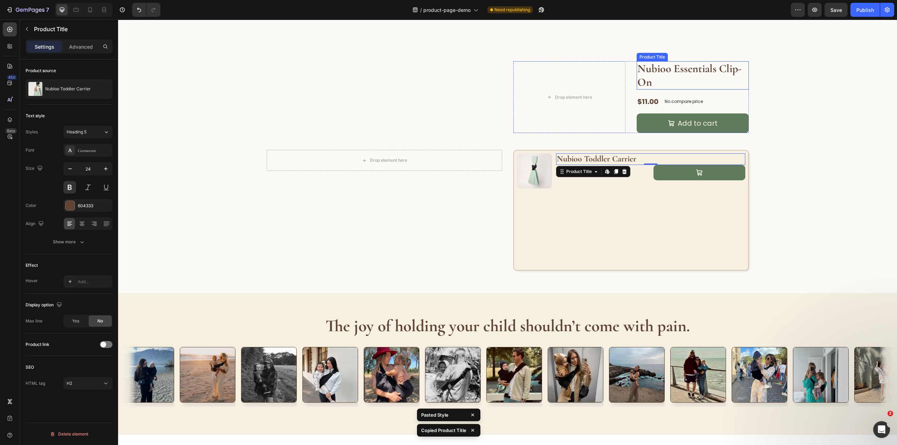
click at [650, 73] on h2 "Nubioo Essentials Clip-On" at bounding box center [692, 75] width 112 height 28
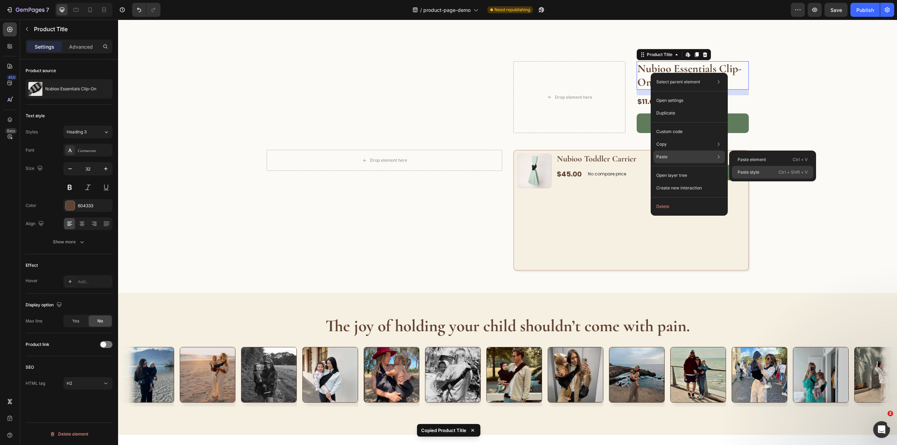
click at [760, 170] on div "Paste style Ctrl + Shift + V" at bounding box center [772, 172] width 81 height 13
type input "24"
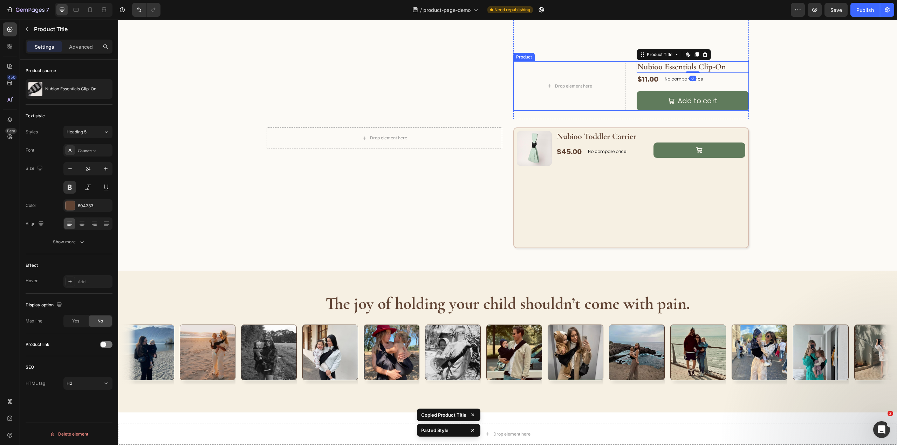
click at [630, 81] on div "Drop element here Nubioo Essentials Clip-On Product Title Edit content in Shopi…" at bounding box center [630, 85] width 235 height 49
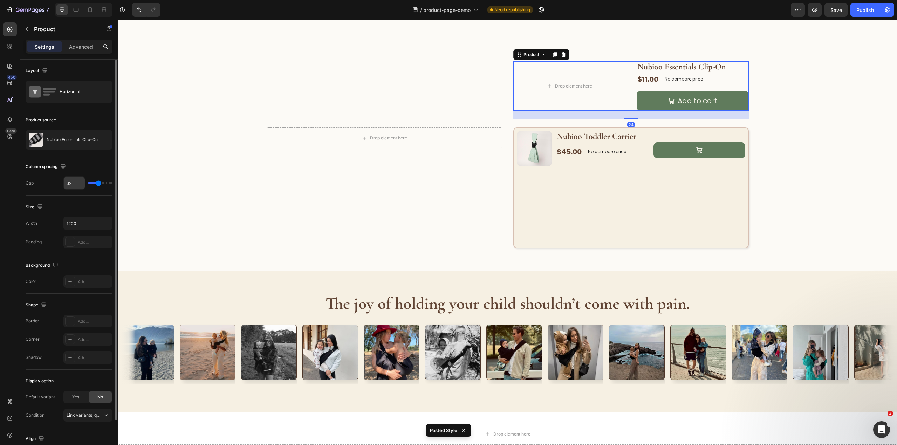
click at [75, 181] on input "32" at bounding box center [74, 183] width 21 height 13
type input "1"
type input "16"
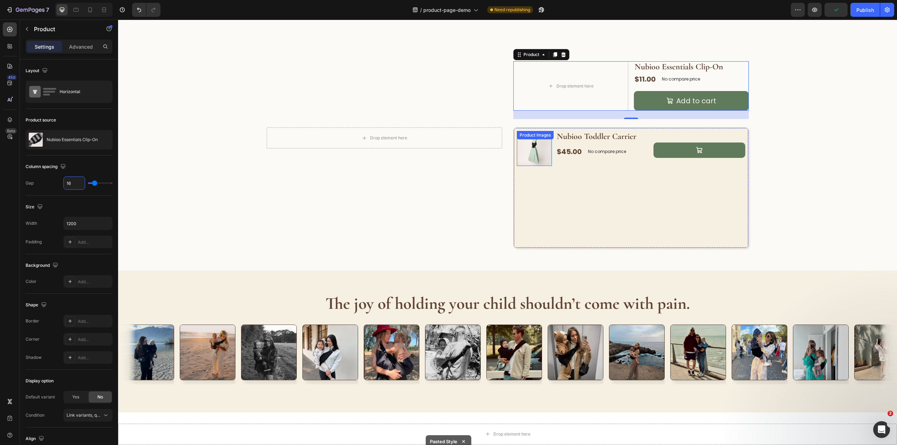
click at [528, 145] on img at bounding box center [534, 148] width 35 height 35
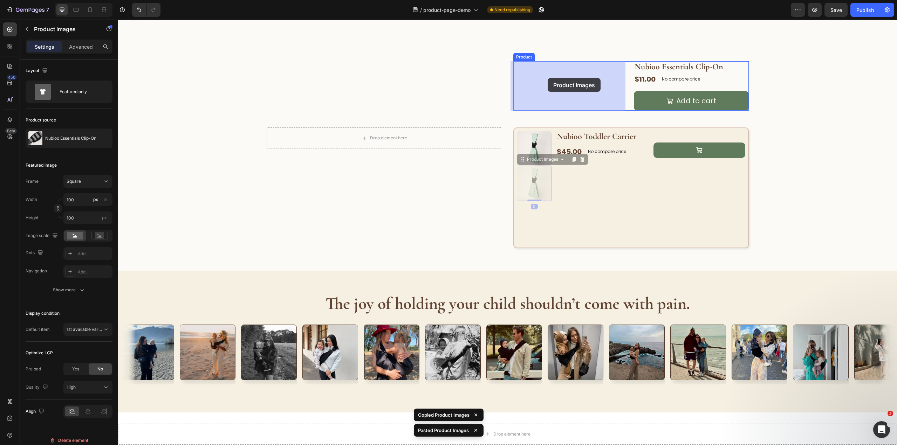
drag, startPoint x: 522, startPoint y: 161, endPoint x: 547, endPoint y: 78, distance: 86.4
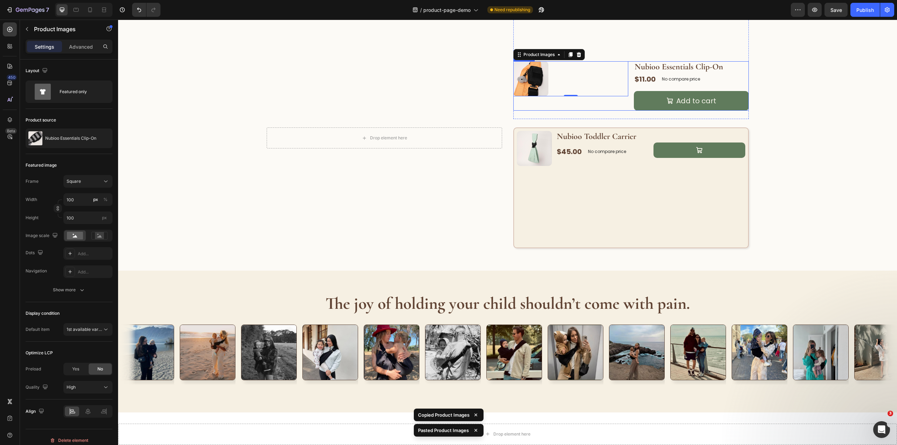
click at [627, 94] on div "Product Images 0 Nubioo Essentials Clip-On Product Title $11.00 Product Price P…" at bounding box center [630, 85] width 235 height 49
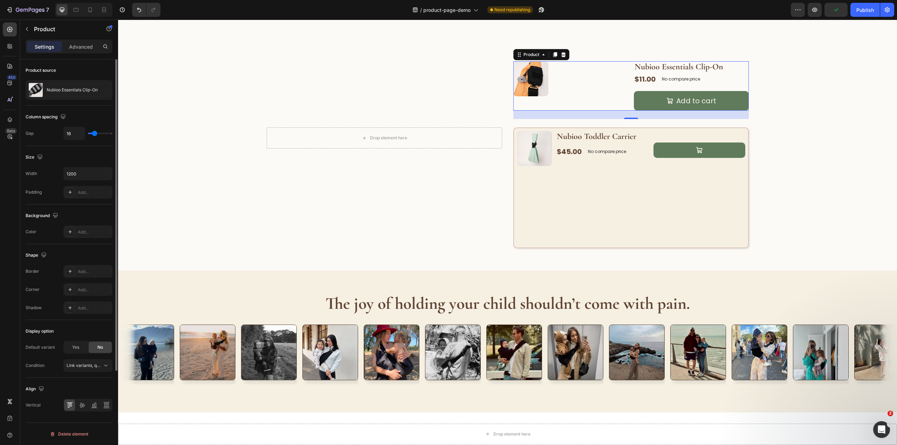
scroll to position [0, 0]
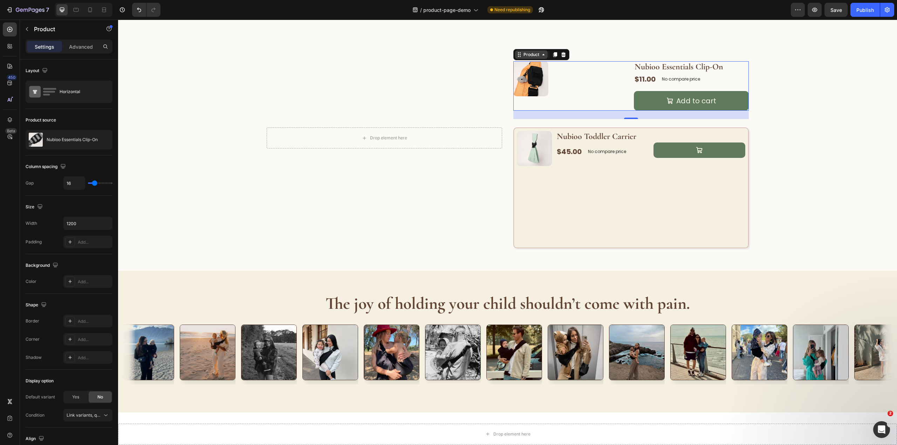
click at [537, 53] on div "Product" at bounding box center [531, 54] width 19 height 6
click at [627, 88] on div "Product Images Nubioo Essentials Clip-On Product Title $11.00 Product Price Pro…" at bounding box center [630, 85] width 235 height 49
click at [629, 98] on div "Product Images Nubioo Essentials Clip-On Product Title $11.00 Product Price Pro…" at bounding box center [630, 85] width 235 height 49
click at [643, 77] on div "$11.00" at bounding box center [645, 79] width 22 height 13
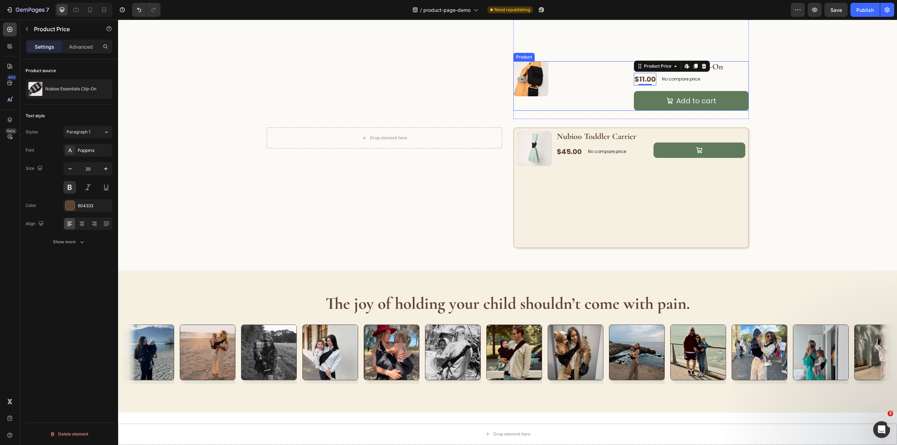
click at [625, 87] on div "Product Images Nubioo Essentials Clip-On Product Title $11.00 Product Price Edi…" at bounding box center [630, 85] width 235 height 49
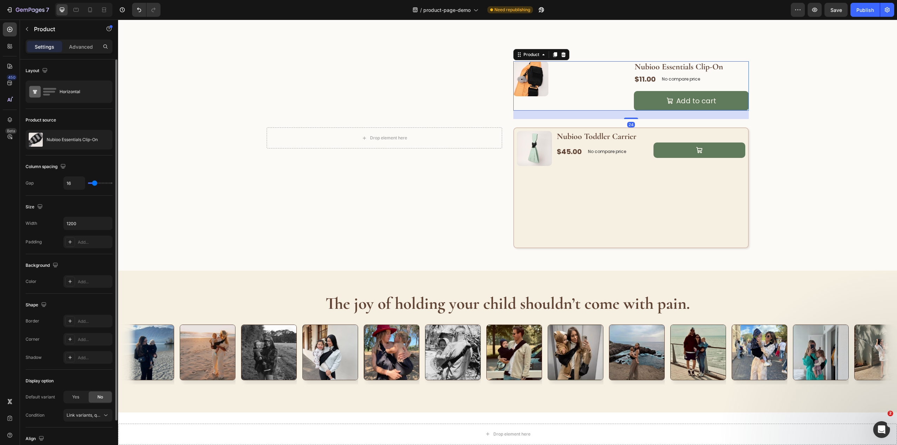
scroll to position [50, 0]
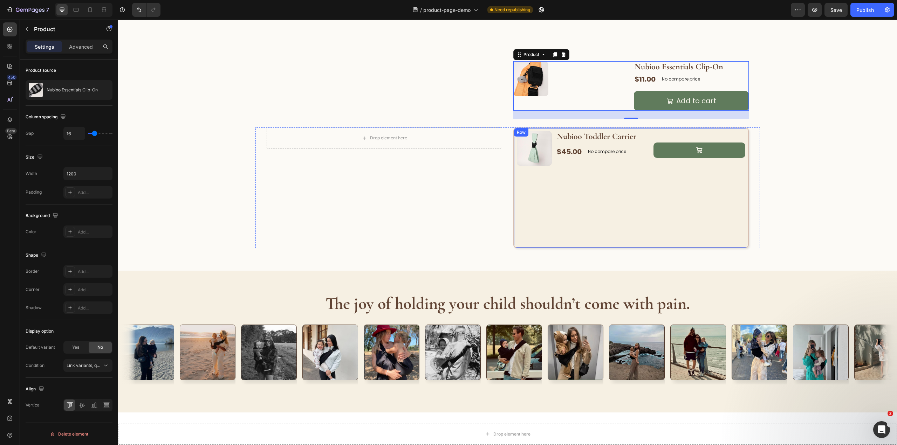
click at [551, 150] on div "Product Images Nubioo Toddler Carrier Product Title $45.00 Product Price Produc…" at bounding box center [630, 187] width 235 height 121
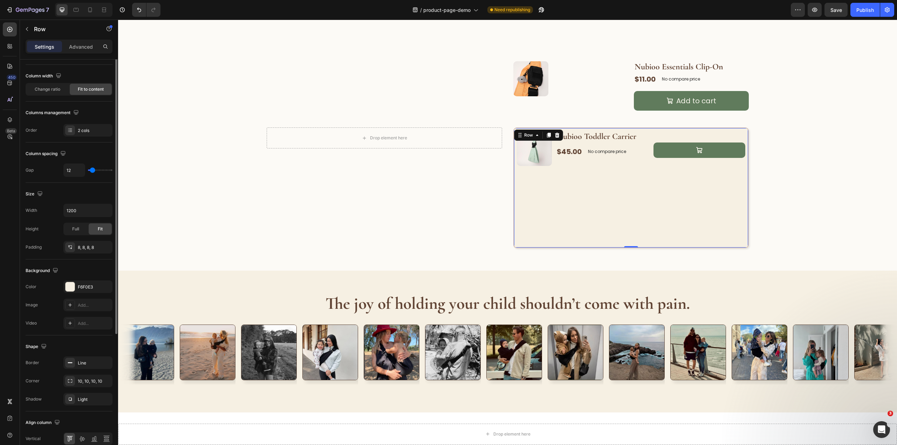
scroll to position [0, 0]
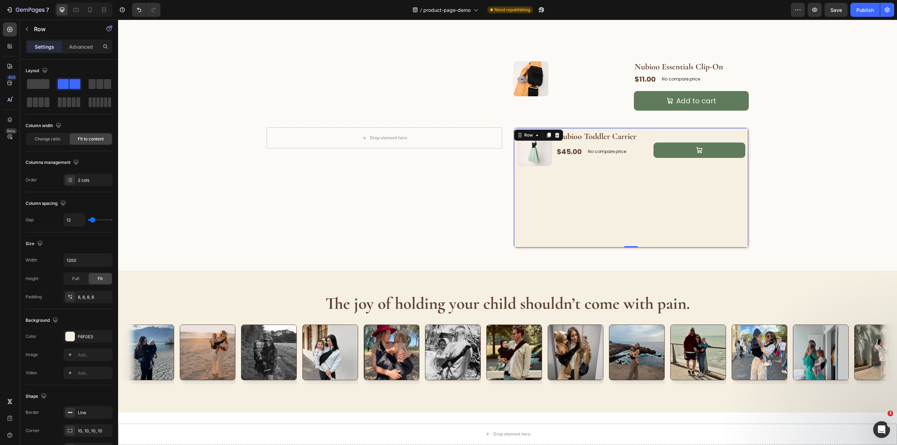
click at [549, 159] on div "Product Images Nubioo Toddler Carrier Product Title $45.00 Product Price Produc…" at bounding box center [630, 187] width 235 height 121
click at [552, 90] on div at bounding box center [570, 78] width 115 height 35
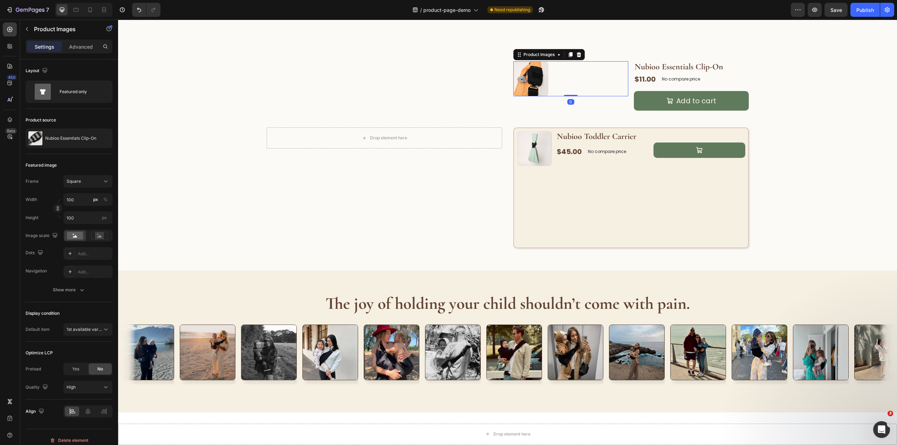
click at [574, 100] on div "Product Images 0" at bounding box center [570, 85] width 115 height 49
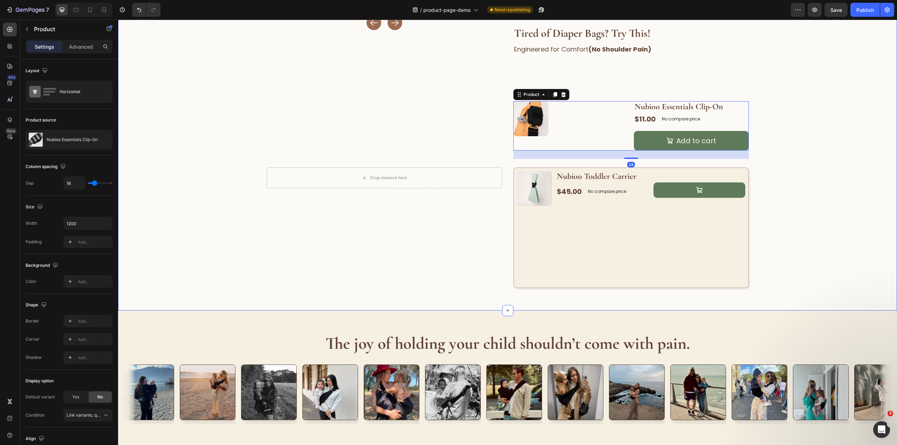
scroll to position [315, 0]
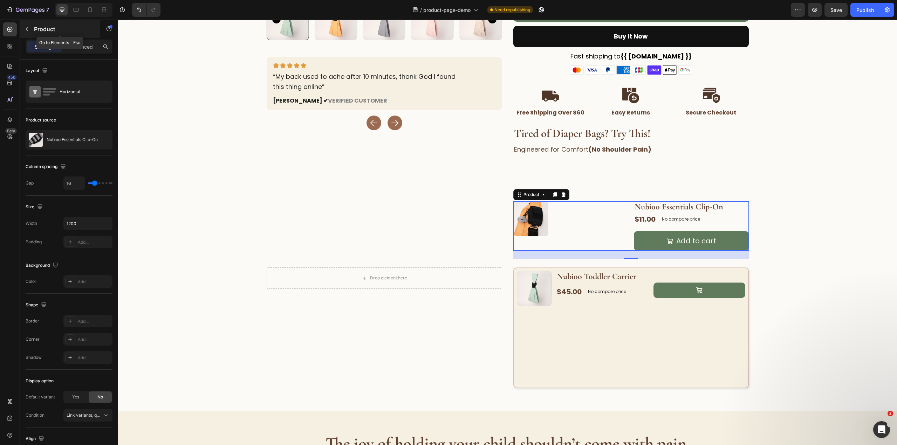
click at [46, 30] on p "Product" at bounding box center [64, 29] width 60 height 8
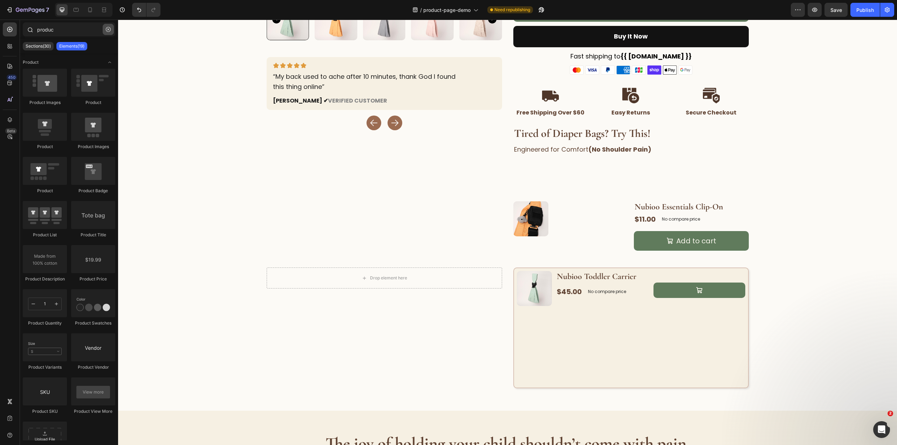
click at [109, 31] on icon "button" at bounding box center [108, 29] width 5 height 5
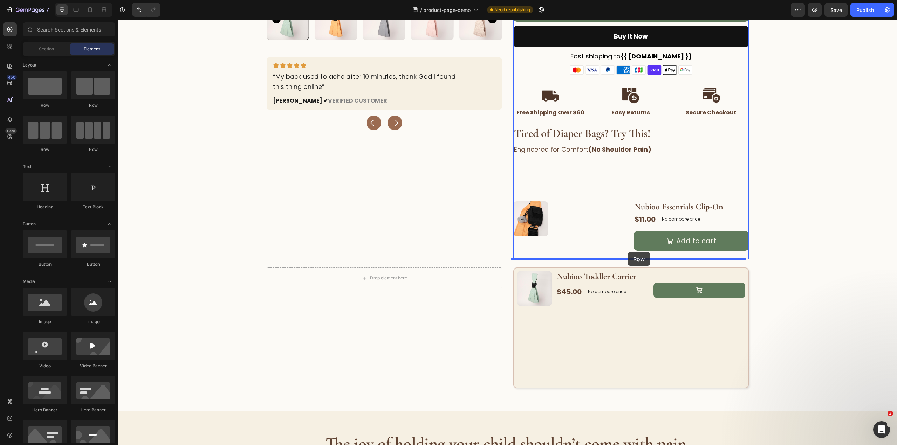
drag, startPoint x: 166, startPoint y: 116, endPoint x: 567, endPoint y: 340, distance: 459.1
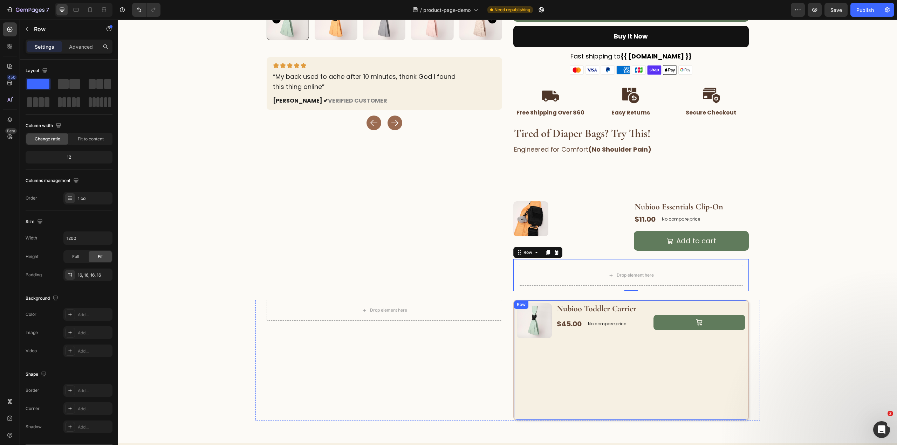
click at [602, 373] on div "Nubioo Toddler Carrier Product Title $45.00 Product Price Product Price No comp…" at bounding box center [650, 360] width 189 height 114
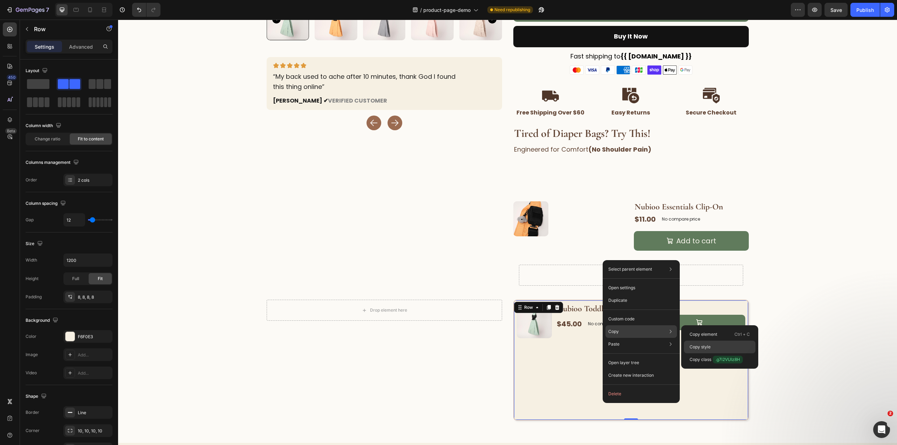
click at [692, 353] on div "Copy style" at bounding box center [719, 359] width 71 height 13
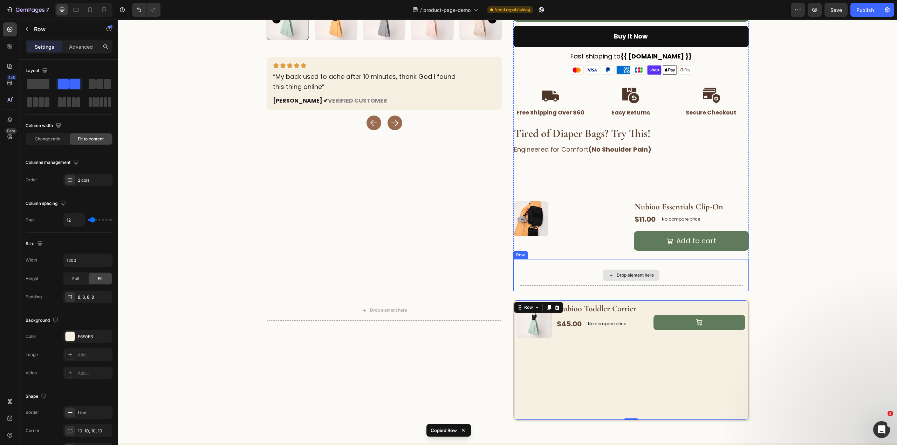
click at [568, 267] on div "Drop element here" at bounding box center [631, 275] width 224 height 21
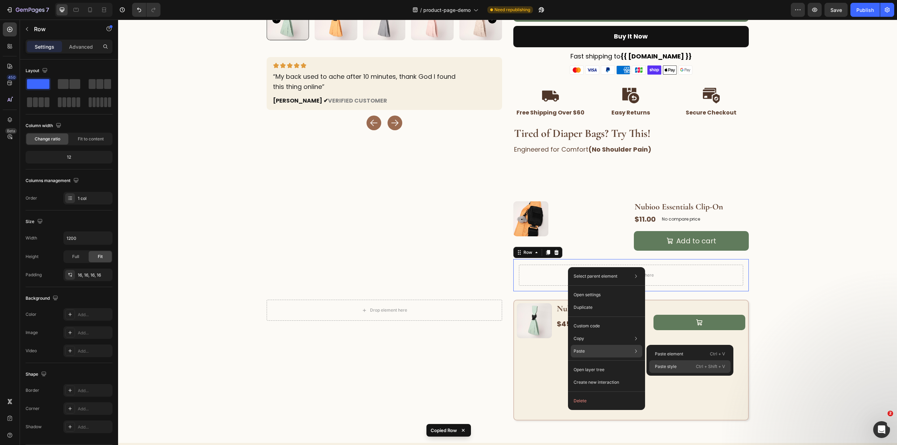
click at [667, 364] on p "Paste style" at bounding box center [666, 367] width 22 height 6
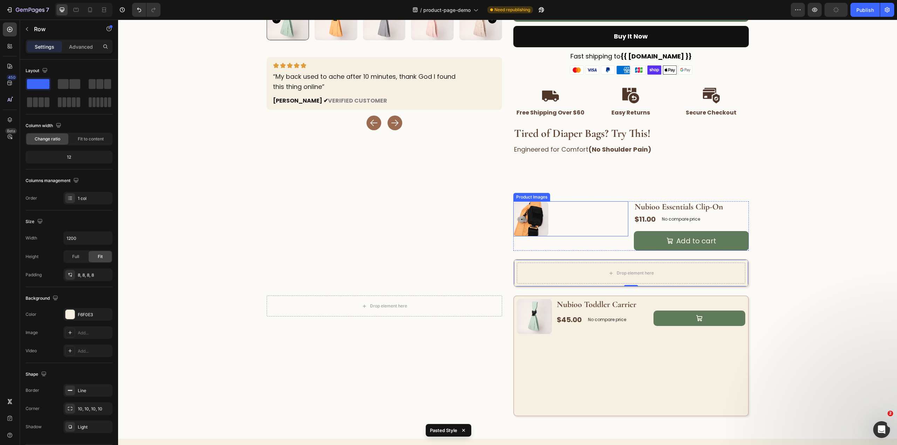
click at [535, 223] on img at bounding box center [530, 218] width 35 height 35
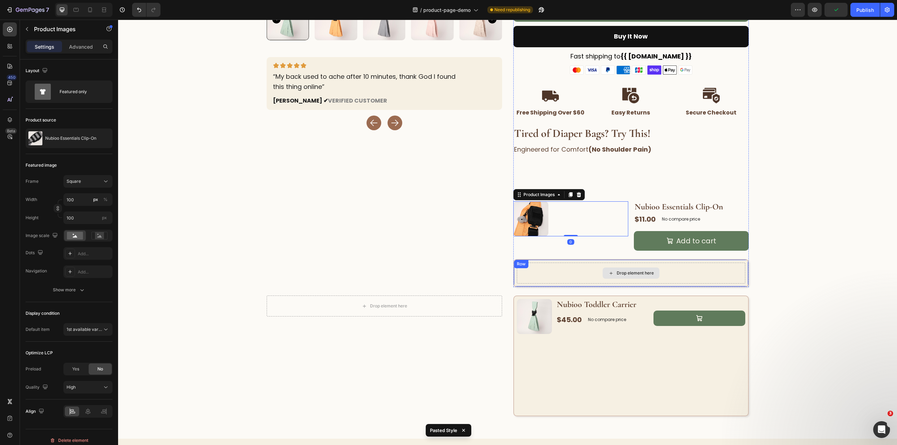
click at [561, 273] on div "Drop element here" at bounding box center [631, 273] width 228 height 21
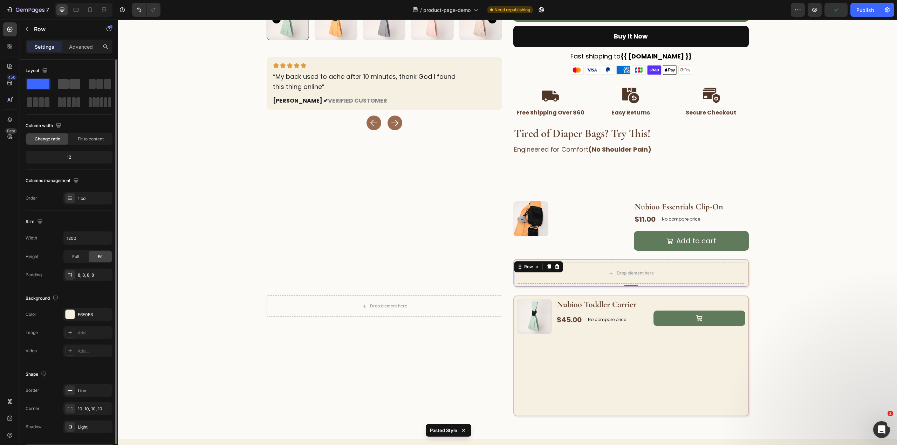
click at [68, 81] on span at bounding box center [63, 84] width 11 height 10
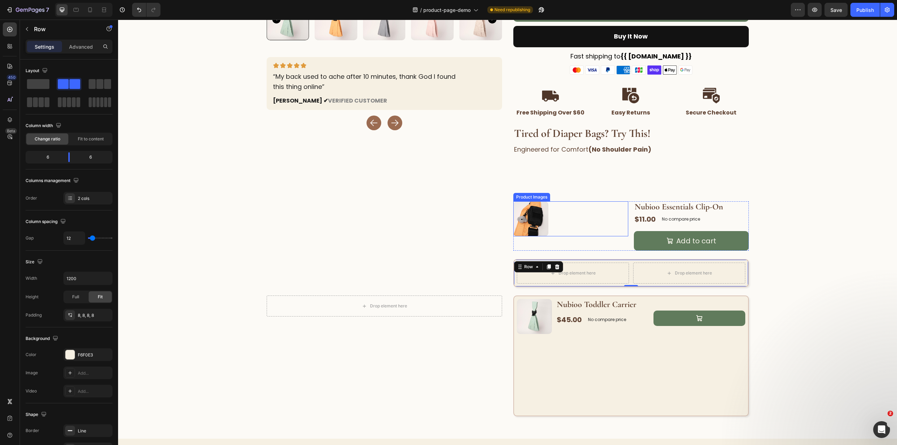
click at [533, 217] on img at bounding box center [530, 218] width 35 height 35
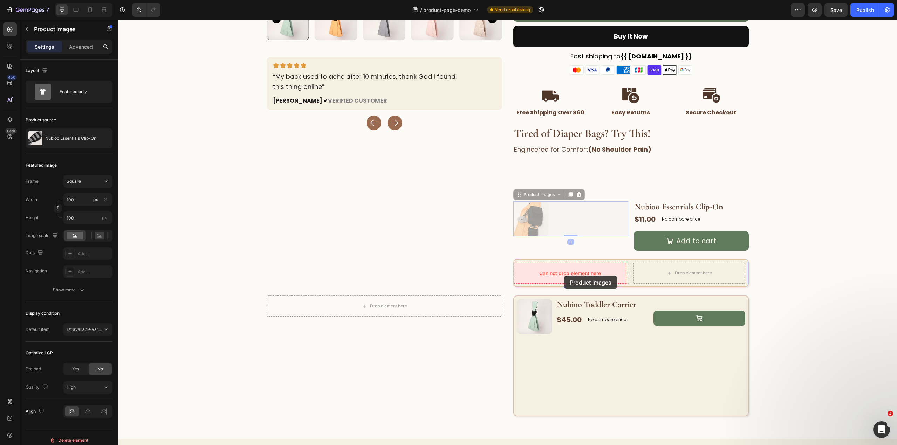
drag, startPoint x: 520, startPoint y: 195, endPoint x: 565, endPoint y: 272, distance: 89.3
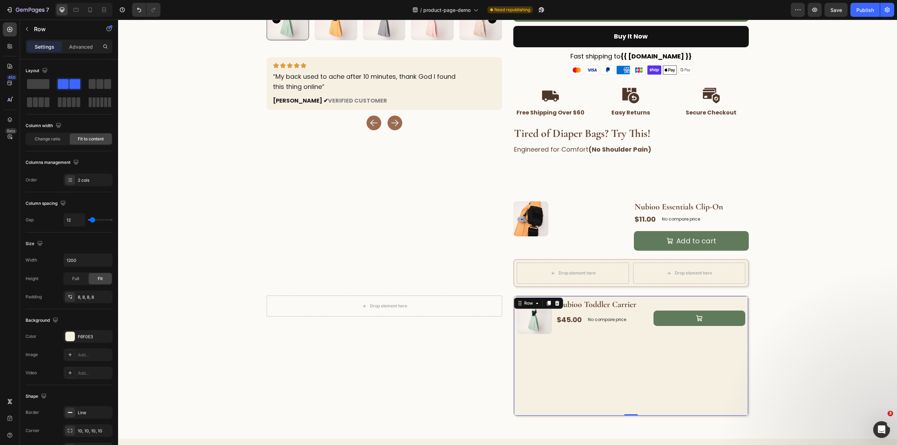
click at [550, 325] on div "Product Images Nubioo Toddler Carrier Product Title $45.00 Product Price Produc…" at bounding box center [630, 356] width 235 height 121
click at [643, 318] on div "$45.00 Product Price Product Price No compare price Product Price Row" at bounding box center [602, 319] width 92 height 13
click at [565, 331] on div "Row" at bounding box center [571, 333] width 12 height 6
click at [647, 352] on div "Nubioo Toddler Carrier Product Title $45.00 Product Price Product Price No comp…" at bounding box center [650, 356] width 189 height 114
click at [552, 222] on div at bounding box center [570, 218] width 115 height 35
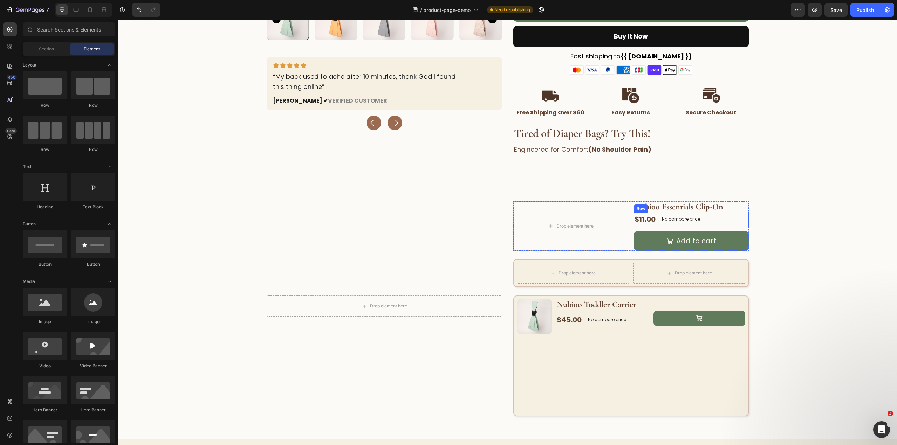
click at [723, 221] on div "$11.00 Product Price Product Price No compare price Product Price Row" at bounding box center [691, 219] width 115 height 13
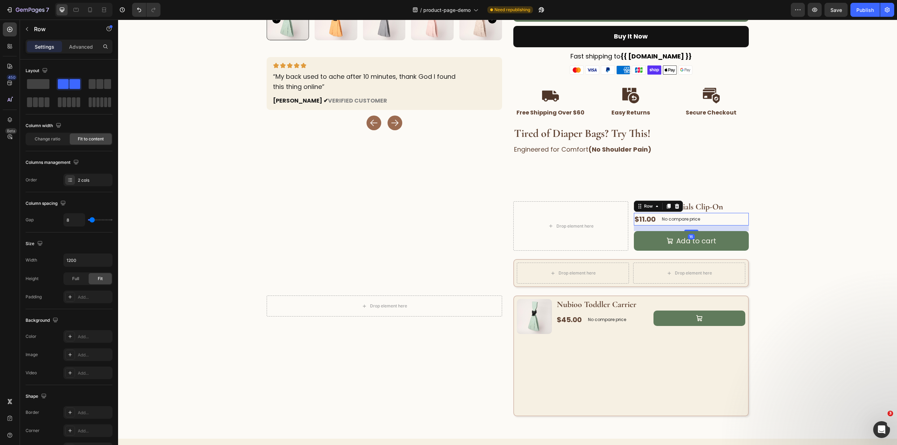
click at [713, 230] on div "16" at bounding box center [691, 229] width 115 height 6
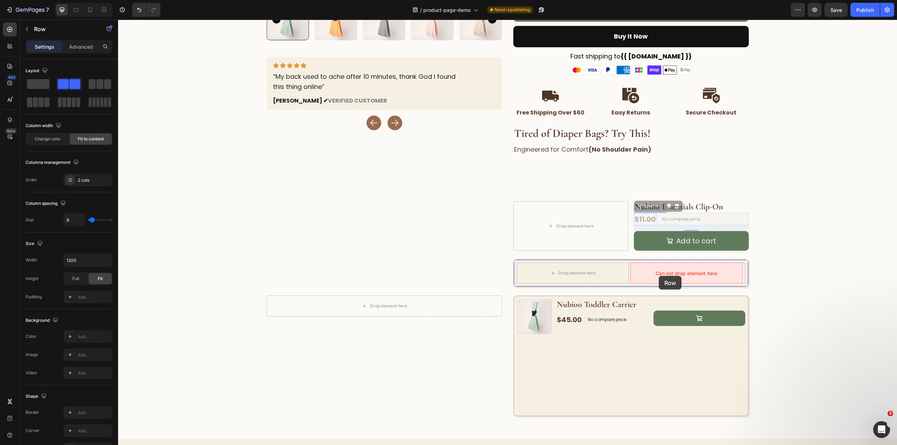
drag, startPoint x: 639, startPoint y: 203, endPoint x: 658, endPoint y: 276, distance: 75.1
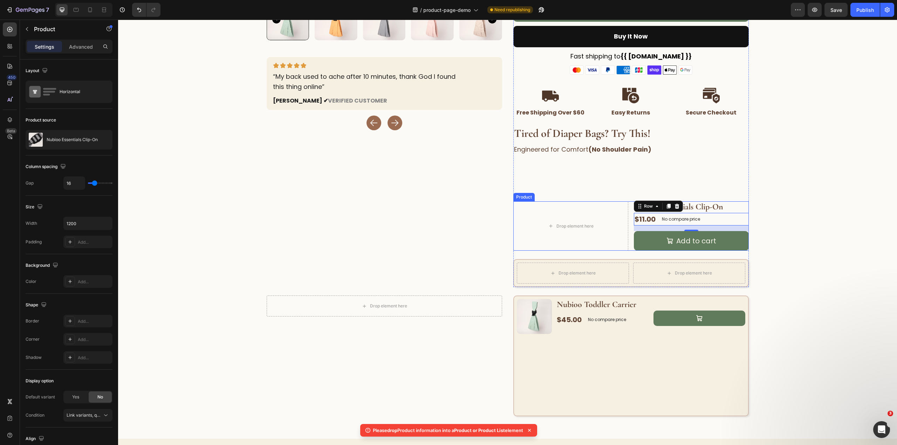
click at [628, 217] on div "Drop element here Nubioo Essentials Clip-On Product Title $11.00 Product Price …" at bounding box center [630, 225] width 235 height 49
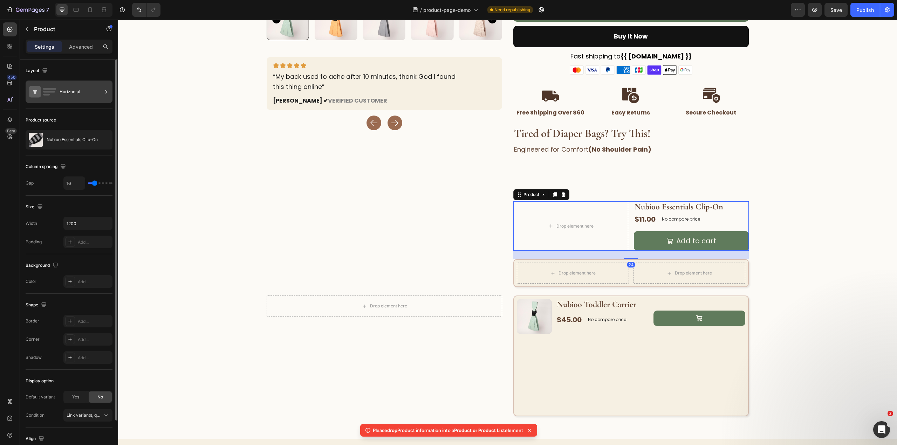
click at [68, 91] on div "Horizontal" at bounding box center [81, 92] width 43 height 16
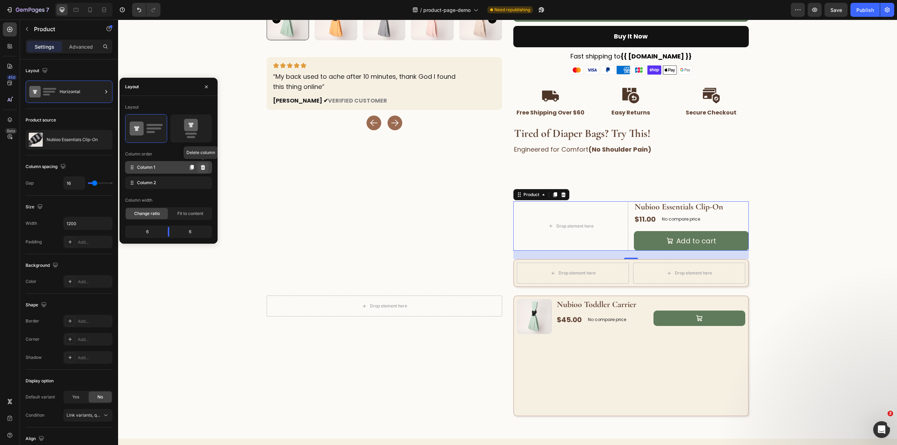
click at [202, 166] on icon at bounding box center [203, 167] width 5 height 5
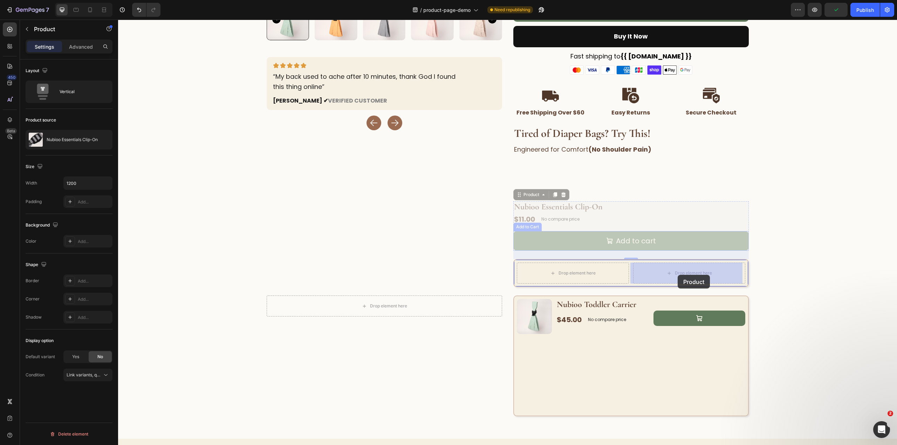
drag, startPoint x: 542, startPoint y: 204, endPoint x: 677, endPoint y: 275, distance: 152.3
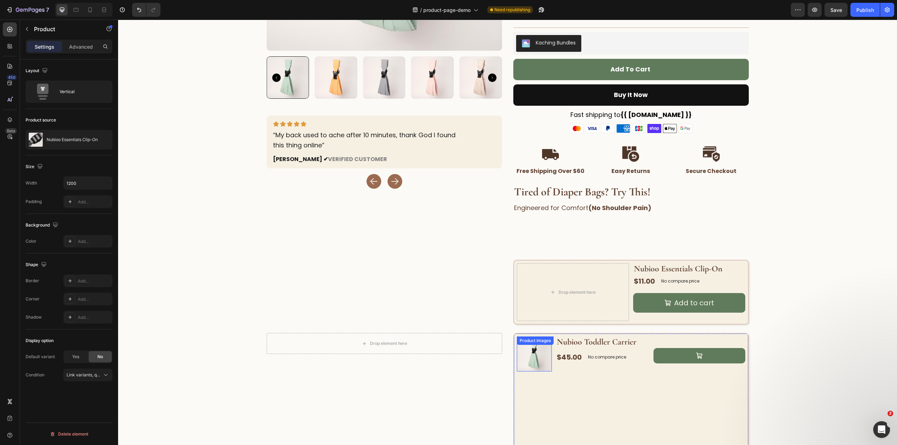
scroll to position [350, 0]
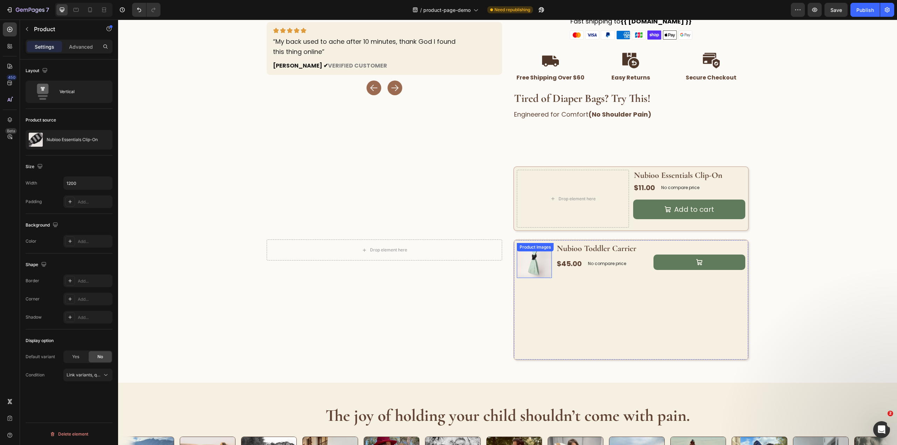
click at [533, 270] on img at bounding box center [534, 260] width 35 height 35
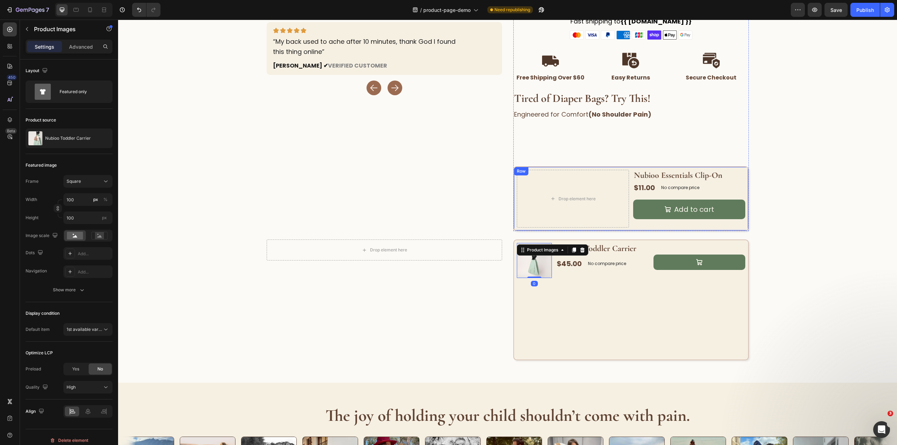
click at [627, 216] on div "Drop element here Nubioo Essentials Clip-On Product Title $11.00 Product Price …" at bounding box center [630, 198] width 235 height 65
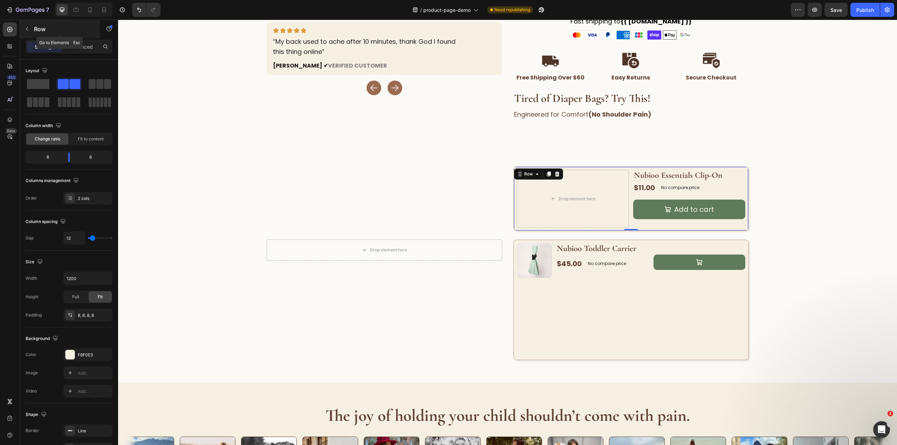
click at [50, 31] on p "Row" at bounding box center [64, 29] width 60 height 8
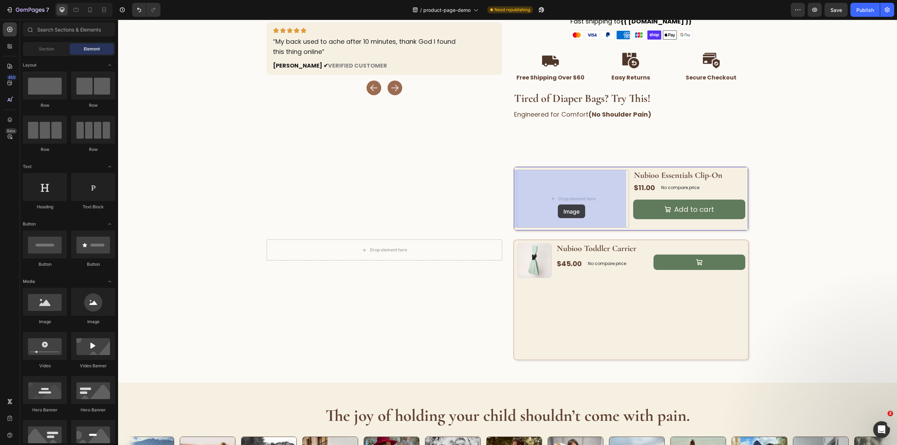
drag, startPoint x: 160, startPoint y: 324, endPoint x: 558, endPoint y: 205, distance: 415.1
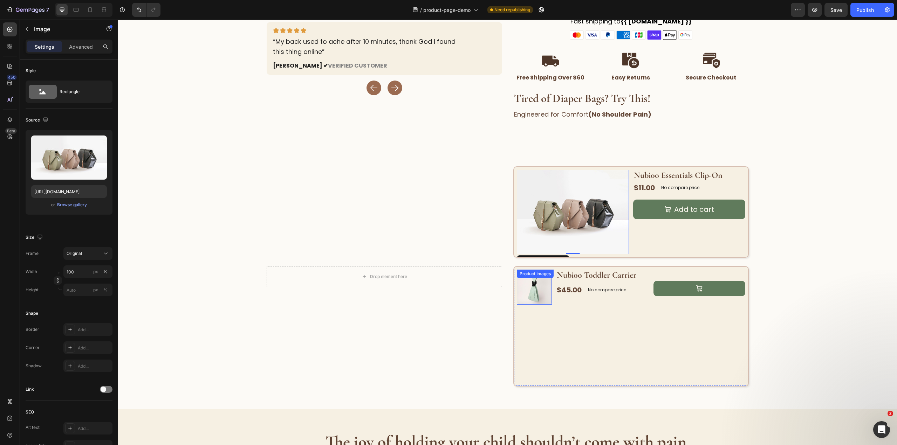
click at [535, 289] on img at bounding box center [534, 287] width 35 height 35
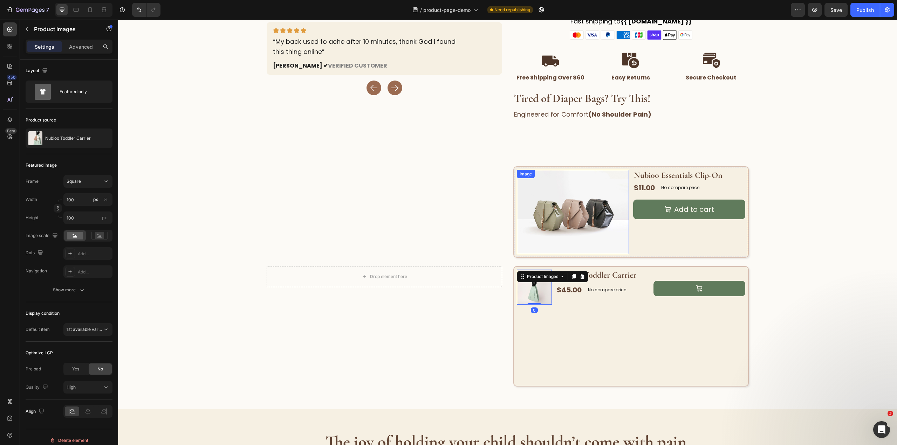
click at [559, 220] on img at bounding box center [573, 212] width 112 height 84
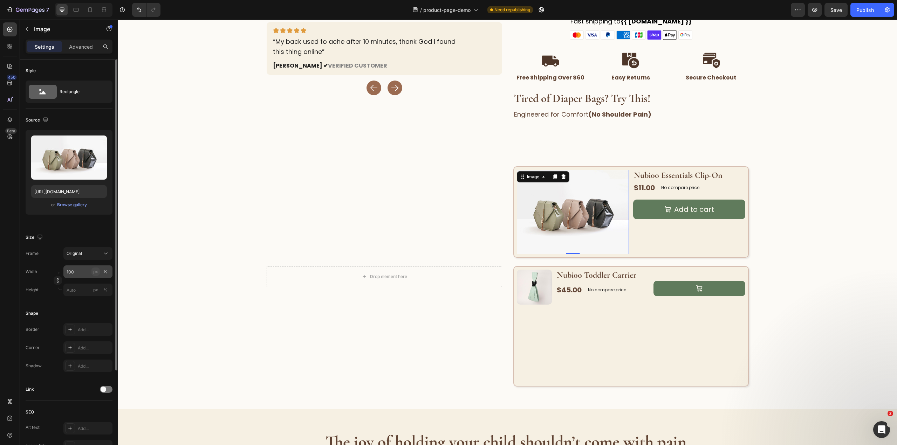
click at [94, 274] on div "px" at bounding box center [95, 272] width 5 height 6
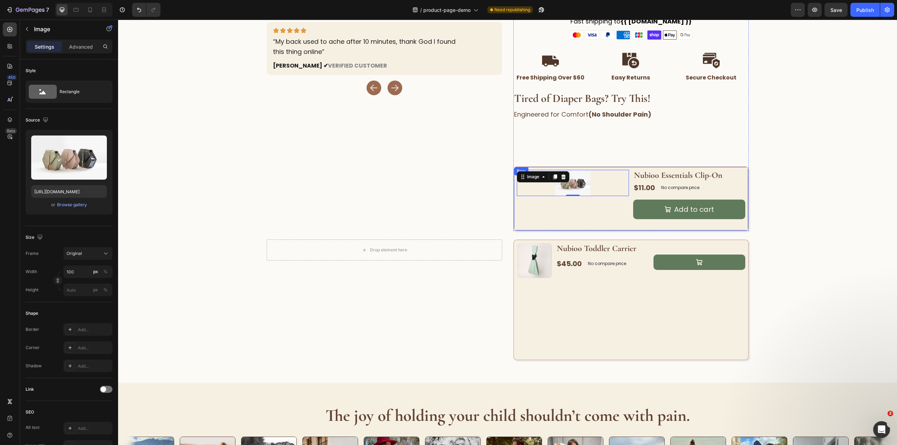
click at [575, 220] on div "Image 0" at bounding box center [573, 199] width 112 height 58
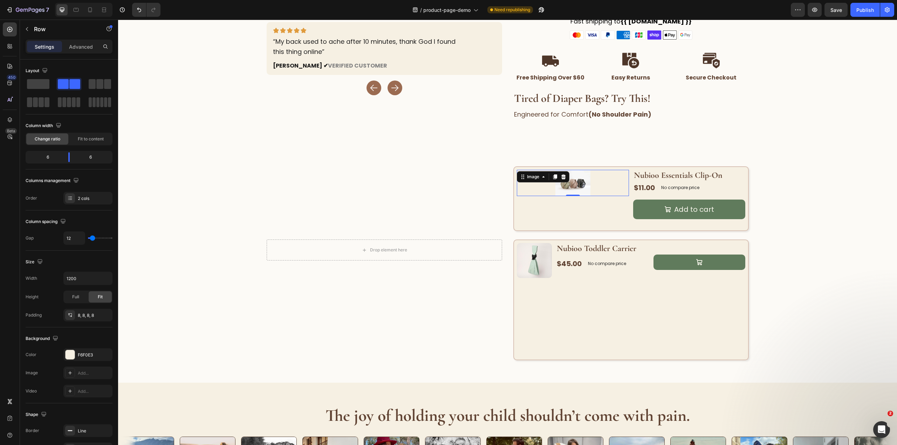
click at [592, 193] on div at bounding box center [573, 183] width 112 height 26
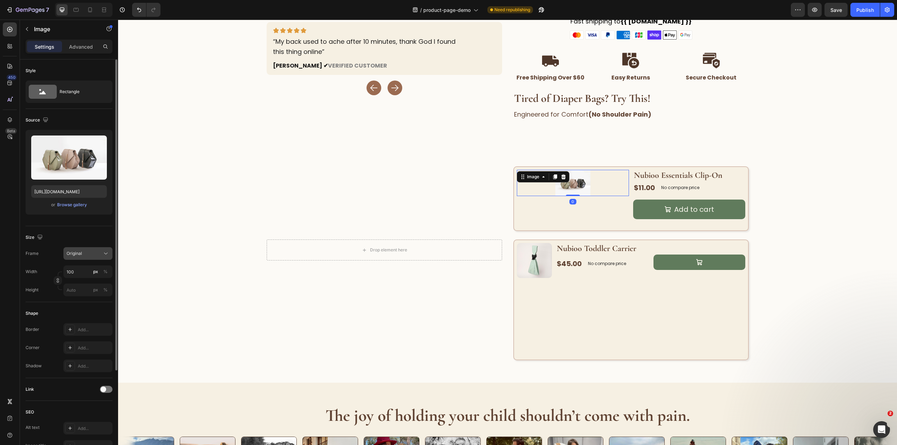
click at [91, 255] on div "Original" at bounding box center [84, 253] width 34 height 6
click at [98, 275] on div "Square" at bounding box center [82, 270] width 56 height 13
click at [628, 206] on div "Image 0 Nubioo Essentials Clip-On Product Title $11.00 Product Price Product Pr…" at bounding box center [630, 198] width 235 height 65
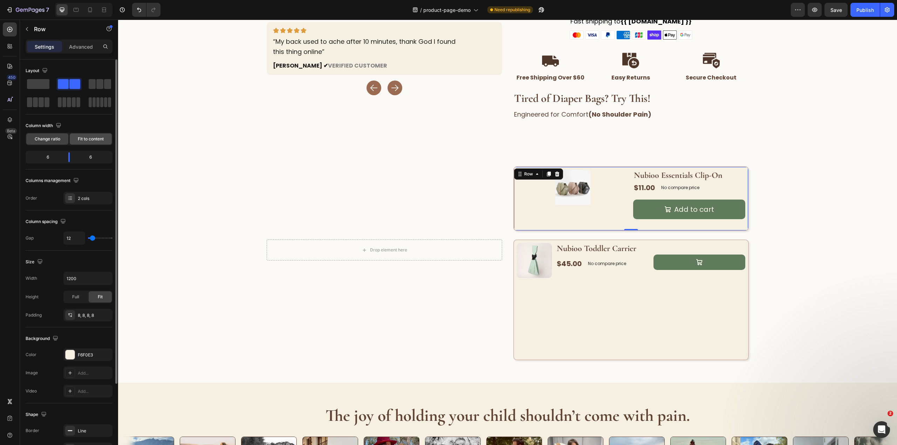
click at [82, 141] on span "Fit to content" at bounding box center [91, 139] width 26 height 6
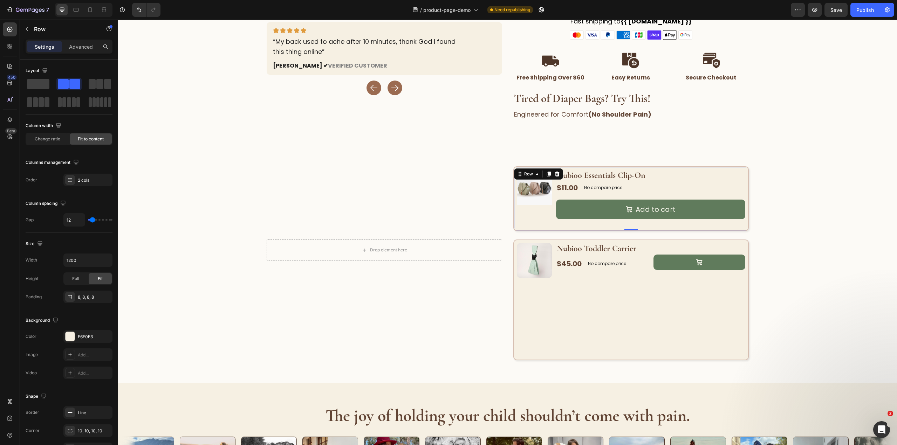
click at [526, 201] on img at bounding box center [534, 187] width 35 height 35
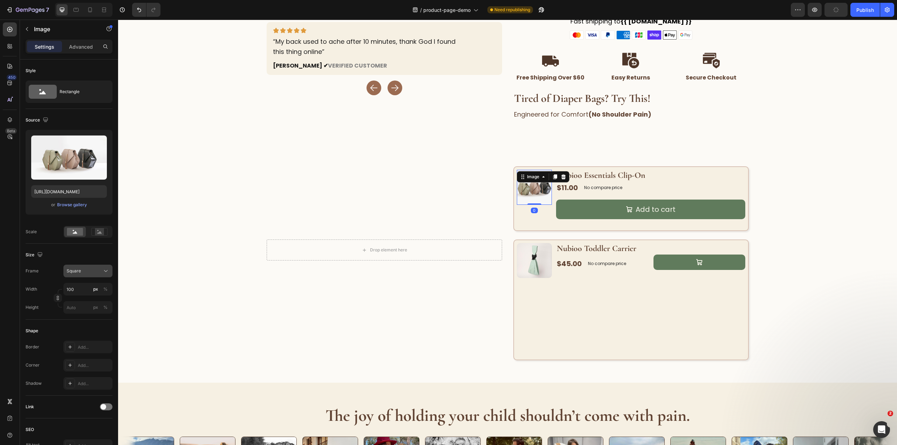
click at [81, 269] on div "Square" at bounding box center [84, 271] width 34 height 6
click at [540, 275] on img at bounding box center [534, 260] width 35 height 35
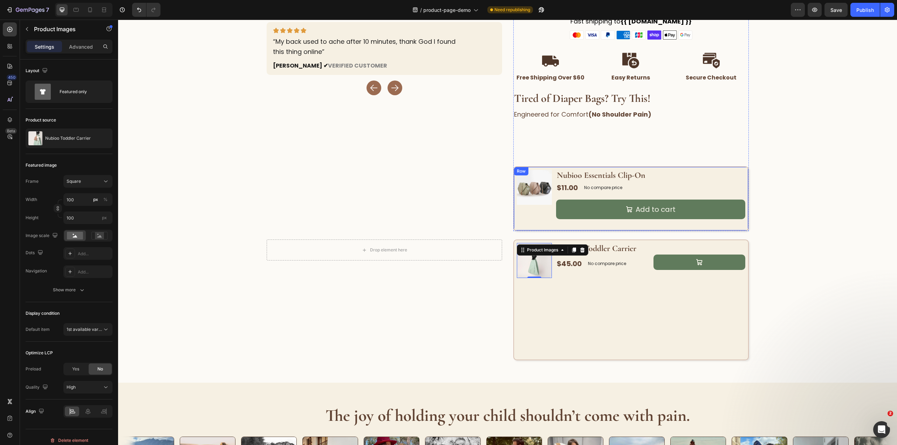
click at [542, 196] on img at bounding box center [534, 187] width 35 height 35
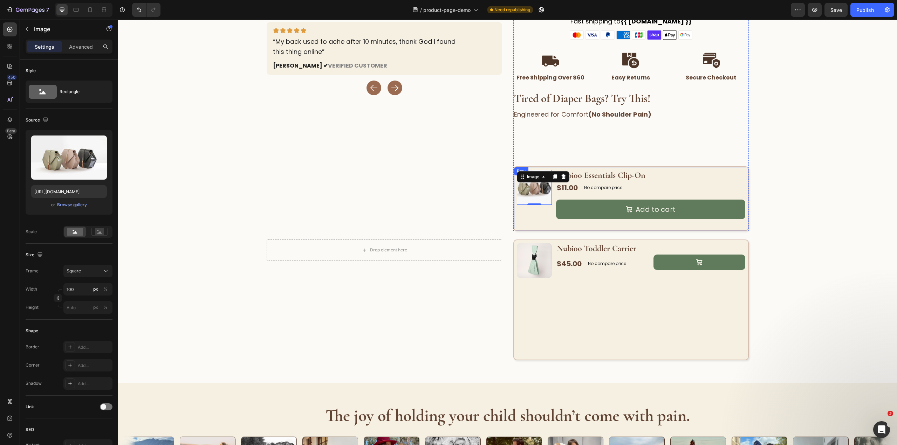
click at [552, 200] on div "Image 0 Nubioo Essentials Clip-On Product Title $11.00 Product Price Product Pr…" at bounding box center [630, 198] width 235 height 65
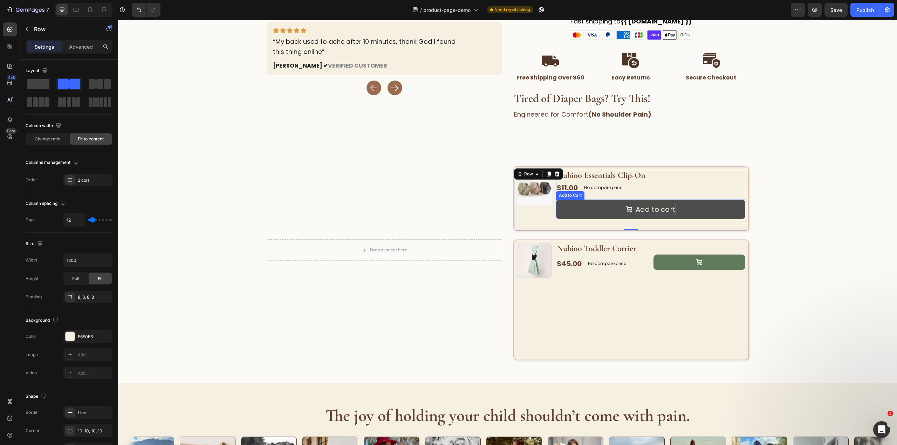
click at [666, 208] on div "Add to cart" at bounding box center [655, 209] width 40 height 11
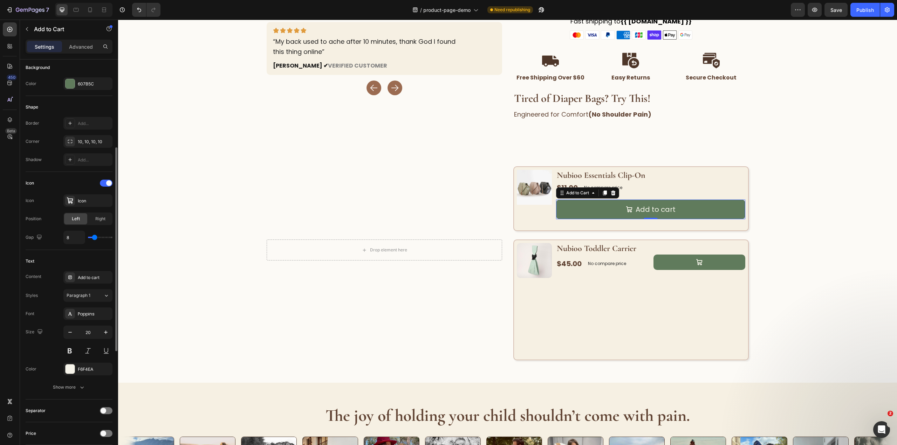
scroll to position [315, 0]
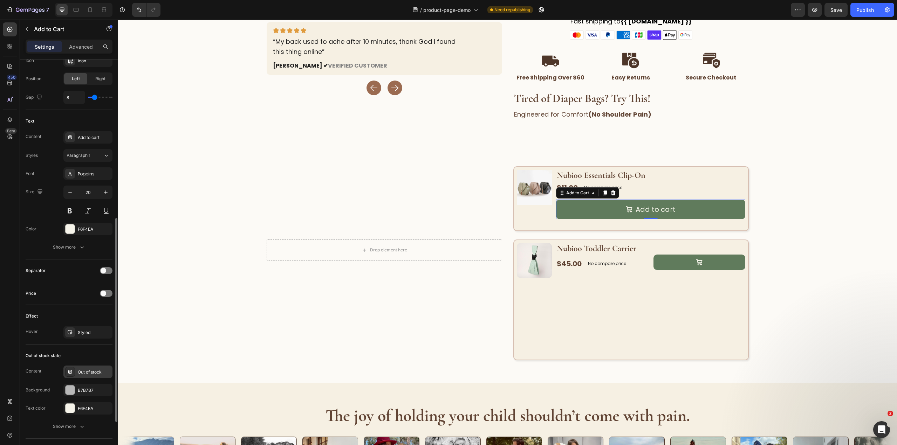
click at [100, 368] on div "Out of stock" at bounding box center [87, 372] width 49 height 13
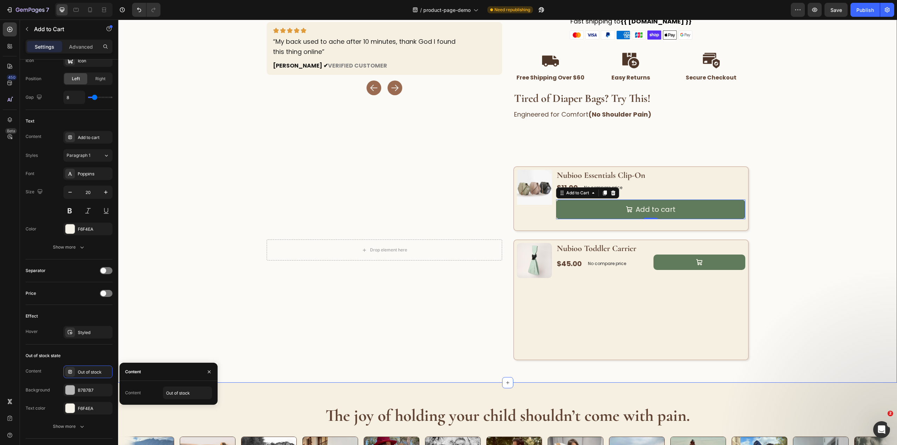
click at [215, 303] on div "Home product-page-demo Breadcrumb Row Product Images Image “My back used to ach…" at bounding box center [507, 27] width 779 height 665
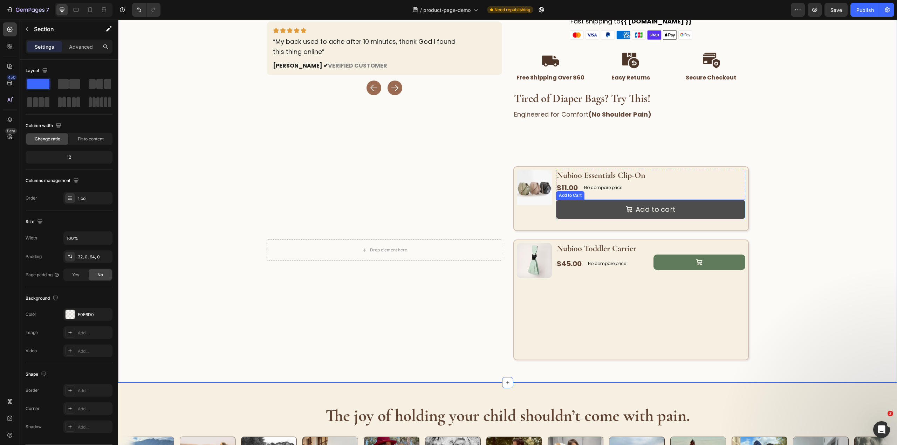
click at [732, 212] on button "Add to cart" at bounding box center [650, 210] width 189 height 20
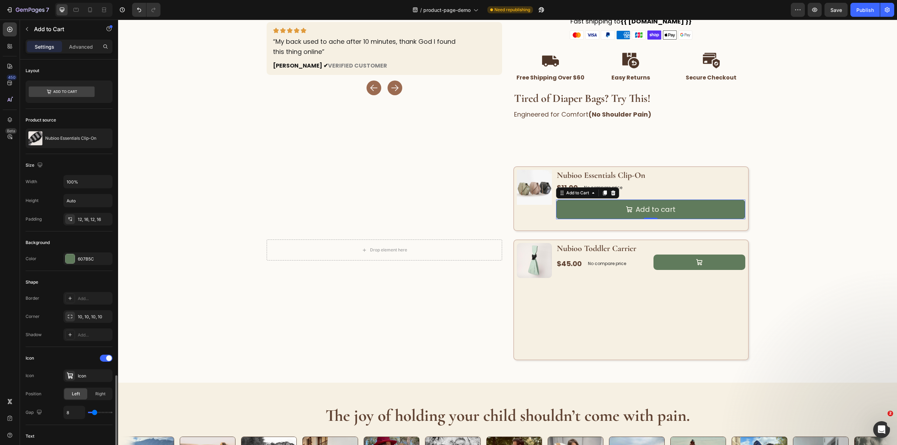
scroll to position [210, 0]
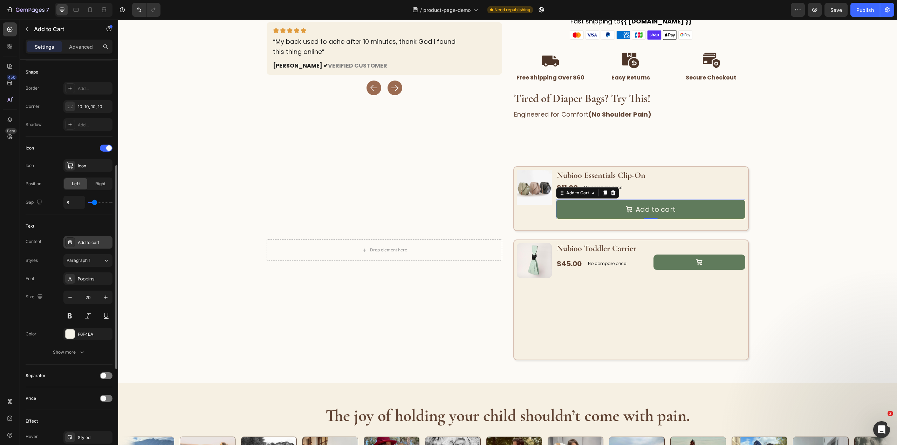
click at [92, 242] on div "Add to cart" at bounding box center [94, 243] width 33 height 6
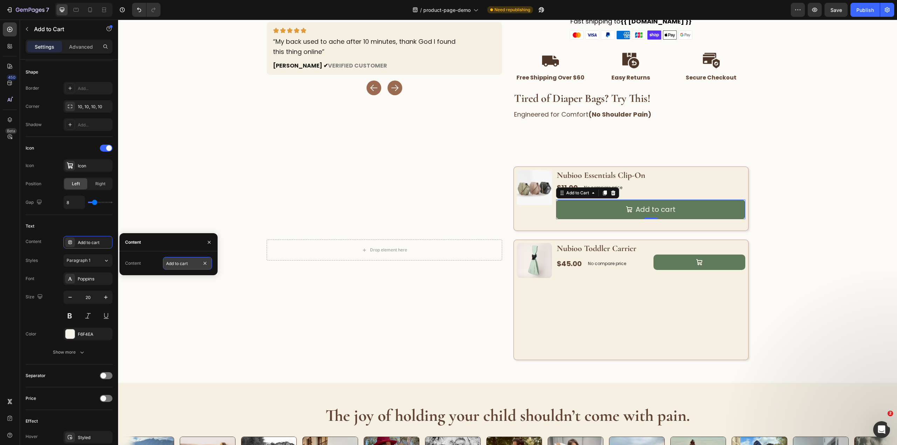
click at [192, 263] on input "Add to cart" at bounding box center [187, 263] width 49 height 13
click at [174, 298] on div "Home product-page-demo Breadcrumb Row Product Images Image “My back used to ach…" at bounding box center [507, 27] width 779 height 665
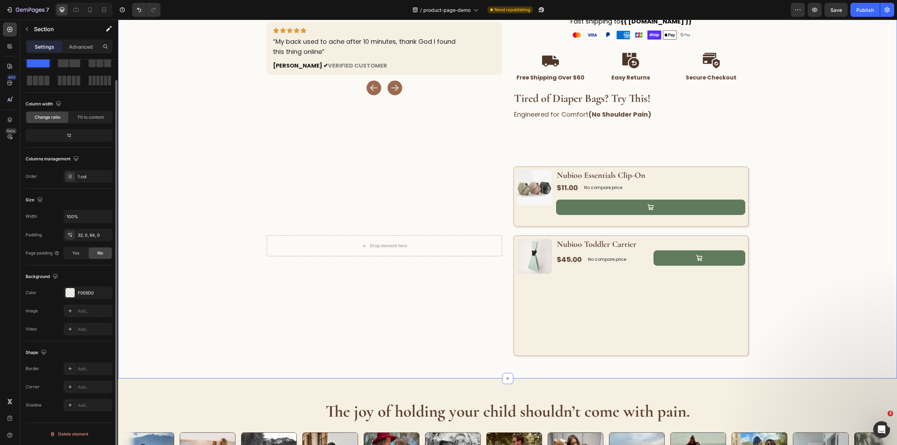
scroll to position [0, 0]
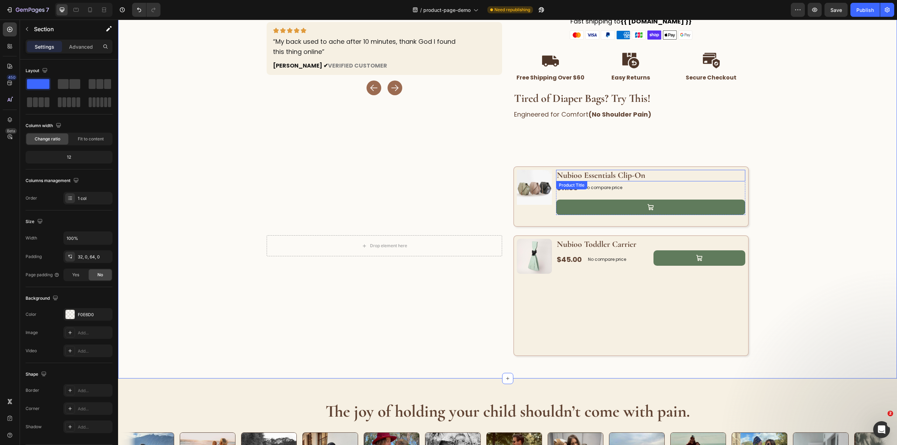
click at [642, 177] on h2 "Nubioo Essentials Clip-On" at bounding box center [650, 176] width 189 height 12
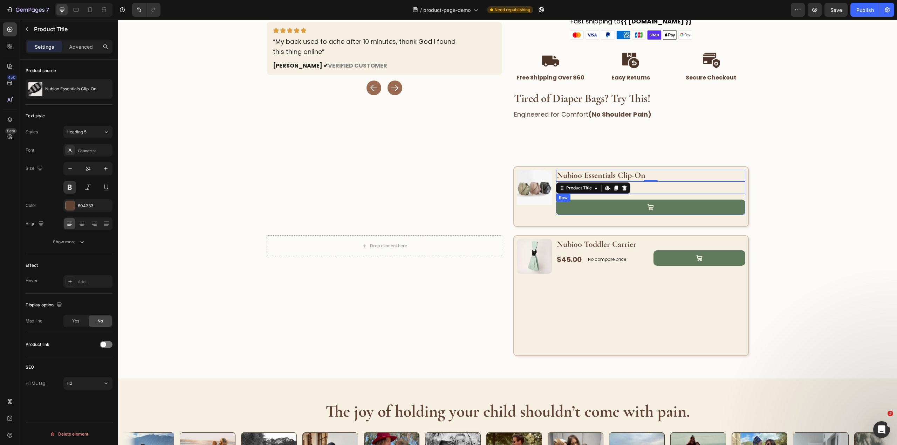
click at [655, 189] on div "$11.00 Product Price Product Price No compare price Product Price Row" at bounding box center [650, 187] width 189 height 13
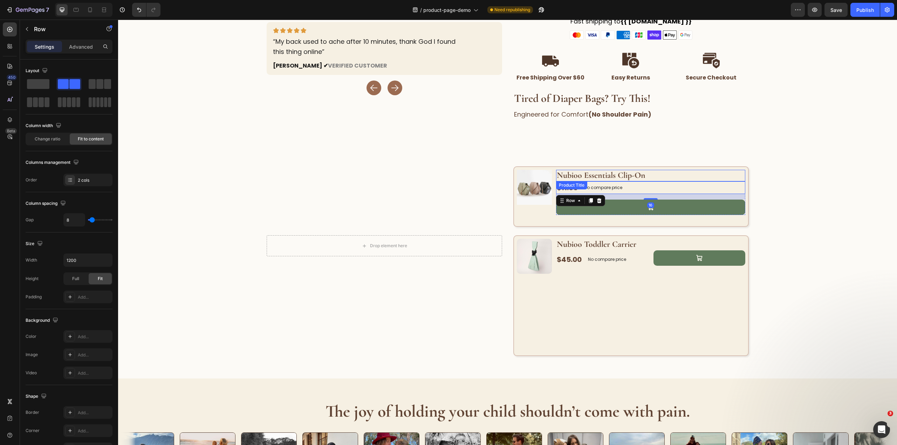
click at [641, 174] on h2 "Nubioo Essentials Clip-On" at bounding box center [650, 176] width 189 height 12
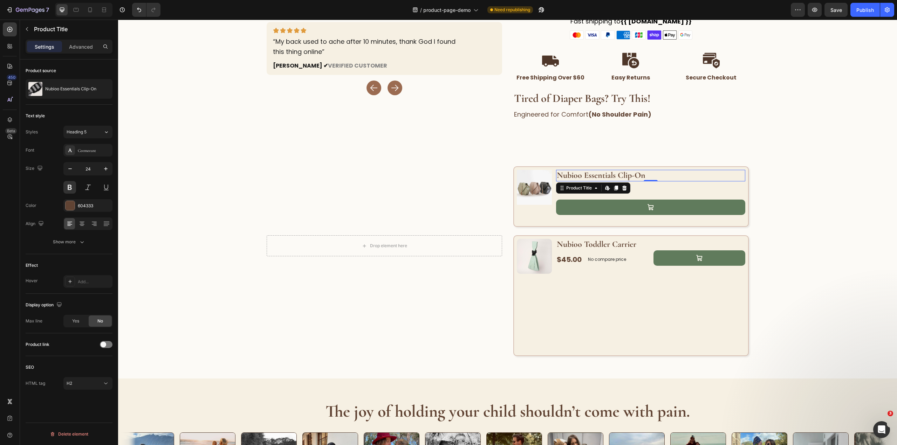
drag, startPoint x: 646, startPoint y: 182, endPoint x: 645, endPoint y: 193, distance: 10.6
click at [648, 181] on div at bounding box center [650, 180] width 14 height 1
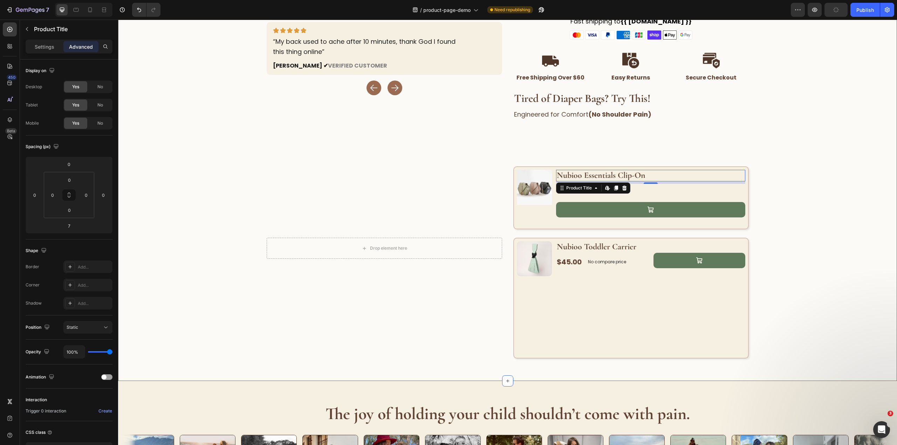
type input "0"
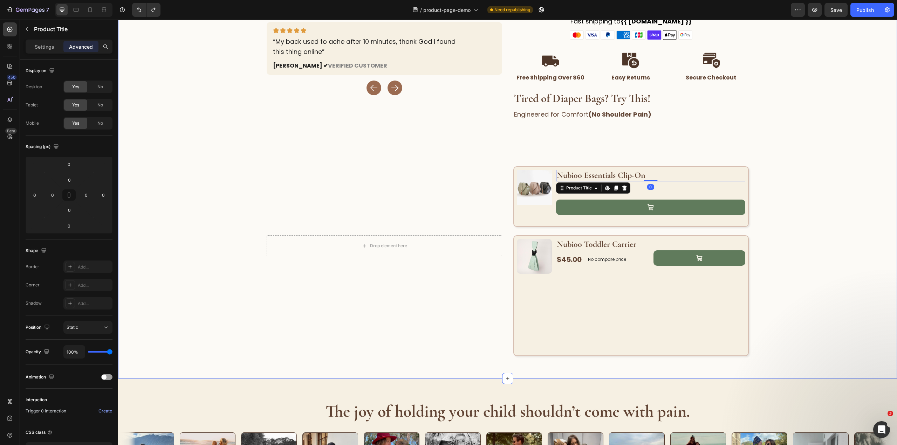
click at [774, 152] on div "Home product-page-demo Breadcrumb Row Product Images Image “My back used to ach…" at bounding box center [507, 25] width 779 height 661
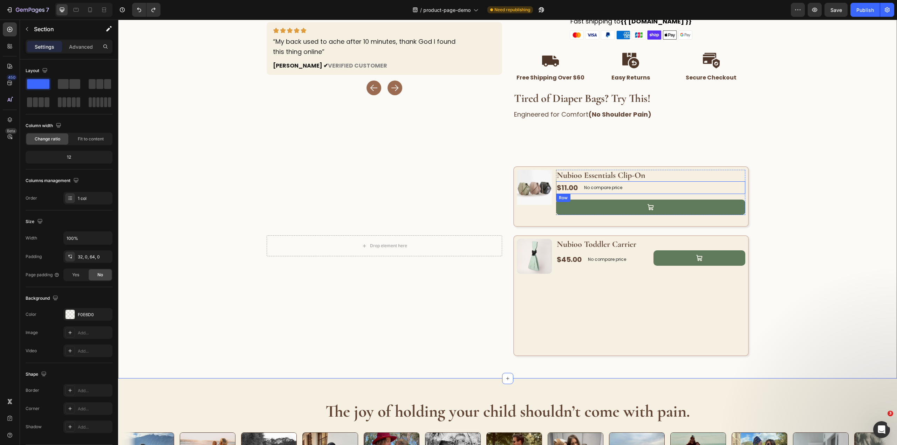
click at [647, 189] on div "$11.00 Product Price Product Price No compare price Product Price Row" at bounding box center [650, 187] width 189 height 13
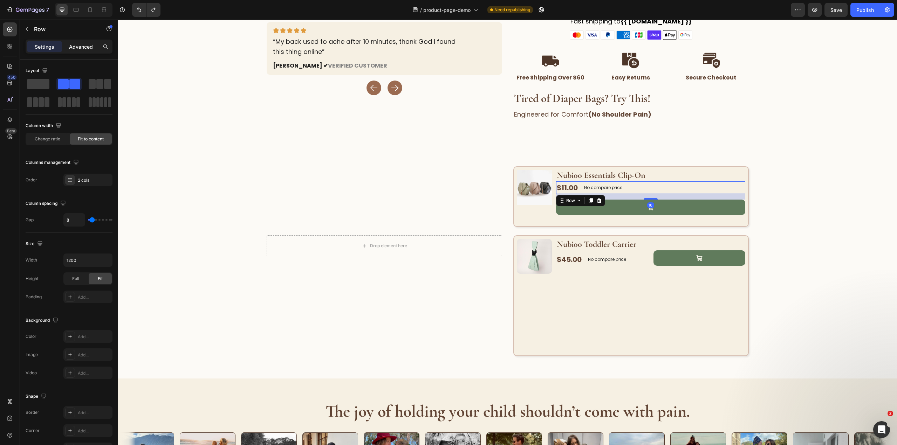
click at [87, 46] on p "Advanced" at bounding box center [81, 46] width 24 height 7
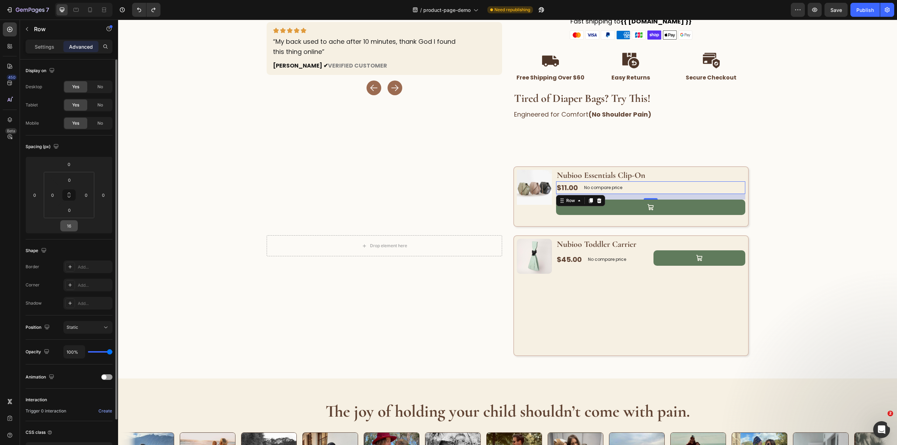
click at [71, 227] on input "16" at bounding box center [69, 226] width 14 height 11
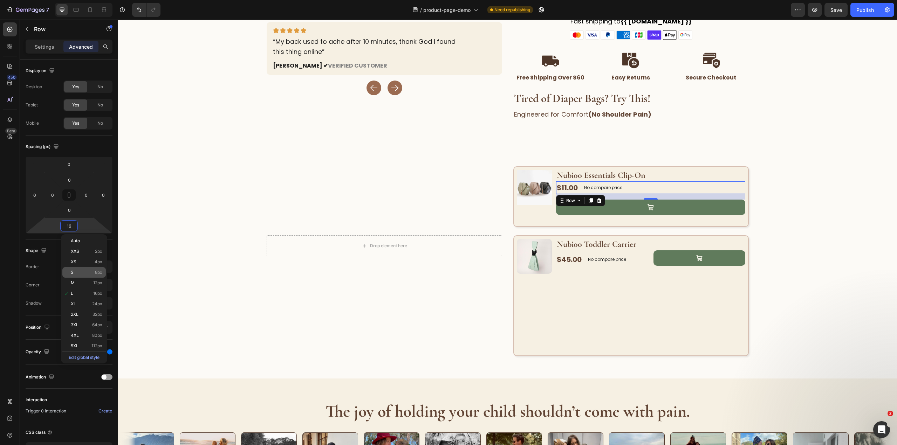
click at [94, 273] on p "S 8px" at bounding box center [87, 272] width 32 height 5
type input "8"
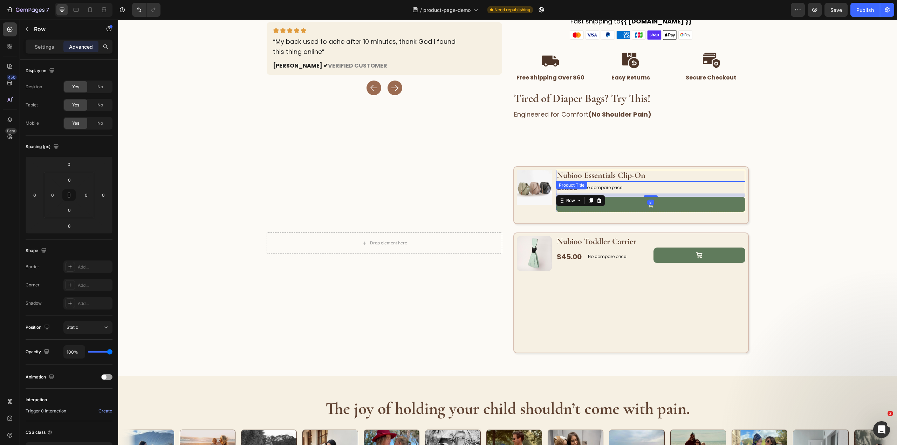
click at [615, 175] on h2 "Nubioo Essentials Clip-On" at bounding box center [650, 176] width 189 height 12
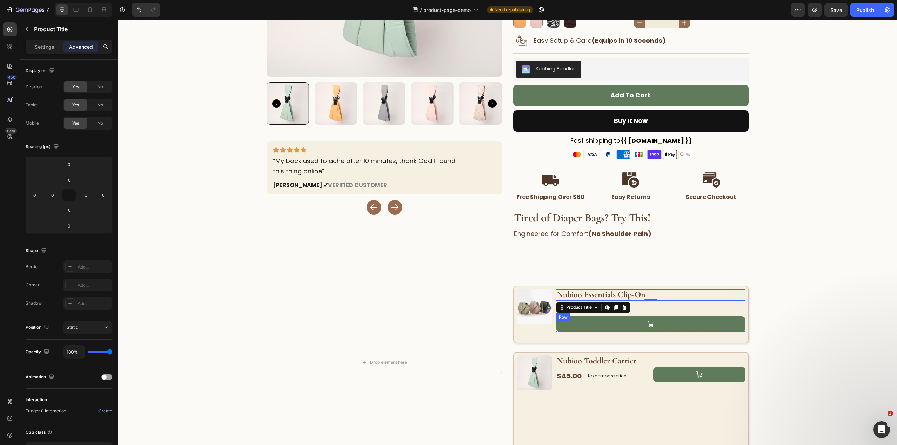
scroll to position [35, 0]
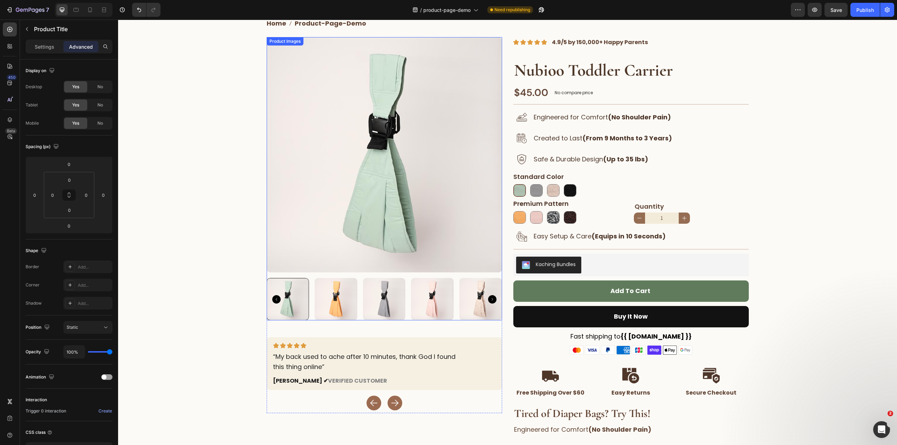
click at [358, 311] on div at bounding box center [384, 299] width 235 height 43
click at [309, 43] on icon at bounding box center [312, 44] width 6 height 6
click at [215, 155] on div "Home product-page-demo Breadcrumb Row Product Images Product Row 1 col Row 2 co…" at bounding box center [507, 339] width 779 height 658
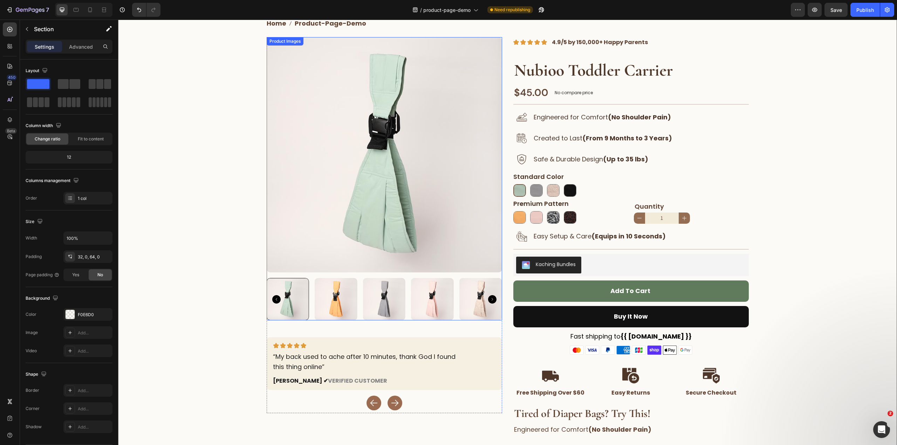
drag, startPoint x: 207, startPoint y: 263, endPoint x: 426, endPoint y: 303, distance: 221.7
click at [426, 303] on img at bounding box center [432, 299] width 43 height 43
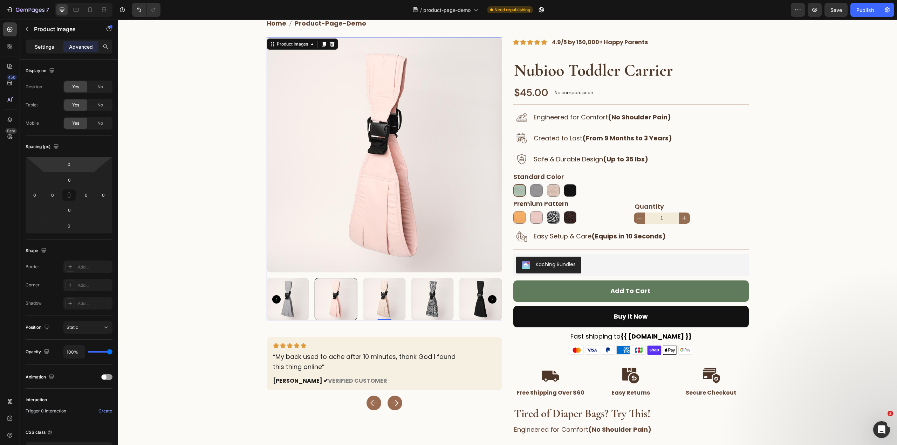
click at [33, 41] on div "Settings" at bounding box center [44, 46] width 35 height 11
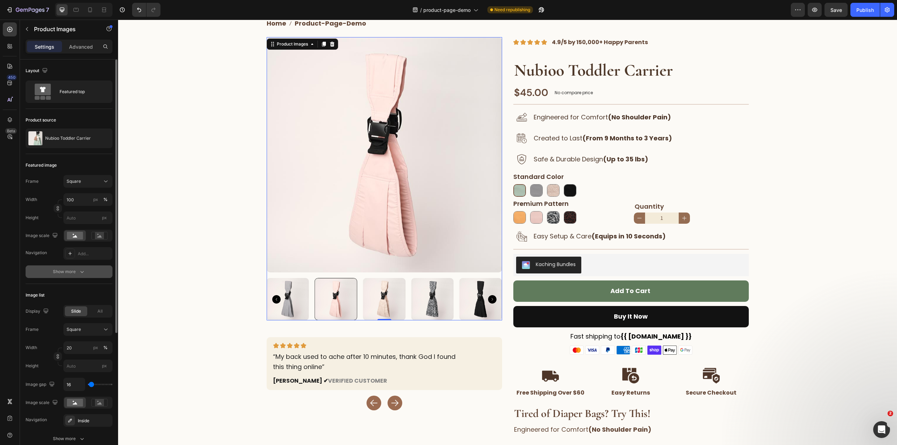
click at [77, 268] on button "Show more" at bounding box center [69, 271] width 87 height 13
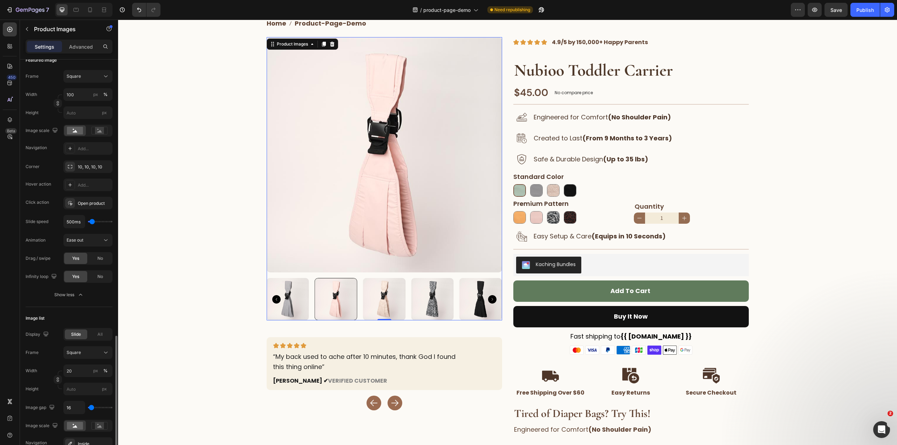
scroll to position [245, 0]
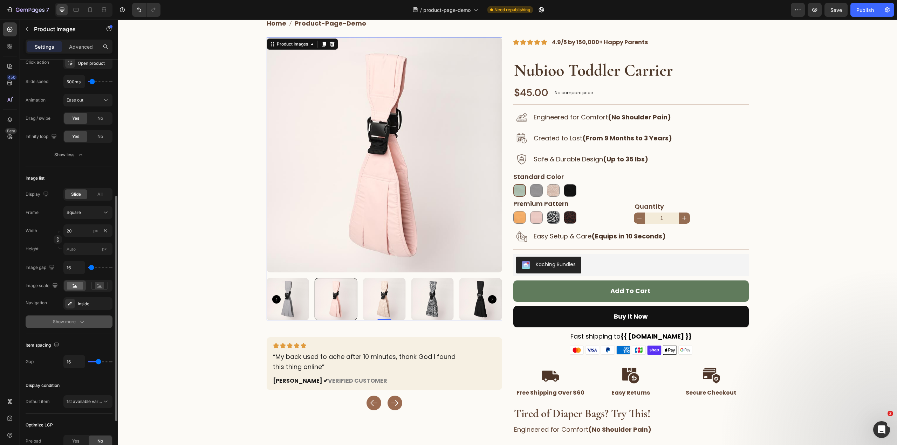
click at [81, 320] on icon "button" at bounding box center [81, 321] width 7 height 7
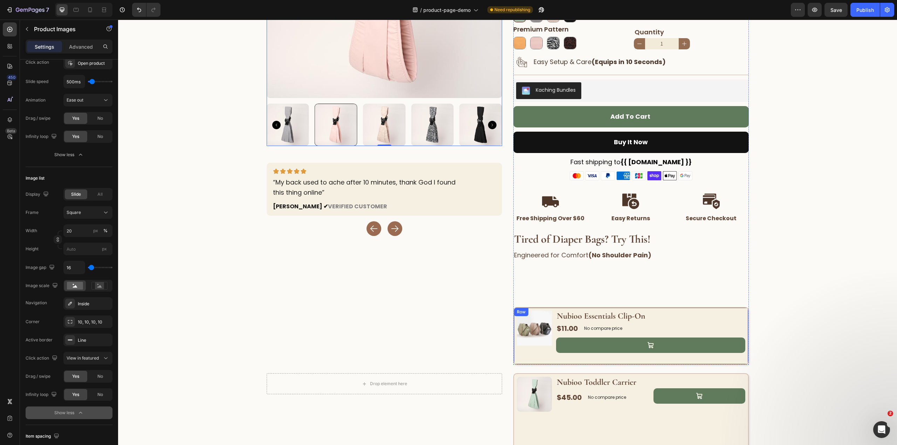
scroll to position [210, 0]
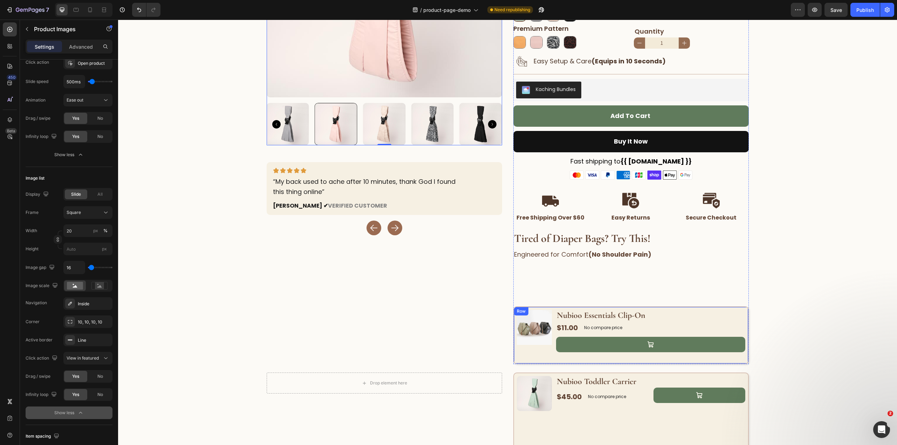
click at [544, 336] on img at bounding box center [534, 327] width 35 height 35
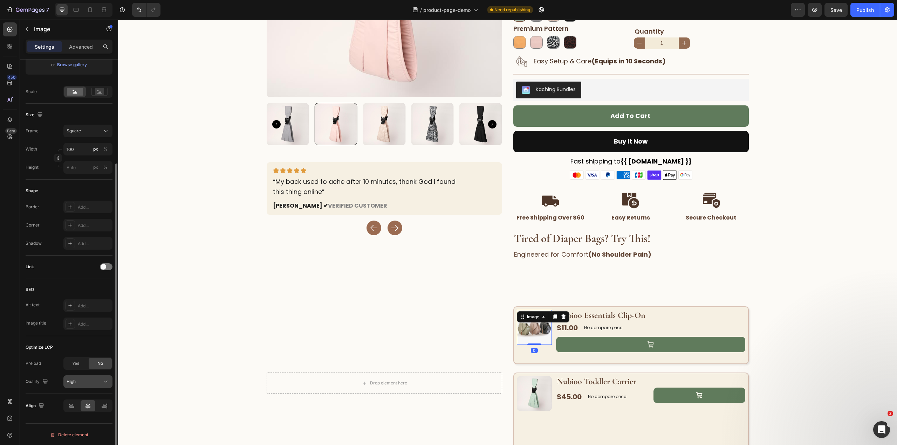
scroll to position [0, 0]
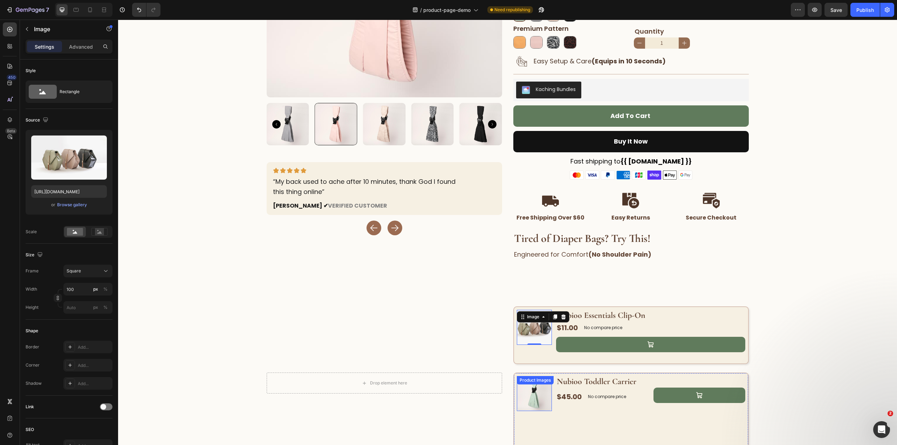
click at [540, 392] on img at bounding box center [534, 393] width 35 height 35
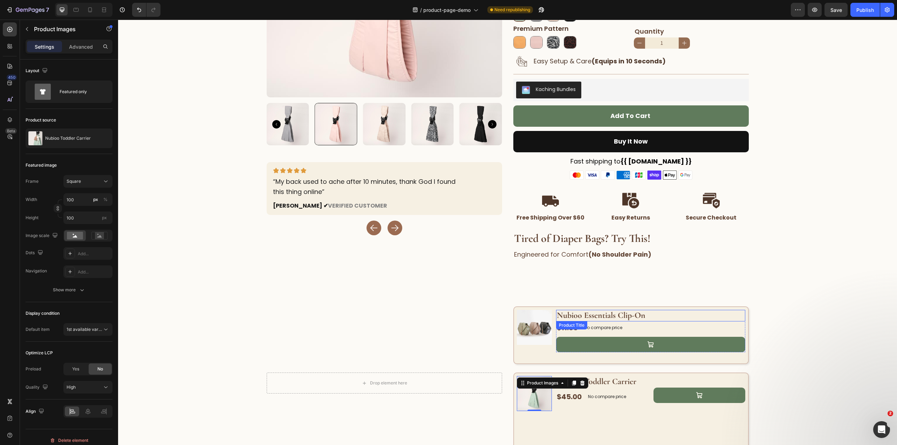
click at [628, 316] on h2 "Nubioo Essentials Clip-On" at bounding box center [650, 316] width 189 height 12
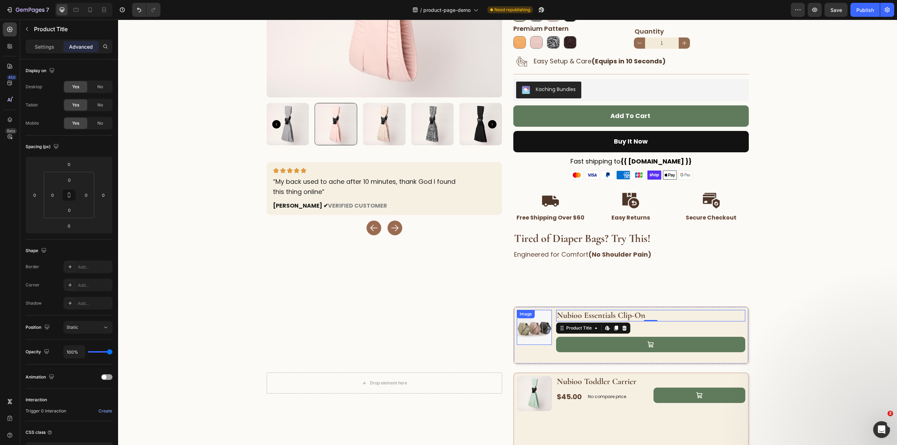
click at [551, 331] on div "Image Nubioo Essentials Clip-On Product Title Edit content in Shopify 0 $11.00 …" at bounding box center [630, 335] width 235 height 58
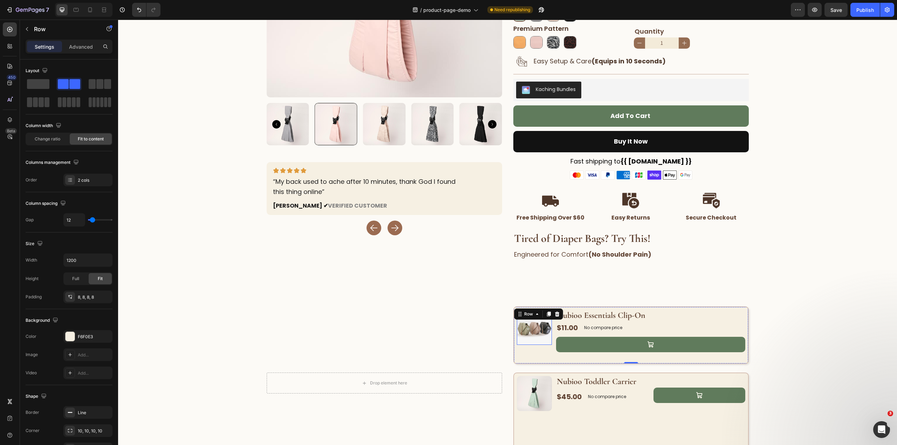
click at [541, 334] on img at bounding box center [534, 327] width 35 height 35
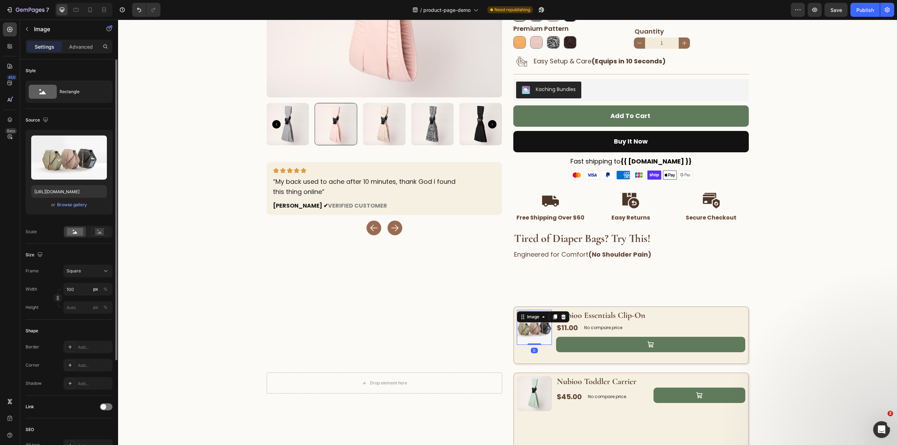
click at [67, 181] on div "Upload Image https://cdn.shopify.com/s/files/1/2005/9307/files/image_demo.jpg o…" at bounding box center [69, 172] width 87 height 85
click at [65, 188] on input "https://cdn.shopify.com/s/files/1/2005/9307/files/image_demo.jpg" at bounding box center [69, 191] width 76 height 13
paste input "nubioo.com/cdn/shop/files/gempages_571521811703923864-a0782b3a-d137-4bb5-b163-a…"
type input "https://nubioo.com/cdn/shop/files/gempages_571521811703923864-a0782b3a-d137-4bb…"
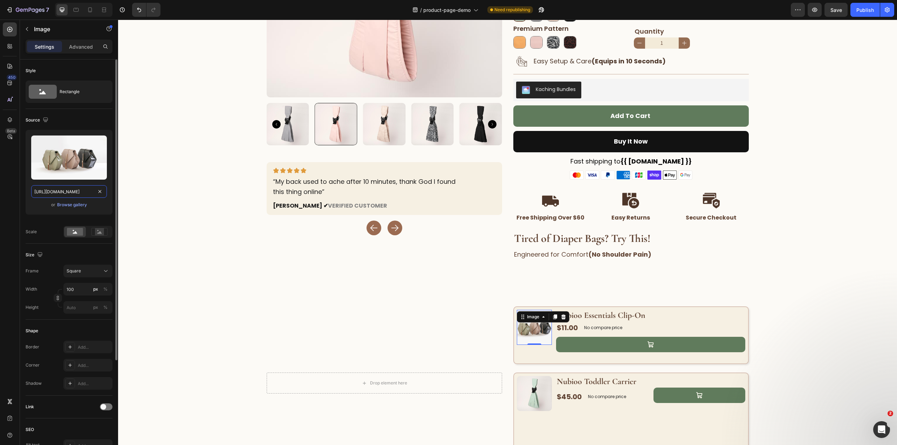
scroll to position [0, 226]
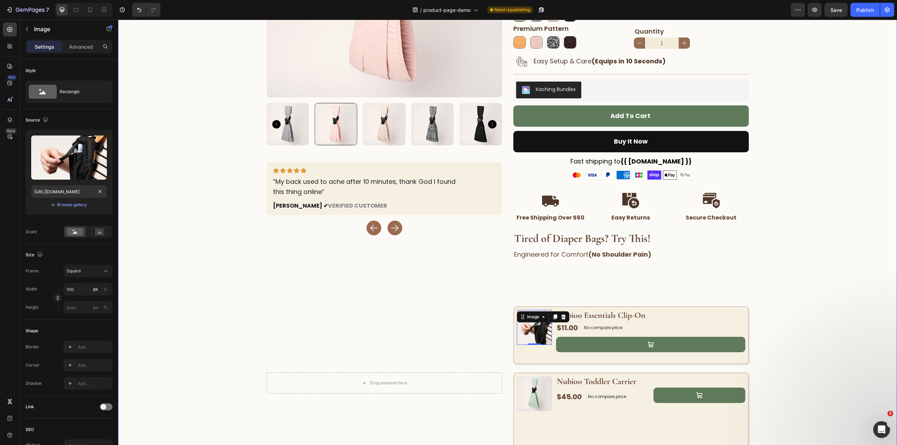
click at [752, 316] on div "Product Images Image “My back used to ache after 10 minutes, thank God I found …" at bounding box center [507, 113] width 504 height 502
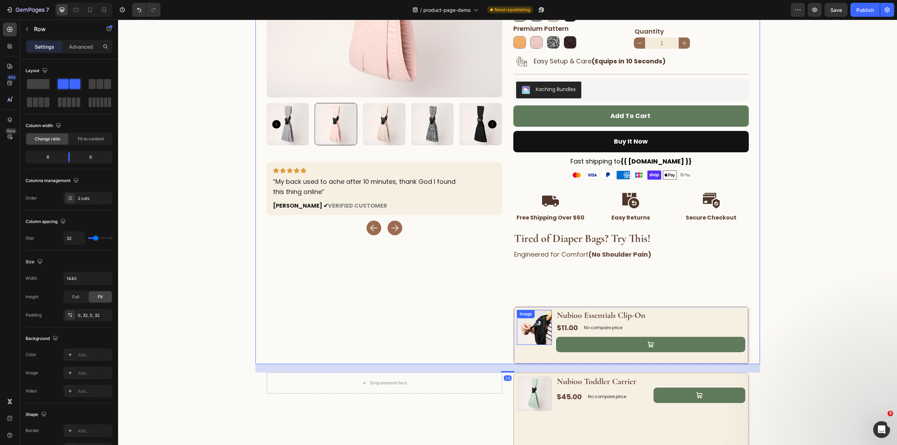
click at [544, 324] on img at bounding box center [534, 327] width 35 height 35
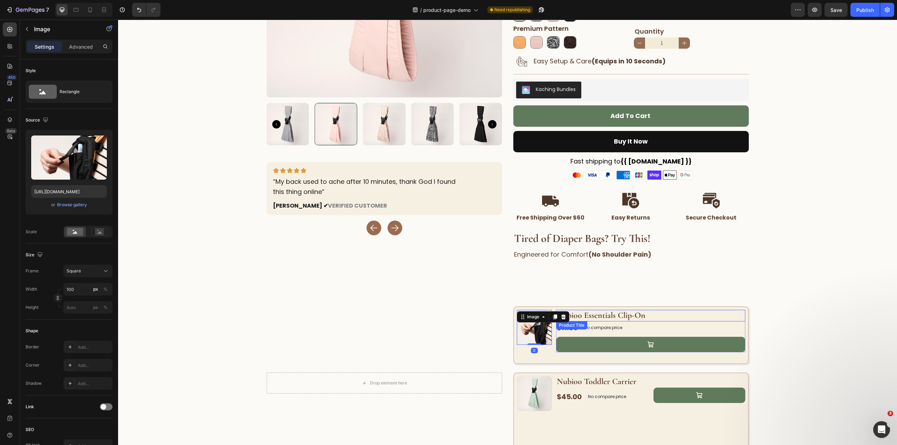
click at [665, 318] on h2 "Nubioo Essentials Clip-On" at bounding box center [650, 316] width 189 height 12
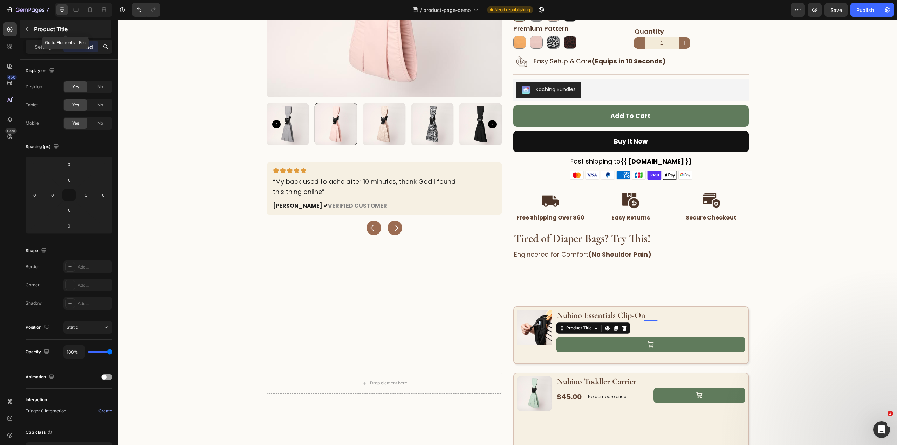
click at [39, 35] on div "Product Title" at bounding box center [65, 29] width 91 height 18
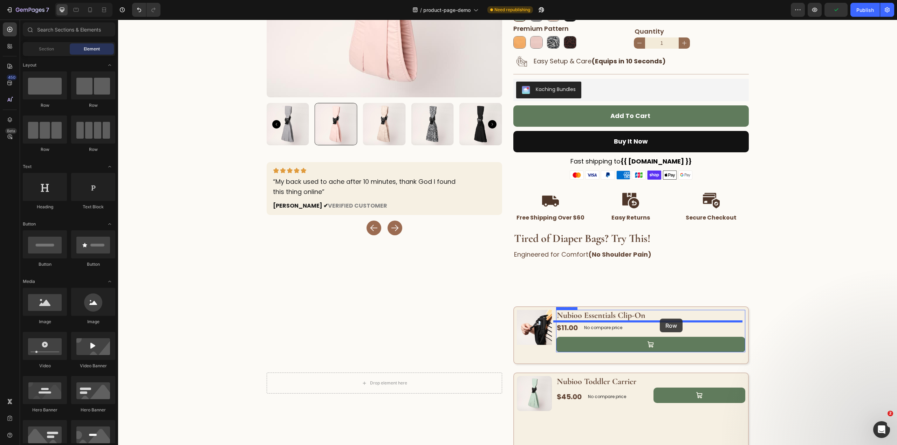
drag, startPoint x: 205, startPoint y: 111, endPoint x: 659, endPoint y: 319, distance: 500.0
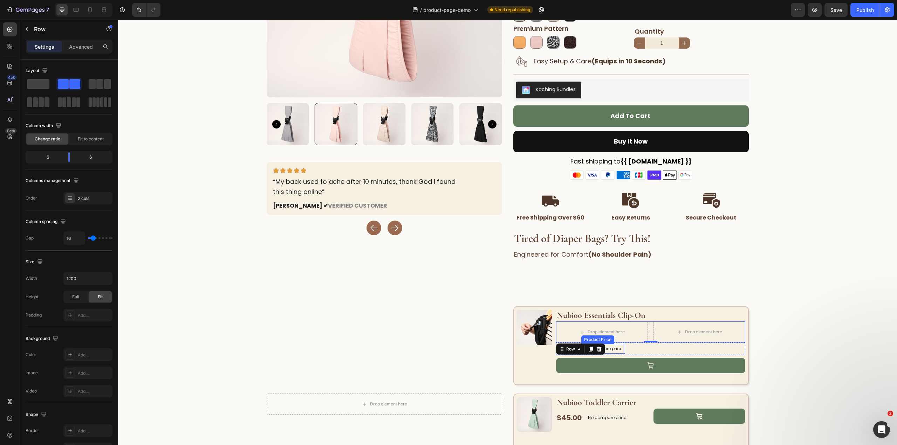
click at [613, 349] on p "No compare price" at bounding box center [603, 349] width 38 height 4
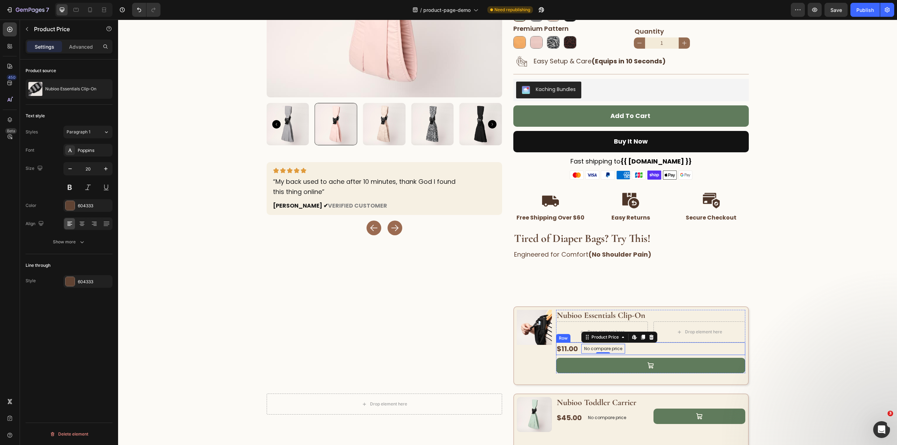
click at [576, 347] on div "$11.00 Product Price Product Price No compare price Product Price Edit content …" at bounding box center [650, 349] width 189 height 13
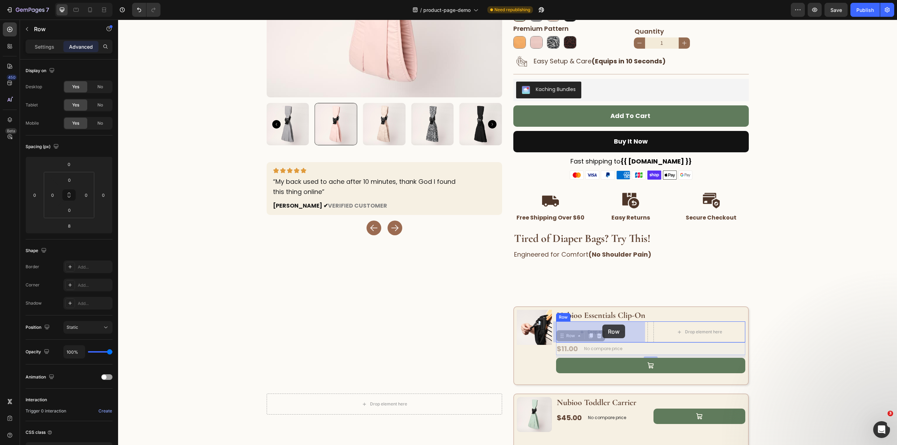
drag, startPoint x: 561, startPoint y: 336, endPoint x: 600, endPoint y: 327, distance: 39.5
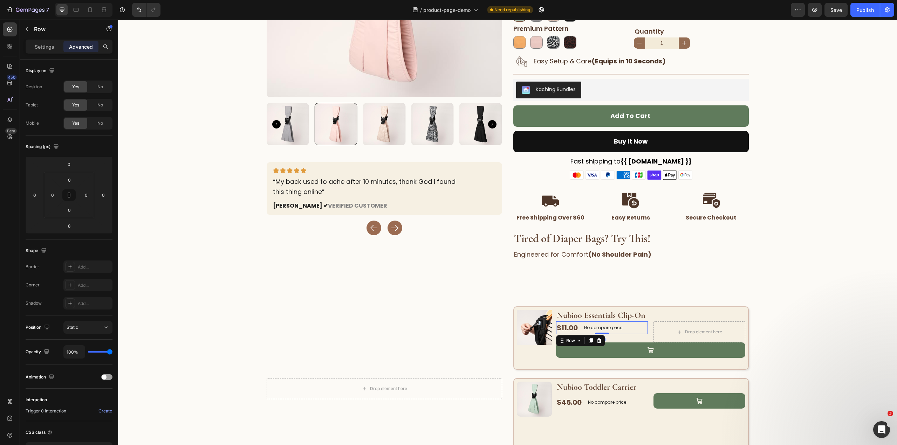
drag, startPoint x: 605, startPoint y: 336, endPoint x: 615, endPoint y: 318, distance: 19.9
click at [613, 316] on div "Nubioo Essentials Clip-On Product Title $11.00 Product Price Product Price No c…" at bounding box center [650, 334] width 189 height 48
type input "0"
drag, startPoint x: 675, startPoint y: 352, endPoint x: 644, endPoint y: 352, distance: 30.5
click at [675, 352] on button at bounding box center [650, 350] width 189 height 15
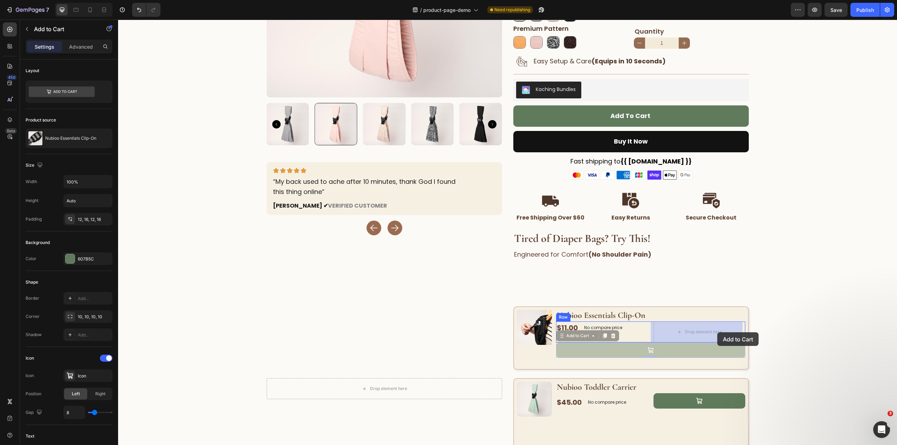
drag, startPoint x: 560, startPoint y: 335, endPoint x: 717, endPoint y: 332, distance: 156.6
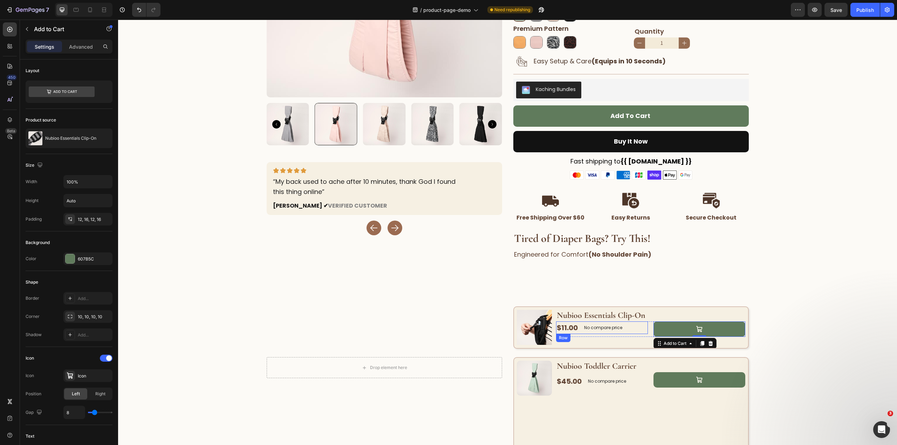
click at [641, 328] on div "$11.00 Product Price Product Price No compare price Product Price Row" at bounding box center [602, 328] width 92 height 13
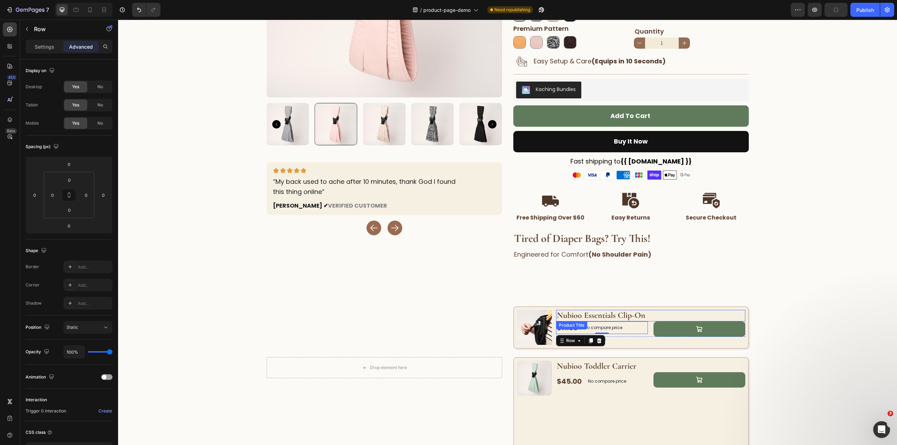
click at [646, 326] on div "$11.00 Product Price Product Price No compare price Product Price Row 0 Add to …" at bounding box center [650, 329] width 189 height 15
click at [576, 345] on icon at bounding box center [579, 344] width 6 height 6
click at [648, 327] on div "$11.00 Product Price Product Price No compare price Product Price Row Add to Ca…" at bounding box center [650, 329] width 189 height 15
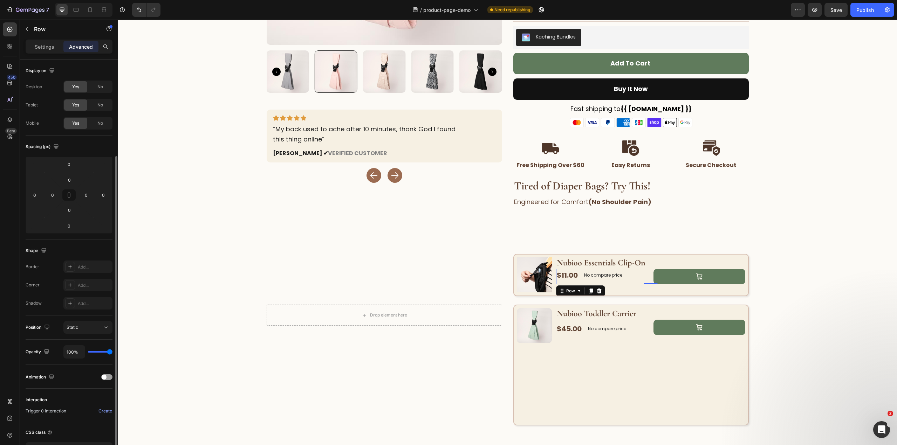
scroll to position [455, 0]
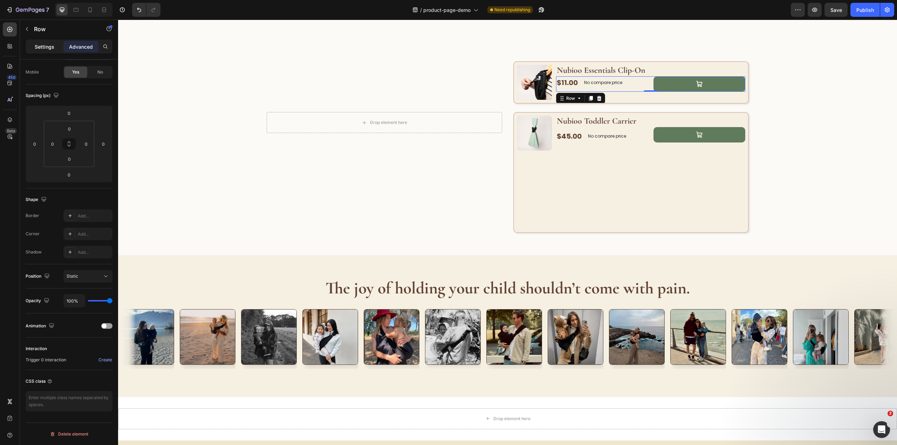
click at [50, 46] on p "Settings" at bounding box center [45, 46] width 20 height 7
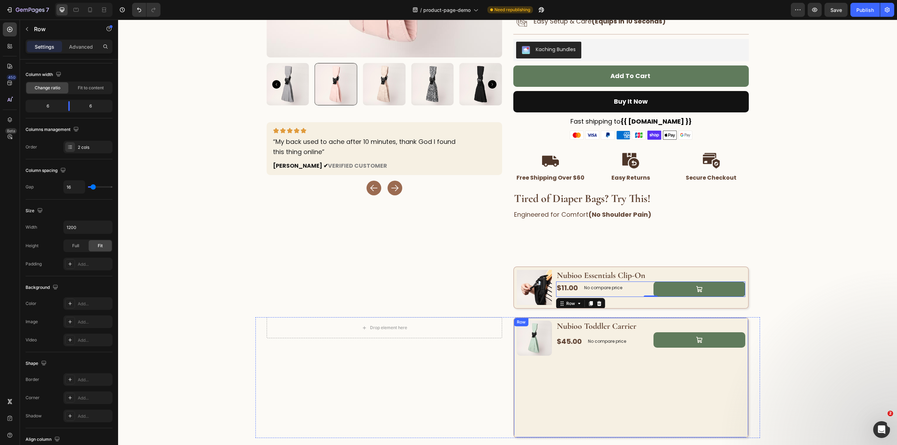
scroll to position [245, 0]
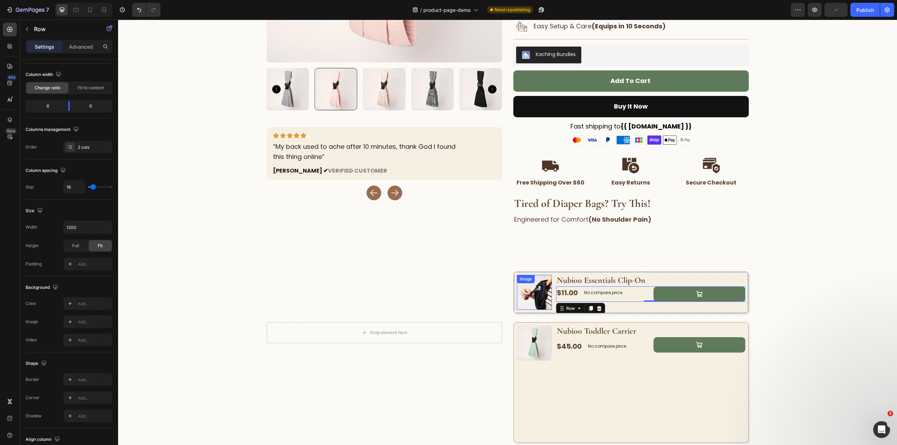
click at [528, 290] on img at bounding box center [534, 292] width 35 height 35
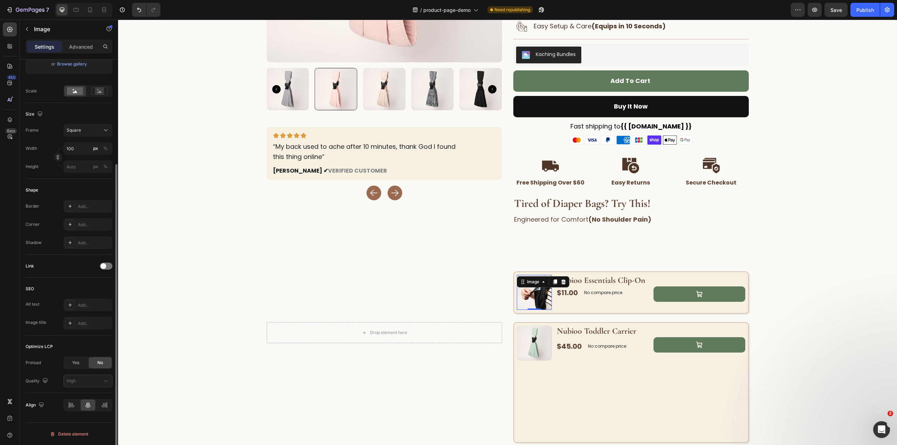
scroll to position [71, 0]
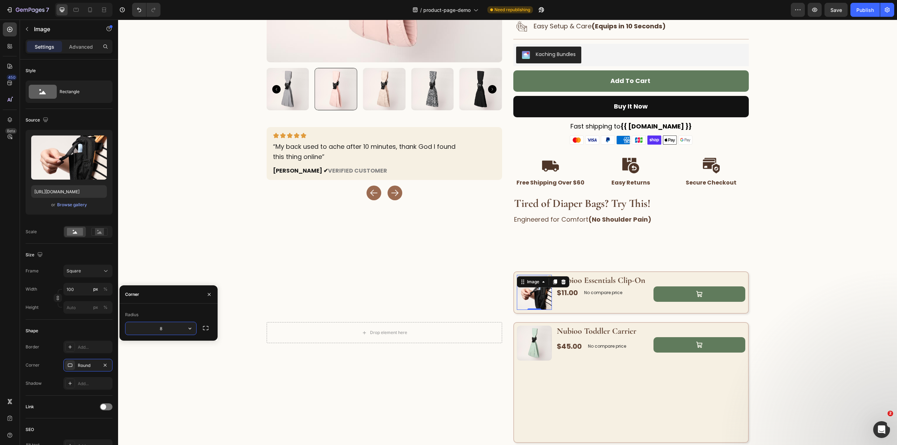
scroll to position [71, 0]
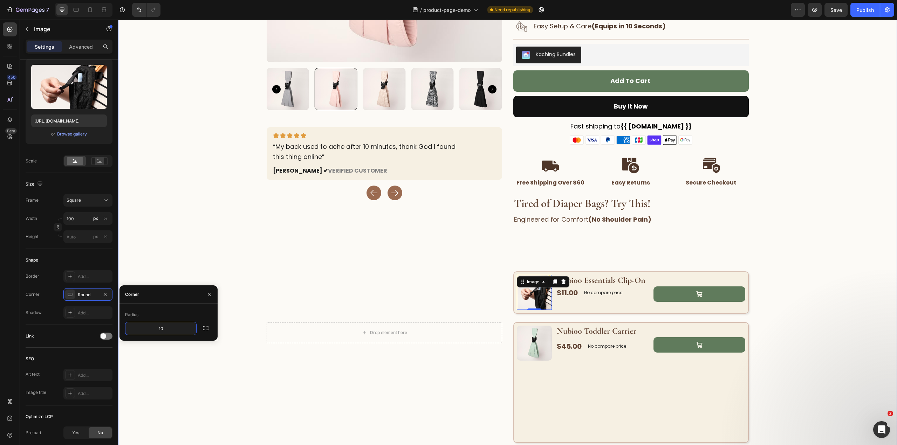
type input "10"
click at [810, 285] on div "Home product-page-demo Breadcrumb Row Product Images Image “My back used to ach…" at bounding box center [507, 121] width 779 height 643
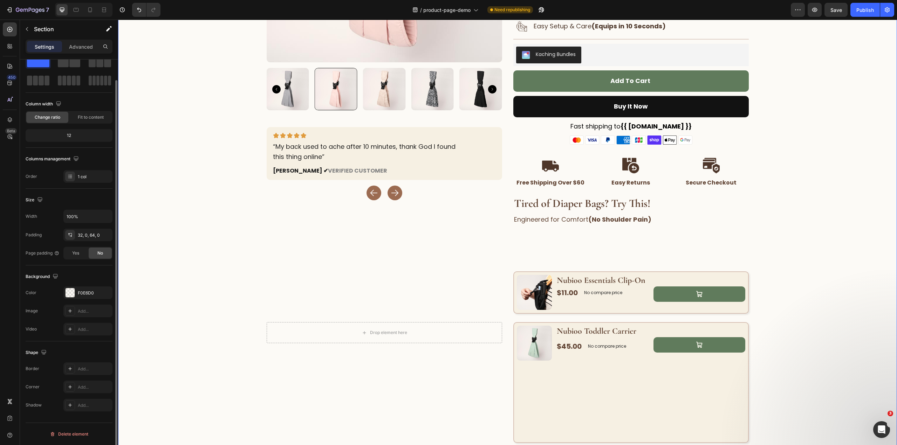
scroll to position [0, 0]
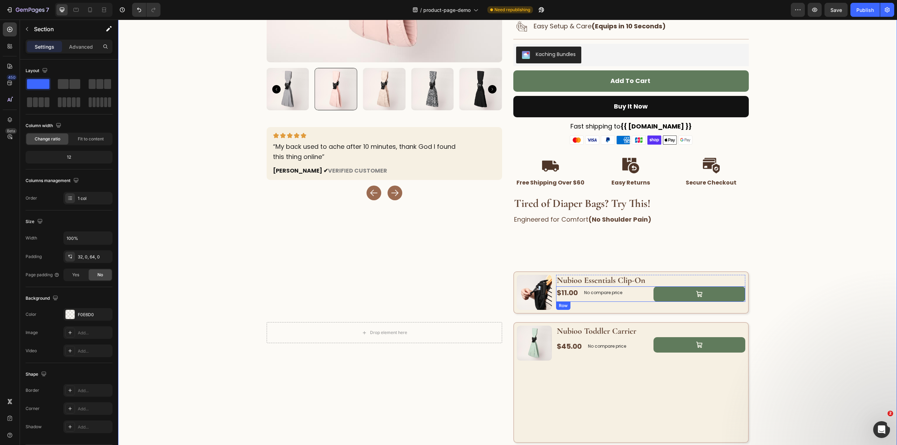
click at [647, 295] on div "$11.00 Product Price Product Price No compare price Product Price Row Add to Ca…" at bounding box center [650, 293] width 189 height 15
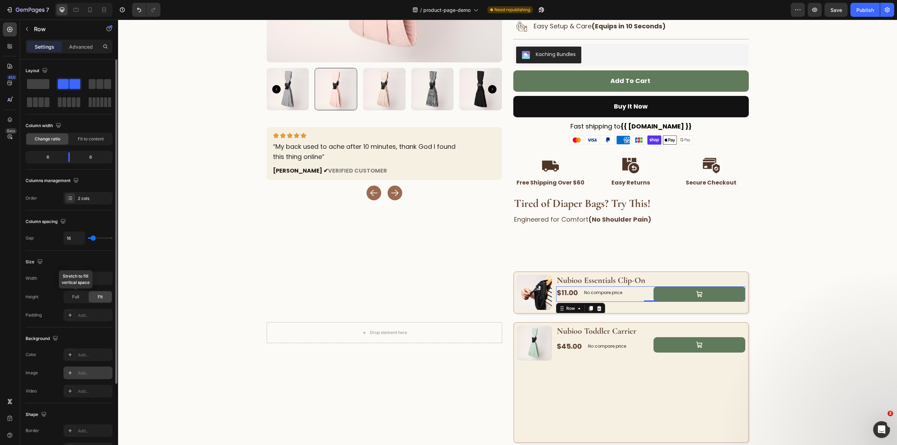
scroll to position [102, 0]
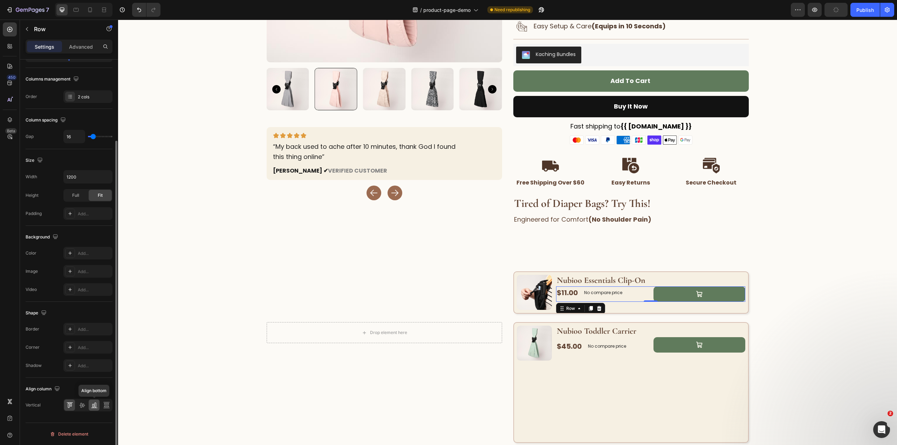
drag, startPoint x: 94, startPoint y: 402, endPoint x: 112, endPoint y: 386, distance: 24.3
click at [94, 402] on icon at bounding box center [94, 405] width 7 height 7
click at [650, 284] on h2 "Nubioo Essentials Clip-On" at bounding box center [650, 281] width 189 height 12
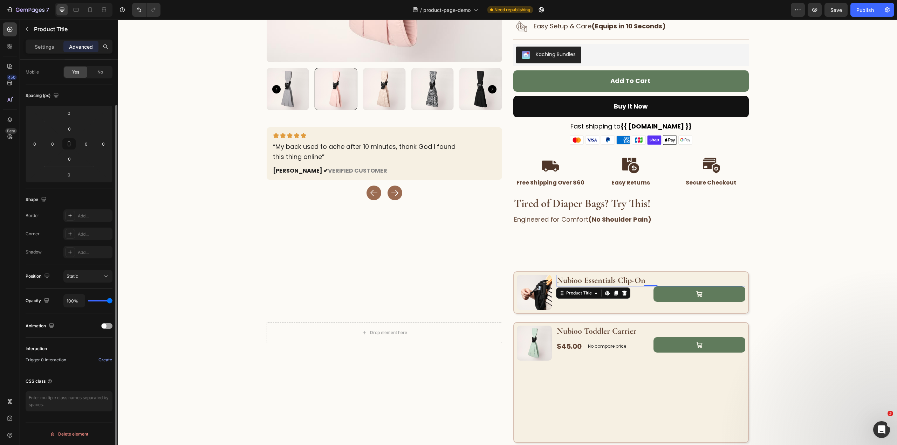
scroll to position [0, 0]
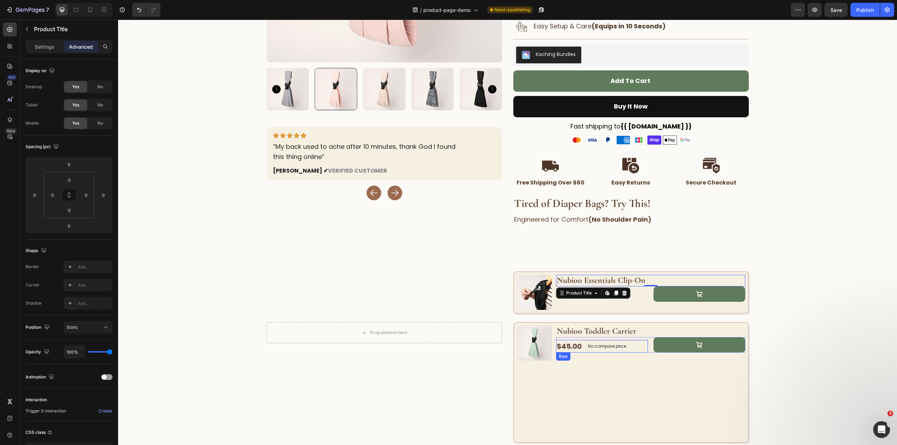
click at [634, 340] on div "$45.00 Product Price Product Price No compare price Product Price Row" at bounding box center [602, 344] width 92 height 15
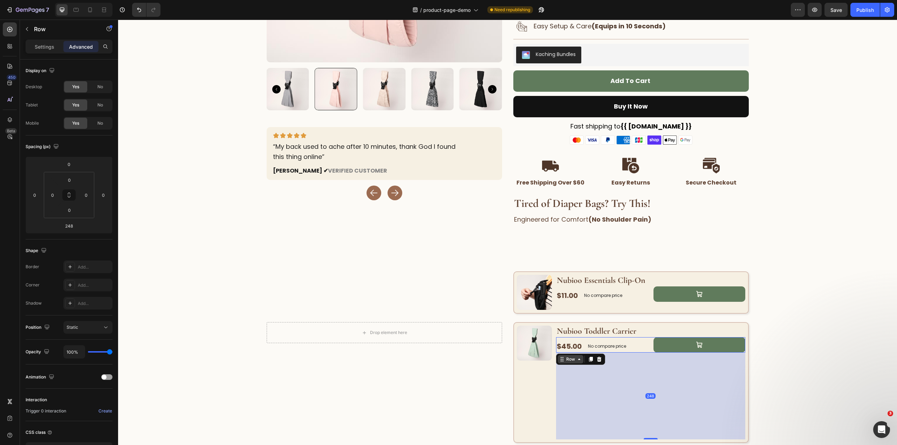
click at [566, 360] on div "Row" at bounding box center [571, 359] width 12 height 6
click at [640, 330] on h2 "Nubioo Toddler Carrier" at bounding box center [650, 332] width 189 height 12
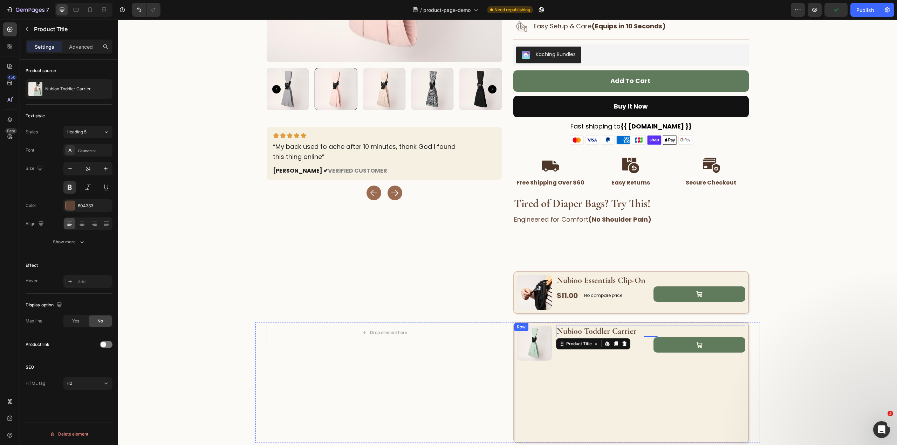
click at [563, 387] on div "Nubioo Toddler Carrier Product Title Edit content in Shopify 0 $45.00 Product P…" at bounding box center [650, 383] width 189 height 114
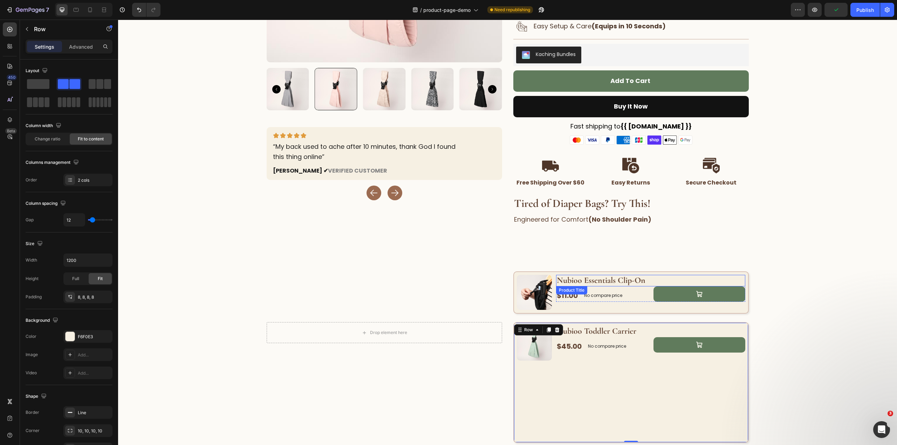
click at [642, 285] on h2 "Nubioo Essentials Clip-On" at bounding box center [650, 281] width 189 height 12
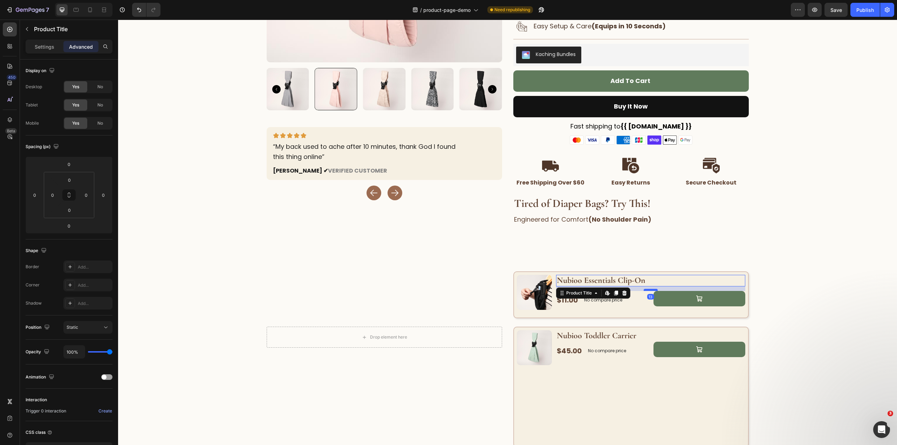
drag, startPoint x: 649, startPoint y: 285, endPoint x: 652, endPoint y: 290, distance: 5.3
click at [652, 290] on div at bounding box center [650, 290] width 14 height 2
type input "13"
click at [637, 302] on div "$11.00 Product Price Product Price No compare price Product Price Row" at bounding box center [602, 300] width 92 height 13
click at [647, 304] on div "$11.00 Product Price Product Price No compare price Product Price Row 0 Add to …" at bounding box center [650, 298] width 189 height 15
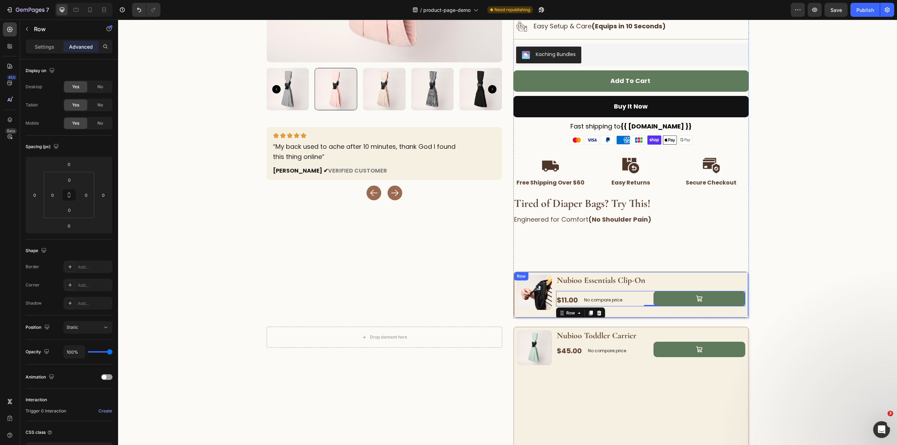
click at [625, 312] on div "Nubioo Essentials Clip-On Product Title $11.00 Product Price Product Price No c…" at bounding box center [650, 295] width 189 height 40
click at [576, 298] on div "$11.00 Product Price Product Price No compare price Product Price Row" at bounding box center [602, 300] width 92 height 13
click at [576, 311] on icon at bounding box center [579, 313] width 6 height 6
click at [653, 300] on button at bounding box center [699, 298] width 92 height 15
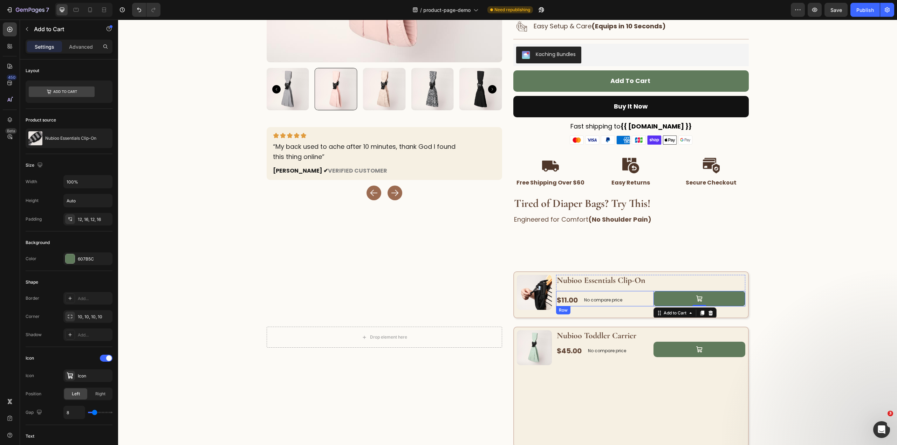
click at [647, 299] on div "$11.00 Product Price Product Price No compare price Product Price Row Add to Ca…" at bounding box center [650, 298] width 189 height 15
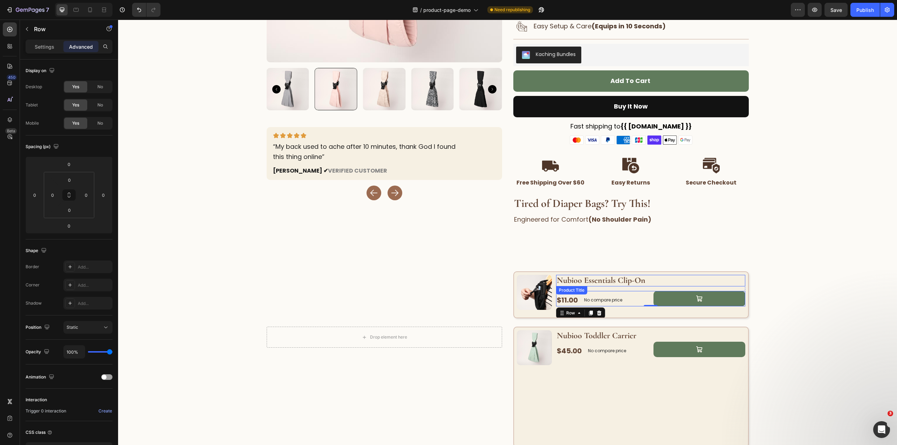
click at [642, 285] on h2 "Nubioo Essentials Clip-On" at bounding box center [650, 281] width 189 height 12
click at [604, 310] on div "Nubioo Essentials Clip-On Product Title Edit content in Shopify 13 $11.00 Produ…" at bounding box center [650, 295] width 189 height 40
click at [616, 395] on div "Nubioo Toddler Carrier Product Title $45.00 Product Price Product Price No comp…" at bounding box center [650, 387] width 189 height 114
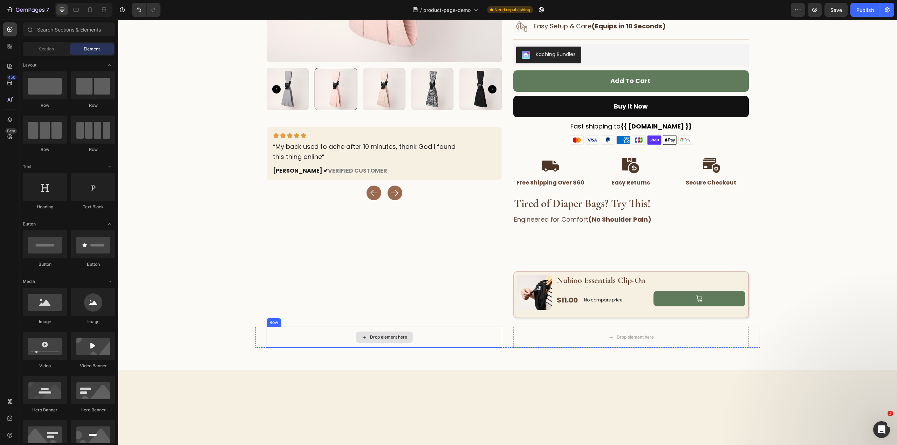
click at [503, 337] on div "Drop element here Row Drop element here Product" at bounding box center [507, 337] width 504 height 21
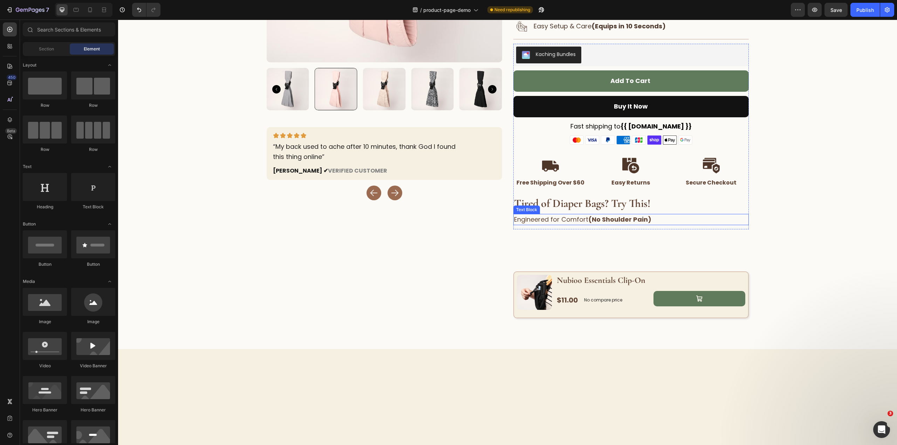
click at [658, 219] on p "Engineered for Comfort (No Shoulder Pain)" at bounding box center [631, 220] width 234 height 10
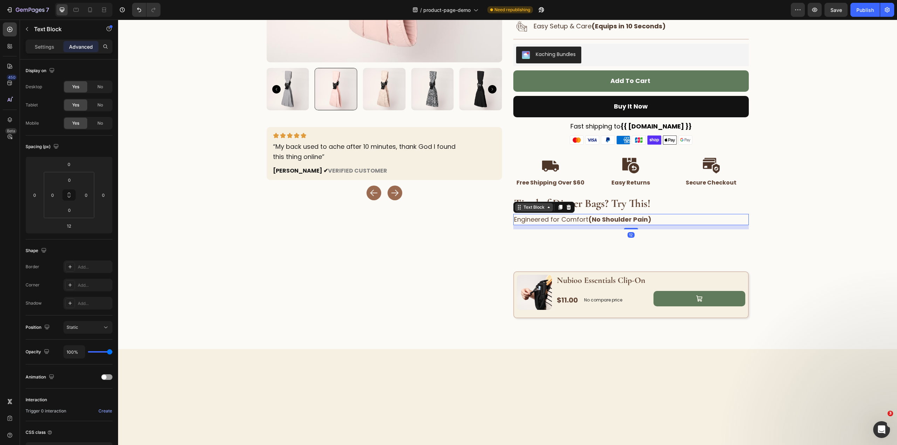
click at [532, 207] on div "Text Block" at bounding box center [534, 207] width 24 height 6
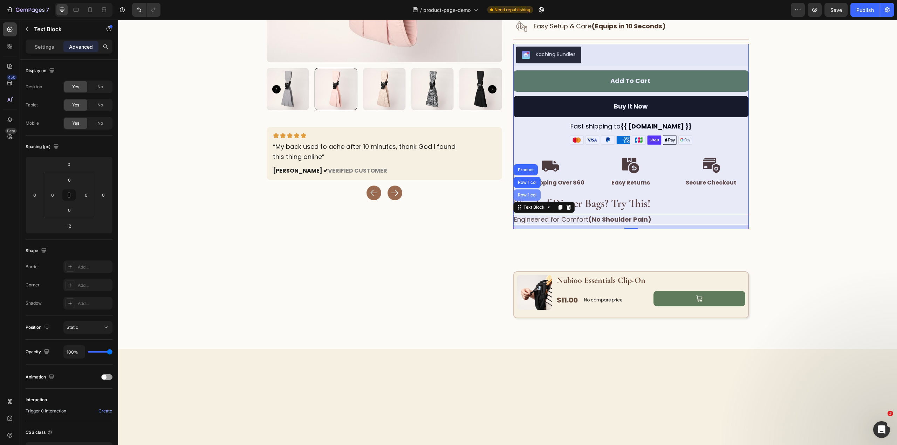
click at [532, 196] on div "Row 1 col" at bounding box center [526, 195] width 21 height 4
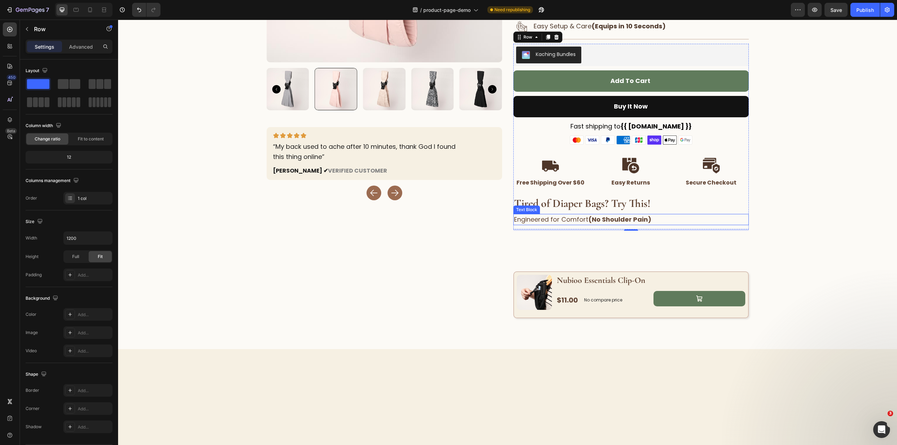
click at [631, 222] on strong "(No Shoulder Pain)" at bounding box center [619, 219] width 63 height 9
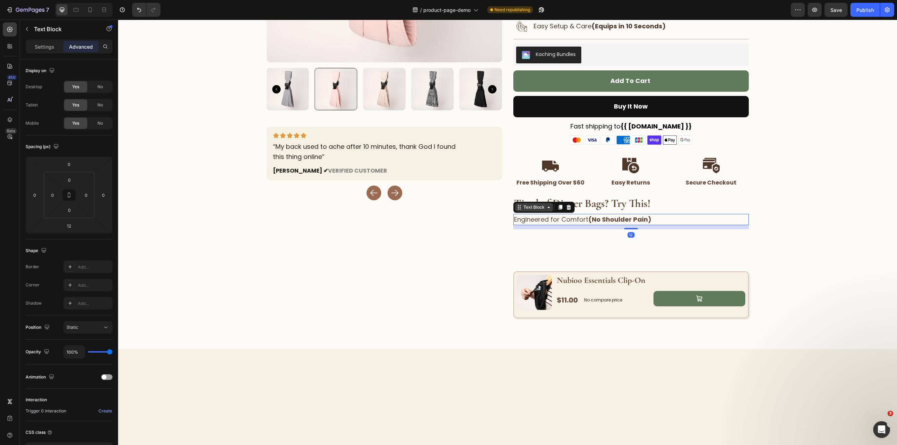
click at [533, 208] on div "Text Block" at bounding box center [534, 207] width 24 height 6
click at [623, 251] on div "Image Image Image Image Image 4.9/5 by 150,000+ Happy Parents Text Block Row Nu…" at bounding box center [630, 72] width 235 height 491
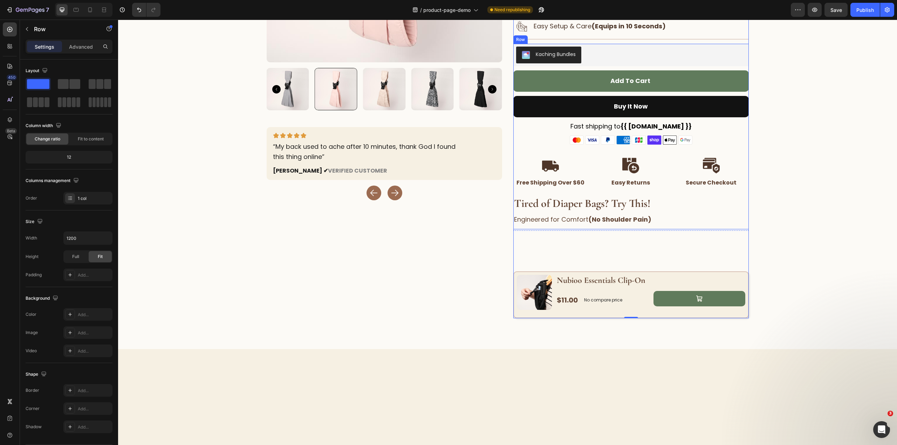
click at [665, 228] on div "Kaching Bundles Kaching Bundles Add to cart Add to Cart Row Buy it now Dynamic …" at bounding box center [630, 137] width 235 height 186
click at [644, 236] on div "Image Image Image Image Image 4.9/5 by 150,000+ Happy Parents Text Block Row Nu…" at bounding box center [630, 72] width 235 height 491
click at [642, 228] on div "Kaching Bundles Kaching Bundles Add to cart Add to Cart Row Buy it now Dynamic …" at bounding box center [630, 137] width 235 height 186
drag, startPoint x: 630, startPoint y: 230, endPoint x: 675, endPoint y: 242, distance: 45.6
click at [642, 209] on div "Kaching Bundles Kaching Bundles Add to cart Add to Cart Row Buy it now Dynamic …" at bounding box center [630, 137] width 235 height 186
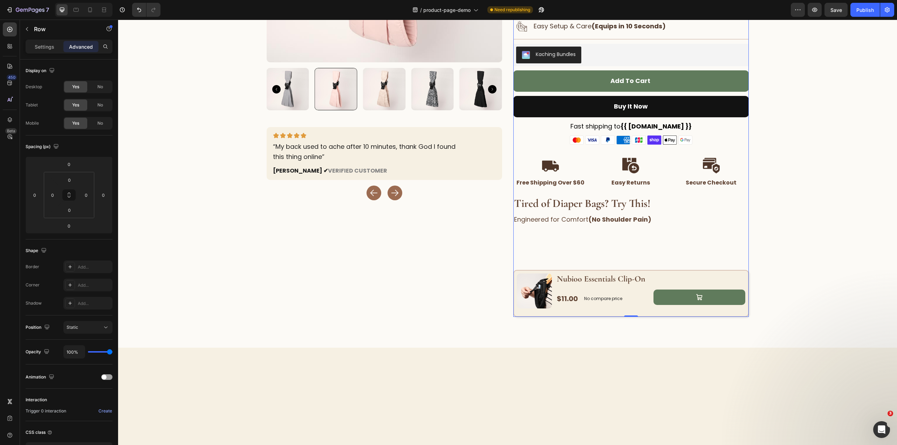
drag, startPoint x: 675, startPoint y: 242, endPoint x: 678, endPoint y: 224, distance: 17.5
click at [675, 241] on div "Image Image Image Image Image 4.9/5 by 150,000+ Happy Parents Text Block Row Nu…" at bounding box center [630, 72] width 235 height 490
click at [678, 224] on p "Engineered for Comfort (No Shoulder Pain)" at bounding box center [631, 220] width 234 height 10
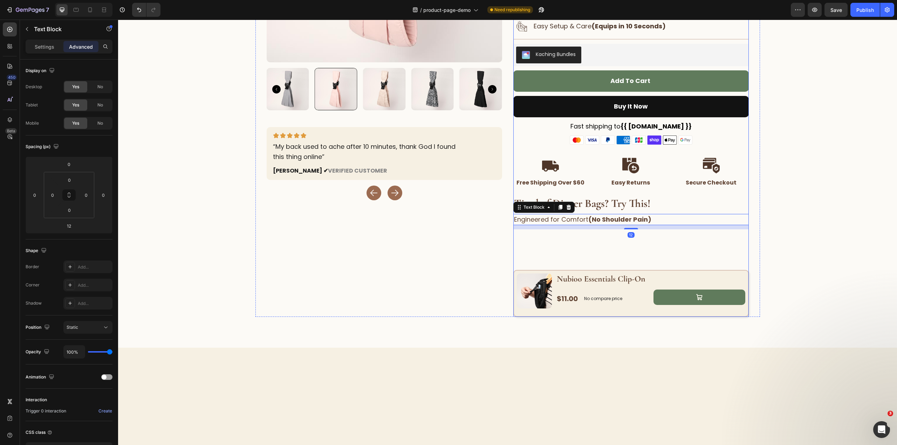
click at [677, 241] on div "Image Image Image Image Image 4.9/5 by 150,000+ Happy Parents Text Block Row Nu…" at bounding box center [630, 72] width 235 height 490
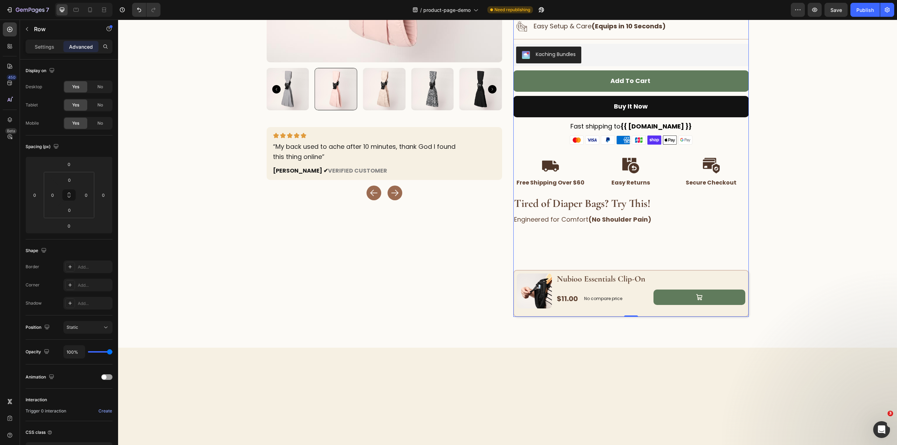
click at [649, 269] on div "Image Image Image Image Image 4.9/5 by 150,000+ Happy Parents Text Block Row Nu…" at bounding box center [630, 72] width 235 height 490
click at [650, 274] on h2 "Nubioo Essentials Clip-On" at bounding box center [650, 280] width 189 height 12
click at [588, 291] on div "Product Title" at bounding box center [579, 292] width 28 height 6
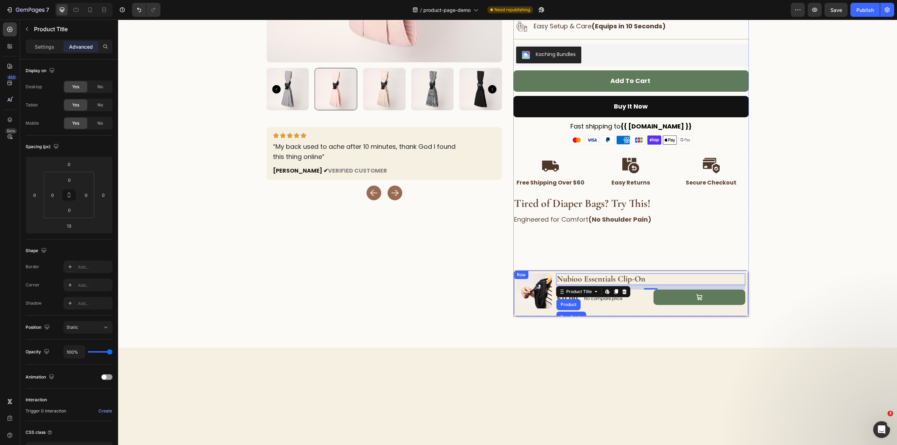
click at [551, 273] on div "Image Nubioo Essentials Clip-On Product Title Product Row 2 cols Row 1 col Edit…" at bounding box center [630, 293] width 235 height 47
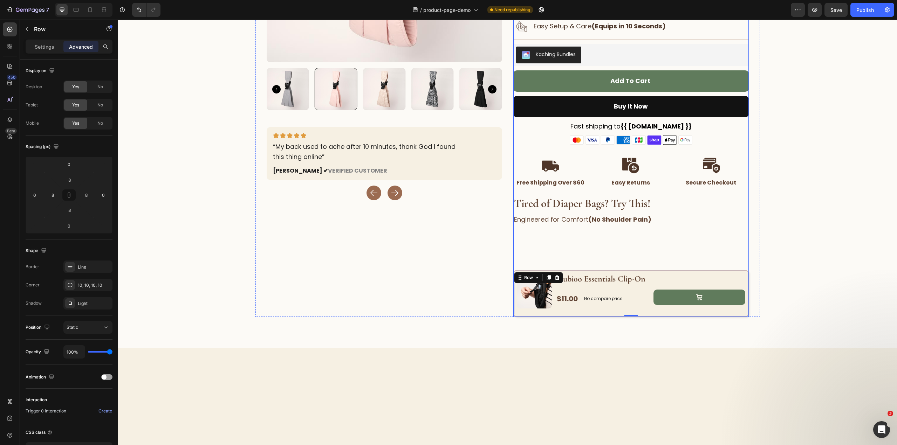
click at [571, 209] on strong "Tired of Diaper Bags? Try This!" at bounding box center [582, 203] width 136 height 14
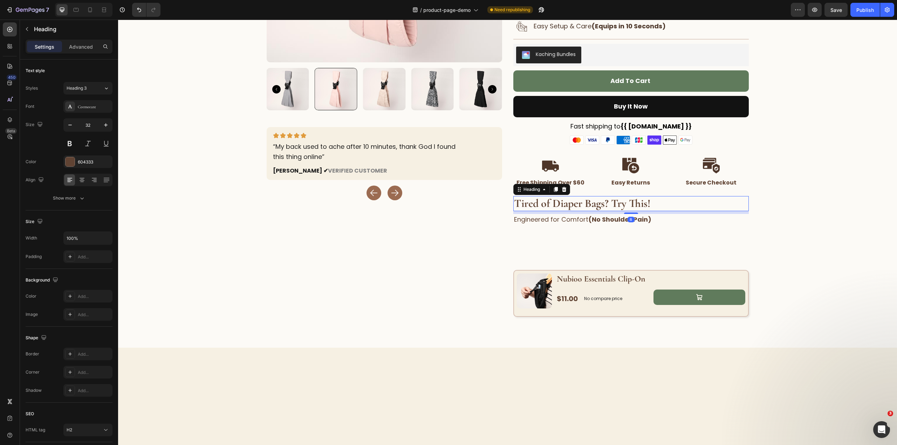
click at [654, 201] on h2 "Tired of Diaper Bags? Try This!" at bounding box center [630, 203] width 235 height 15
click at [673, 168] on div at bounding box center [710, 165] width 75 height 17
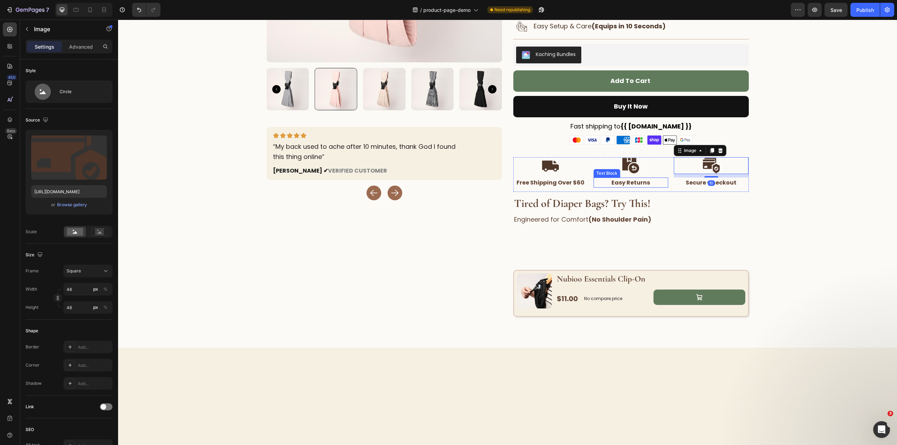
click at [663, 192] on div "Kaching Bundles Kaching Bundles Add to cart Add to Cart Row Buy it now Dynamic …" at bounding box center [630, 137] width 235 height 186
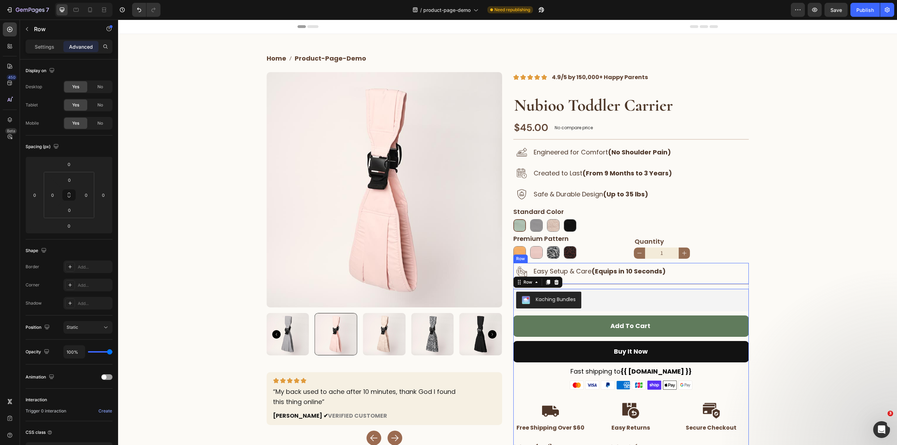
click at [683, 282] on div "Image Easy Setup & Care (Equips in 10 Seconds) Text Block Row Row" at bounding box center [630, 274] width 235 height 22
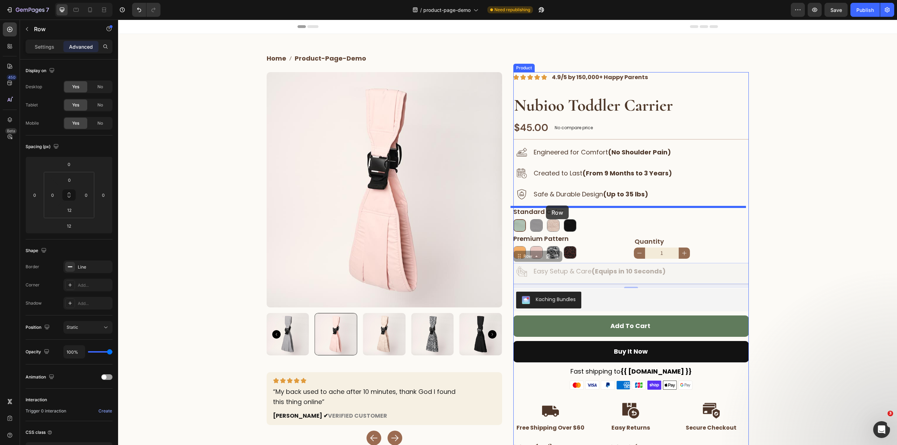
drag, startPoint x: 518, startPoint y: 259, endPoint x: 546, endPoint y: 206, distance: 59.8
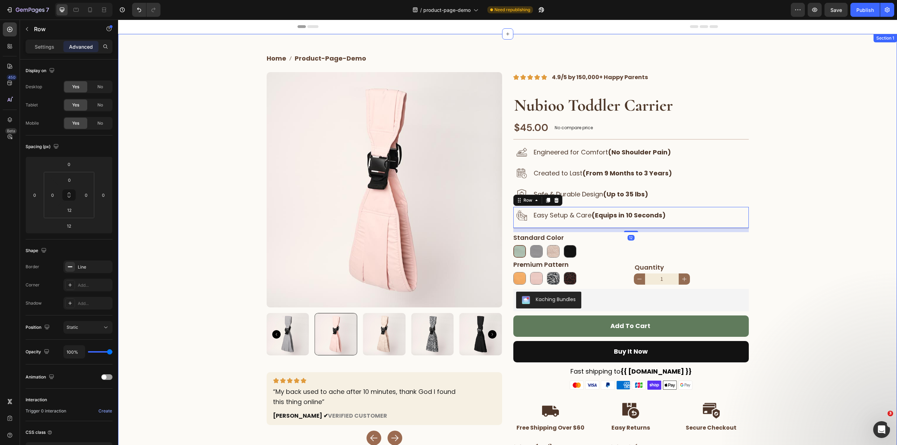
click at [793, 221] on div "Home product-page-demo Breadcrumb Row Product Images Image “My back used to ach…" at bounding box center [507, 307] width 779 height 525
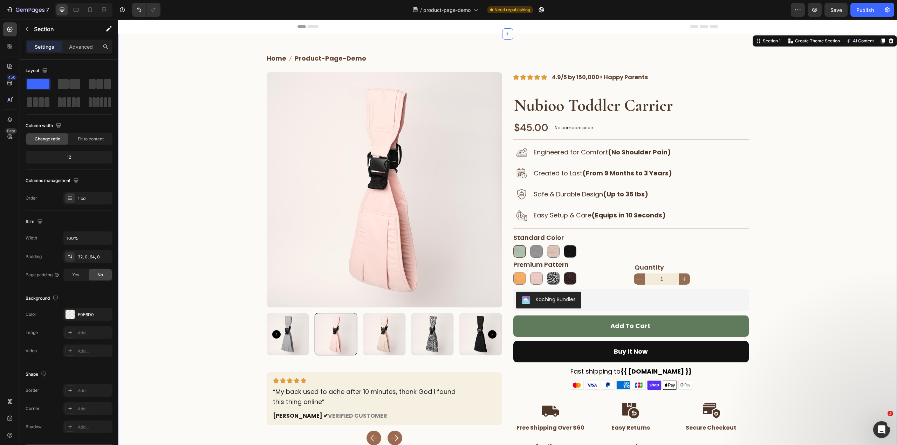
click at [785, 229] on div "Home product-page-demo Breadcrumb Row Product Images Image “My back used to ach…" at bounding box center [507, 307] width 779 height 525
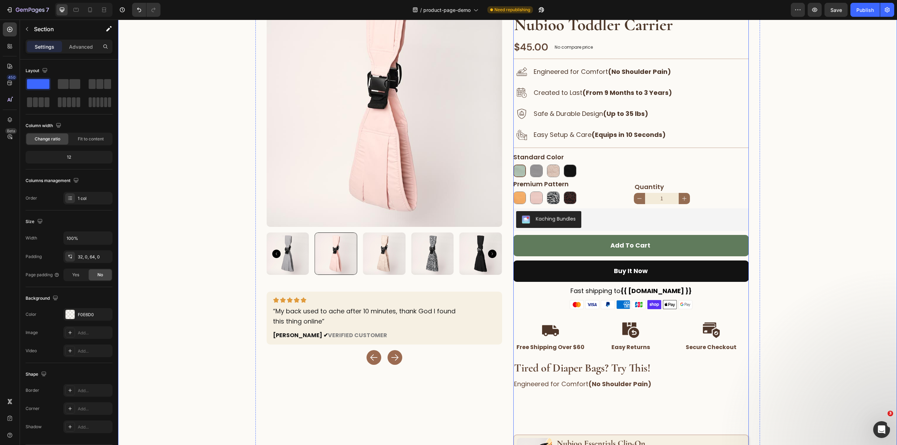
scroll to position [175, 0]
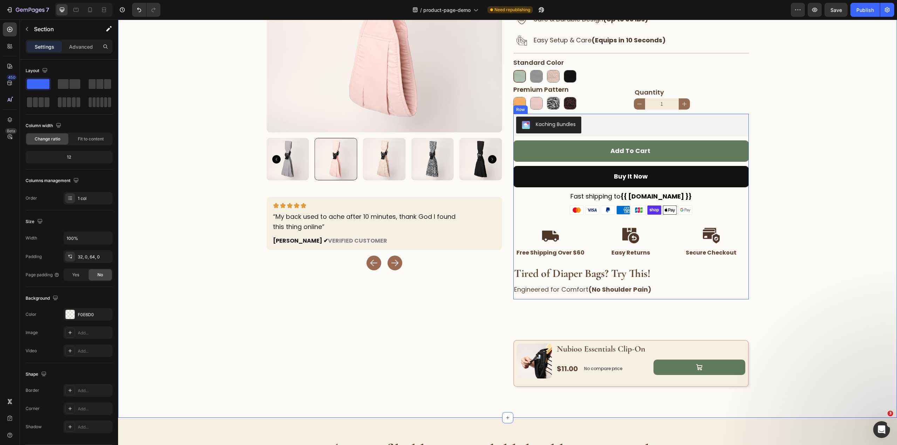
click at [655, 278] on p "⁠⁠⁠⁠⁠⁠⁠ Tired of Diaper Bags? Try This!" at bounding box center [631, 273] width 234 height 13
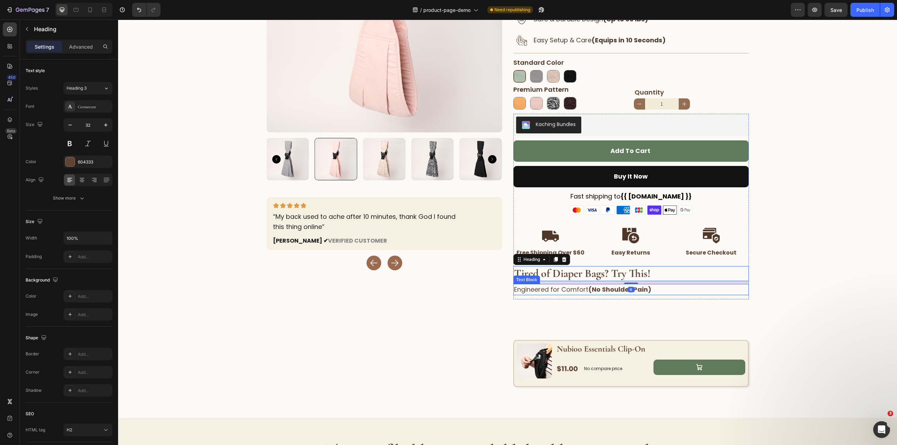
click at [675, 306] on div "Image Image Image Image Image 4.9/5 by 150,000+ Happy Parents Text Block Row Nu…" at bounding box center [630, 142] width 235 height 490
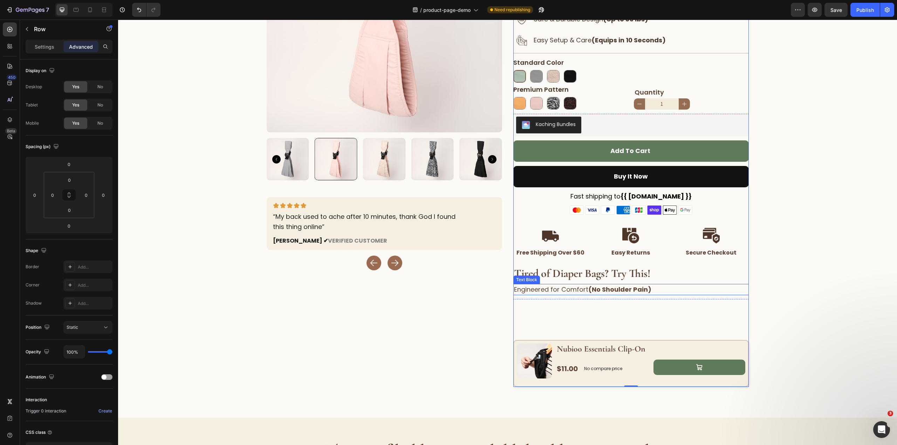
click at [676, 292] on p "Engineered for Comfort (No Shoulder Pain)" at bounding box center [631, 290] width 234 height 10
click at [7, 119] on icon at bounding box center [9, 119] width 7 height 7
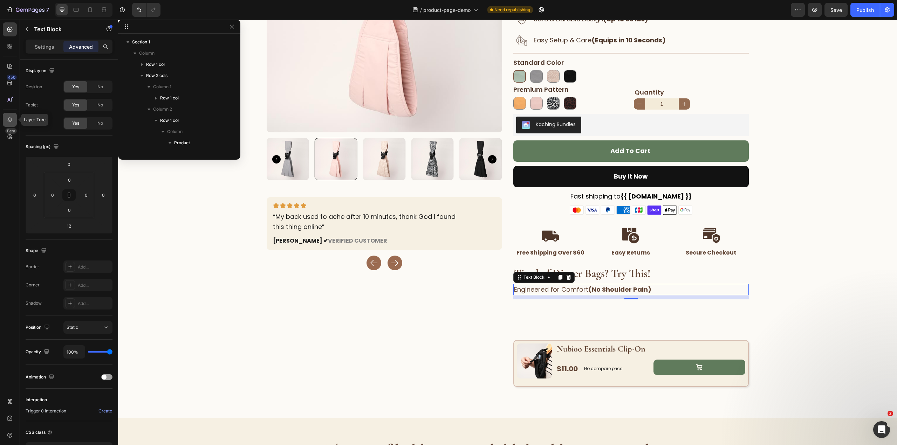
scroll to position [312, 0]
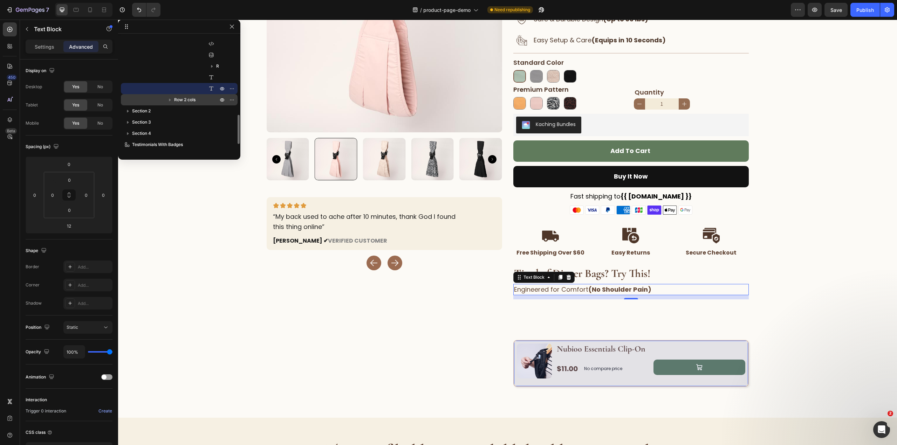
click at [193, 102] on span "Row 2 cols" at bounding box center [184, 99] width 21 height 7
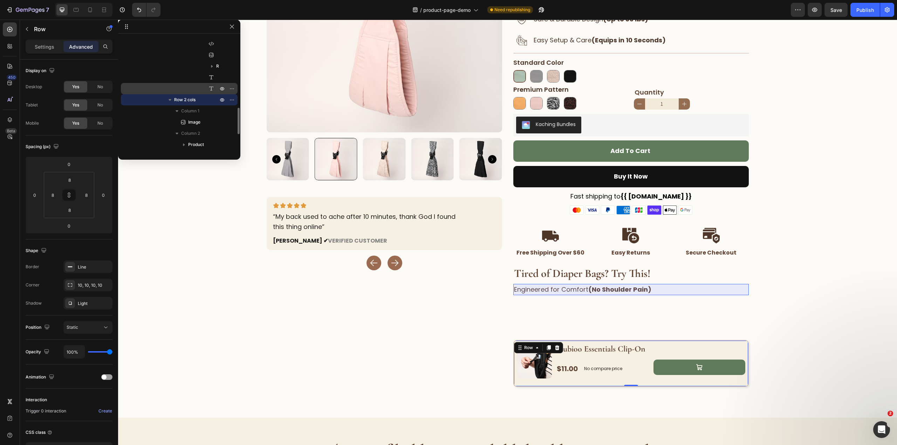
click at [204, 89] on div "Text Block" at bounding box center [179, 88] width 111 height 11
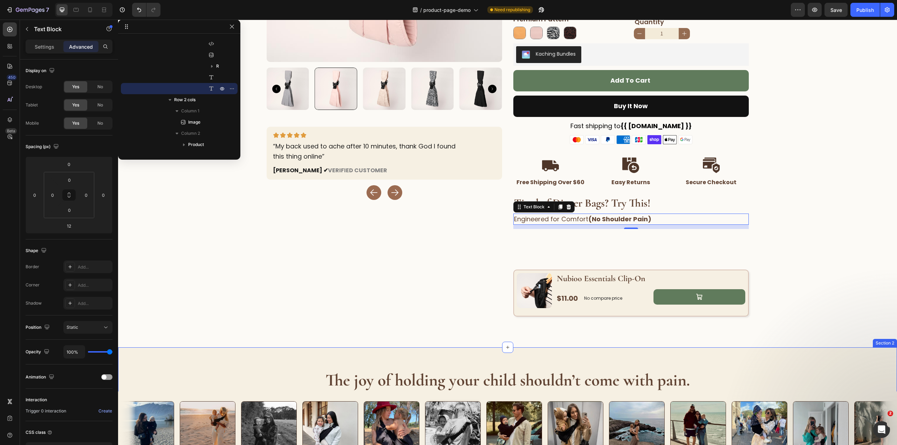
scroll to position [245, 0]
drag, startPoint x: 564, startPoint y: 235, endPoint x: 571, endPoint y: 234, distance: 7.7
click at [564, 235] on div "Image Image Image Image Image 4.9/5 by 150,000+ Happy Parents Text Block Row Nu…" at bounding box center [630, 72] width 235 height 490
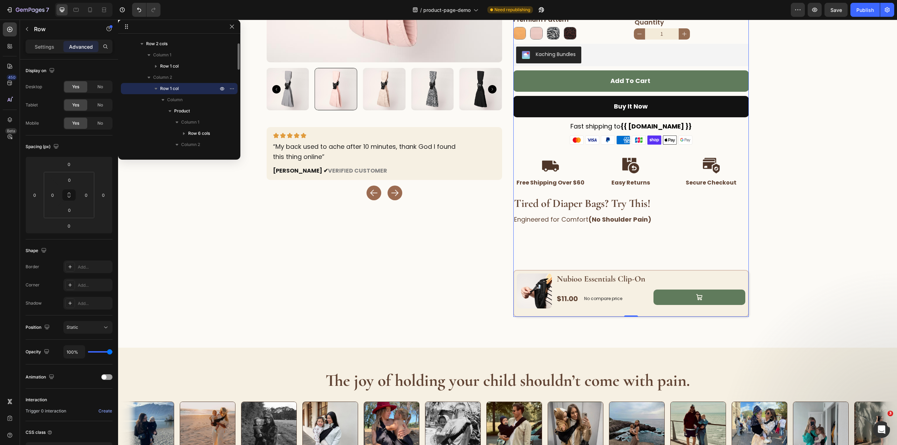
click at [625, 220] on strong "(No Shoulder Pain)" at bounding box center [619, 219] width 63 height 9
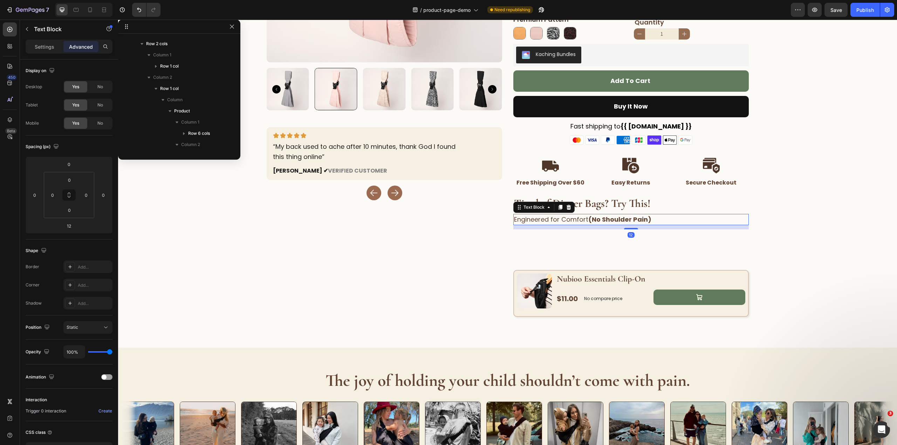
scroll to position [312, 0]
click at [674, 223] on p "Engineered for Comfort (No Shoulder Pain)" at bounding box center [631, 220] width 234 height 10
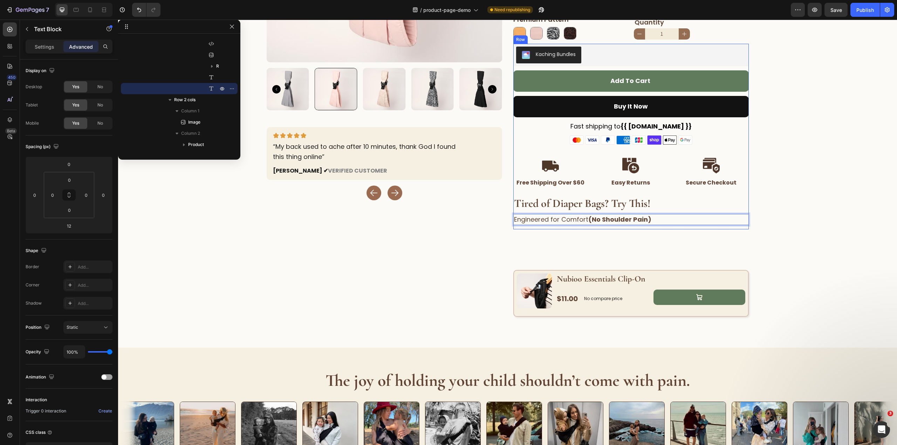
click at [710, 194] on div "Kaching Bundles Kaching Bundles Add to cart Add to Cart Row Buy it now Dynamic …" at bounding box center [630, 137] width 235 height 186
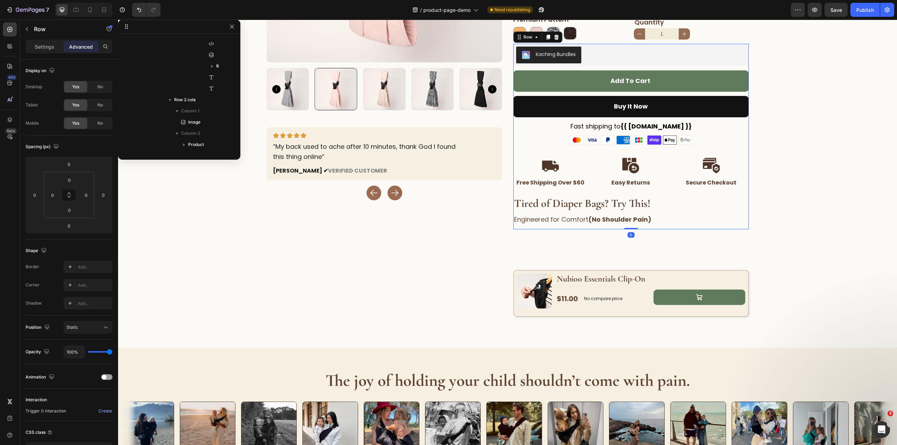
scroll to position [211, 0]
click at [637, 219] on strong "(No Shoulder Pain)" at bounding box center [619, 219] width 63 height 9
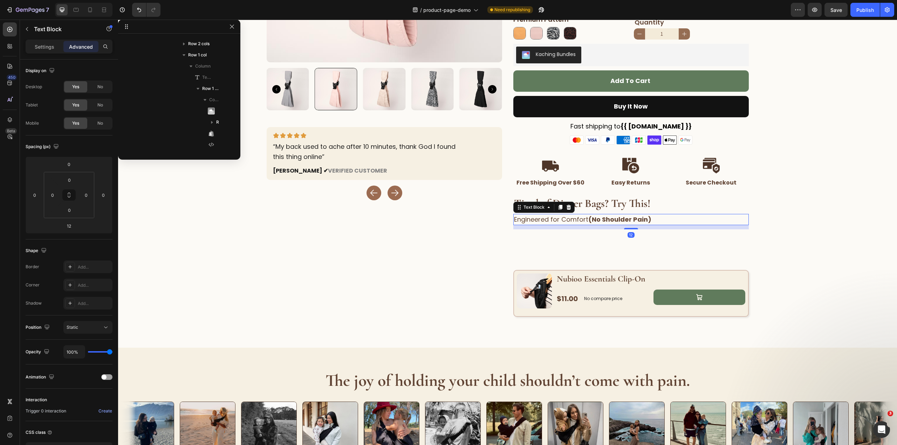
scroll to position [312, 0]
click at [532, 208] on div "Text Block" at bounding box center [534, 207] width 24 height 6
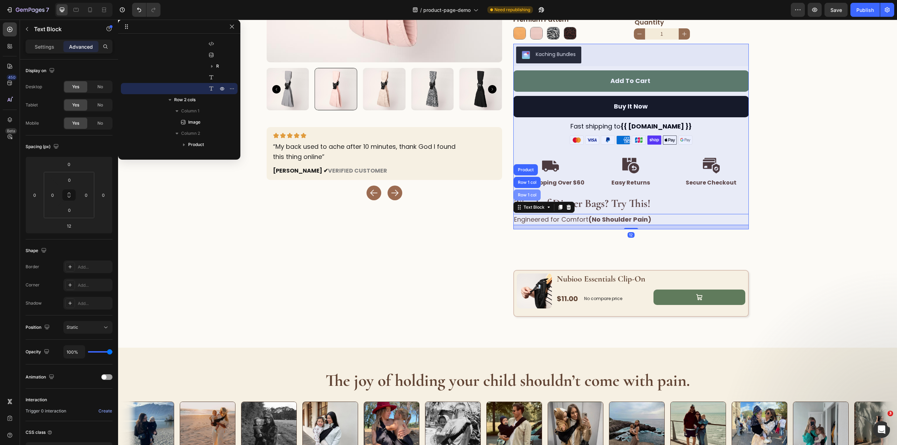
click at [533, 198] on div "Row 1 col" at bounding box center [526, 194] width 27 height 11
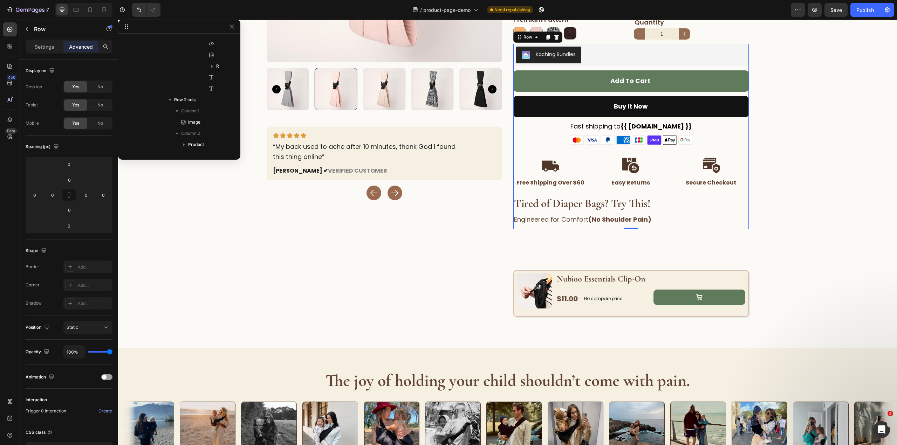
scroll to position [211, 0]
click at [590, 255] on div "Image Image Image Image Image 4.9/5 by 150,000+ Happy Parents Text Block Row Nu…" at bounding box center [630, 72] width 235 height 490
click at [663, 212] on div "Kaching Bundles Kaching Bundles Add to cart Add to Cart Row Buy it now Dynamic …" at bounding box center [630, 137] width 235 height 186
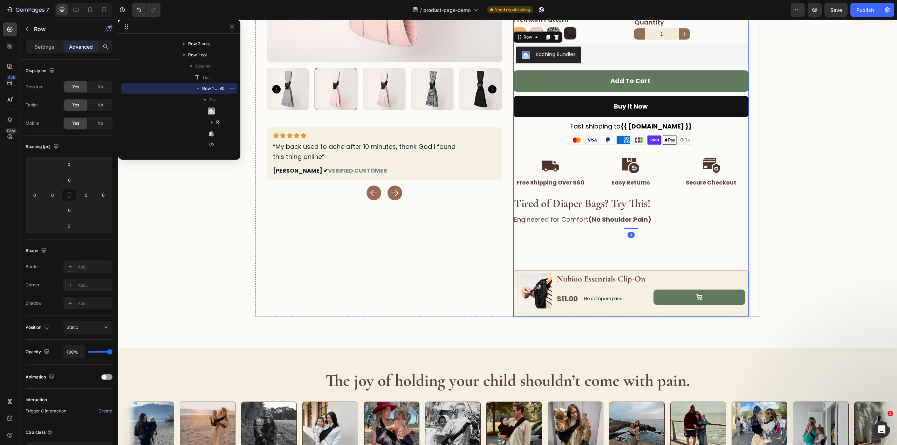
click at [629, 223] on strong "(No Shoulder Pain)" at bounding box center [619, 219] width 63 height 9
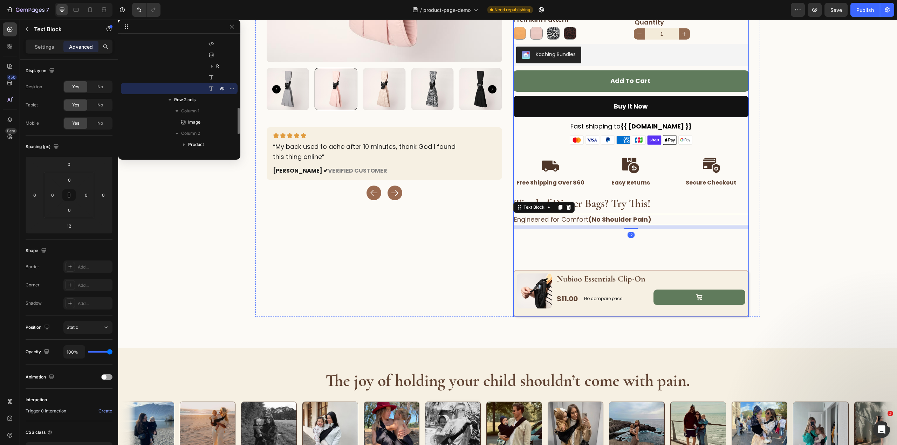
click at [648, 266] on div "Image Image Image Image Image 4.9/5 by 150,000+ Happy Parents Text Block Row Nu…" at bounding box center [630, 72] width 235 height 490
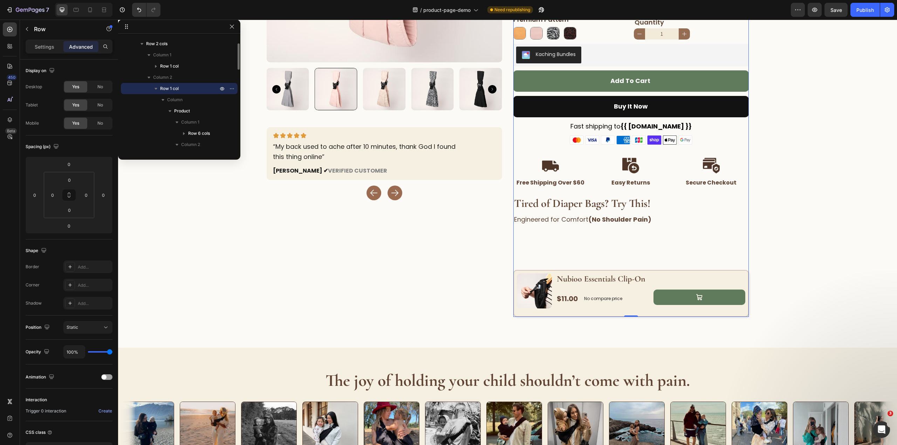
click at [648, 269] on div "Image Image Image Image Image 4.9/5 by 150,000+ Happy Parents Text Block Row Nu…" at bounding box center [630, 72] width 235 height 490
click at [648, 271] on div "Image Nubioo Essentials Clip-On Product Title $11.00 Product Price Product Pric…" at bounding box center [630, 293] width 235 height 47
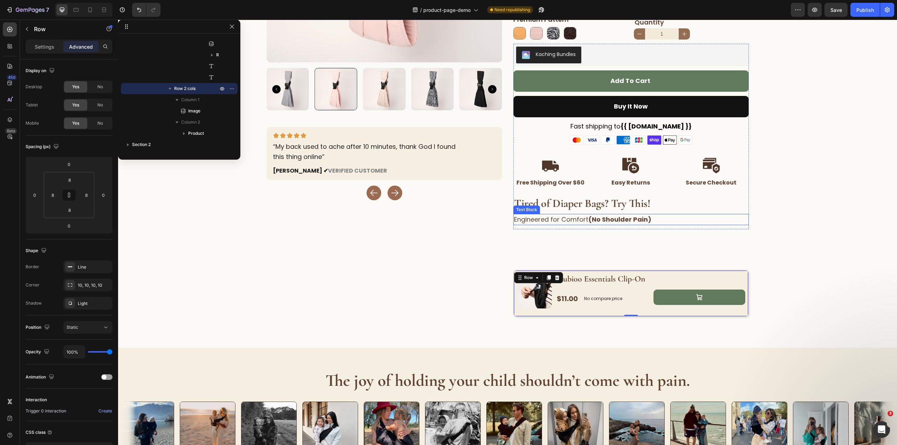
click at [562, 218] on p "Engineered for Comfort (No Shoulder Pain)" at bounding box center [631, 220] width 234 height 10
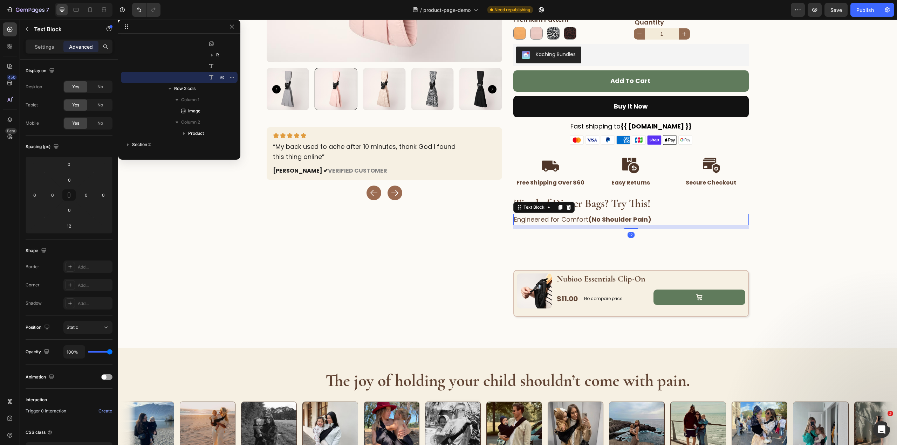
click at [592, 226] on div "12" at bounding box center [630, 227] width 235 height 4
click at [599, 270] on div "Image Nubioo Essentials Clip-On Product Title $11.00 Product Price Product Pric…" at bounding box center [630, 293] width 235 height 47
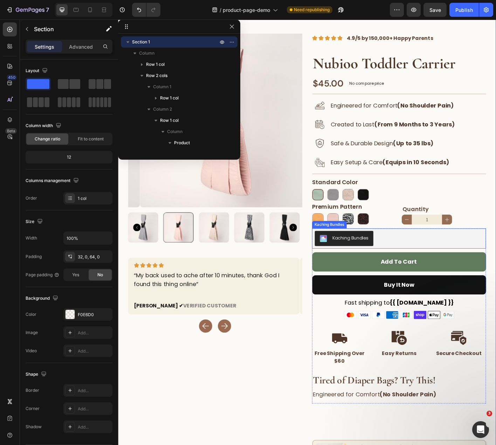
scroll to position [0, 0]
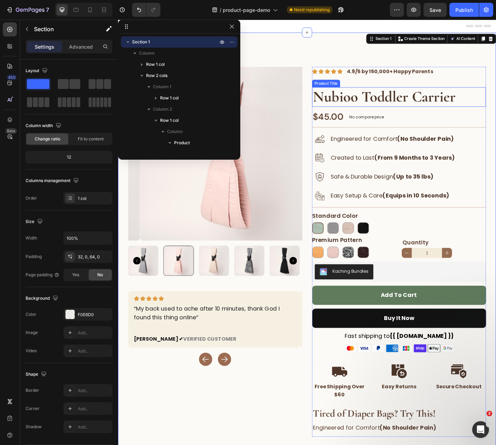
drag, startPoint x: 440, startPoint y: 96, endPoint x: 443, endPoint y: 88, distance: 8.6
click at [440, 96] on h1 "Nubioo Toddler Carrier" at bounding box center [430, 106] width 193 height 22
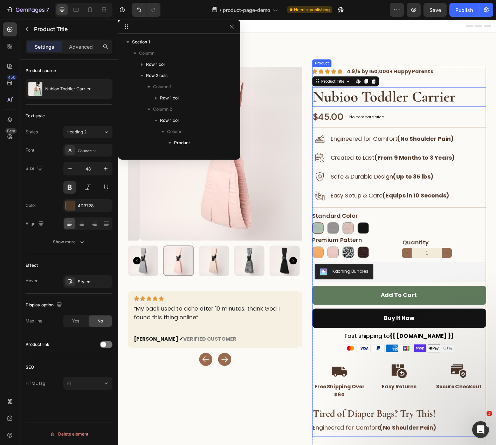
scroll to position [99, 0]
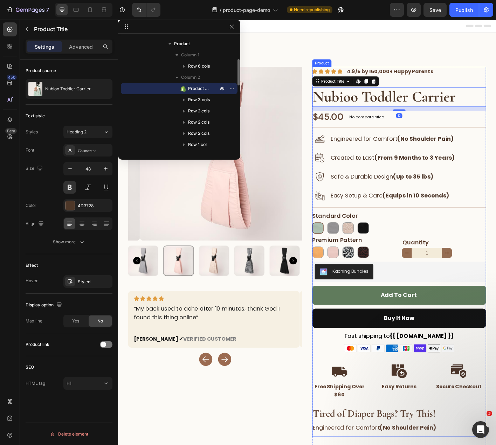
click at [445, 86] on div "Image Image Image Image Image 4.9/5 by 150,000+ Happy Parents Text Block Row Nu…" at bounding box center [430, 278] width 193 height 412
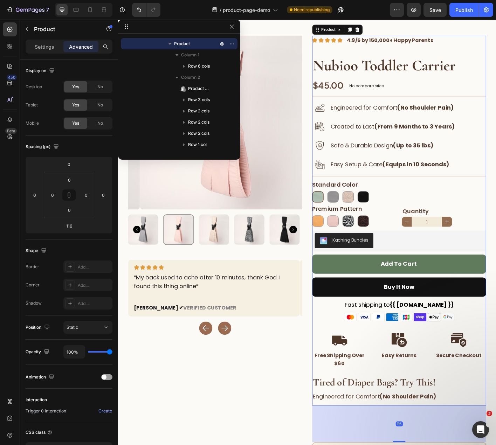
scroll to position [70, 0]
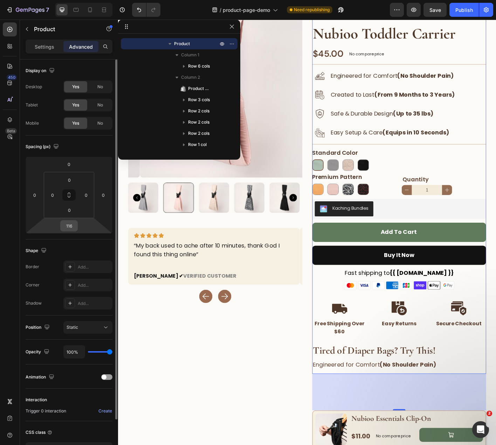
click at [68, 228] on input "116" at bounding box center [69, 226] width 14 height 11
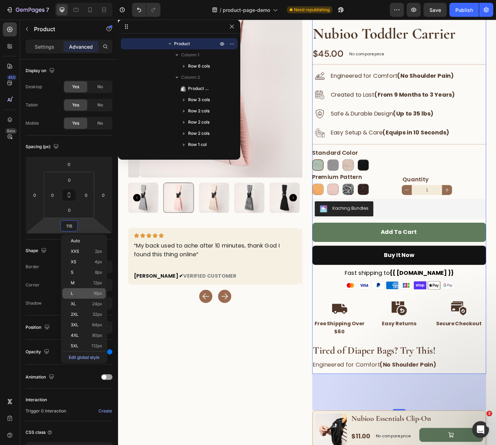
click at [88, 293] on p "L 16px" at bounding box center [87, 293] width 32 height 5
type input "16"
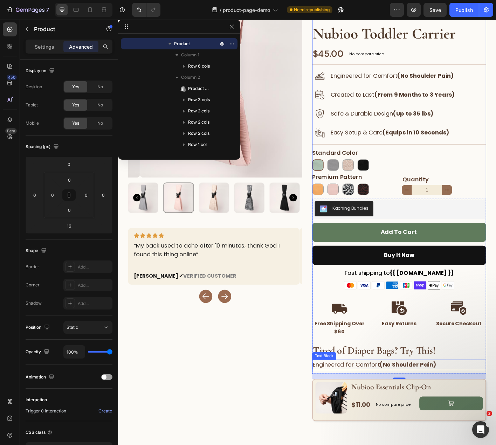
click at [450, 404] on strong "(No Shoulder Pain)" at bounding box center [440, 403] width 63 height 9
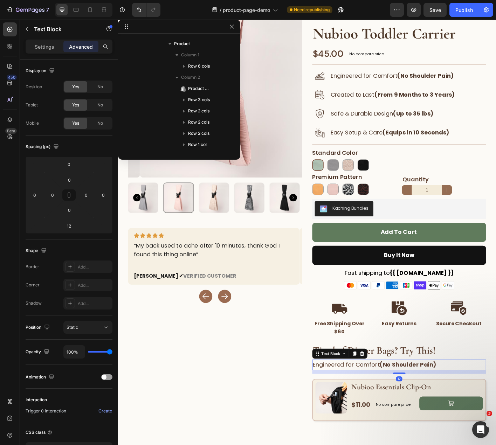
scroll to position [312, 0]
drag, startPoint x: 428, startPoint y: 413, endPoint x: 459, endPoint y: 365, distance: 56.5
click at [456, 368] on div "Kaching Bundles Kaching Bundles Add to cart Add to Cart Row Buy it now Dynamic …" at bounding box center [430, 316] width 193 height 195
type input "0"
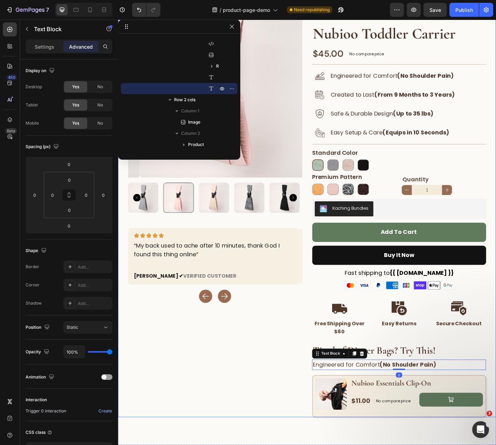
click at [244, 412] on div "Product Images Image “My back used to ache after 10 minutes, thank God I found …" at bounding box center [225, 232] width 193 height 460
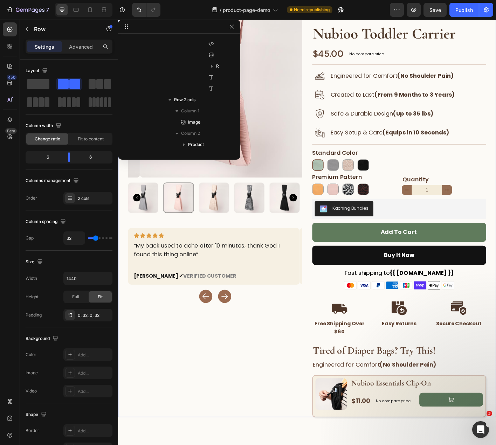
scroll to position [0, 0]
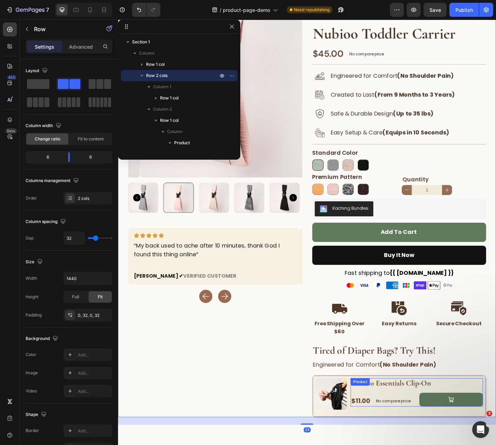
click at [446, 433] on div "Nubioo Essentials Clip-On Product Title $11.00 Product Price Product Price No c…" at bounding box center [449, 435] width 147 height 32
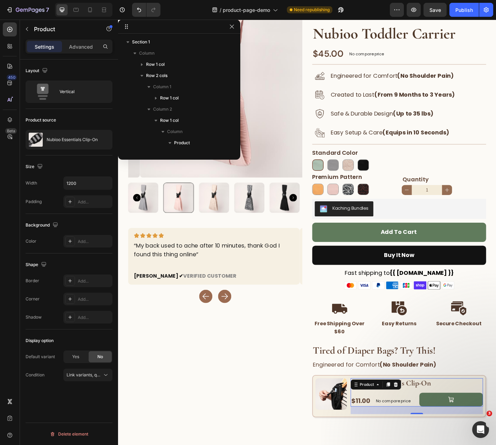
scroll to position [368, 0]
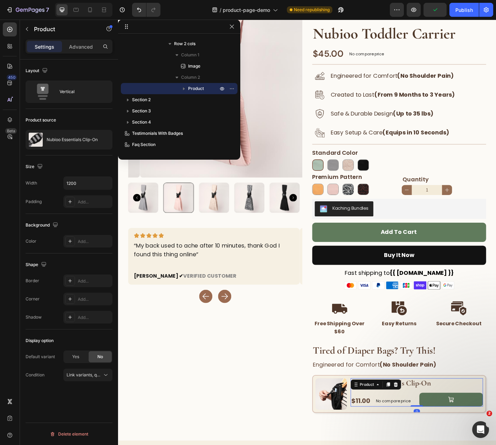
drag, startPoint x: 447, startPoint y: 458, endPoint x: 263, endPoint y: 452, distance: 184.0
click at [469, 410] on div "Image Image Image Image Image 4.9/5 by 150,000+ Happy Parents Text Block Row Nu…" at bounding box center [430, 229] width 193 height 455
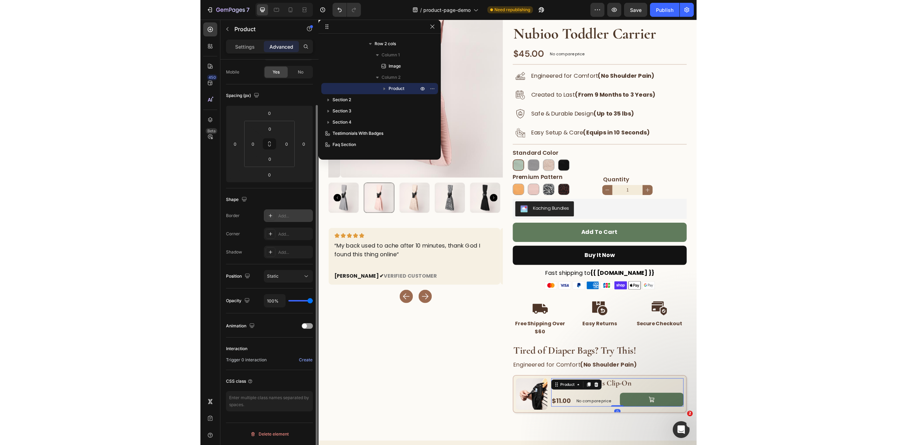
scroll to position [0, 0]
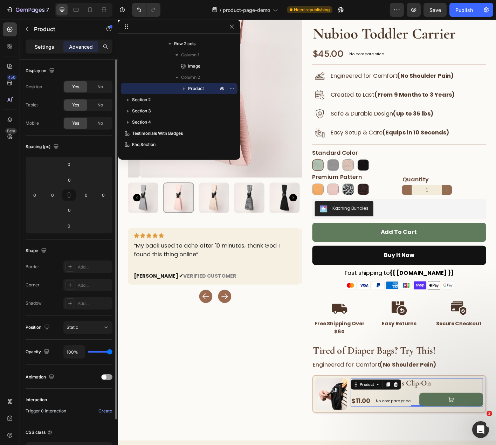
click at [51, 46] on p "Settings" at bounding box center [45, 46] width 20 height 7
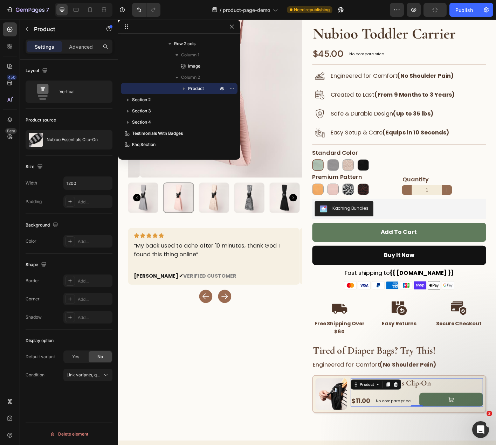
click at [445, 431] on div "Nubioo Essentials Clip-On Product Title $11.00 Product Price Product Price No c…" at bounding box center [449, 435] width 147 height 32
click at [444, 421] on h2 "Nubioo Essentials Clip-On" at bounding box center [449, 425] width 147 height 12
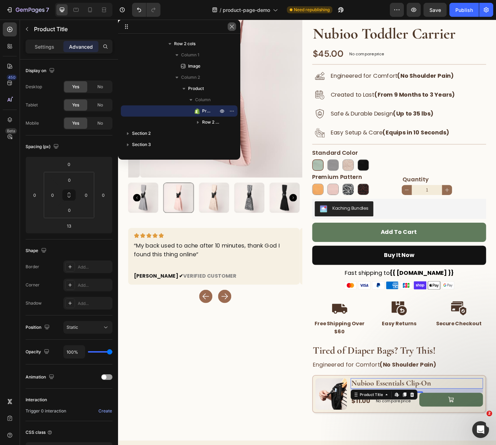
click at [232, 26] on icon "button" at bounding box center [232, 27] width 4 height 4
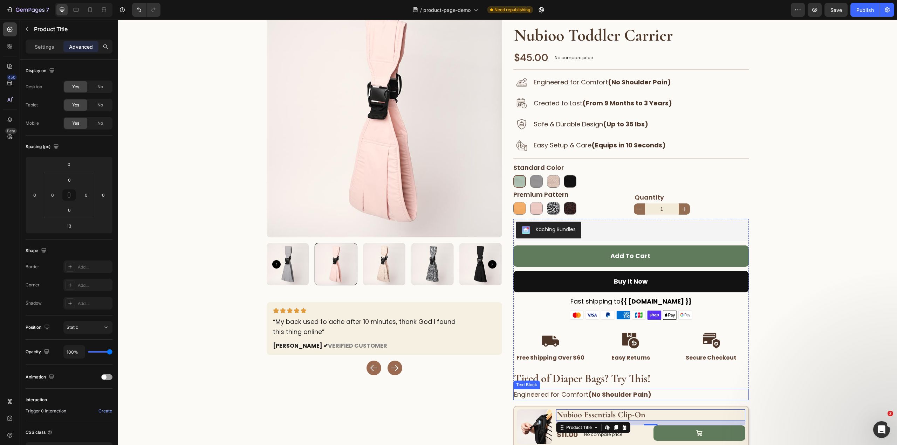
scroll to position [175, 0]
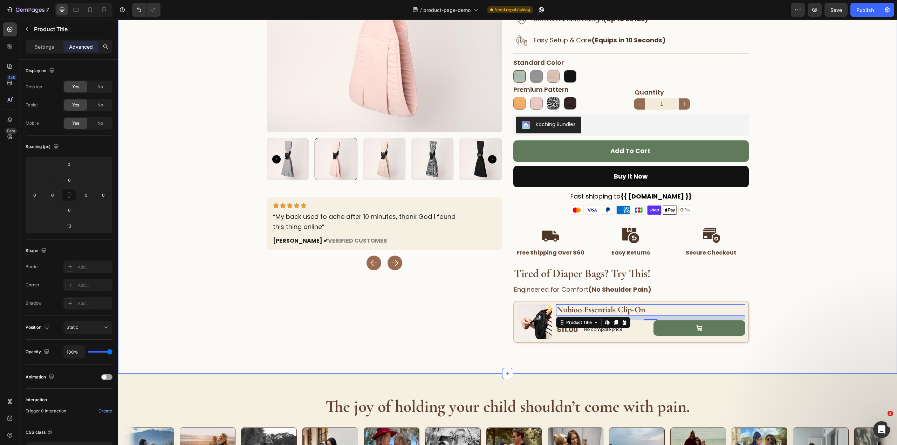
click at [814, 265] on div "Home product-page-demo Breadcrumb Row Product Images Image “My back used to ach…" at bounding box center [507, 110] width 779 height 481
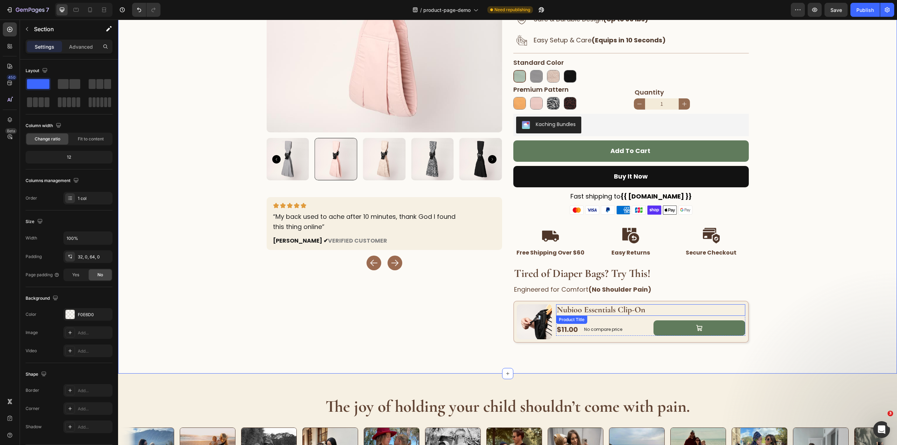
click at [589, 307] on h2 "Nubioo Essentials Clip-On" at bounding box center [650, 310] width 189 height 12
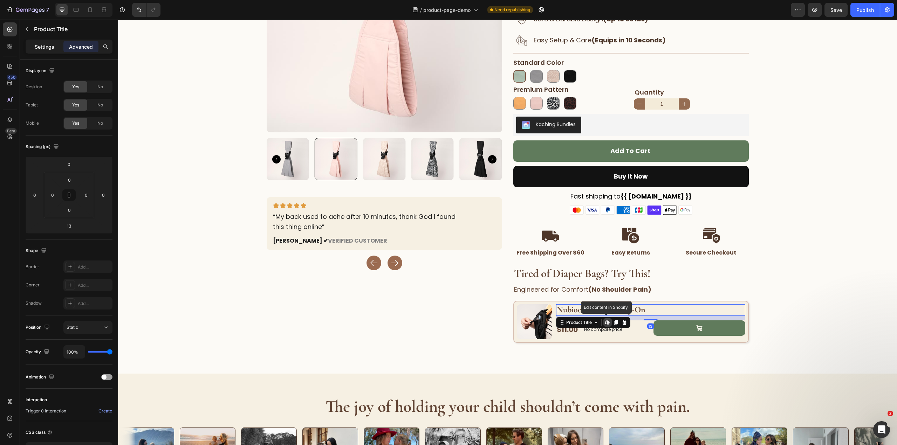
click at [52, 42] on div "Settings" at bounding box center [44, 46] width 35 height 11
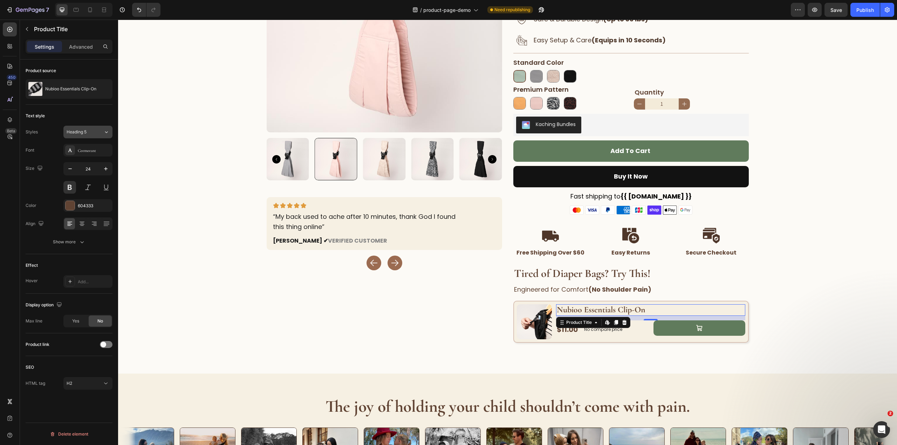
click at [90, 133] on div "Heading 5" at bounding box center [81, 132] width 28 height 6
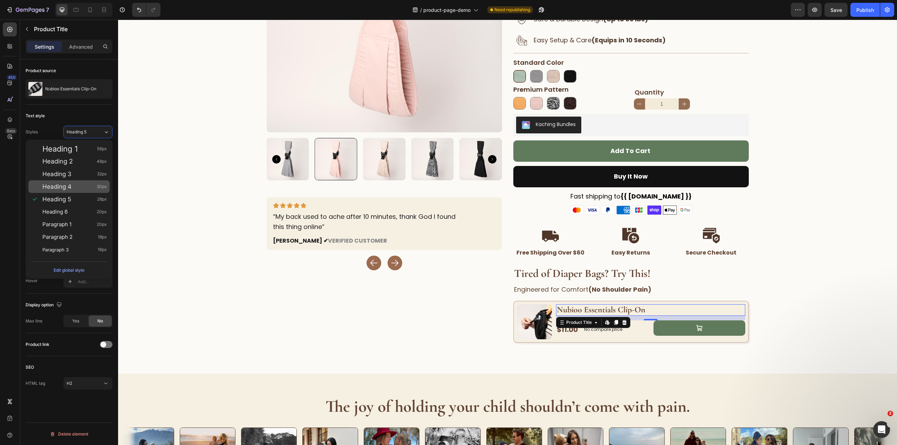
click at [91, 191] on div "Heading 4 30px" at bounding box center [68, 186] width 81 height 13
type input "30"
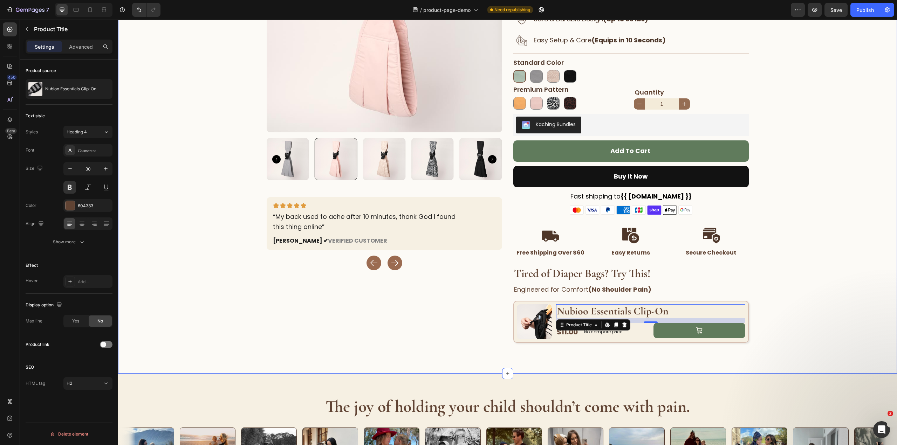
click at [808, 313] on div "Home product-page-demo Breadcrumb Row Product Images Image “My back used to ach…" at bounding box center [507, 110] width 779 height 481
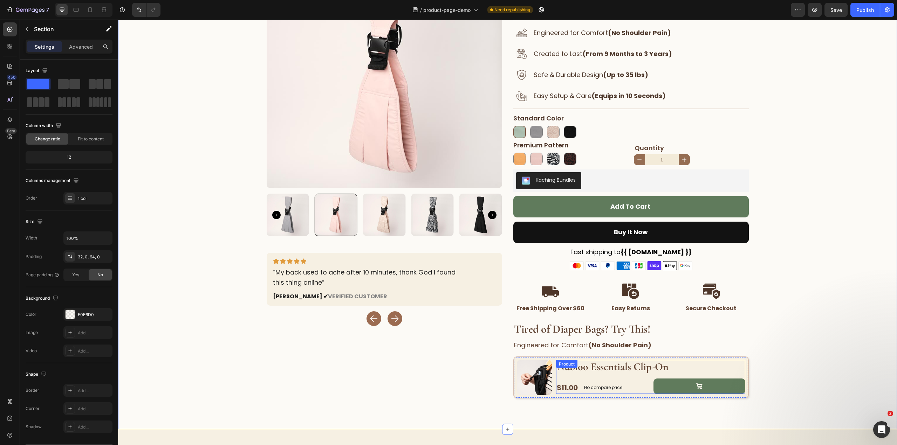
scroll to position [210, 0]
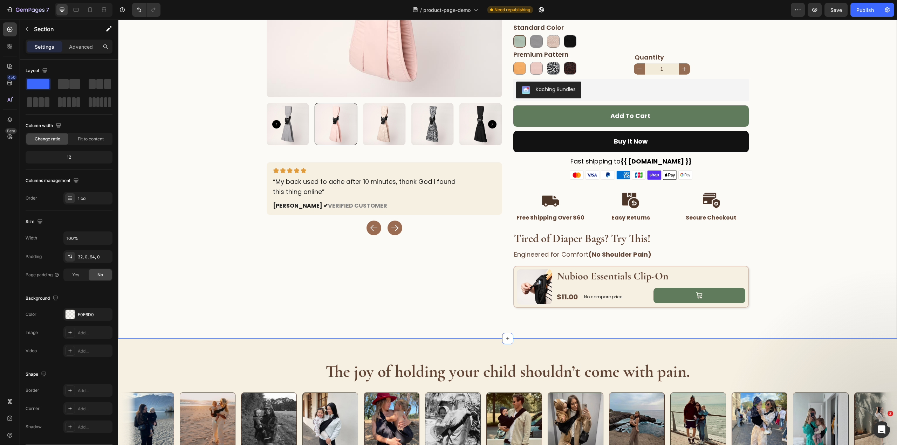
click at [779, 232] on div "Home product-page-demo Breadcrumb Row Product Images Image “My back used to ach…" at bounding box center [507, 75] width 779 height 481
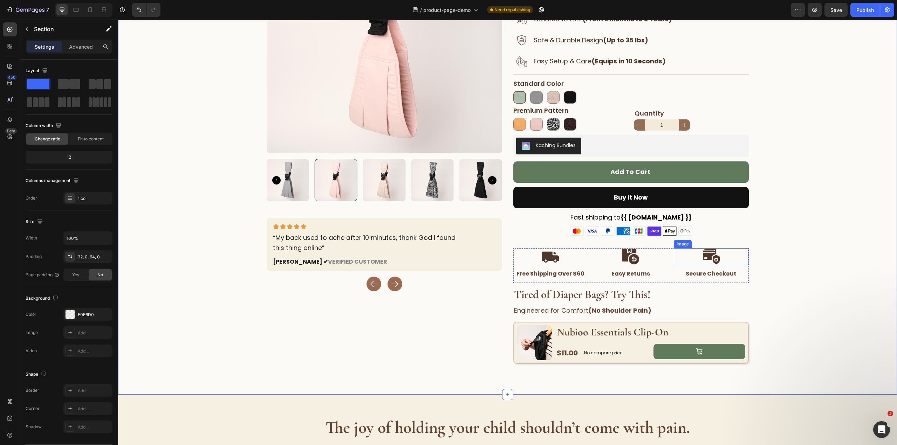
scroll to position [70, 0]
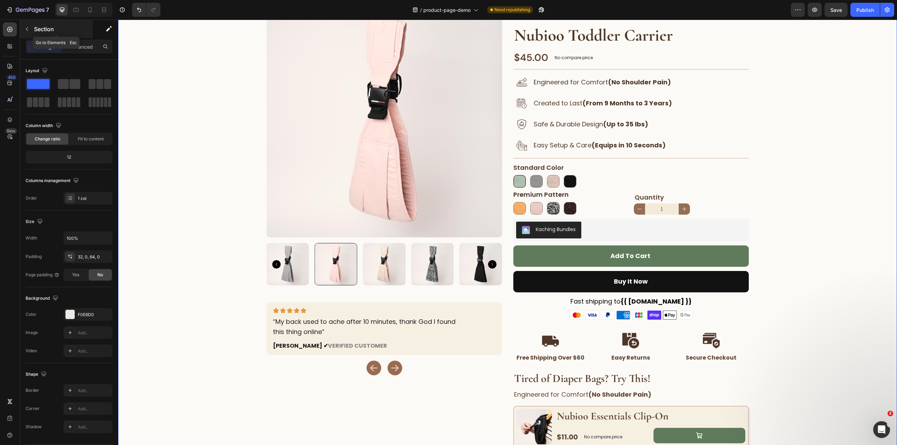
click at [42, 35] on div "Section" at bounding box center [56, 29] width 73 height 18
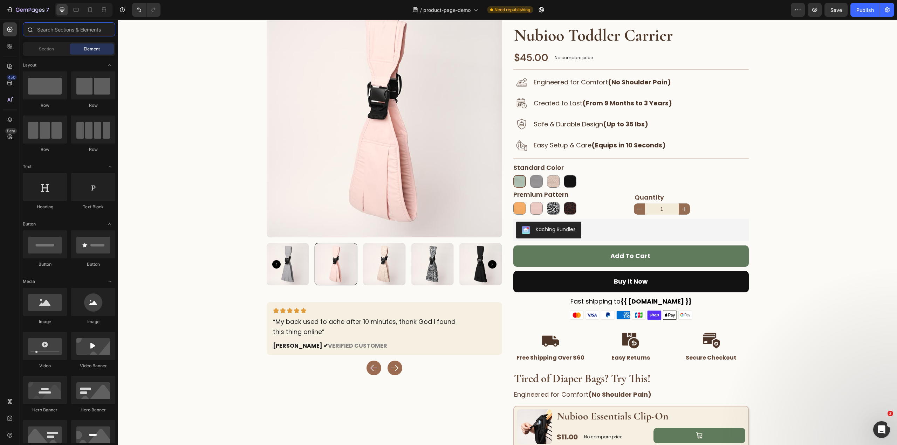
click at [46, 29] on input "text" at bounding box center [69, 29] width 92 height 14
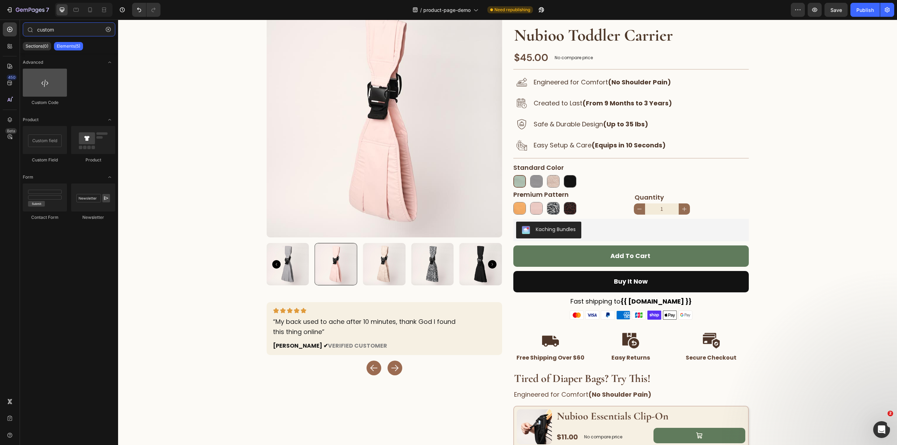
type input "custom"
drag, startPoint x: 161, startPoint y: 101, endPoint x: 629, endPoint y: 238, distance: 487.5
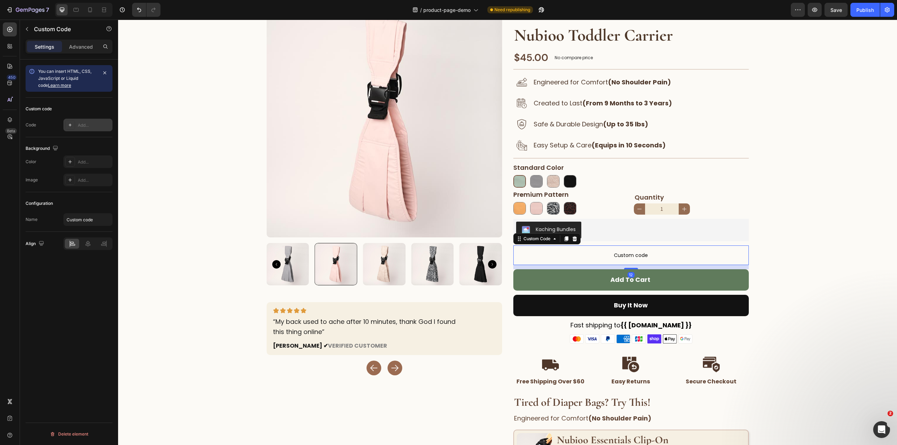
click at [81, 122] on div "Add..." at bounding box center [87, 125] width 49 height 13
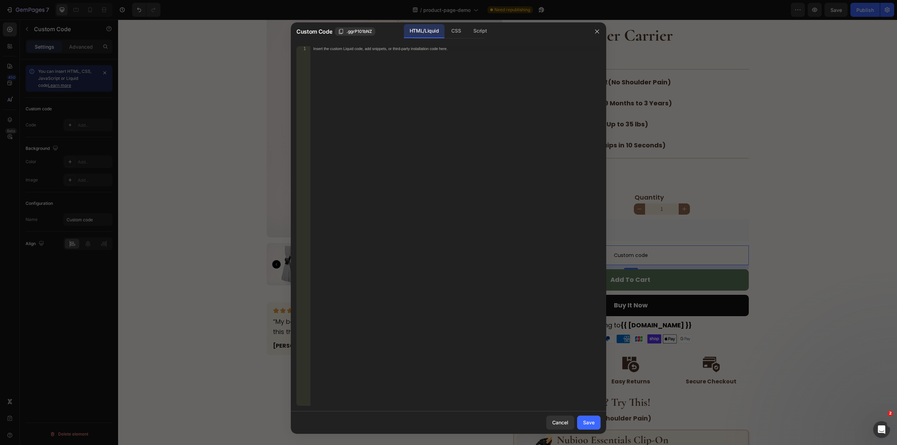
click at [470, 115] on div "Insert the custom Liquid code, add snippets, or third-party installation code h…" at bounding box center [455, 230] width 290 height 369
paste textarea "{%- render 'promotional-gifts' -%}"
type textarea "{%- render 'promotional-gifts' -%}"
click at [594, 421] on button "Save" at bounding box center [588, 423] width 23 height 14
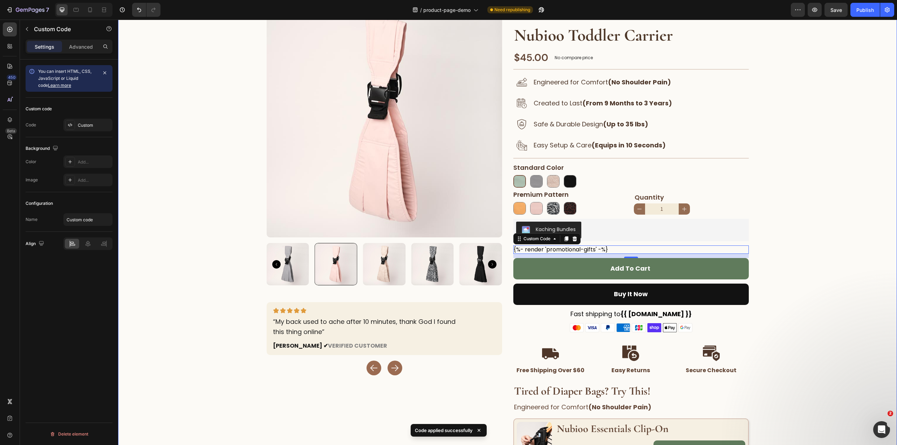
click at [820, 116] on div "Home product-page-demo Breadcrumb Row Product Images Image “My back used to ach…" at bounding box center [507, 222] width 779 height 494
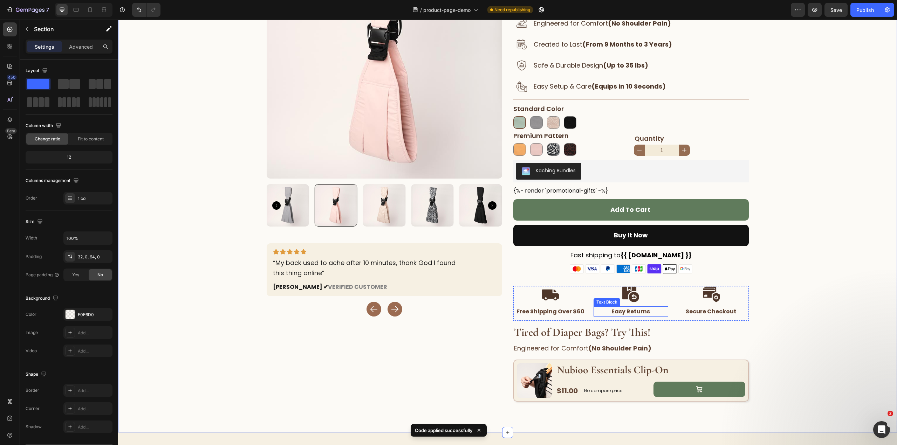
scroll to position [210, 0]
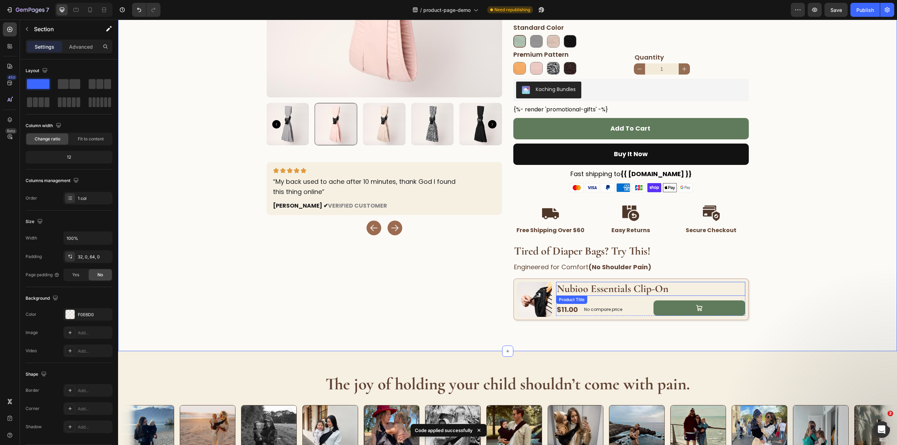
click at [628, 287] on h2 "Nubioo Essentials Clip-On" at bounding box center [650, 289] width 189 height 14
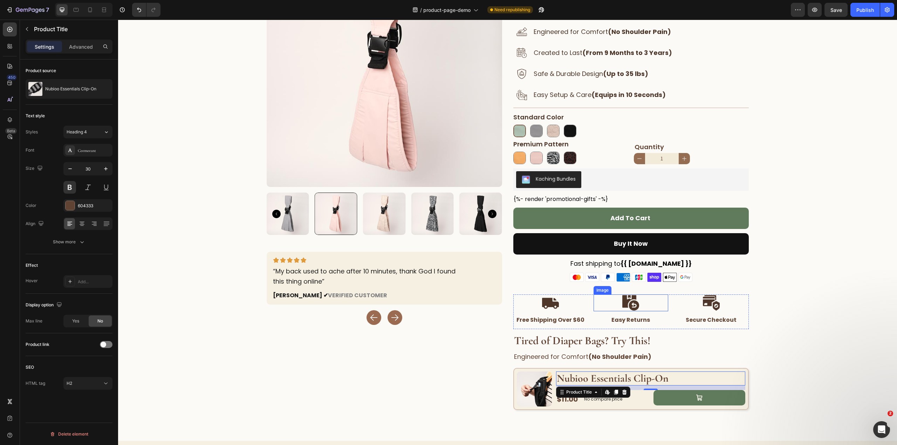
scroll to position [105, 0]
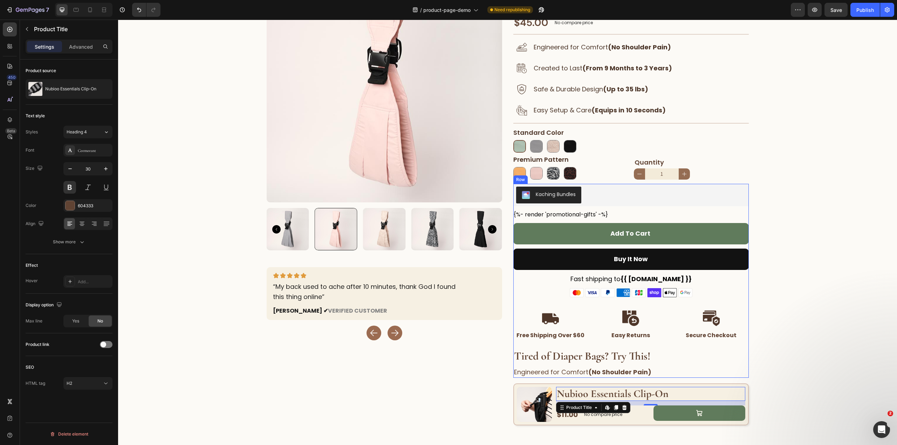
click at [582, 209] on div "Kaching Bundles Kaching Bundles {%- render 'promotional-gifts' -%} Custom Code …" at bounding box center [630, 281] width 235 height 194
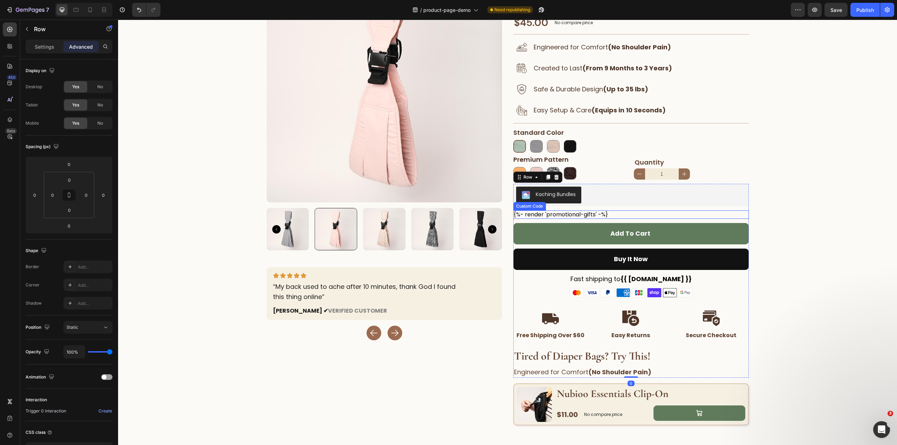
click at [579, 215] on div "{%- render 'promotional-gifts' -%}" at bounding box center [630, 214] width 235 height 8
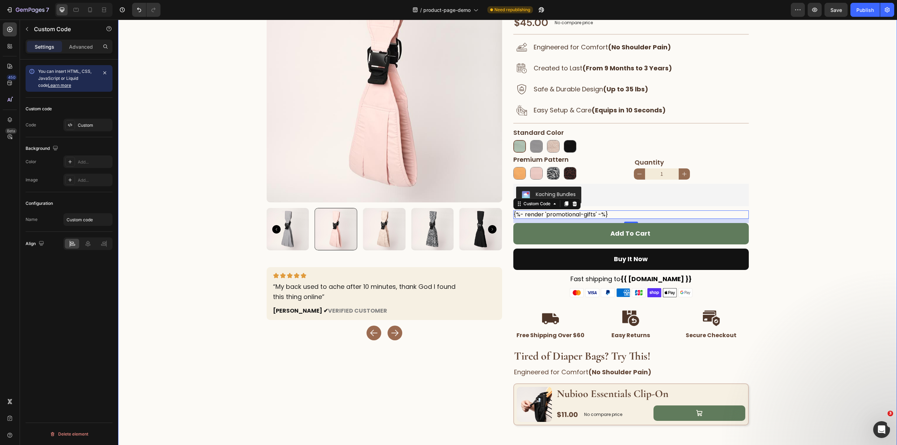
click at [815, 56] on div "Home product-page-demo Breadcrumb Row Product Images Image “My back used to ach…" at bounding box center [507, 187] width 779 height 494
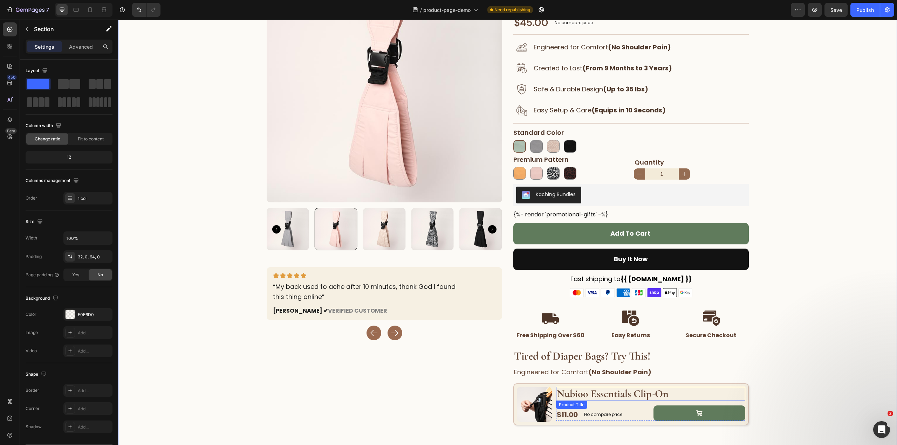
click at [603, 399] on h2 "Nubioo Essentials Clip-On" at bounding box center [650, 394] width 189 height 14
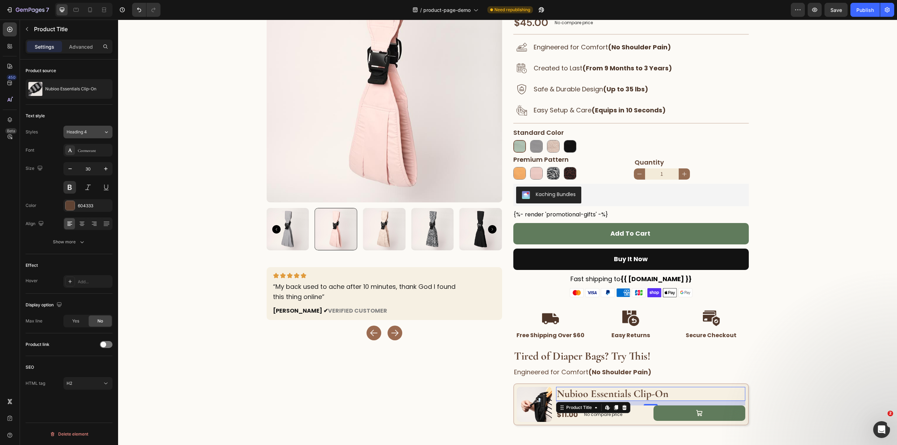
click at [89, 134] on div "Heading 4" at bounding box center [81, 132] width 28 height 6
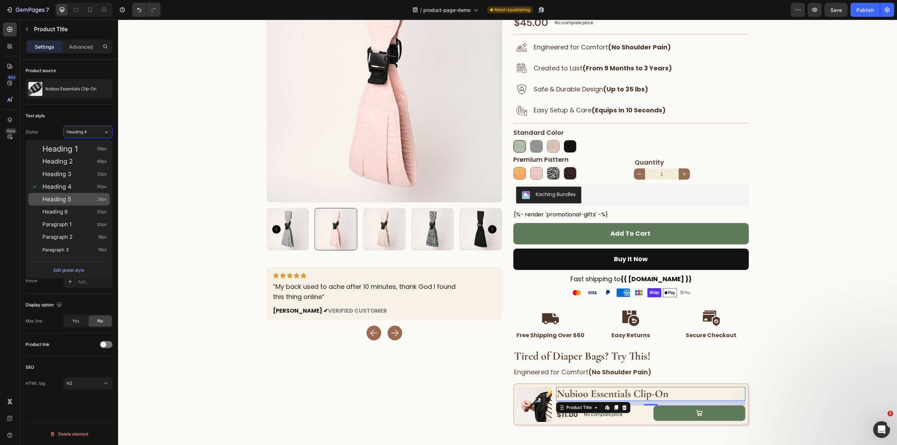
click at [96, 203] on div "Heading 5 28px" at bounding box center [68, 199] width 81 height 13
type input "28"
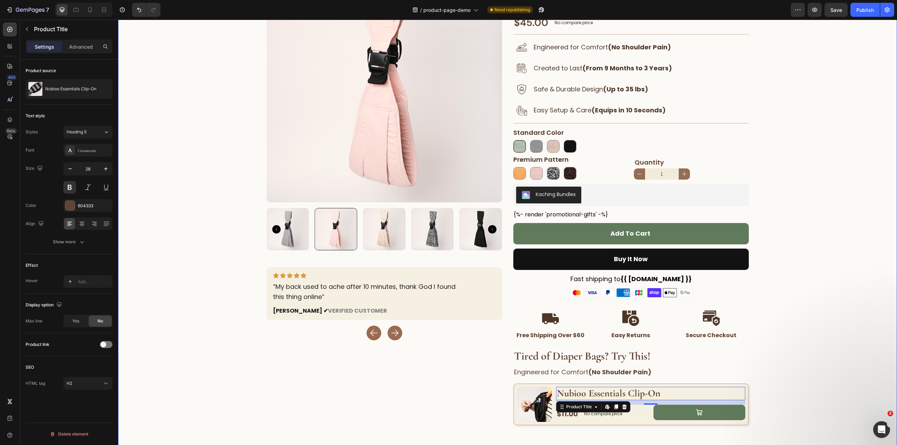
click at [836, 131] on div "Home product-page-demo Breadcrumb Row Product Images Image “My back used to ach…" at bounding box center [507, 187] width 779 height 494
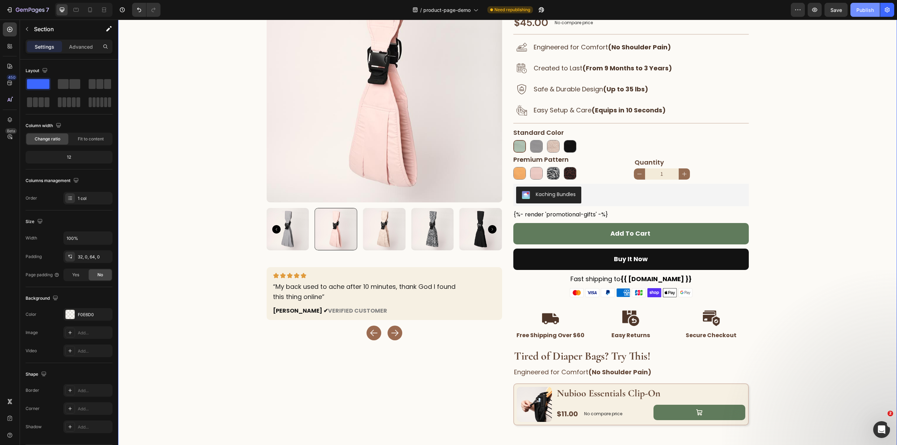
click at [867, 12] on div "Publish" at bounding box center [865, 9] width 18 height 7
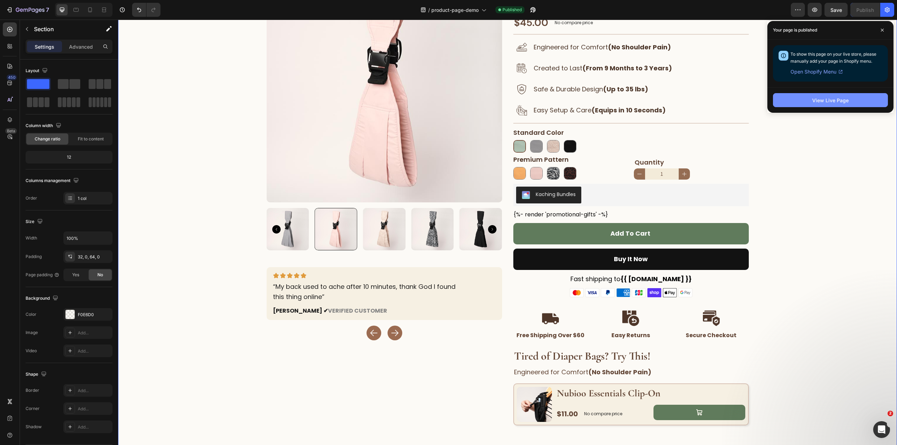
click at [827, 98] on div "View Live Page" at bounding box center [830, 100] width 36 height 7
